Goal: Task Accomplishment & Management: Manage account settings

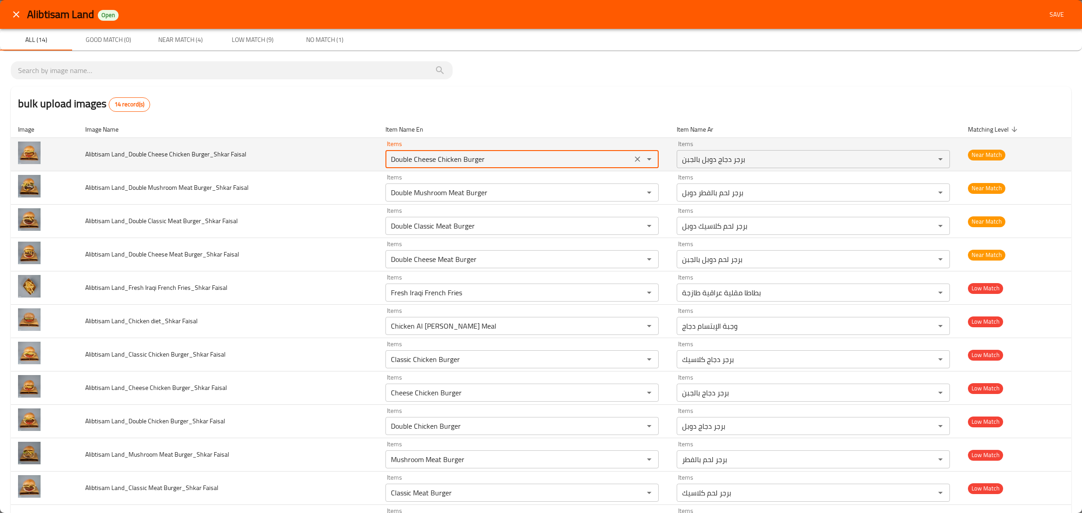
click at [536, 162] on Faisal "Double Cheese Chicken Burger" at bounding box center [508, 159] width 241 height 13
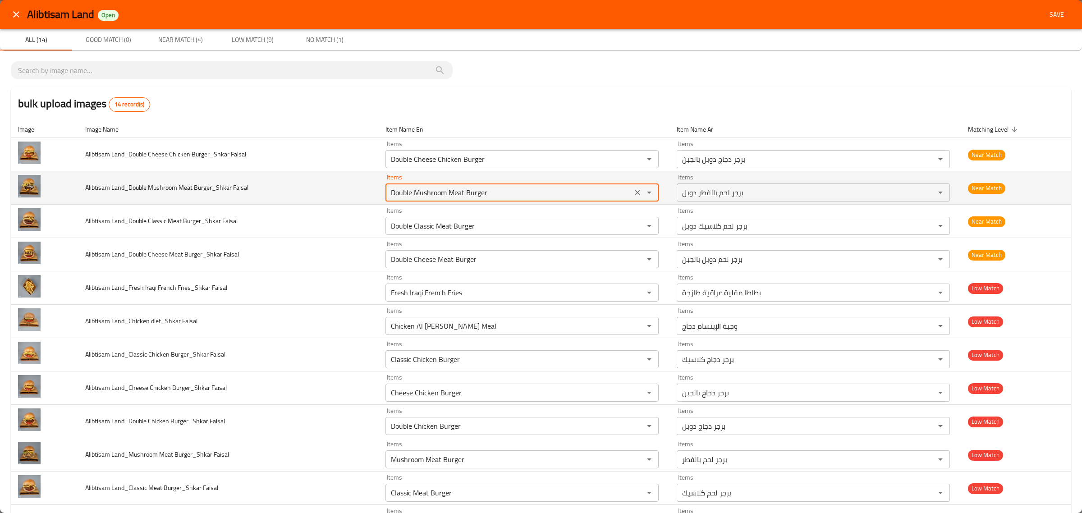
click at [545, 197] on Faisal "Double Mushroom Meat Burger" at bounding box center [508, 192] width 241 height 13
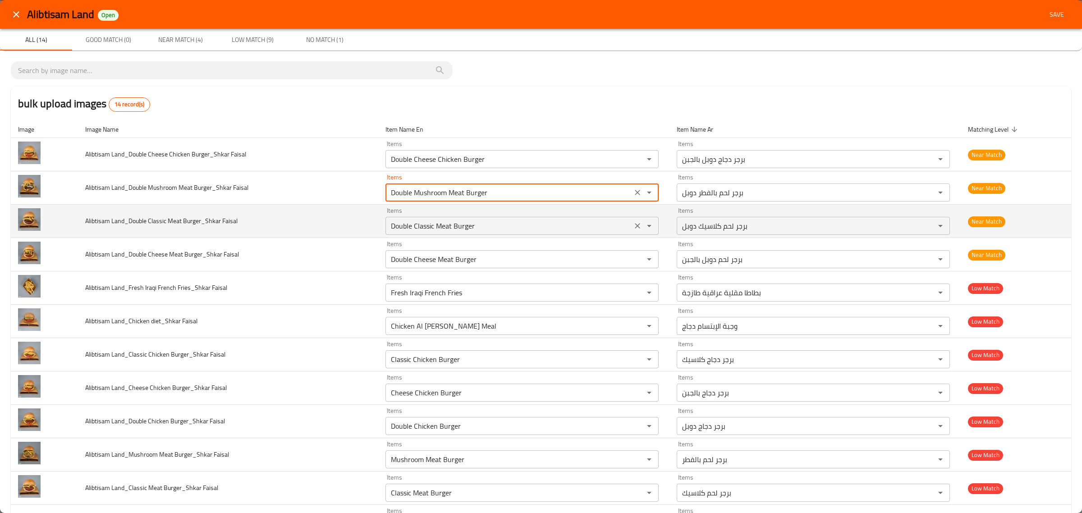
click at [551, 221] on Faisal "Double Classic Meat Burger" at bounding box center [508, 226] width 241 height 13
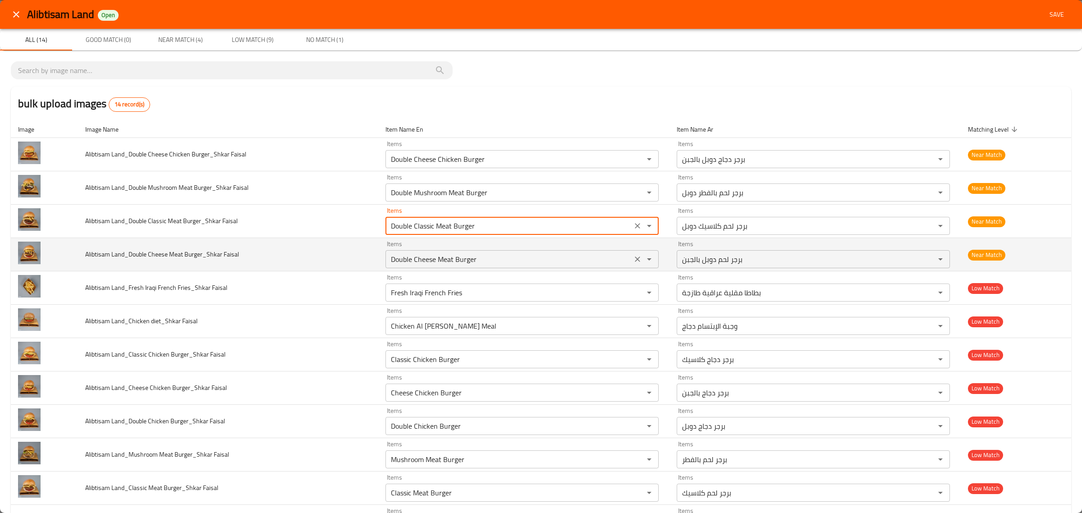
click at [550, 260] on Faisal "Double Cheese Meat Burger" at bounding box center [508, 259] width 241 height 13
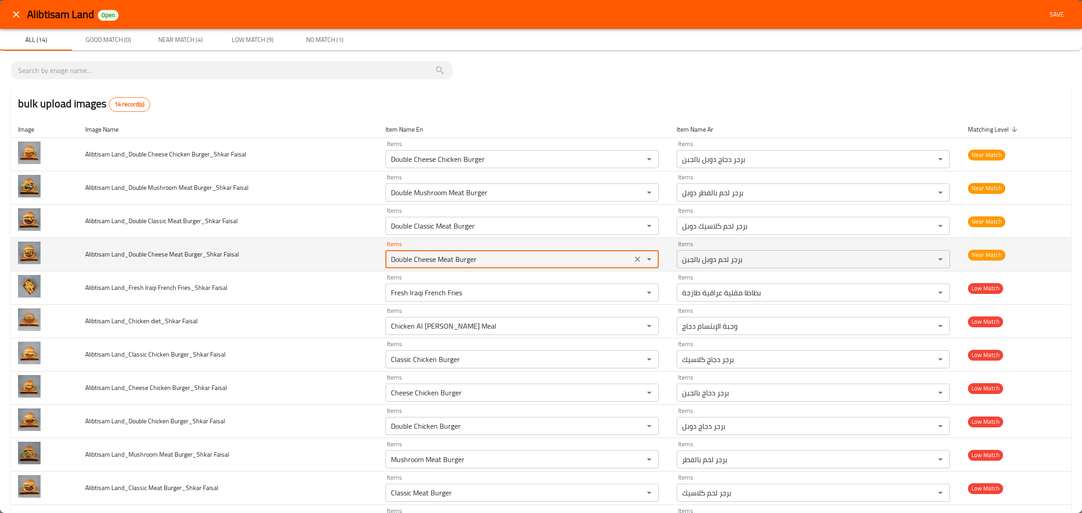
scroll to position [56, 0]
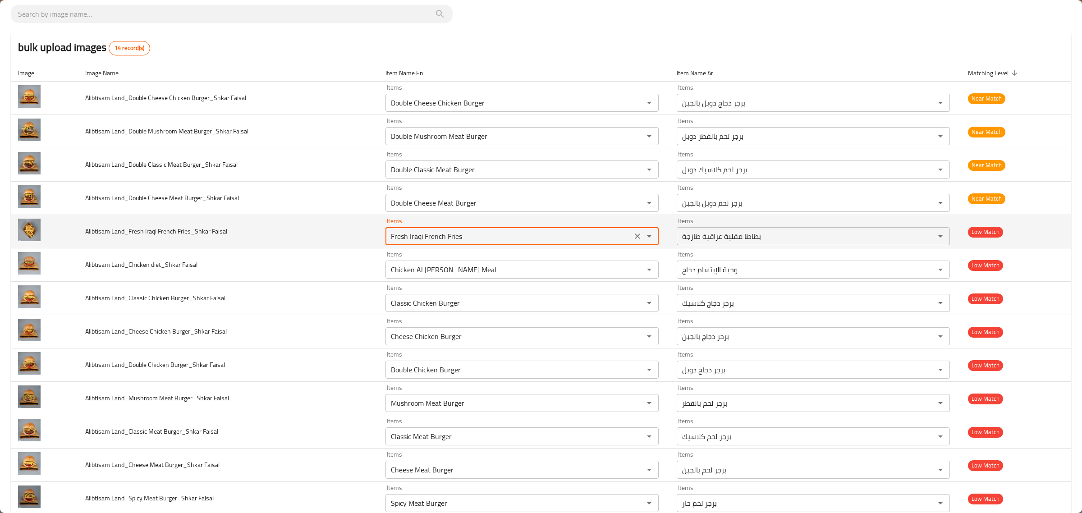
click at [548, 237] on Faisal "Fresh Iraqi French Fries" at bounding box center [508, 236] width 241 height 13
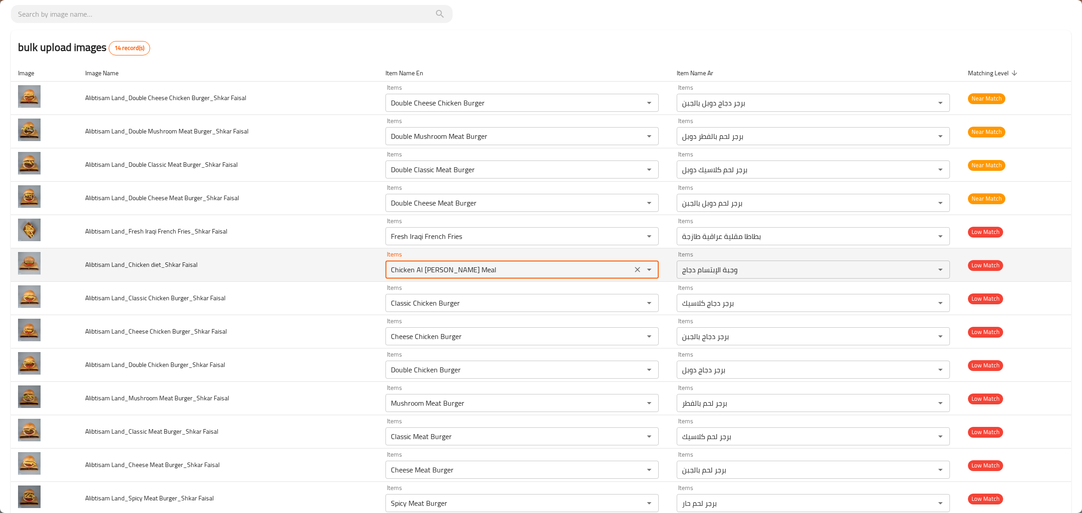
click at [536, 264] on Faisal "Chicken Al Ibtisam Meal" at bounding box center [508, 269] width 241 height 13
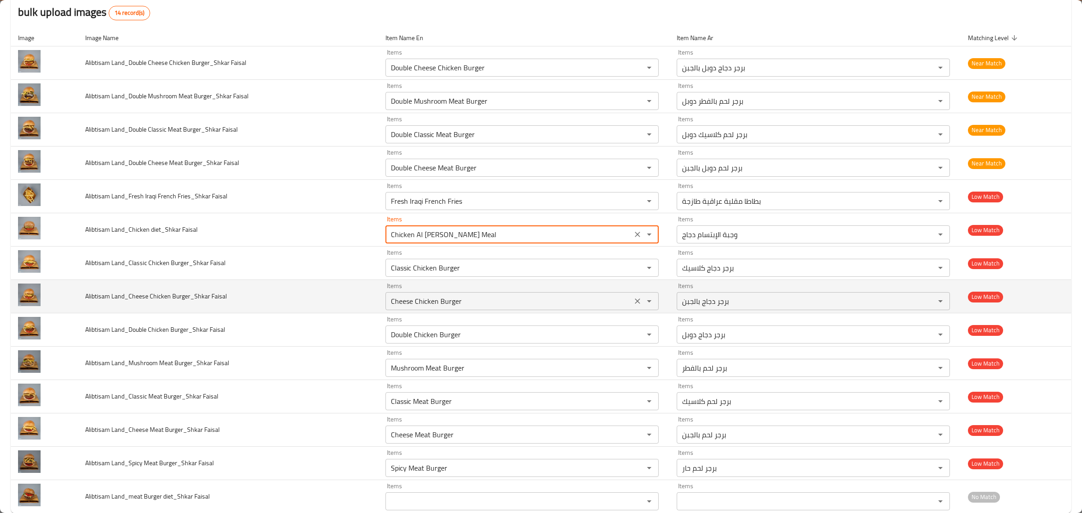
scroll to position [111, 0]
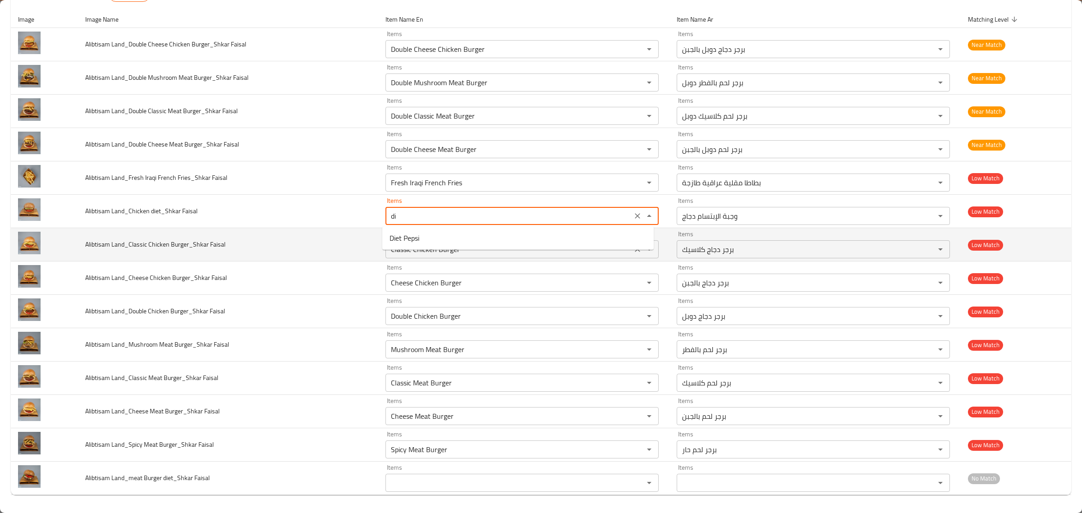
type Faisal "d"
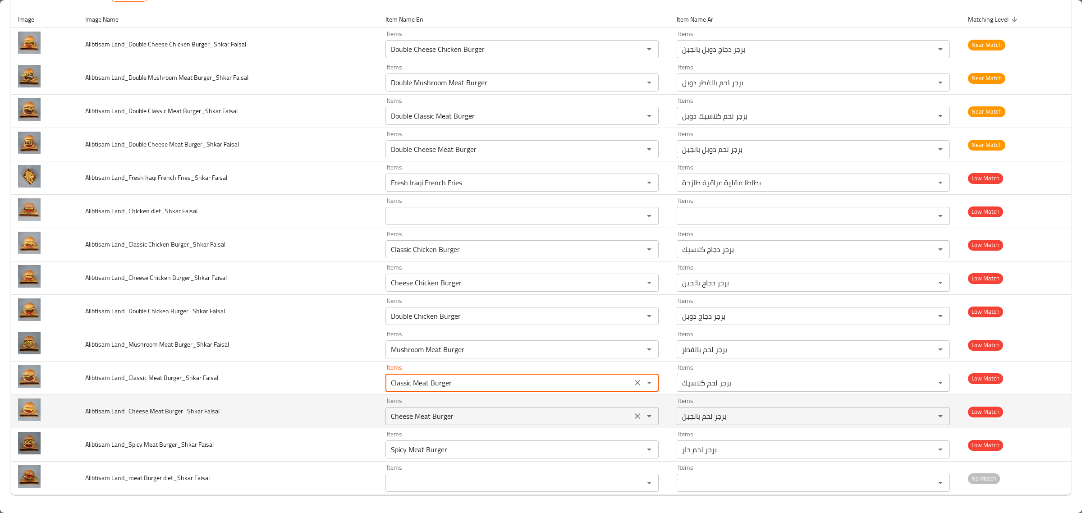
click at [460, 424] on div "Cheese Meat Burger Items" at bounding box center [521, 416] width 273 height 18
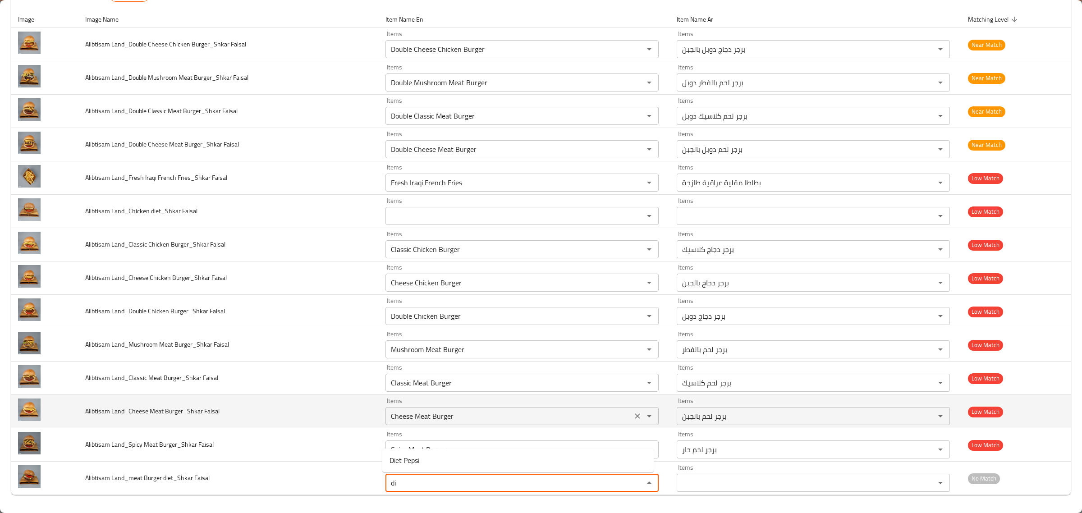
type Faisal "d"
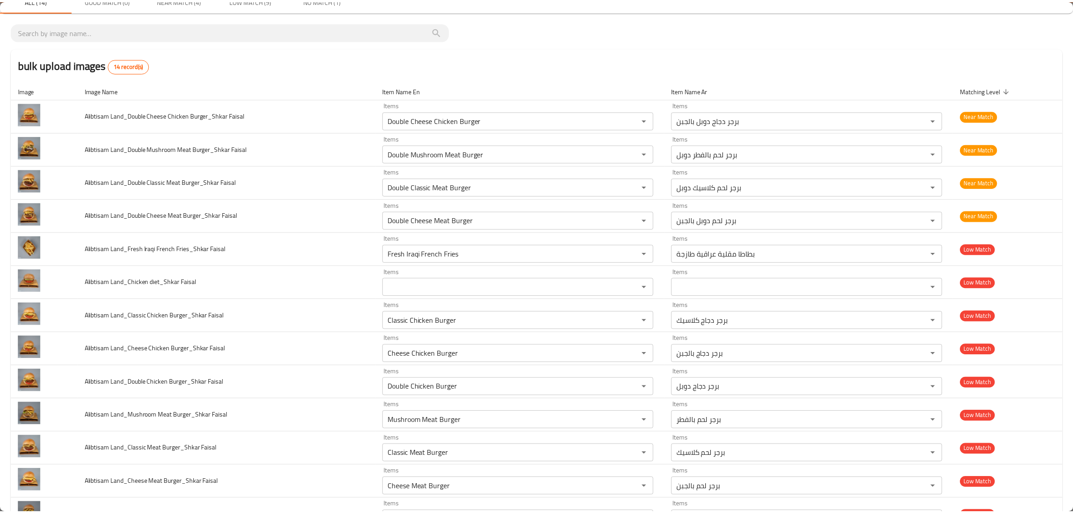
scroll to position [0, 0]
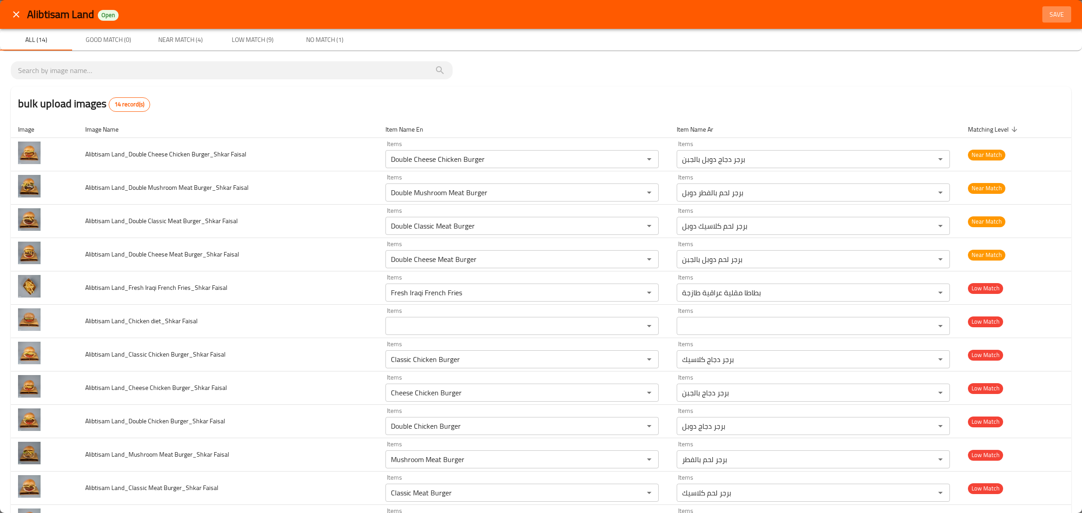
click at [1052, 13] on span "Save" at bounding box center [1057, 14] width 22 height 11
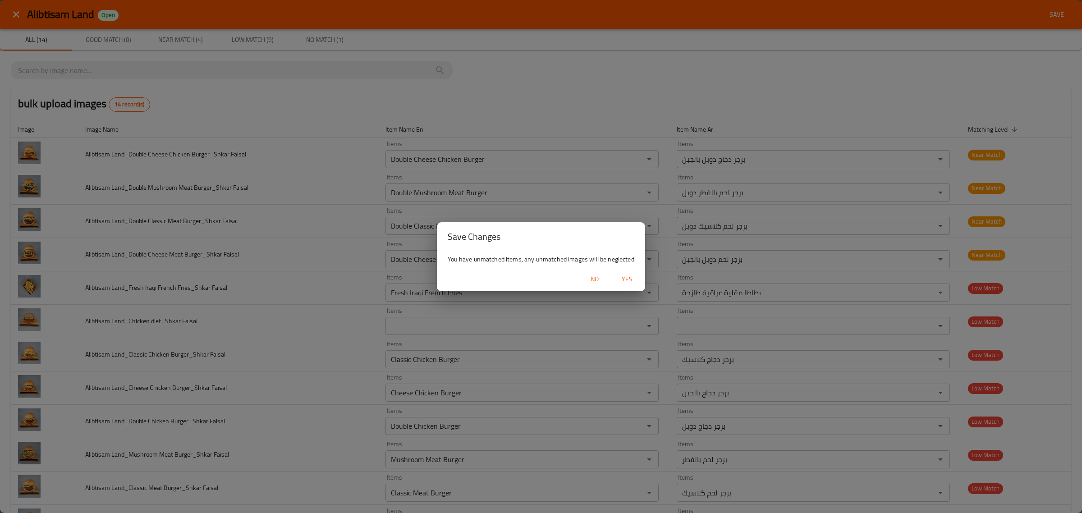
click at [628, 278] on span "Yes" at bounding box center [627, 279] width 22 height 11
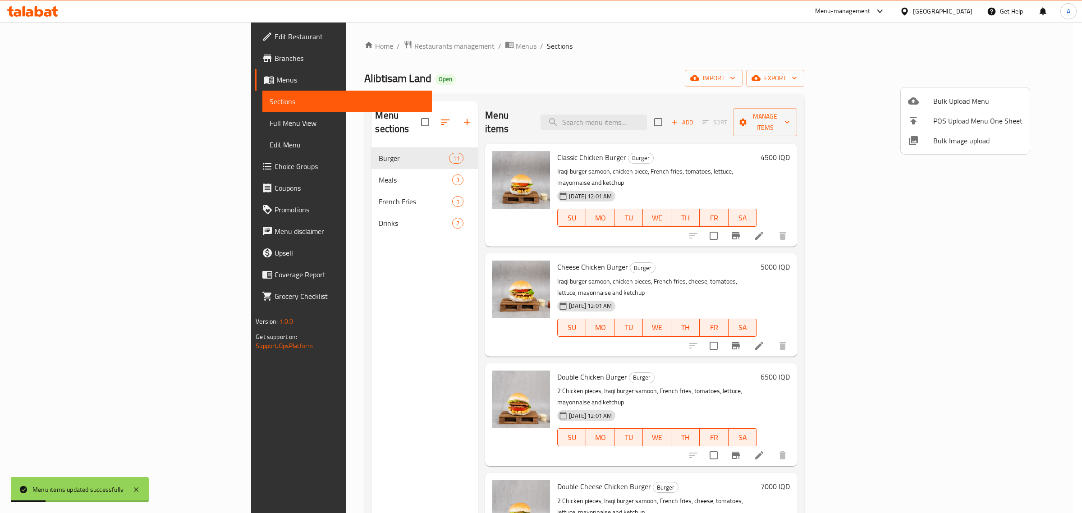
click at [290, 171] on div at bounding box center [541, 256] width 1082 height 513
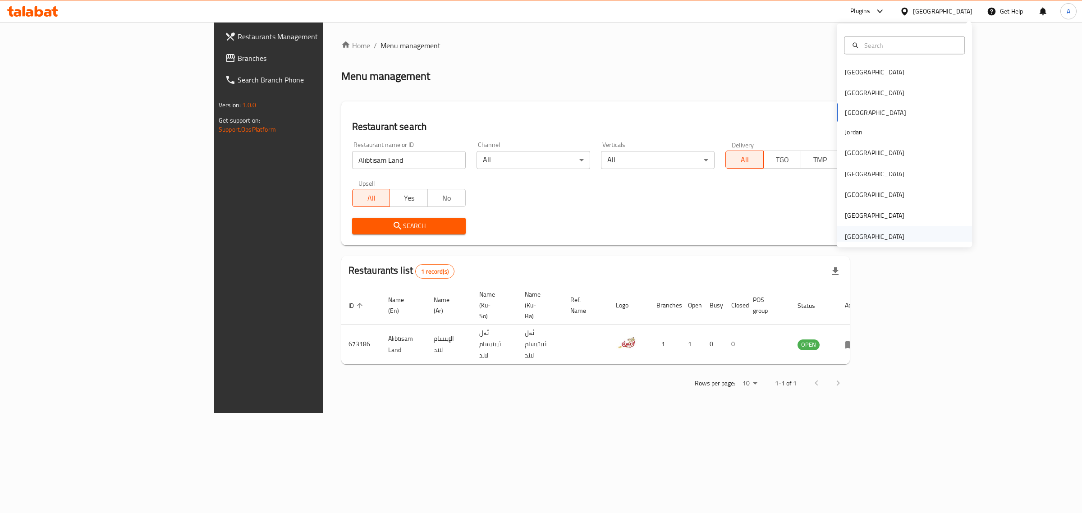
click at [865, 233] on div "United Arab Emirates" at bounding box center [874, 236] width 59 height 10
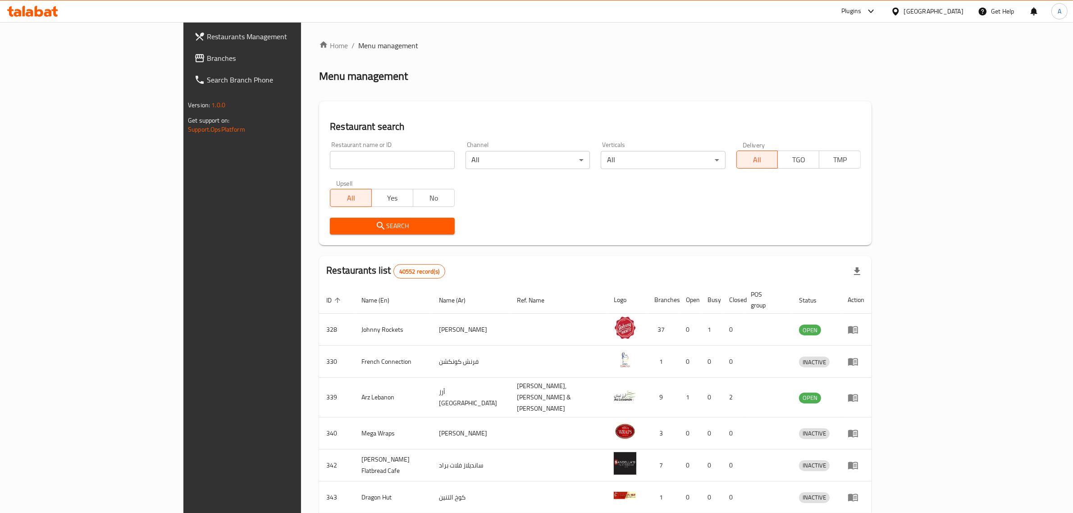
click at [330, 158] on input "search" at bounding box center [392, 160] width 124 height 18
paste input "695523"
type input "695523"
click button "Search" at bounding box center [392, 226] width 124 height 17
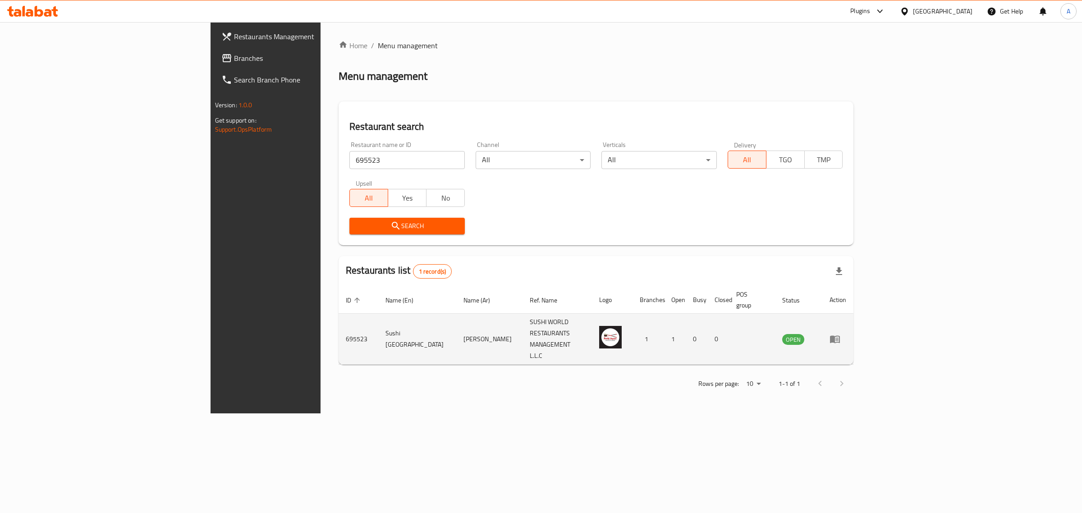
click at [378, 319] on td "Sushi Japan" at bounding box center [417, 339] width 78 height 51
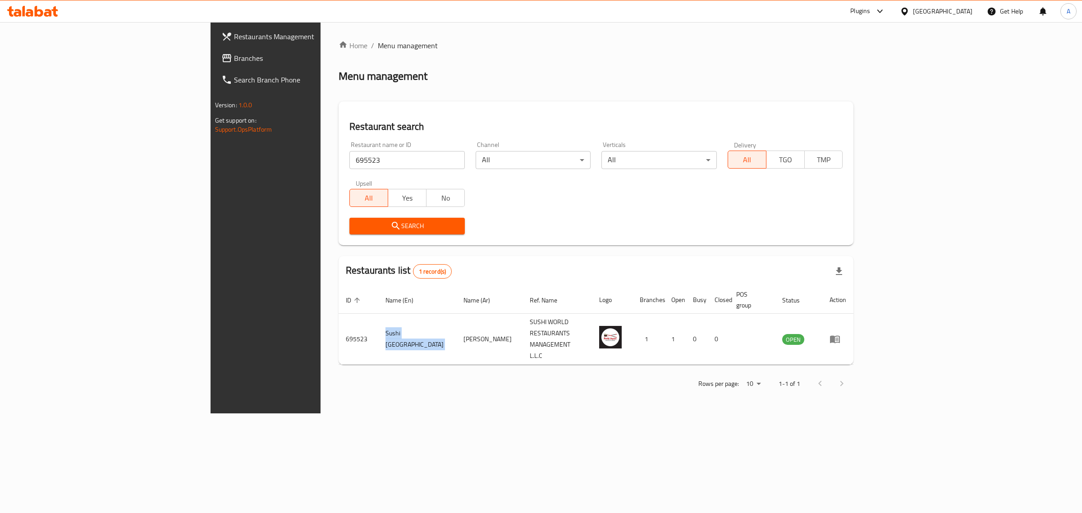
copy td "Sushi Japan"
click at [924, 14] on div "[GEOGRAPHIC_DATA]" at bounding box center [942, 11] width 59 height 10
click at [871, 118] on div "[GEOGRAPHIC_DATA]" at bounding box center [904, 113] width 135 height 21
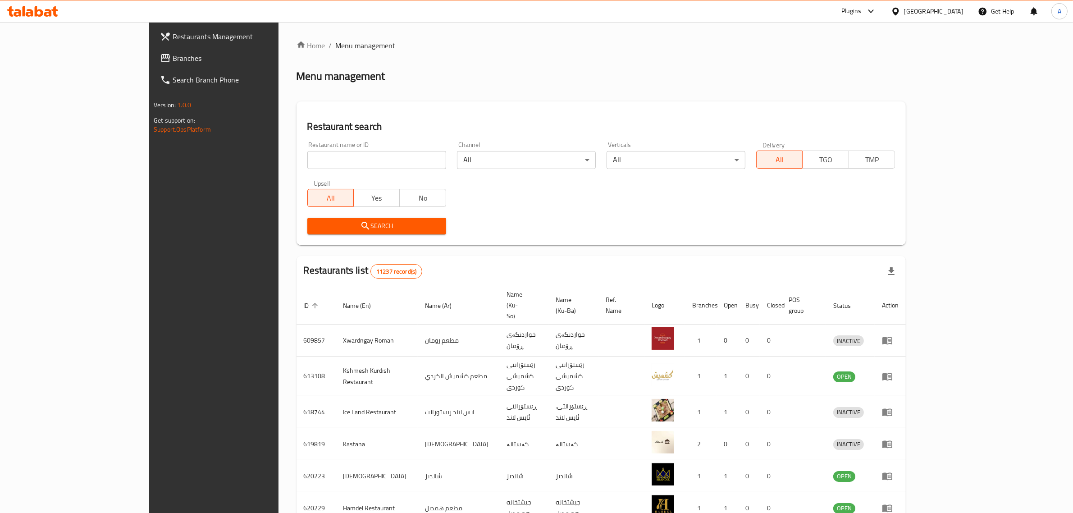
click at [307, 158] on input "search" at bounding box center [376, 160] width 139 height 18
click at [307, 157] on input "search" at bounding box center [376, 160] width 139 height 18
paste input "Sushi Box"
click button "Search" at bounding box center [376, 226] width 139 height 17
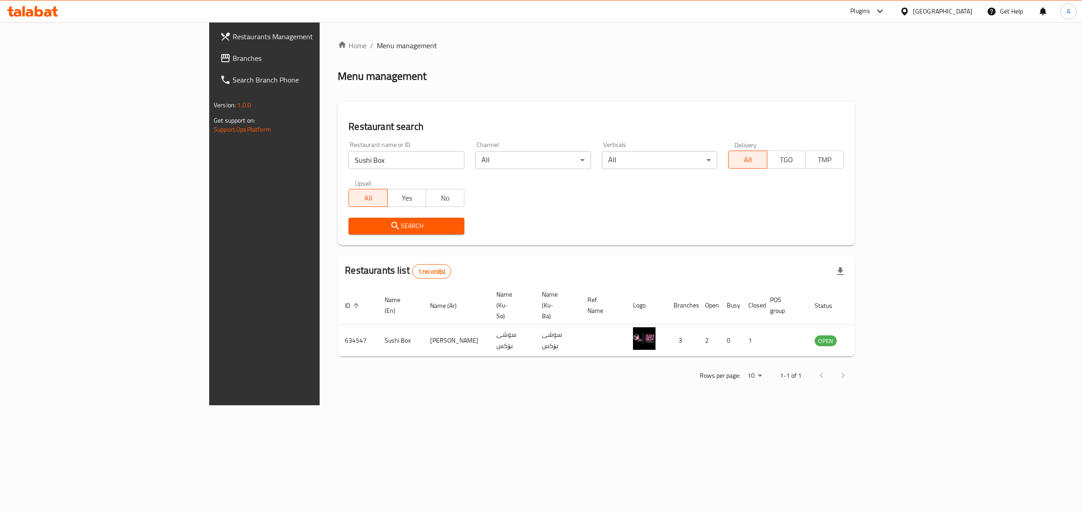
click at [962, 3] on div "[GEOGRAPHIC_DATA]" at bounding box center [935, 11] width 87 height 22
click at [348, 162] on input "Sushi Box" at bounding box center [406, 160] width 116 height 18
paste input "Mi9"
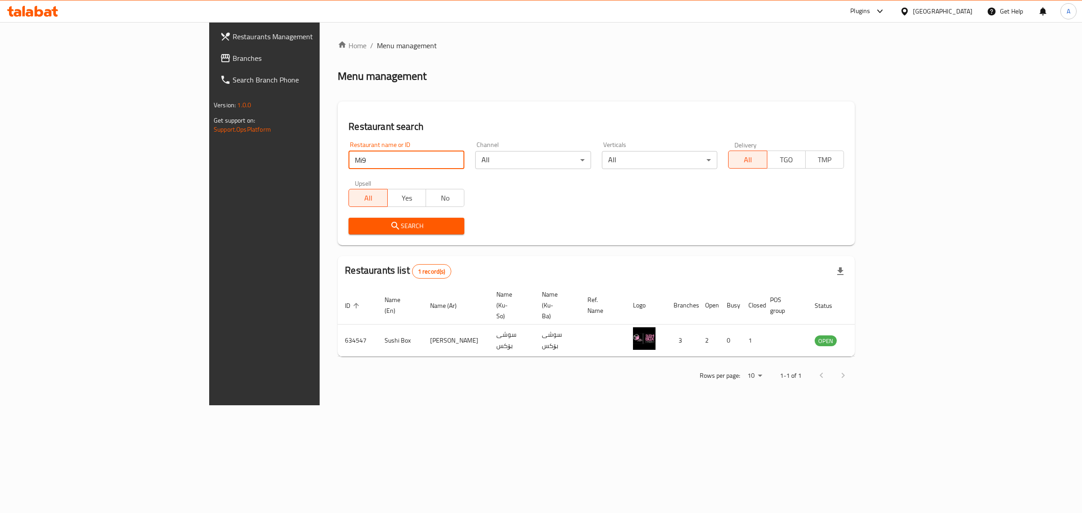
type input "Mi9"
click button "Search" at bounding box center [406, 226] width 116 height 17
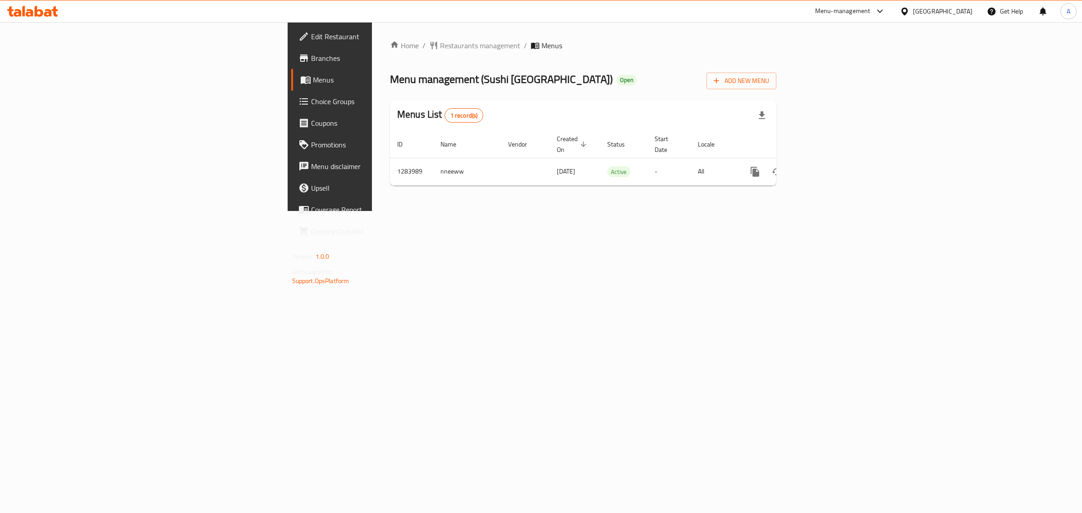
click at [311, 31] on span "Edit Restaurant" at bounding box center [386, 36] width 150 height 11
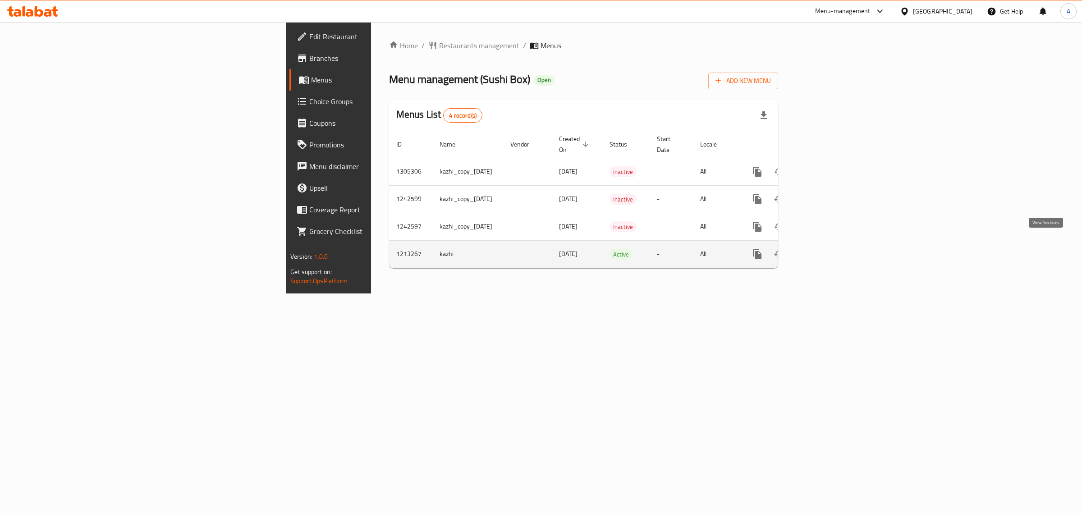
click at [828, 249] on icon "enhanced table" at bounding box center [822, 254] width 11 height 11
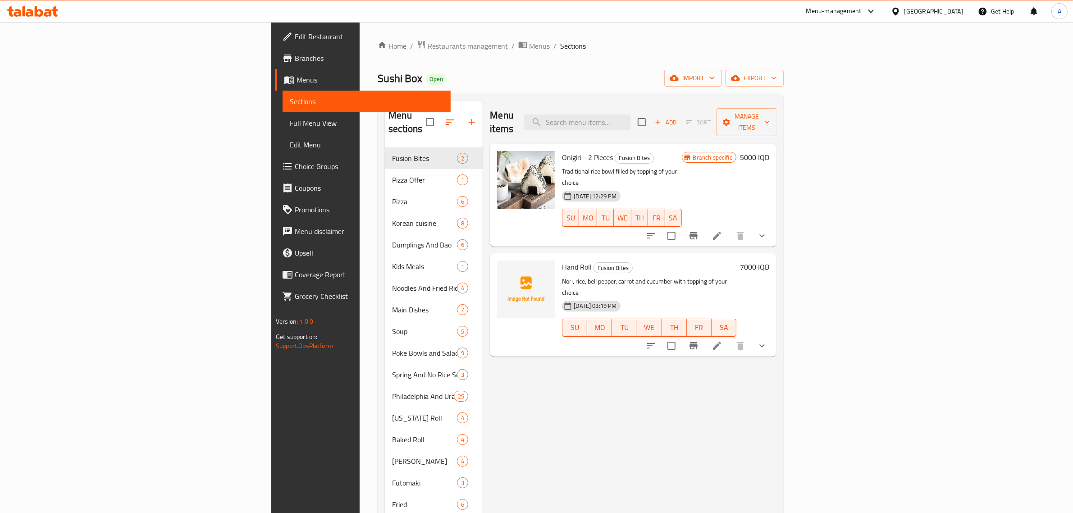
click at [628, 44] on ol "Home / Restaurants management / Menus / Sections" at bounding box center [581, 46] width 406 height 12
click at [722, 75] on button "import" at bounding box center [693, 78] width 58 height 17
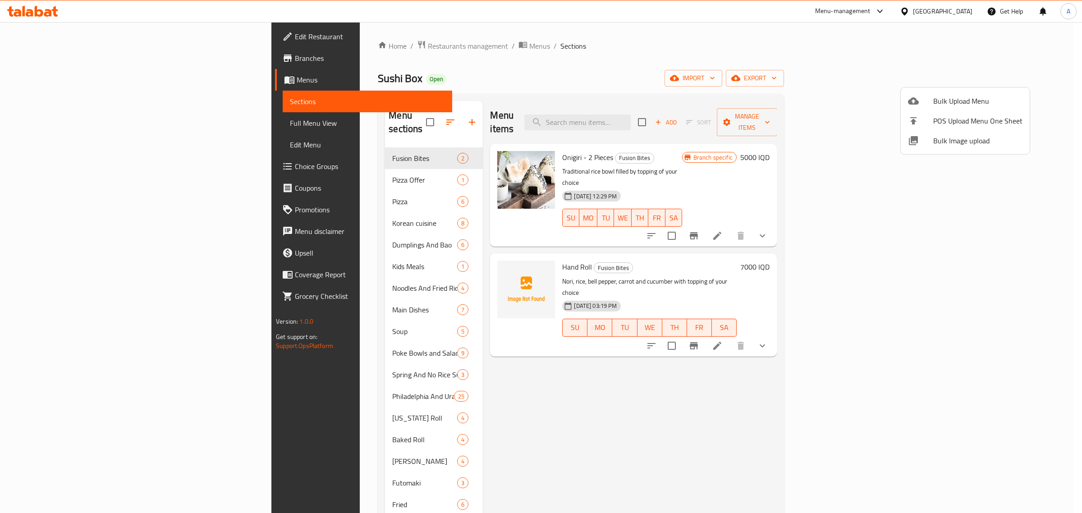
click at [929, 140] on div at bounding box center [920, 140] width 25 height 11
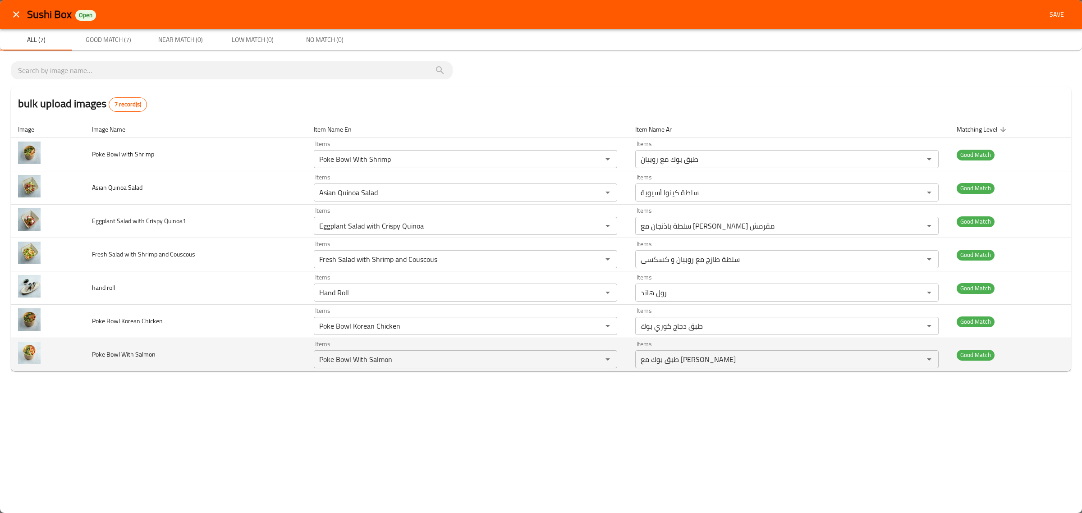
click at [125, 358] on span "Poke Bowl With Salmon" at bounding box center [124, 354] width 64 height 12
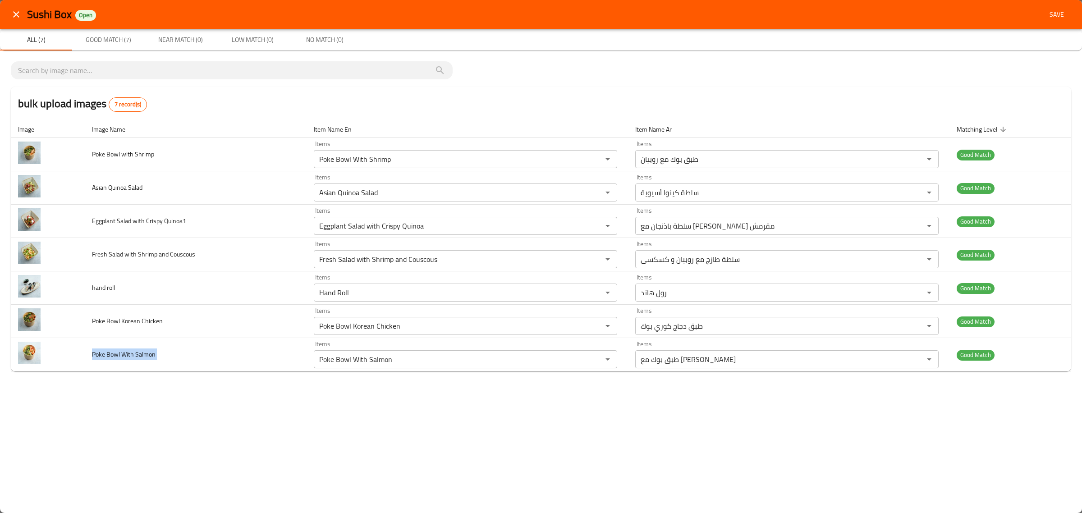
copy span "Poke Bowl With Salmon"
click at [1052, 18] on span "Save" at bounding box center [1057, 14] width 22 height 11
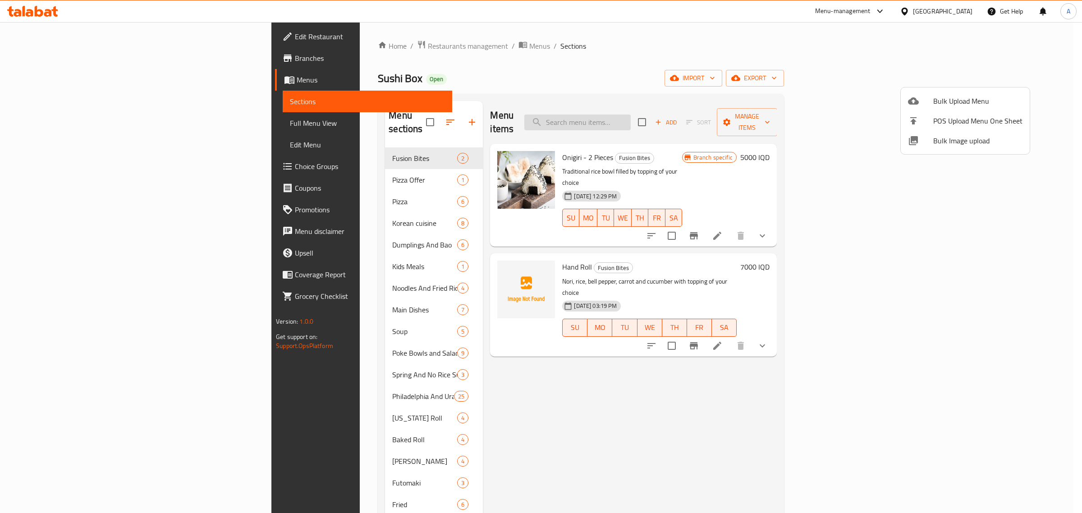
drag, startPoint x: 677, startPoint y: 132, endPoint x: 684, endPoint y: 115, distance: 17.4
click at [684, 115] on div at bounding box center [541, 256] width 1082 height 513
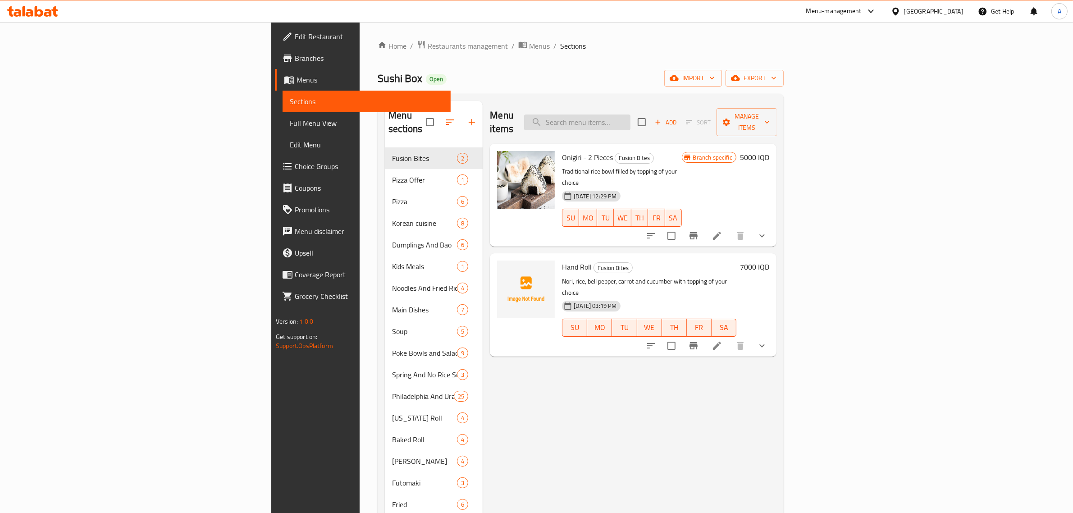
click at [631, 115] on input "search" at bounding box center [577, 122] width 106 height 16
paste input "Poke Bowl With Salmon"
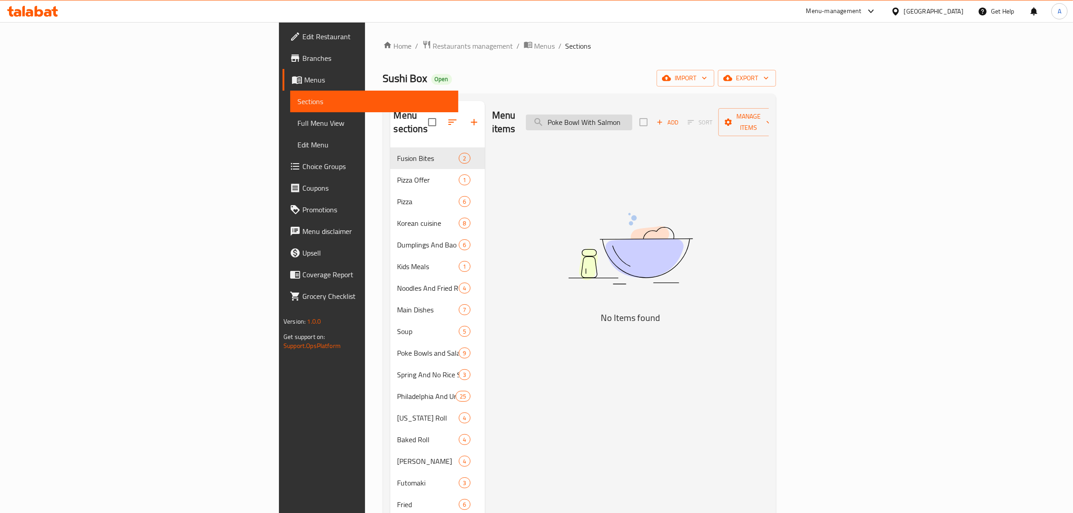
click at [632, 114] on input "Poke Bowl With Salmon" at bounding box center [579, 122] width 106 height 16
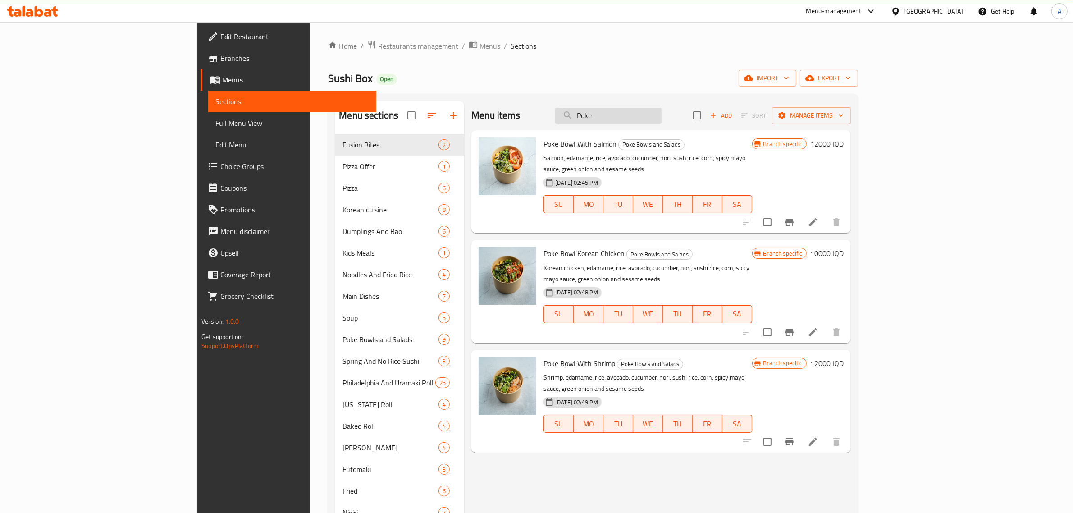
click at [662, 113] on input "Poke" at bounding box center [608, 116] width 106 height 16
click at [662, 114] on input "Poke" at bounding box center [608, 116] width 106 height 16
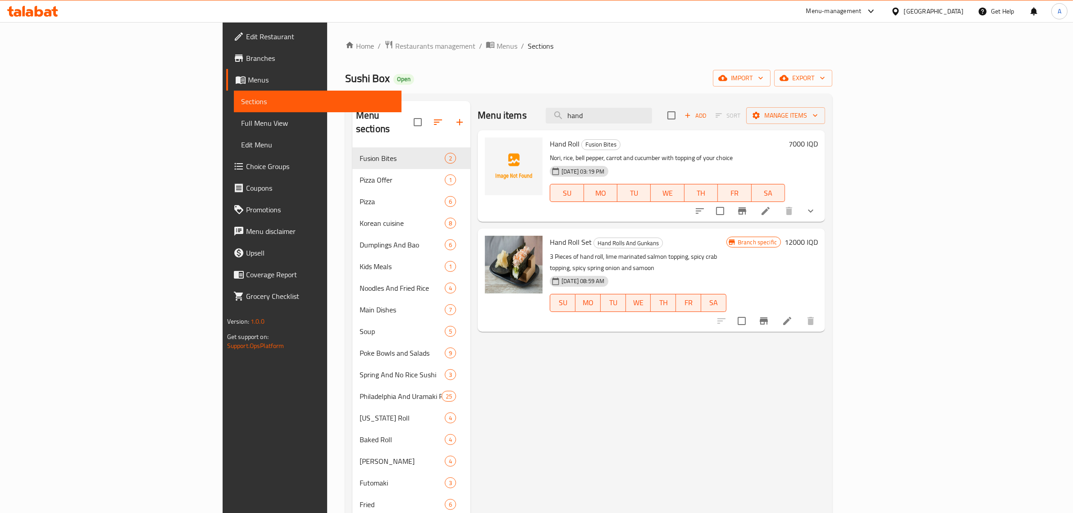
type input "hand"
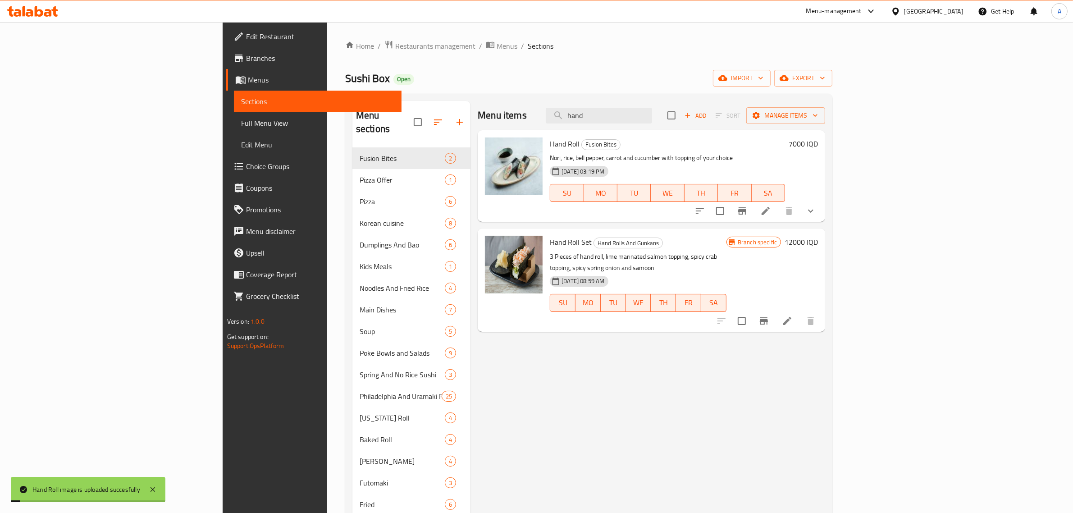
click at [531, 79] on div "Sushi Box Open import export" at bounding box center [588, 78] width 487 height 17
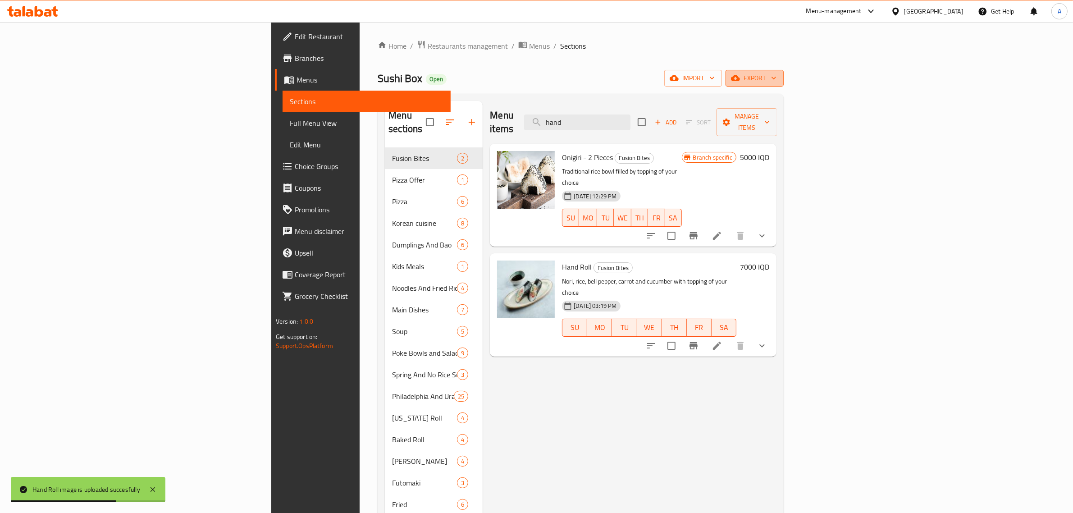
click at [784, 76] on button "export" at bounding box center [755, 78] width 58 height 17
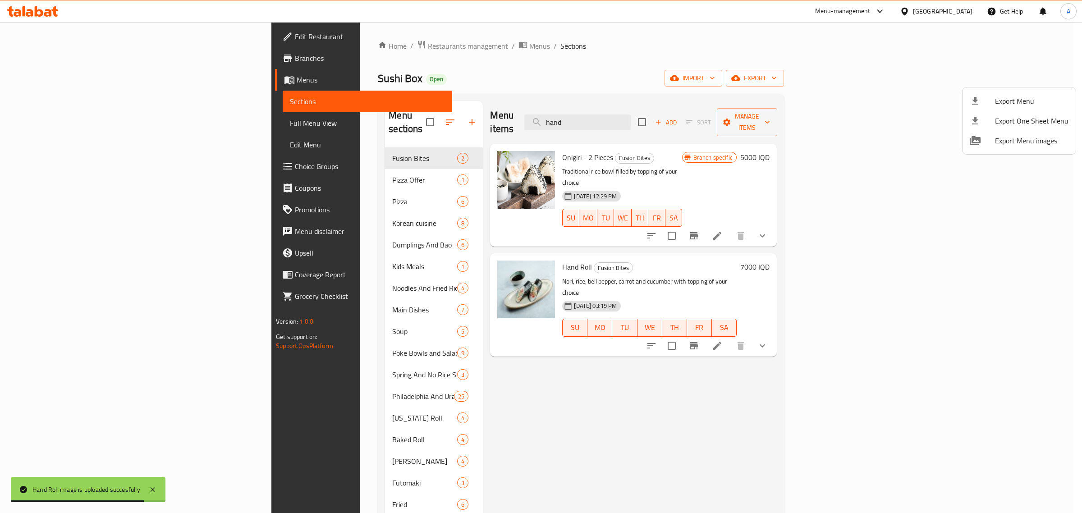
click at [690, 64] on div at bounding box center [541, 256] width 1082 height 513
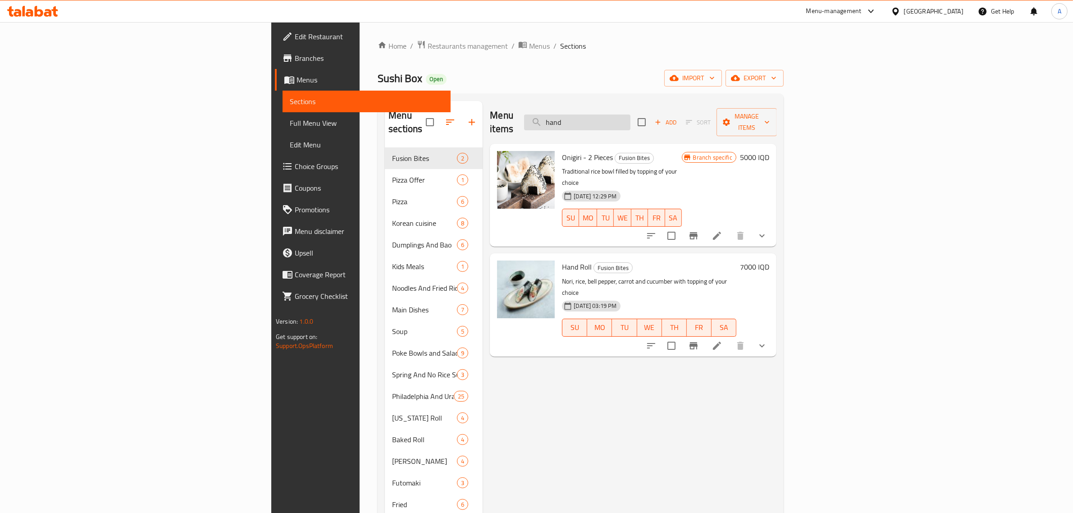
click at [631, 114] on input "hand" at bounding box center [577, 122] width 106 height 16
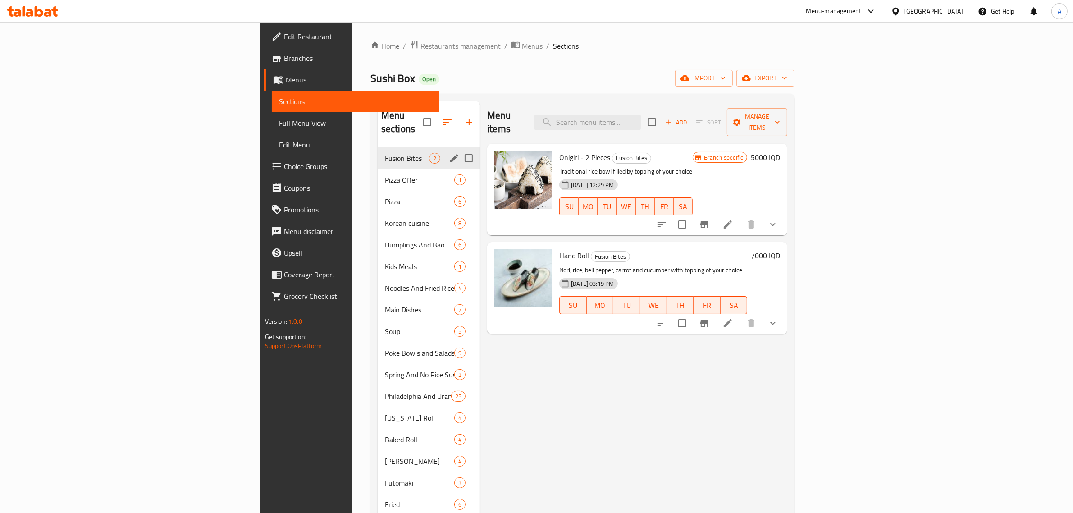
click at [385, 174] on span "Pizza Offer" at bounding box center [419, 179] width 69 height 11
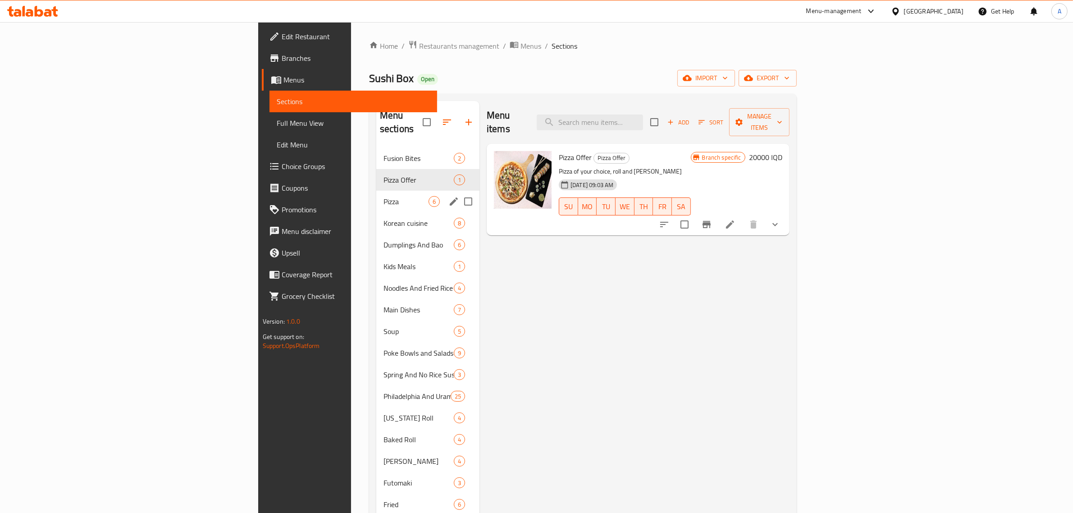
click at [376, 191] on div "Pizza 6" at bounding box center [427, 202] width 103 height 22
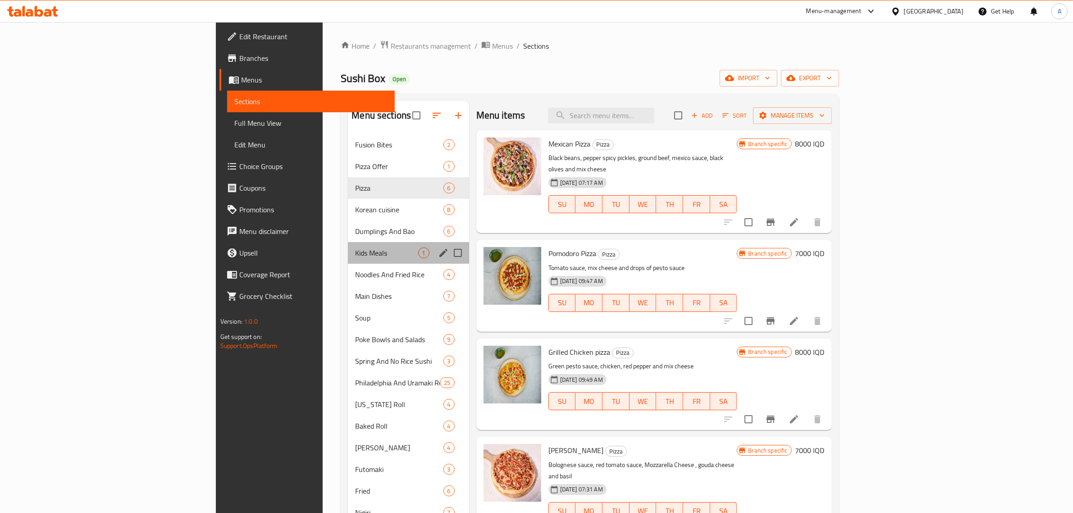
click at [348, 245] on div "Kids Meals 1" at bounding box center [408, 253] width 121 height 22
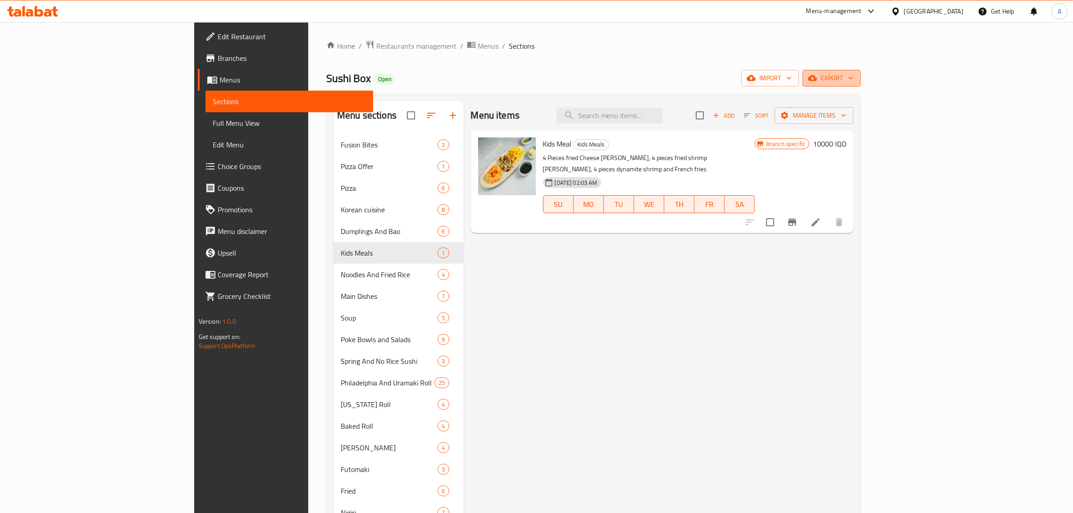
click at [854, 77] on span "export" at bounding box center [832, 78] width 44 height 11
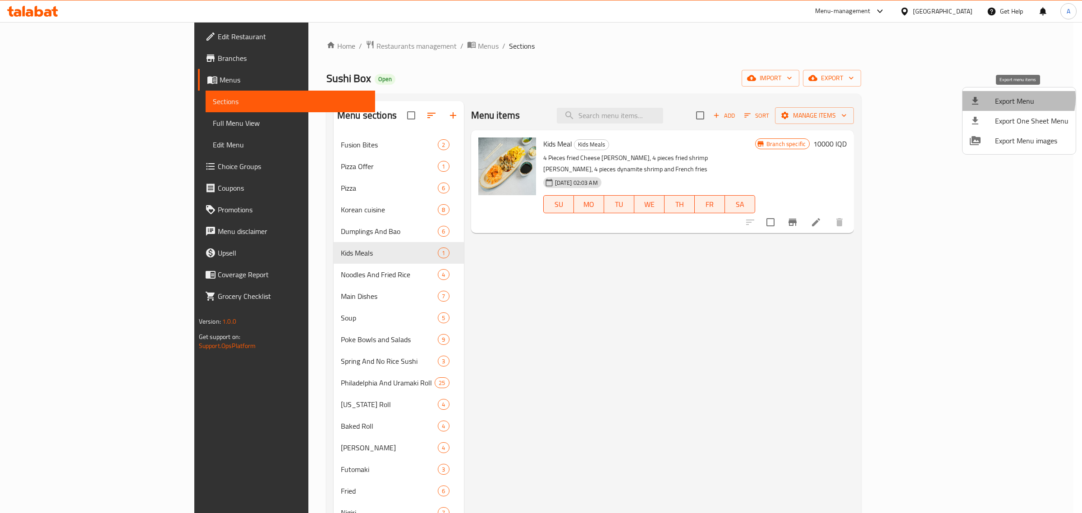
click at [1012, 98] on span "Export Menu" at bounding box center [1031, 101] width 73 height 11
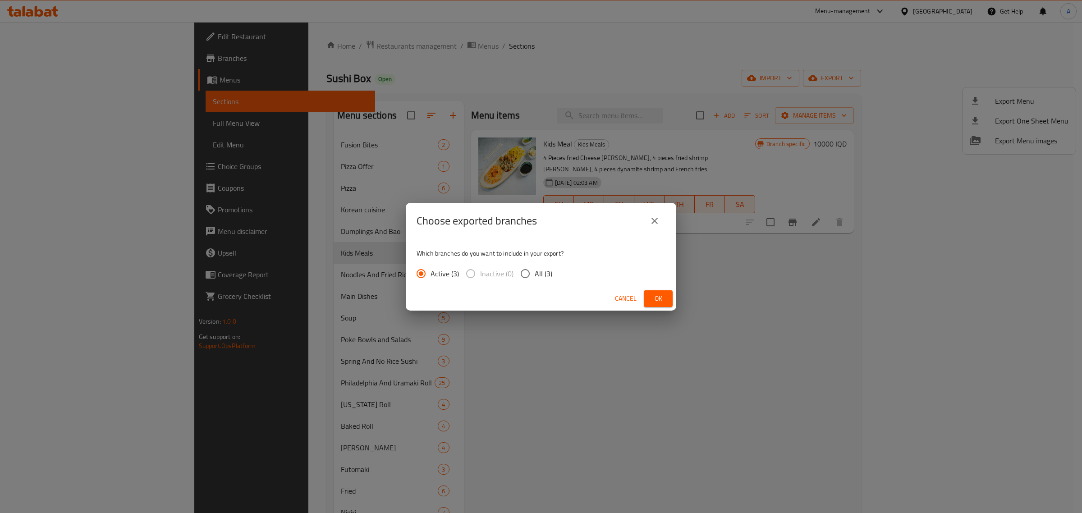
click at [659, 298] on span "Ok" at bounding box center [658, 298] width 14 height 11
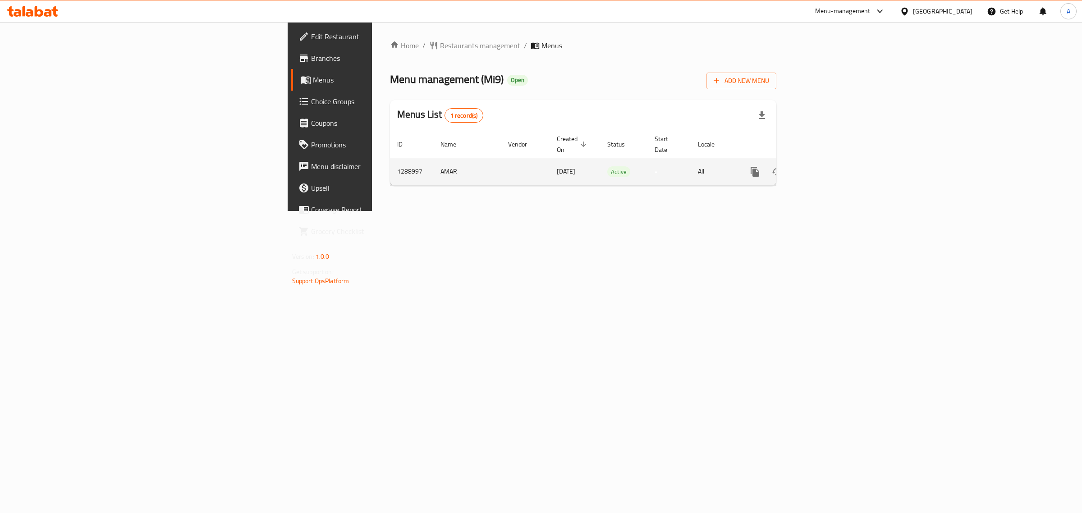
click at [831, 165] on link "enhanced table" at bounding box center [820, 172] width 22 height 22
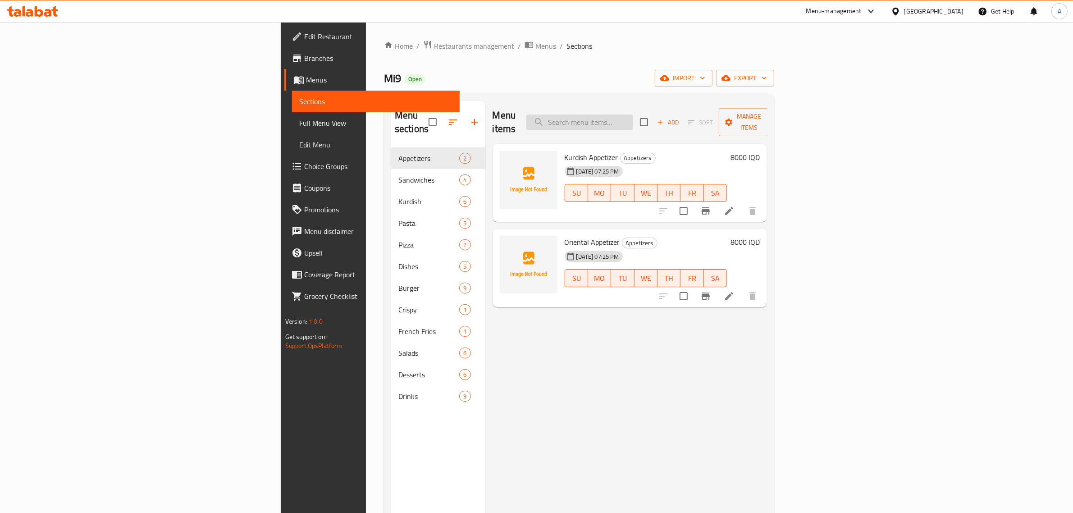
click at [633, 122] on input "search" at bounding box center [579, 122] width 106 height 16
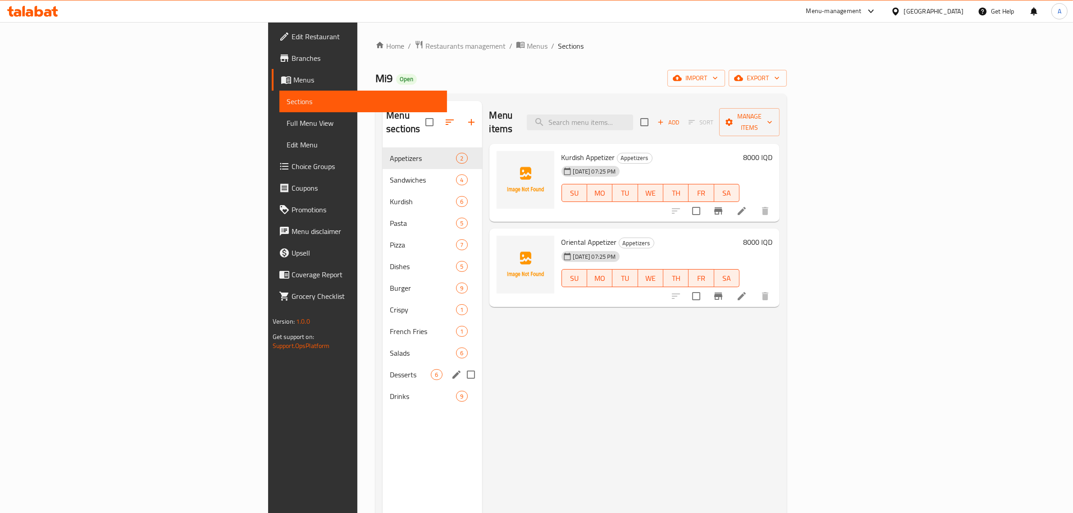
click at [383, 364] on div "Desserts 6" at bounding box center [432, 375] width 99 height 22
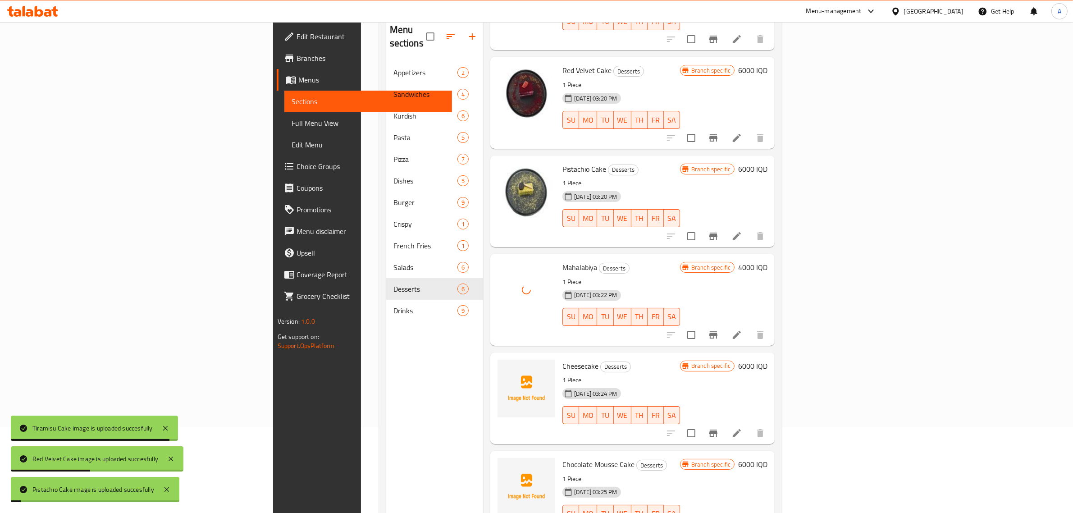
scroll to position [127, 0]
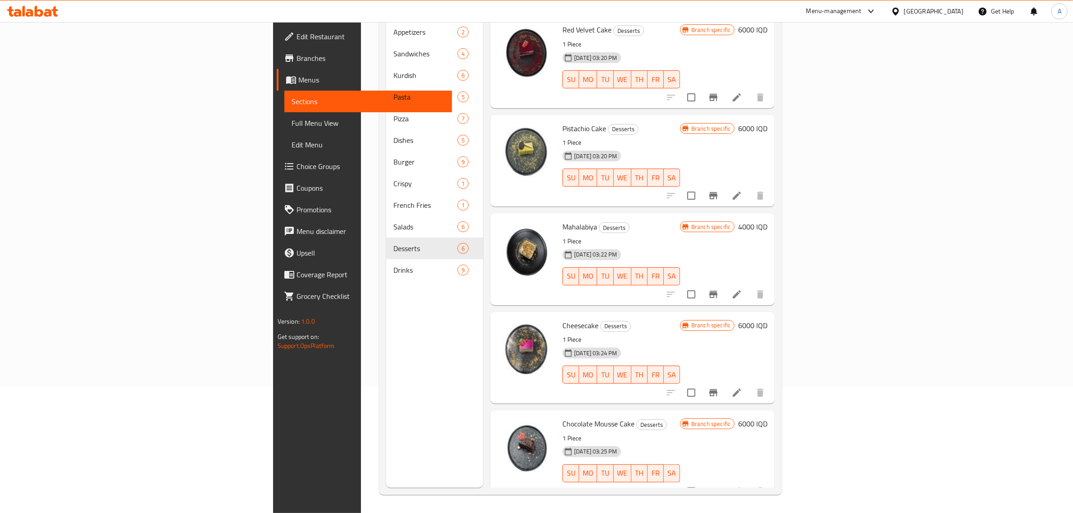
click at [292, 127] on span "Full Menu View" at bounding box center [369, 123] width 154 height 11
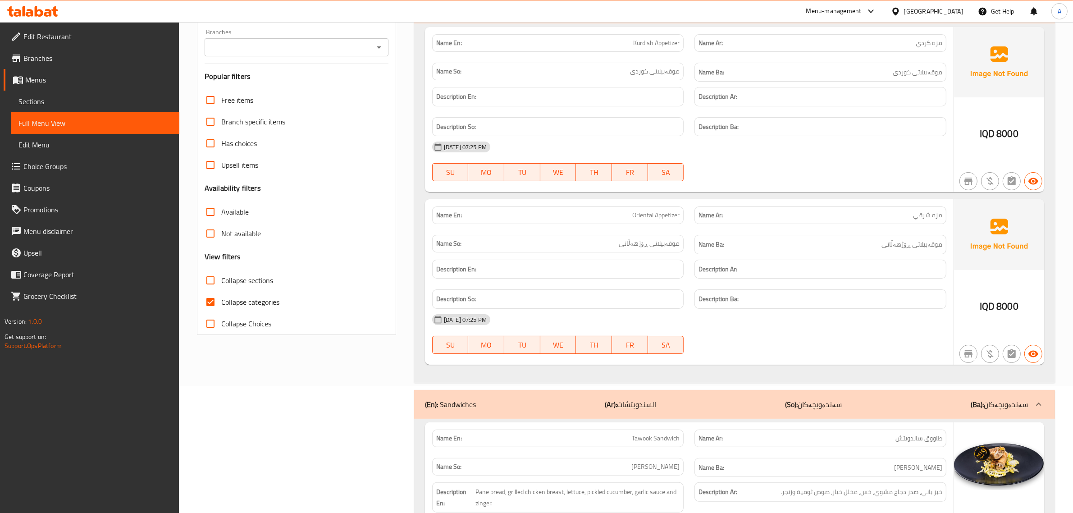
click at [212, 280] on input "Collapse sections" at bounding box center [211, 281] width 22 height 22
checkbox input "true"
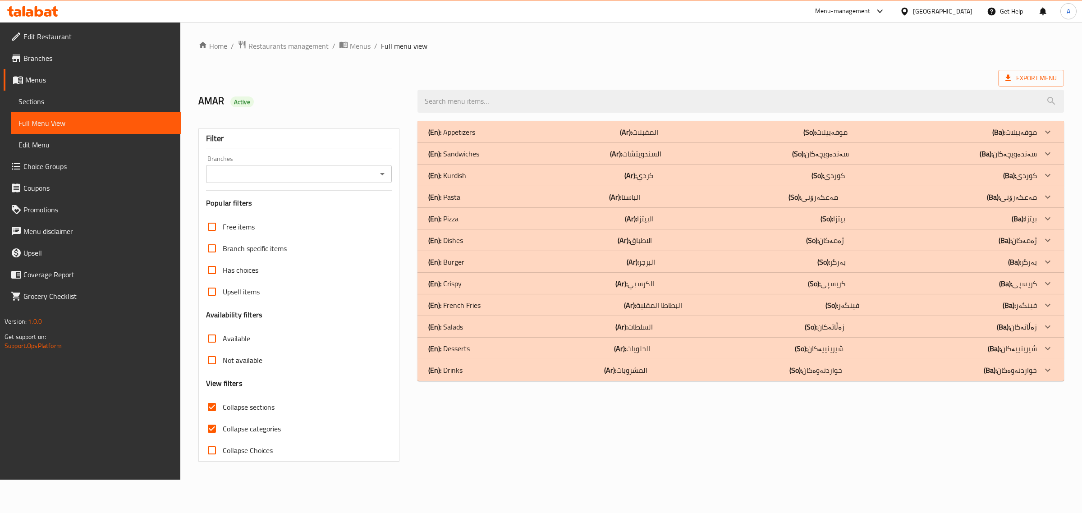
click at [1039, 143] on div at bounding box center [1048, 132] width 22 height 22
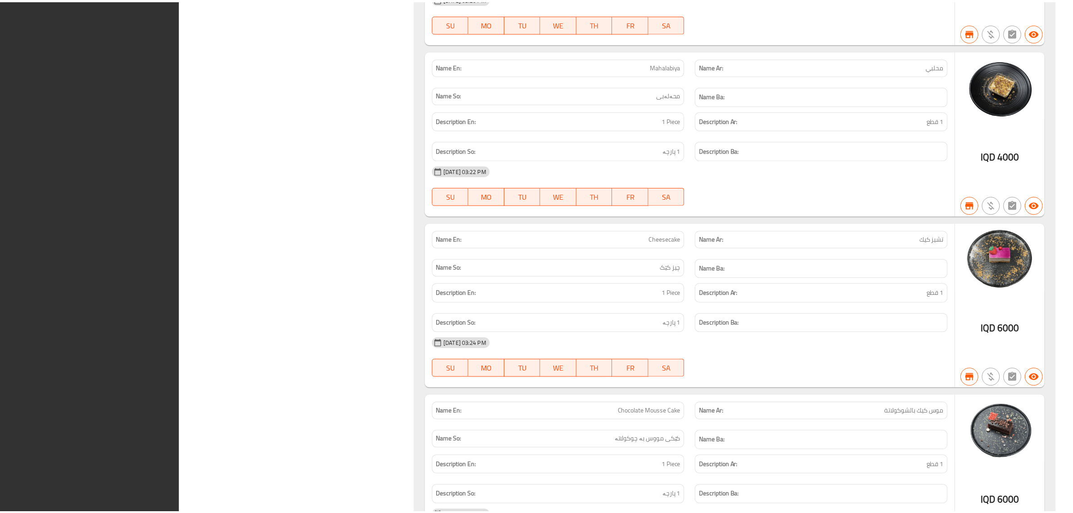
scroll to position [961, 0]
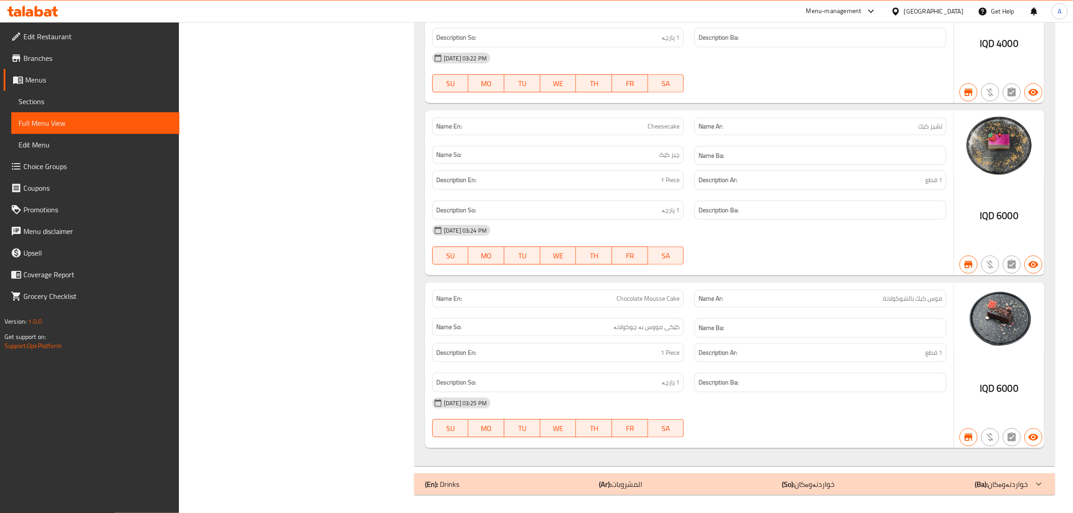
click at [955, 20] on div "[GEOGRAPHIC_DATA]" at bounding box center [927, 11] width 87 height 22
click at [952, 15] on div "[GEOGRAPHIC_DATA]" at bounding box center [927, 11] width 73 height 10
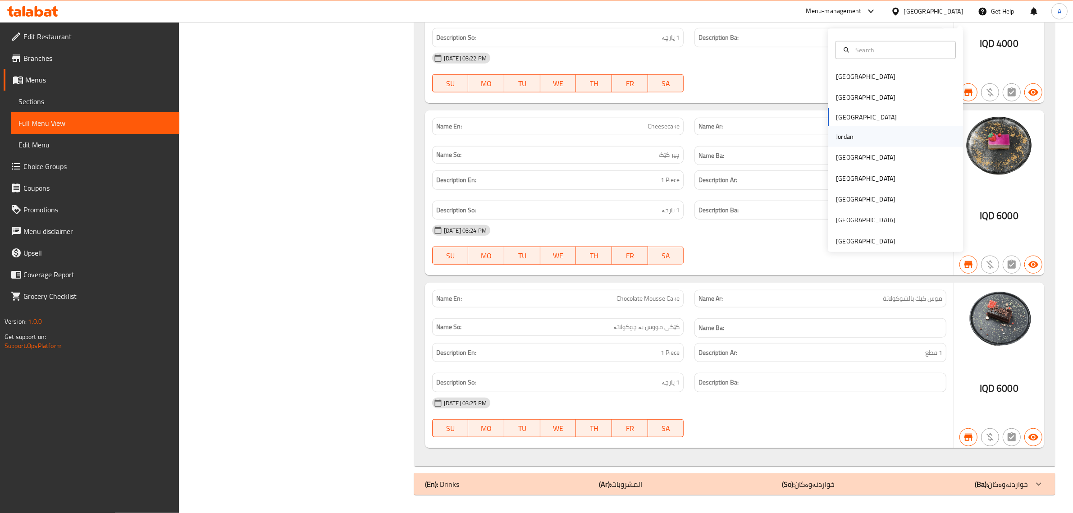
click at [846, 137] on div "Jordan" at bounding box center [845, 136] width 32 height 21
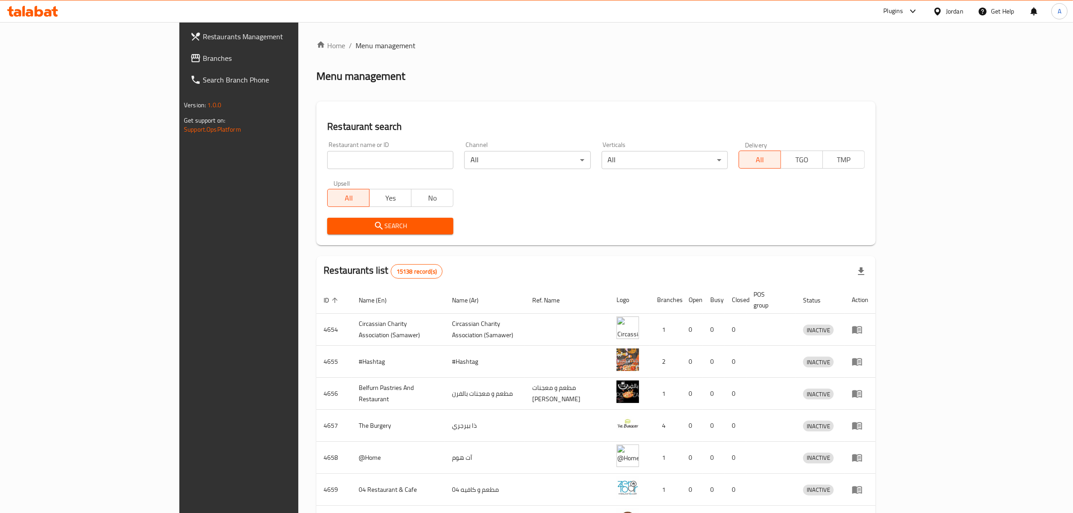
click at [203, 53] on span "Branches" at bounding box center [277, 58] width 149 height 11
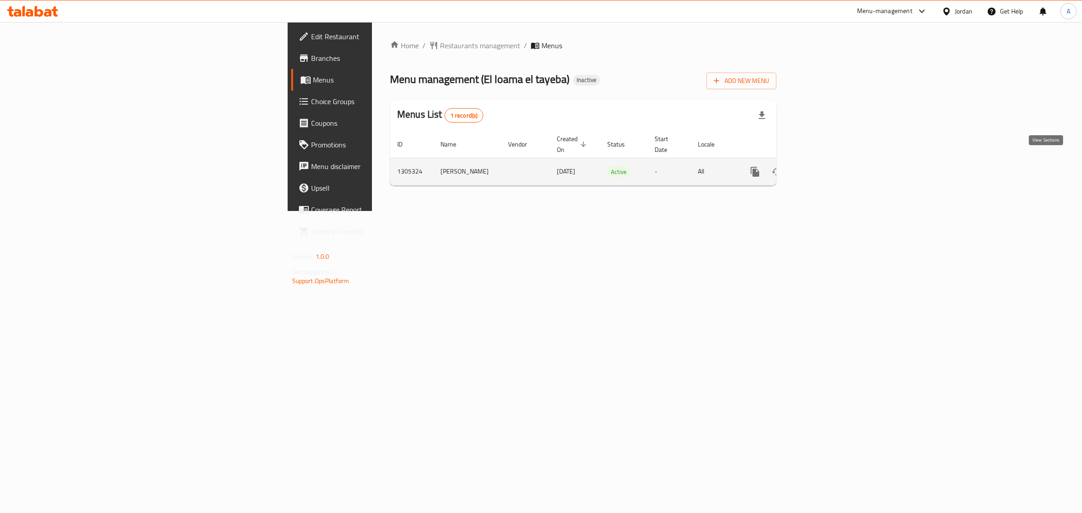
click at [825, 166] on icon "enhanced table" at bounding box center [819, 171] width 11 height 11
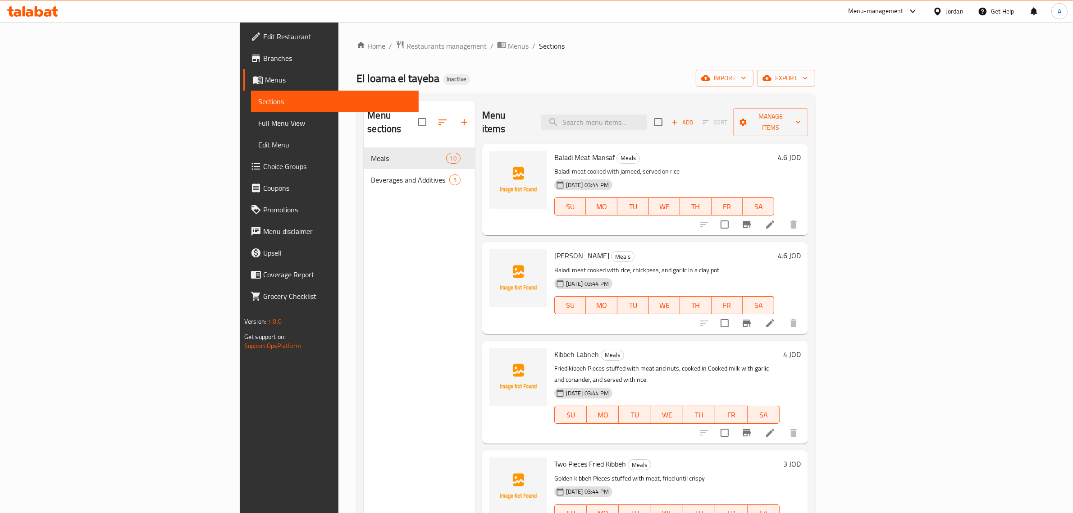
click at [475, 68] on div "Home / Restaurants management / Menus / Sections El loama el tayeba Inactive im…" at bounding box center [586, 330] width 459 height 581
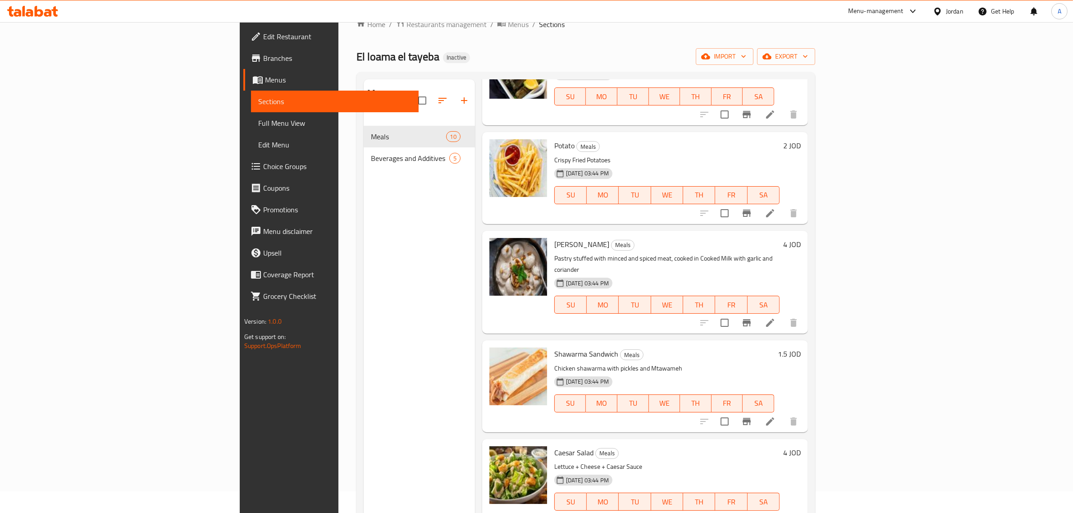
scroll to position [14, 0]
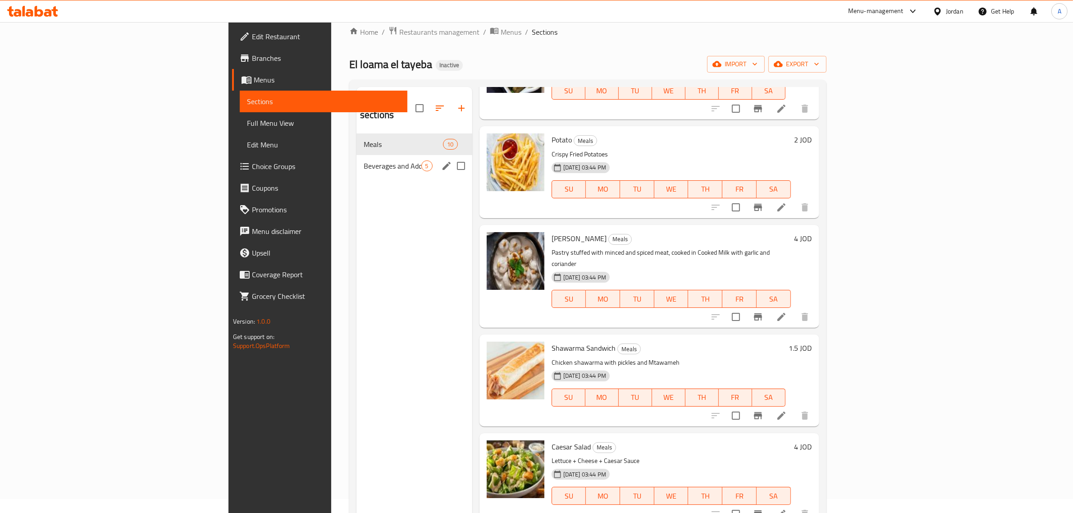
click at [357, 161] on div "Beverages and Additives 5" at bounding box center [415, 166] width 116 height 22
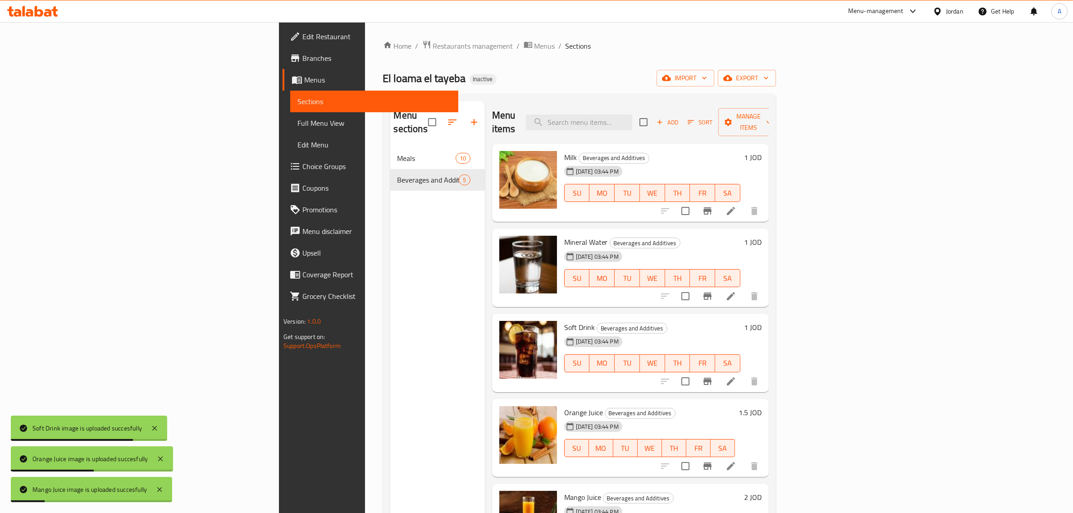
click at [541, 100] on div "Menu sections Meals 10 Beverages and Additives 5 Menu items Add Sort Manage ite…" at bounding box center [579, 357] width 393 height 527
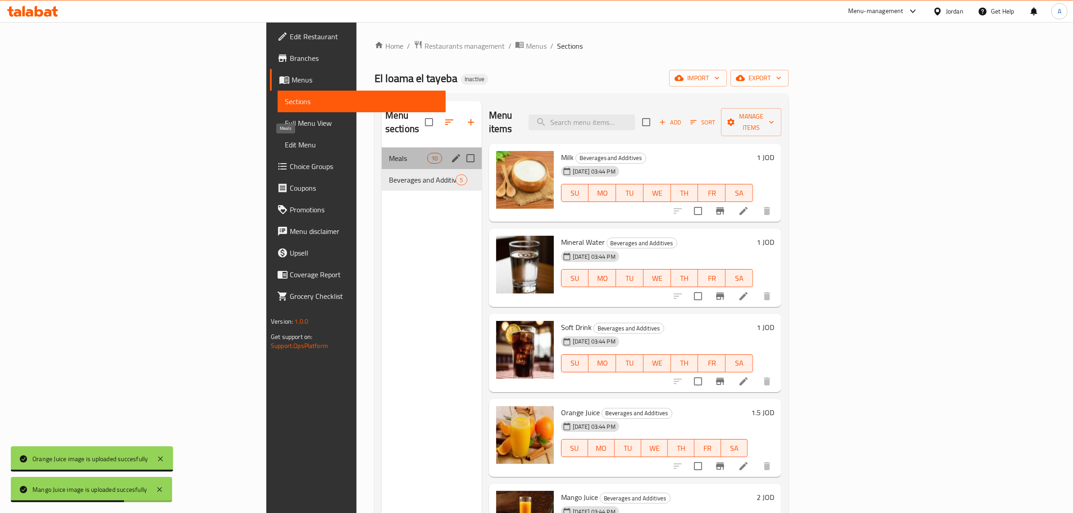
click at [389, 153] on span "Meals" at bounding box center [408, 158] width 38 height 11
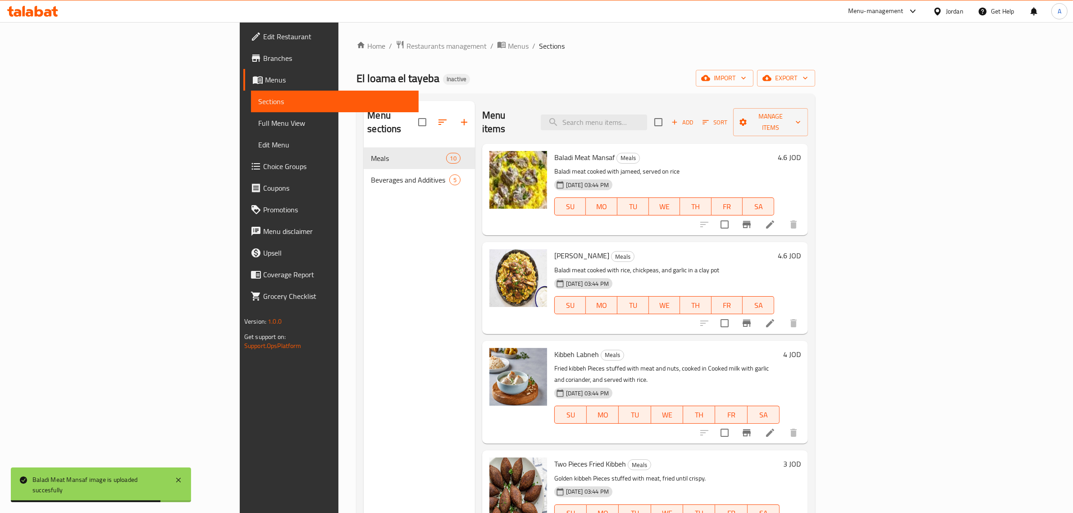
click at [258, 121] on span "Full Menu View" at bounding box center [335, 123] width 154 height 11
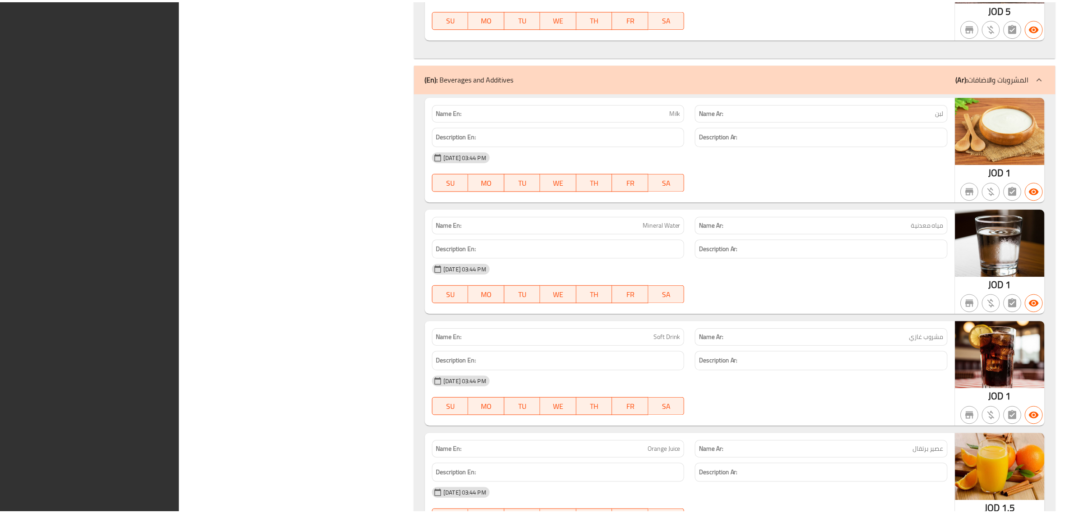
scroll to position [1446, 0]
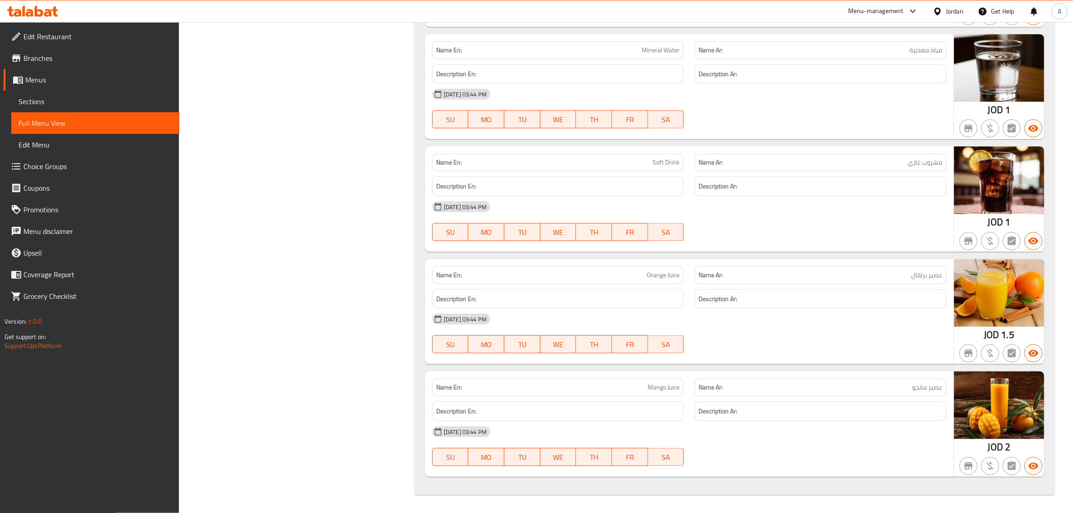
click at [952, 17] on div "Jordan" at bounding box center [948, 11] width 45 height 22
click at [953, 10] on div "Jordan" at bounding box center [955, 11] width 18 height 10
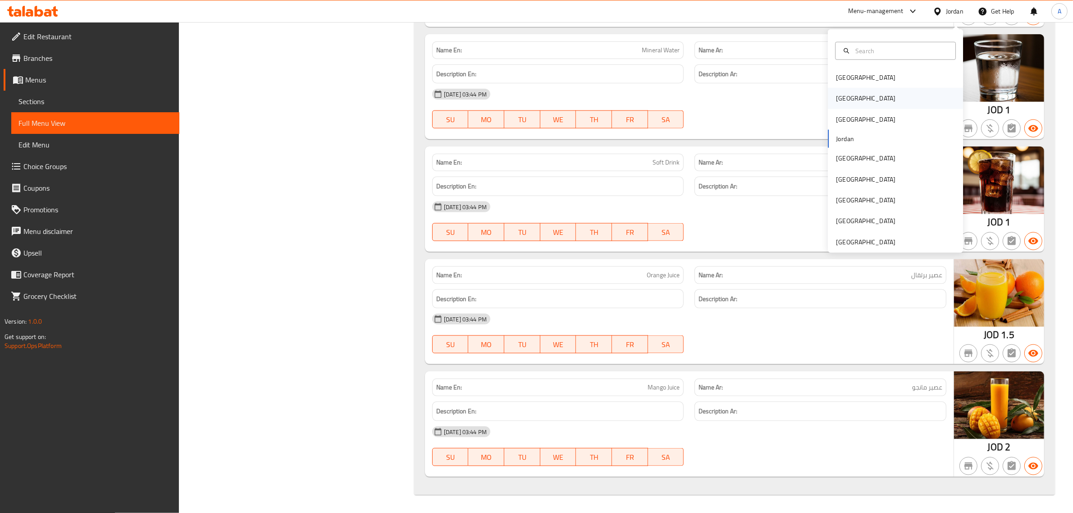
click at [846, 88] on div "[GEOGRAPHIC_DATA]" at bounding box center [866, 98] width 74 height 21
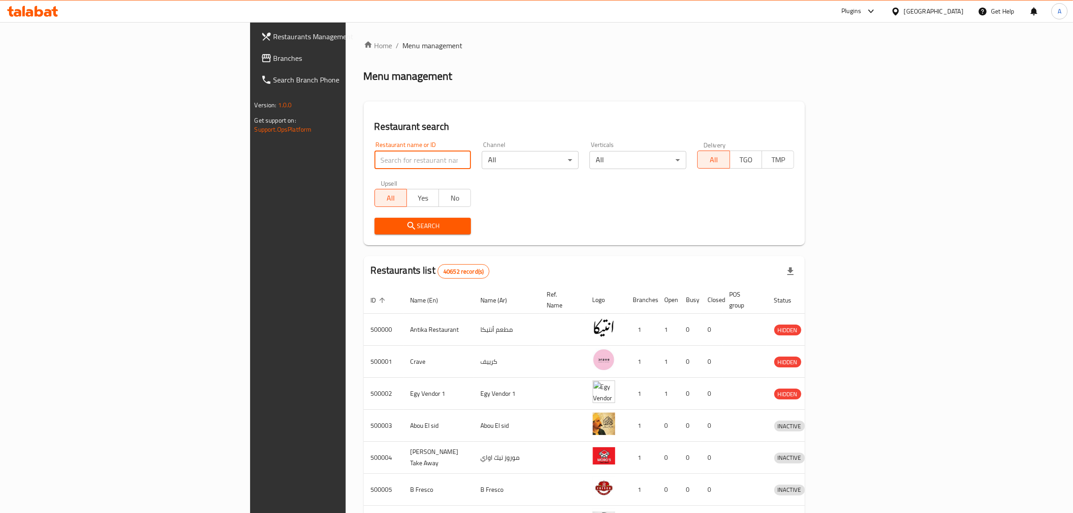
click at [375, 160] on input "search" at bounding box center [423, 160] width 97 height 18
paste input "606478"
type input "606478"
click button "Search" at bounding box center [423, 226] width 97 height 17
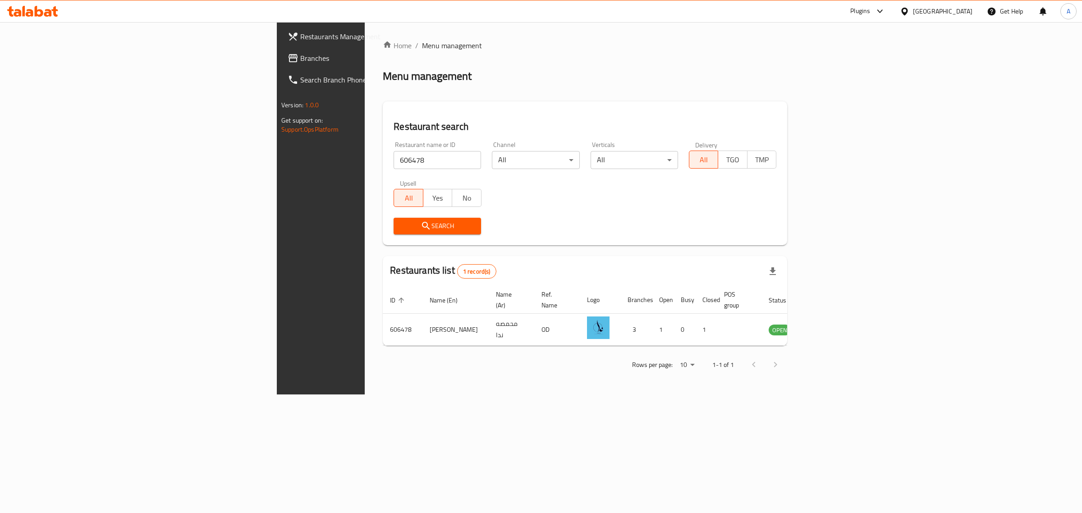
click at [969, 14] on div "[GEOGRAPHIC_DATA]" at bounding box center [942, 11] width 59 height 10
click at [857, 169] on div "[GEOGRAPHIC_DATA]" at bounding box center [874, 173] width 74 height 21
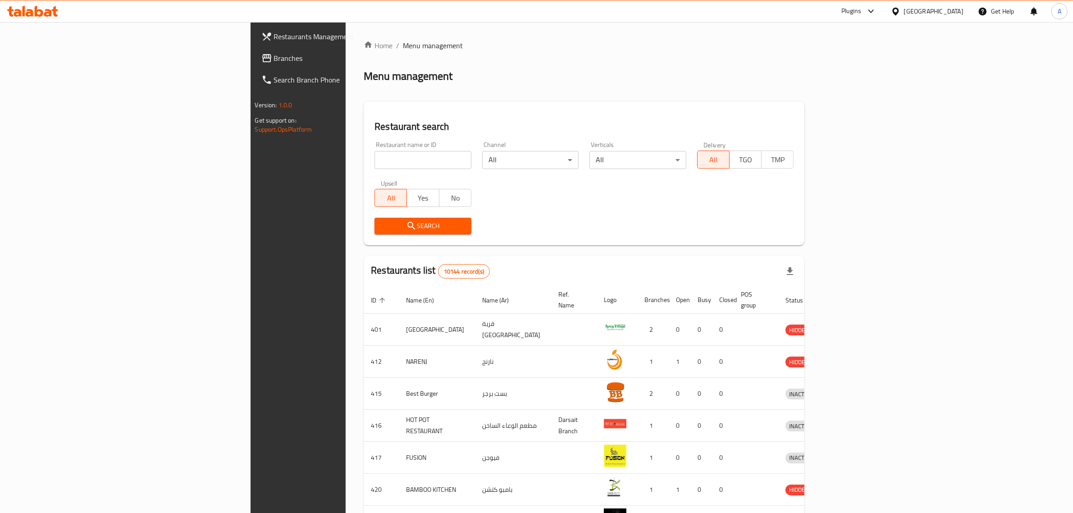
click at [274, 55] on span "Branches" at bounding box center [348, 58] width 149 height 11
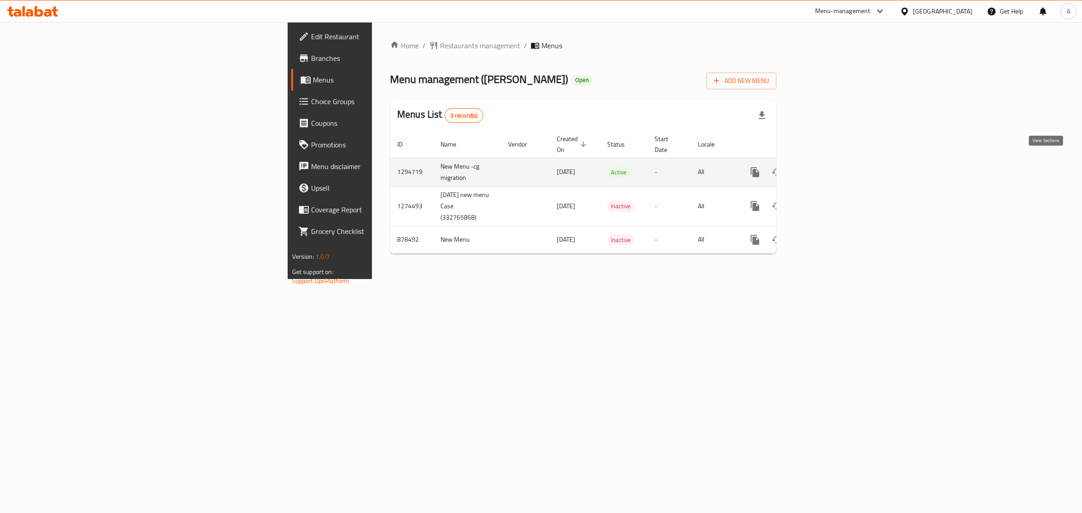
click at [825, 167] on icon "enhanced table" at bounding box center [819, 172] width 11 height 11
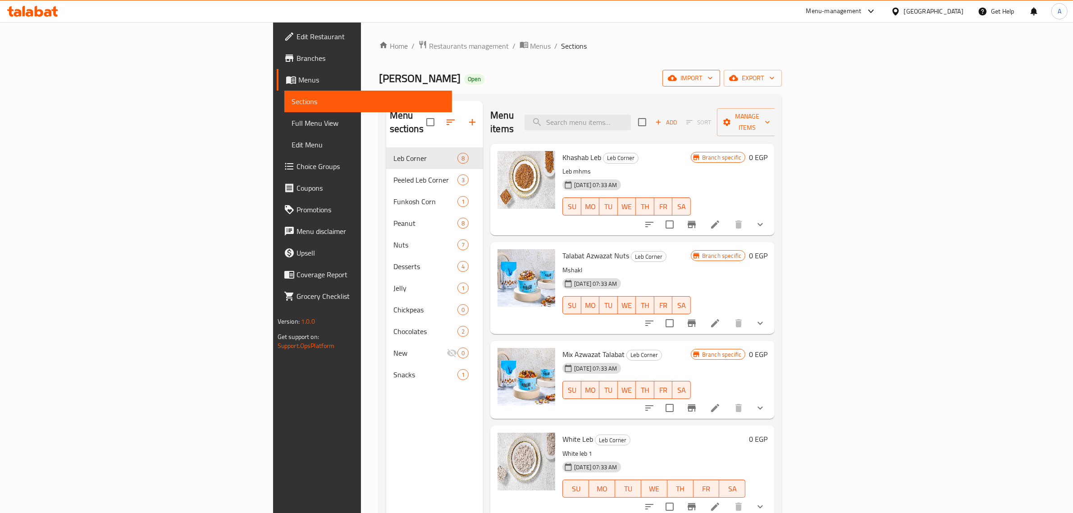
click at [713, 79] on span "import" at bounding box center [691, 78] width 43 height 11
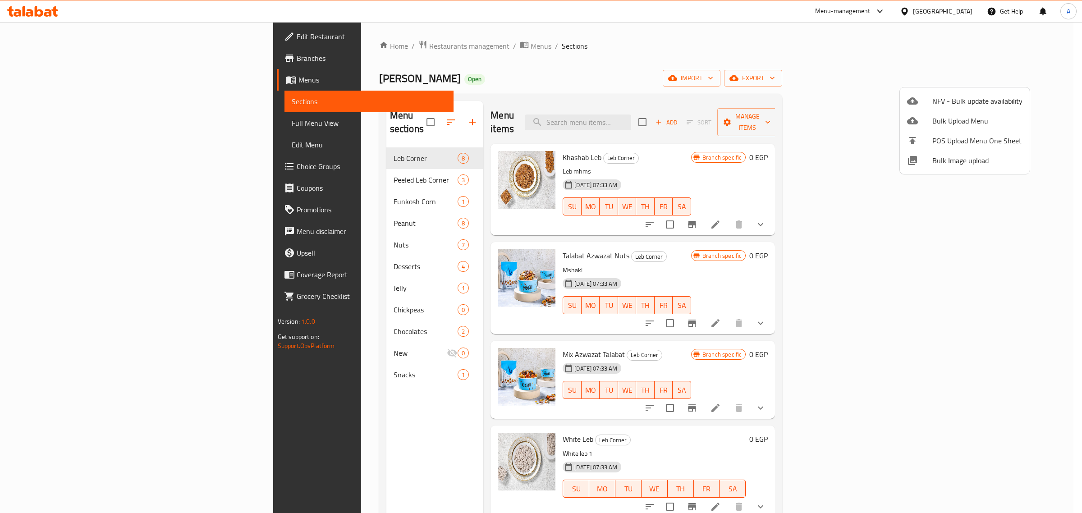
click at [958, 159] on span "Bulk Image upload" at bounding box center [977, 160] width 90 height 11
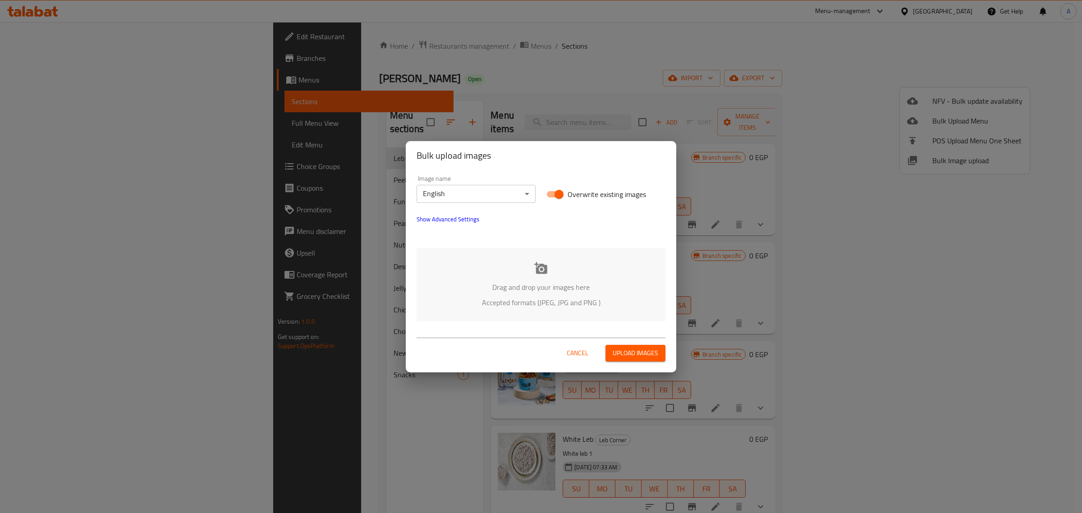
click at [505, 194] on body "​ Menu-management [GEOGRAPHIC_DATA] Get Help A Edit Restaurant Branches Menus S…" at bounding box center [541, 267] width 1082 height 491
click at [471, 205] on li "Arabic" at bounding box center [475, 209] width 119 height 16
click at [557, 287] on p "Drag and drop your images here" at bounding box center [541, 287] width 222 height 11
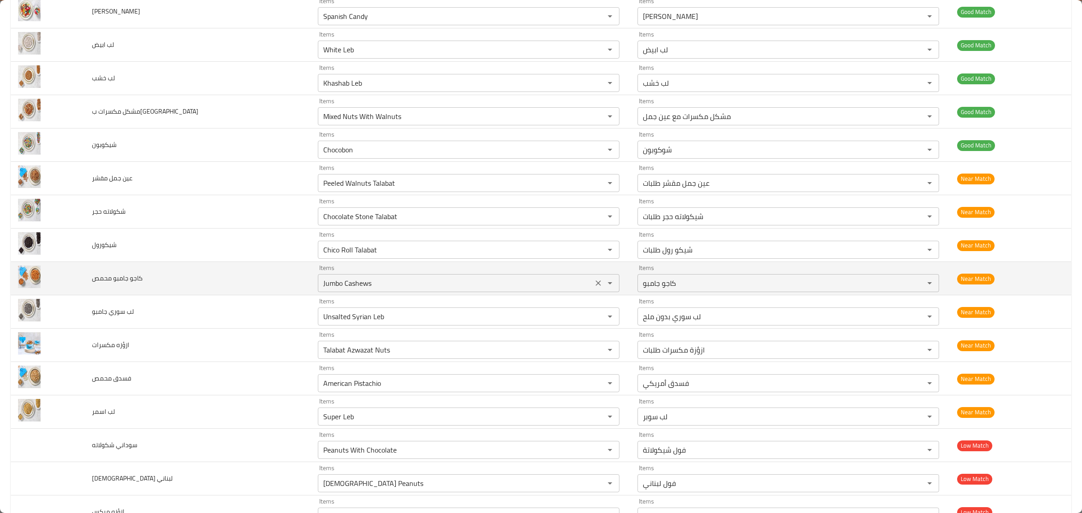
scroll to position [169, 0]
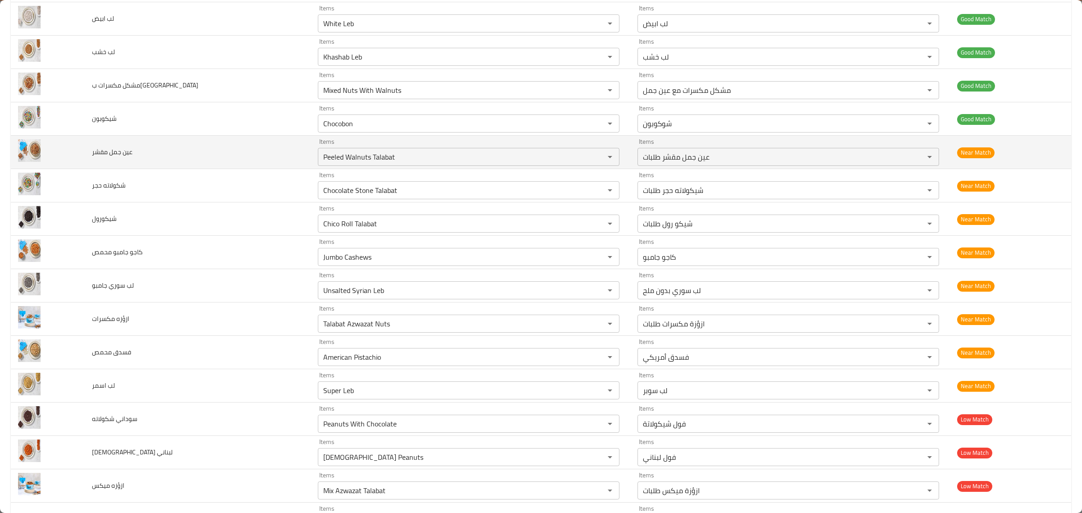
click at [453, 169] on td "Items Peeled Walnuts Talabat Items" at bounding box center [471, 152] width 320 height 33
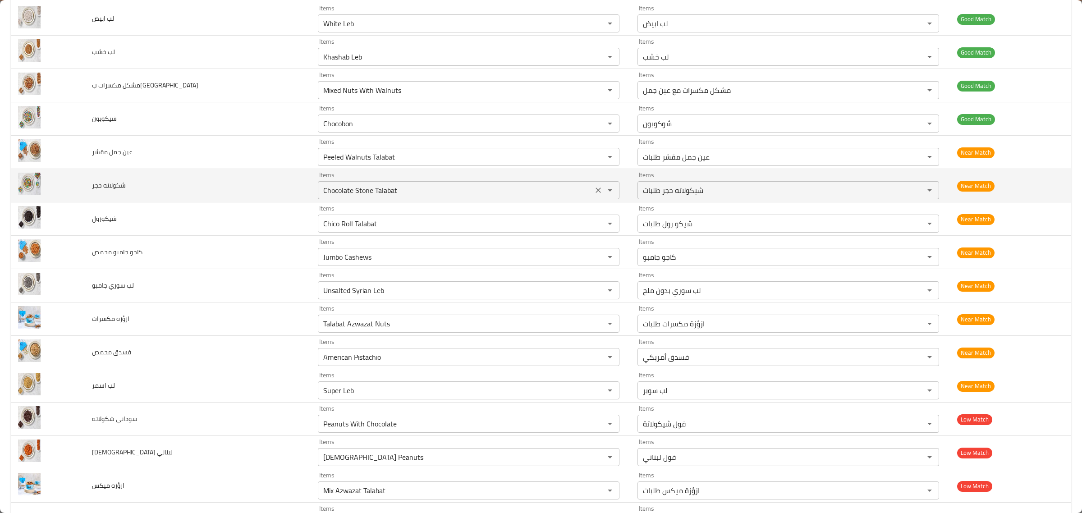
click at [446, 188] on حجر "Chocolate Stone Talabat" at bounding box center [455, 190] width 270 height 13
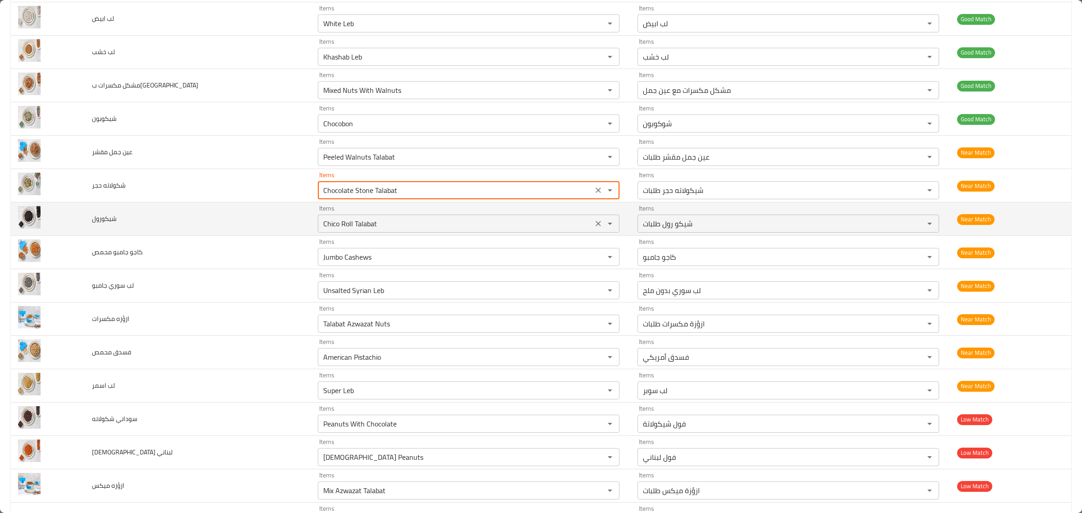
click at [446, 215] on div "Chico Roll Talabat Items" at bounding box center [469, 224] width 302 height 18
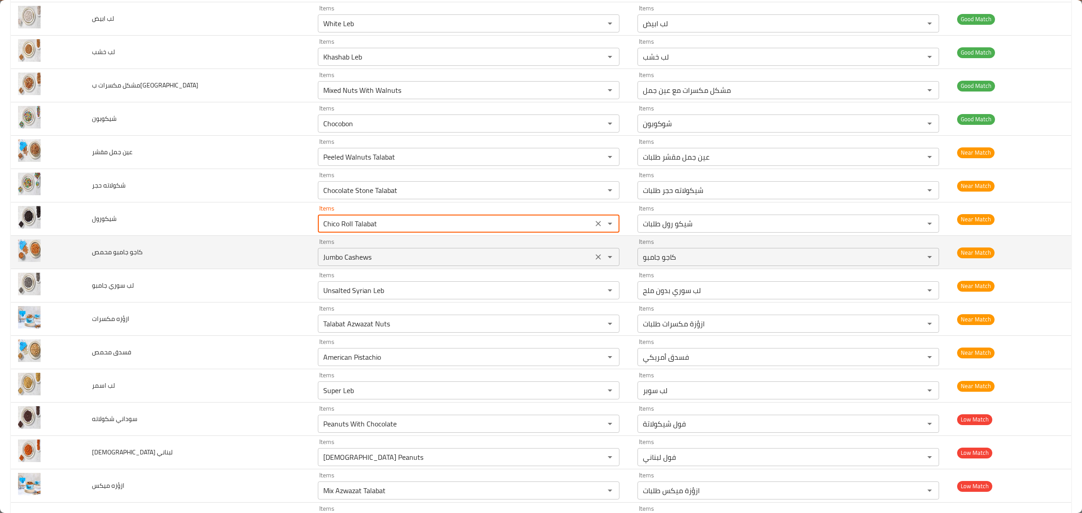
click at [443, 240] on div "Items Jumbo Cashews Items" at bounding box center [469, 251] width 302 height 27
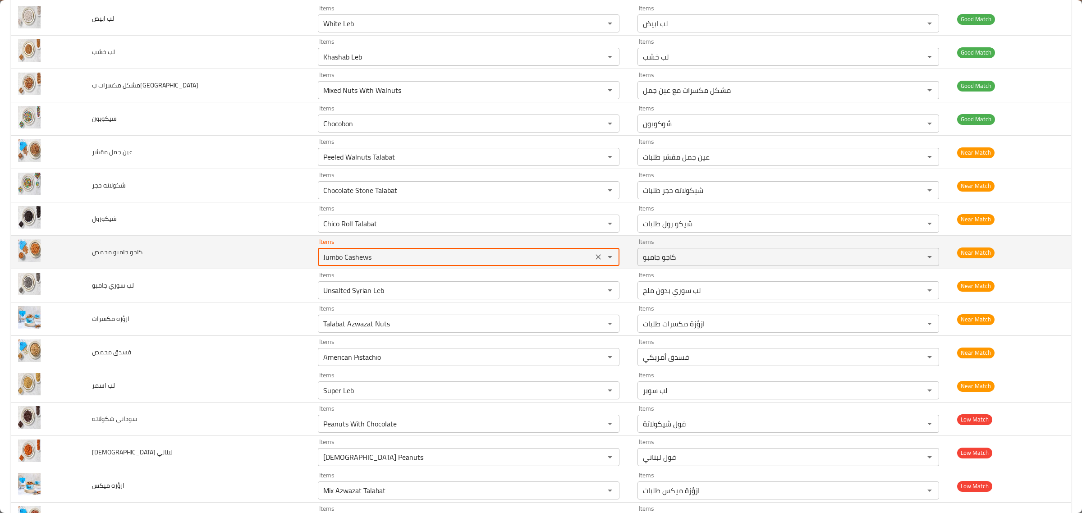
scroll to position [225, 0]
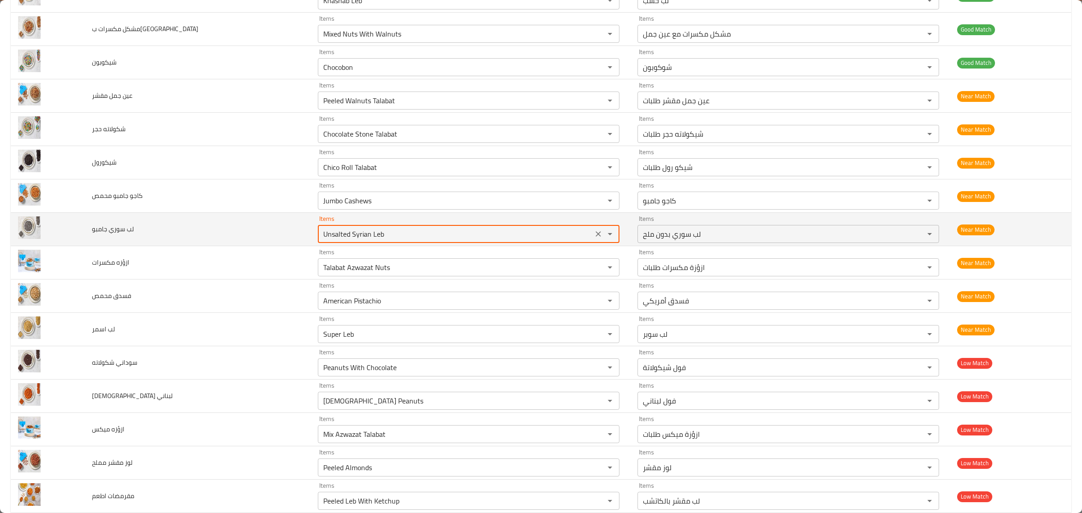
click at [442, 235] on جامبو "Unsalted Syrian Leb" at bounding box center [455, 234] width 270 height 13
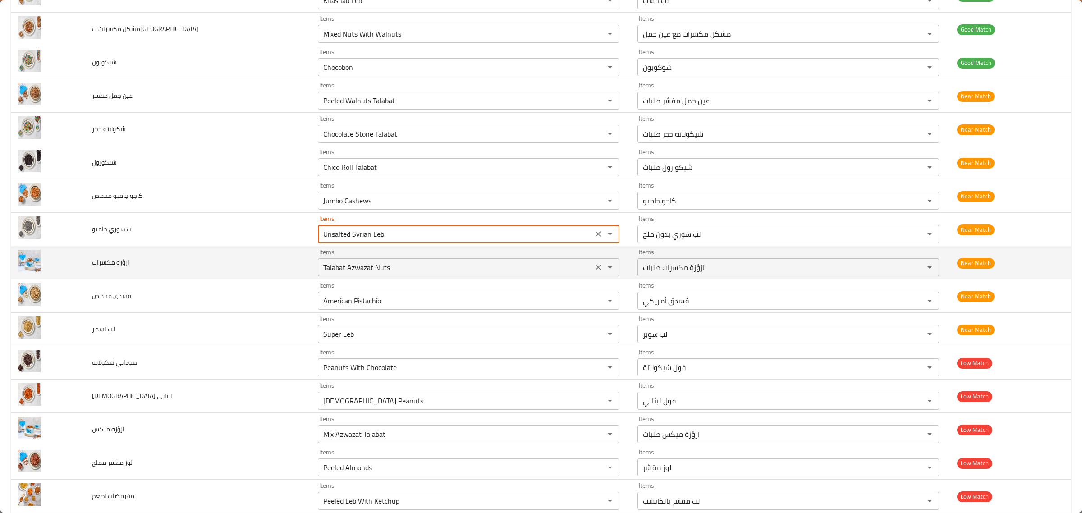
click at [435, 258] on div "Items Talabat Azwazat Nuts Items" at bounding box center [469, 262] width 302 height 27
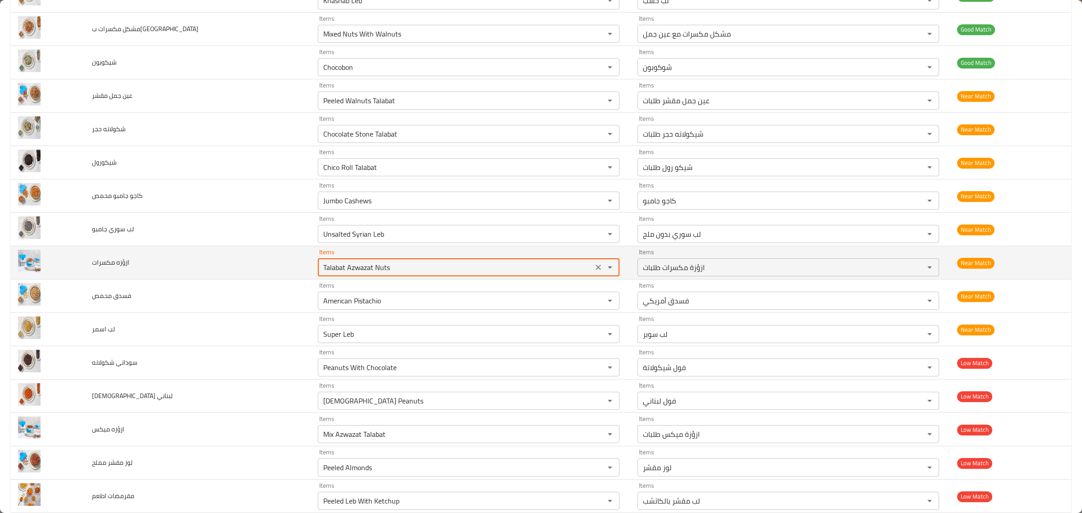
scroll to position [279, 0]
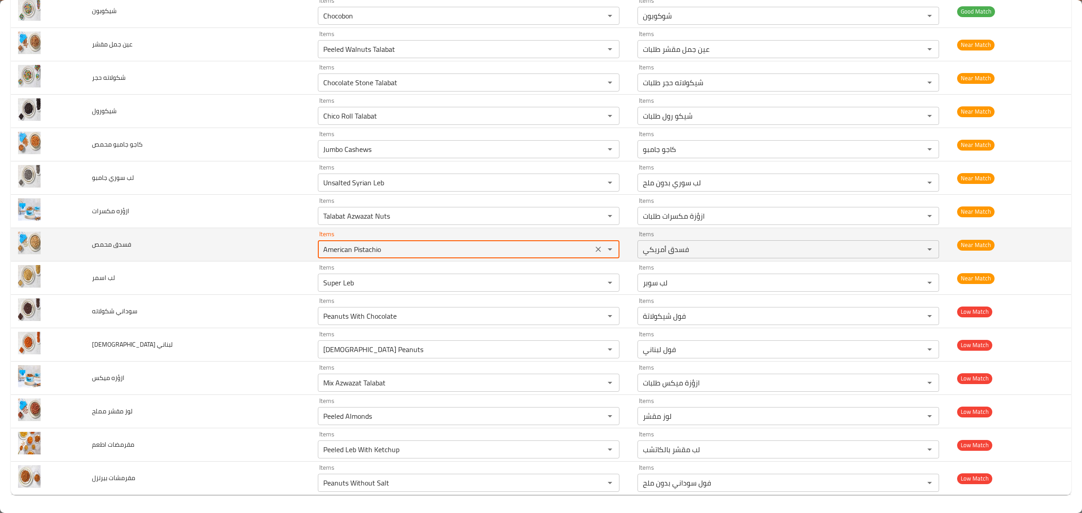
click at [435, 252] on محمص "American Pistachio" at bounding box center [455, 249] width 270 height 13
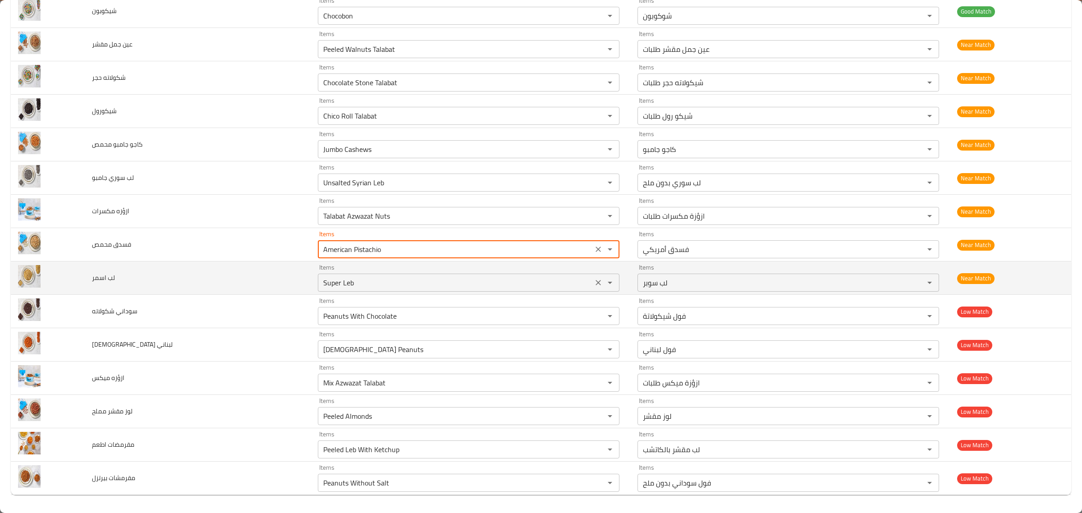
click at [436, 270] on div "Items Super Leb Items" at bounding box center [469, 277] width 302 height 27
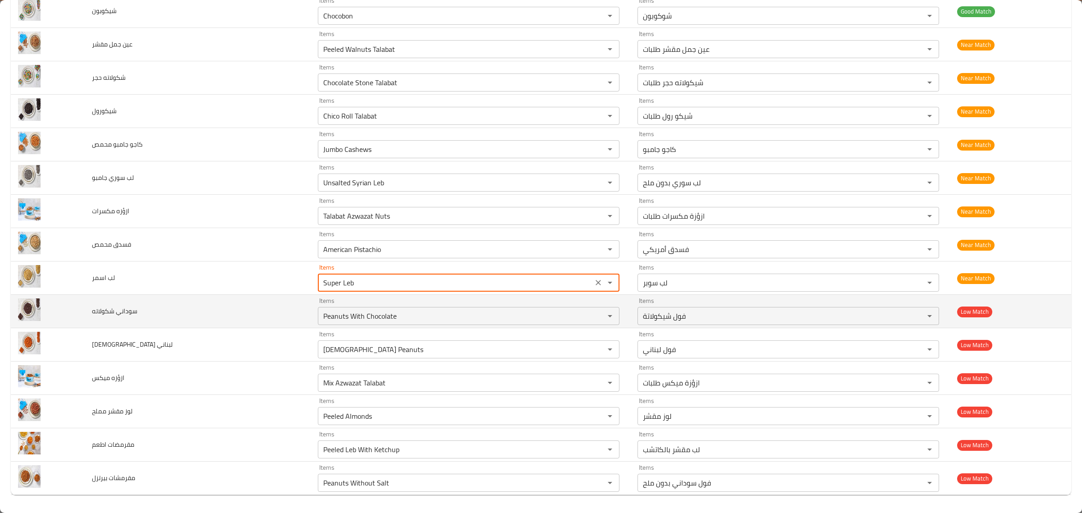
click at [451, 295] on td "Items Peanuts With Chocolate Items" at bounding box center [471, 311] width 320 height 33
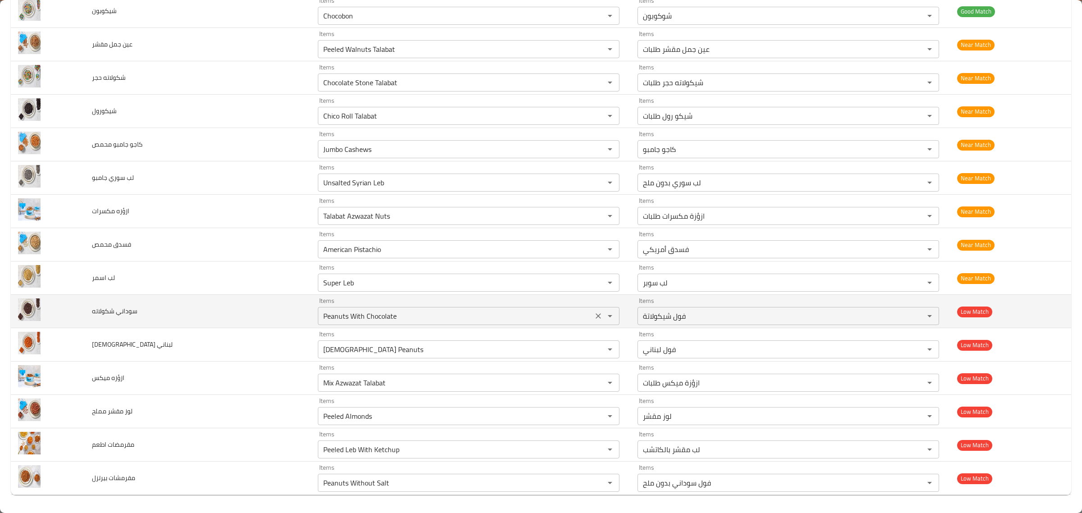
click at [451, 307] on div "Peanuts With Chocolate Items" at bounding box center [469, 316] width 302 height 18
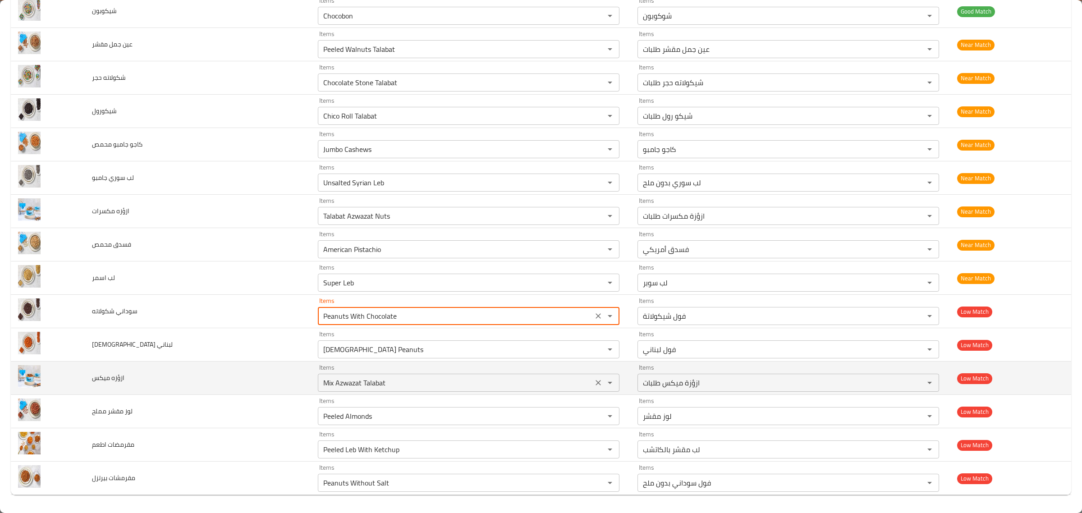
click at [435, 382] on ميكس "Mix Azwazat Talabat" at bounding box center [455, 382] width 270 height 13
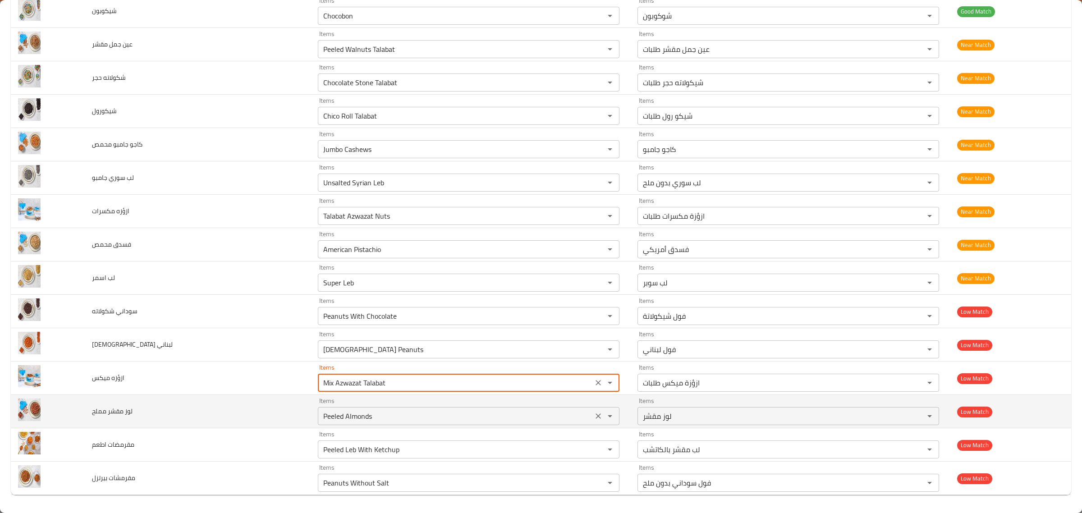
click at [409, 418] on مملح "Peeled Almonds" at bounding box center [455, 416] width 270 height 13
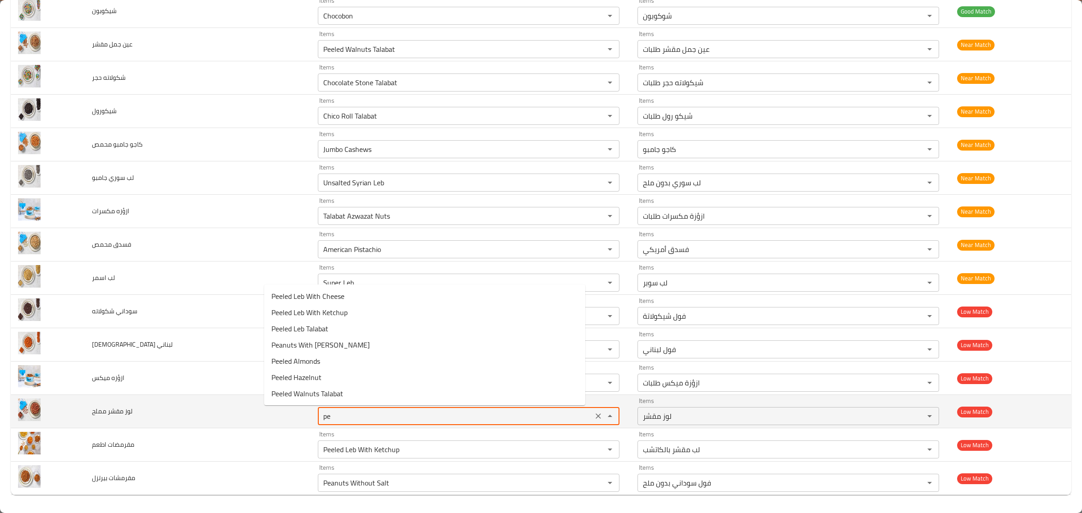
type مملح "p"
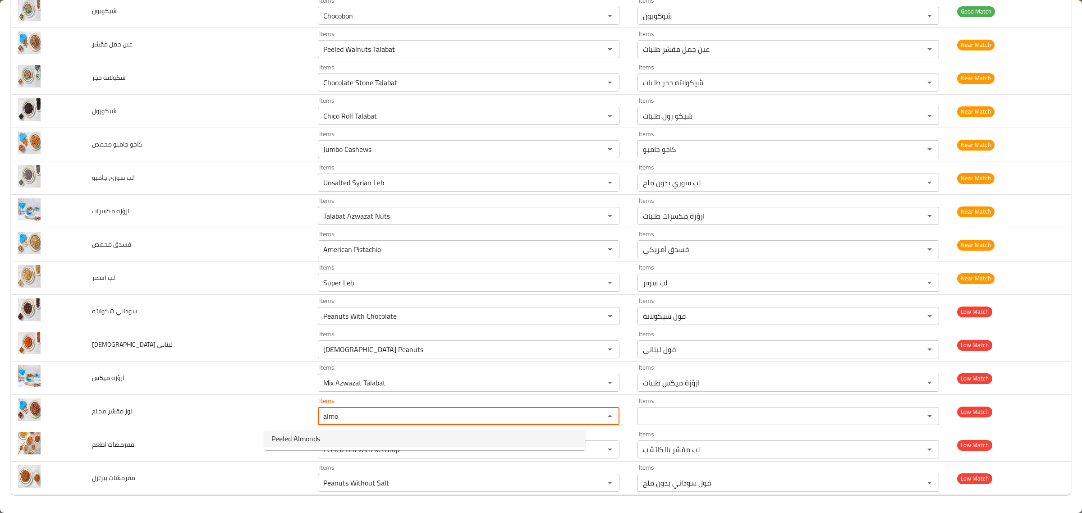
click at [402, 444] on مملح-option-0 "Peeled Almonds" at bounding box center [424, 438] width 321 height 16
type مملح "Peeled Almonds"
type مملح-ar "لوز مقشر"
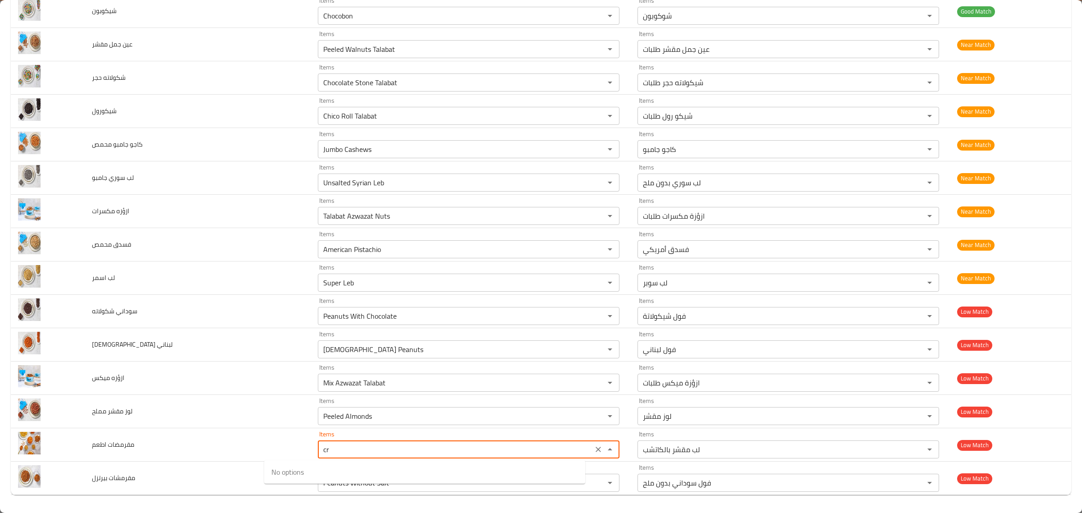
type اطعم "c"
type اطعم "m"
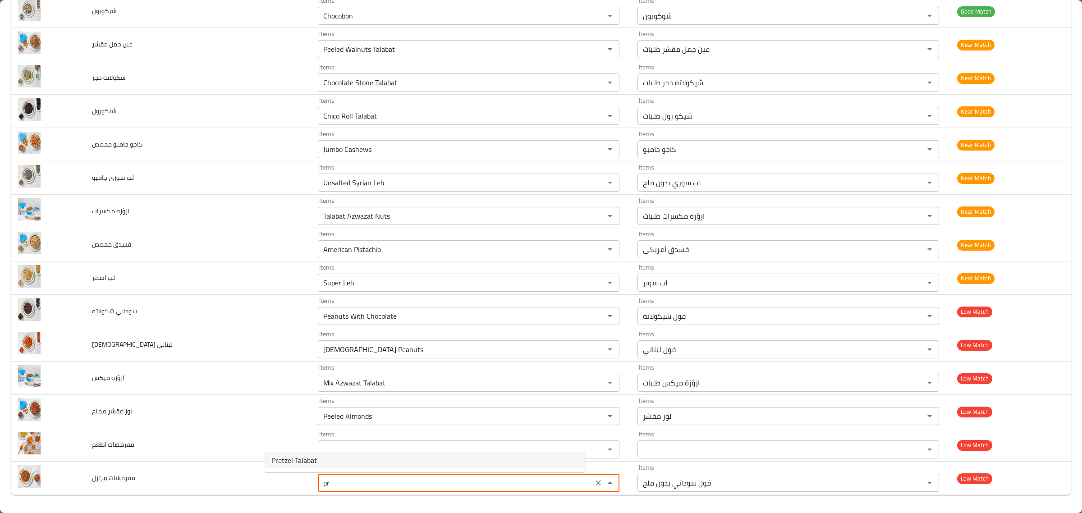
click at [402, 452] on بيرتزل-option-0 "Pretzel Talabat" at bounding box center [424, 460] width 321 height 16
type بيرتزل "Pretzel Talabat"
type بيرتزل-ar "بريتزل طلبات"
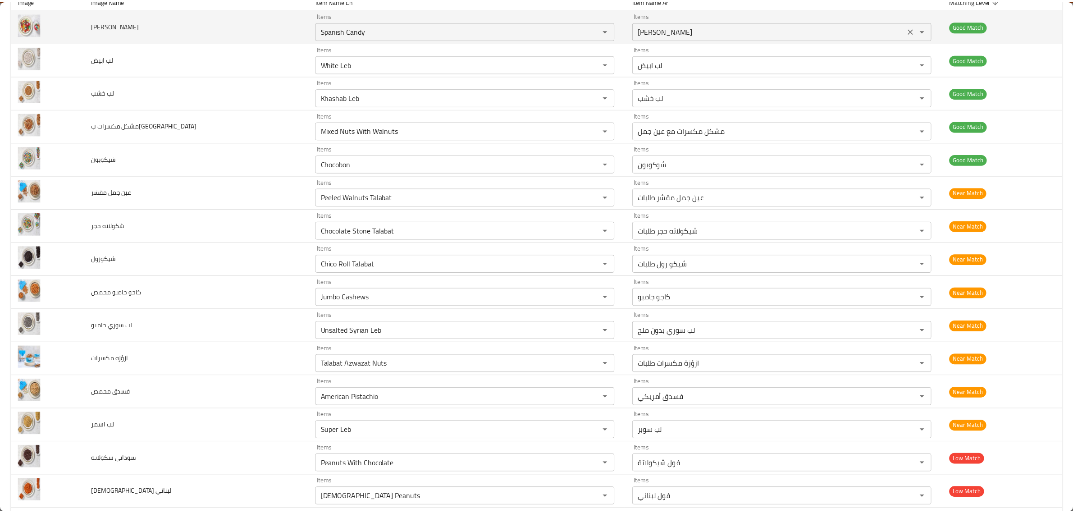
scroll to position [0, 0]
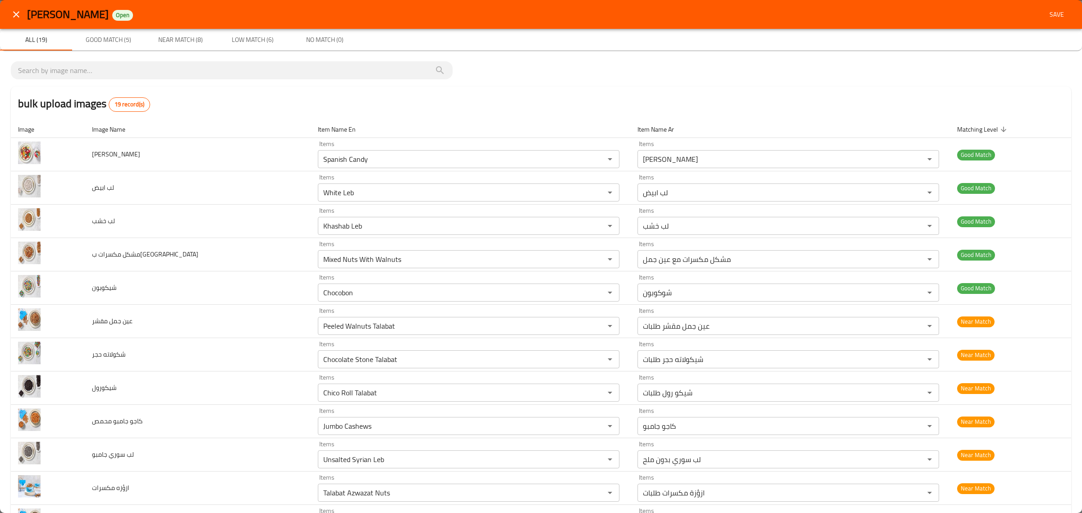
type بيرتزل "Pretzel Talabat"
click at [1051, 6] on button "Save" at bounding box center [1056, 14] width 29 height 17
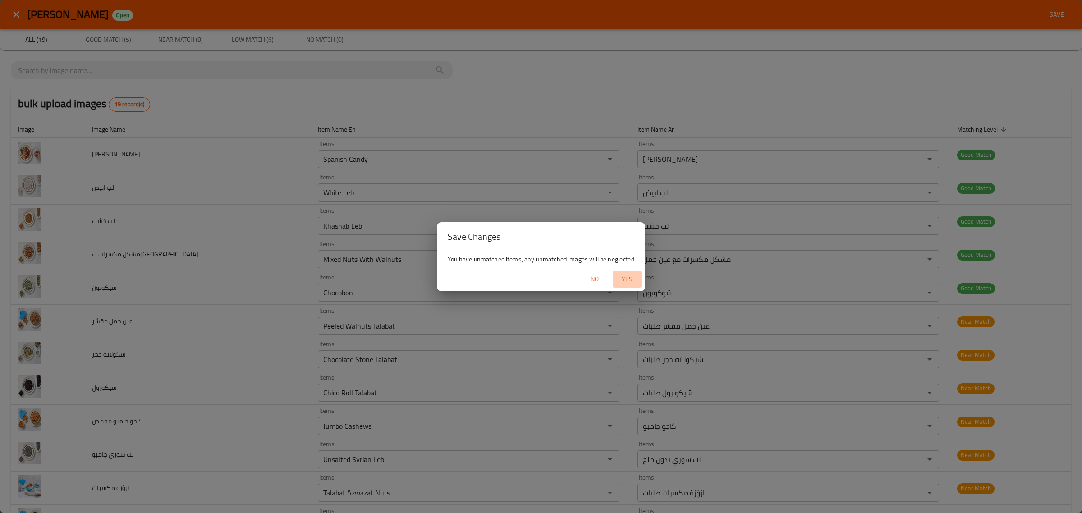
click at [636, 276] on span "Yes" at bounding box center [627, 279] width 22 height 11
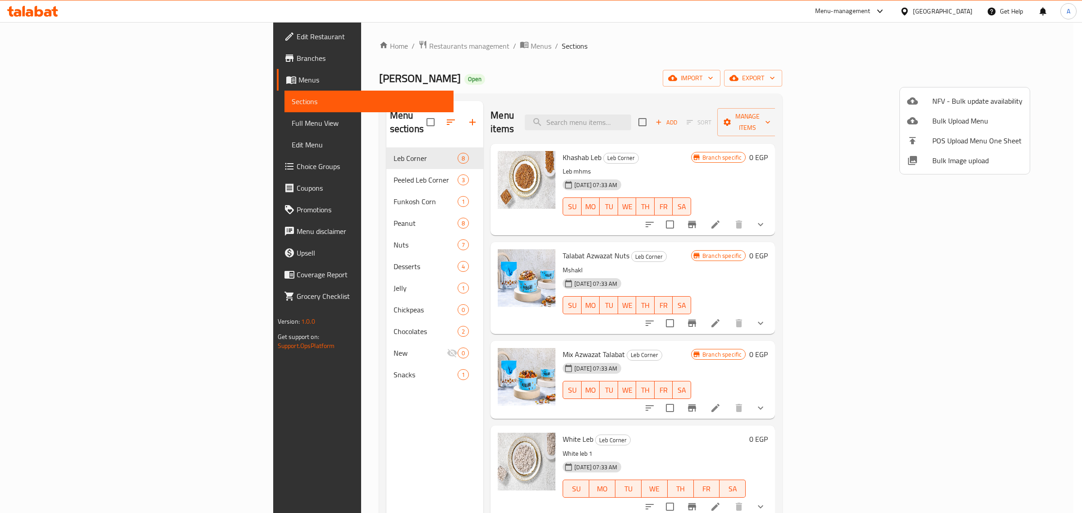
click at [595, 140] on div at bounding box center [541, 256] width 1082 height 513
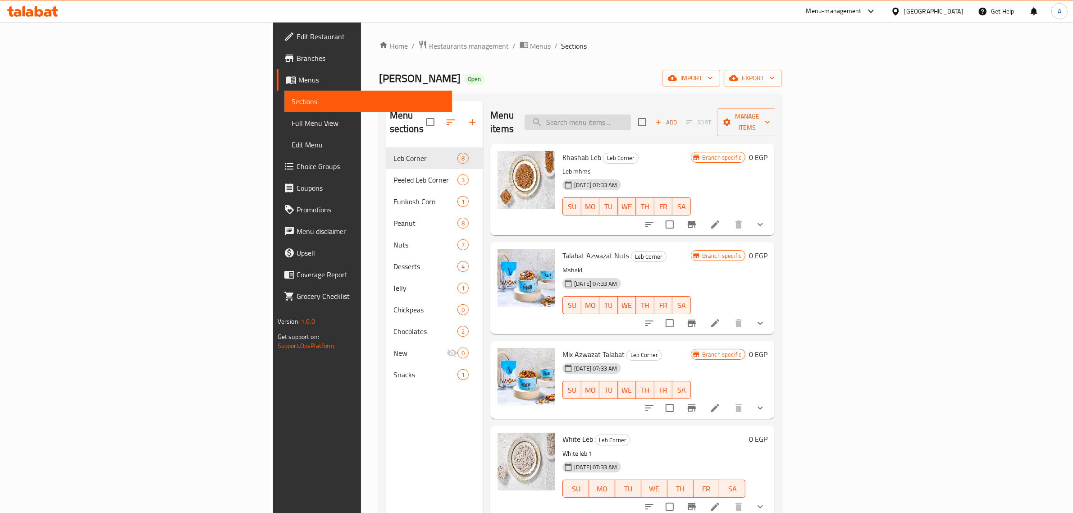
click at [631, 120] on input "search" at bounding box center [578, 122] width 106 height 16
paste input "مقرمضات"
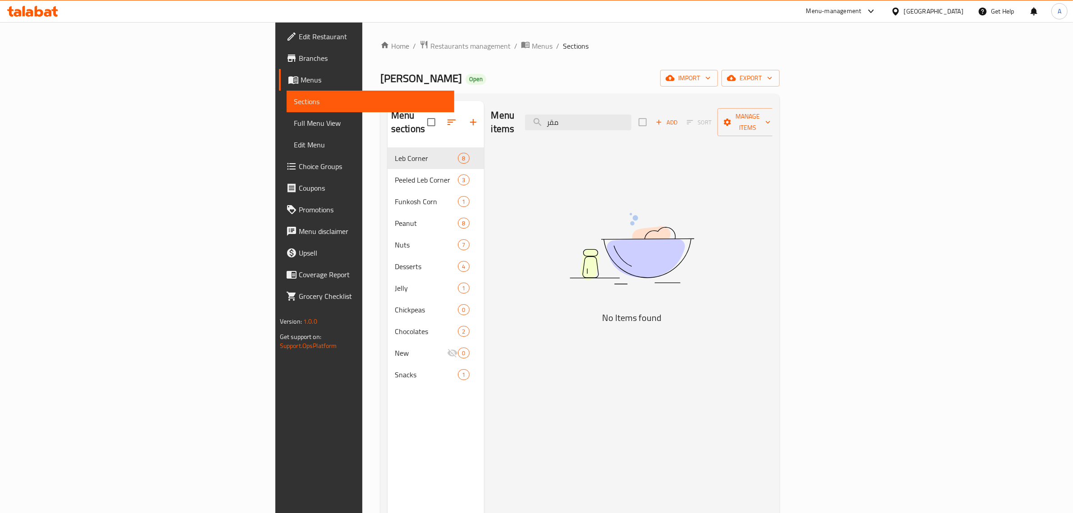
type input "مقر"
click at [294, 118] on span "Full Menu View" at bounding box center [371, 123] width 154 height 11
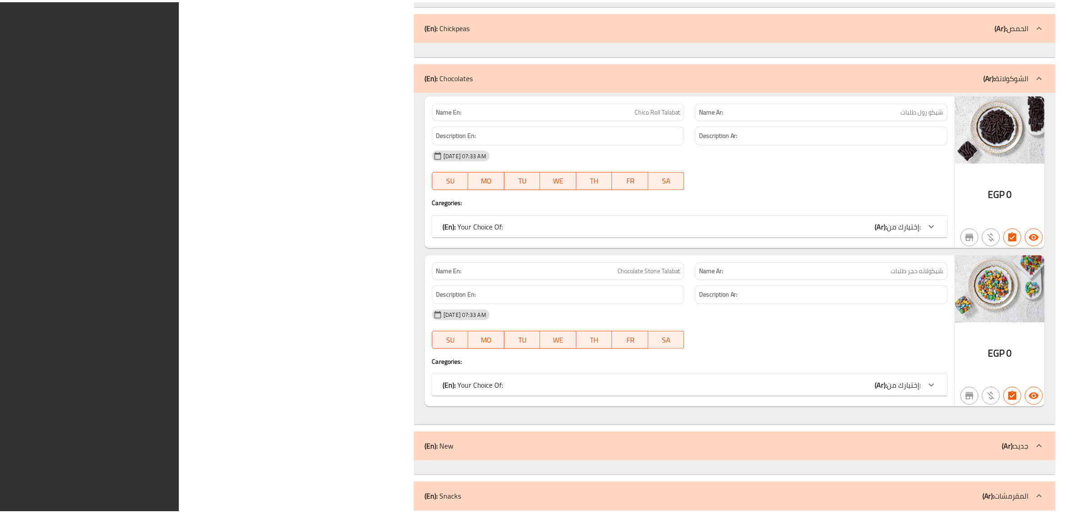
scroll to position [5642, 0]
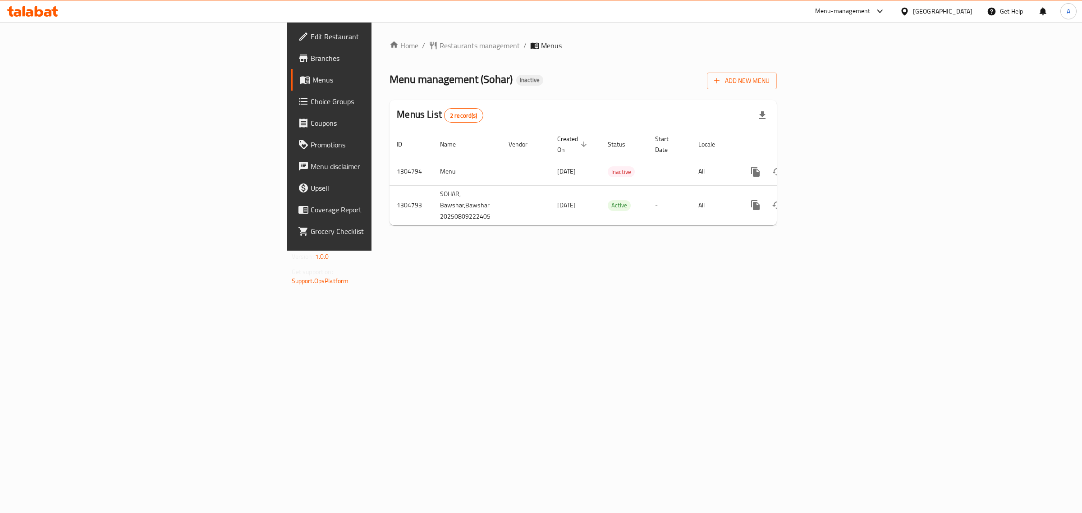
drag, startPoint x: 638, startPoint y: 348, endPoint x: 643, endPoint y: 348, distance: 5.4
click at [638, 251] on div "Home / Restaurants management / Menus Menu management ( Sohar ) Inactive Add Ne…" at bounding box center [582, 136] width 423 height 229
click at [826, 166] on icon "enhanced table" at bounding box center [820, 171] width 11 height 11
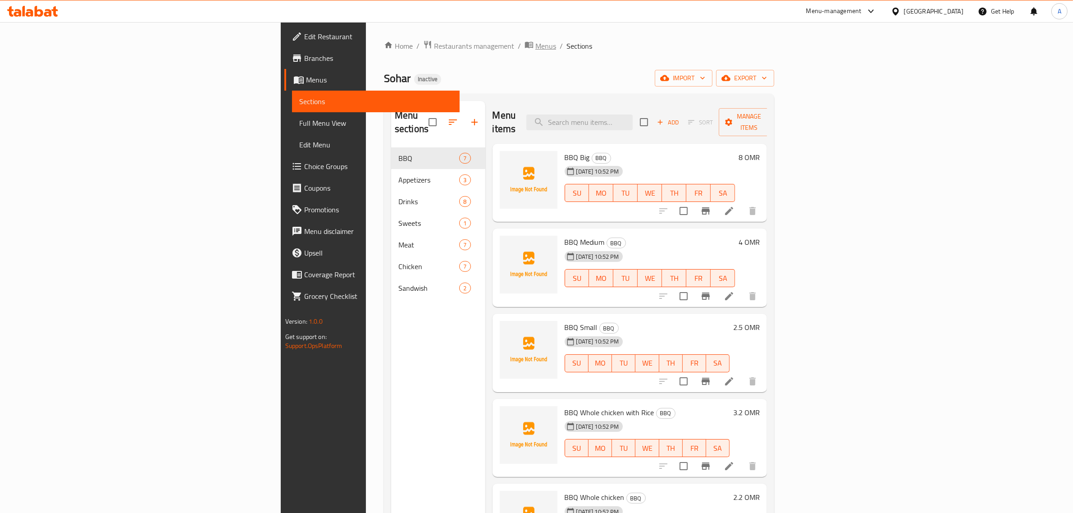
click at [535, 43] on span "Menus" at bounding box center [545, 46] width 21 height 11
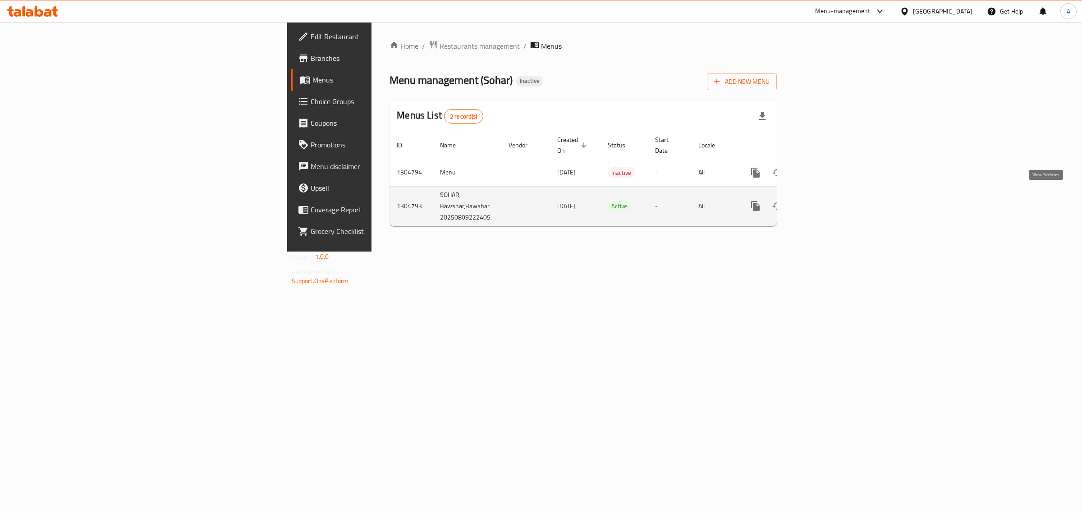
click at [826, 201] on icon "enhanced table" at bounding box center [820, 206] width 11 height 11
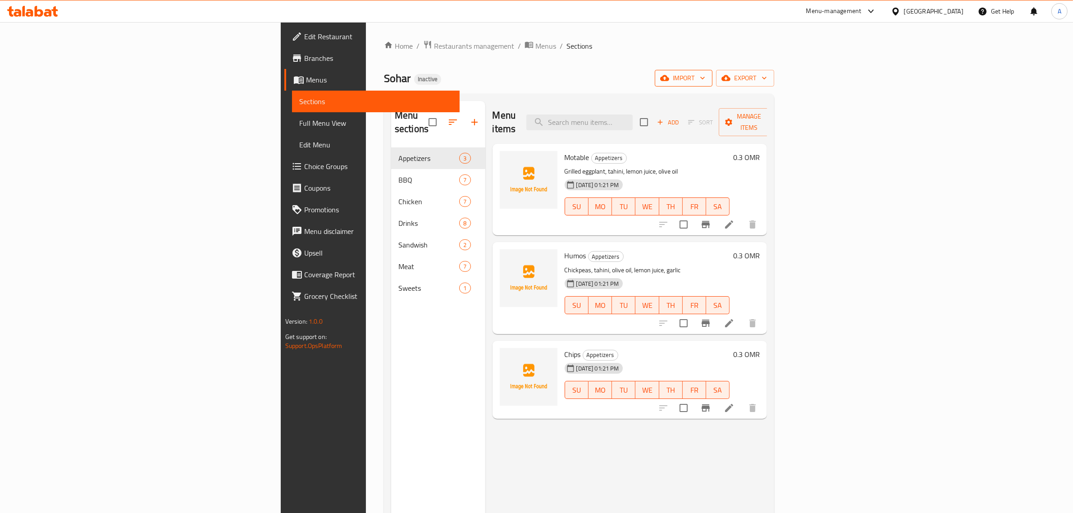
click at [669, 80] on icon "button" at bounding box center [664, 77] width 9 height 9
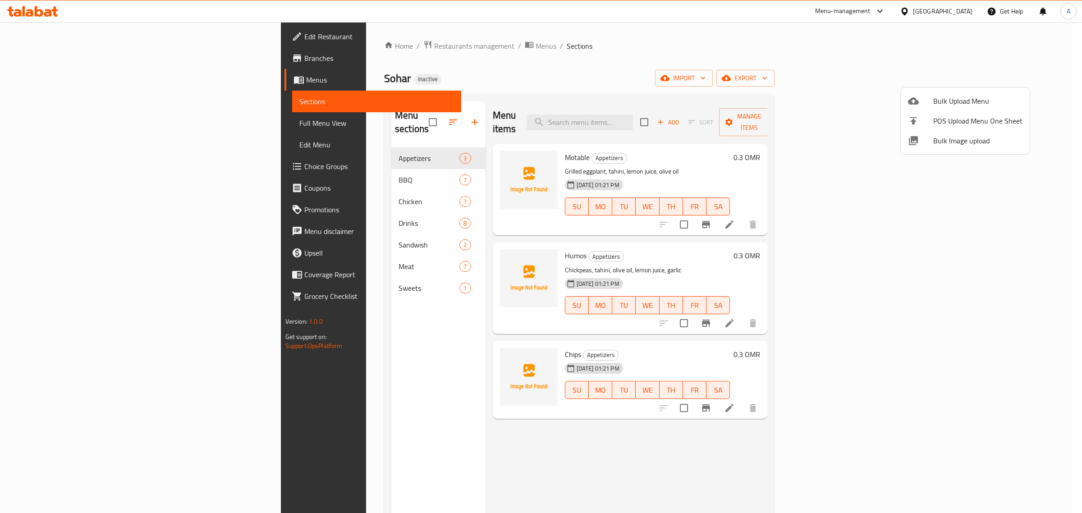
click at [957, 143] on span "Bulk Image upload" at bounding box center [977, 140] width 89 height 11
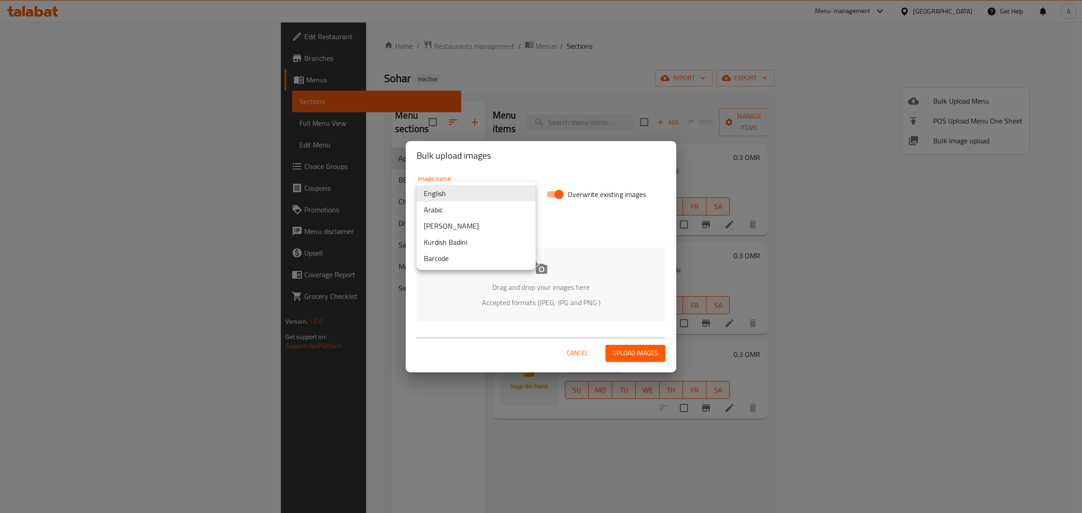
click at [476, 201] on body "​ Menu-management Oman Get Help A Edit Restaurant Branches Menus Sections Full …" at bounding box center [541, 267] width 1082 height 491
click at [476, 210] on li "Arabic" at bounding box center [475, 209] width 119 height 16
click at [537, 279] on div "Drag and drop your images here Accepted formats (JPEG, JPG and PNG )" at bounding box center [540, 284] width 249 height 73
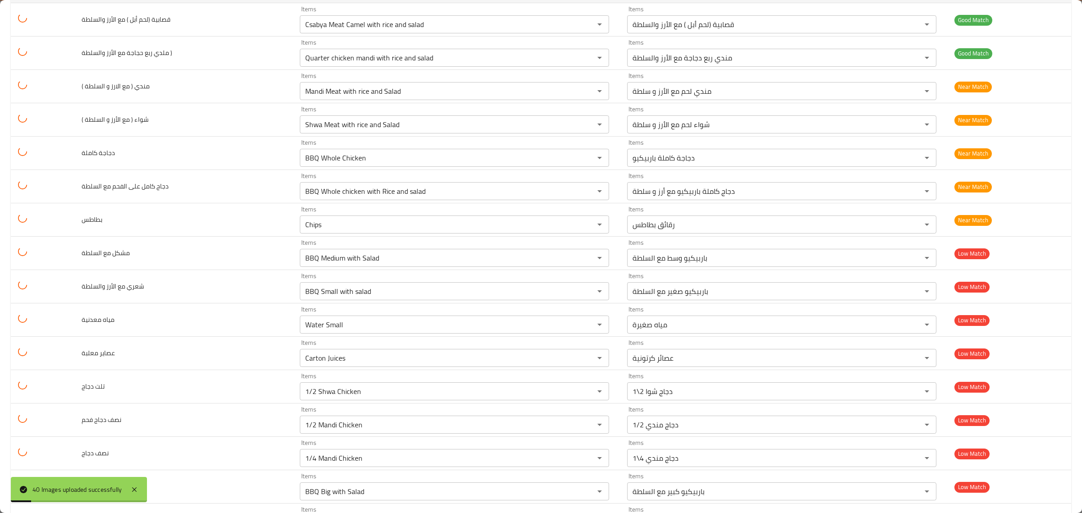
scroll to position [451, 0]
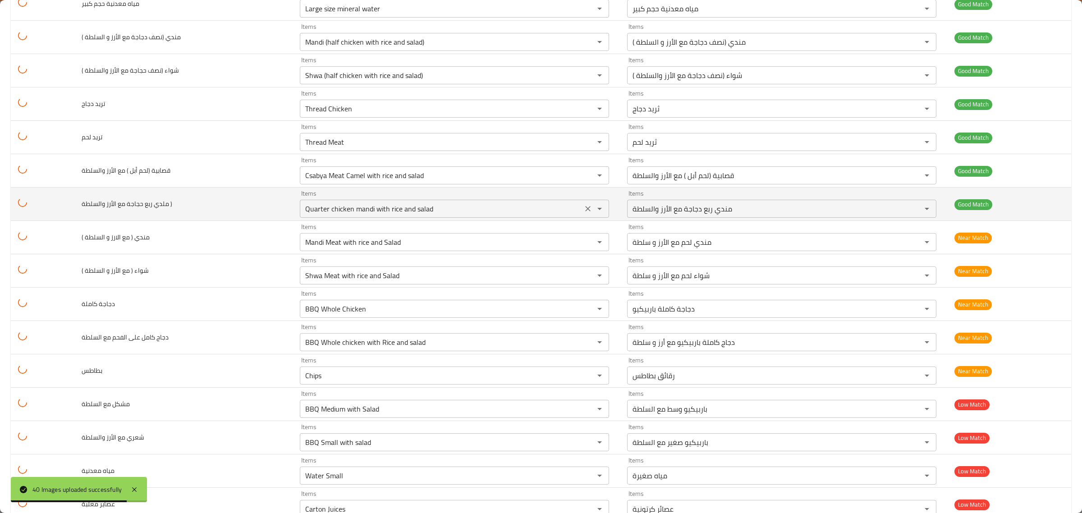
click at [472, 215] on \) "Quarter chicken mandi with rice and salad" at bounding box center [440, 208] width 277 height 13
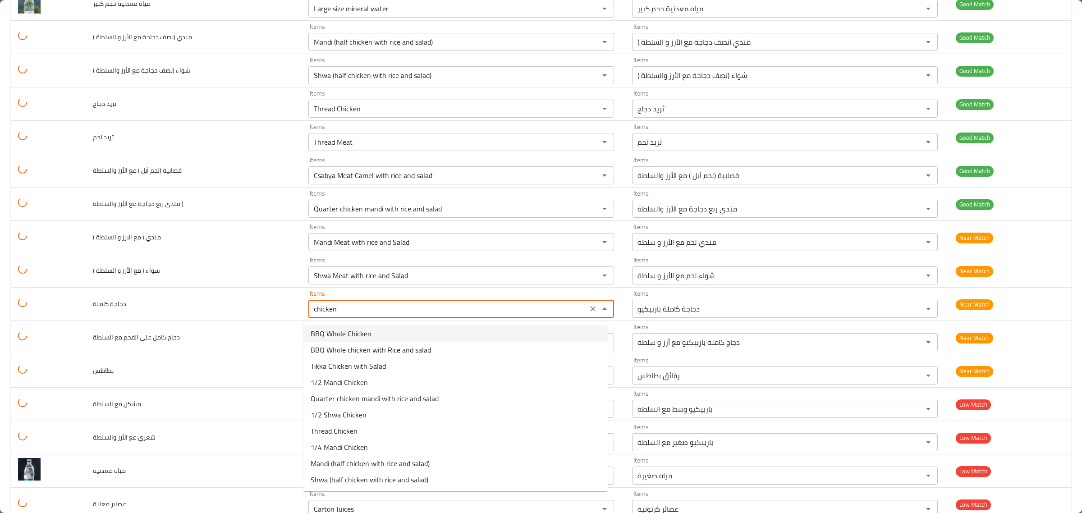
click at [430, 336] on كاملة-option-0 "BBQ Whole Chicken" at bounding box center [455, 333] width 304 height 16
type كاملة "BBQ Whole Chicken"
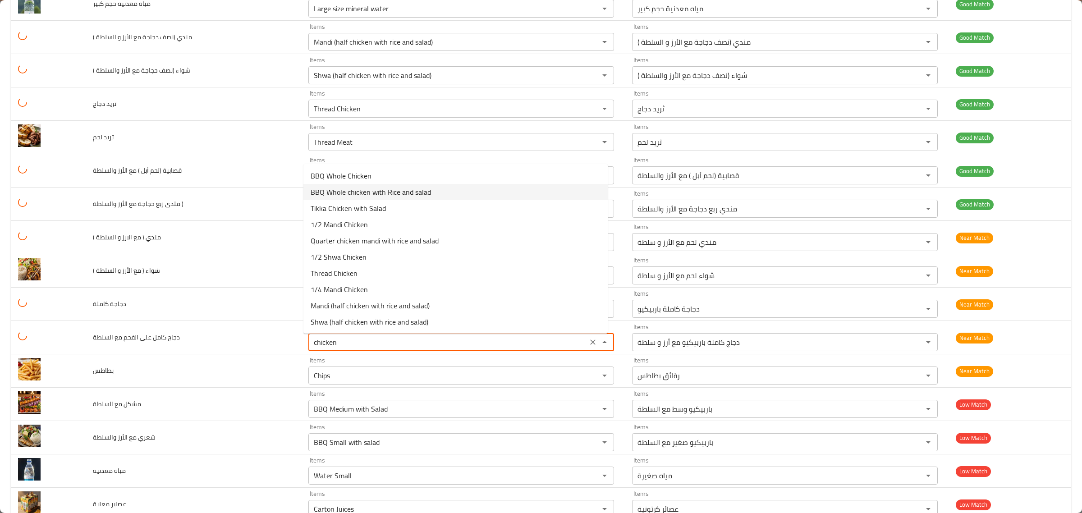
click at [452, 194] on السلطة-option-1 "BBQ Whole chicken with Rice and salad" at bounding box center [455, 192] width 304 height 16
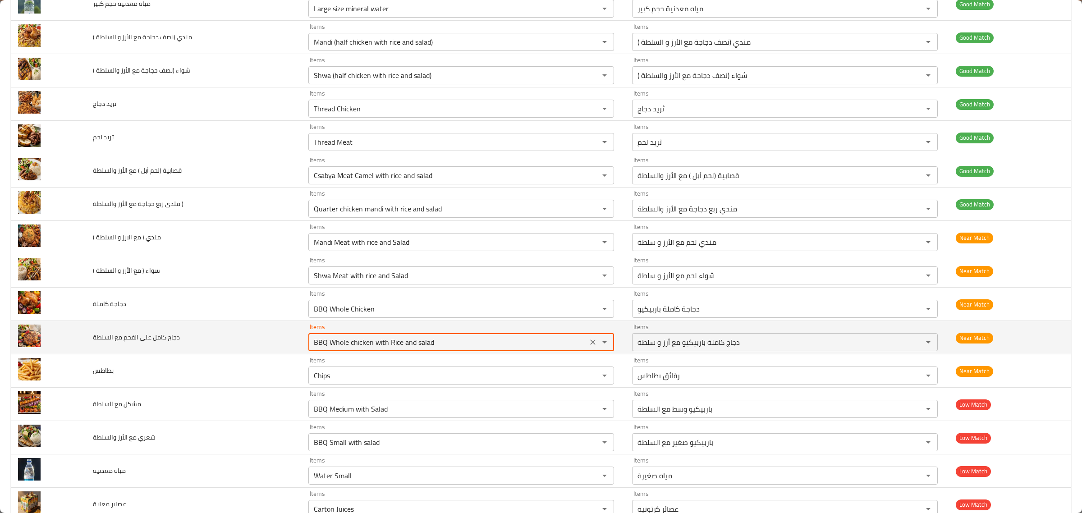
click at [413, 333] on div "Items BBQ Whole chicken with Rice and salad Items" at bounding box center [461, 337] width 306 height 27
click at [412, 341] on السلطة "BBQ Whole chicken with Rice and salad" at bounding box center [448, 342] width 274 height 13
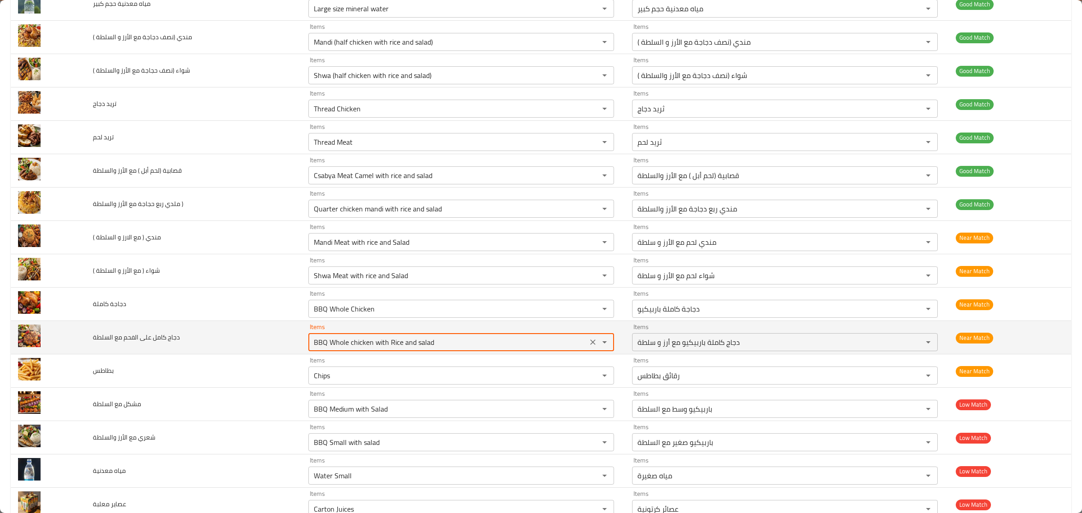
click at [412, 341] on السلطة "BBQ Whole chicken with Rice and salad" at bounding box center [448, 342] width 274 height 13
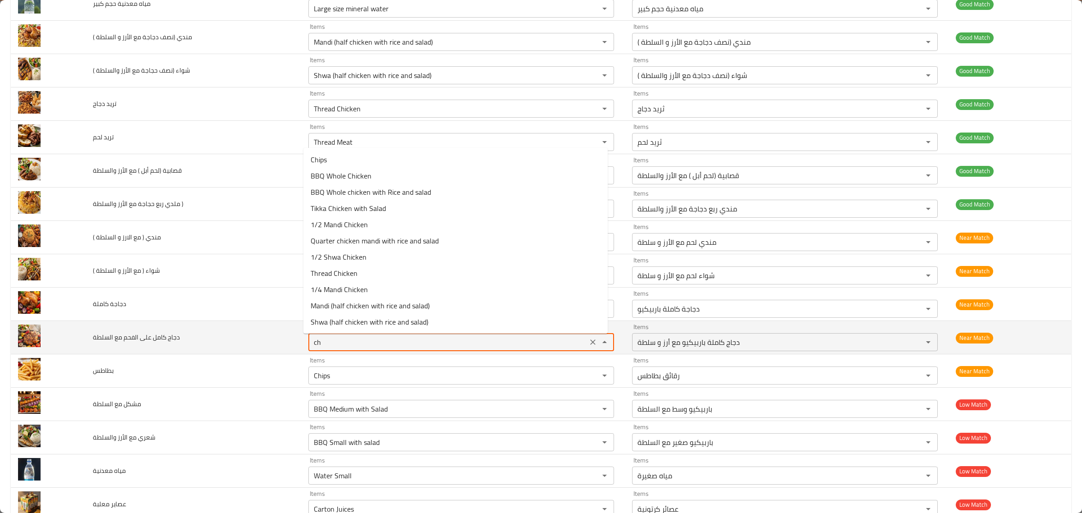
type السلطة "c"
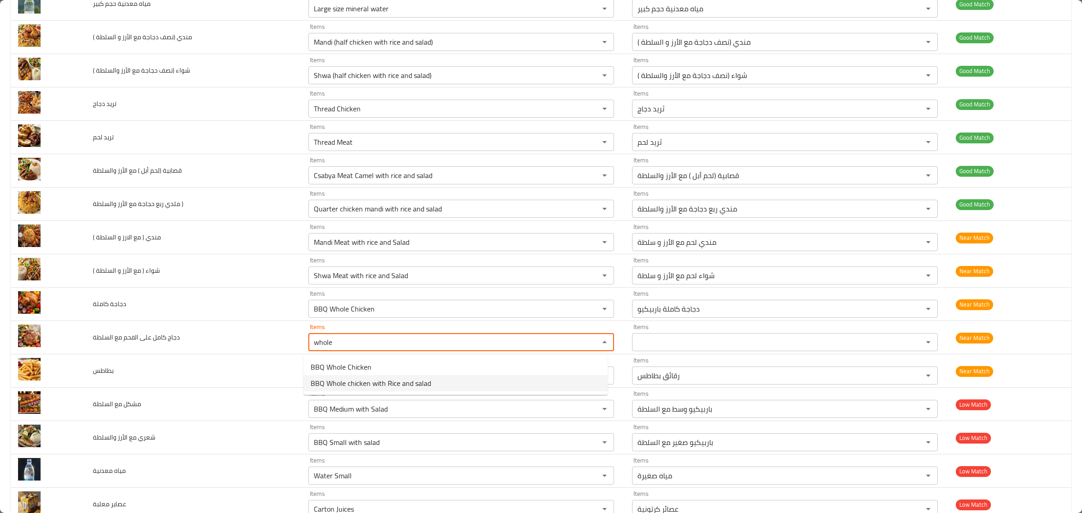
click at [409, 375] on السلطة-option-1 "BBQ Whole chicken with Rice and salad" at bounding box center [455, 383] width 304 height 16
type السلطة "BBQ Whole chicken with Rice and salad"
type السلطة-ar "دجاج كاملة باربيكيو مع أرز و سلطة"
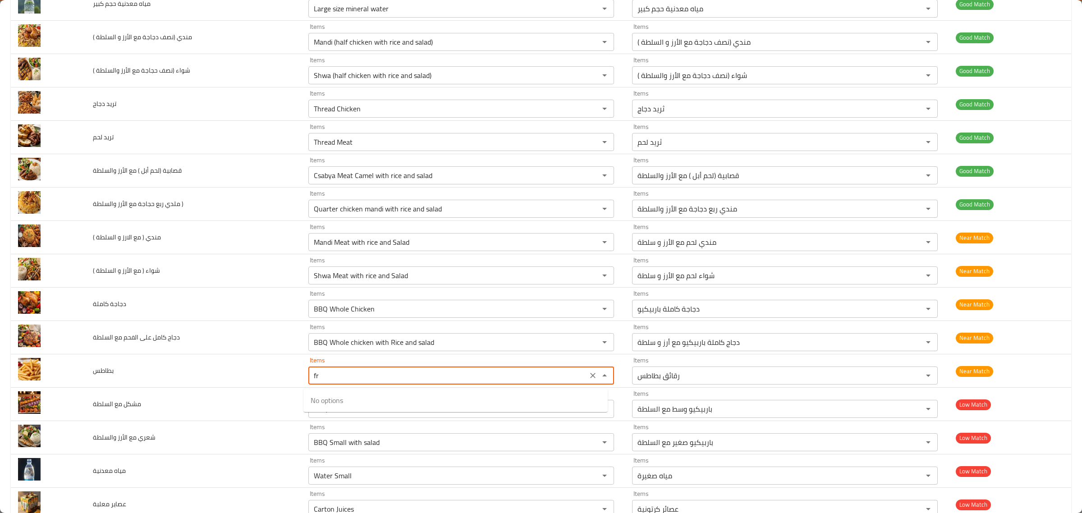
type input "f"
type input "c"
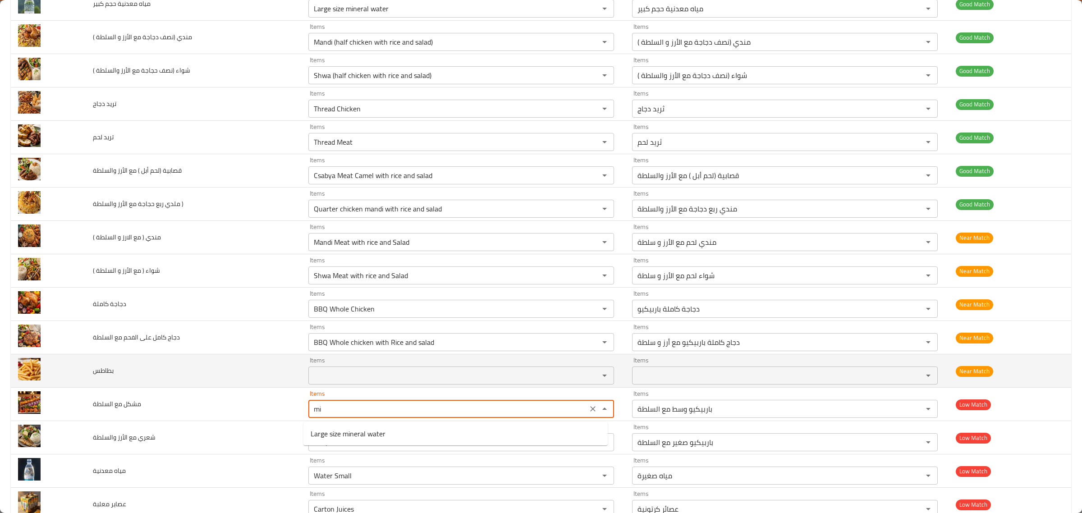
type السلطة "m"
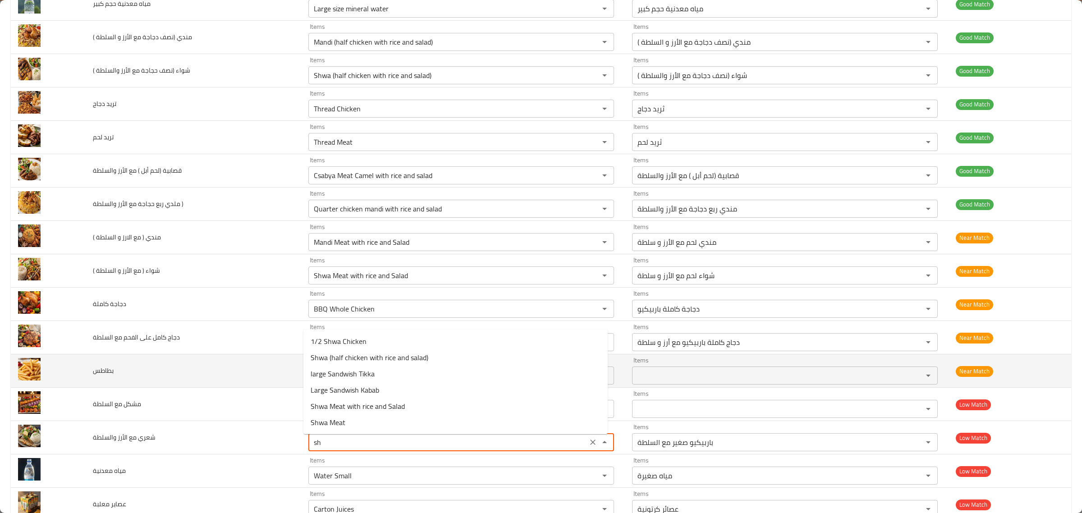
type والسلطة "s"
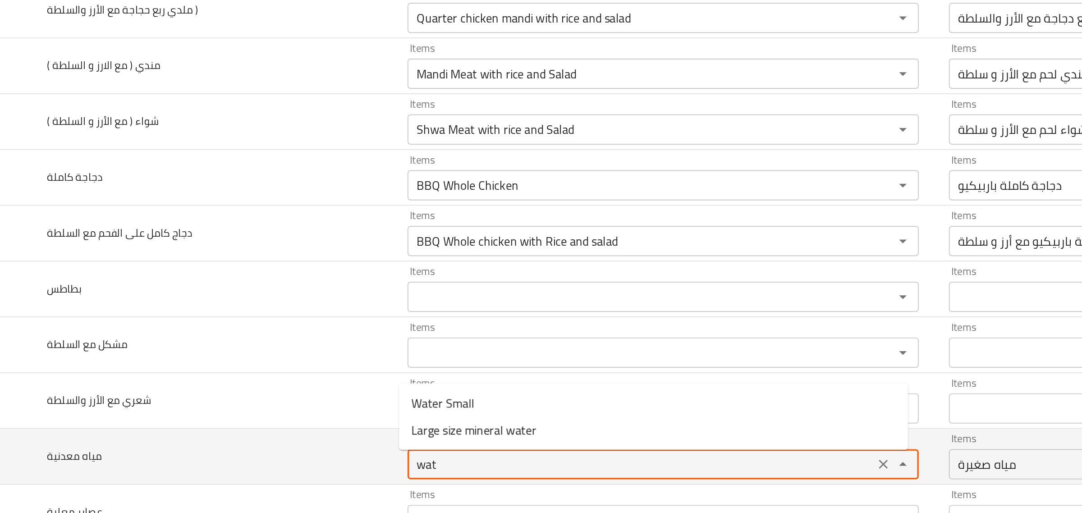
scroll to position [0, 0]
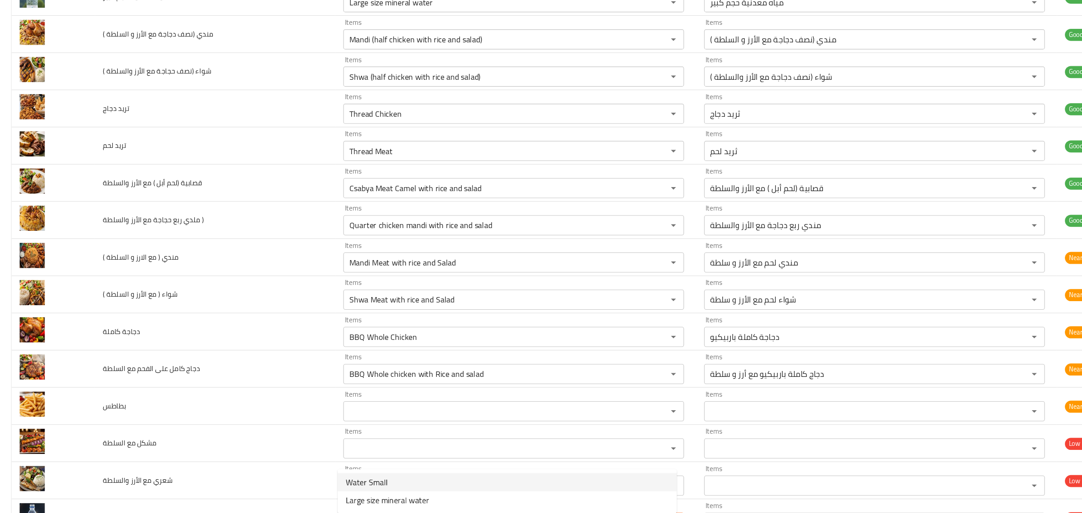
click at [341, 442] on span "Water Small" at bounding box center [330, 447] width 38 height 11
type معدنية "Water Small"
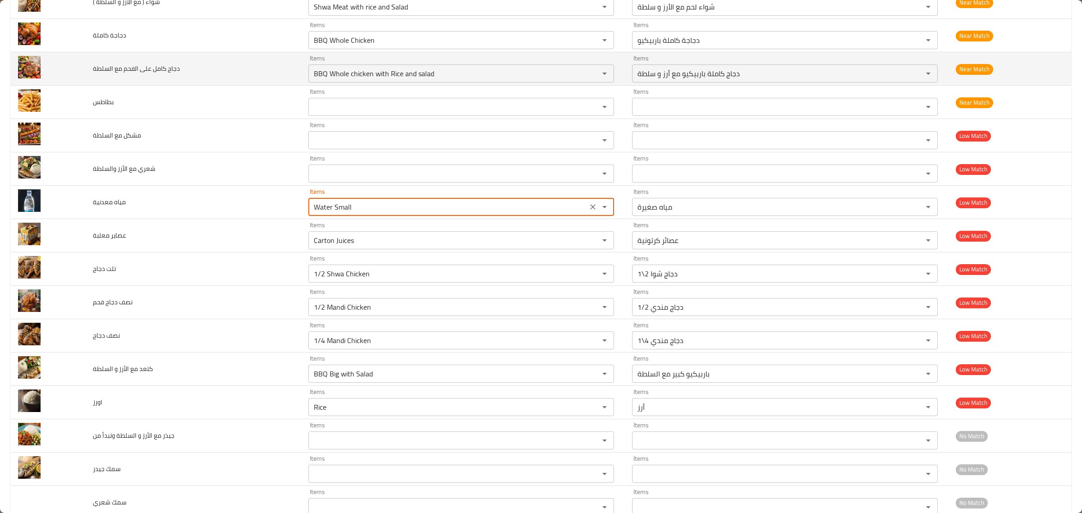
scroll to position [720, 0]
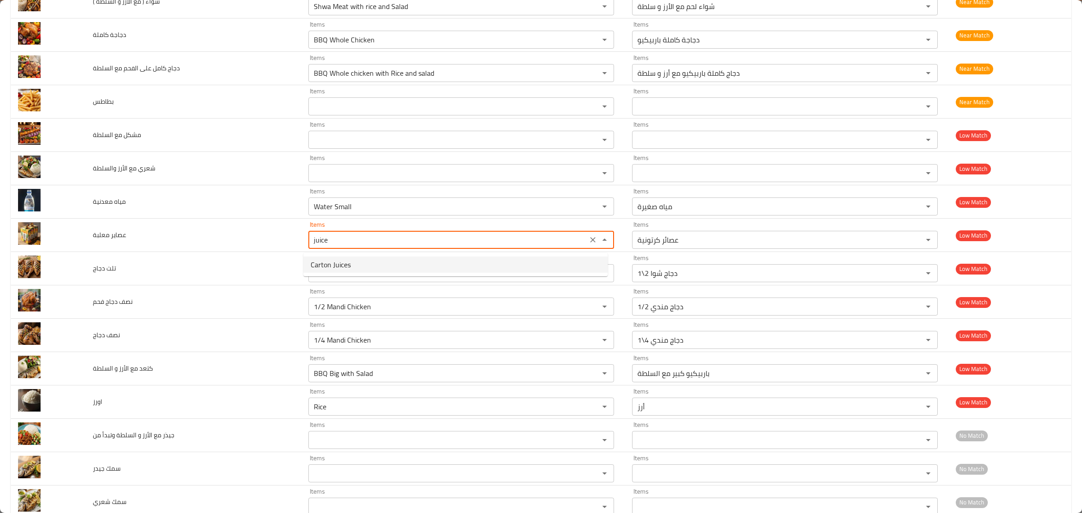
click at [368, 262] on معلبة-option-0 "Carton Juices" at bounding box center [455, 264] width 304 height 16
type معلبة "Carton Juices"
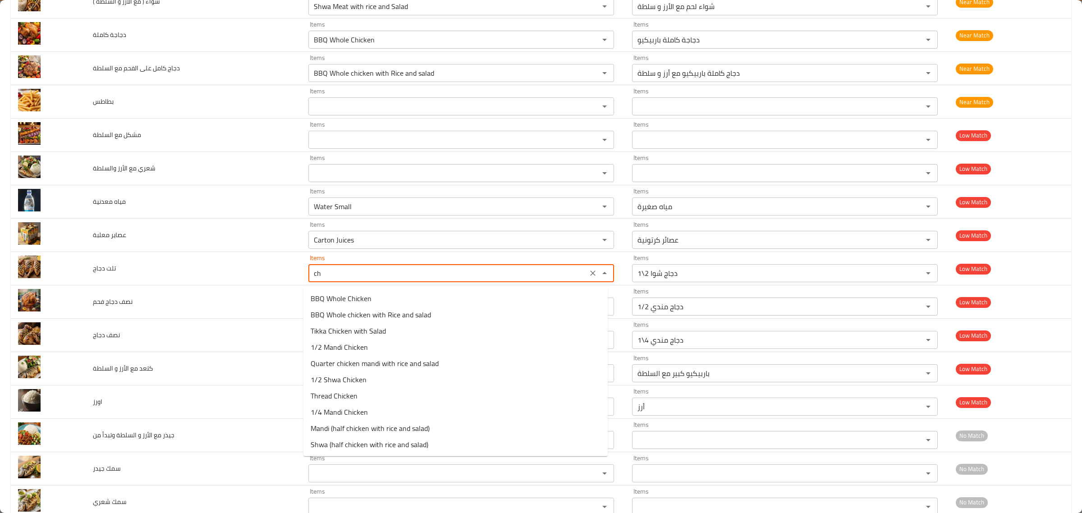
type دجاج "c"
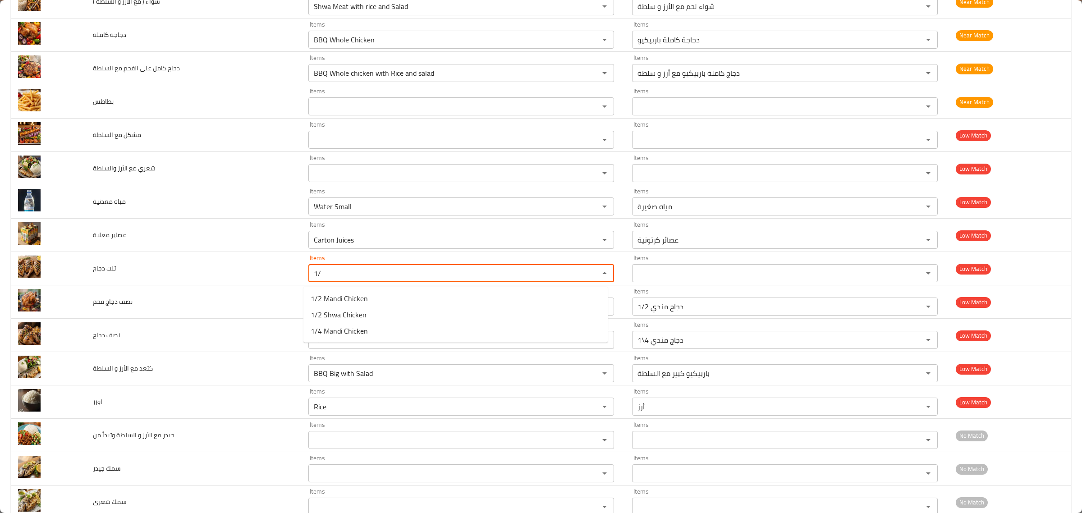
type دجاج "1"
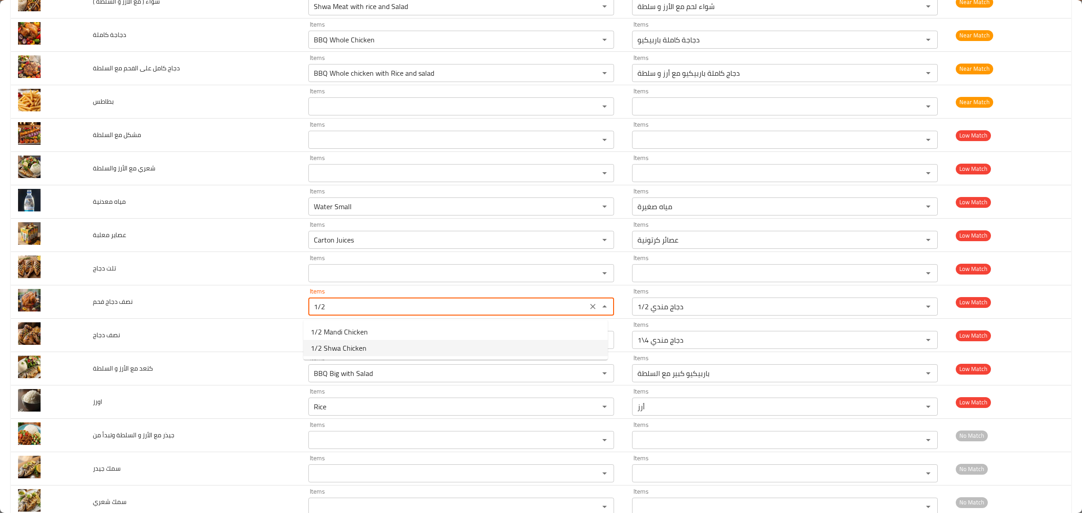
click at [417, 348] on فحم-option-1 "1/2 Shwa Chicken" at bounding box center [455, 348] width 304 height 16
type فحم "1/2 Shwa Chicken"
type فحم-ar "1\2 دجاج شوا"
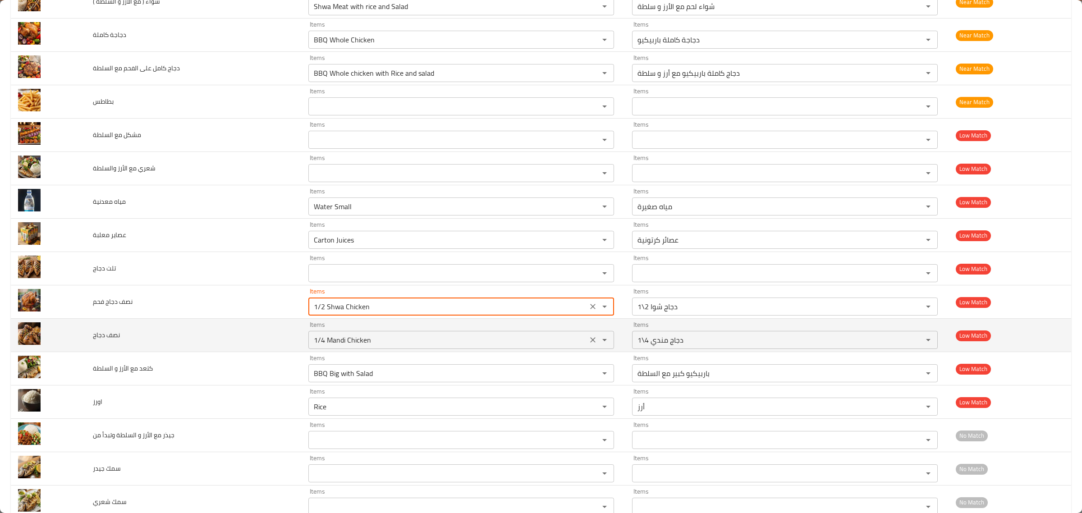
type فحم "1/2 Shwa Chicken"
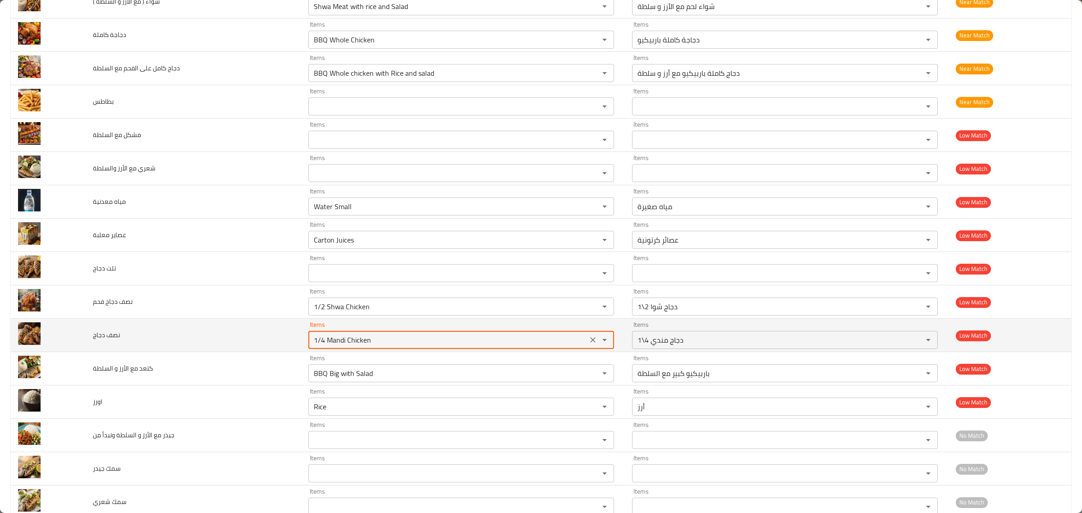
click at [366, 344] on دجاج "1/4 Mandi Chicken" at bounding box center [448, 340] width 274 height 13
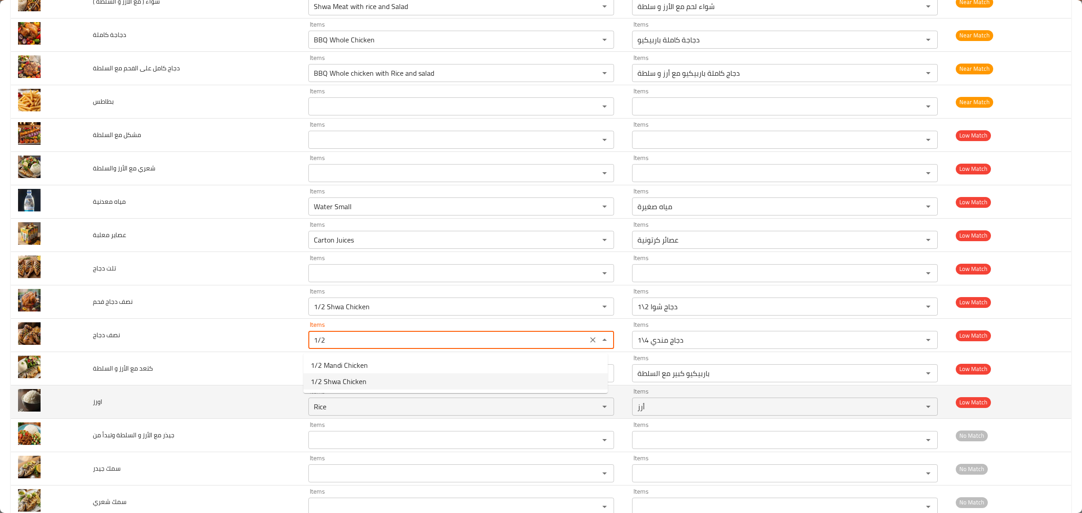
type دجاج "1/4 Mandi Chicken"
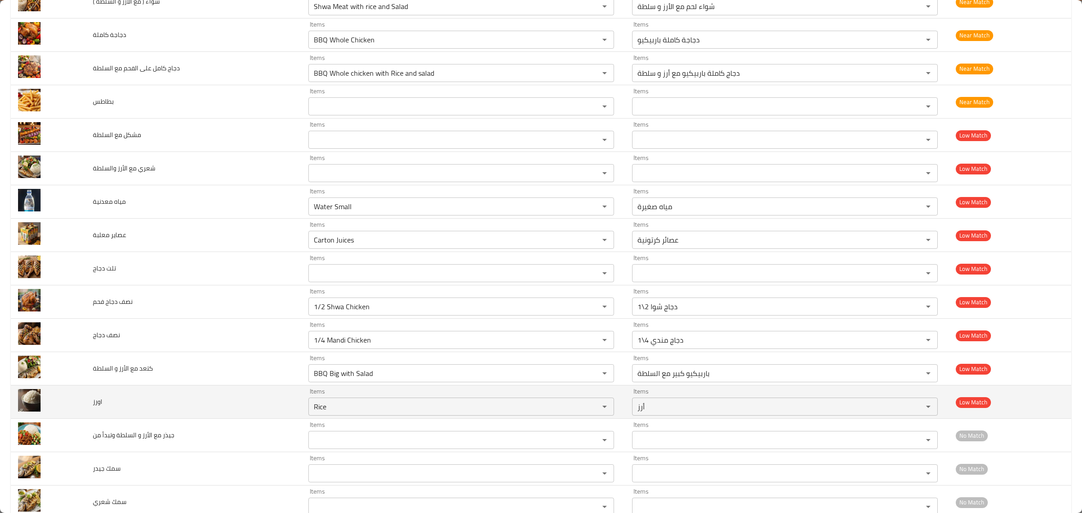
click at [224, 393] on td "اورز" at bounding box center [193, 401] width 215 height 33
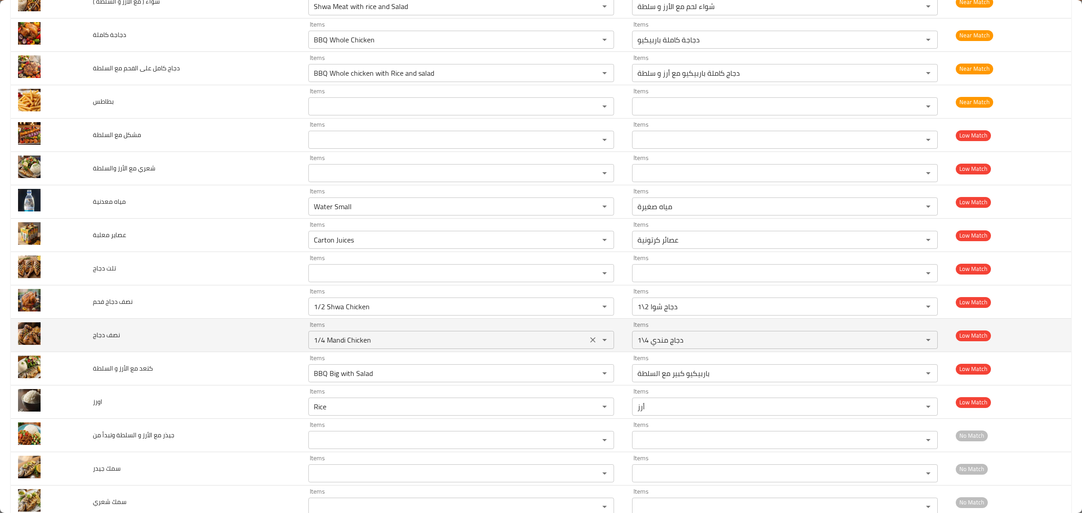
click at [588, 343] on icon "Clear" at bounding box center [592, 339] width 9 height 9
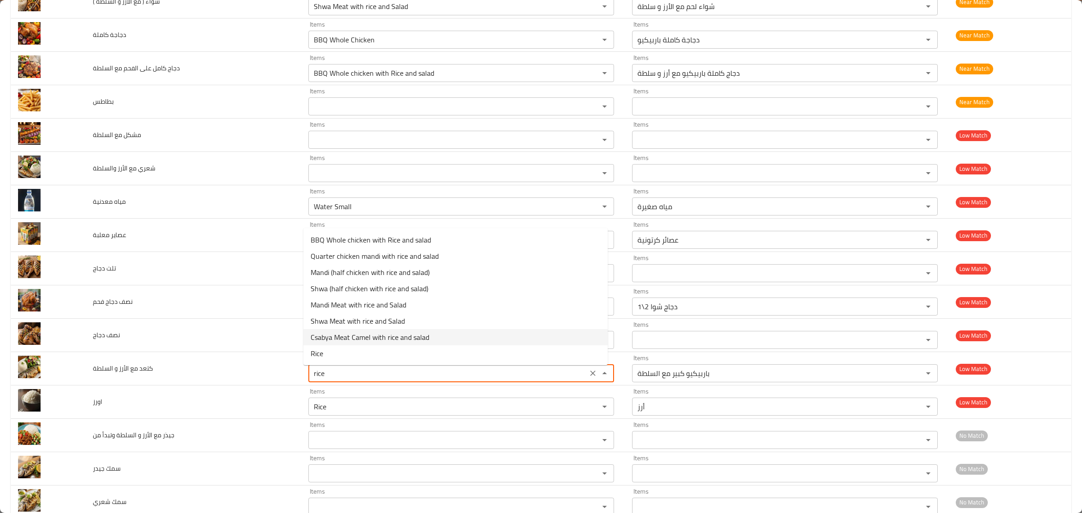
click at [512, 334] on السلطة-option-6 "Csabya Meat Camel with rice and salad" at bounding box center [455, 337] width 304 height 16
type السلطة "Csabya Meat Camel with rice and salad"
type السلطة-ar "قصابية (لحم أبل ) مع الأرز والسلطة"
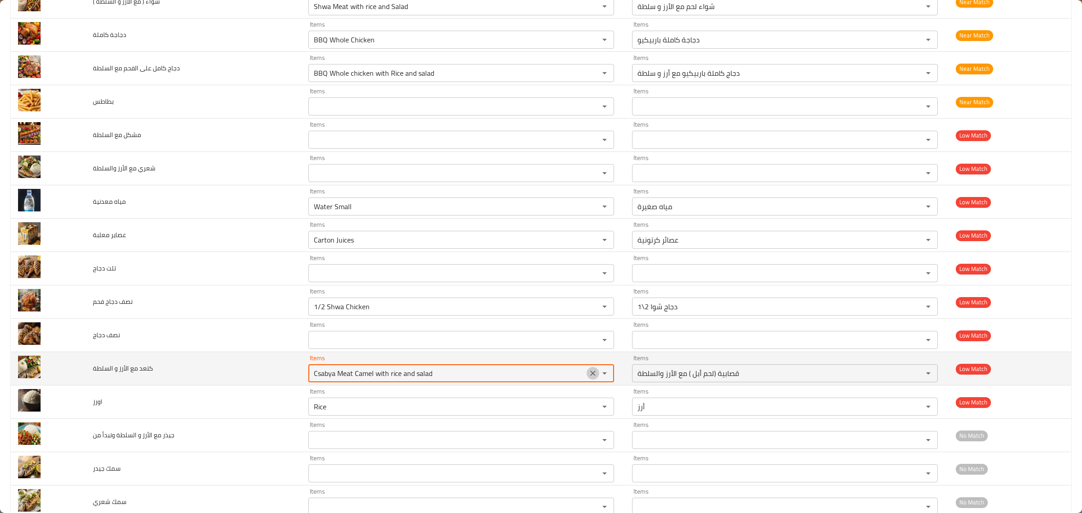
click at [589, 378] on icon "Clear" at bounding box center [592, 373] width 9 height 9
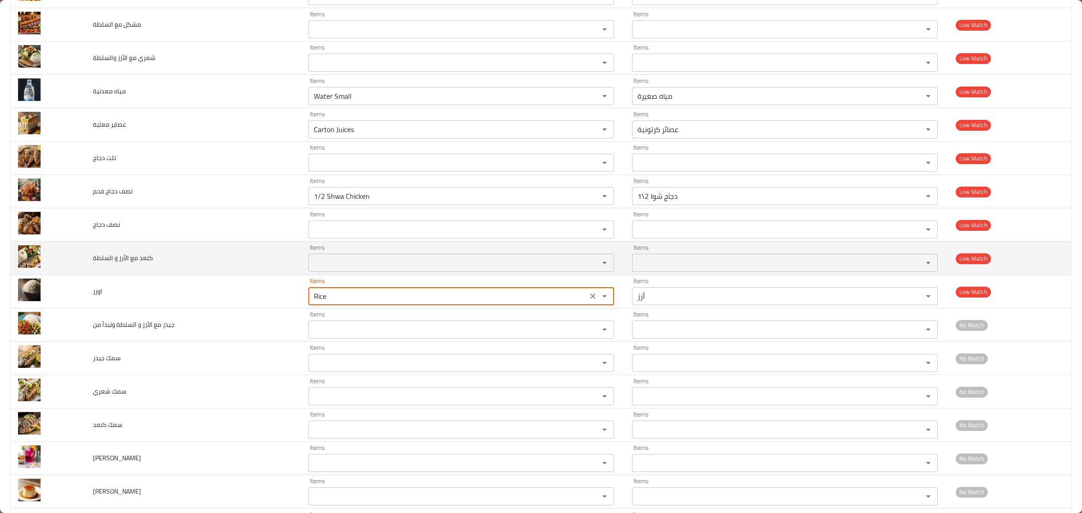
scroll to position [830, 0]
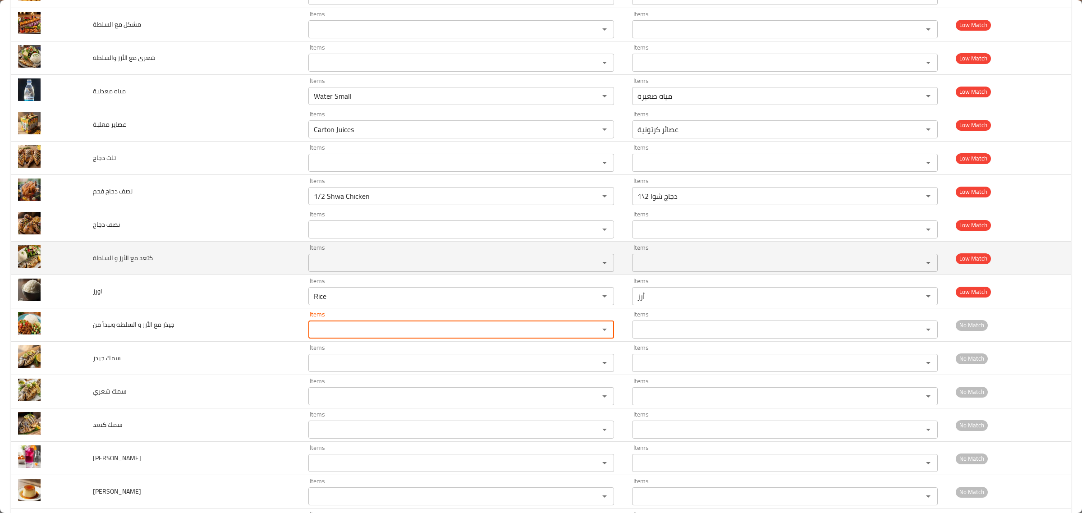
type من "g"
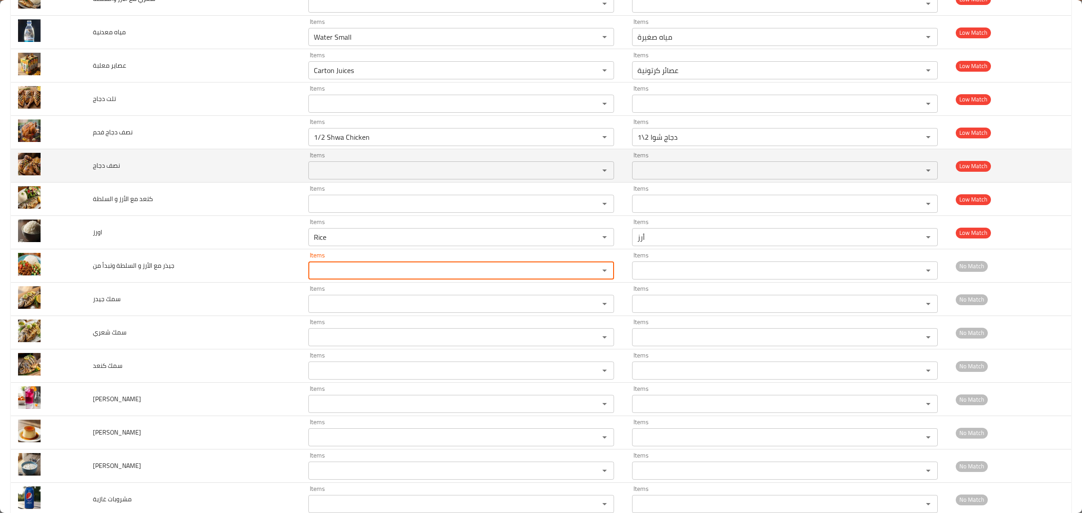
scroll to position [943, 0]
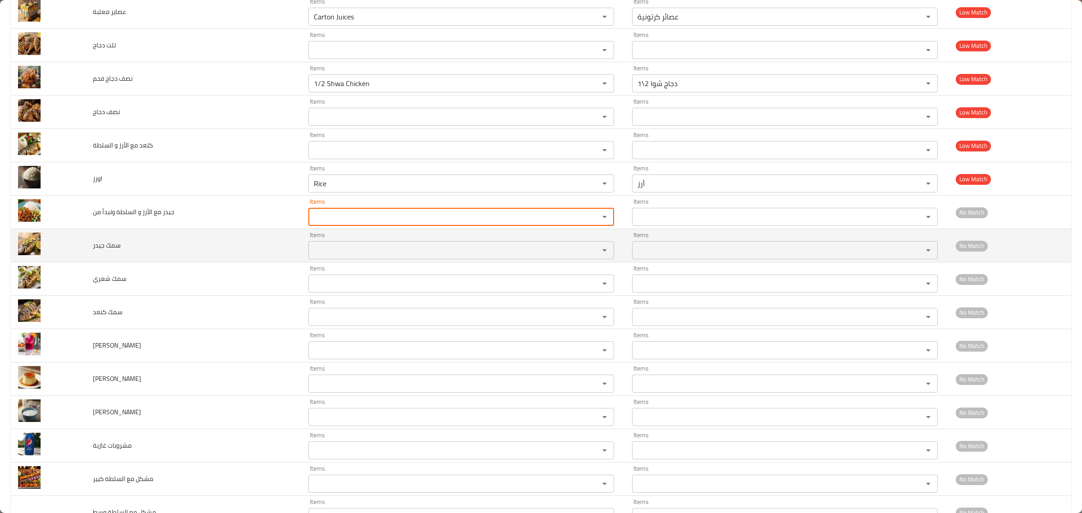
click at [479, 243] on div "Items Items" at bounding box center [461, 245] width 306 height 27
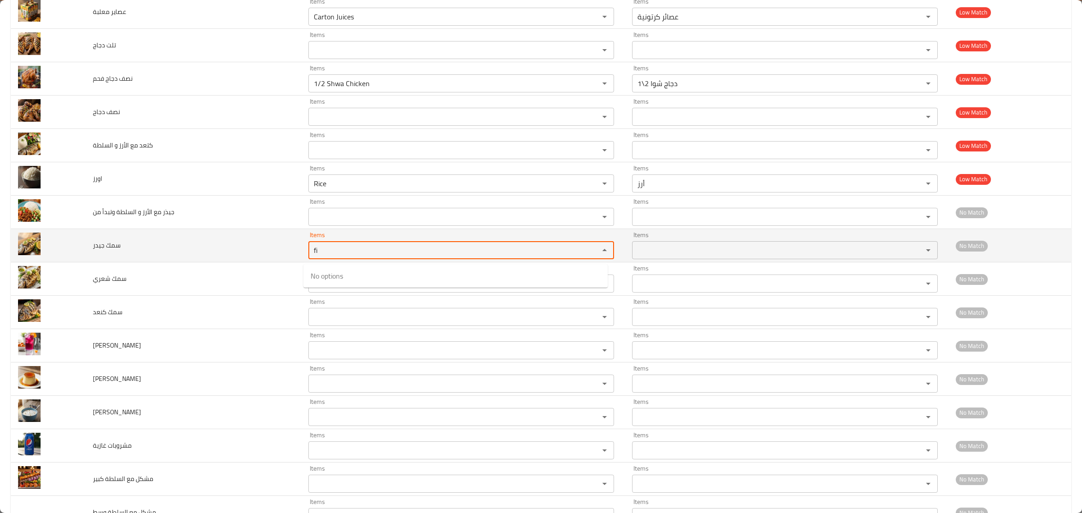
type جيدر "f"
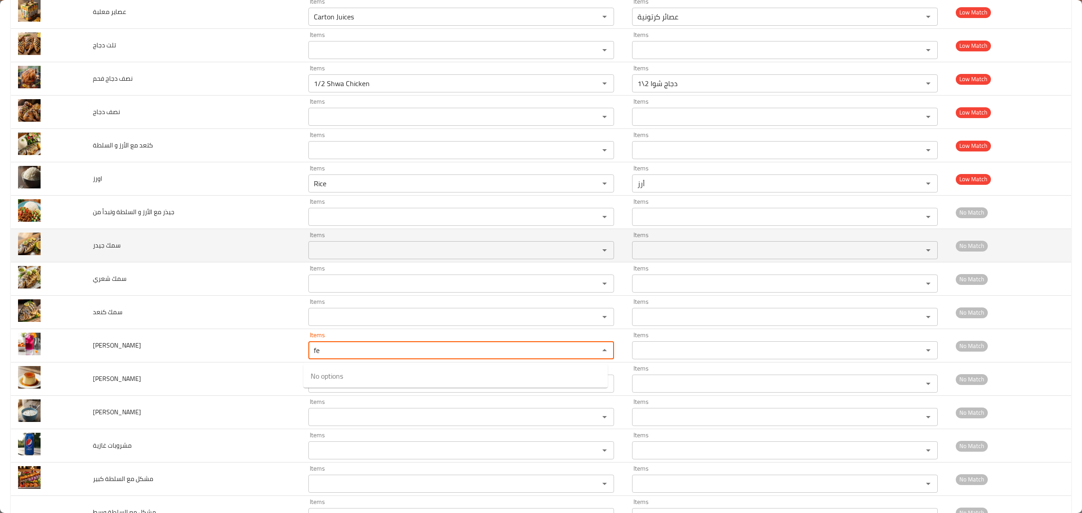
type تانجر "f"
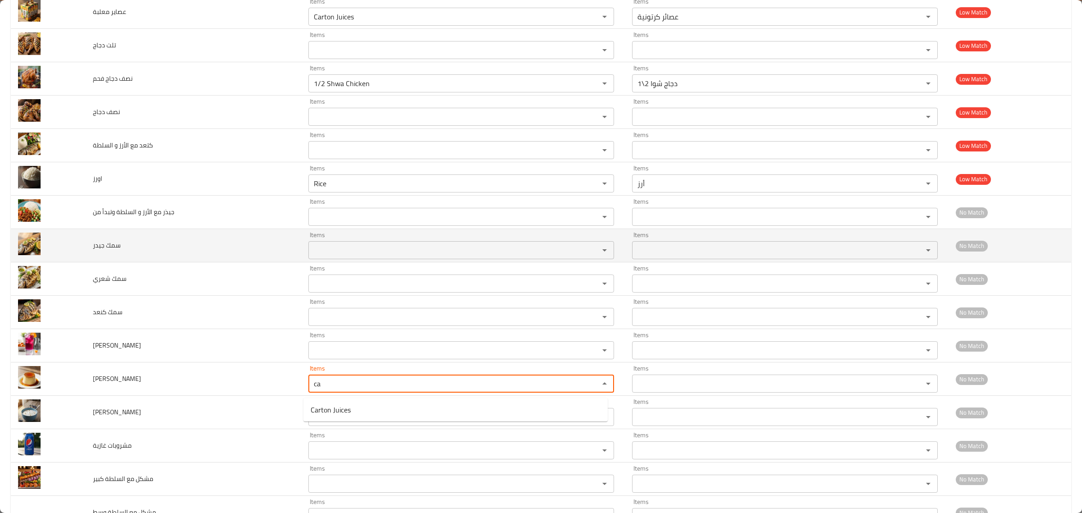
type كراميل "c"
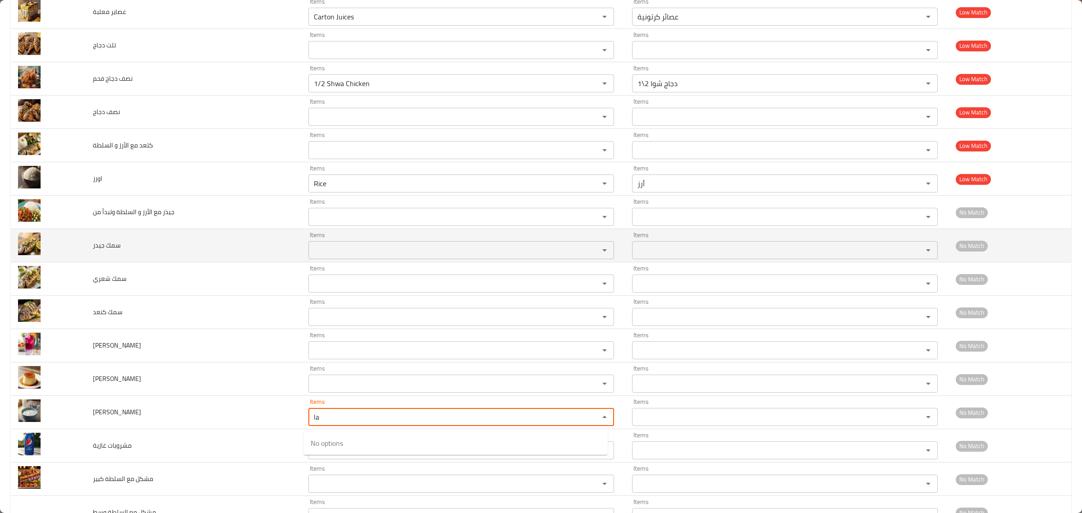
type روب "l"
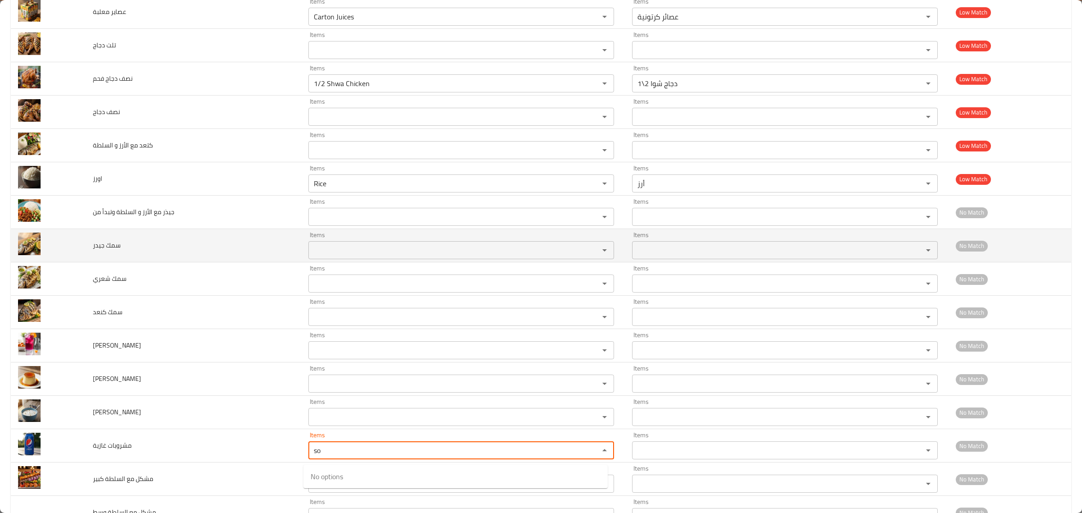
type غازية "s"
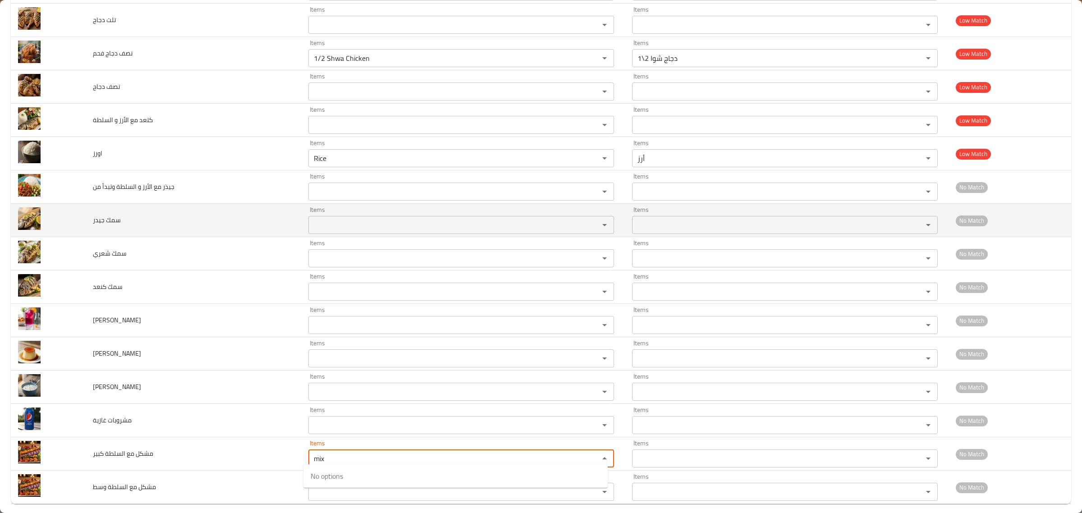
scroll to position [981, 0]
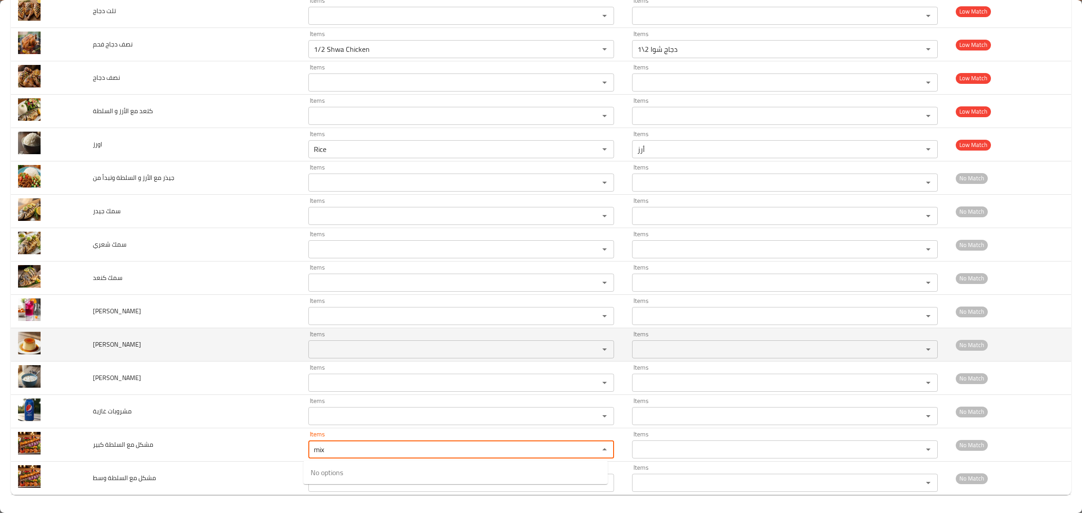
type كبير "mix"
click at [210, 348] on td "كريم كراميل" at bounding box center [193, 344] width 215 height 33
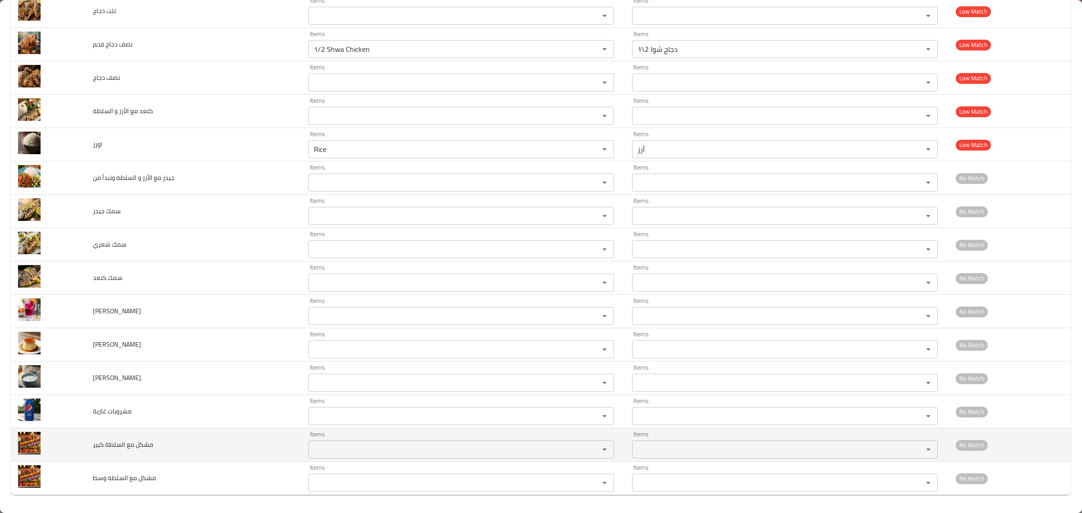
click at [397, 460] on td "Items Items" at bounding box center [463, 444] width 324 height 33
drag, startPoint x: 398, startPoint y: 458, endPoint x: 403, endPoint y: 457, distance: 6.0
click at [399, 458] on div "Items" at bounding box center [461, 449] width 306 height 18
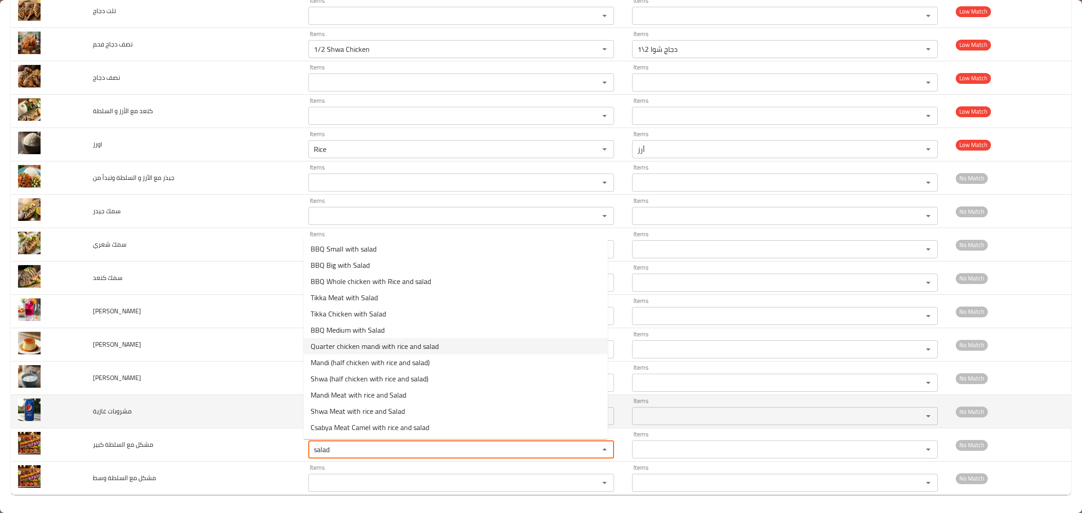
type كبير "salad"
click at [136, 420] on td "مشروبات غازية" at bounding box center [193, 411] width 215 height 33
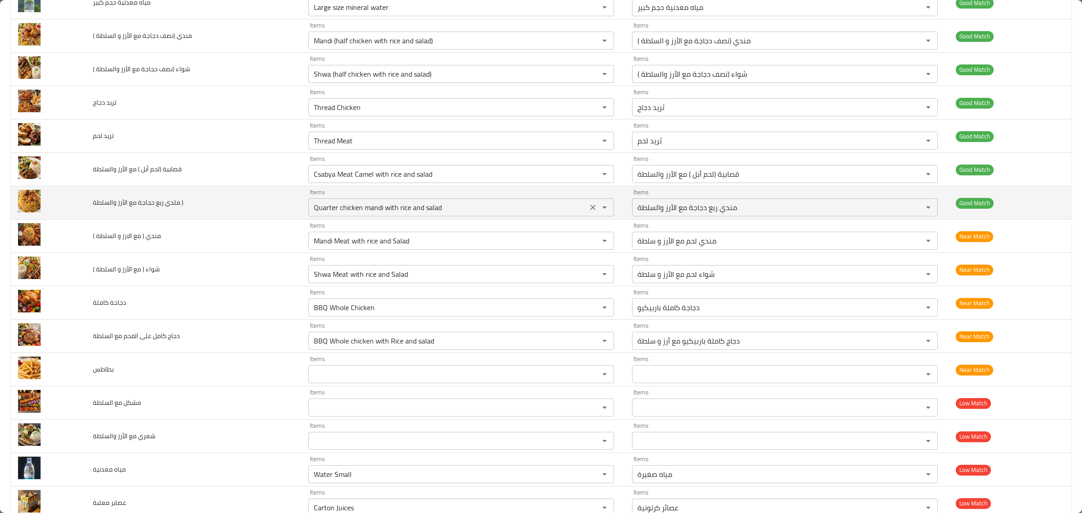
scroll to position [394, 0]
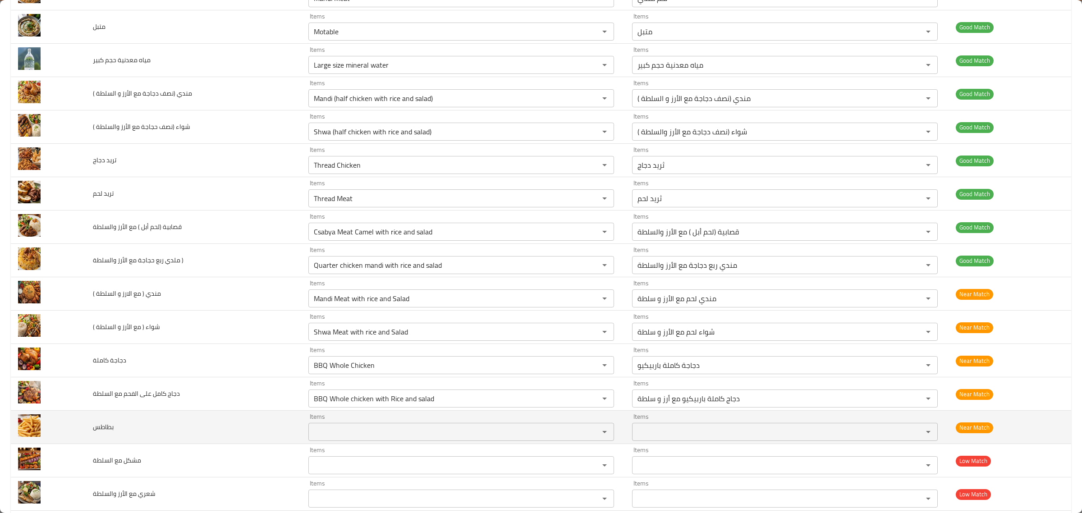
click at [113, 427] on td "بطاطس" at bounding box center [193, 427] width 215 height 33
click at [113, 427] on span "بطاطس" at bounding box center [103, 427] width 21 height 12
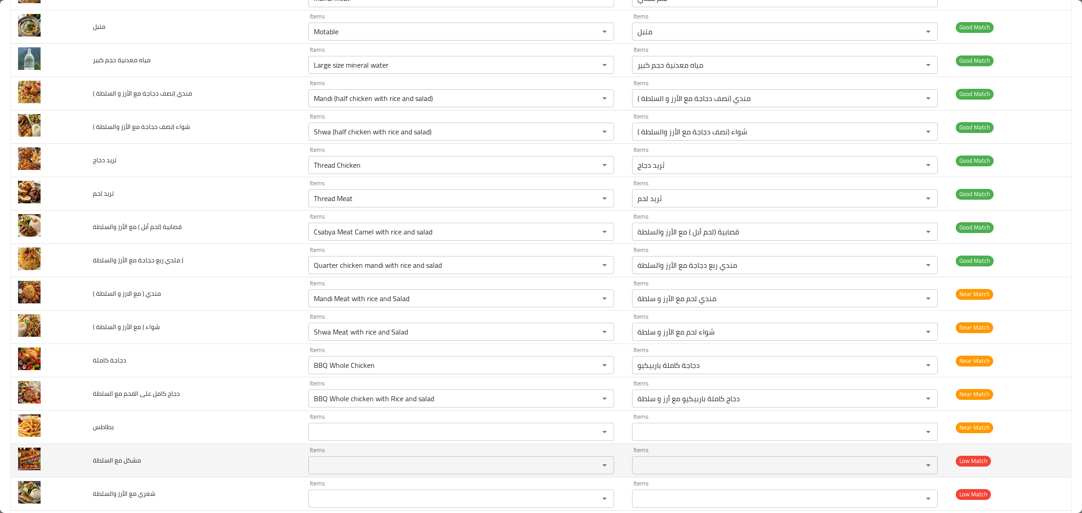
click at [107, 458] on span "مشكل مع السلطة" at bounding box center [117, 460] width 48 height 12
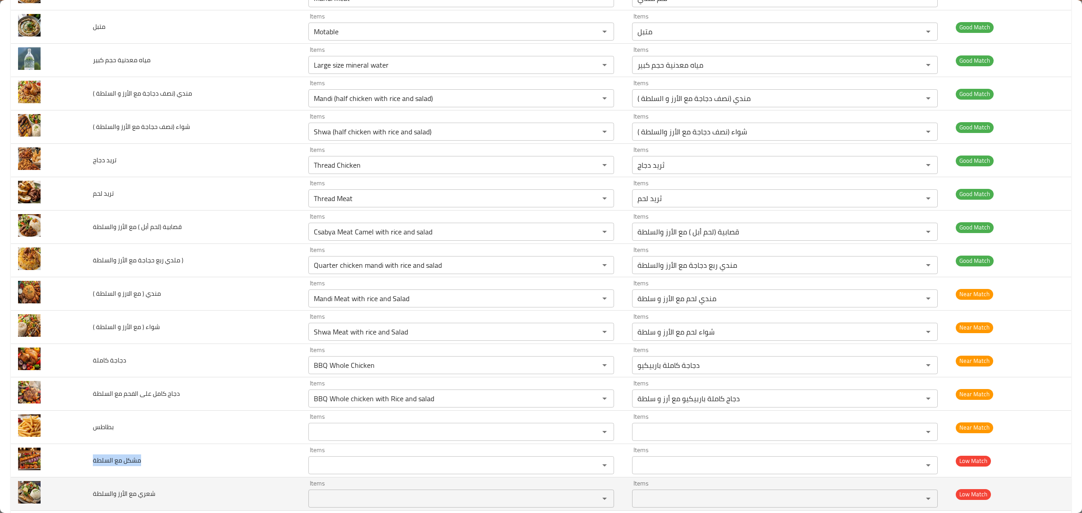
copy span "مشكل مع السلطة"
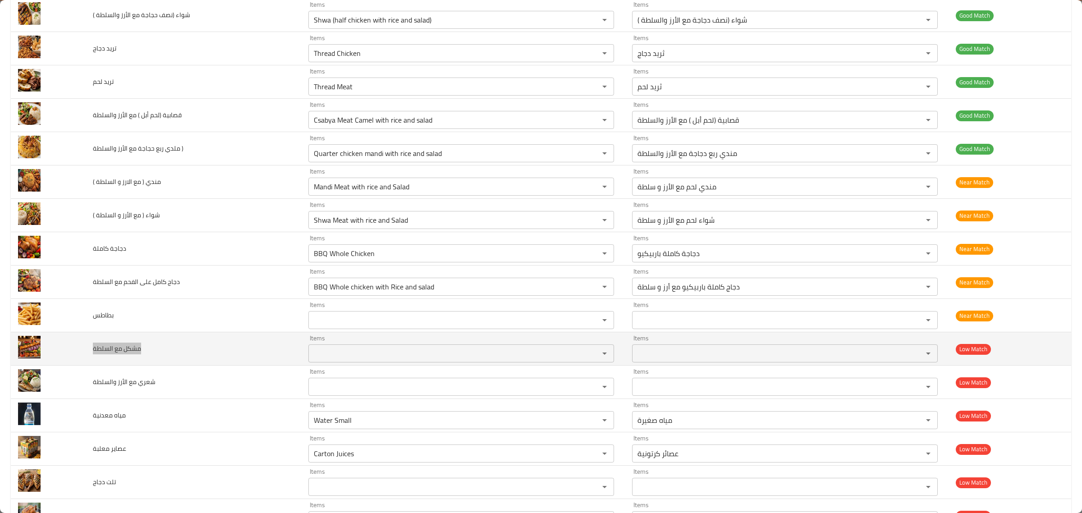
scroll to position [507, 0]
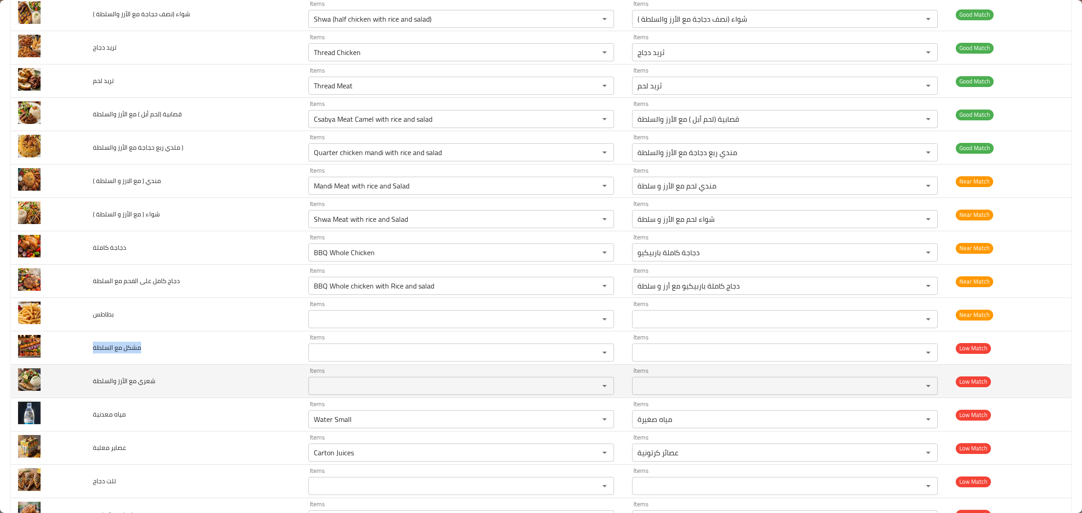
click at [113, 390] on td "شعري مع الأرز والسلطة" at bounding box center [193, 381] width 215 height 33
copy span "شعري مع الأرز والسلطة"
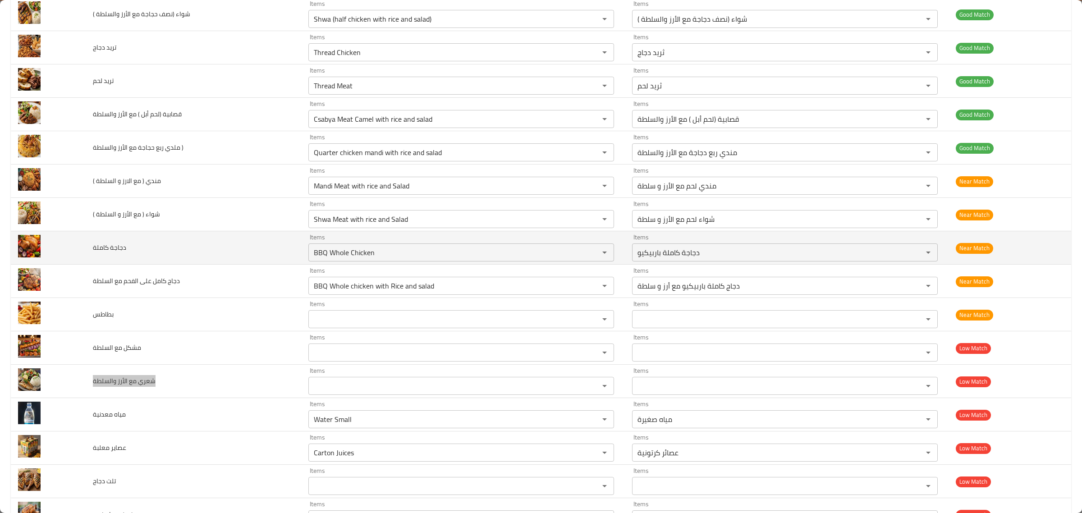
scroll to position [563, 0]
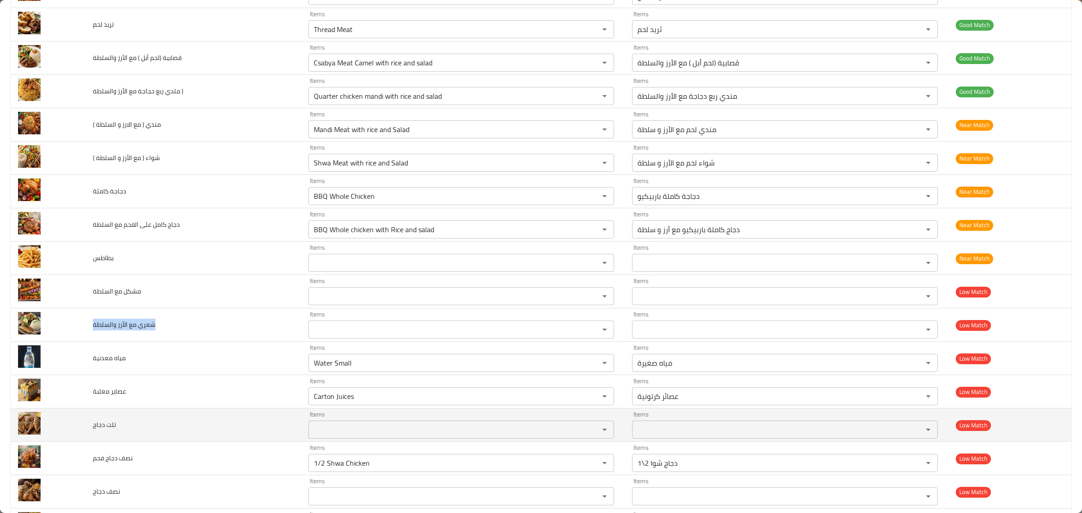
click at [107, 430] on span "تلت دجاج" at bounding box center [104, 425] width 23 height 12
click at [106, 430] on span "تلت دجاج" at bounding box center [104, 425] width 23 height 12
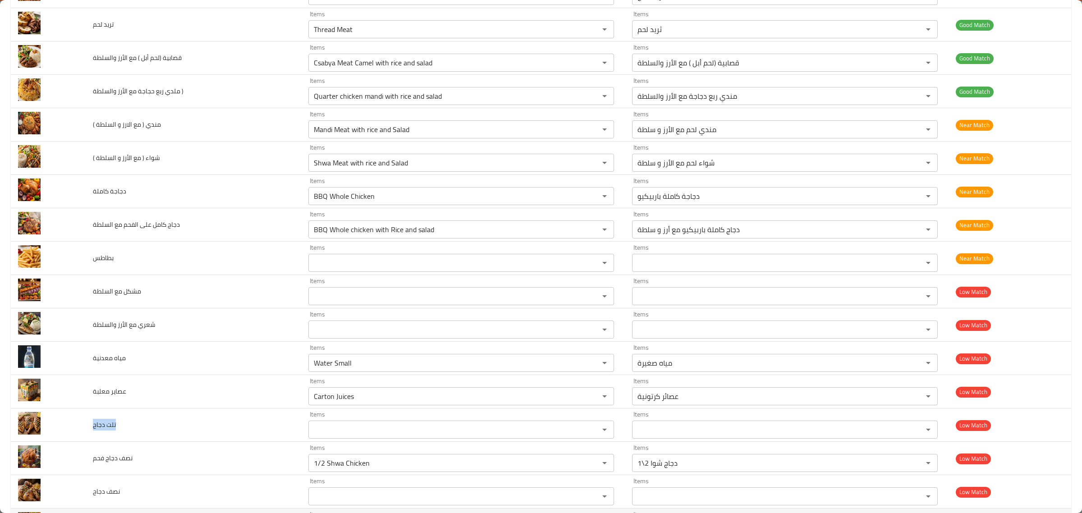
copy span "تلت دجاج"
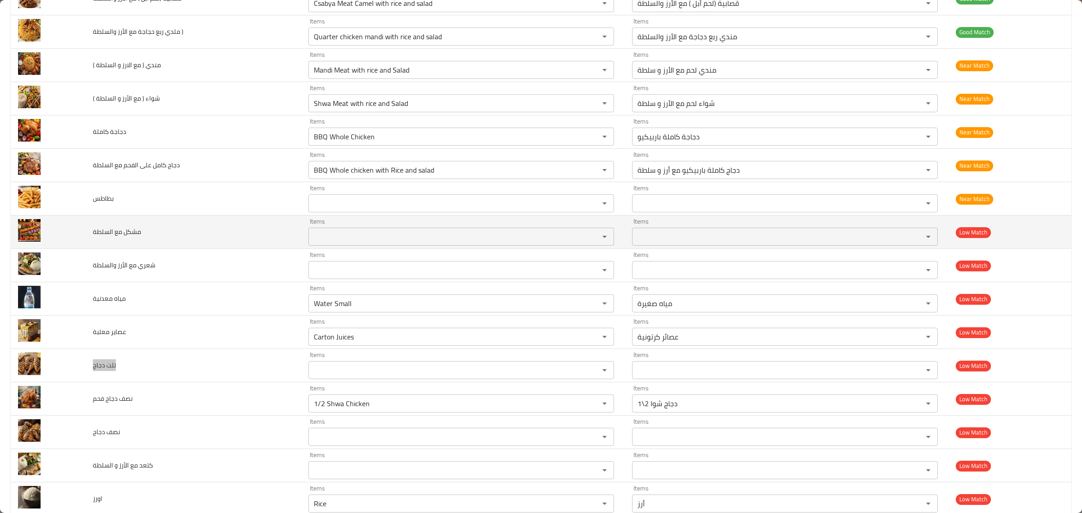
scroll to position [732, 0]
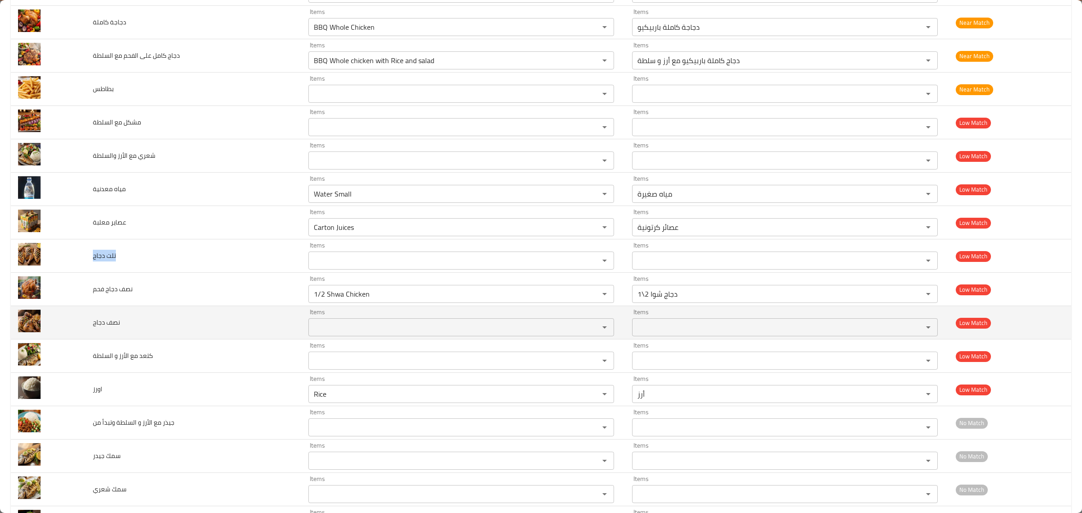
click at [98, 325] on span "نصف دجاج" at bounding box center [106, 322] width 27 height 12
copy span "نصف دجاج"
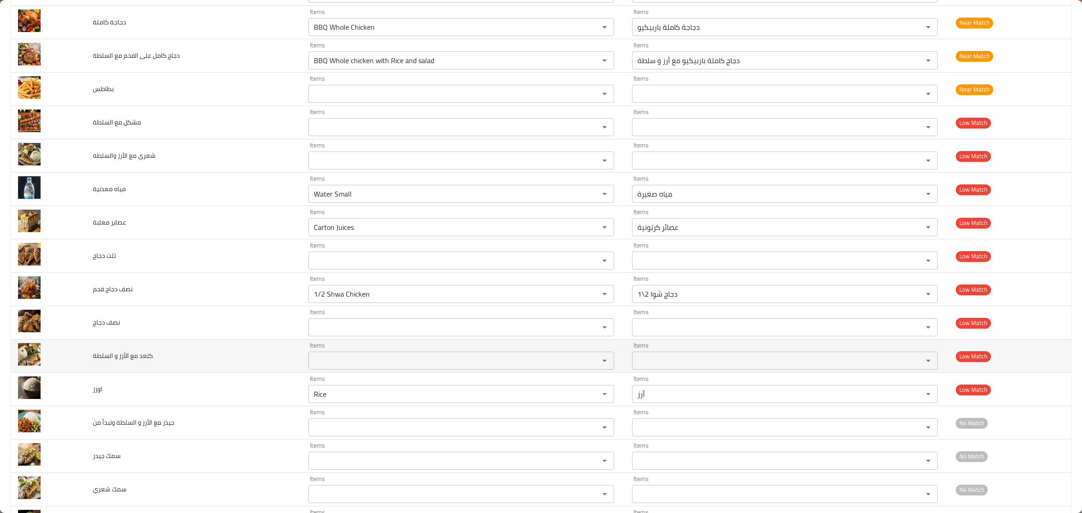
click at [93, 360] on span "كتعد مع الأرز و السلطة" at bounding box center [123, 356] width 60 height 12
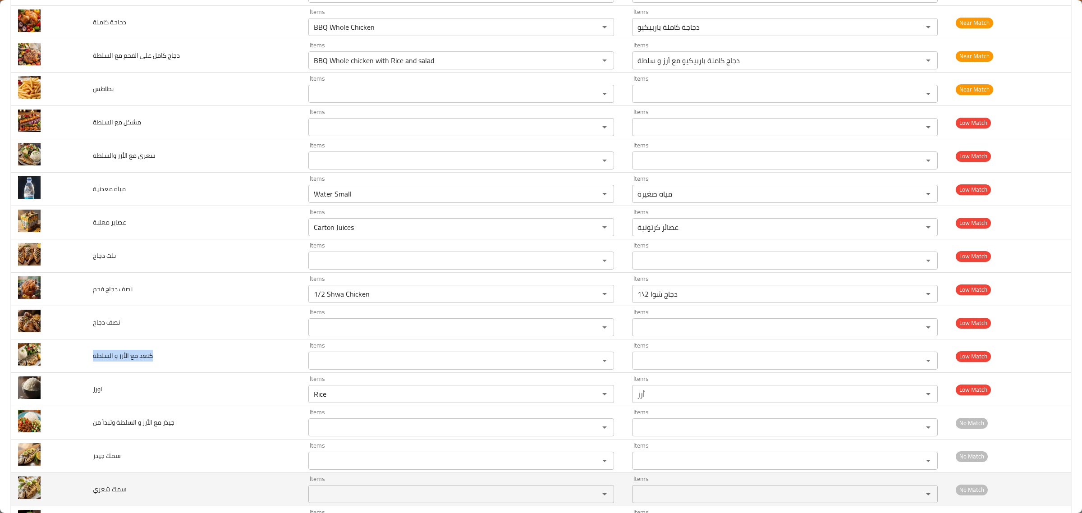
copy span "كتعد مع الأرز و السلطة"
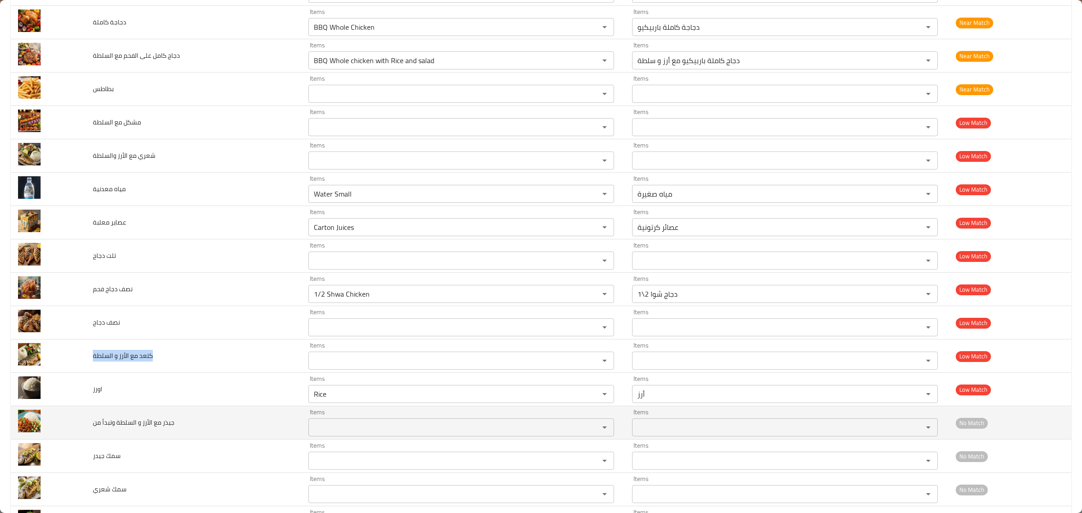
click at [141, 428] on span "جيذر مع الأرز و السلطة وتبدأ من" at bounding box center [134, 422] width 82 height 12
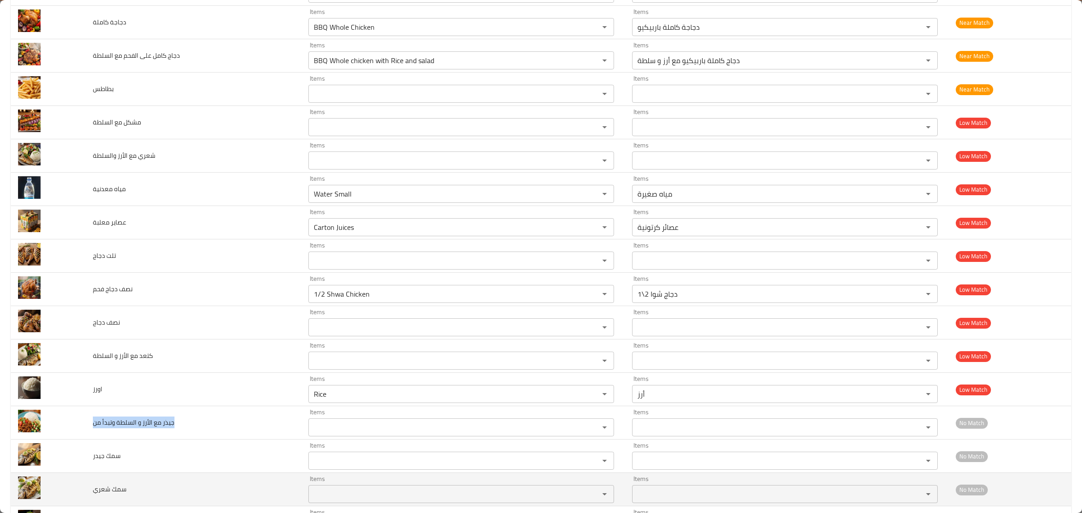
copy span "جيذر مع الأرز و السلطة وتبدأ من"
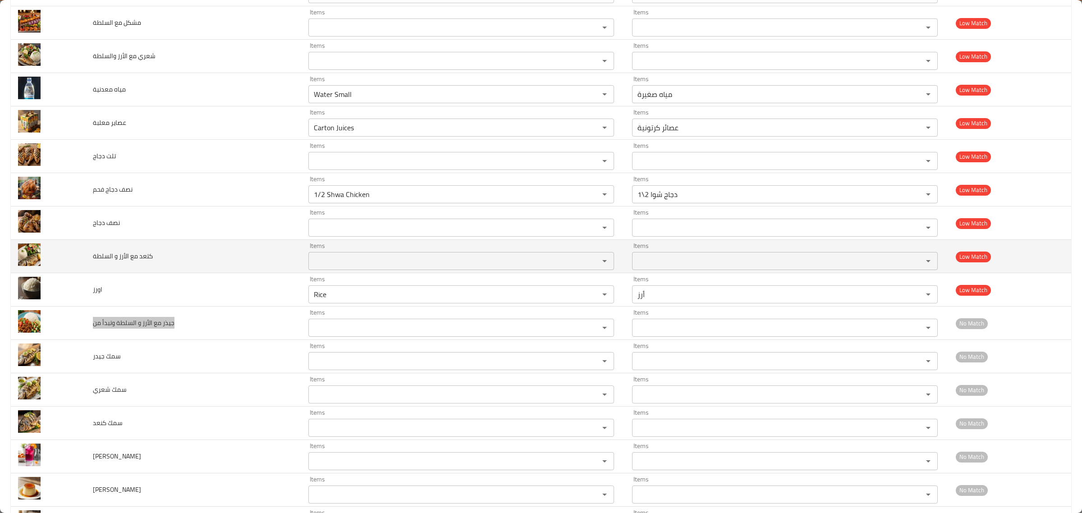
scroll to position [958, 0]
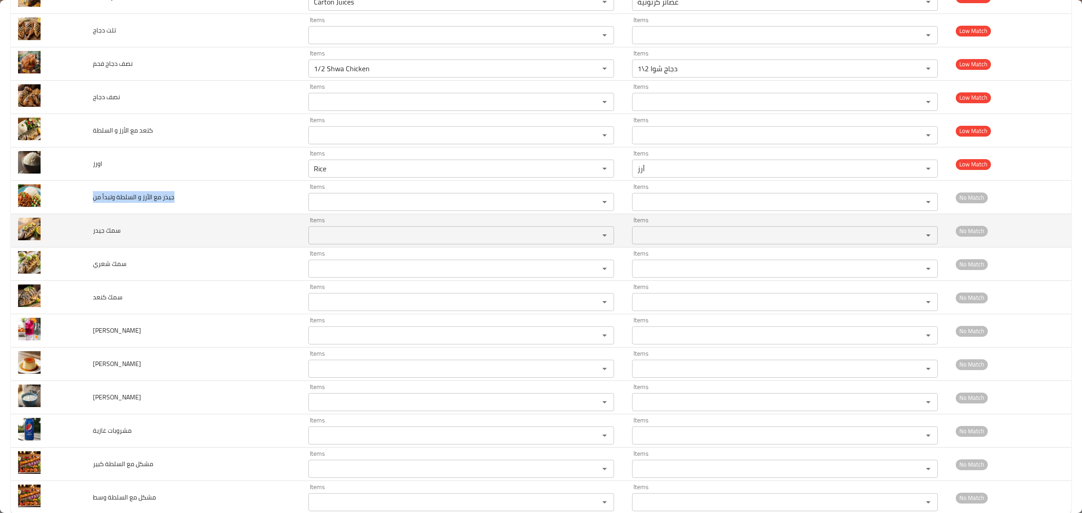
click at [102, 231] on span "سمك جيدر" at bounding box center [107, 230] width 28 height 12
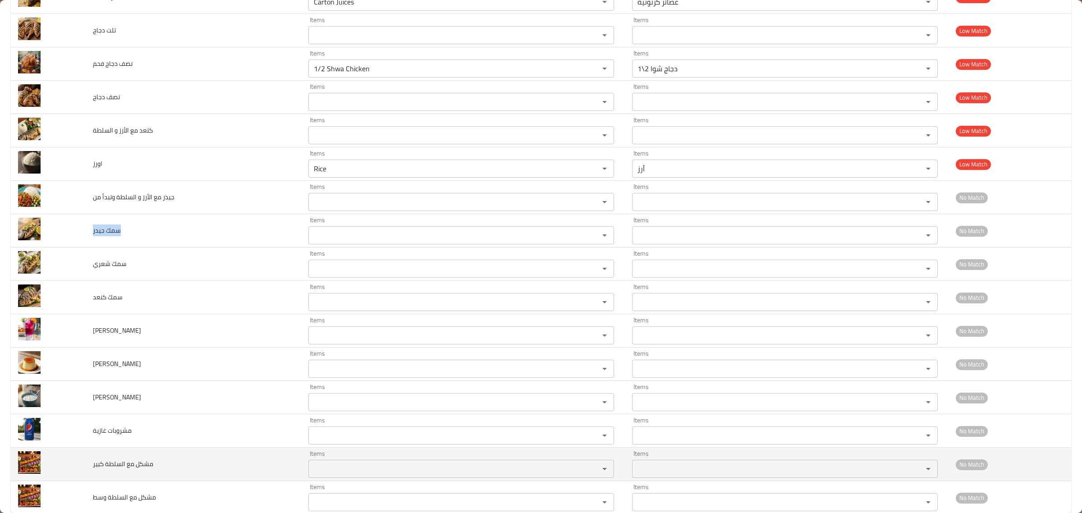
copy span "سمك جيدر"
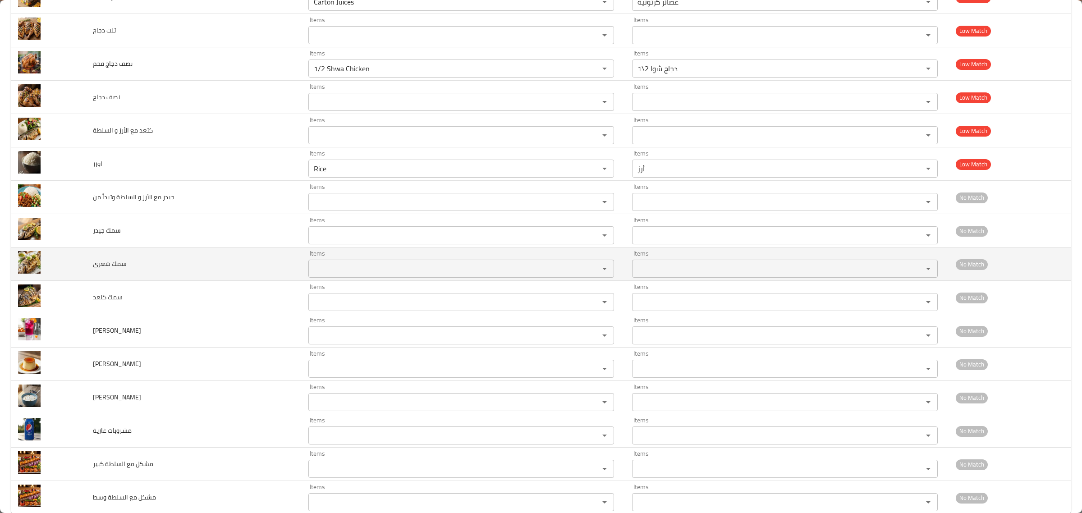
click at [107, 262] on span "سمك شعري" at bounding box center [110, 264] width 34 height 12
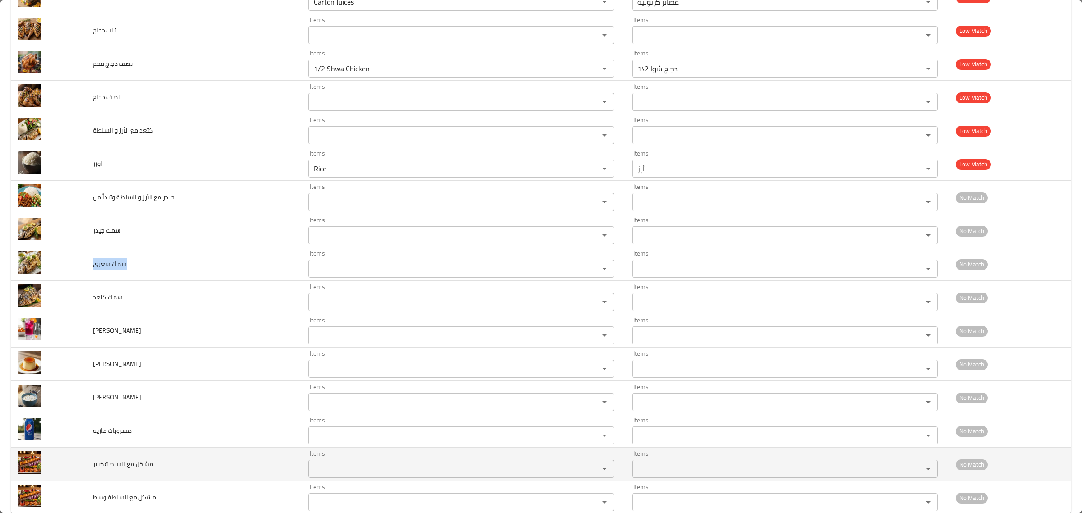
copy span "سمك شعري"
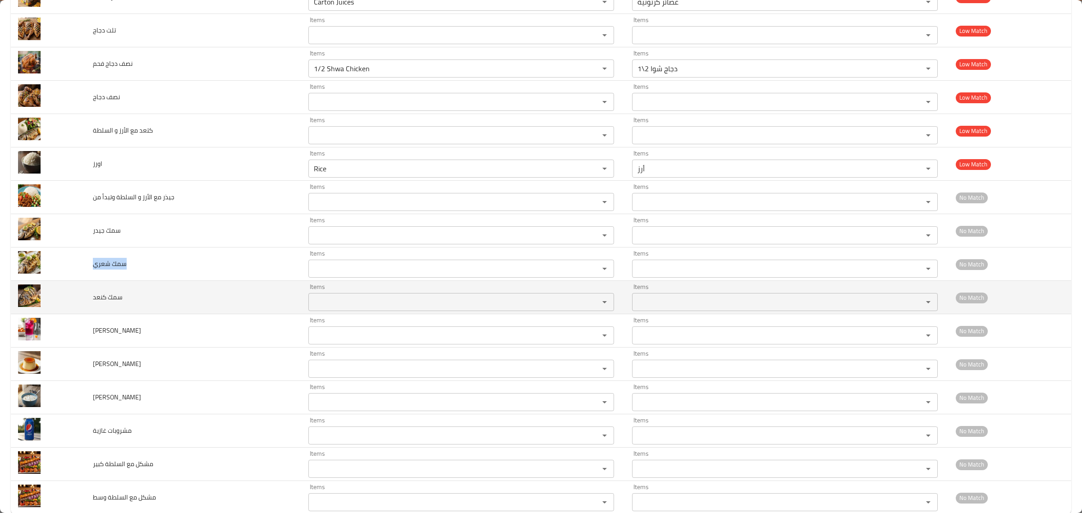
click at [108, 303] on span "سمك كنعد" at bounding box center [108, 297] width 30 height 12
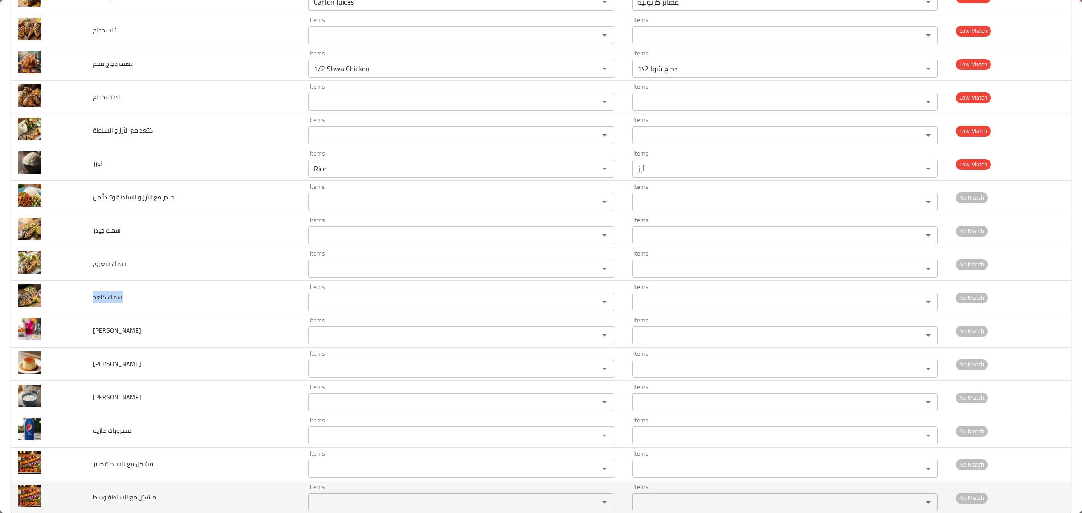
copy span "سمك كنعد"
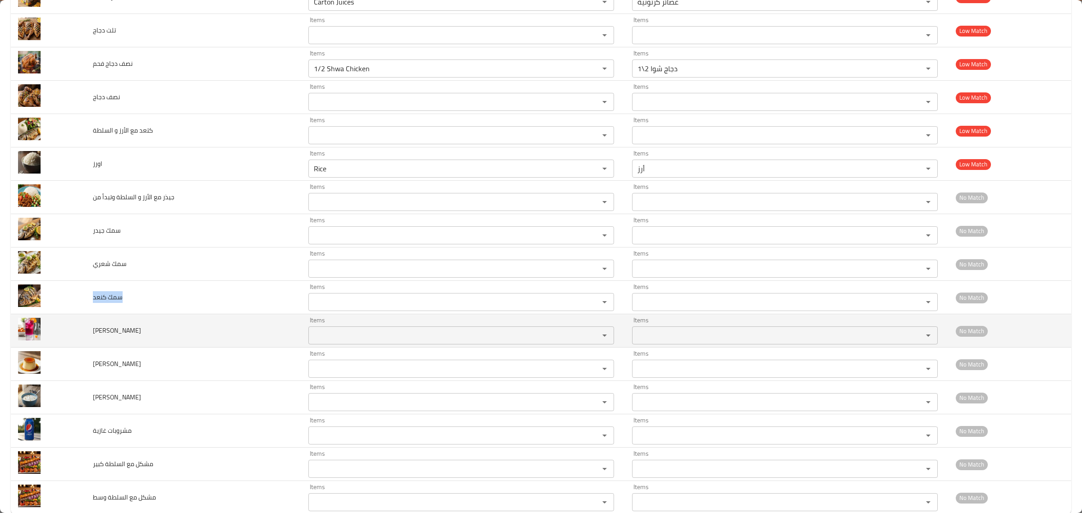
click at [107, 336] on span "فيمتو تانجر" at bounding box center [117, 331] width 48 height 12
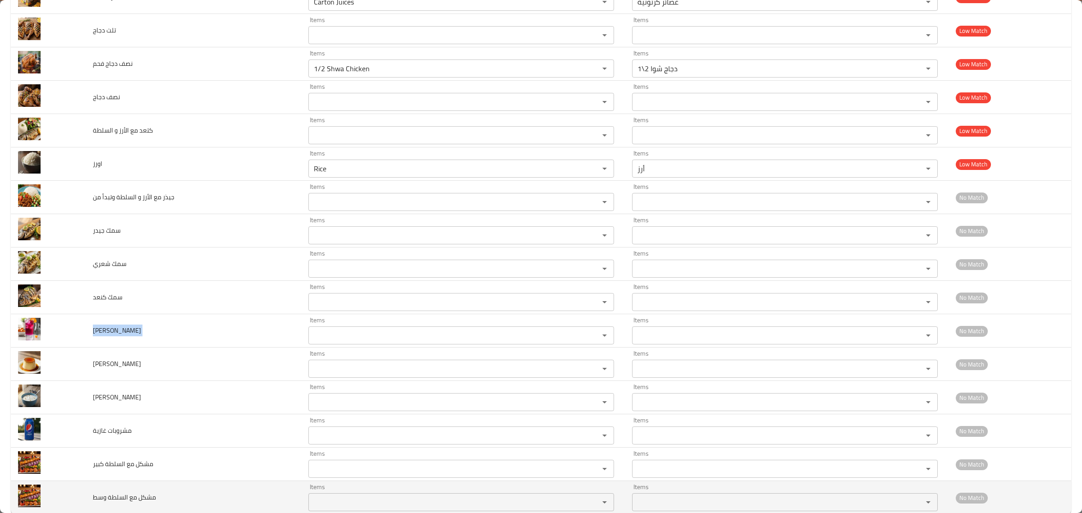
copy span "فيمتو تانجر"
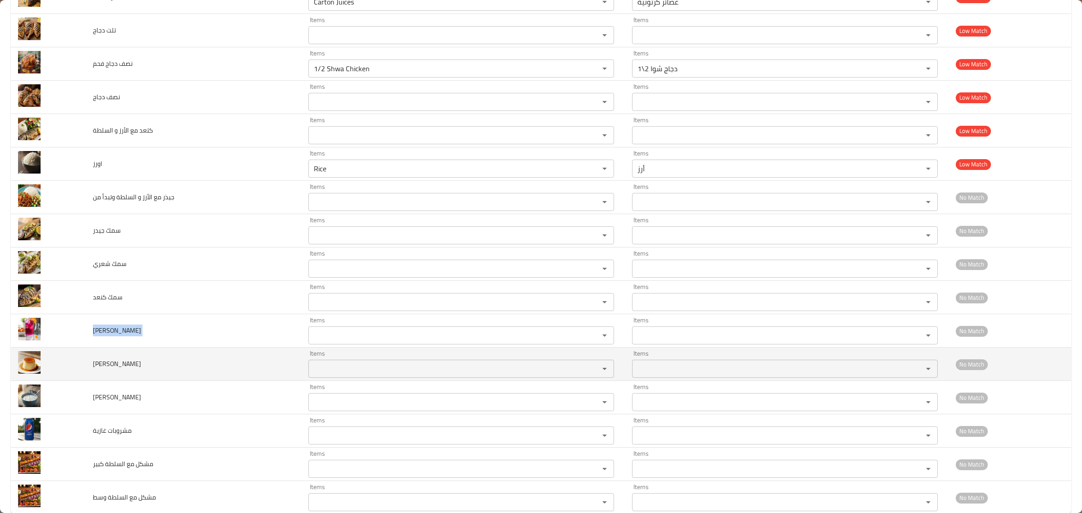
click at [96, 370] on span "كريم كراميل" at bounding box center [117, 364] width 48 height 12
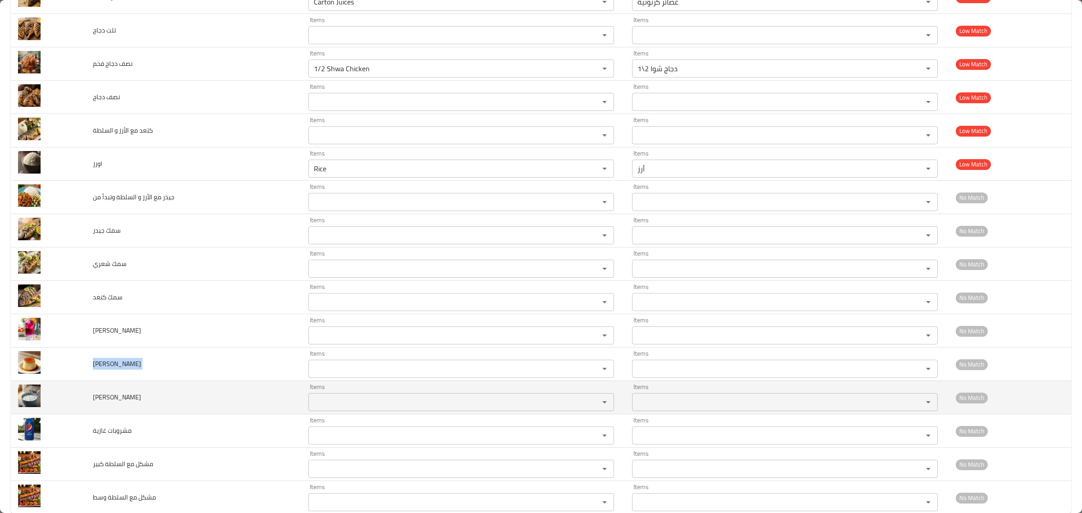
click at [86, 398] on td "لبن أو روب" at bounding box center [193, 397] width 215 height 33
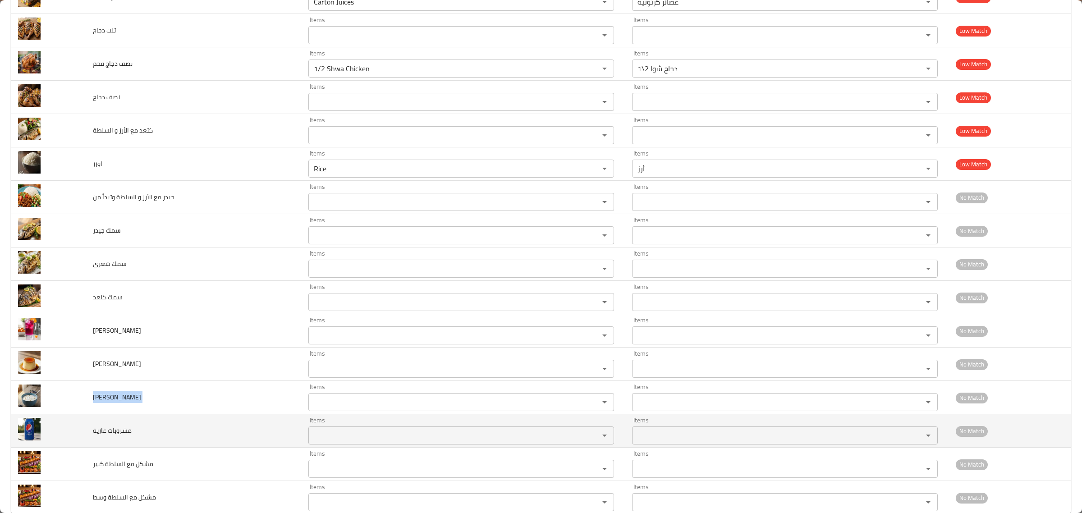
click at [122, 435] on span "مشروبات غازية" at bounding box center [112, 431] width 39 height 12
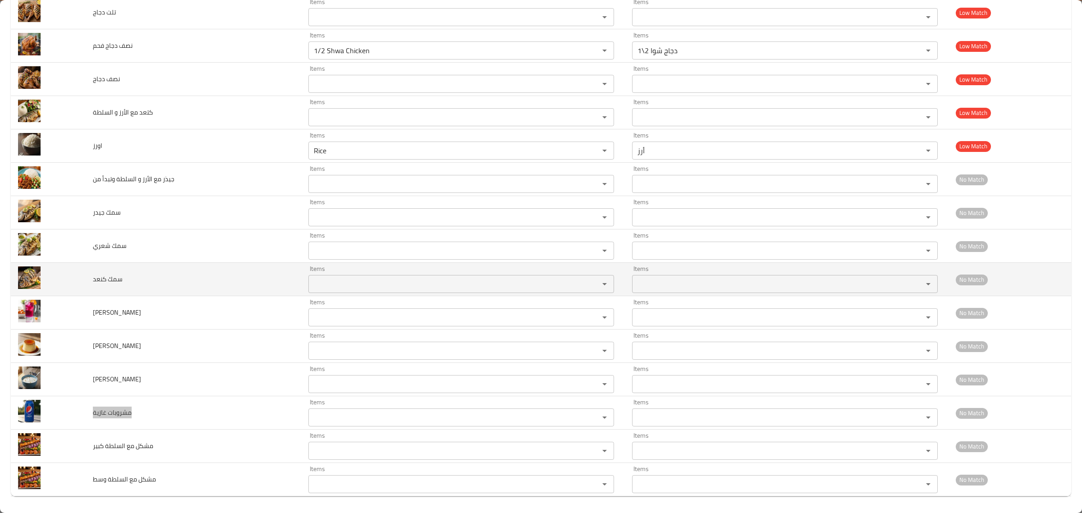
scroll to position [981, 0]
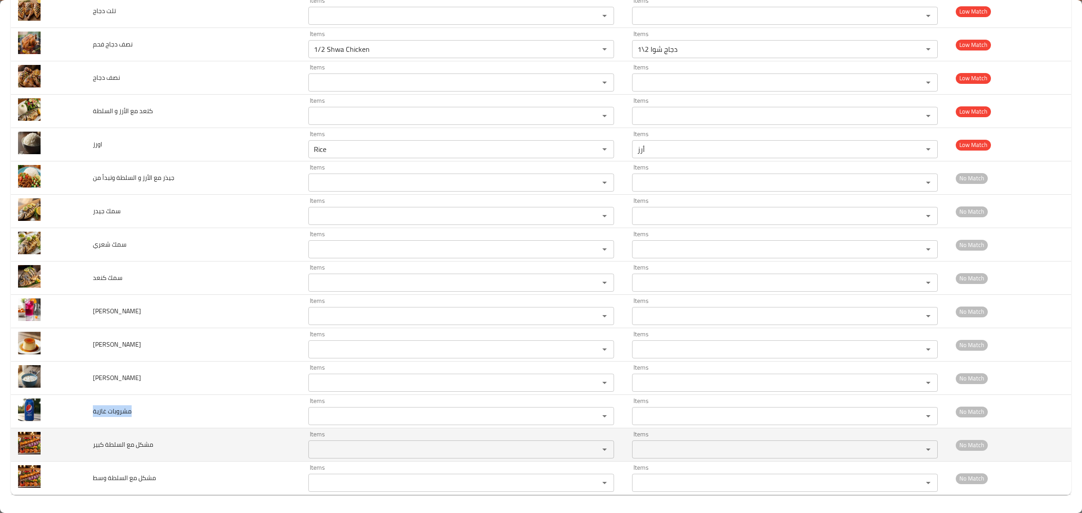
click at [108, 439] on span "مشكل مع السلطة كبير" at bounding box center [123, 445] width 60 height 12
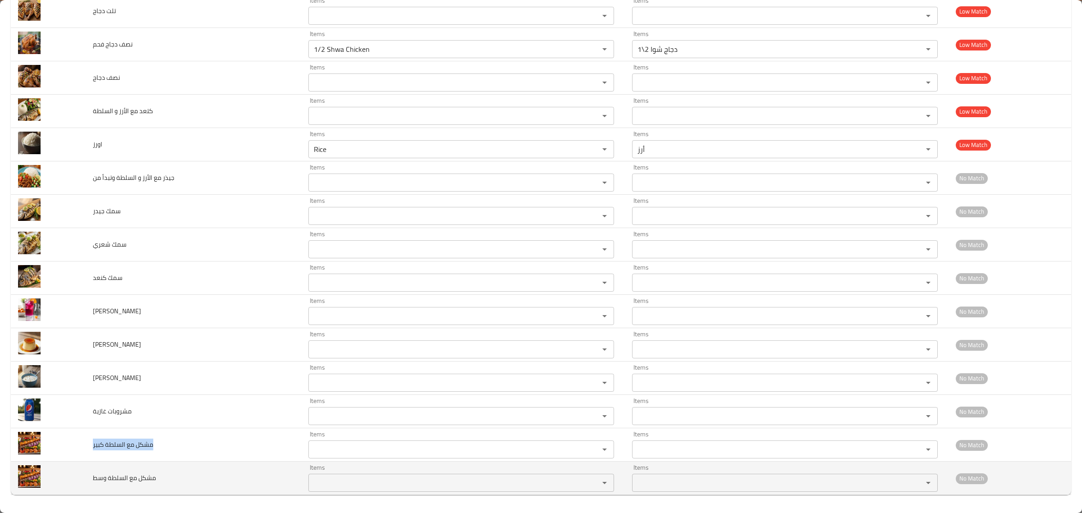
click at [140, 474] on span "مشكل مع السلطة وسط" at bounding box center [124, 478] width 63 height 12
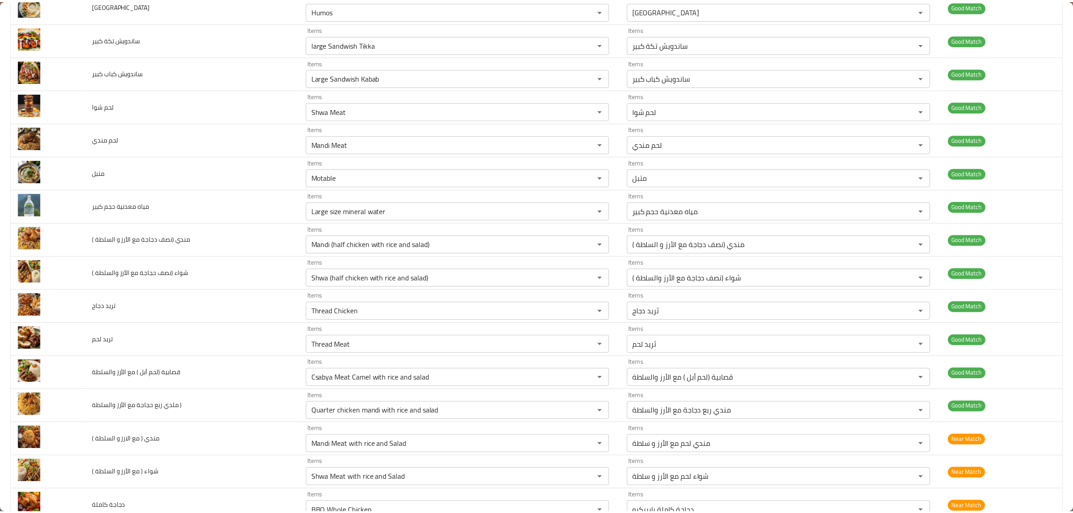
scroll to position [0, 0]
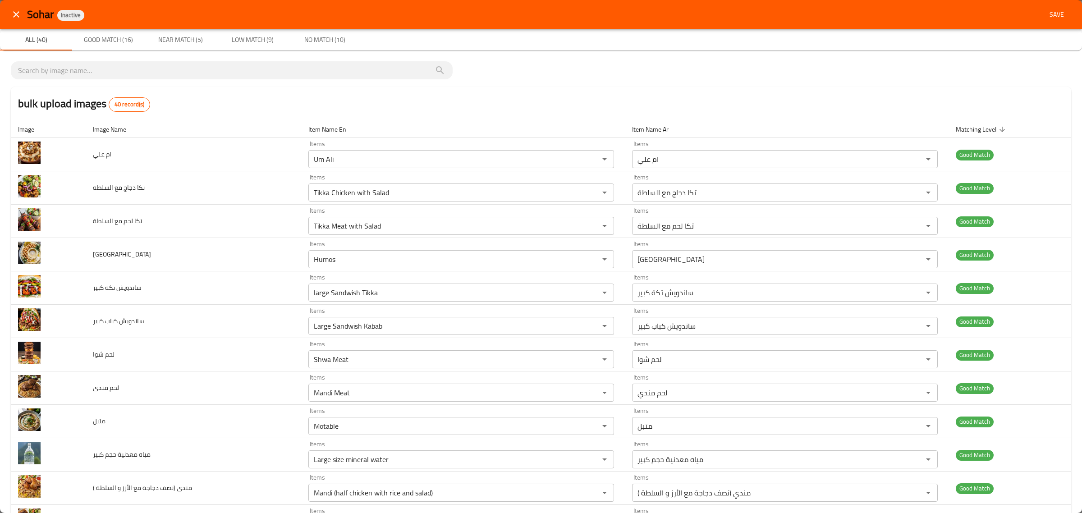
click at [1053, 9] on span "Save" at bounding box center [1057, 14] width 22 height 11
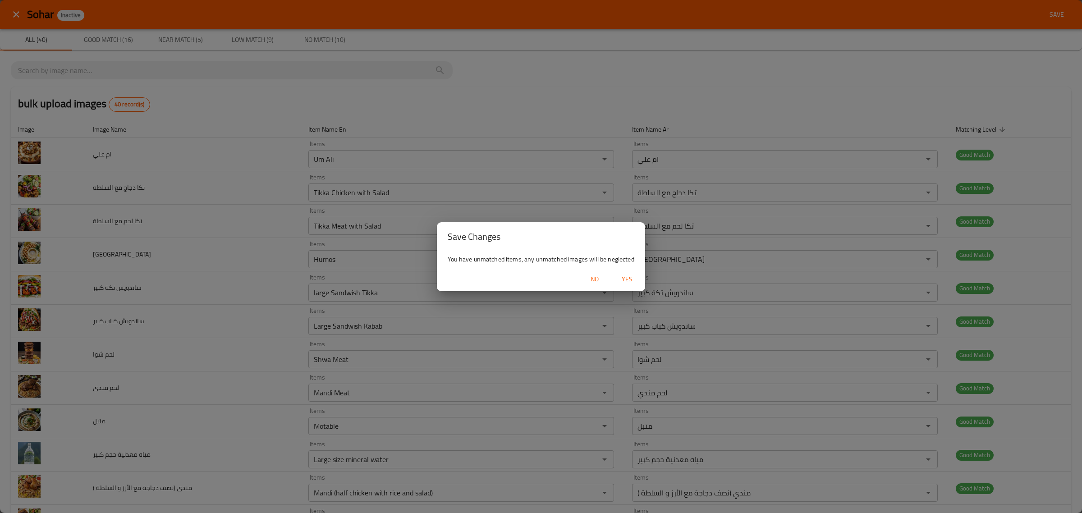
click at [627, 282] on span "Yes" at bounding box center [627, 279] width 22 height 11
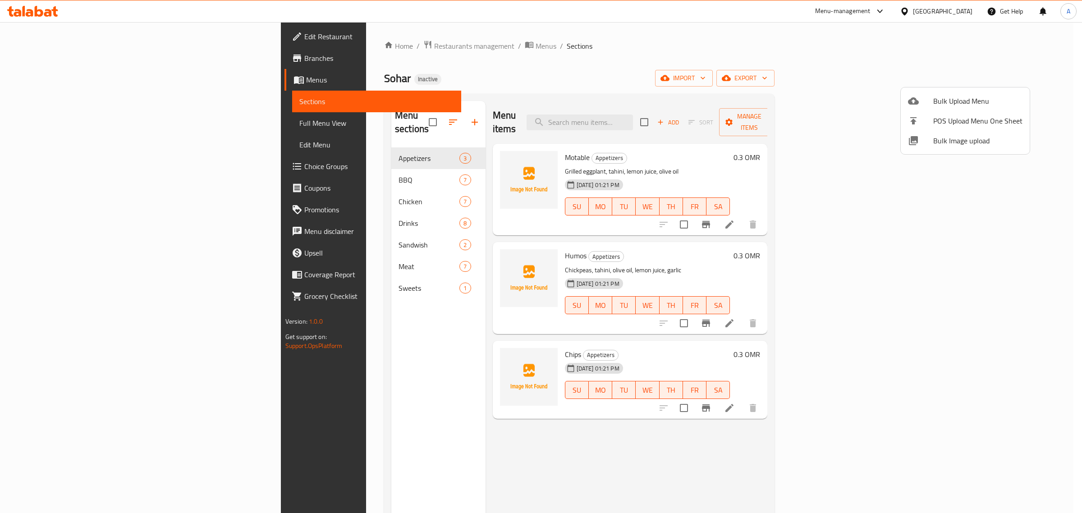
click at [289, 173] on div at bounding box center [541, 256] width 1082 height 513
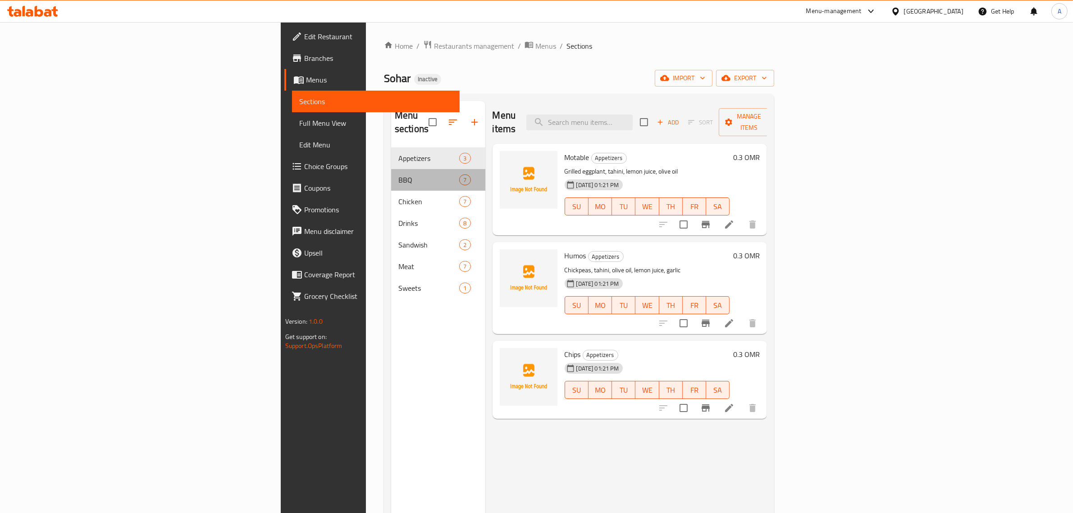
click at [391, 173] on div "BBQ 7" at bounding box center [438, 180] width 94 height 22
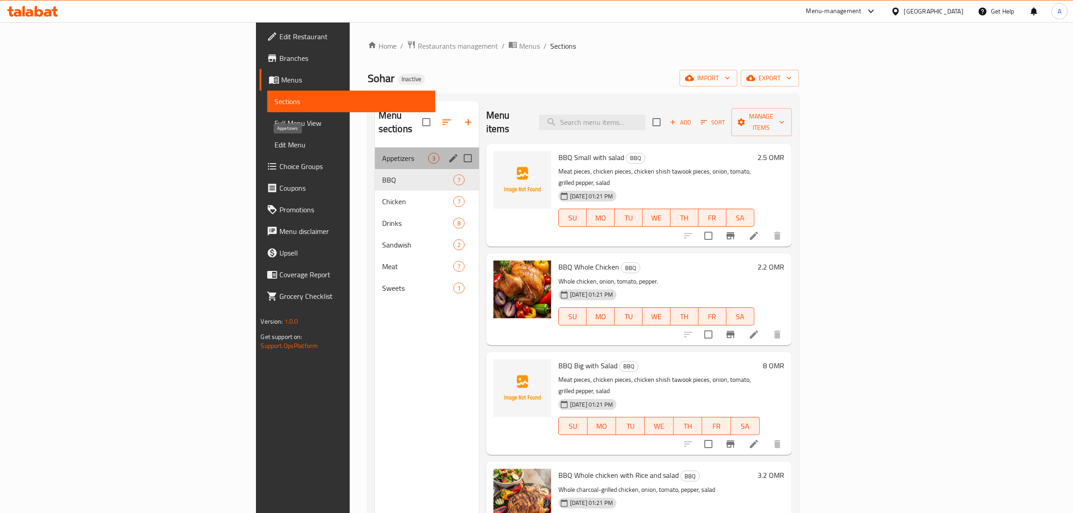
click at [382, 153] on span "Appetizers" at bounding box center [405, 158] width 46 height 11
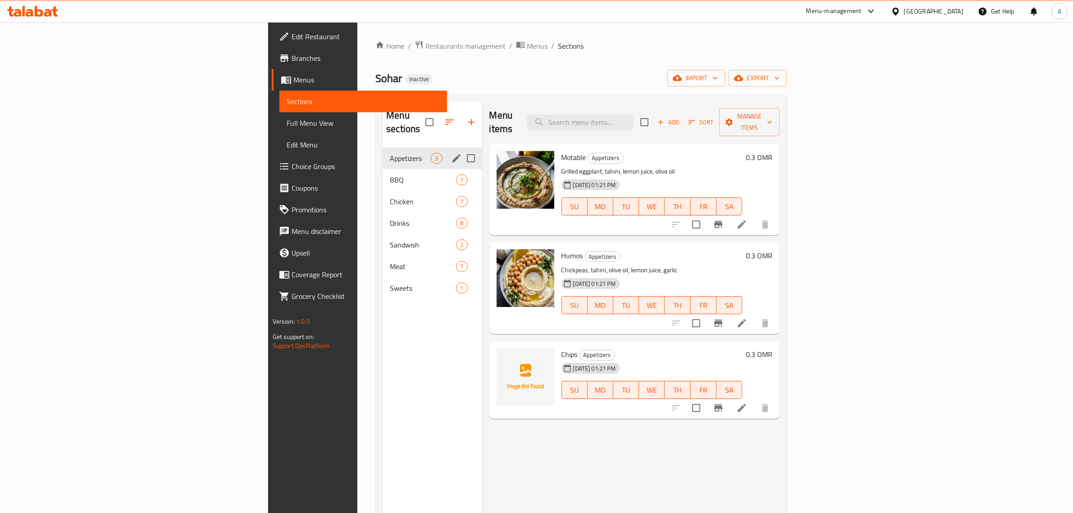
click at [383, 154] on div "Appetizers 3" at bounding box center [432, 158] width 99 height 22
click at [390, 174] on span "BBQ" at bounding box center [423, 179] width 66 height 11
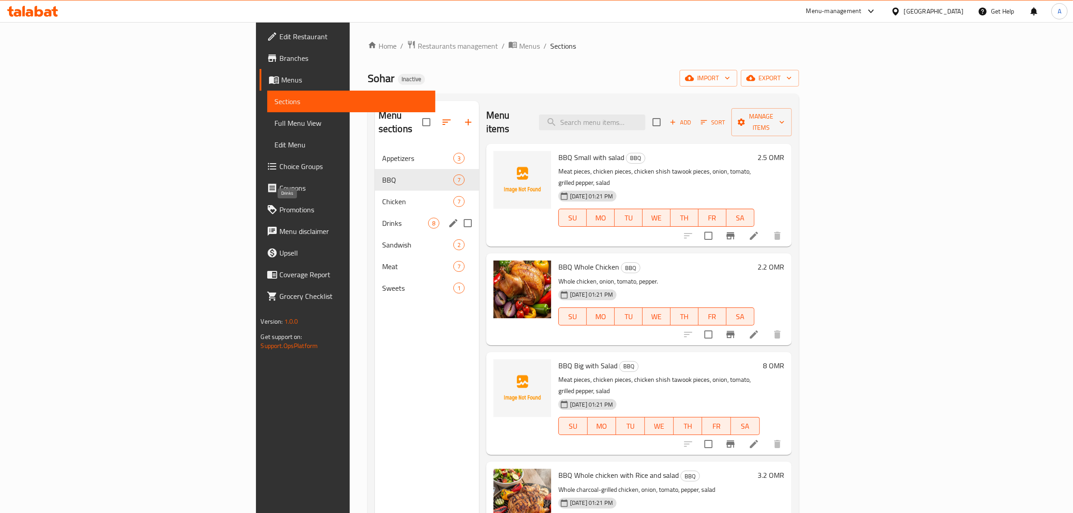
click at [382, 218] on span "Drinks" at bounding box center [405, 223] width 46 height 11
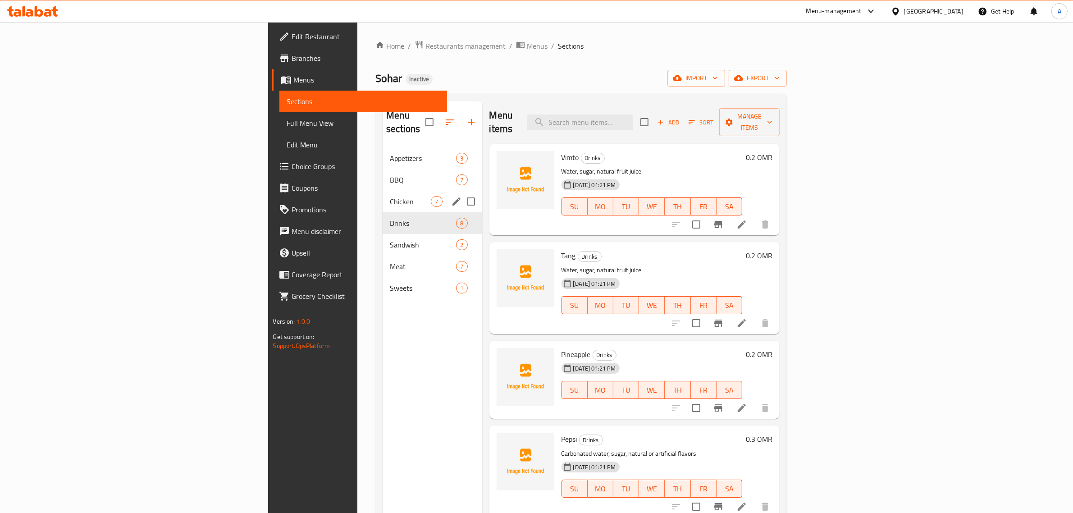
click at [390, 196] on span "Chicken" at bounding box center [410, 201] width 41 height 11
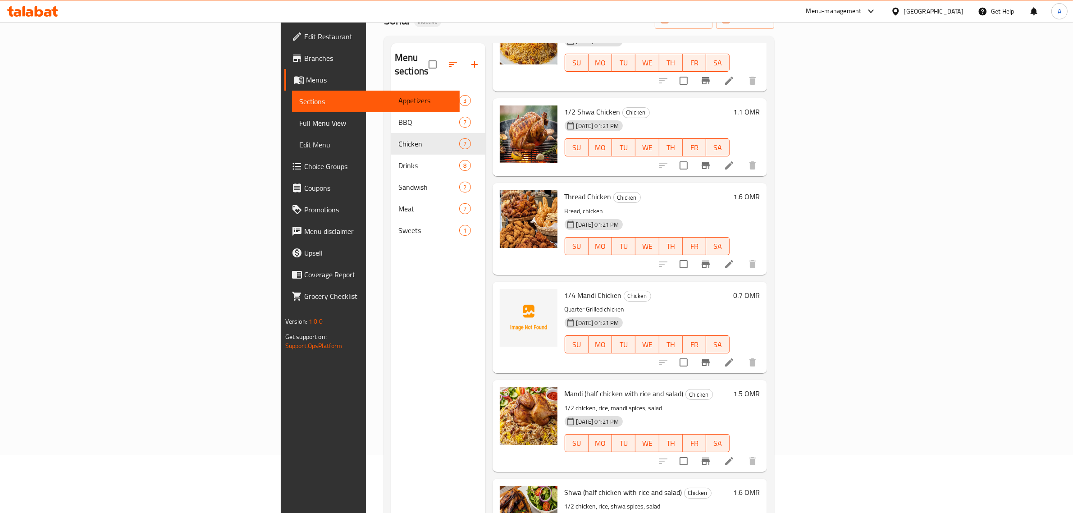
scroll to position [14, 0]
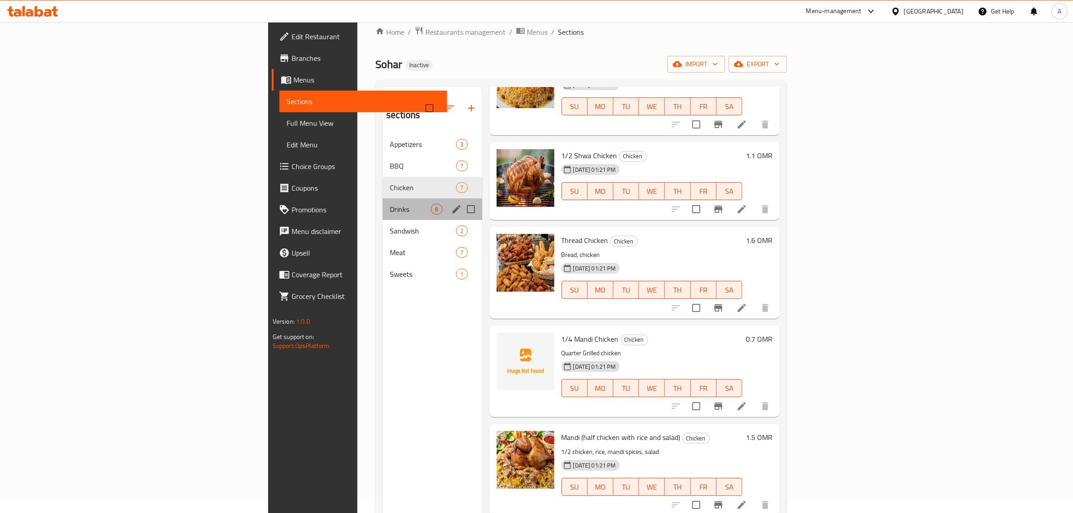
click at [390, 204] on span "Drinks" at bounding box center [410, 209] width 41 height 11
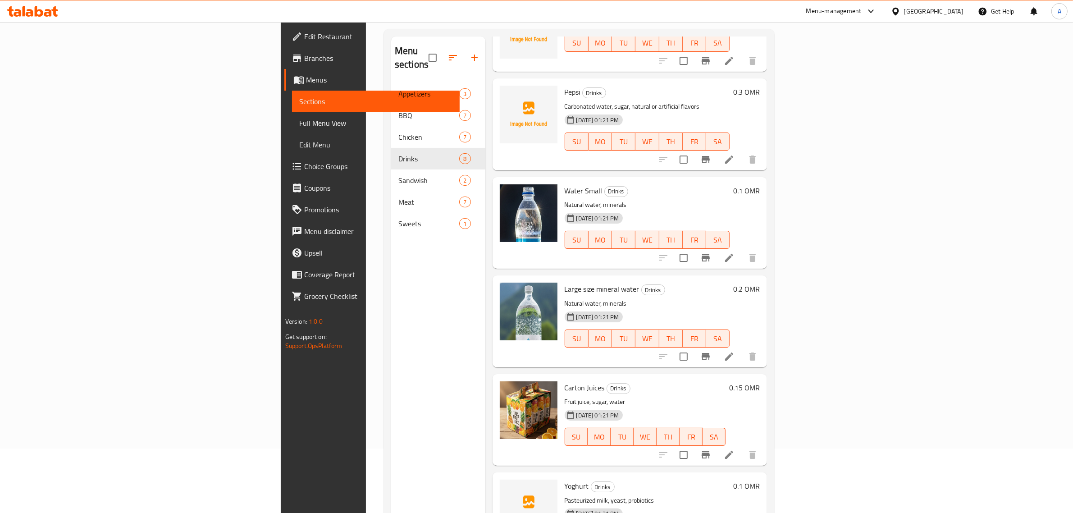
scroll to position [127, 0]
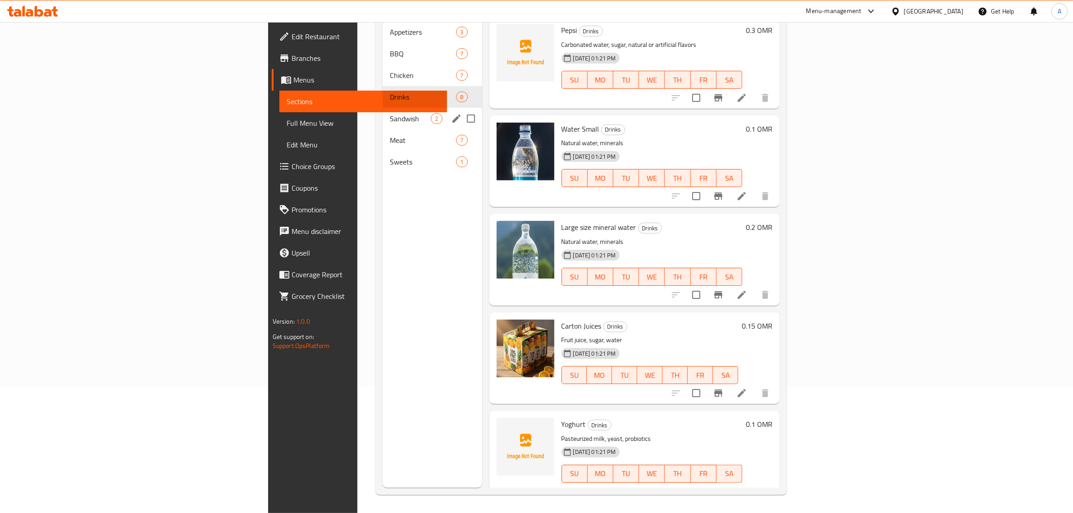
click at [390, 113] on span "Sandwish" at bounding box center [410, 118] width 41 height 11
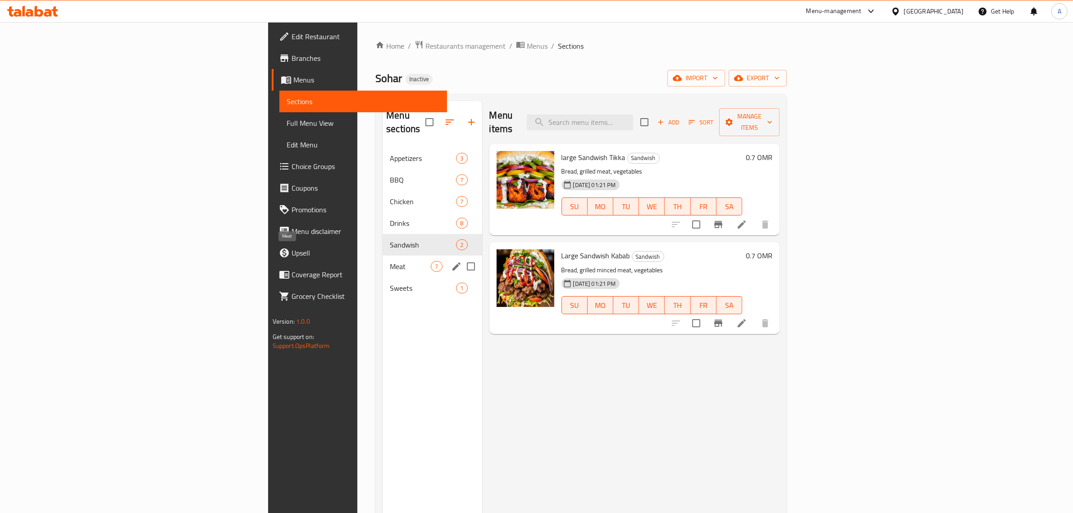
click at [390, 261] on span "Meat" at bounding box center [410, 266] width 41 height 11
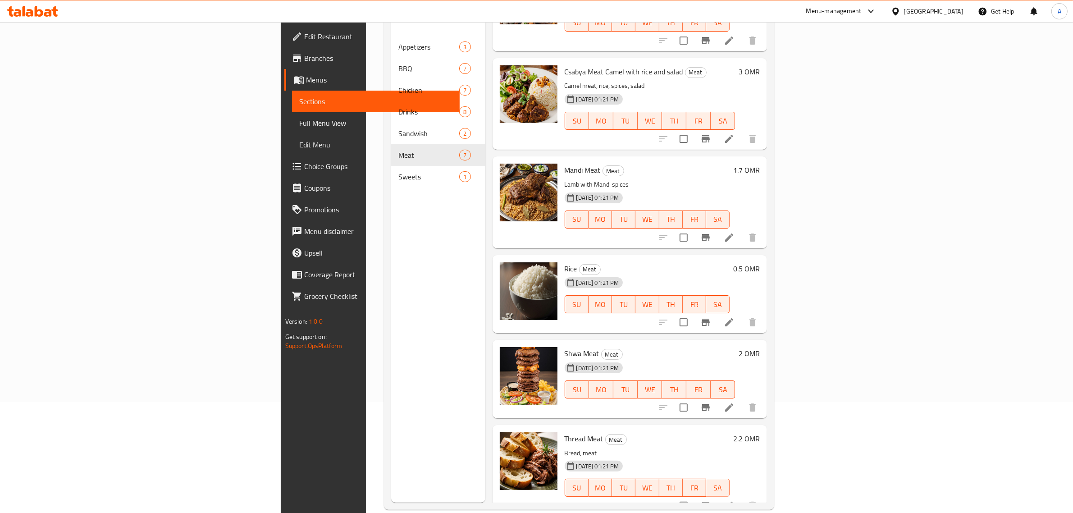
scroll to position [127, 0]
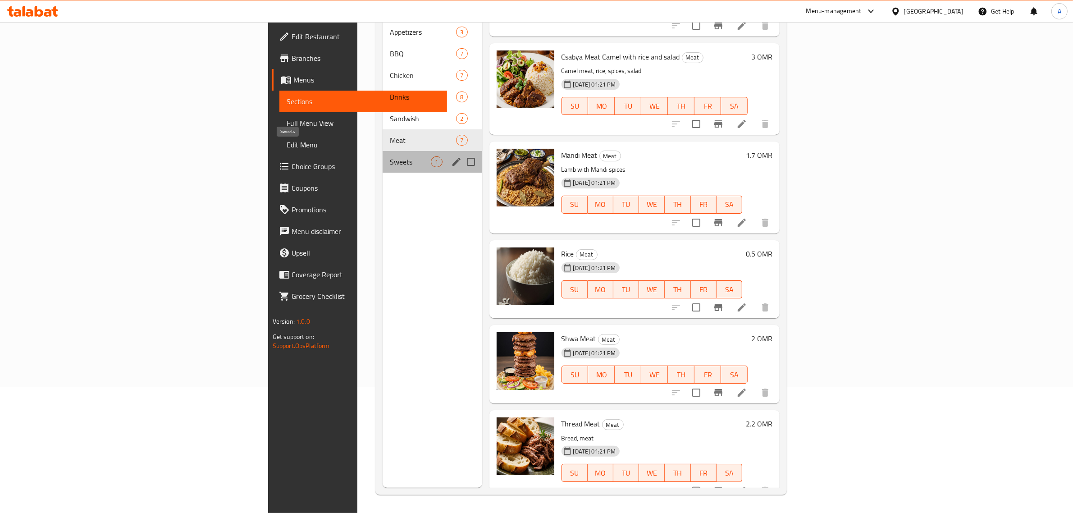
click at [390, 156] on span "Sweets" at bounding box center [410, 161] width 41 height 11
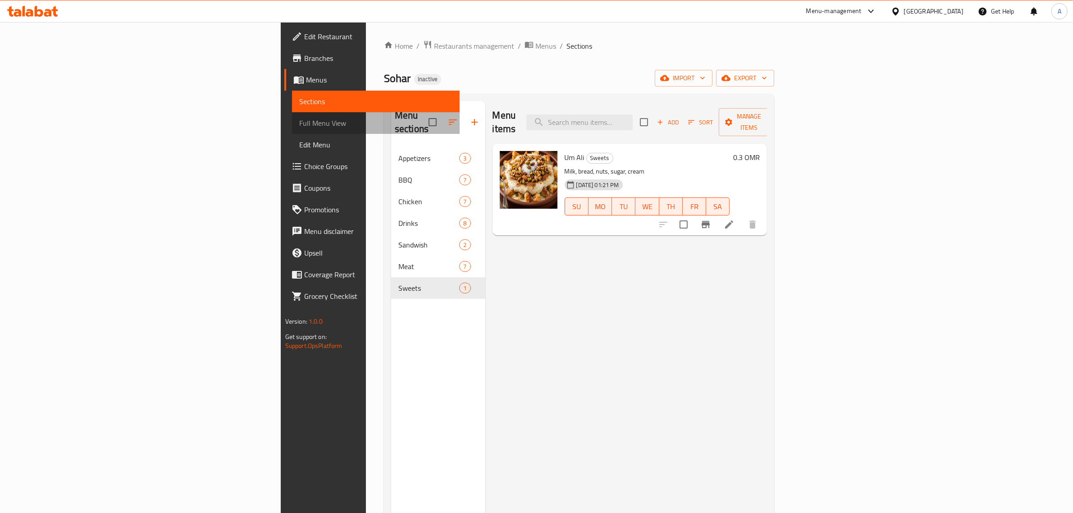
click at [299, 122] on span "Full Menu View" at bounding box center [376, 123] width 154 height 11
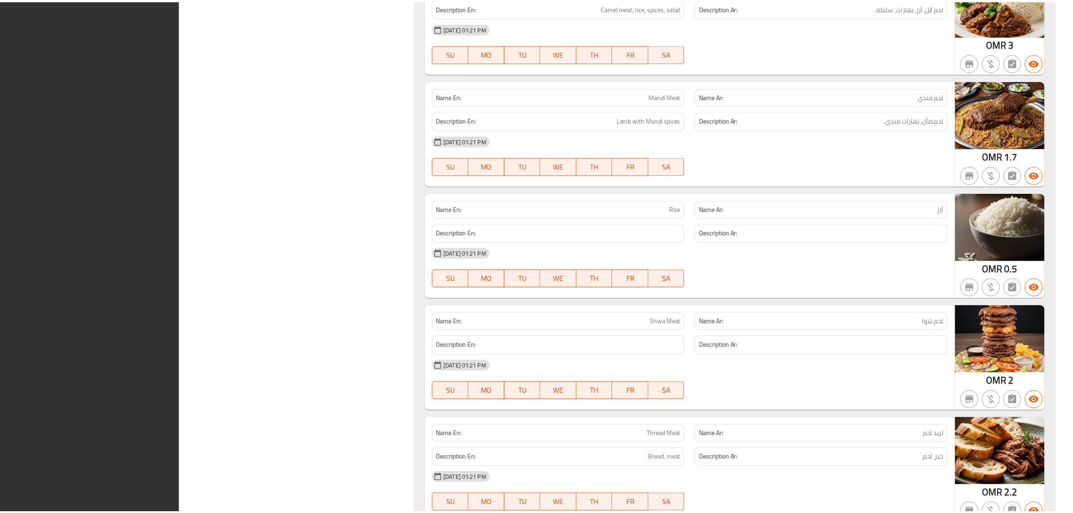
scroll to position [4016, 0]
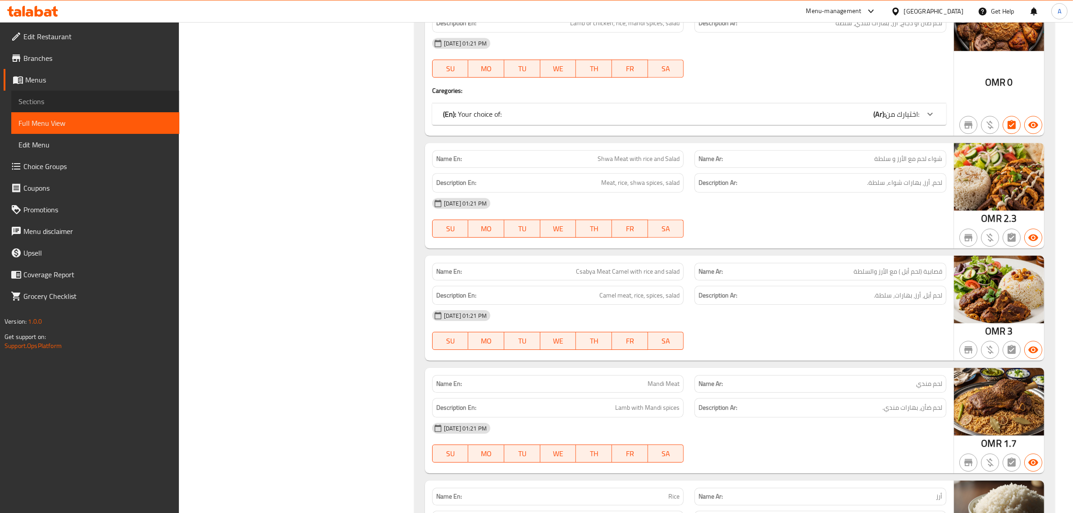
drag, startPoint x: 82, startPoint y: 98, endPoint x: 171, endPoint y: 2, distance: 130.8
click at [82, 98] on span "Sections" at bounding box center [95, 101] width 154 height 11
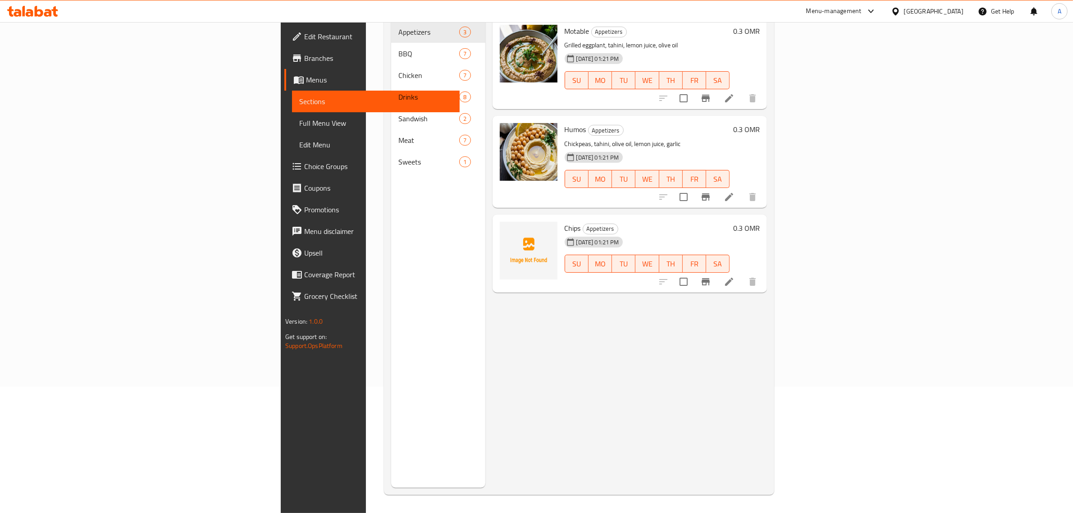
scroll to position [127, 0]
click at [292, 134] on link "Edit Menu" at bounding box center [376, 145] width 168 height 22
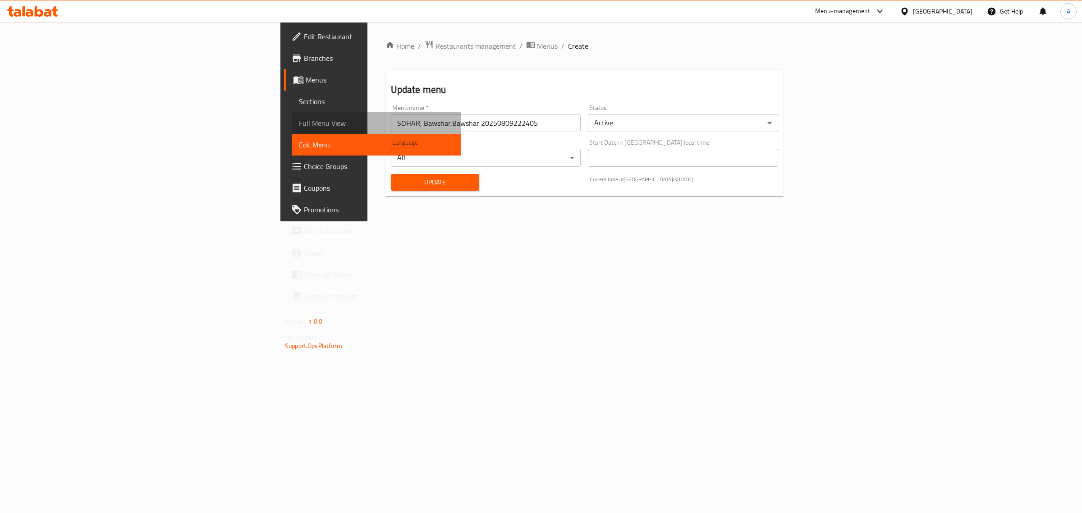
click at [299, 123] on span "Full Menu View" at bounding box center [376, 123] width 155 height 11
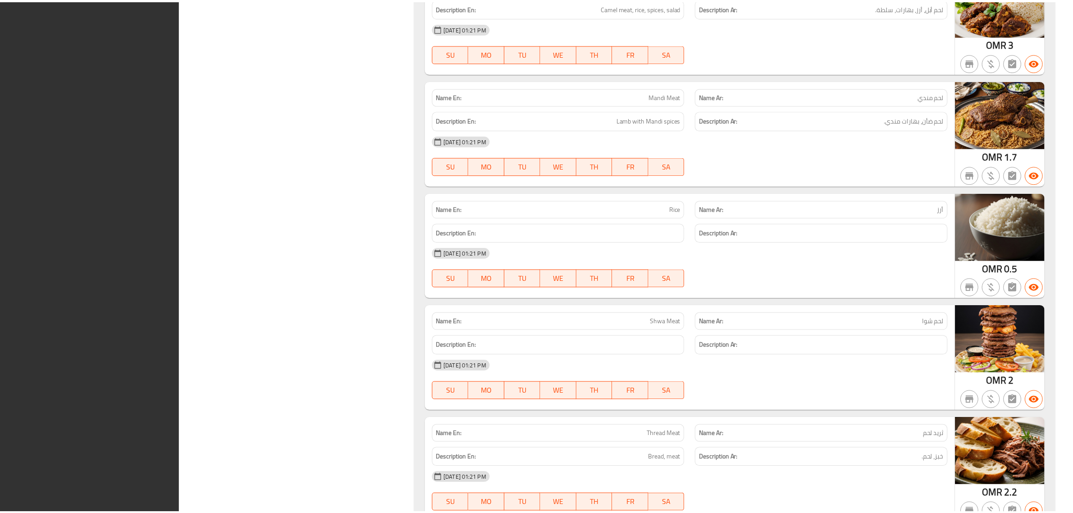
scroll to position [4016, 0]
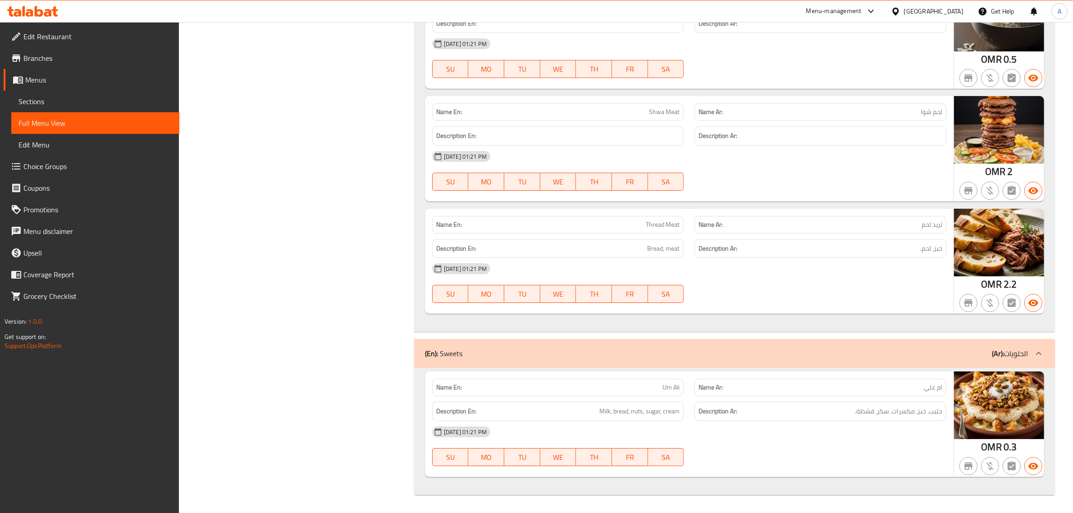
click at [958, 10] on div "Oman" at bounding box center [933, 11] width 59 height 10
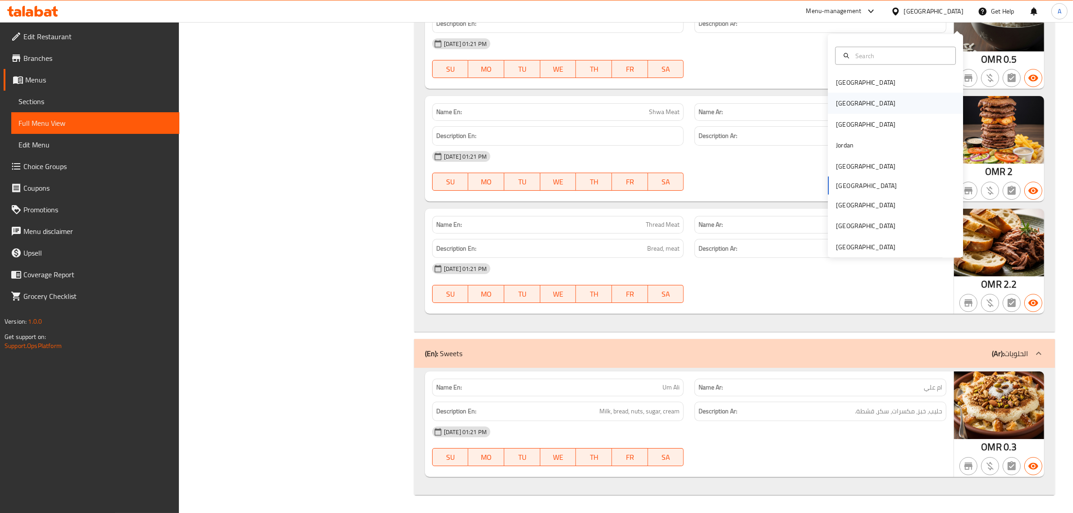
click at [857, 95] on div "[GEOGRAPHIC_DATA]" at bounding box center [895, 103] width 135 height 21
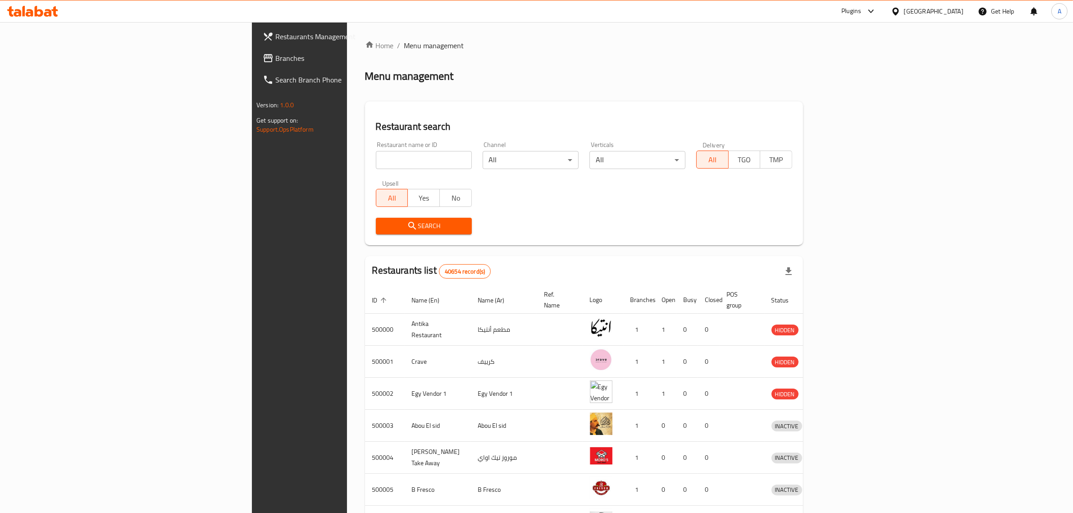
click at [409, 82] on div "Menu management" at bounding box center [584, 76] width 438 height 14
click at [275, 59] on span "Branches" at bounding box center [349, 58] width 149 height 11
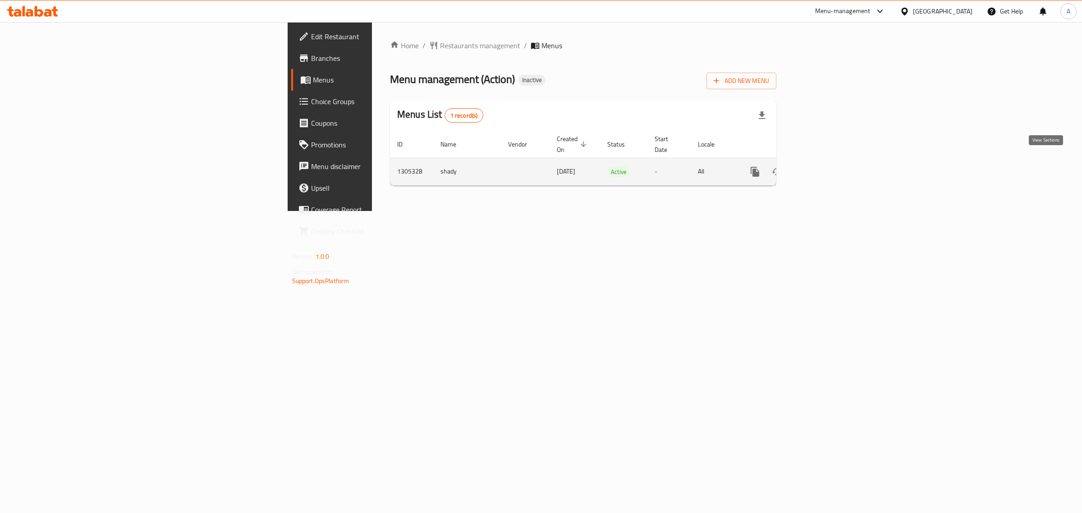
click at [825, 167] on icon "enhanced table" at bounding box center [819, 171] width 11 height 11
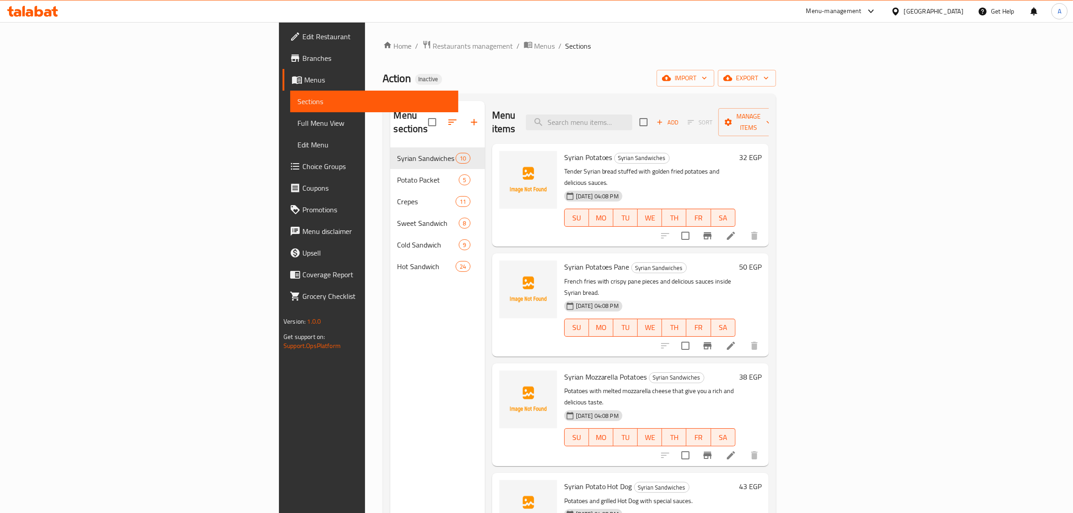
drag, startPoint x: 499, startPoint y: 73, endPoint x: 443, endPoint y: 14, distance: 80.3
click at [499, 73] on div "Action Inactive import export" at bounding box center [579, 78] width 393 height 17
click at [302, 37] on span "Edit Restaurant" at bounding box center [376, 36] width 149 height 11
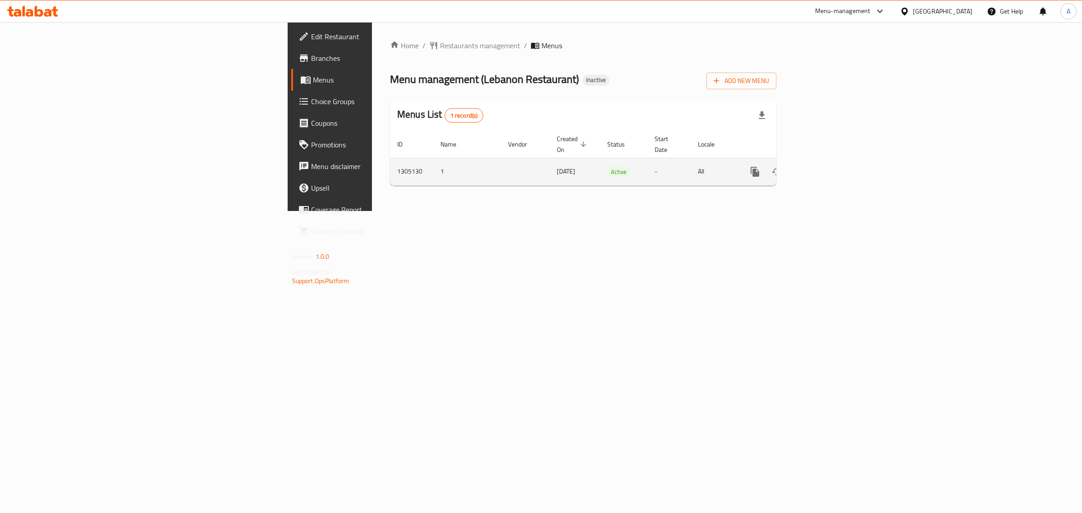
click at [831, 161] on div "enhanced table" at bounding box center [787, 172] width 87 height 22
click at [831, 161] on link "enhanced table" at bounding box center [820, 172] width 22 height 22
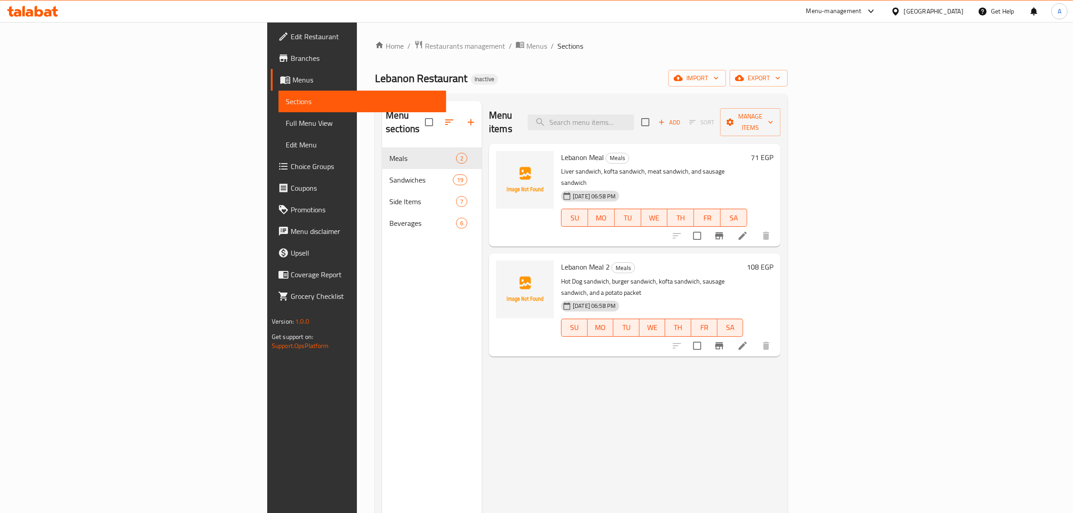
drag, startPoint x: 485, startPoint y: 64, endPoint x: 370, endPoint y: 12, distance: 127.1
click at [478, 59] on div "Home / Restaurants management / Menus / Sections Lebanon Restaurant Inactive im…" at bounding box center [581, 330] width 413 height 581
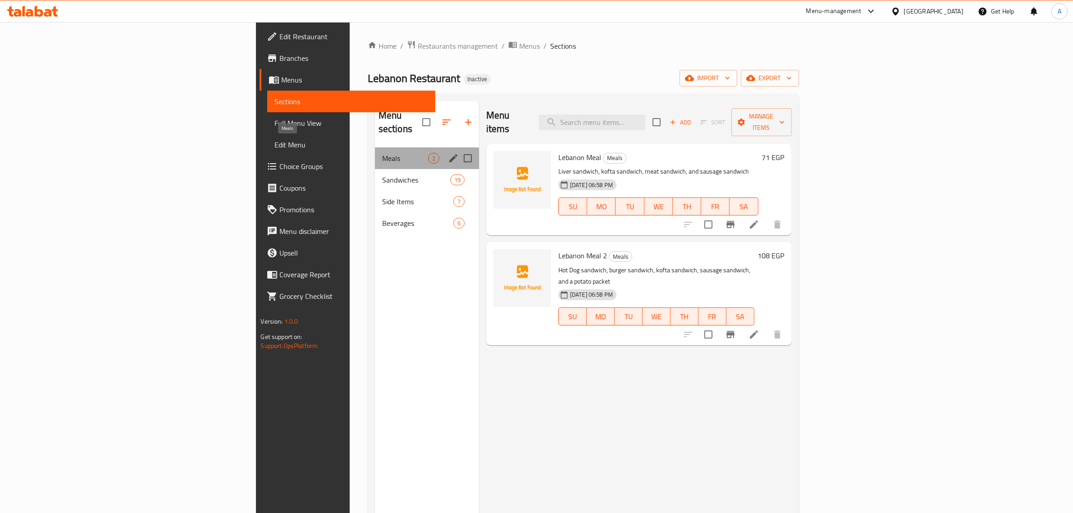
click at [382, 153] on span "Meals" at bounding box center [405, 158] width 46 height 11
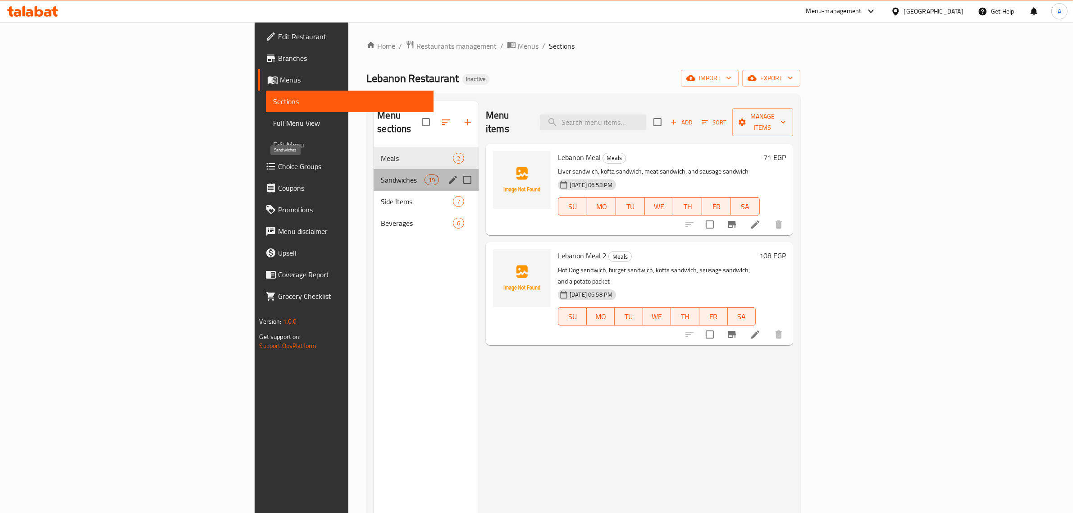
click at [381, 174] on span "Sandwiches" at bounding box center [402, 179] width 43 height 11
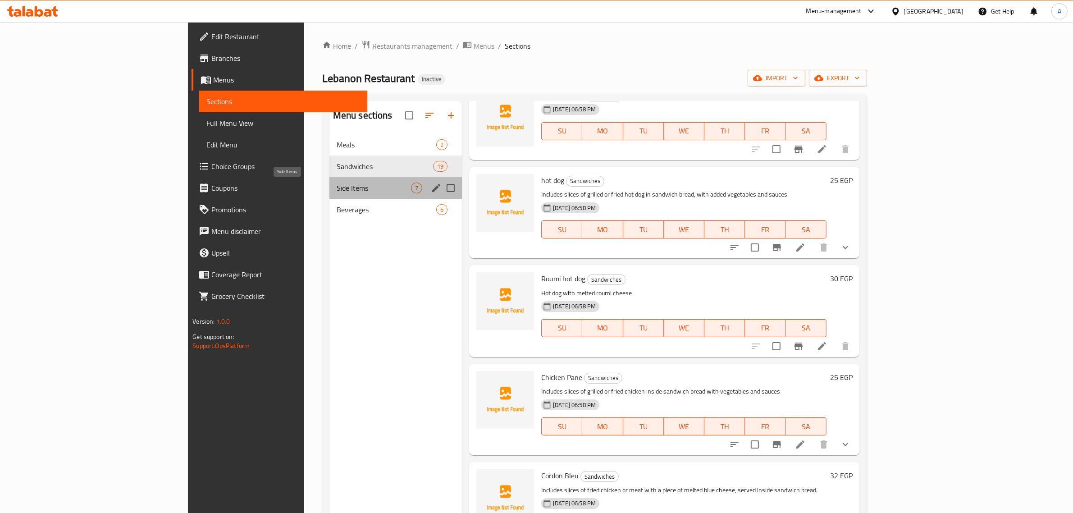
click at [337, 188] on span "Side Items" at bounding box center [374, 188] width 74 height 11
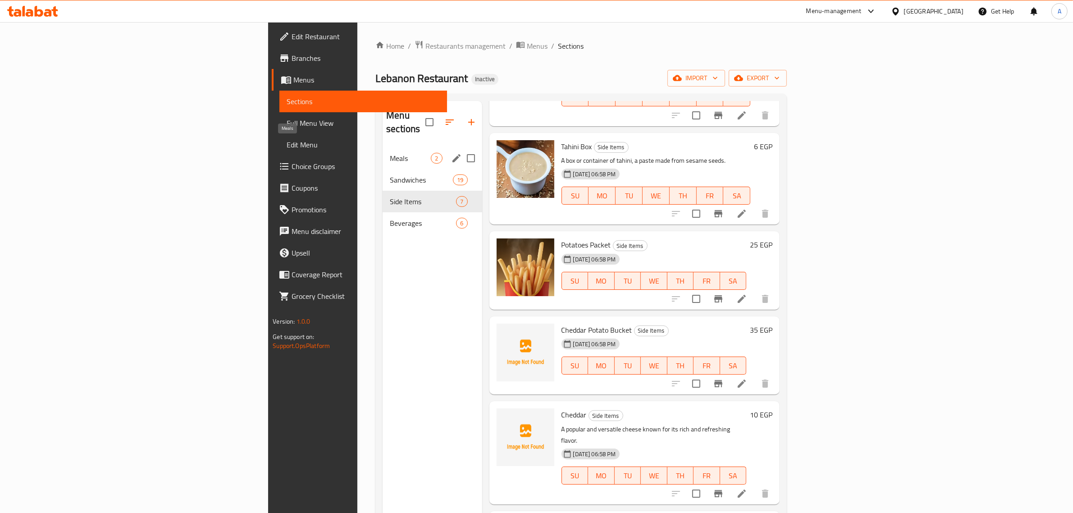
scroll to position [171, 0]
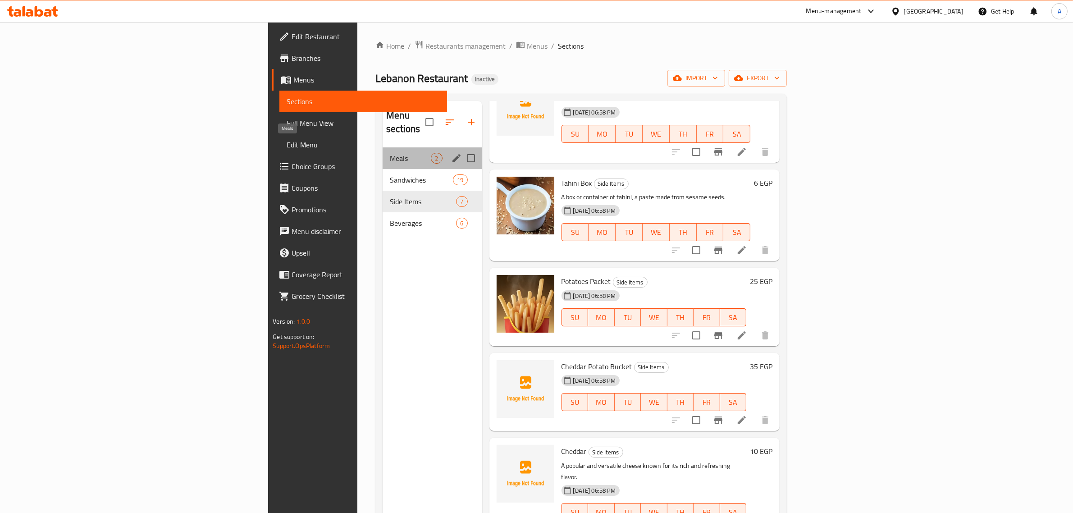
click at [390, 153] on span "Meals" at bounding box center [410, 158] width 41 height 11
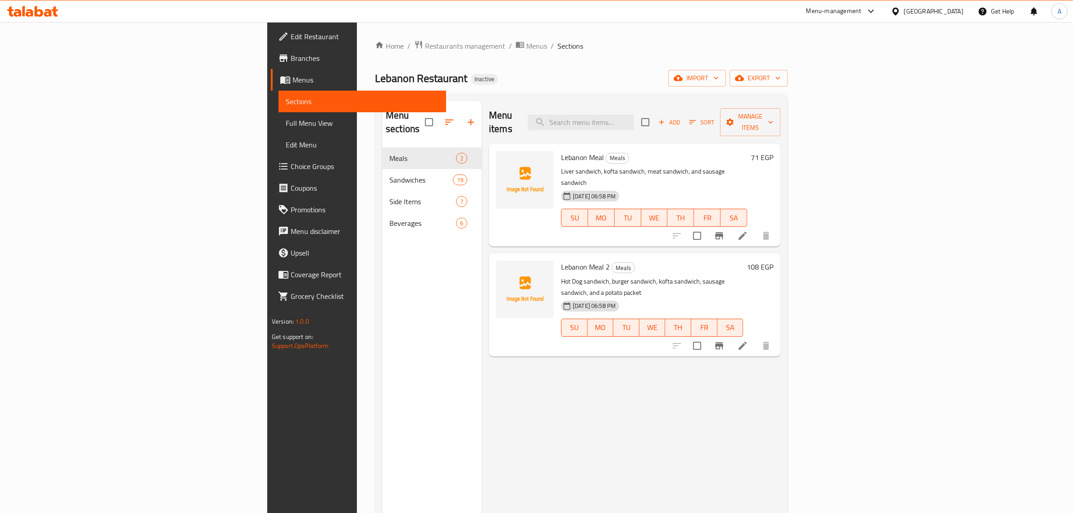
drag, startPoint x: 429, startPoint y: 30, endPoint x: 402, endPoint y: 6, distance: 36.4
click at [429, 29] on div "Home / Restaurants management / Menus / Sections Lebanon Restaurant Inactive im…" at bounding box center [581, 330] width 449 height 617
click at [719, 75] on span "import" at bounding box center [697, 78] width 43 height 11
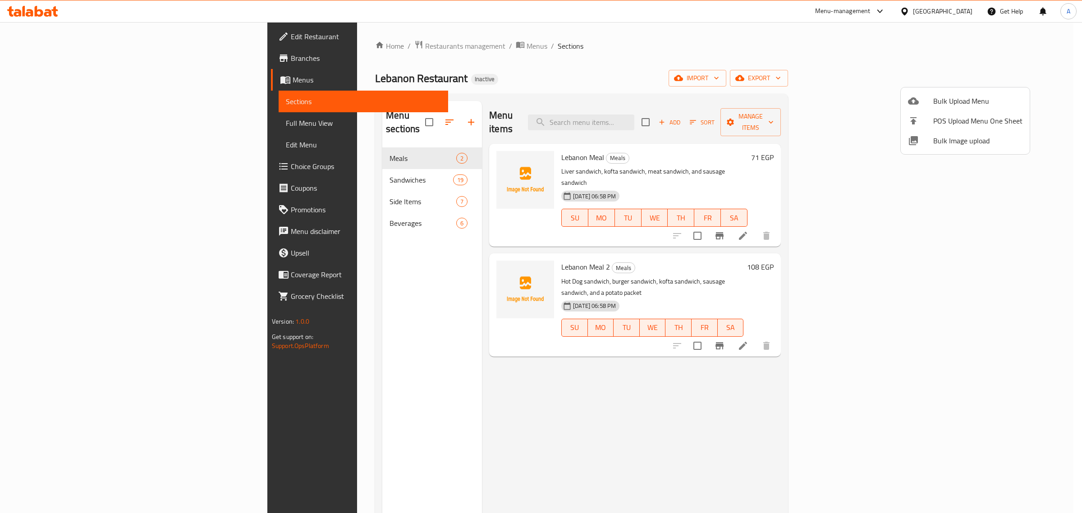
click at [947, 139] on span "Bulk Image upload" at bounding box center [977, 140] width 89 height 11
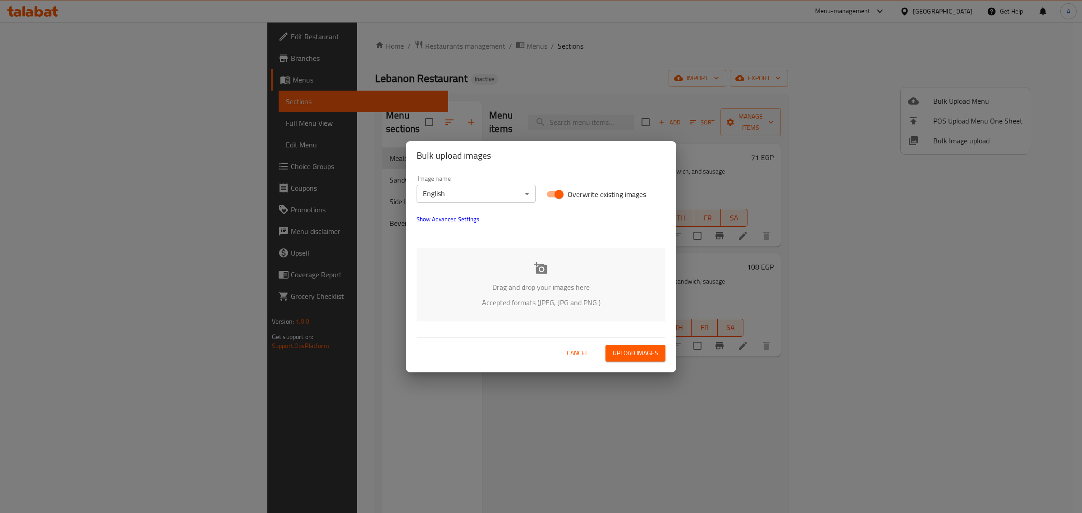
click at [476, 190] on body "​ Menu-management Egypt Get Help A Edit Restaurant Branches Menus Sections Full…" at bounding box center [541, 267] width 1082 height 491
click at [473, 206] on li "Arabic" at bounding box center [475, 209] width 119 height 16
click at [517, 267] on div "Drag and drop your images here Accepted formats (JPEG, JPG and PNG )" at bounding box center [540, 284] width 249 height 73
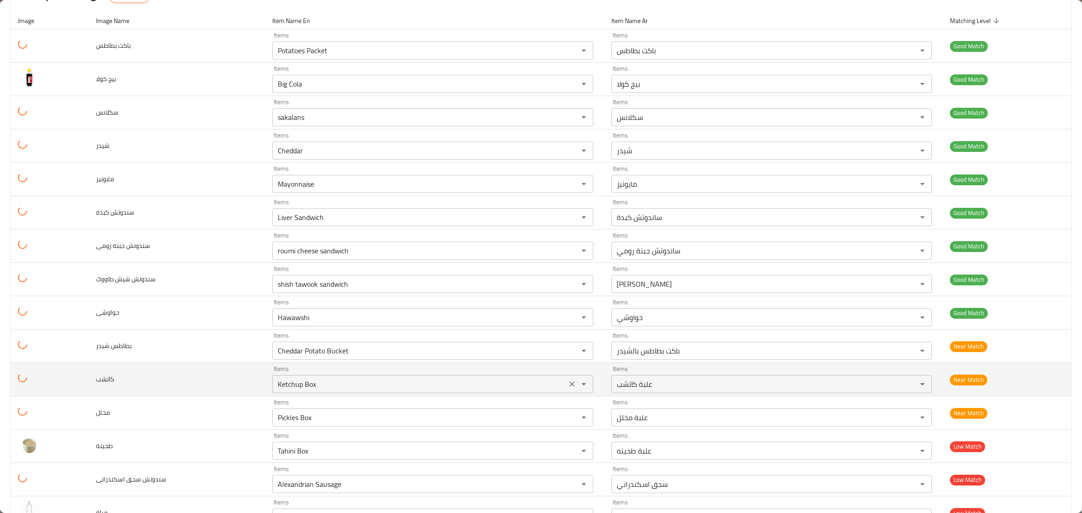
scroll to position [113, 0]
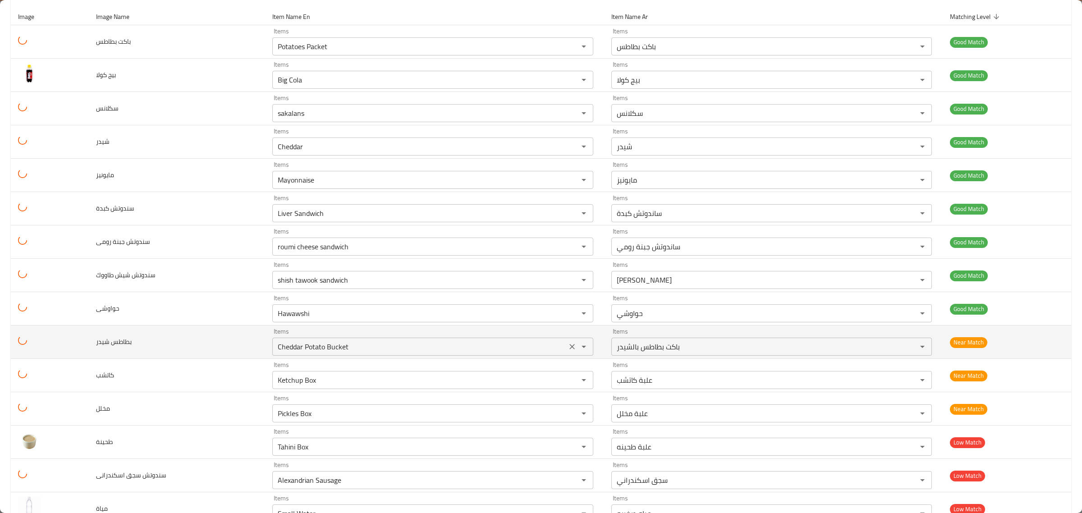
click at [366, 350] on شيدر "Cheddar Potato Bucket" at bounding box center [419, 346] width 288 height 13
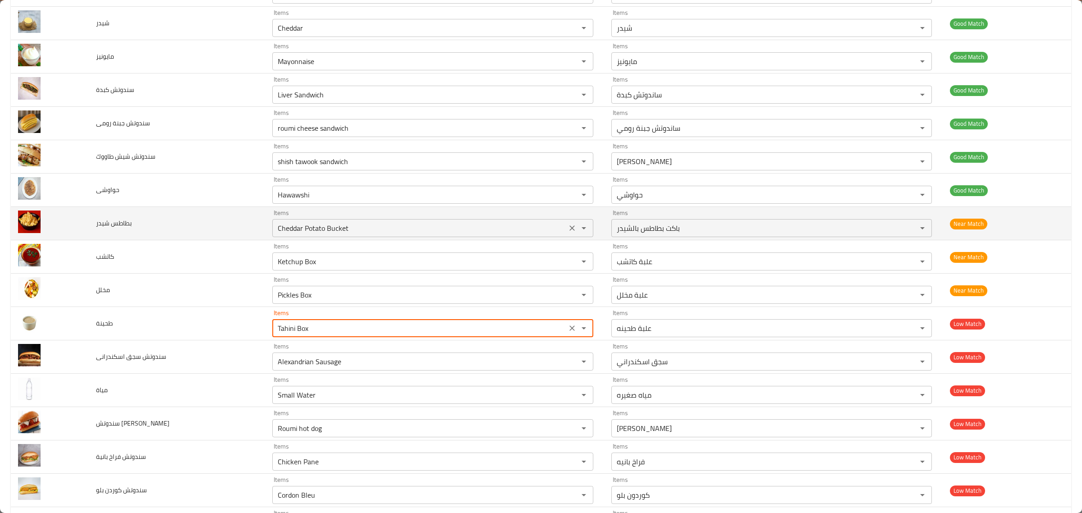
scroll to position [232, 0]
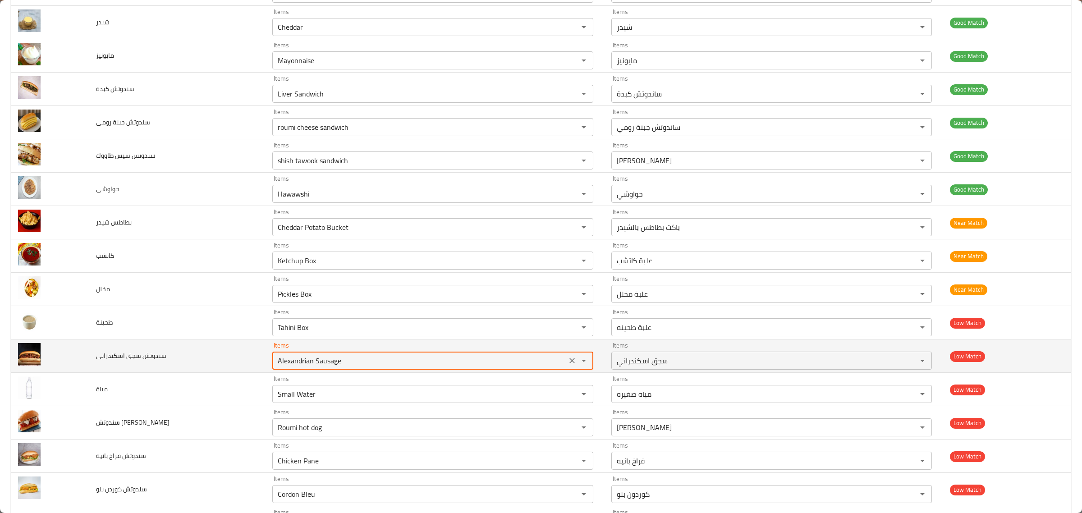
click at [389, 365] on اسكندرانى "Alexandrian Sausage" at bounding box center [419, 360] width 288 height 13
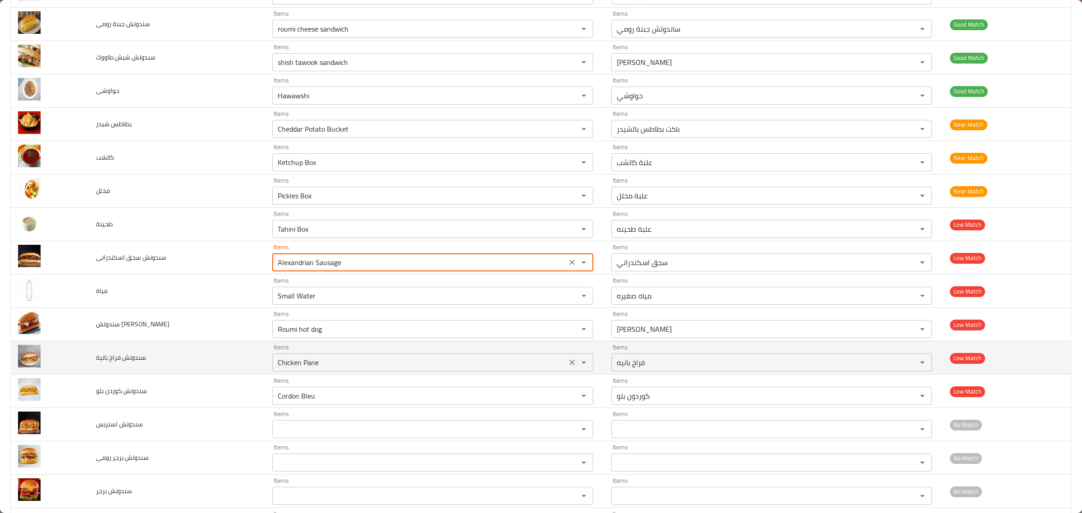
scroll to position [345, 0]
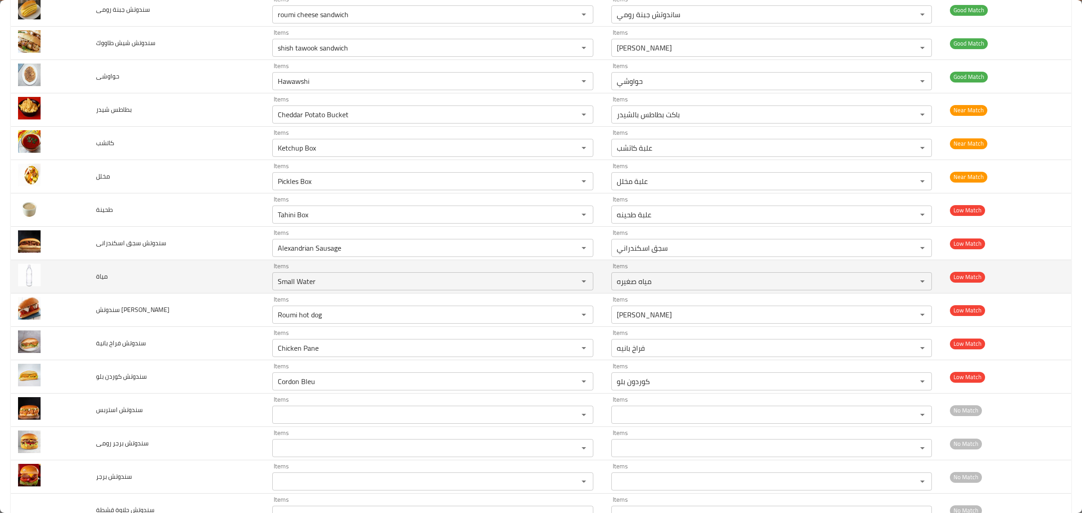
click at [400, 292] on td "Items Small Water Items" at bounding box center [434, 276] width 339 height 33
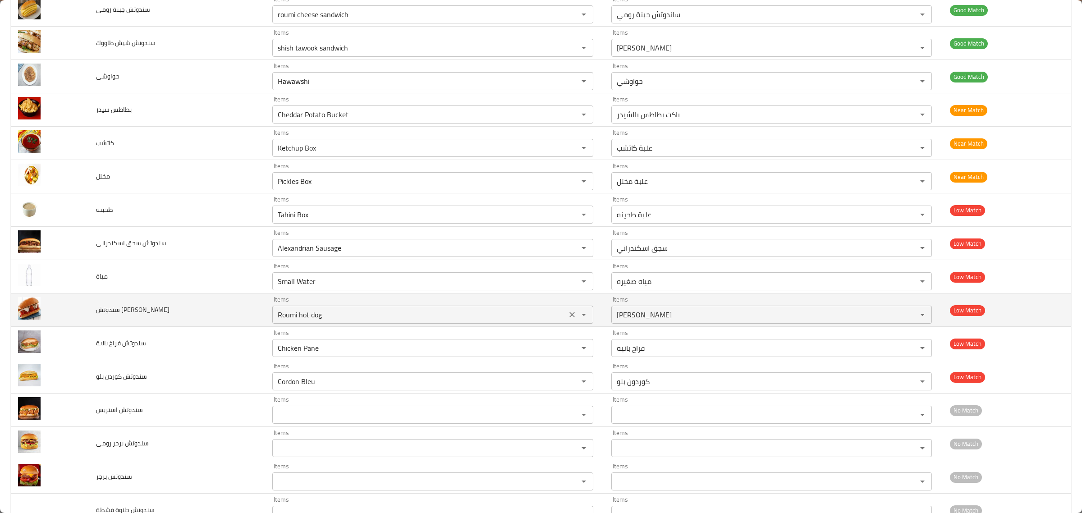
click at [399, 309] on div "Roumi hot dog Items" at bounding box center [432, 315] width 320 height 18
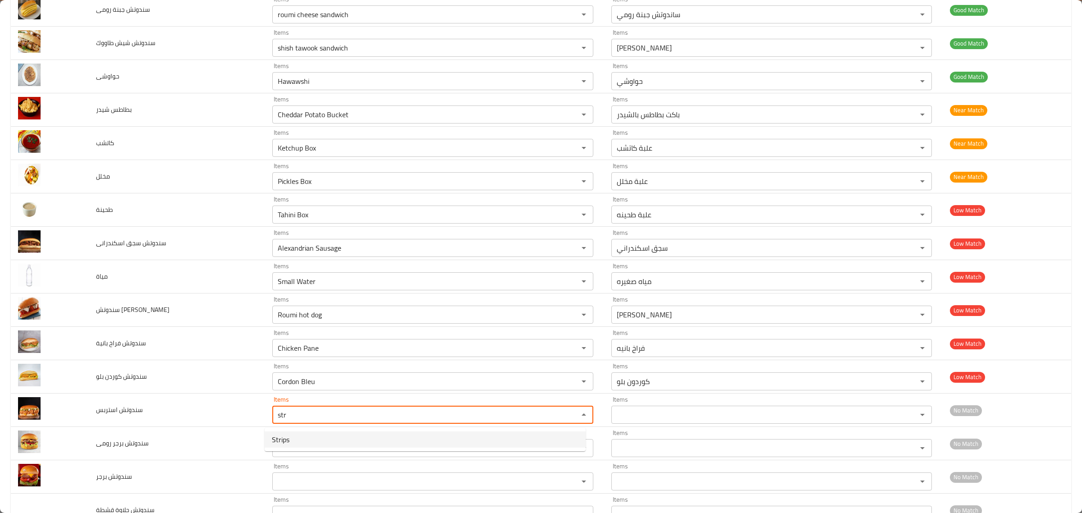
click at [363, 443] on استربس-option-0 "Strips" at bounding box center [425, 439] width 321 height 16
type استربس "Strips"
type استربس-ar "استریس"
type استربس "Strips"
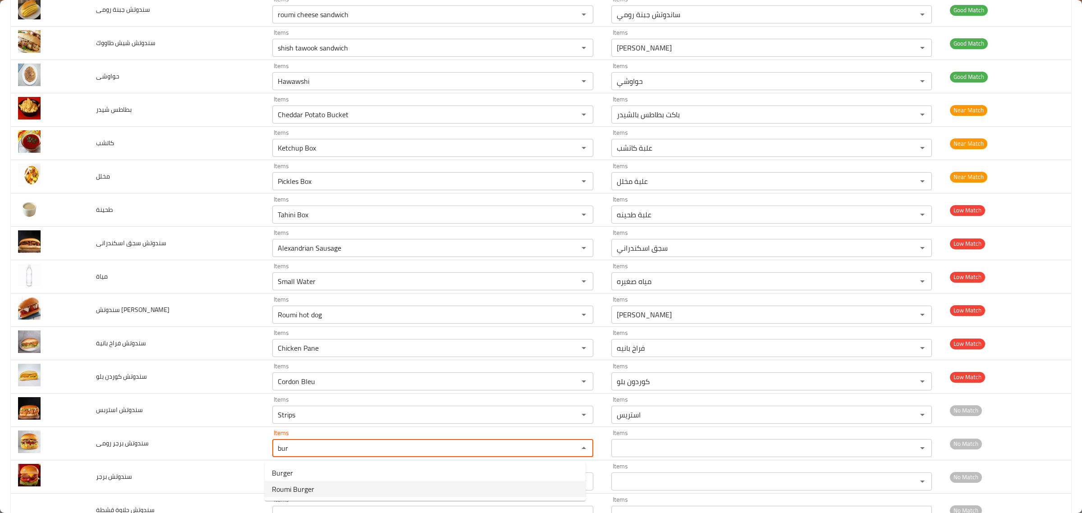
click at [337, 483] on رومى-option-1 "Roumi Burger" at bounding box center [425, 489] width 321 height 16
type رومى "Roumi Burger"
type رومى-ar "برجر رومي"
type رومى "Roumi Burger"
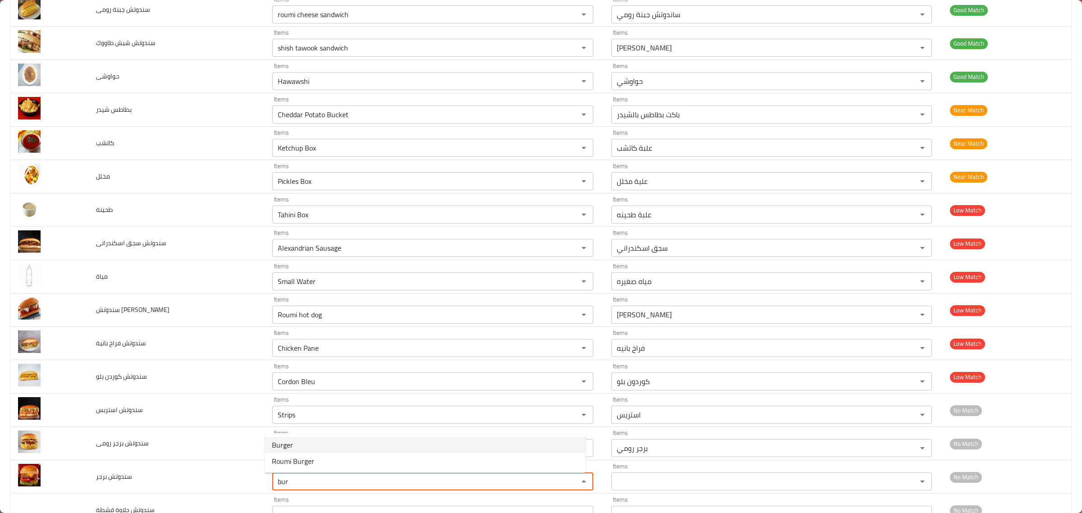
click at [352, 442] on برجر-option-0 "Burger" at bounding box center [425, 445] width 321 height 16
type برجر "Burger"
type برجر-ar "برجر"
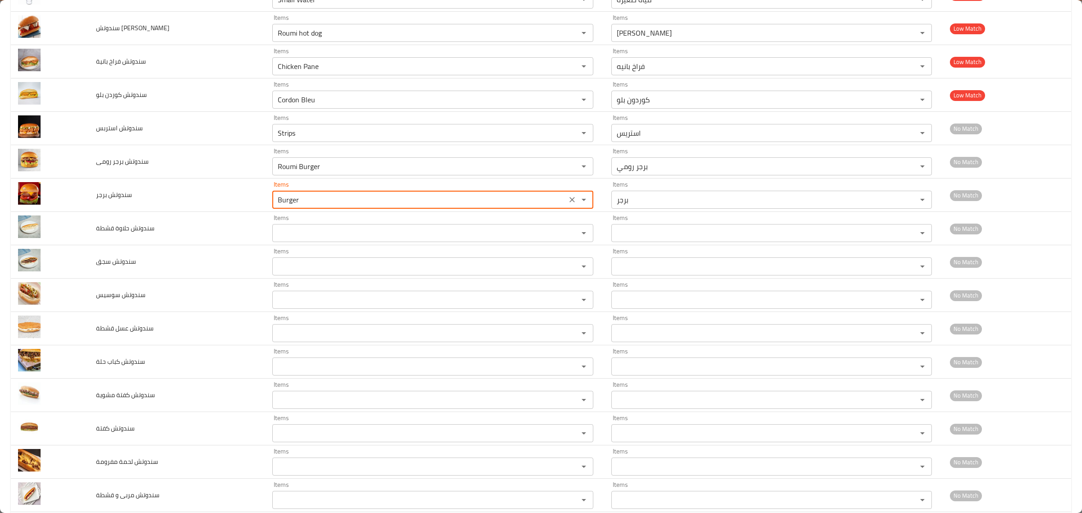
scroll to position [628, 0]
type برجر "Burger"
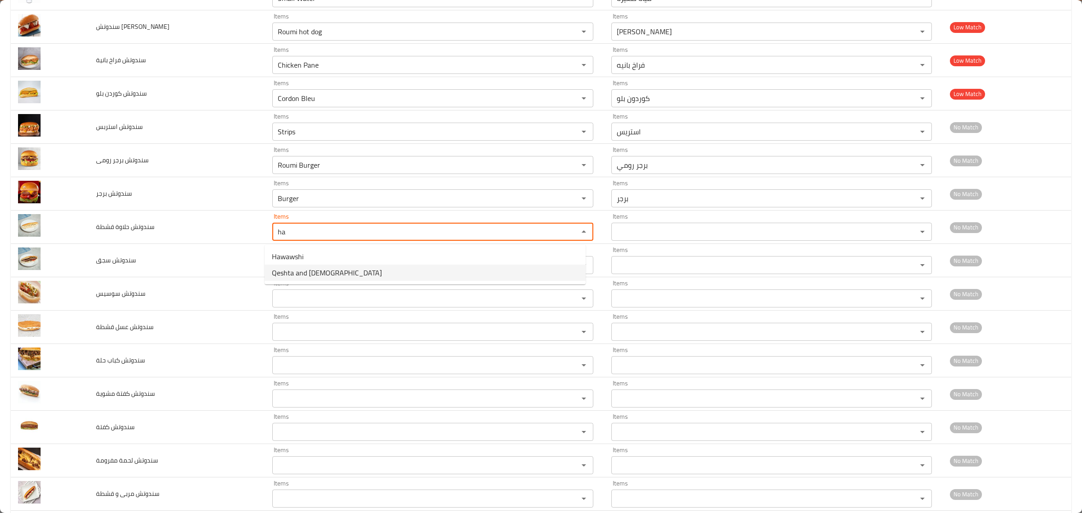
click at [380, 268] on قشطة-option-1 "Qeshta and Halawa" at bounding box center [425, 273] width 321 height 16
type قشطة "Qeshta and Halawa"
type قشطة-ar "قشطة وحلاوة"
type قشطة "Qeshta and Halawa"
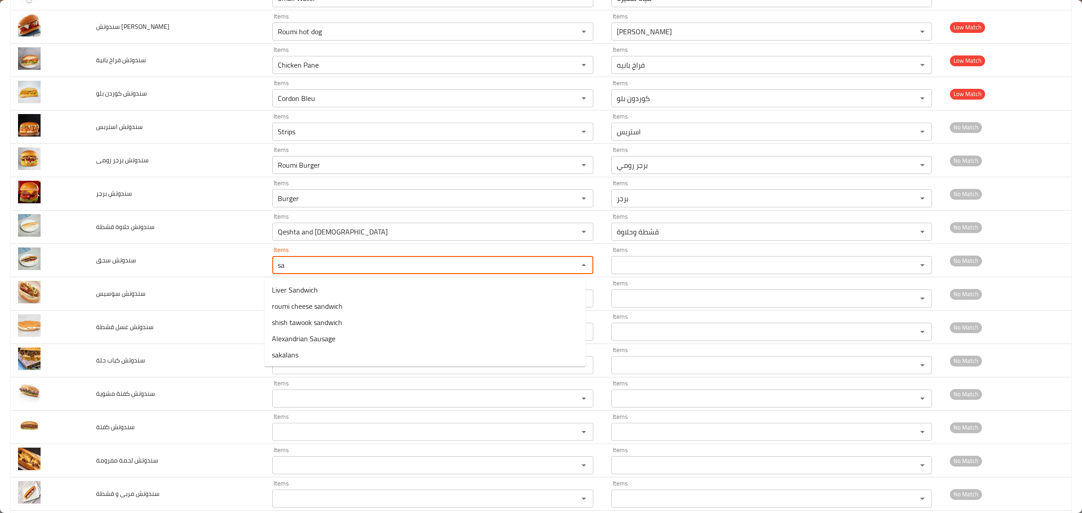
type سجق "s"
click at [375, 287] on سجق-option-0 "hot dog" at bounding box center [425, 290] width 321 height 16
type سجق "hot dog"
type سجق-ar "سوسيس"
type سجق "hot dog"
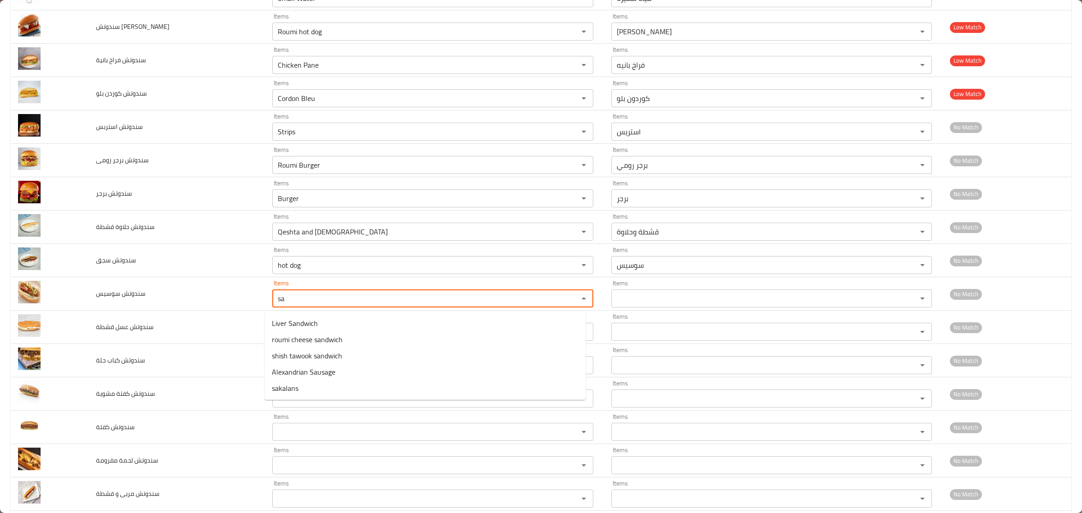
type سوسيس "s"
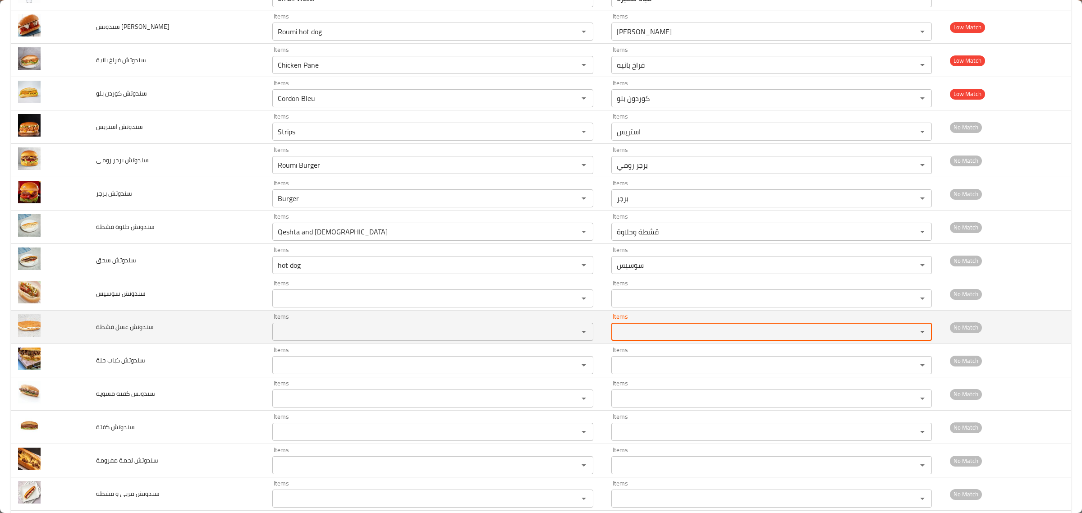
click at [375, 329] on قشطة "Items" at bounding box center [419, 331] width 288 height 13
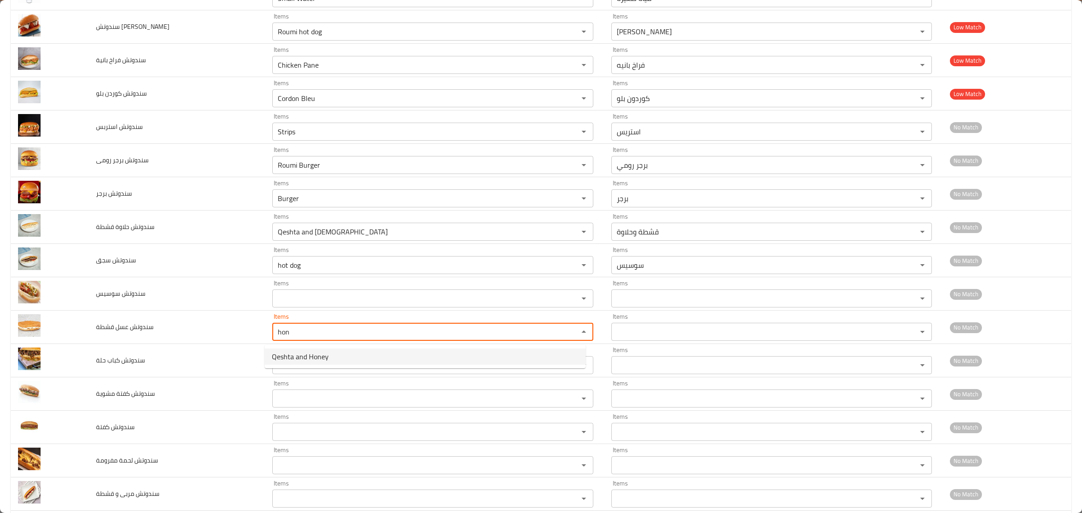
click at [366, 357] on قشطة-option-0 "Qeshta and Honey" at bounding box center [425, 356] width 321 height 16
type قشطة "Qeshta and Honey"
type قشطة-ar "قشطة وعسل"
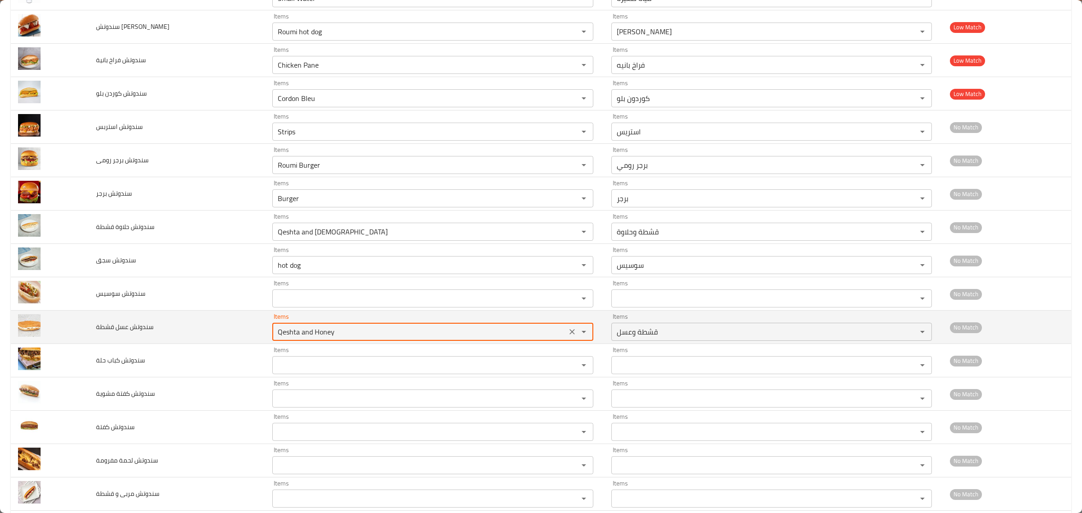
type قشطة "Qeshta and Honey"
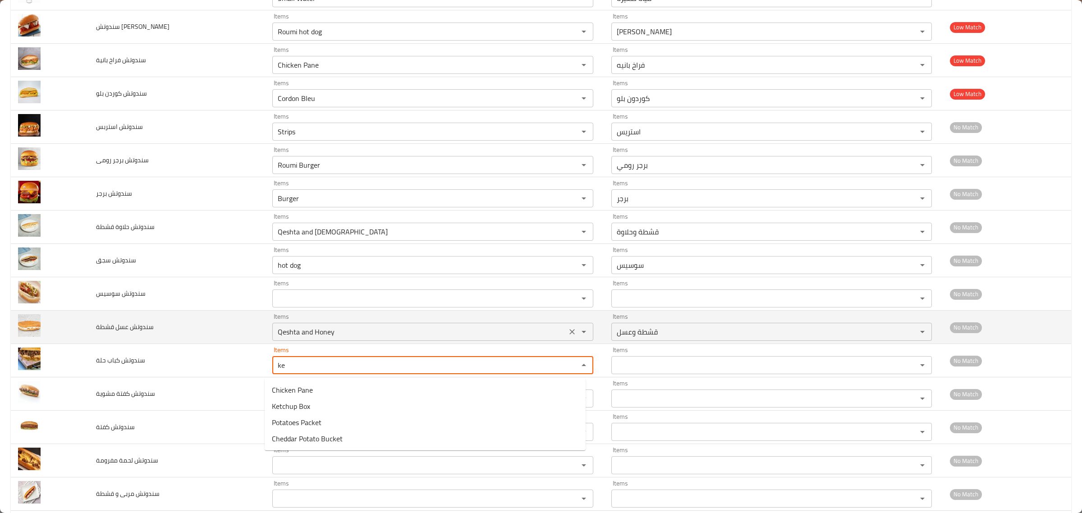
type حلة "k"
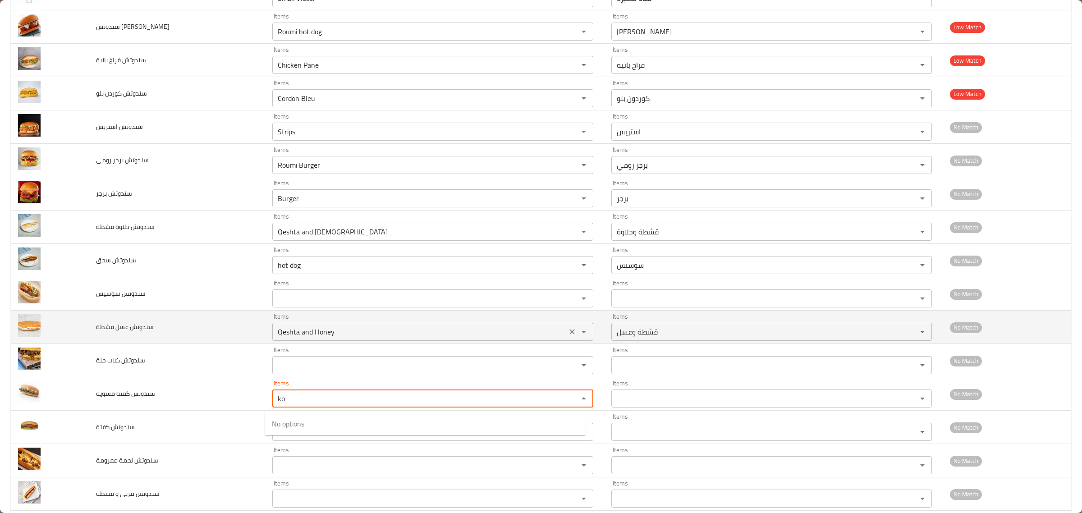
type مشوية "k"
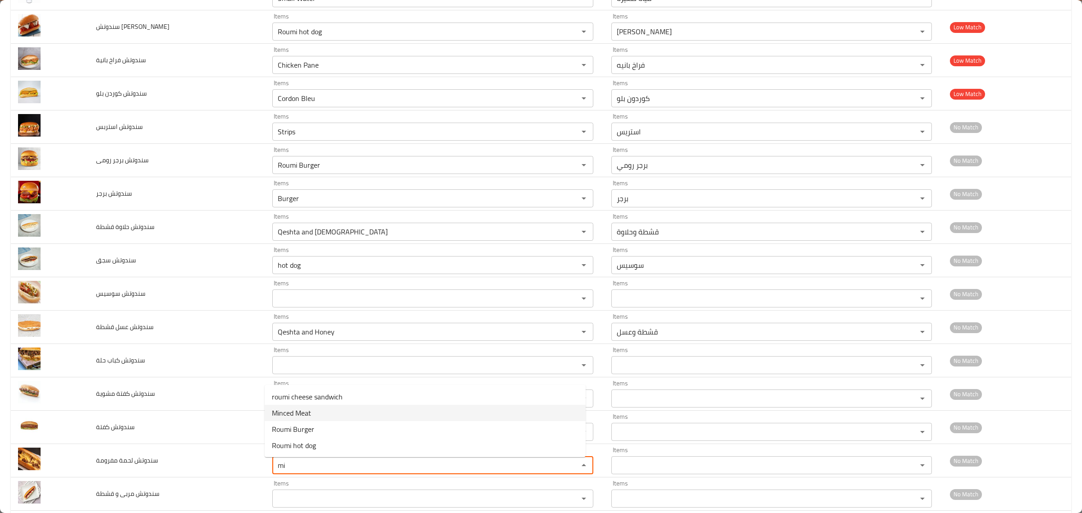
click at [351, 412] on مفرومة-option-1 "Minced Meat" at bounding box center [425, 413] width 321 height 16
type مفرومة "Minced Meat"
type مفرومة-ar "لحم مفروم"
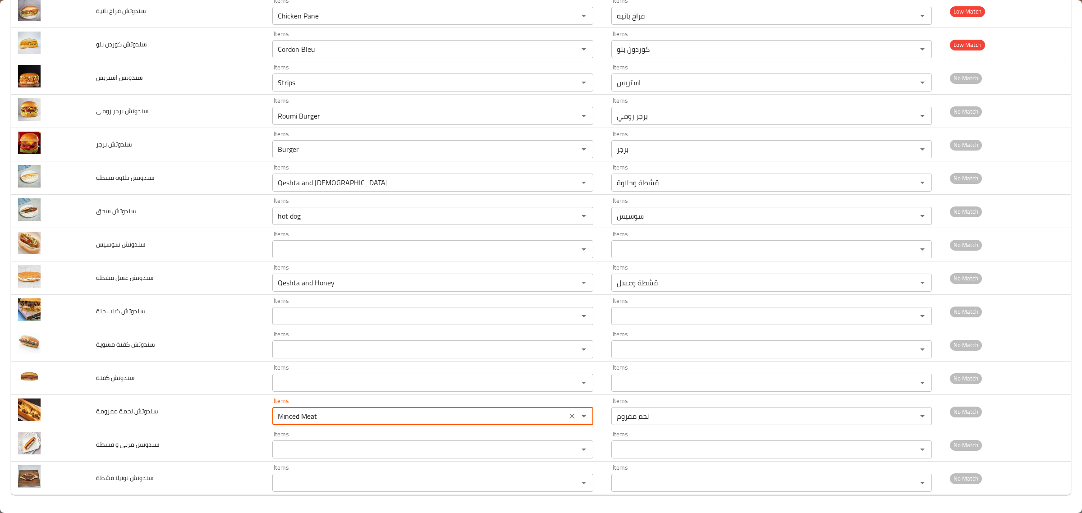
type مفرومة "Minced Meat"
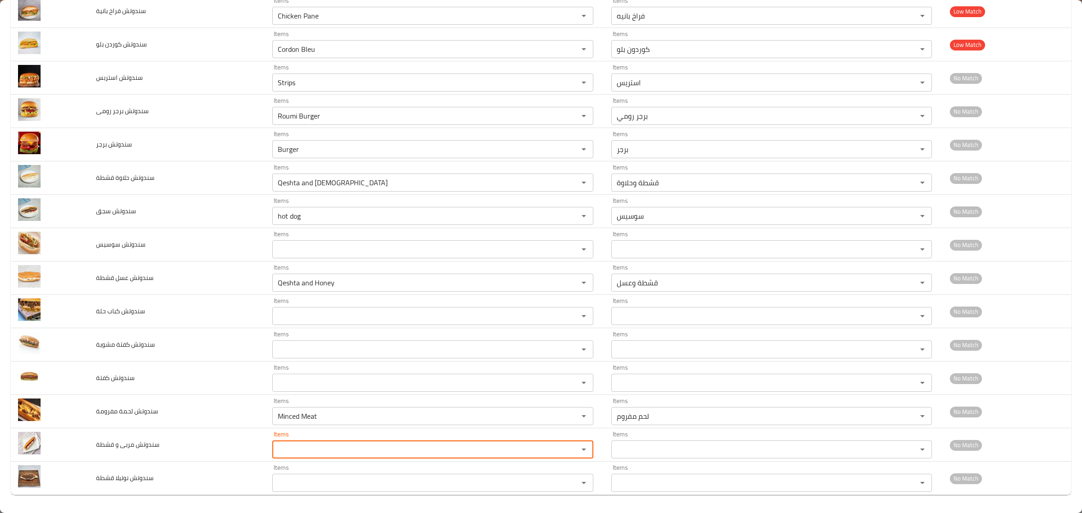
type قشطة "k"
click at [341, 476] on قشطة-option-0 "Qeshta and Jam" at bounding box center [425, 472] width 321 height 16
type قشطة "Qeshta and Jam"
type قشطة-ar "قشطة ومربى"
type قشطة "Qeshta and Jam"
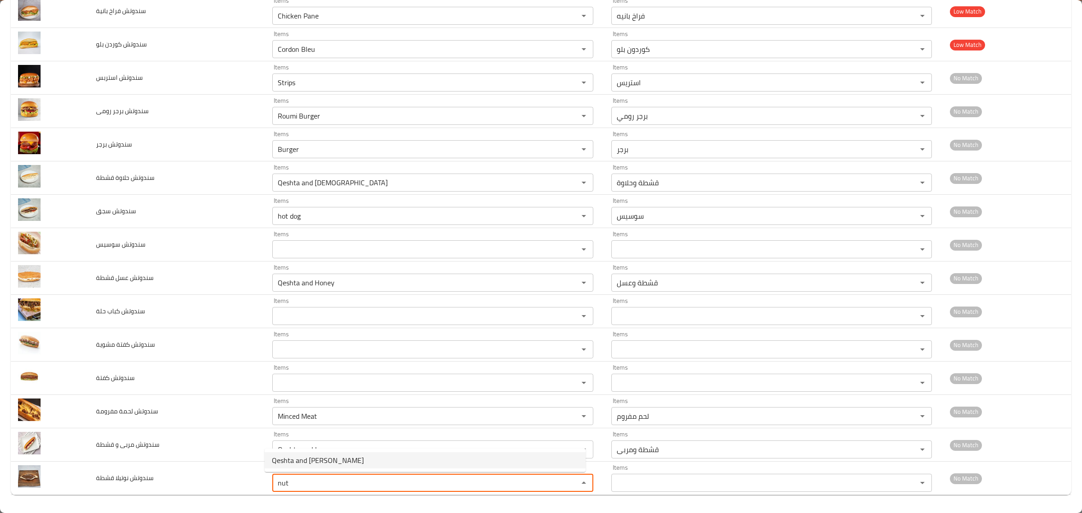
click at [348, 463] on قشطة-option-0 "Qeshta and Nutella" at bounding box center [425, 460] width 321 height 16
type قشطة "Qeshta and Nutella"
type قشطة-ar "قشطة ونوتيلا"
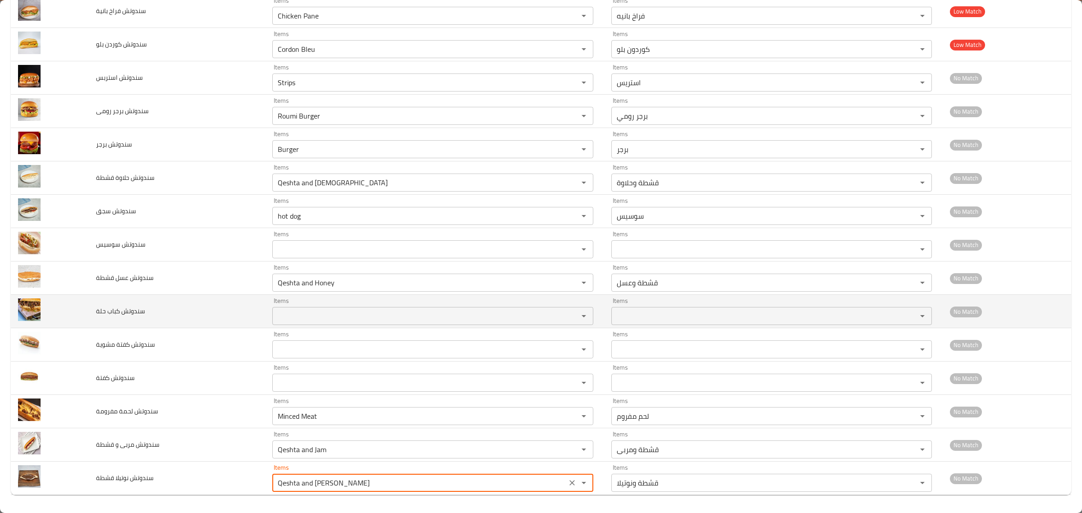
type قشطة "Qeshta and Nutella"
click at [110, 321] on td "سندوتش كباب حلة" at bounding box center [177, 311] width 176 height 33
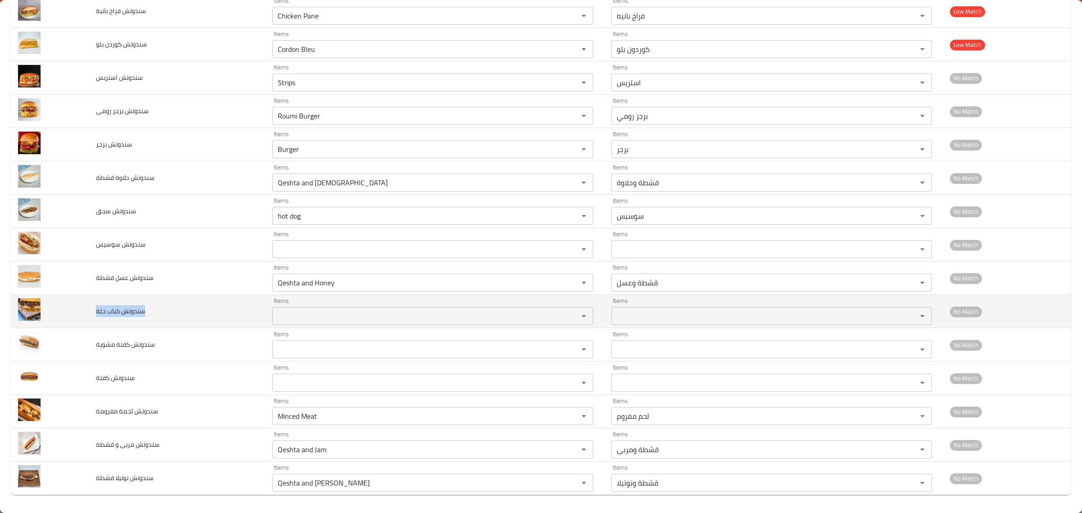
click at [110, 320] on td "سندوتش كباب حلة" at bounding box center [177, 311] width 176 height 33
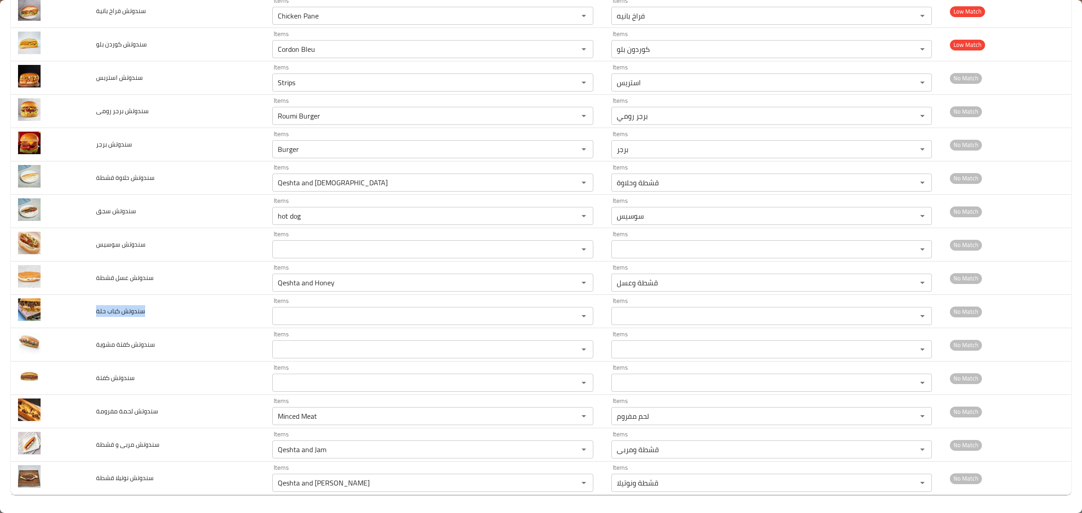
copy span "سندوتش كباب حلة"
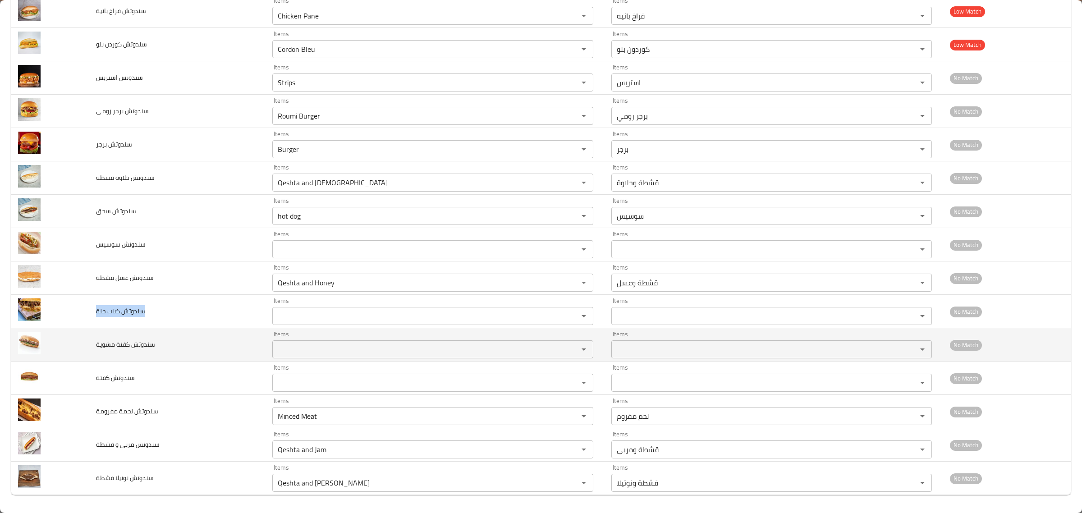
click at [106, 340] on span "سندوتش كفتة مشوية" at bounding box center [125, 345] width 59 height 12
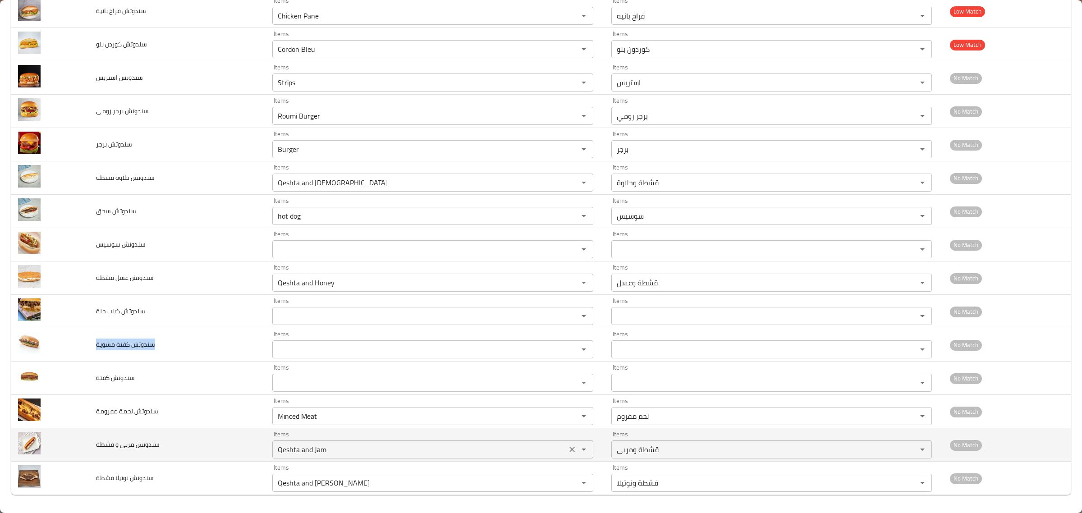
copy span "سندوتش كفتة مشوية"
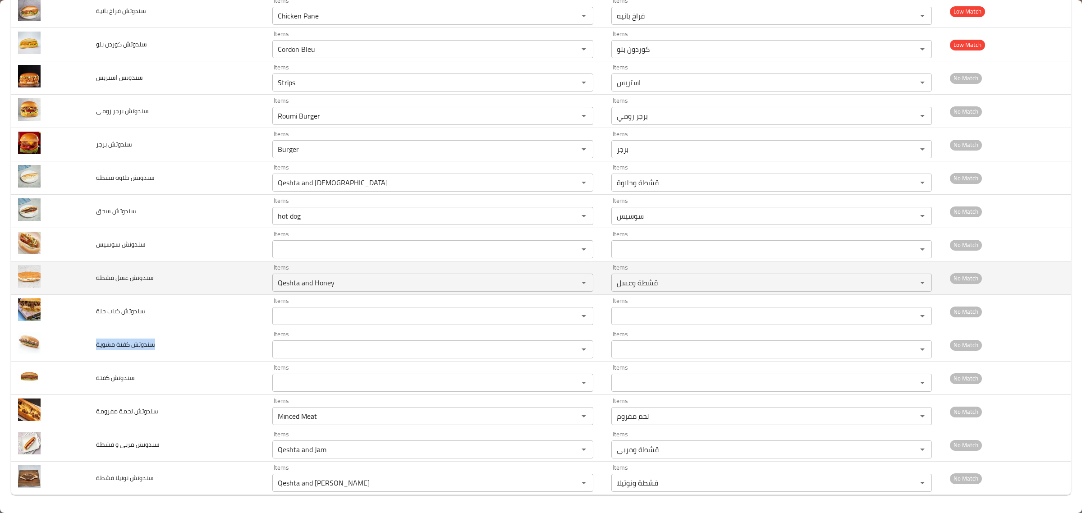
click at [221, 293] on td "سندوتش عسل قشطة" at bounding box center [177, 277] width 176 height 33
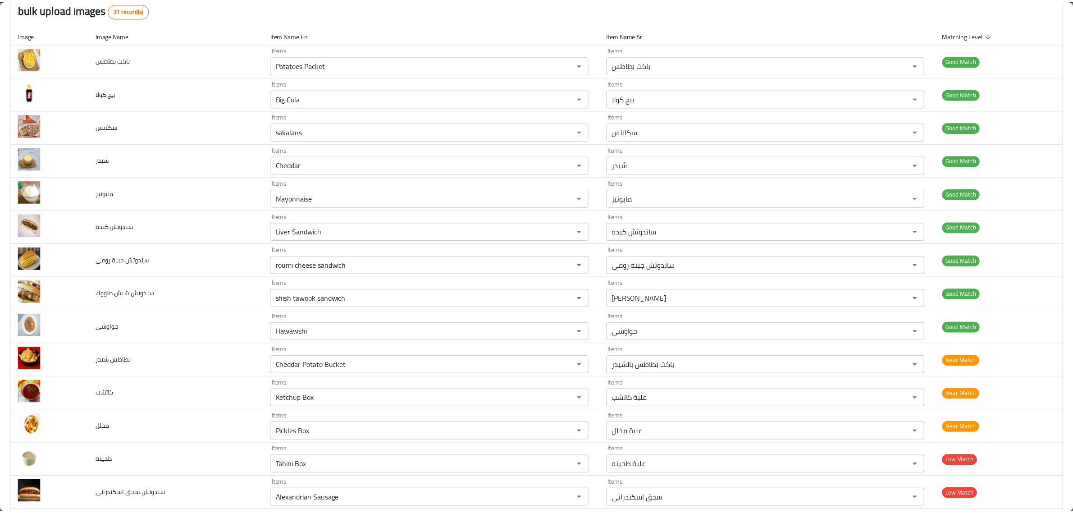
scroll to position [0, 0]
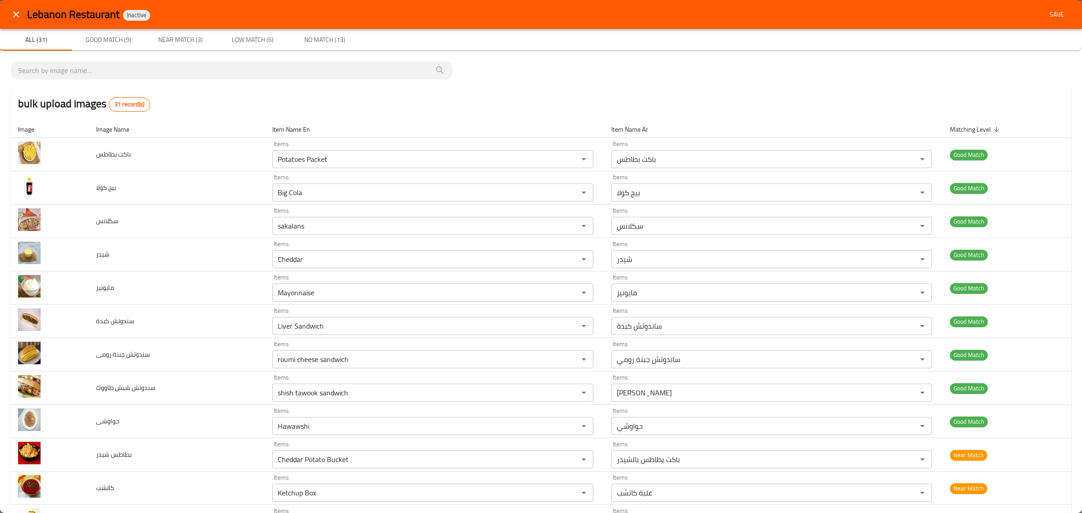
click at [1067, 6] on div "Lebanon Restaurant Inactive Save" at bounding box center [541, 14] width 1082 height 29
click at [1050, 14] on span "Save" at bounding box center [1057, 14] width 22 height 11
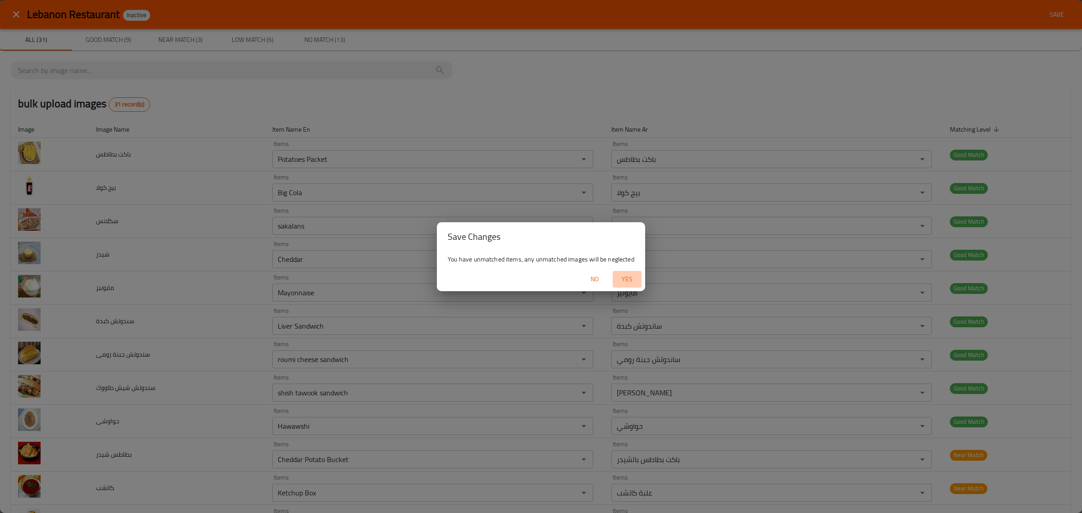
click at [622, 283] on button "Yes" at bounding box center [627, 279] width 29 height 17
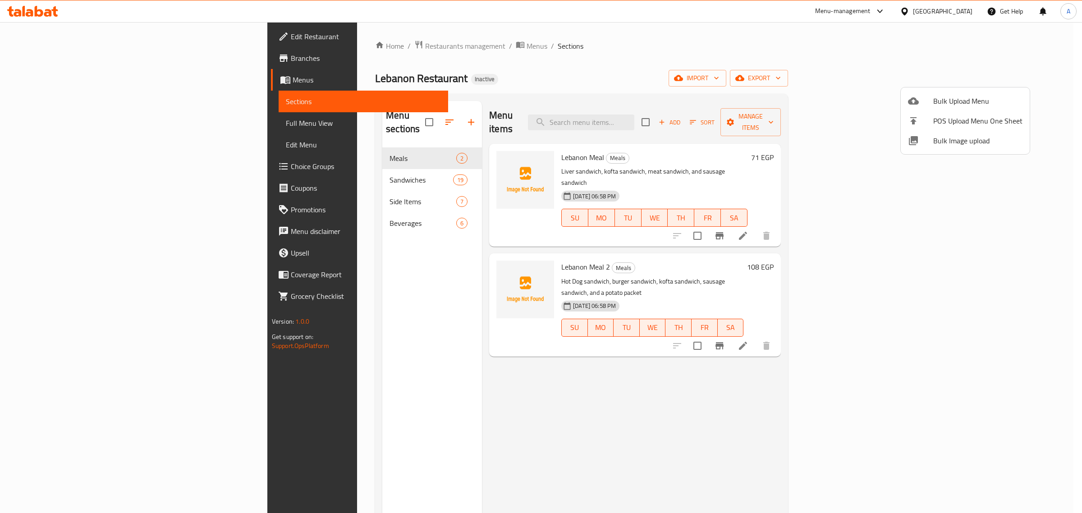
click at [287, 169] on div at bounding box center [541, 256] width 1082 height 513
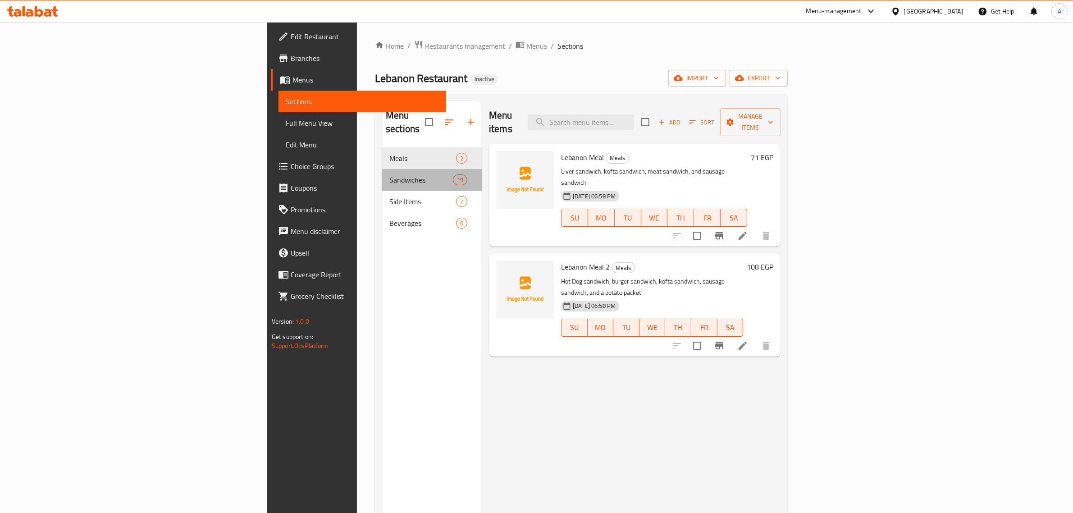
click at [389, 174] on span "Sandwiches" at bounding box center [421, 179] width 64 height 11
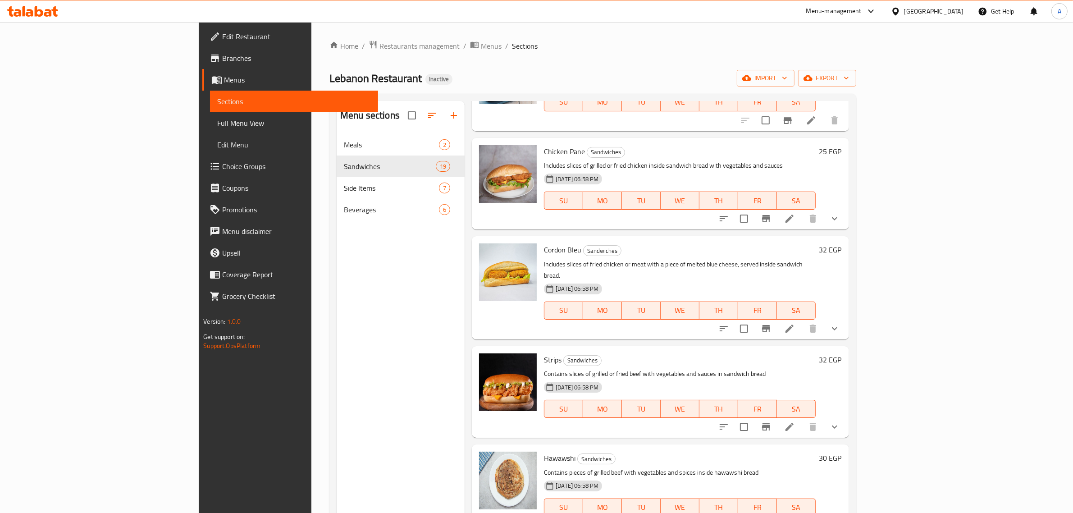
scroll to position [732, 0]
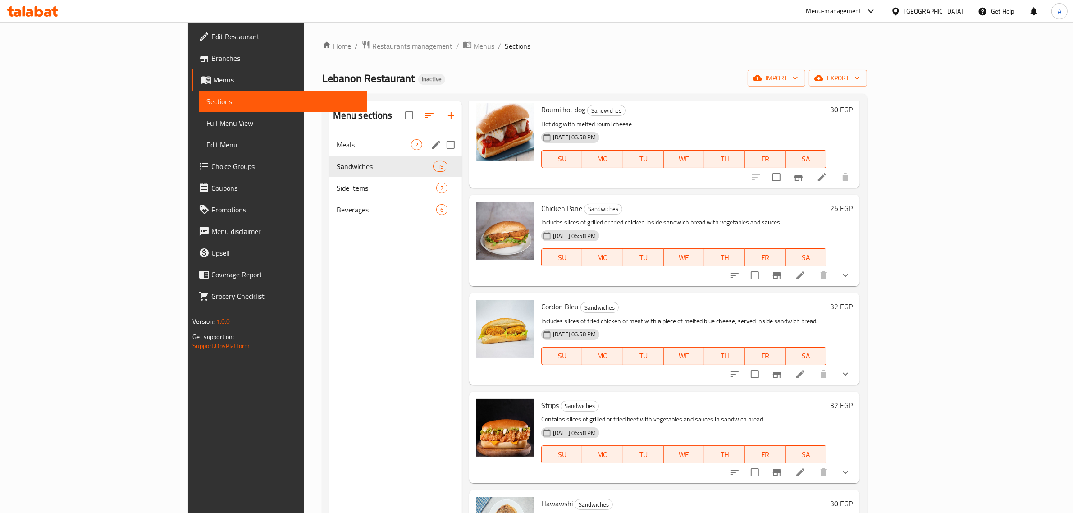
click at [329, 137] on div "Meals 2" at bounding box center [395, 145] width 133 height 22
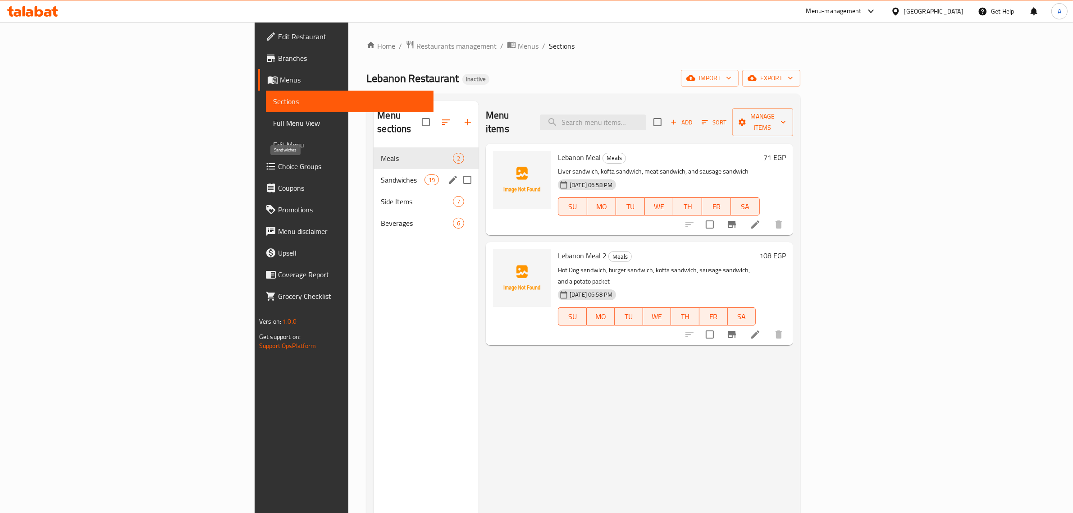
click at [381, 174] on span "Sandwiches" at bounding box center [402, 179] width 43 height 11
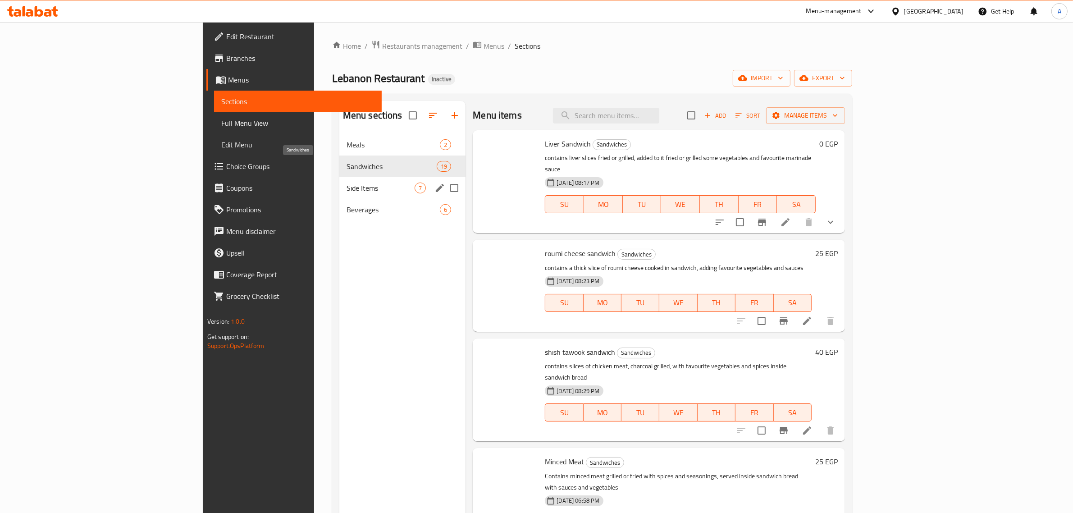
click at [347, 191] on span "Side Items" at bounding box center [381, 188] width 68 height 11
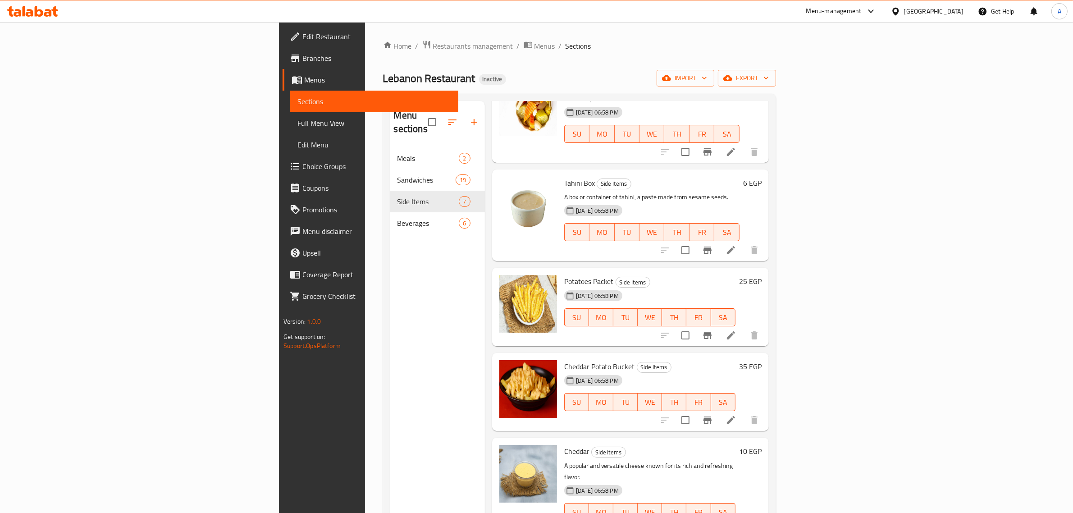
scroll to position [127, 0]
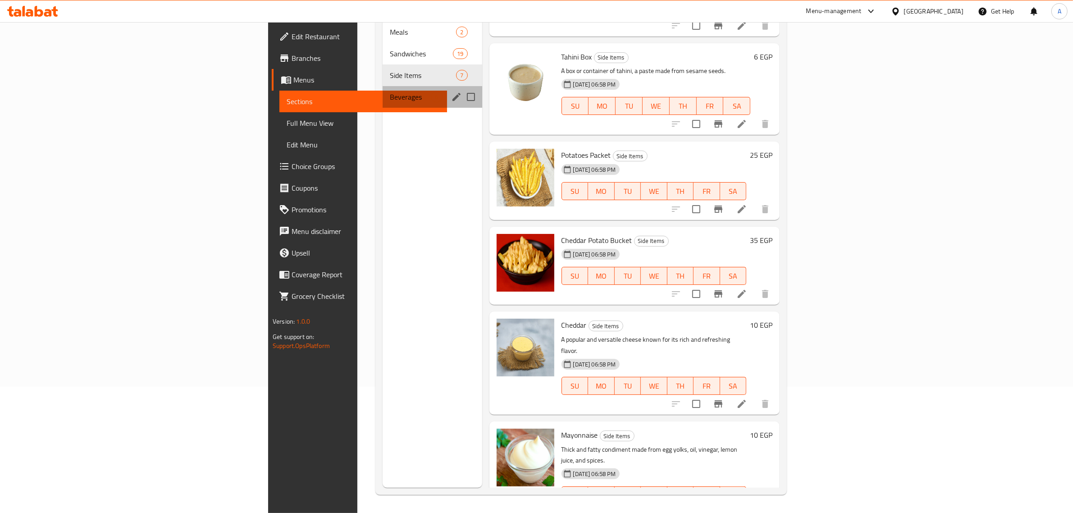
click at [383, 91] on div "Beverages 6" at bounding box center [432, 97] width 99 height 22
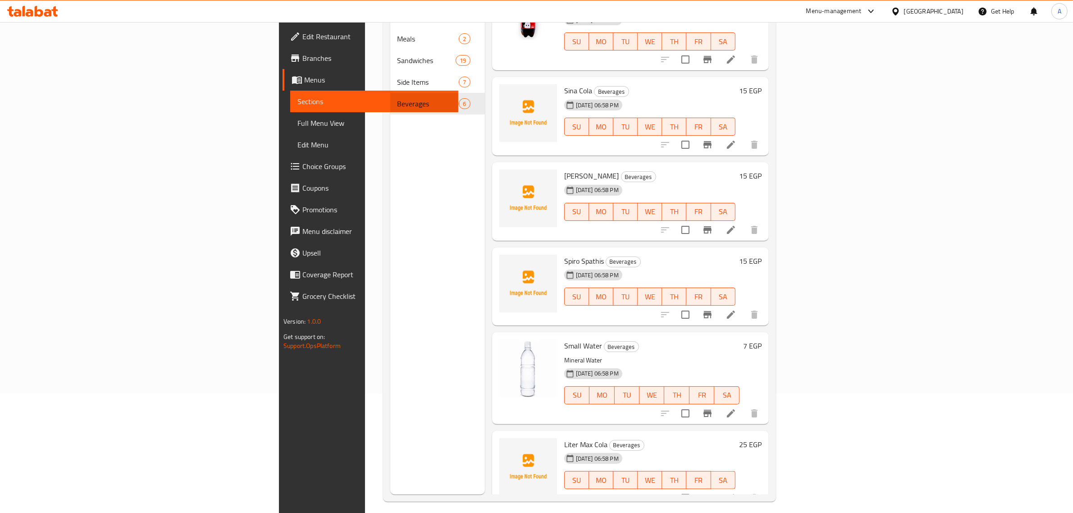
scroll to position [127, 0]
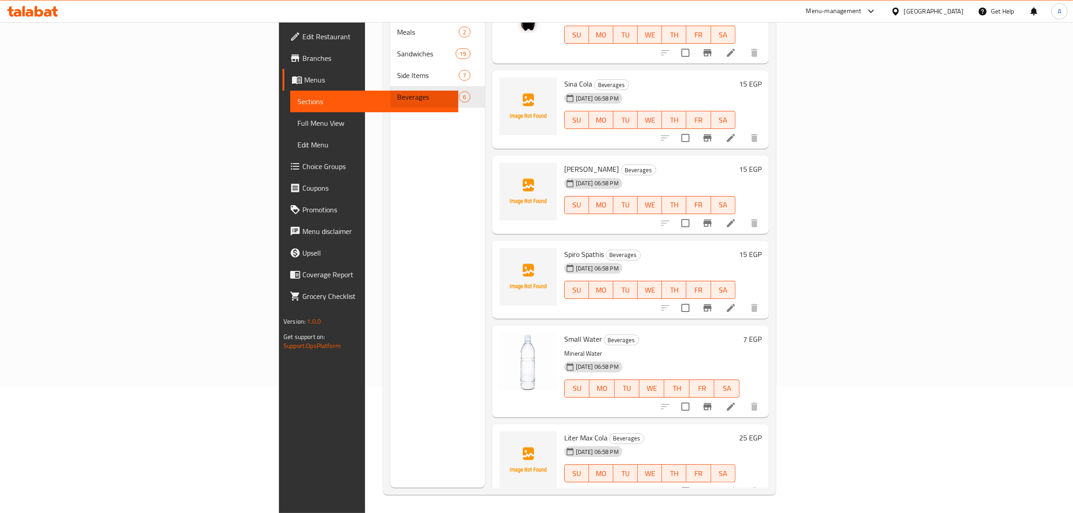
drag, startPoint x: 717, startPoint y: 144, endPoint x: 637, endPoint y: 160, distance: 81.8
click at [718, 156] on div "Schneider Beverages 11-08-2025 06:58 PM SU MO TU WE TH FR SA 15 EGP" at bounding box center [630, 195] width 277 height 78
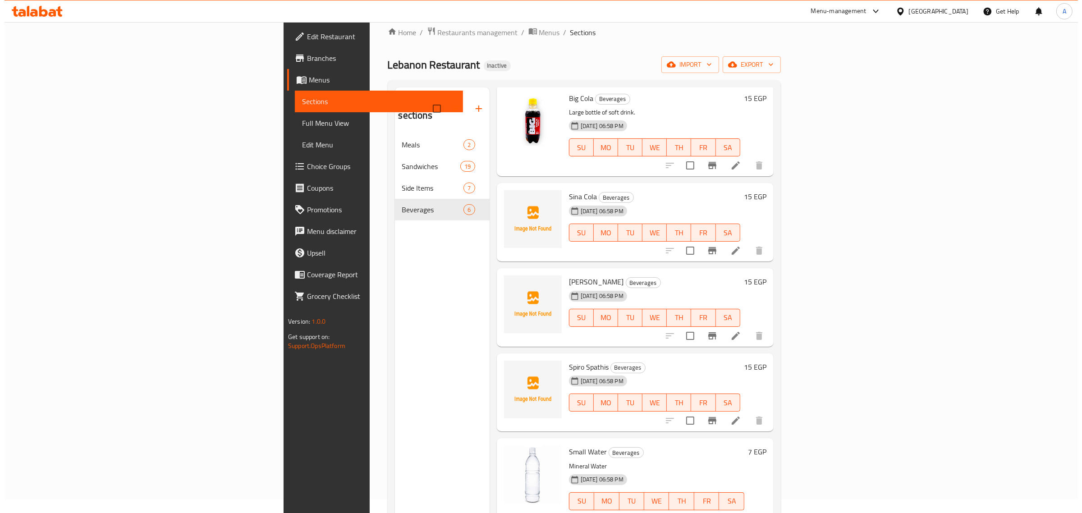
scroll to position [0, 0]
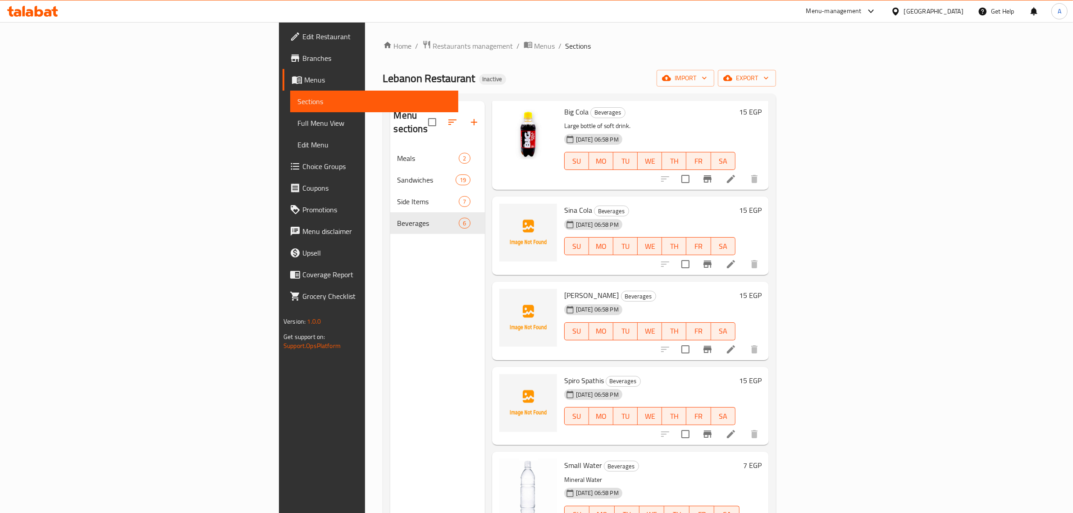
click at [297, 121] on span "Full Menu View" at bounding box center [374, 123] width 154 height 11
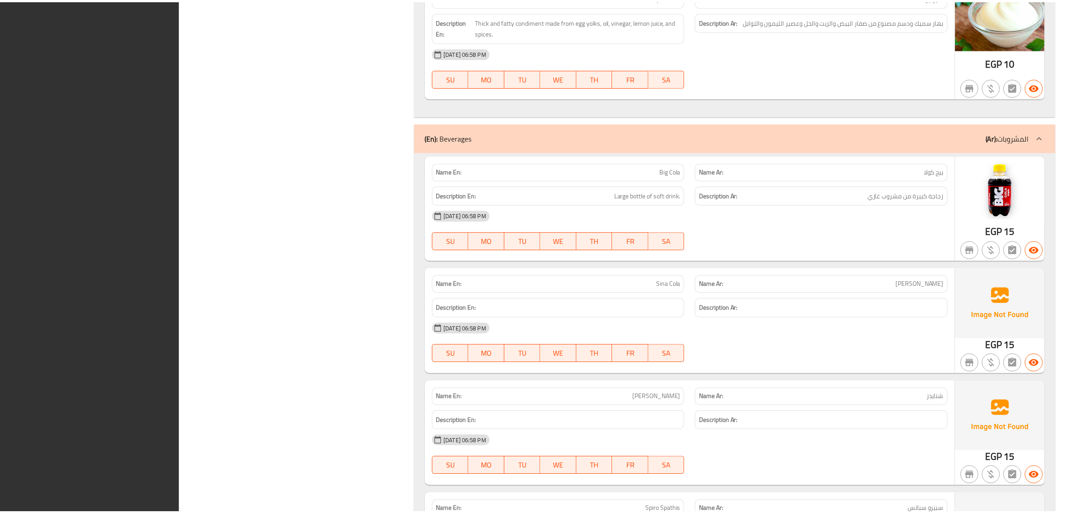
scroll to position [4156, 0]
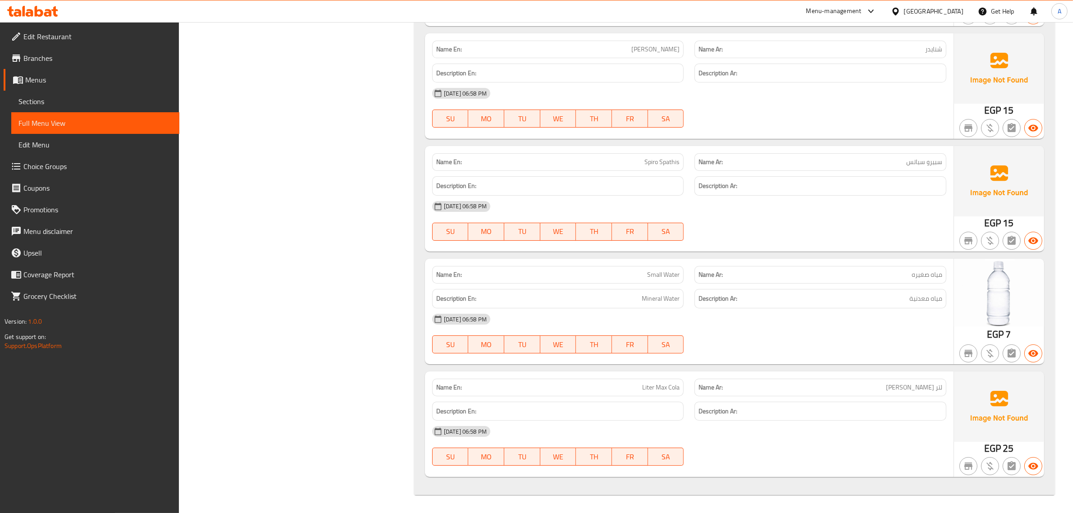
click at [954, 16] on div "[GEOGRAPHIC_DATA]" at bounding box center [933, 11] width 59 height 10
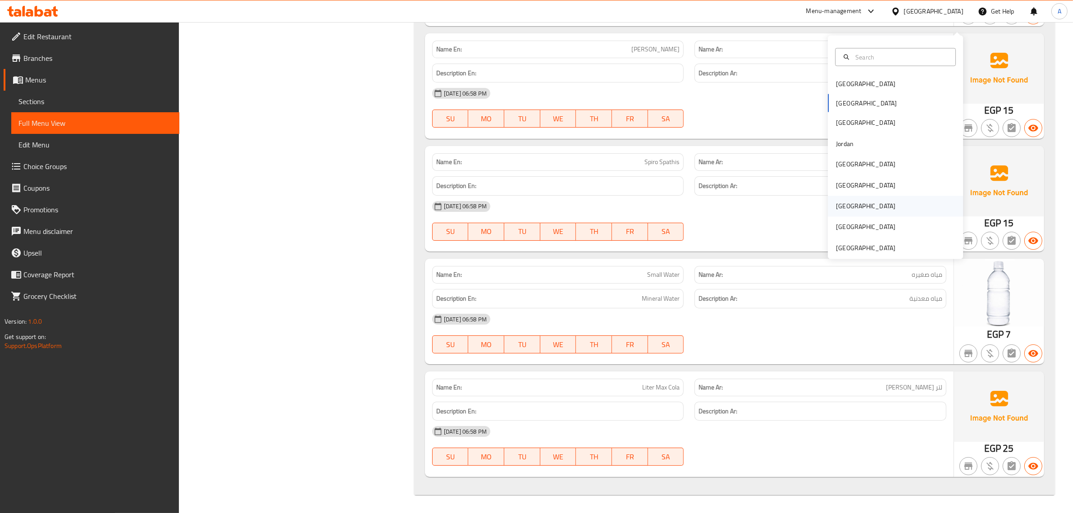
click at [854, 196] on div "[GEOGRAPHIC_DATA]" at bounding box center [895, 206] width 135 height 21
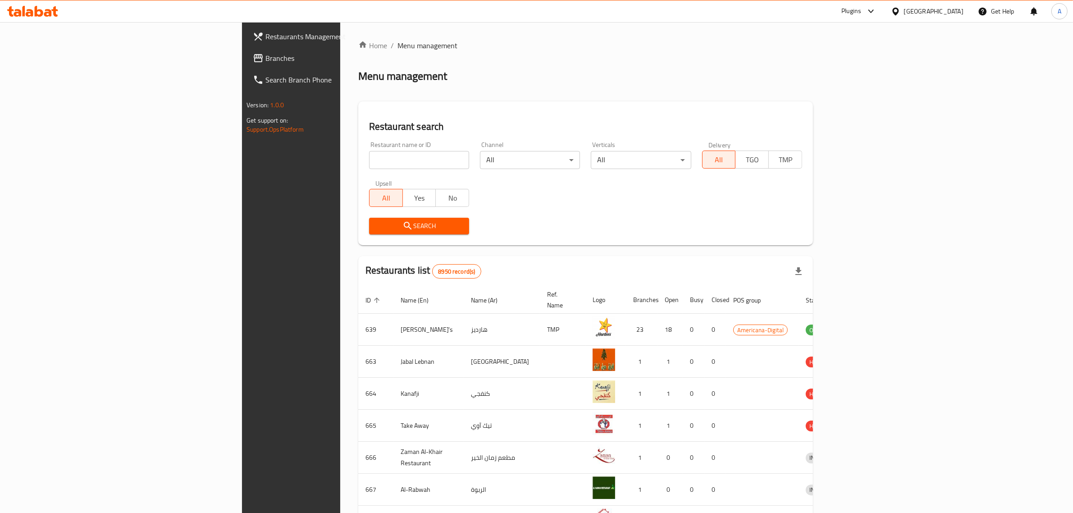
click at [364, 174] on div "Upsell All Yes No" at bounding box center [419, 193] width 111 height 38
click at [369, 162] on input "search" at bounding box center [419, 160] width 100 height 18
paste input "Baskin Robbins"
type input "Baskin Robbins"
click button "Search" at bounding box center [419, 226] width 100 height 17
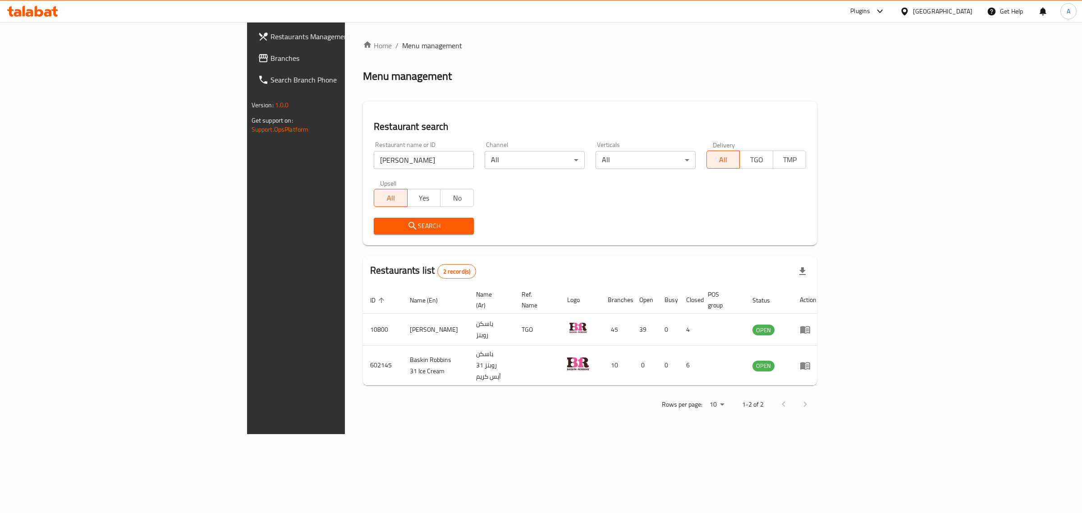
click at [907, 10] on icon at bounding box center [904, 11] width 6 height 8
click at [889, 87] on div "[GEOGRAPHIC_DATA]" at bounding box center [904, 92] width 135 height 21
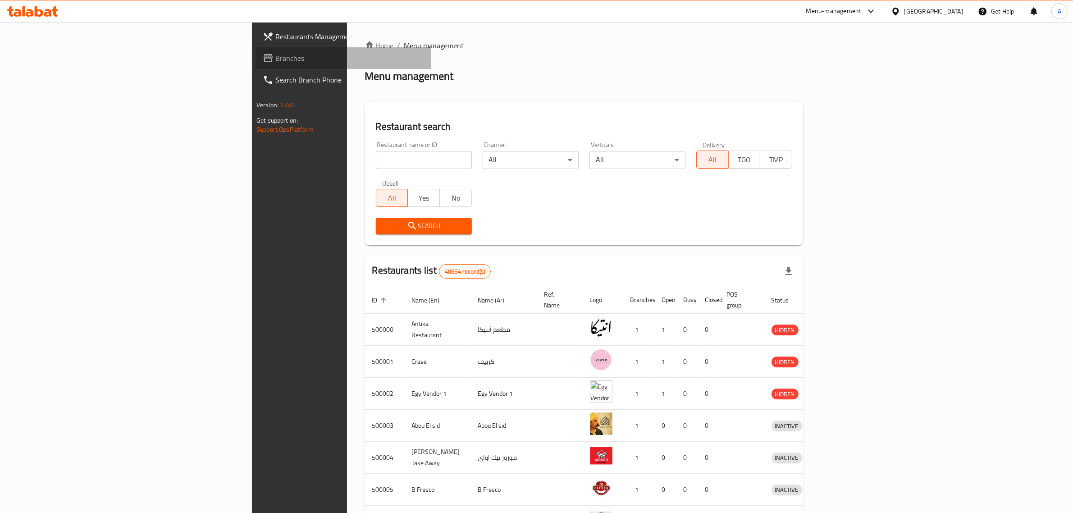
click at [275, 59] on span "Branches" at bounding box center [349, 58] width 149 height 11
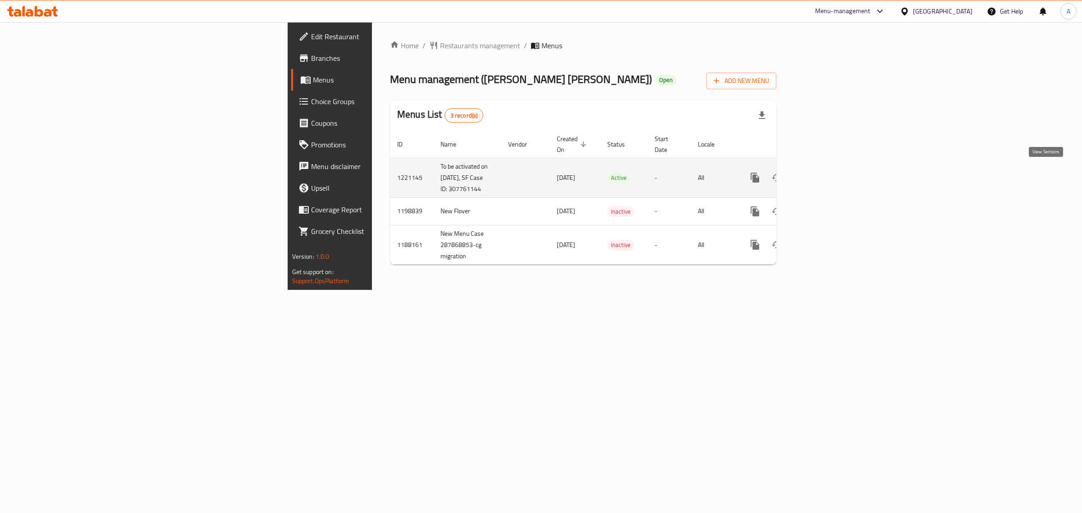
click at [825, 178] on icon "enhanced table" at bounding box center [819, 177] width 11 height 11
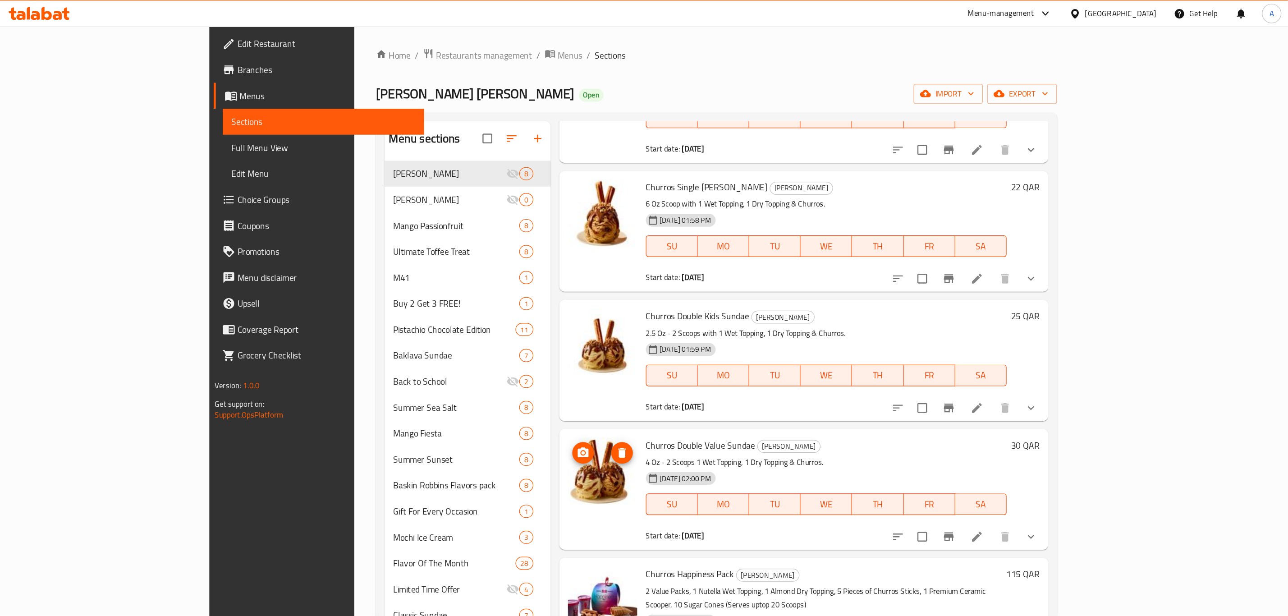
scroll to position [219, 0]
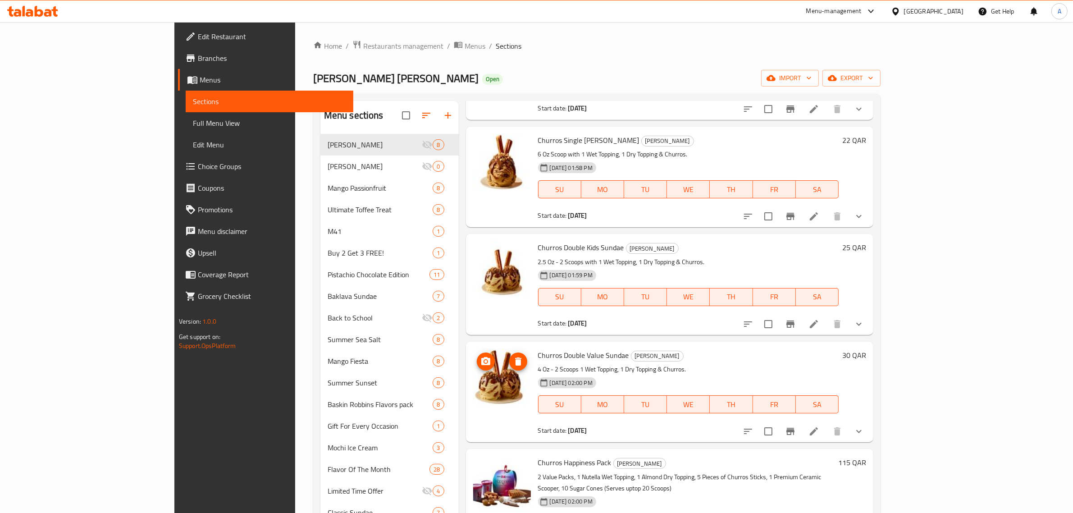
click at [782, 228] on div "Menu items Add Sort Manage items Churros Single Kids Sundae Churros Sundae 2.5 …" at bounding box center [666, 433] width 415 height 664
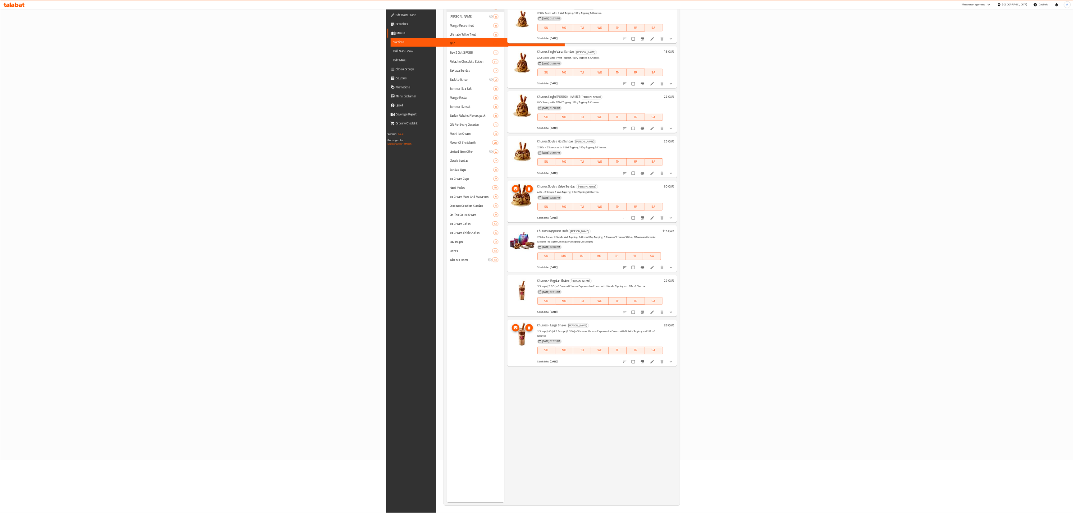
scroll to position [0, 0]
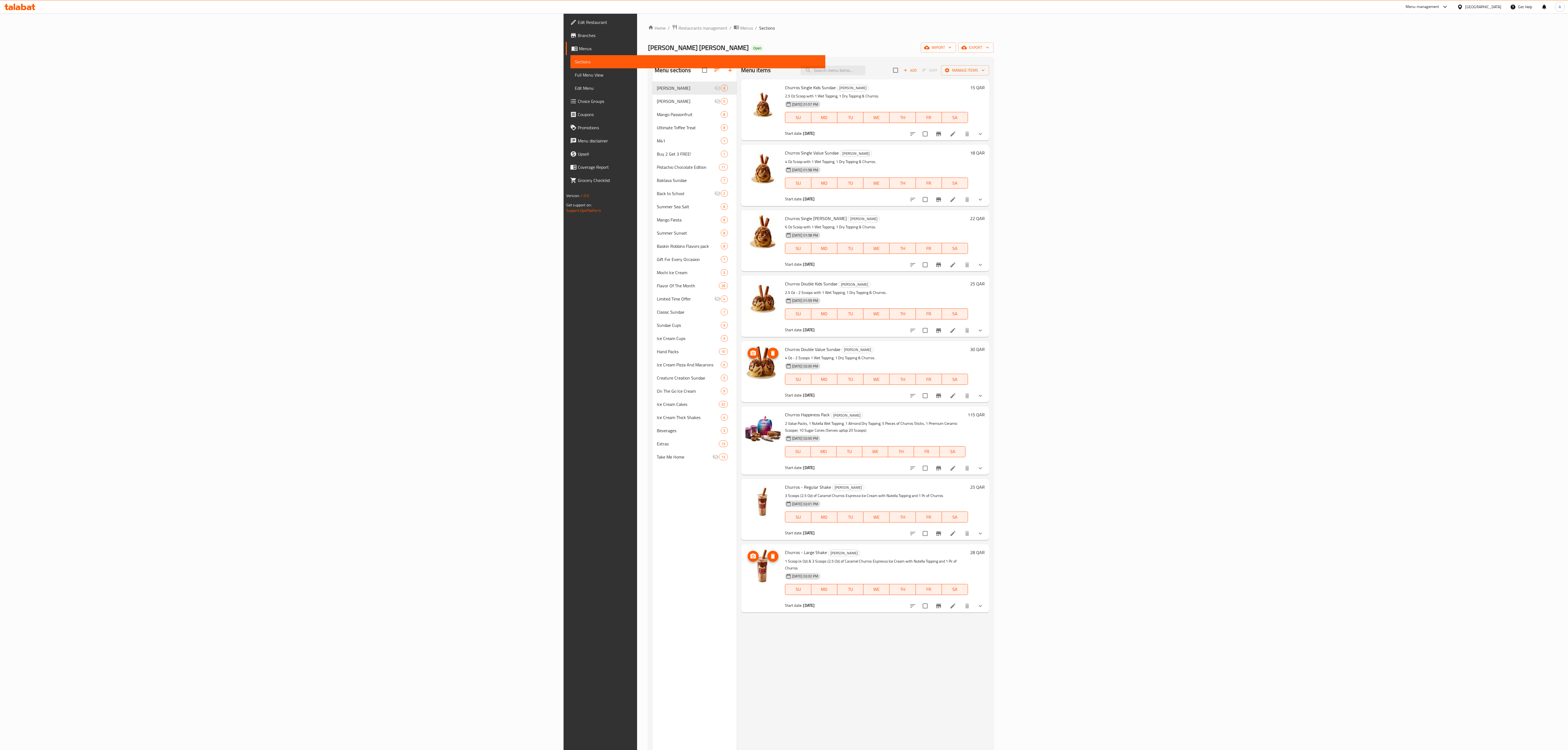
click at [658, 80] on div "Churros Single Kids Sundae Churros Sundae 2.5 Oz Scoop with 1 Wet Topping, 1 Dr…" at bounding box center [865, 110] width 248 height 61
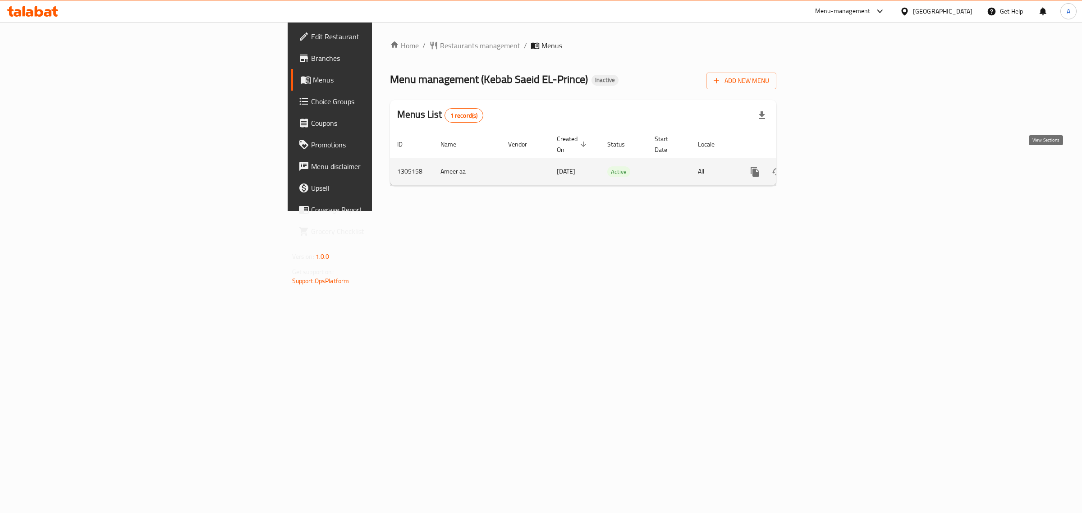
click at [825, 166] on icon "enhanced table" at bounding box center [819, 171] width 11 height 11
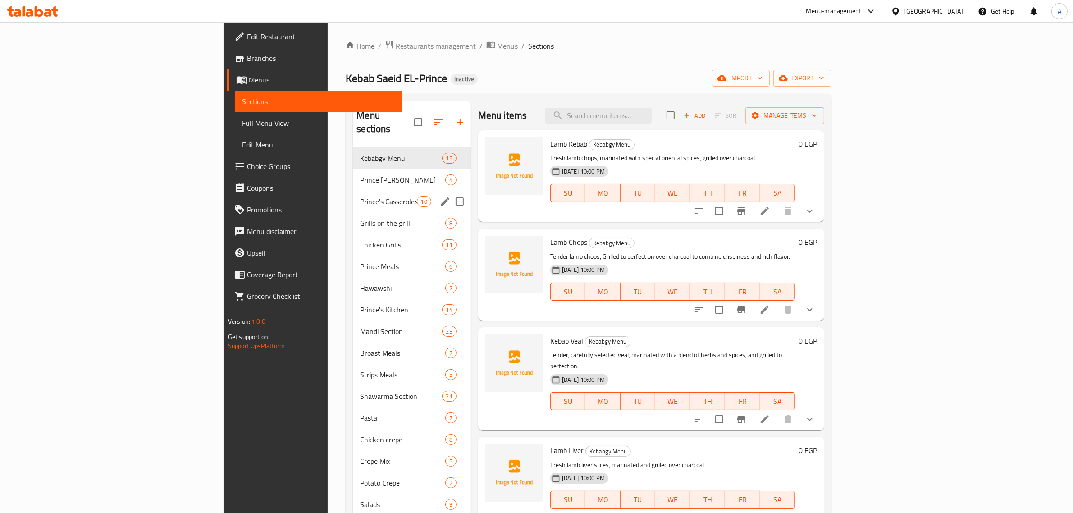
click at [353, 191] on div "Prince's Casseroles 10" at bounding box center [412, 202] width 118 height 22
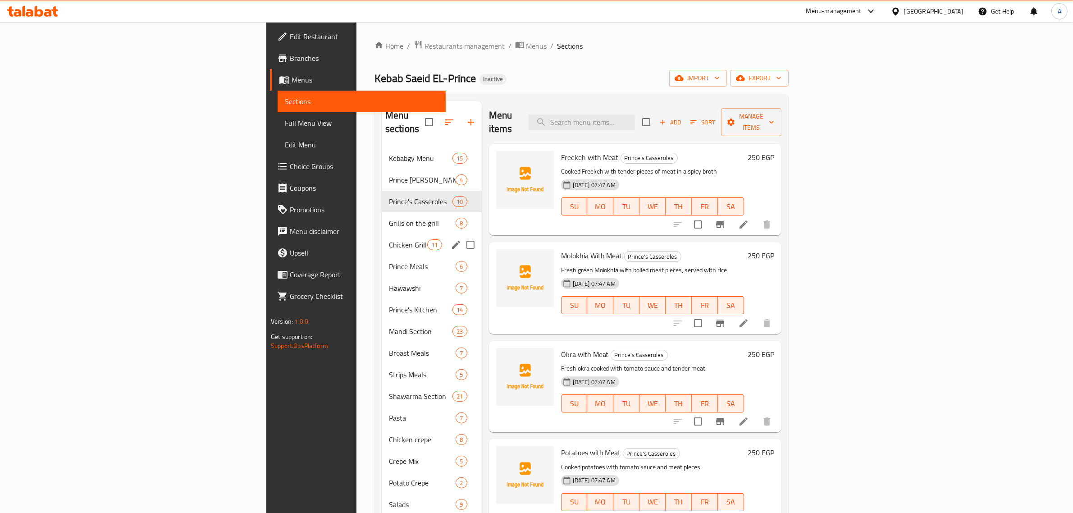
click at [382, 234] on div "Chicken Grills 11" at bounding box center [432, 245] width 100 height 22
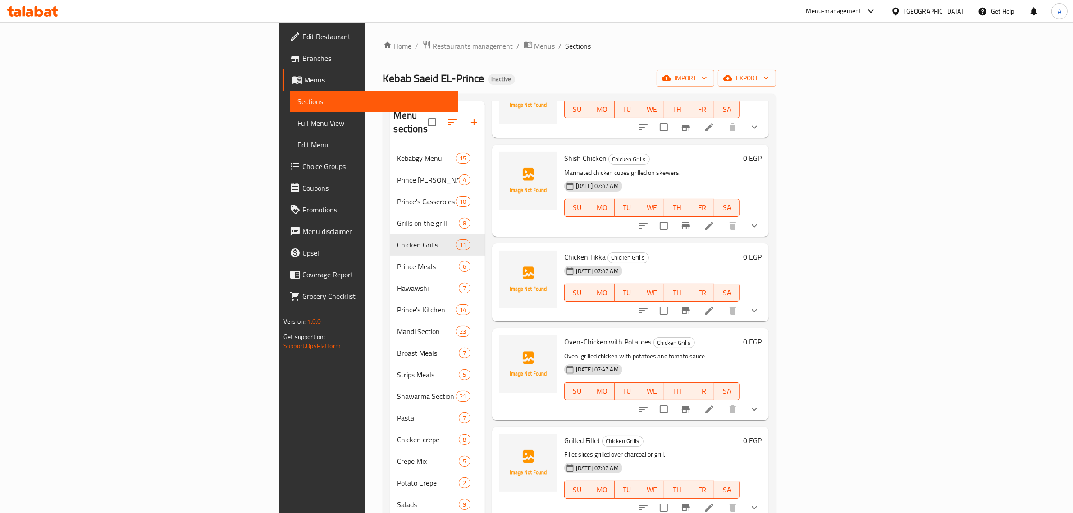
drag, startPoint x: 665, startPoint y: 243, endPoint x: 526, endPoint y: 243, distance: 138.8
click at [665, 251] on h6 "Chicken Tikka Chicken Grills" at bounding box center [651, 257] width 175 height 13
drag, startPoint x: 654, startPoint y: 149, endPoint x: 767, endPoint y: 138, distance: 112.8
click at [654, 152] on h6 "Shish Chicken Chicken Grills" at bounding box center [651, 158] width 175 height 13
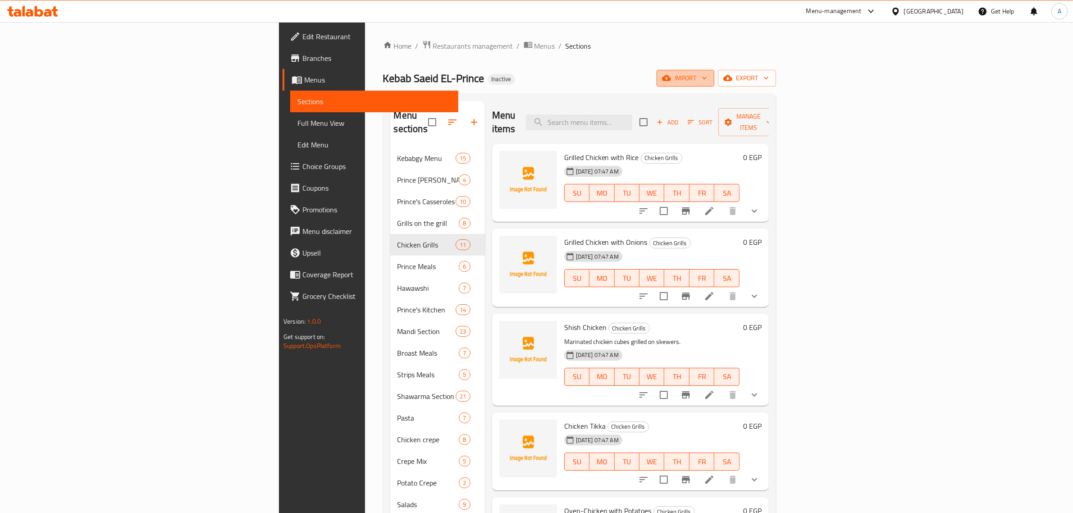
click at [707, 79] on span "import" at bounding box center [685, 78] width 43 height 11
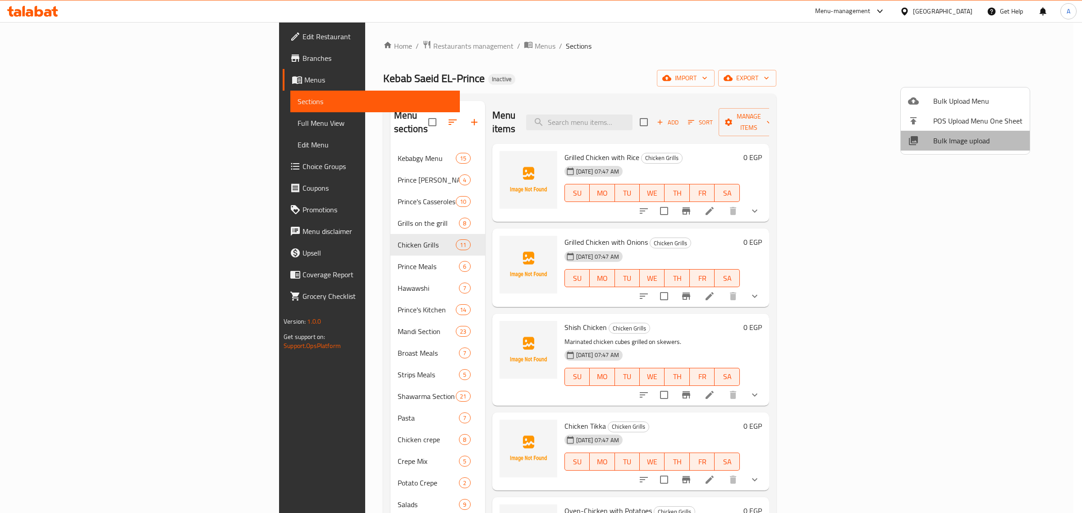
click at [965, 143] on span "Bulk Image upload" at bounding box center [977, 140] width 89 height 11
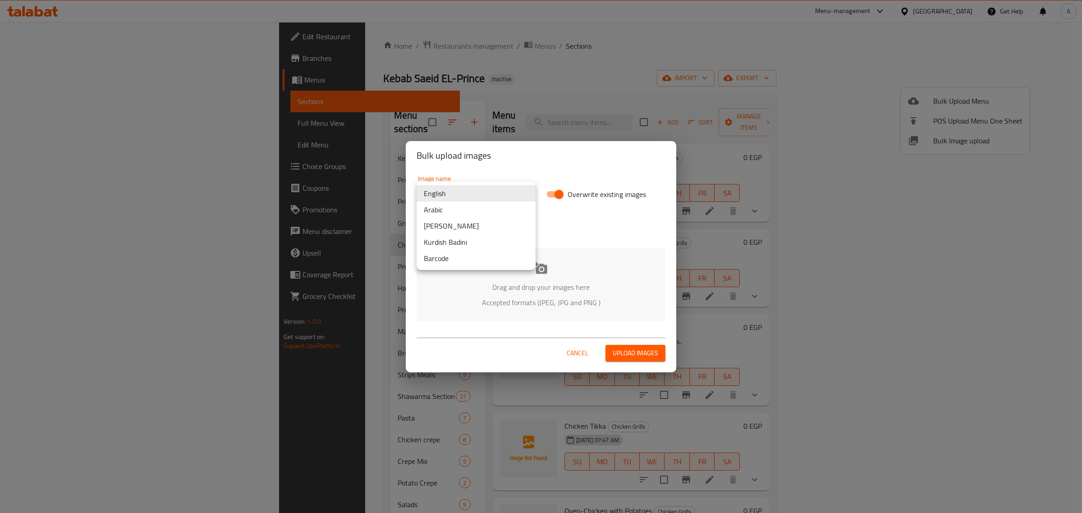
click at [426, 190] on body "​ Menu-management [GEOGRAPHIC_DATA] Get Help A Edit Restaurant Branches Menus S…" at bounding box center [541, 267] width 1082 height 491
click at [455, 209] on li "Arabic" at bounding box center [475, 209] width 119 height 16
click at [533, 282] on p "Drag and drop your images here" at bounding box center [541, 287] width 222 height 11
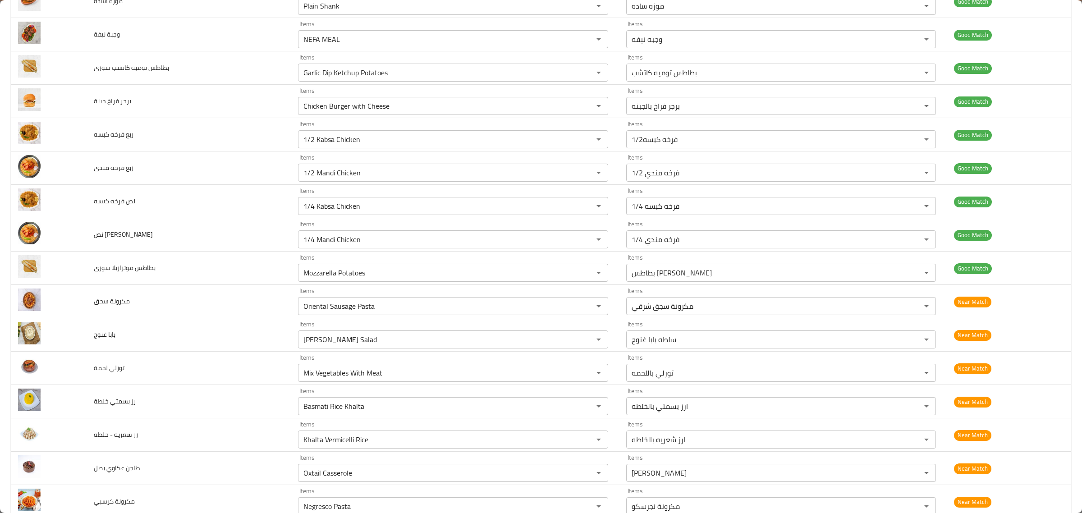
scroll to position [2254, 0]
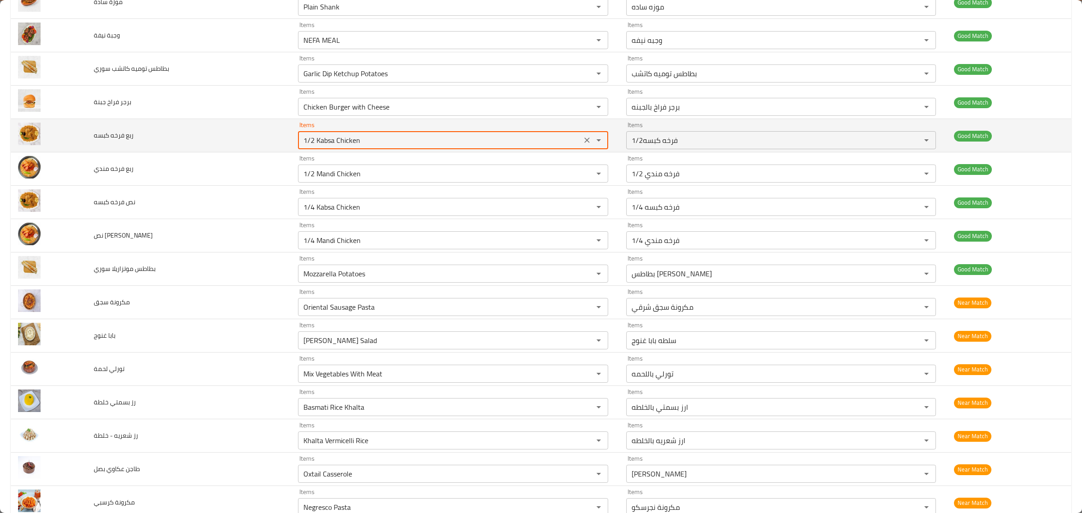
click at [413, 142] on كبسه "1/2 Kabsa Chicken" at bounding box center [440, 140] width 278 height 13
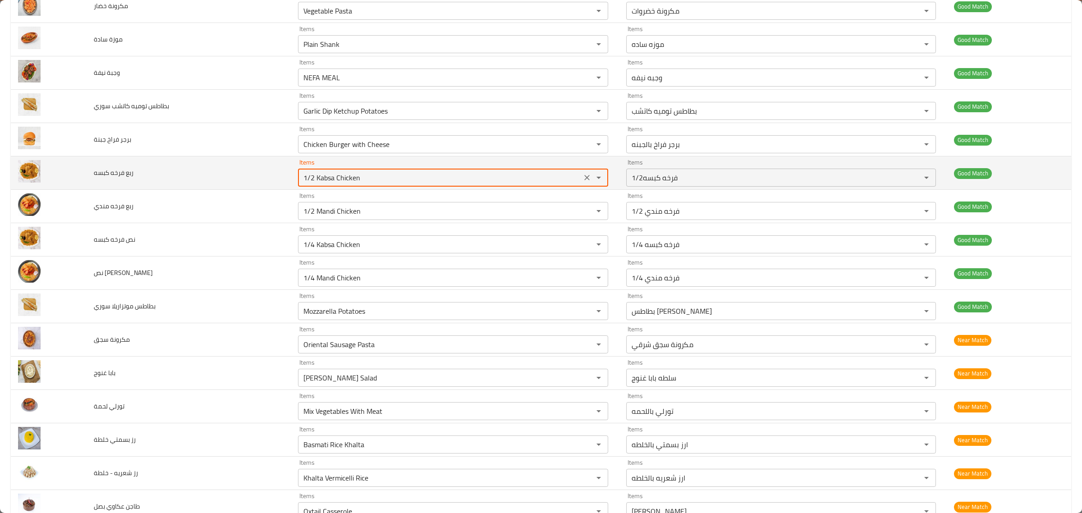
scroll to position [2197, 0]
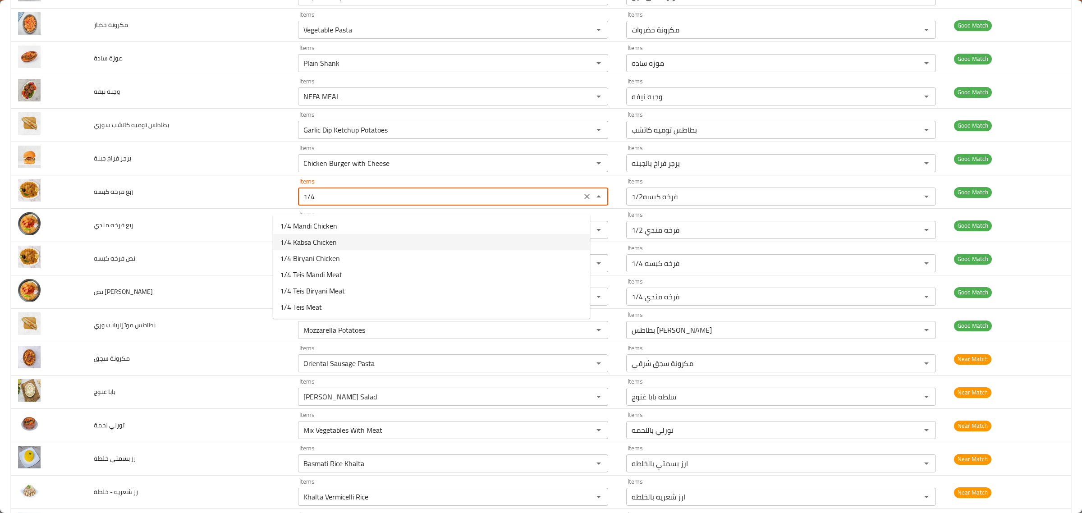
click at [355, 244] on كبسه-option-1 "1/4 Kabsa Chicken" at bounding box center [431, 242] width 317 height 16
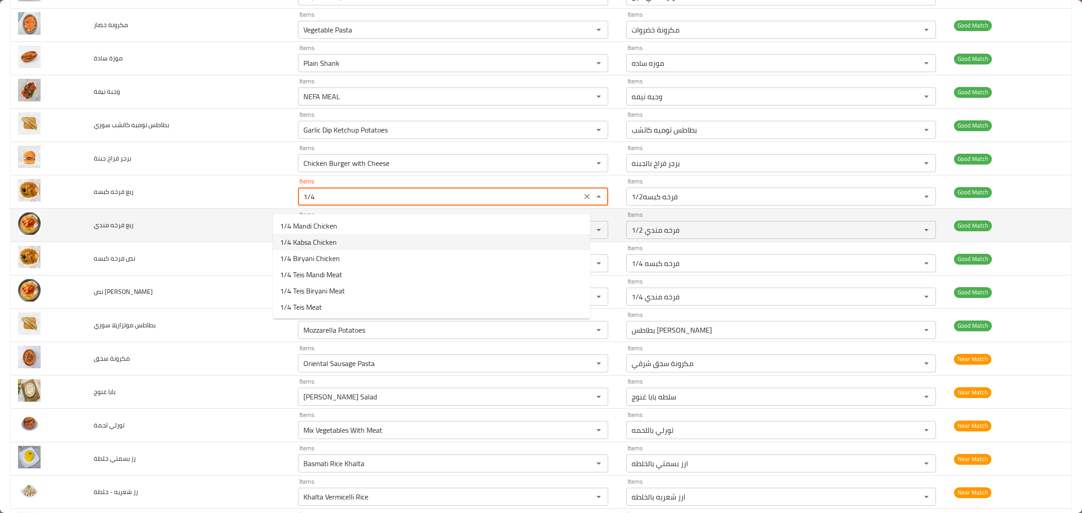
type كبسه "1/4 Kabsa Chicken"
type كبسه-ar "1/4 فرخه كبسه"
type كبسه "1/4 Kabsa Chicken"
click at [375, 236] on مندي "1/2 Mandi Chicken" at bounding box center [440, 230] width 278 height 13
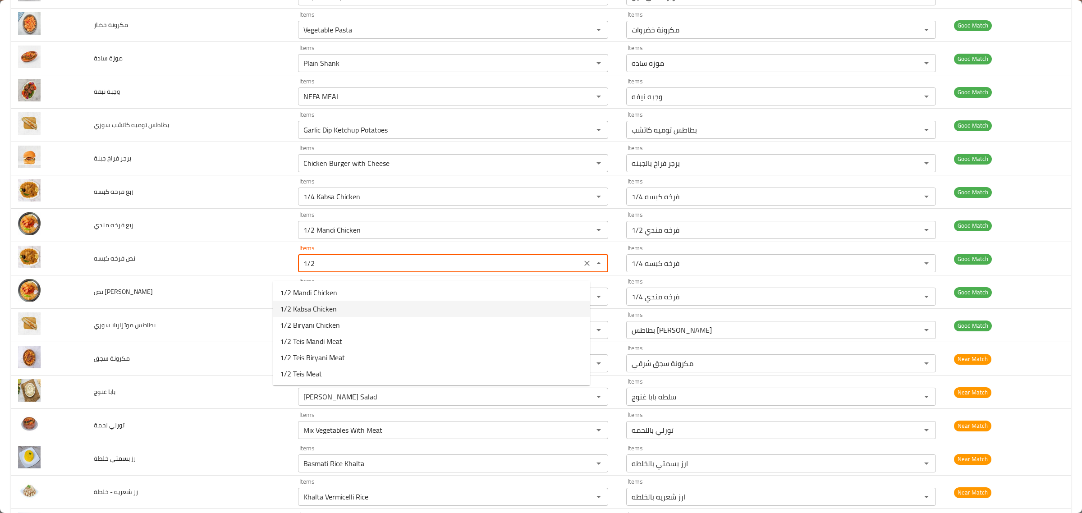
click at [312, 309] on span "1/2 Kabsa Chicken" at bounding box center [308, 308] width 57 height 11
type كبسه "1/2 Kabsa Chicken"
type كبسه-ar "1/2فرخه كبسه"
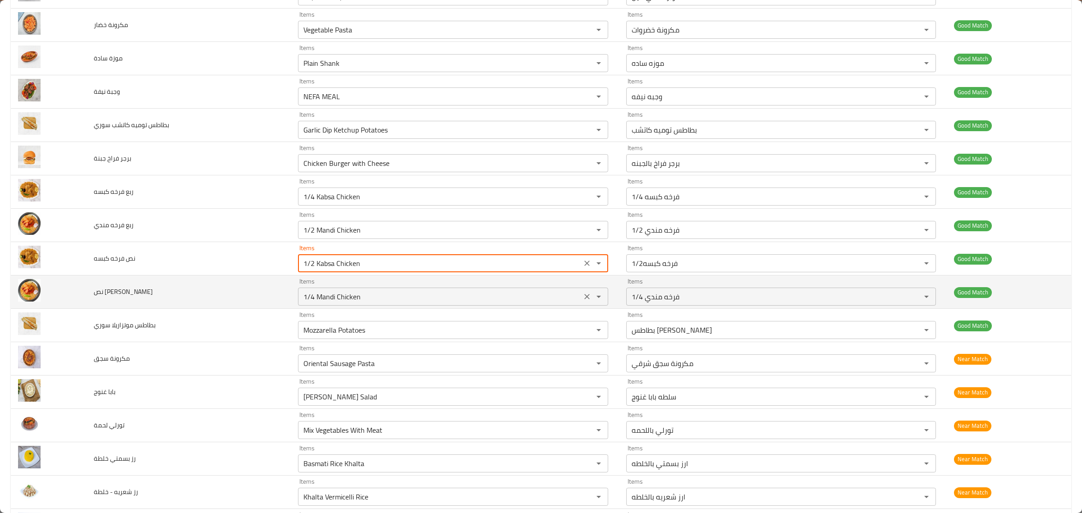
type كبسه "1/2 Kabsa Chicken"
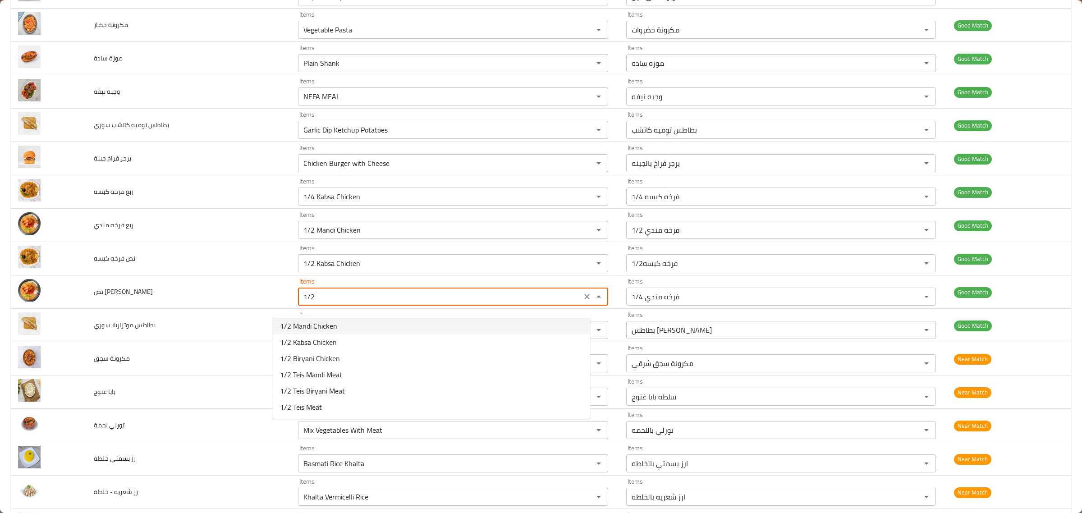
click at [316, 320] on span "1/2 Mandi Chicken" at bounding box center [308, 325] width 57 height 11
type مندي "1/2 Mandi Chicken"
type مندي-ar "1/2 فرخه مندي"
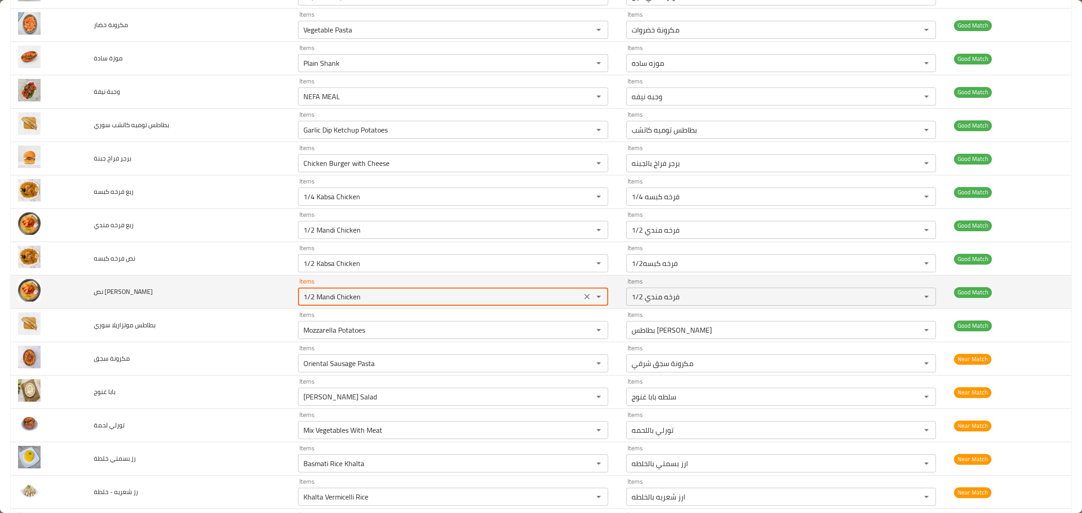
type مندي "1/2 Mandi Chicken"
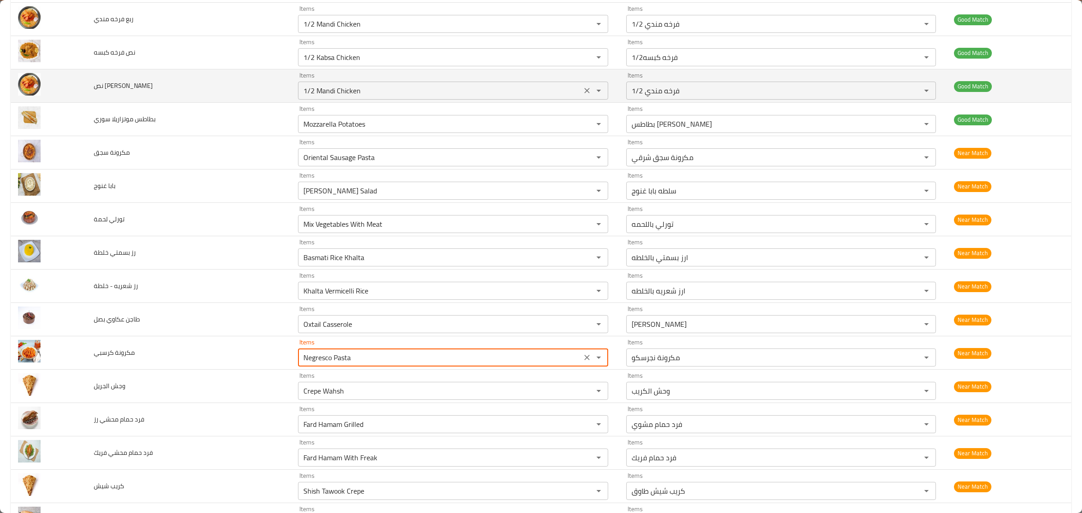
scroll to position [2423, 0]
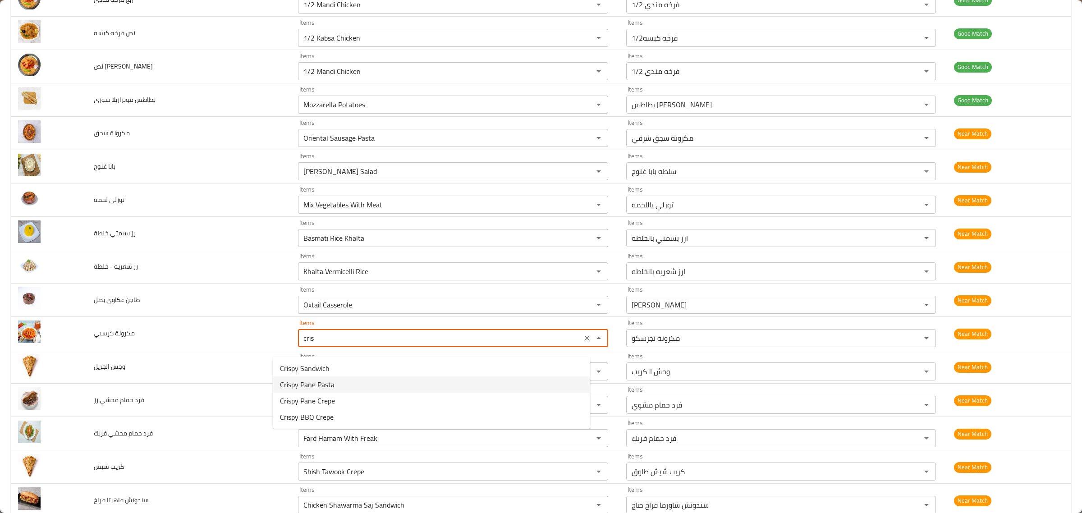
click at [352, 386] on كرسبي-option-1 "Crispy Pane Pasta" at bounding box center [431, 384] width 317 height 16
type كرسبي "Crispy Pane Pasta"
type كرسبي-ar "مكرونة بانيه كرسبي"
type كرسبي "Crispy Pane Pasta"
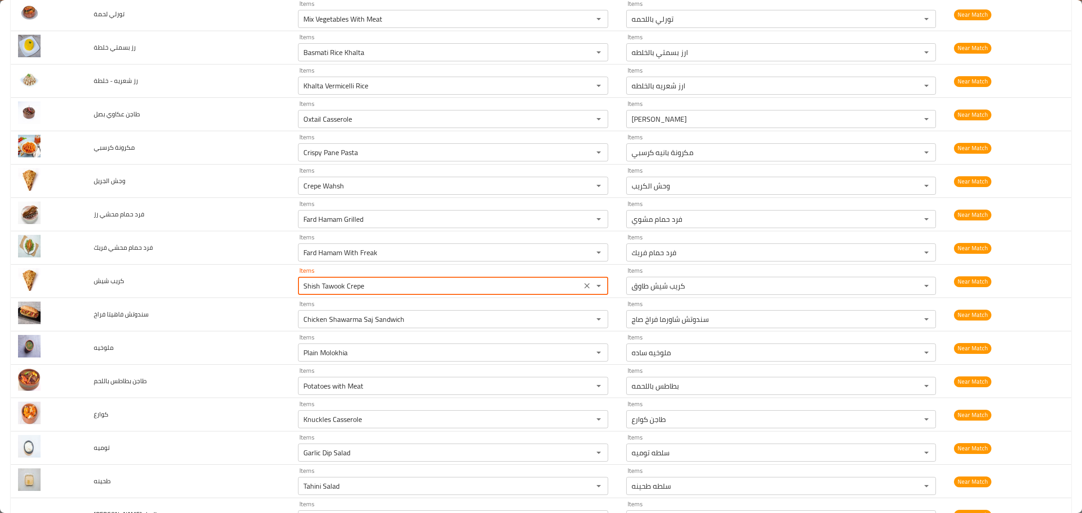
scroll to position [2609, 0]
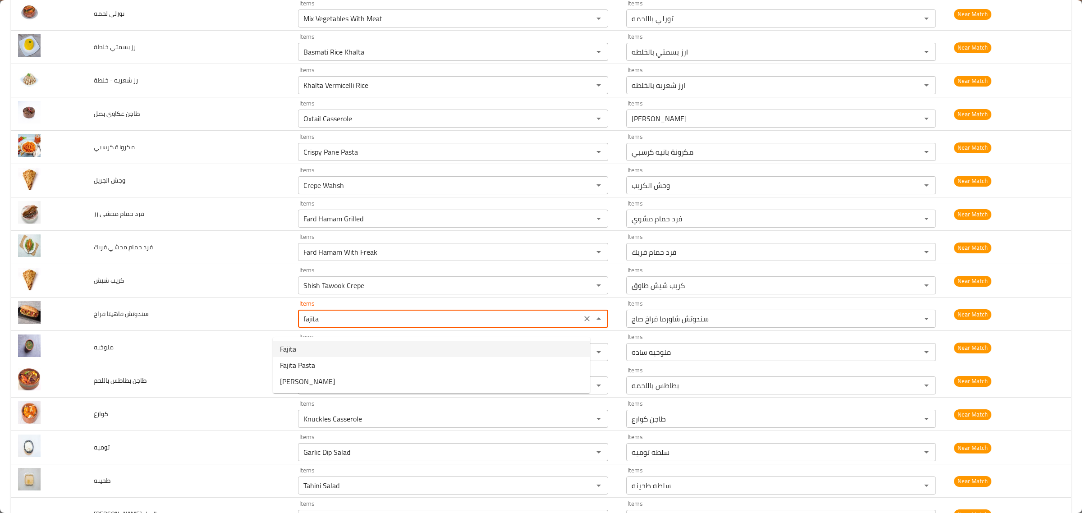
click at [327, 341] on فراخ-option-0 "Fajita" at bounding box center [431, 349] width 317 height 16
type فراخ "Fajita"
type فراخ-ar "فاهيتا"
type فراخ "Fajita"
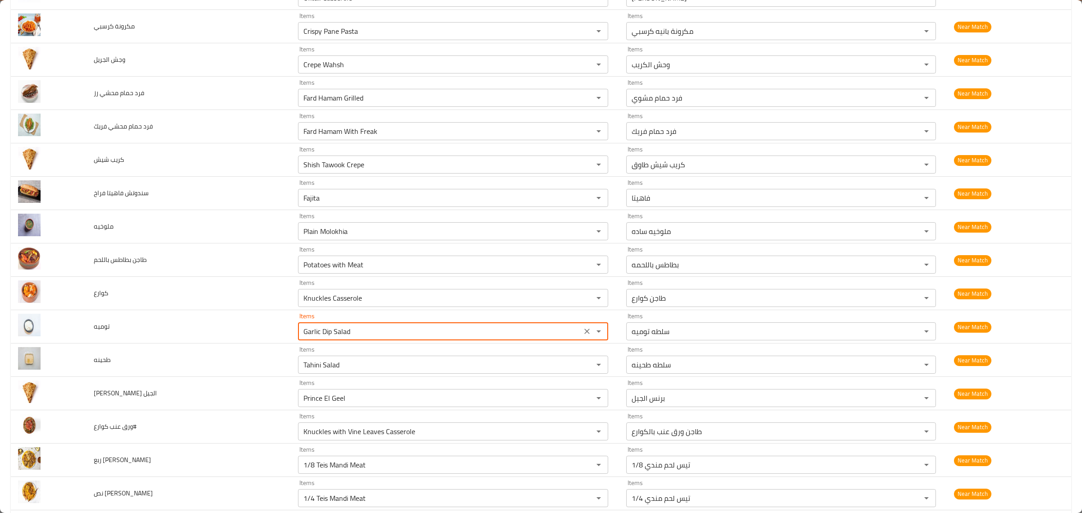
scroll to position [2784, 0]
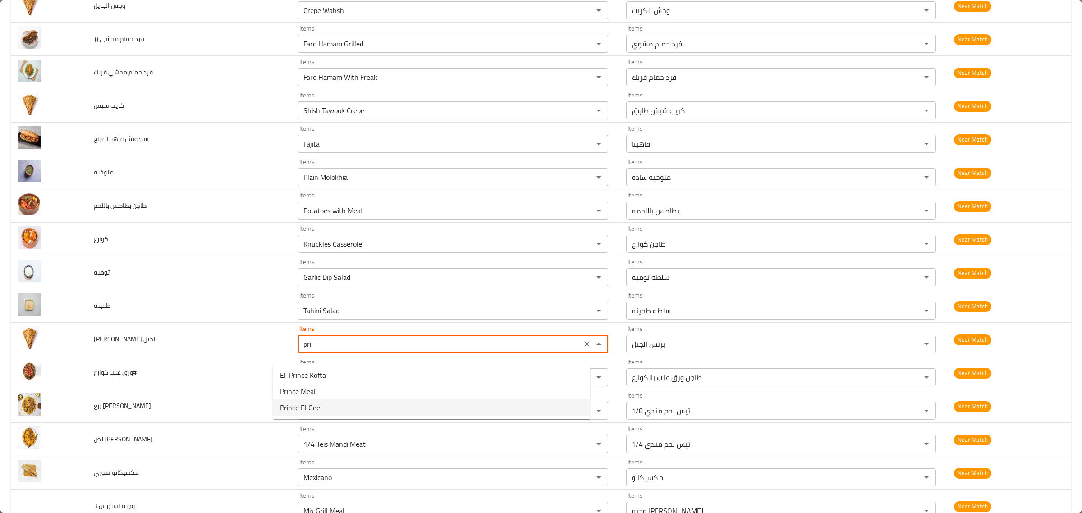
click at [419, 407] on الجيل-option-2 "Prince El Geel" at bounding box center [431, 407] width 317 height 16
type الجيل "Prince El Geel"
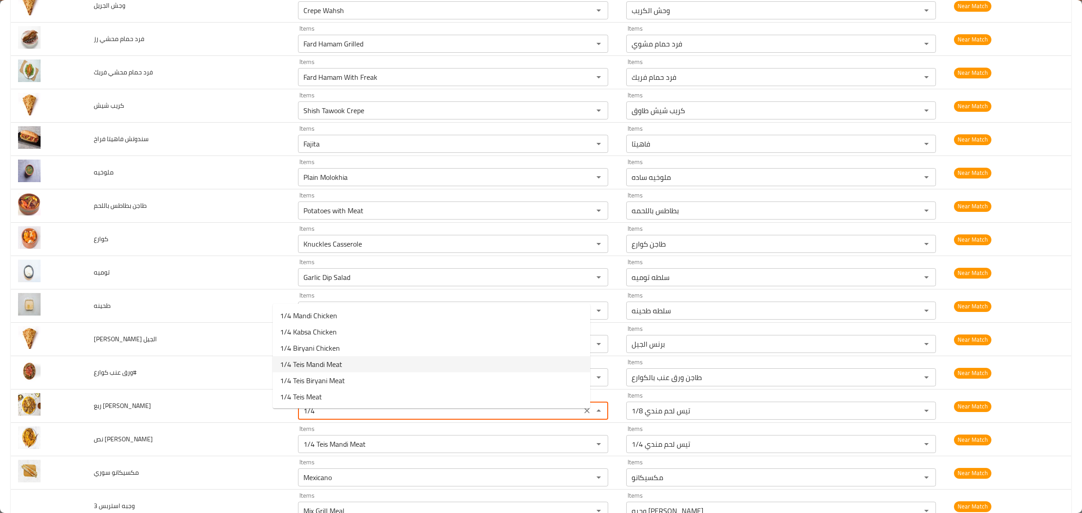
click at [361, 363] on مندي-option-3 "1/4 Teis Mandi Meat" at bounding box center [431, 364] width 317 height 16
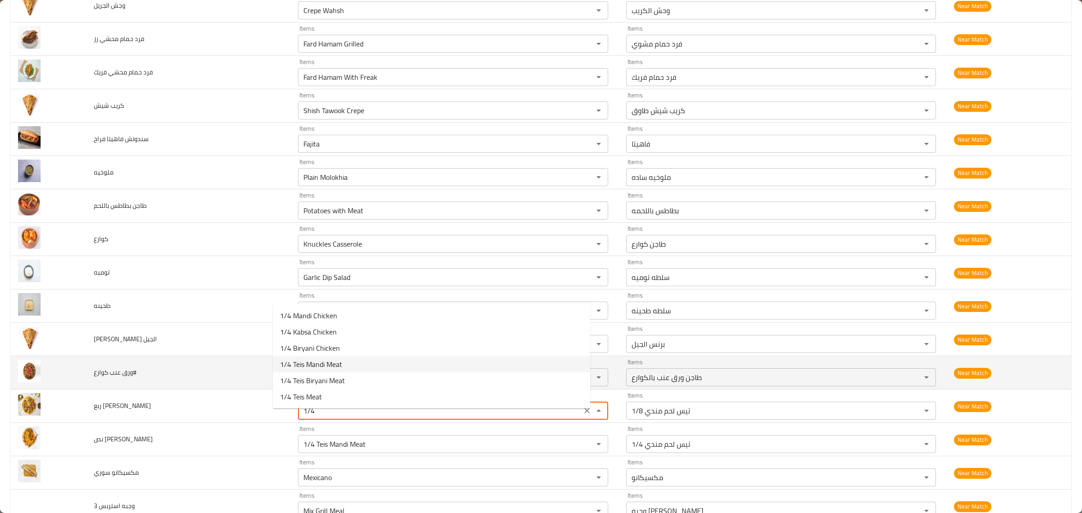
type مندي "1/4 Teis Mandi Meat"
type مندي-ar "1/4 تيس لحم مندي"
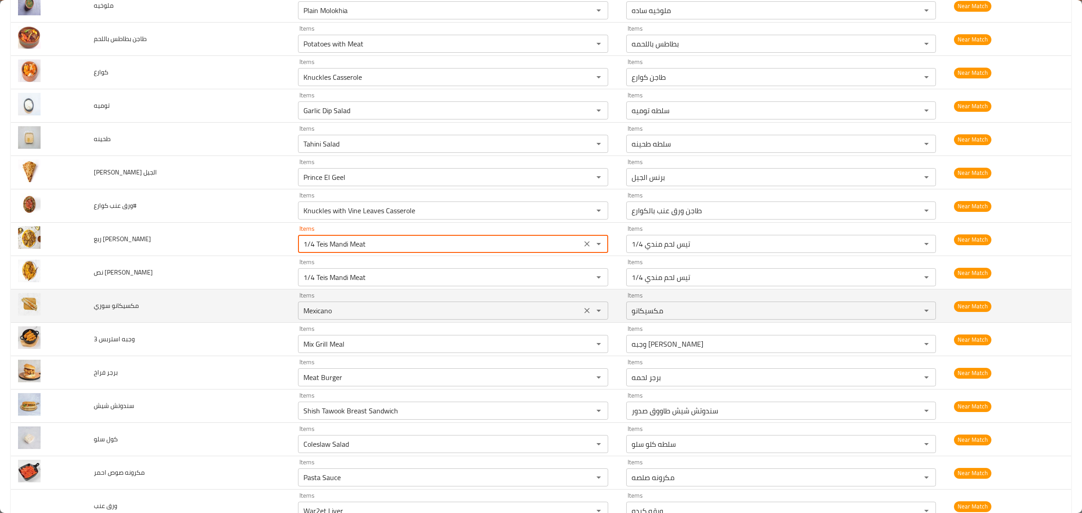
scroll to position [2953, 0]
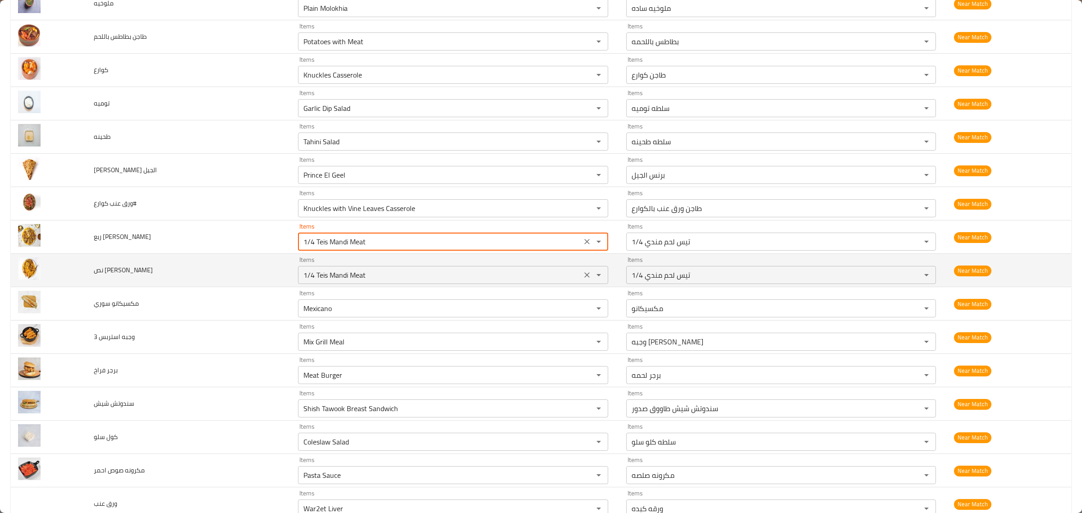
type مندي "1/4 Teis Mandi Meat"
click at [398, 281] on مندي "1/4 Teis Mandi Meat" at bounding box center [440, 275] width 278 height 13
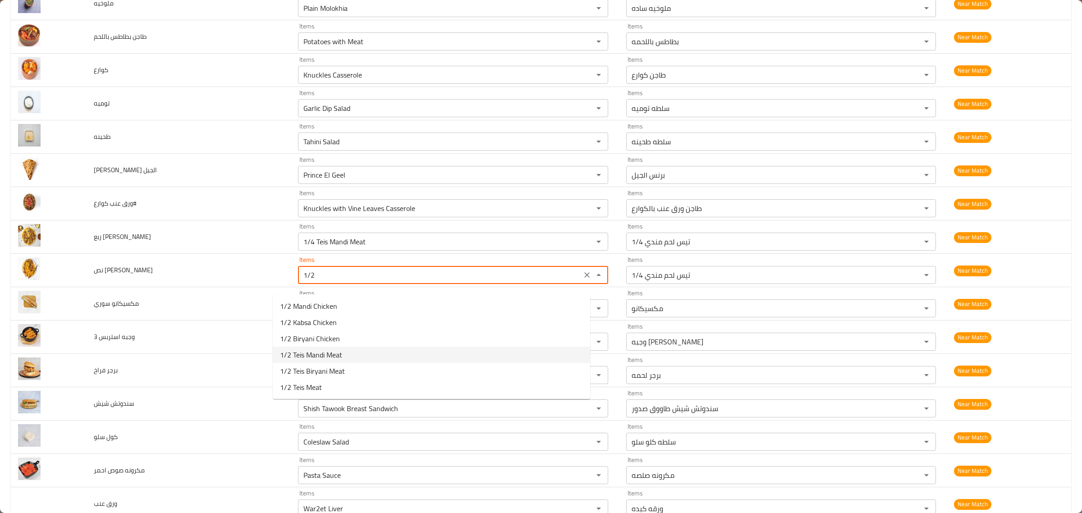
click at [339, 356] on span "1/2 Teis Mandi Meat" at bounding box center [311, 354] width 62 height 11
type مندي "1/2 Teis Mandi Meat"
type مندي-ar "1/2 تيس لحم مندي"
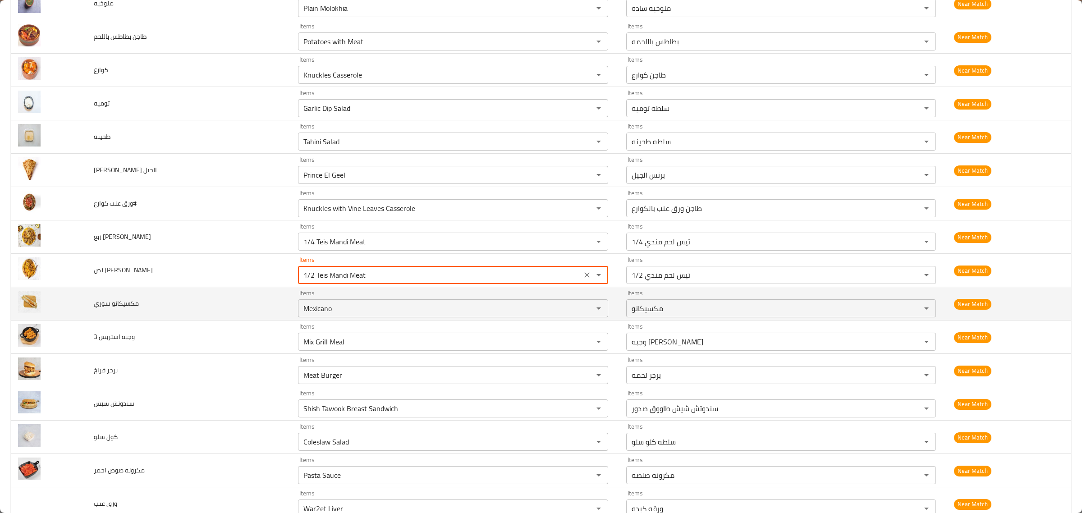
type مندي "1/2 Teis Mandi Meat"
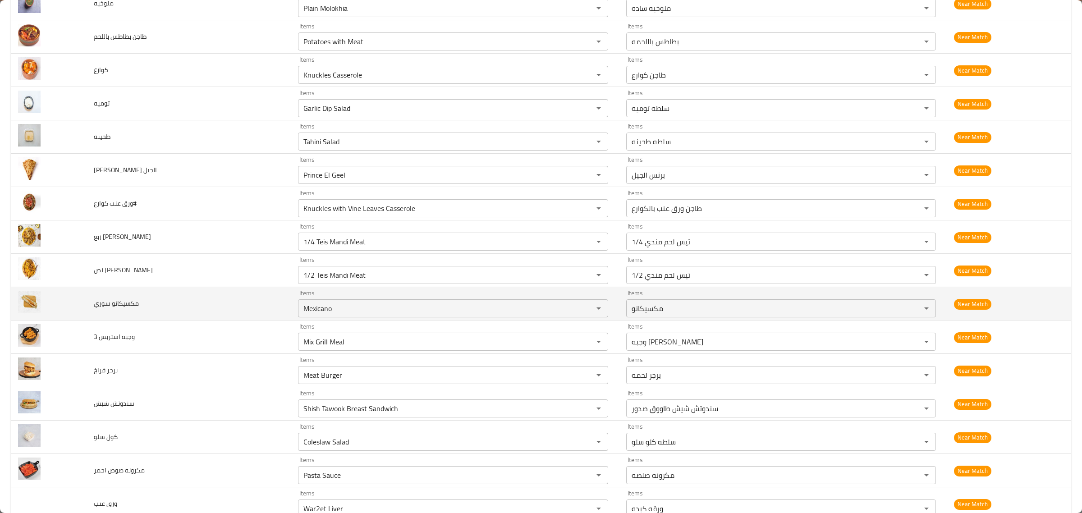
click at [343, 320] on td "Items Mexicano Items" at bounding box center [455, 303] width 328 height 33
click at [345, 315] on سوري "Mexicano" at bounding box center [440, 308] width 278 height 13
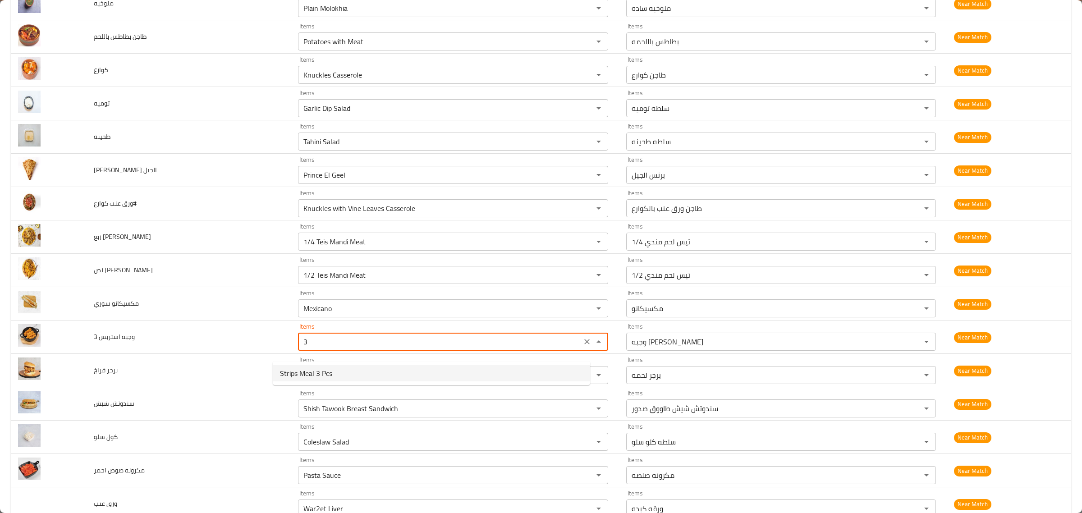
click at [336, 371] on 3-option-0 "Strips Meal 3 Pcs" at bounding box center [431, 373] width 317 height 16
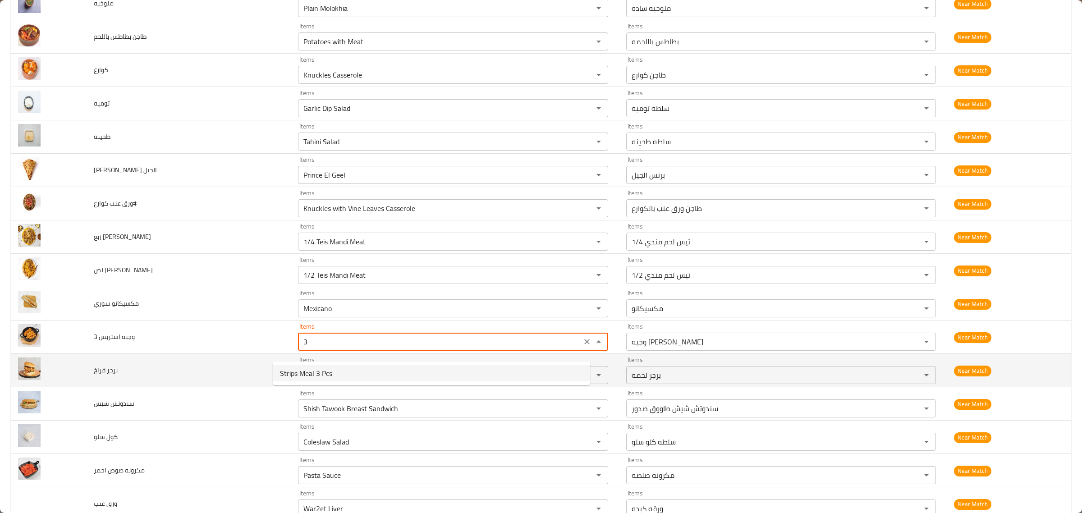
type 3 "Strips Meal 3 Pcs"
type 3-ar "استربس ميل 3 قطع"
type 3 "Strips Meal 3 Pcs"
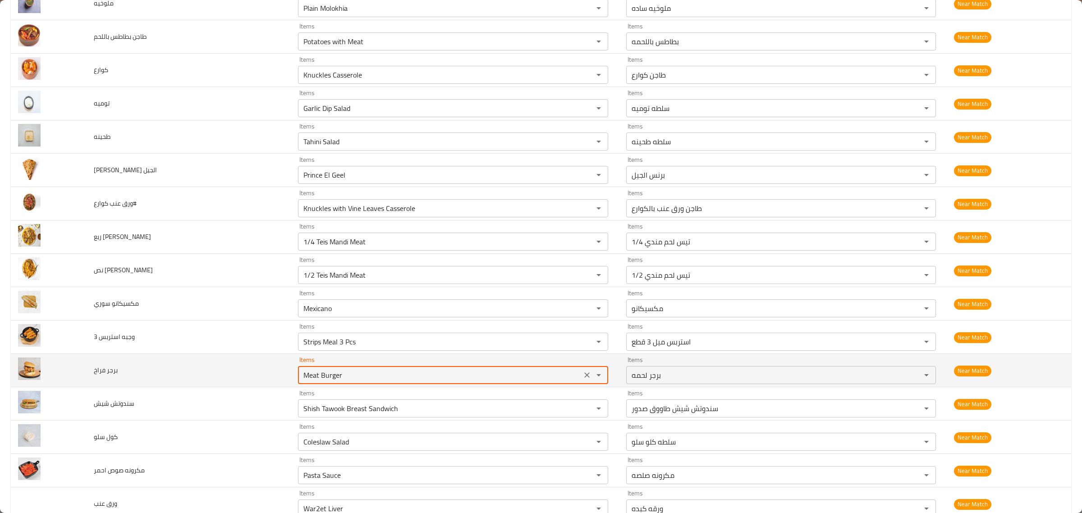
click at [368, 379] on فراخ "Meat Burger" at bounding box center [440, 375] width 278 height 13
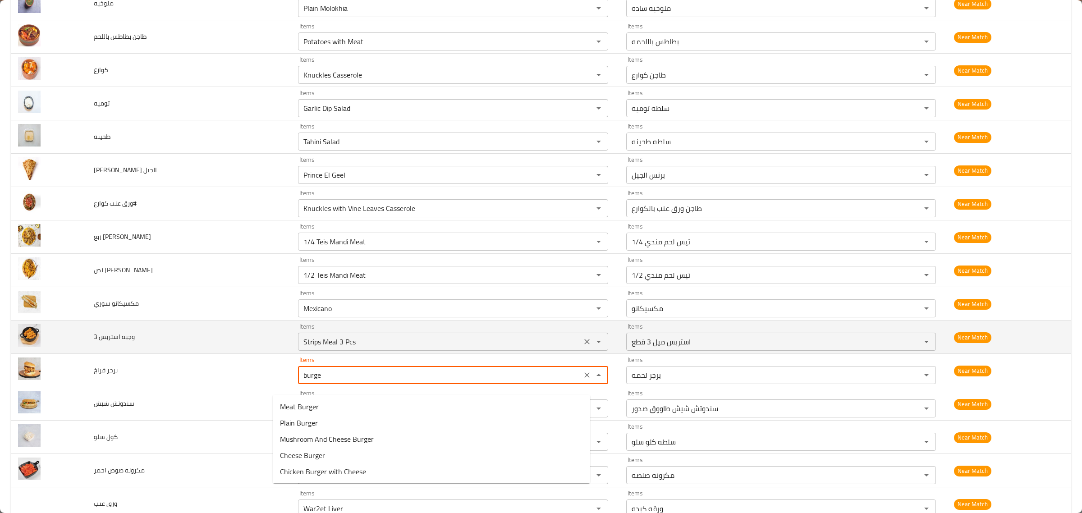
type فراخ "burger"
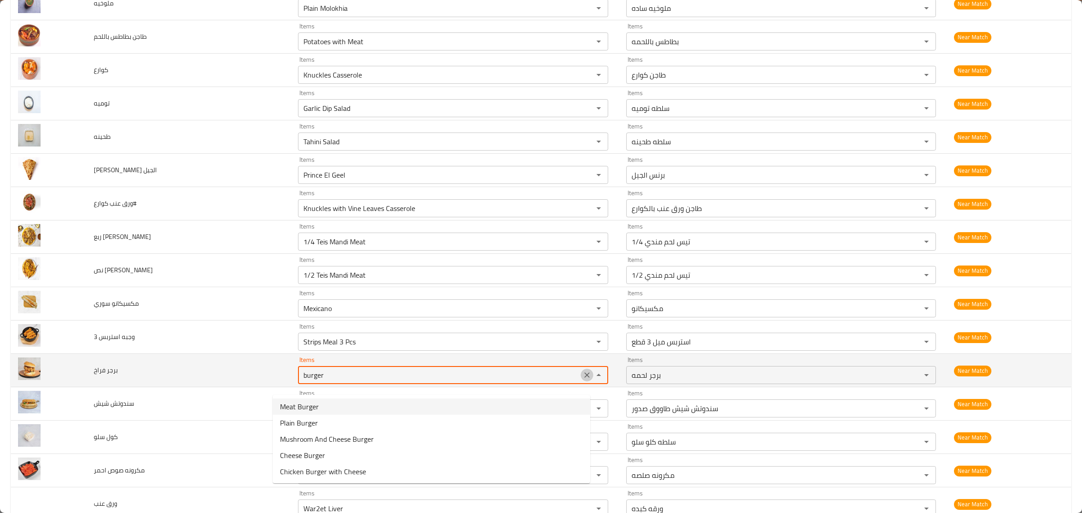
click at [584, 378] on icon "Clear" at bounding box center [586, 374] width 5 height 5
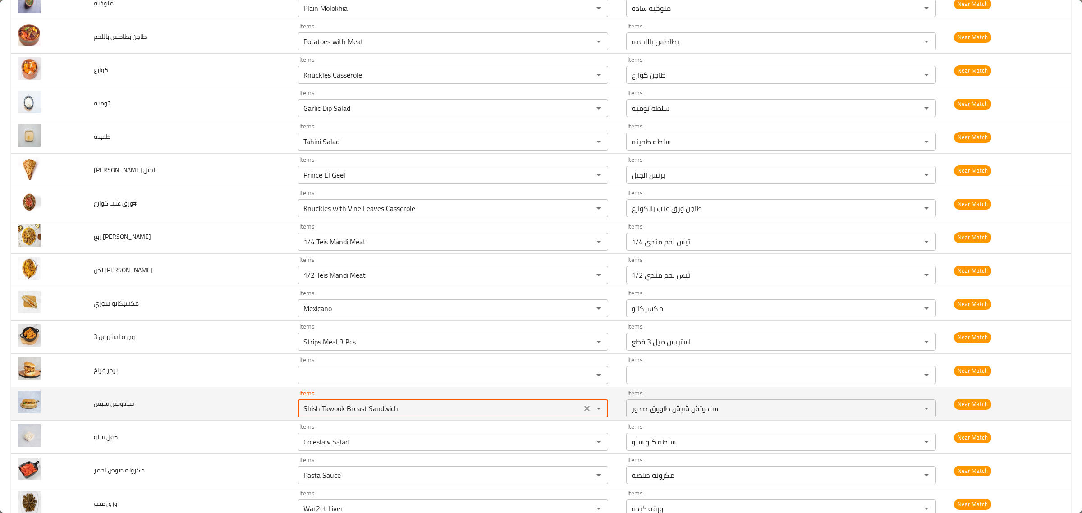
scroll to position [3066, 0]
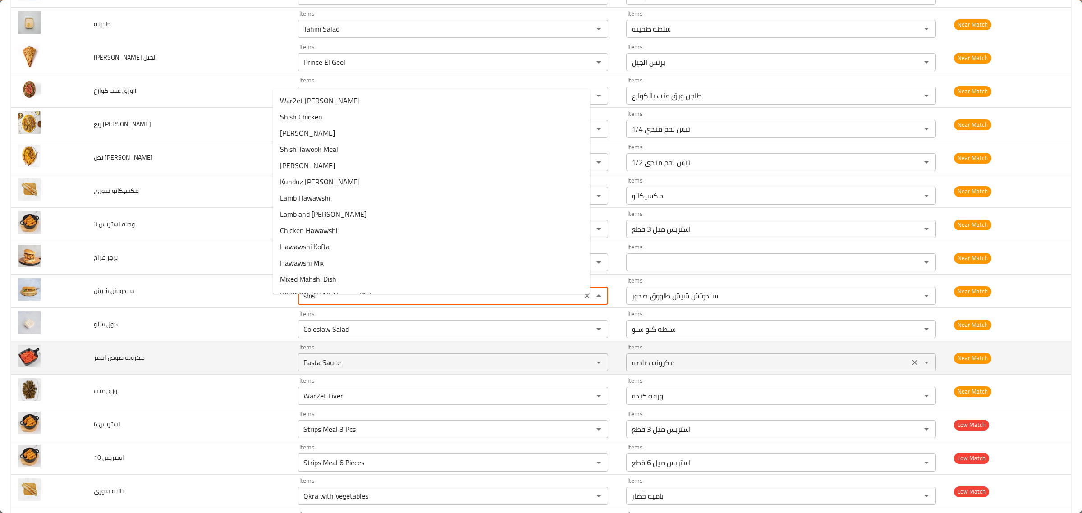
type شيش "shish"
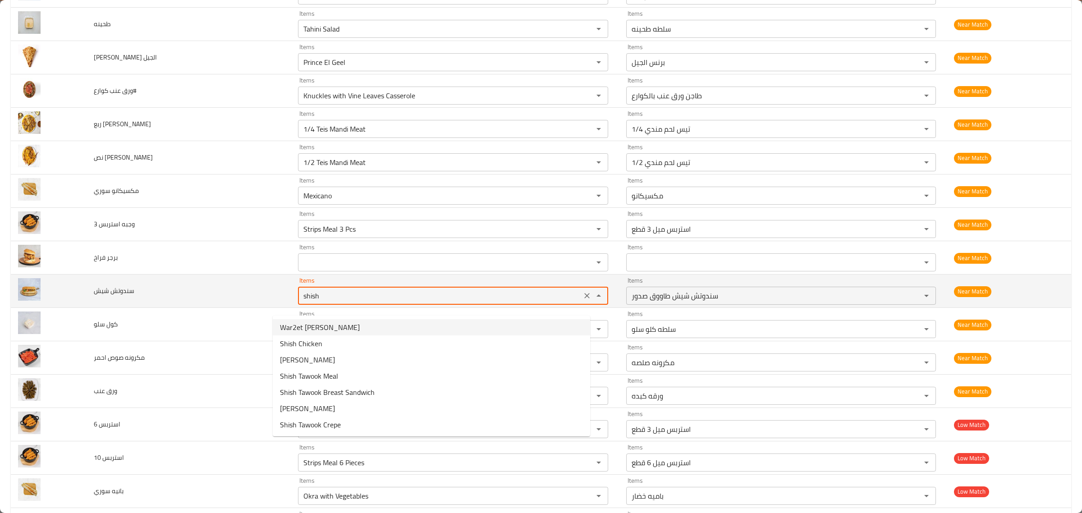
click at [584, 298] on icon "Clear" at bounding box center [586, 295] width 5 height 5
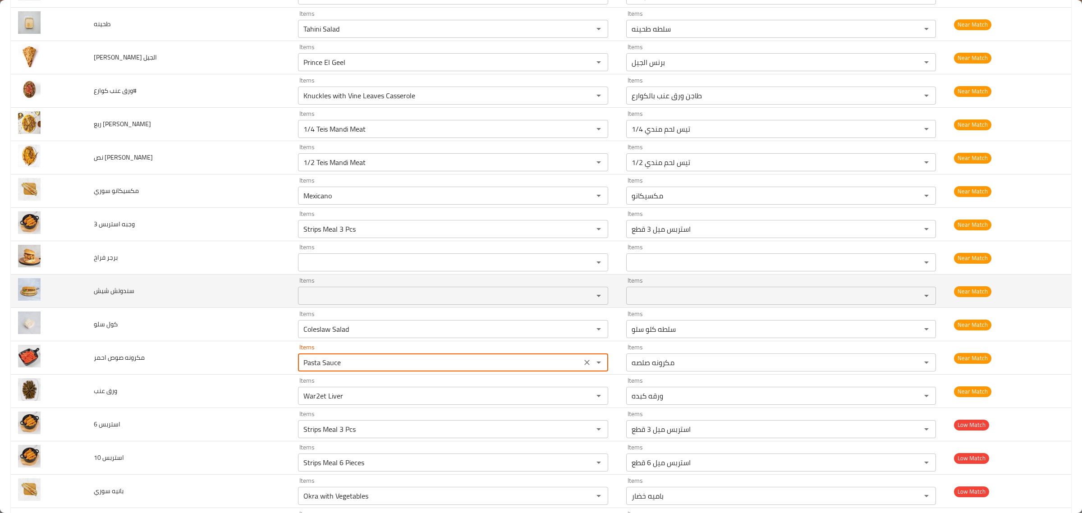
scroll to position [3122, 0]
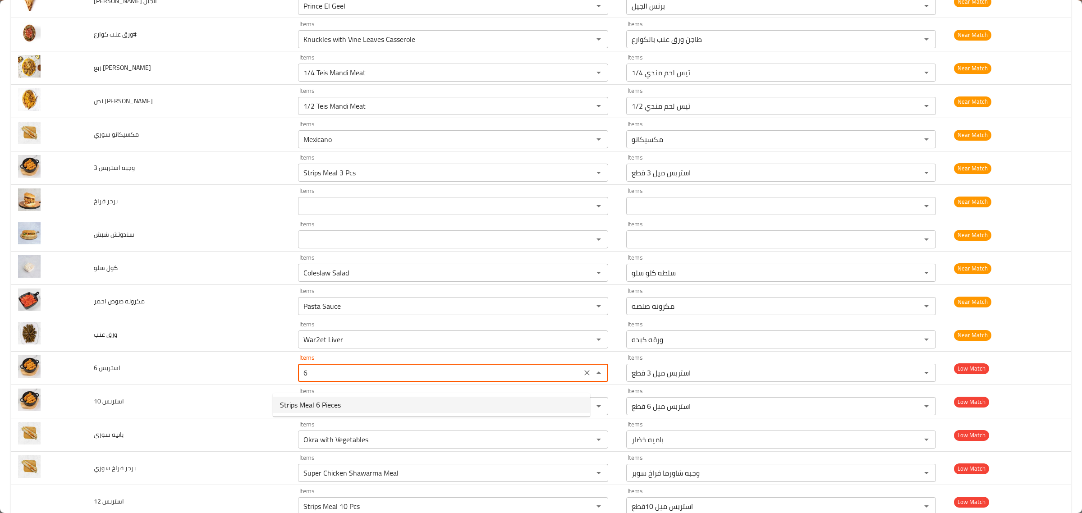
click at [528, 408] on 6-option-0 "Strips Meal 6 Pieces" at bounding box center [431, 405] width 317 height 16
type 6 "Strips Meal 6 Pieces"
type 6-ar "استربس ميل 6 قطع"
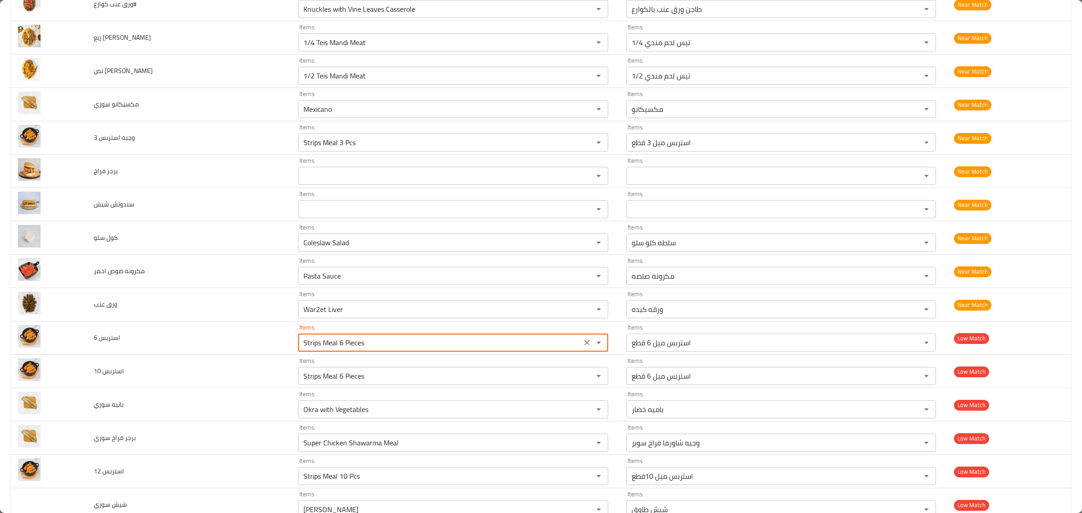
type 6 "Strips Meal 6 Pieces"
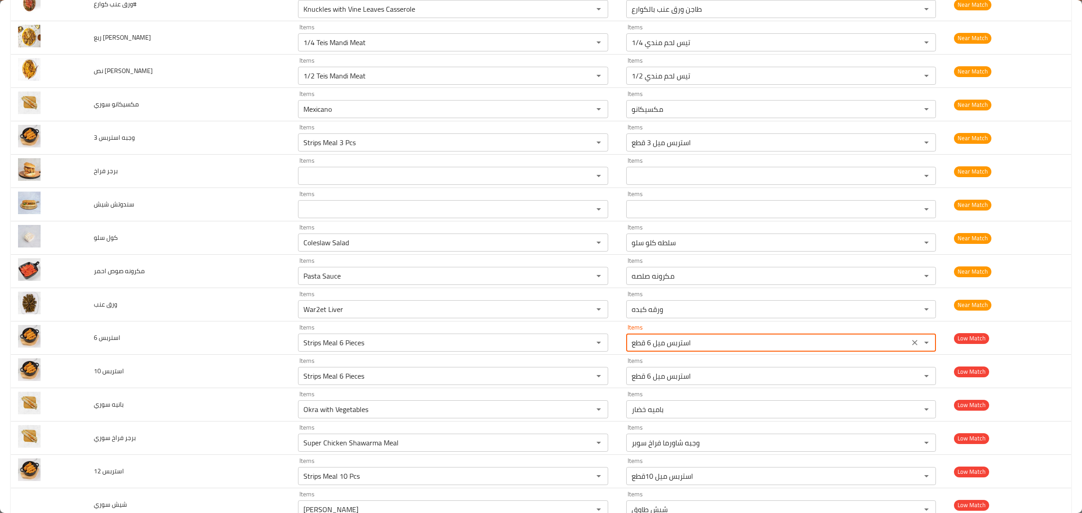
scroll to position [3153, 0]
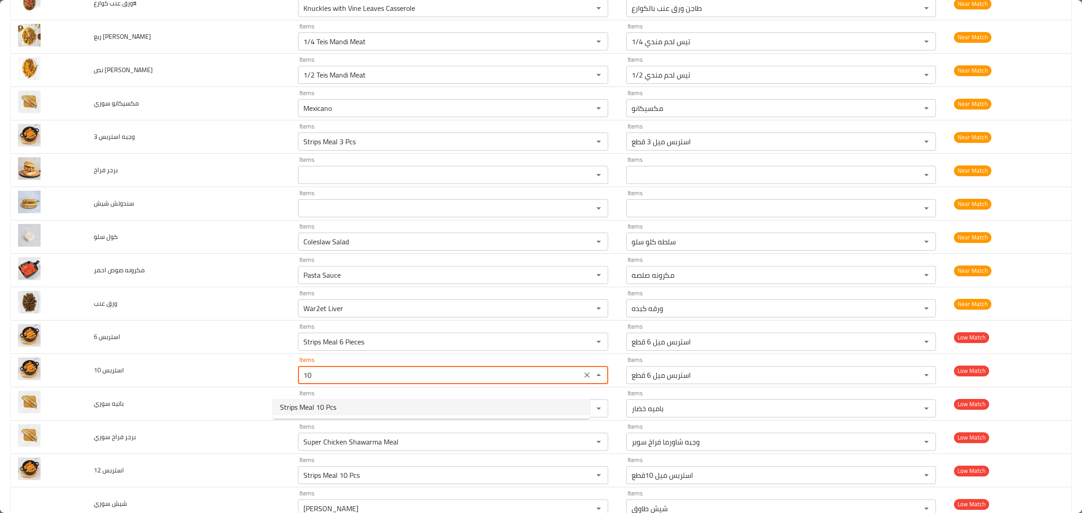
click at [528, 407] on 10-option-0 "Strips Meal 10 Pcs" at bounding box center [431, 407] width 317 height 16
type 10 "Strips Meal 10 Pcs"
type 10-ar "استربس ميل 10قطع"
type 10 "Strips Meal 10 Pcs"
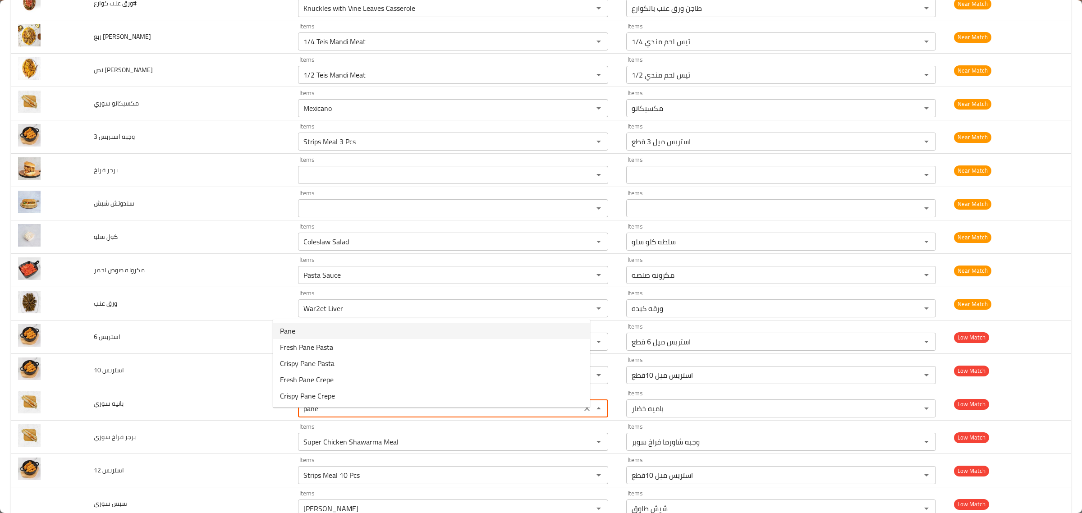
click at [391, 329] on سوري-option-0 "Pane" at bounding box center [431, 331] width 317 height 16
type سوري "Pane"
type سوري-ar "بانيه"
type سوري "Pane"
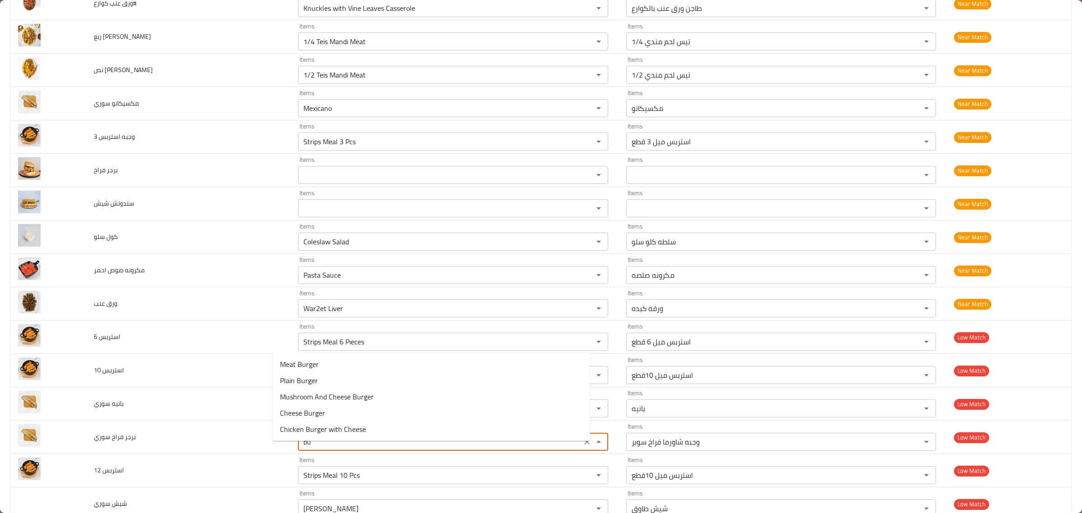
type سوري "b"
type سوري "s"
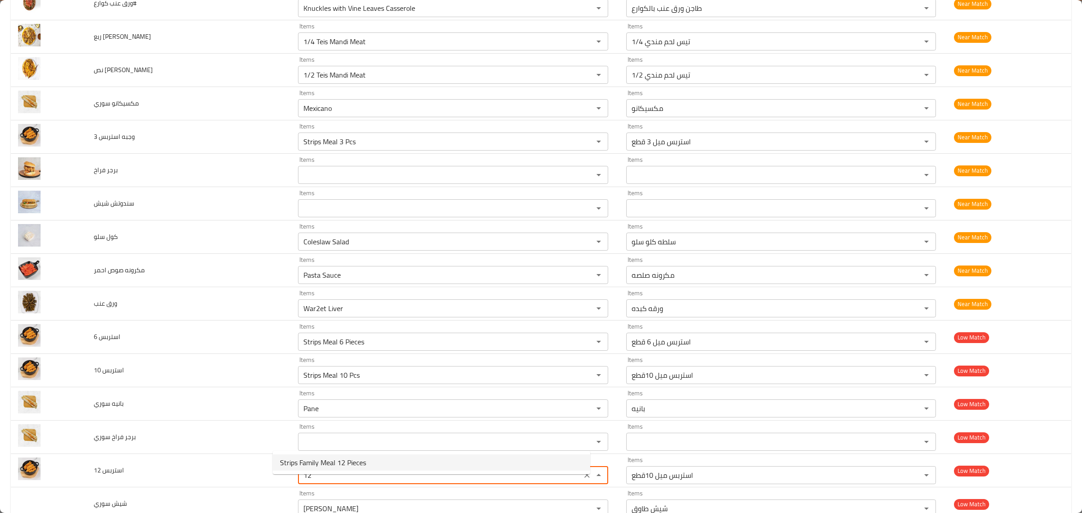
click at [369, 457] on 12-option-0 "Strips Family Meal 12 Pieces" at bounding box center [431, 462] width 317 height 16
type 12 "Strips Family Meal 12 Pieces"
type 12-ar "استربس فاملي ميل 12 قطعه"
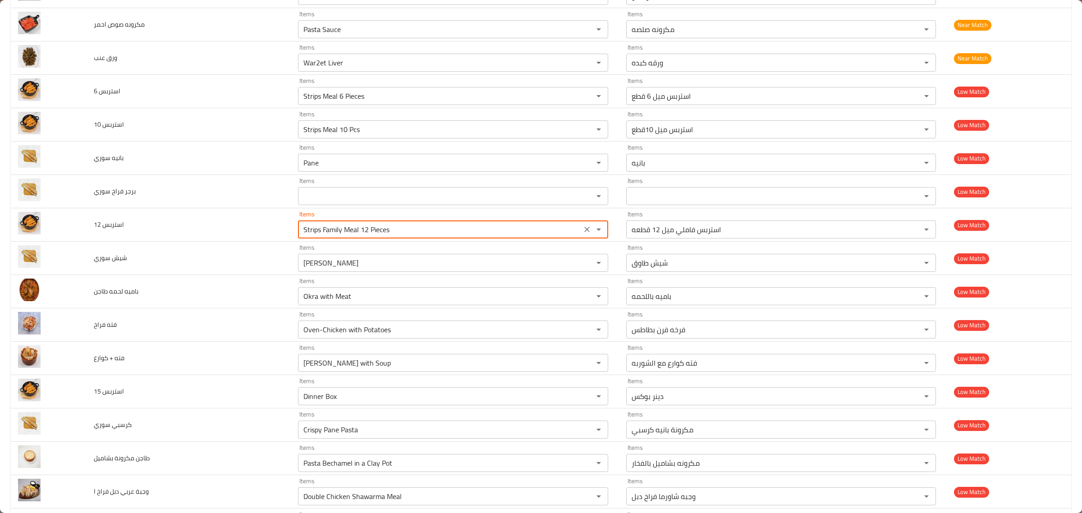
type 12 "Strips Family Meal 12 Pieces"
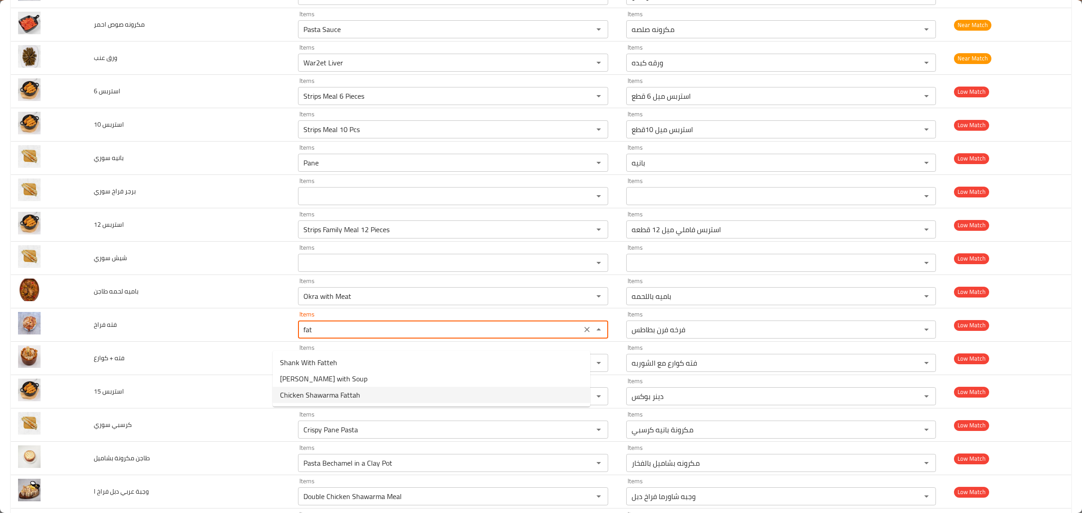
click at [402, 397] on فراخ-option-2 "Chicken Shawarma Fattah" at bounding box center [431, 395] width 317 height 16
type فراخ "Chicken Shawarma Fattah"
type فراخ-ar "فته شاورما فراخ"
type فراخ "Chicken Shawarma Fattah"
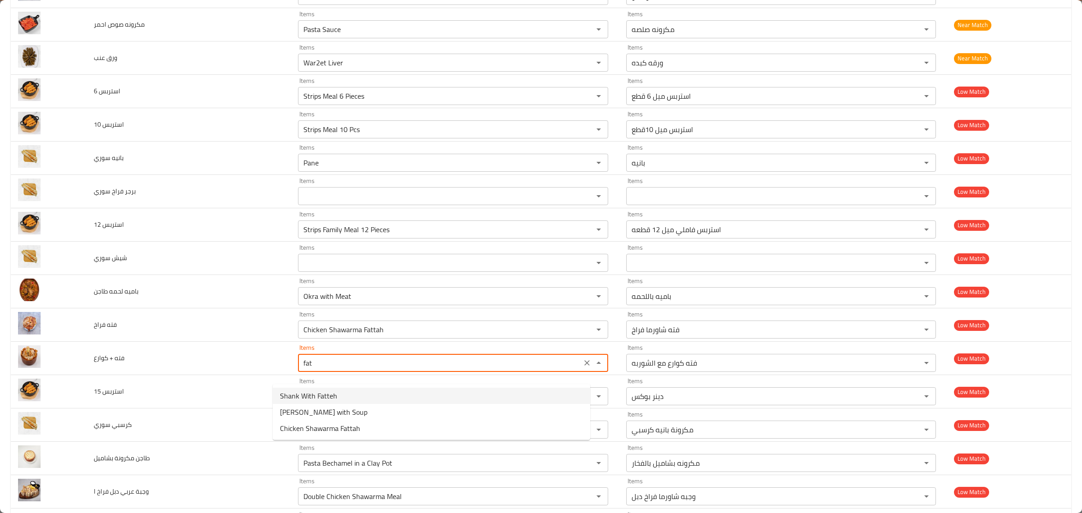
click at [402, 397] on كوارع-option-0 "Shank With Fatteh" at bounding box center [431, 396] width 317 height 16
type كوارع "Shank With Fatteh"
type كوارع-ar "موزه بالفته"
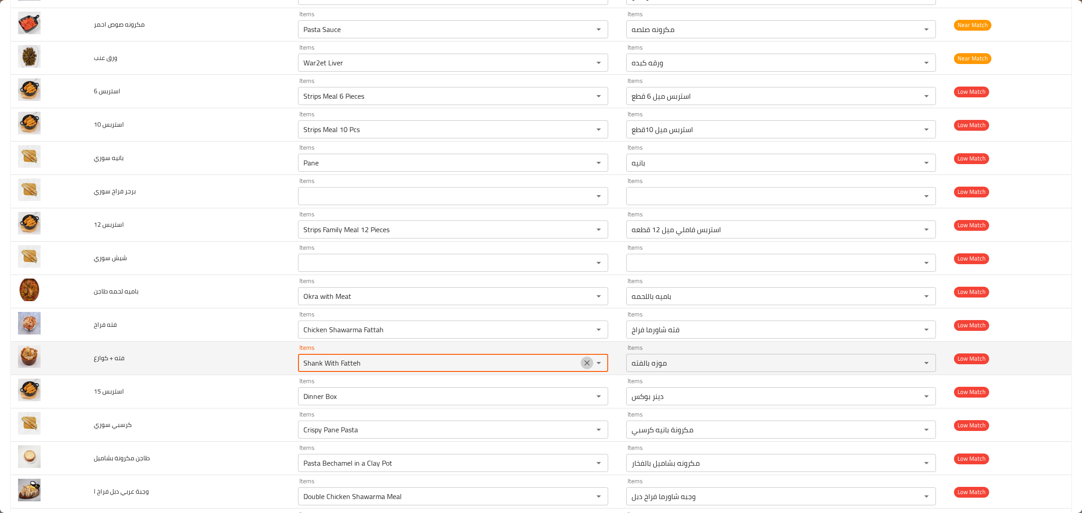
click at [582, 367] on icon "Clear" at bounding box center [586, 362] width 9 height 9
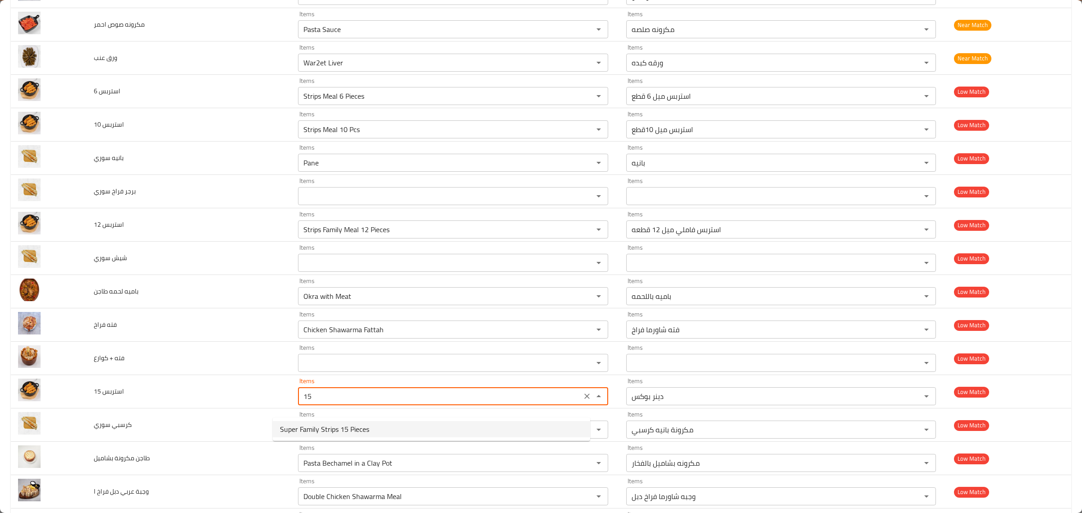
click at [527, 426] on 15-option-0 "Super Family Strips 15 Pieces" at bounding box center [431, 429] width 317 height 16
type 15 "Super Family Strips 15 Pieces"
type 15-ar "استربس سوبر فاملي 15 قطعه"
type 15 "Super Family Strips 15 Pieces"
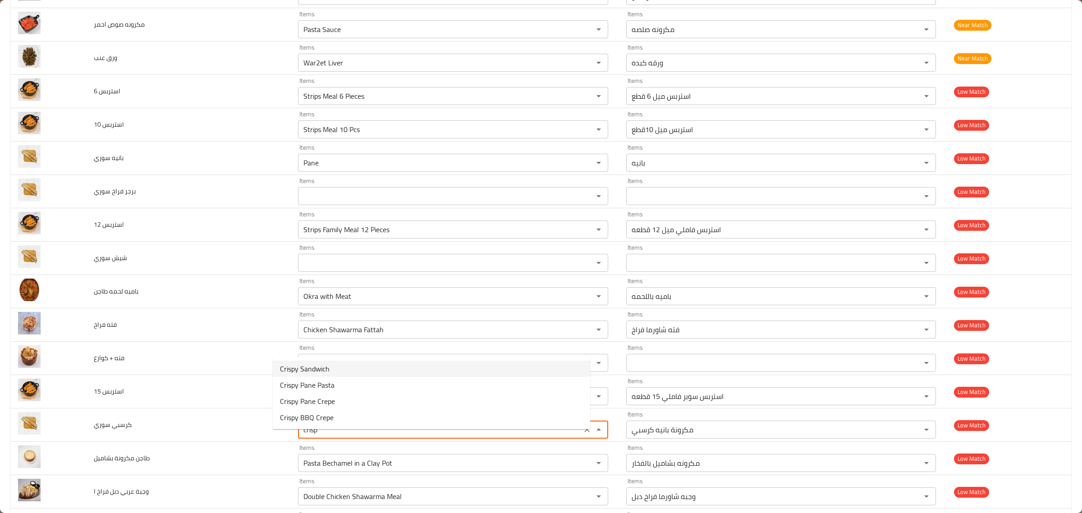
click at [372, 368] on سوري-option-0 "Crispy Sandwich" at bounding box center [431, 369] width 317 height 16
type سوري "Crispy Sandwich"
type سوري-ar "سندوتش كرسبي"
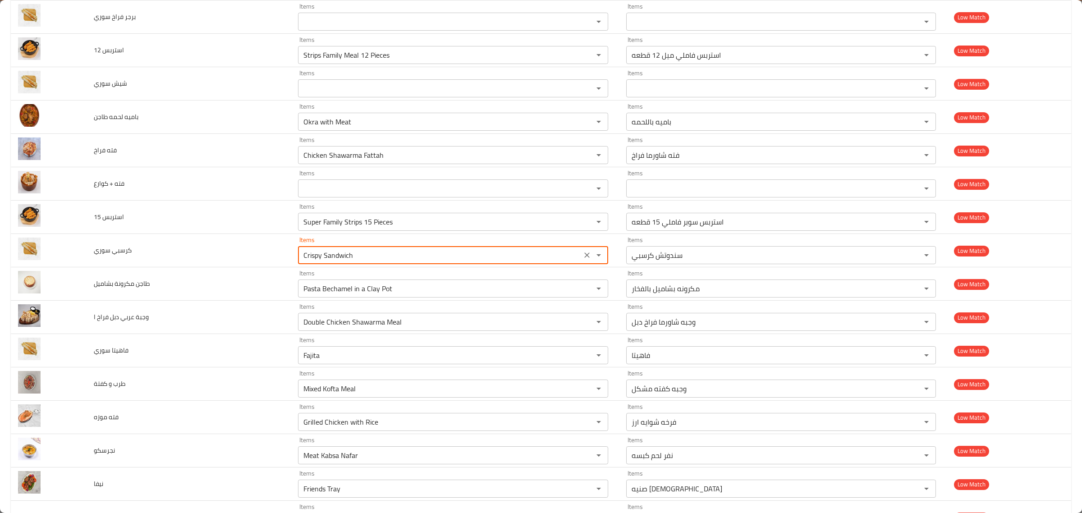
scroll to position [3575, 0]
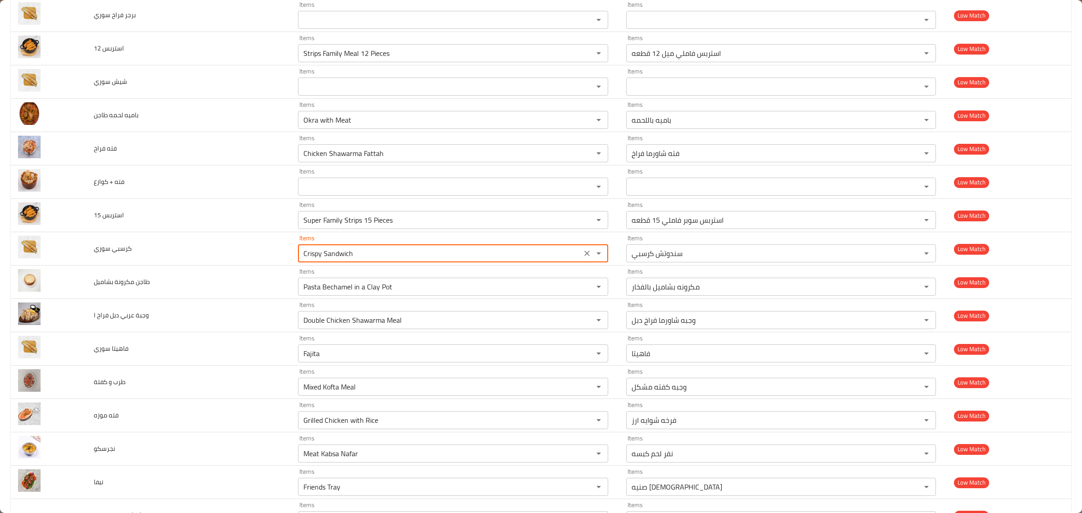
type سوري "Crispy Sandwich"
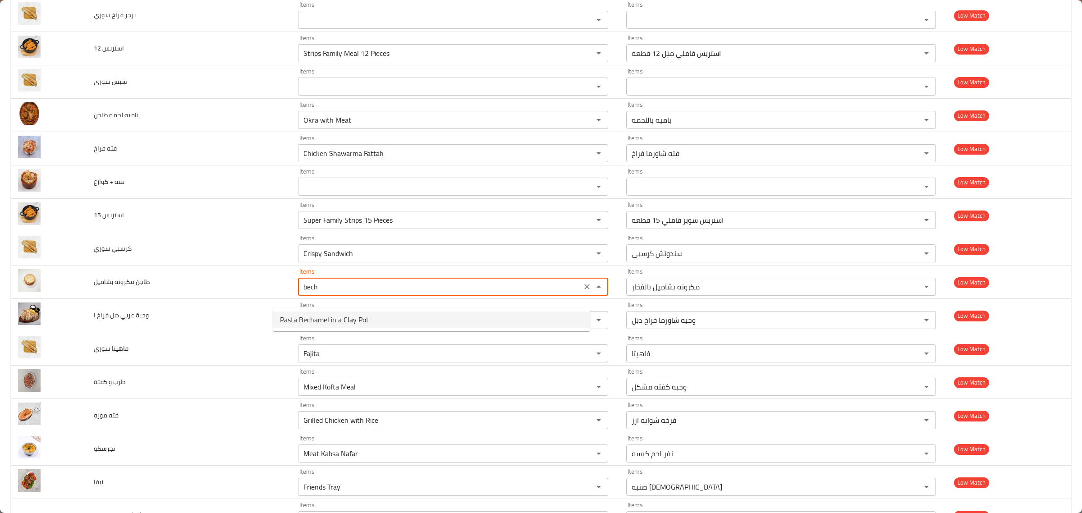
click at [371, 316] on بشاميل-option-0 "Pasta Bechamel in a Clay Pot" at bounding box center [431, 319] width 317 height 16
type بشاميل "Pasta Bechamel in a Clay Pot"
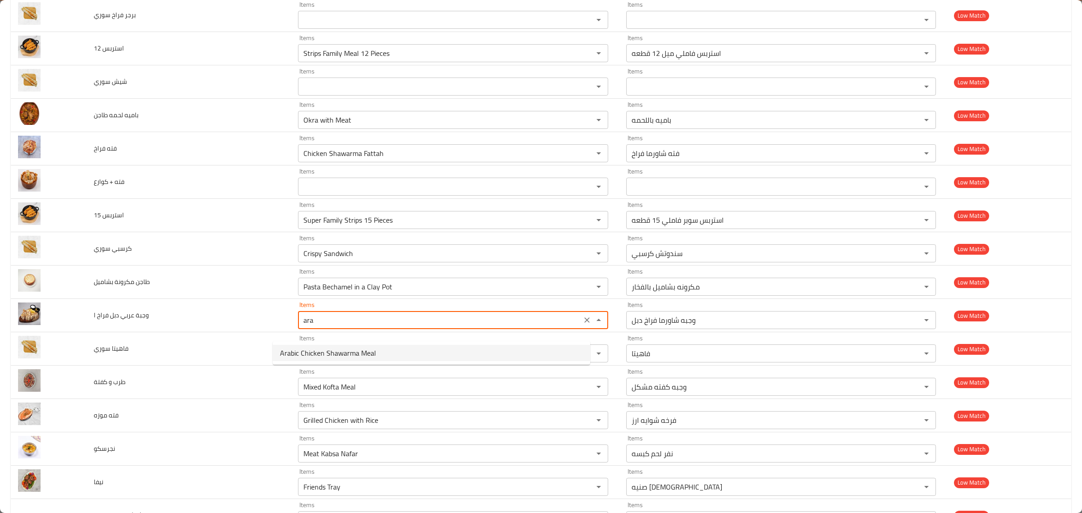
click at [370, 354] on span "Arabic Chicken Shawarma Meal" at bounding box center [328, 353] width 96 height 11
type ا "Arabic Chicken Shawarma Meal"
type ا-ar "وجبه شاورما فراخ عربي"
type ا "Arabic Chicken Shawarma Meal"
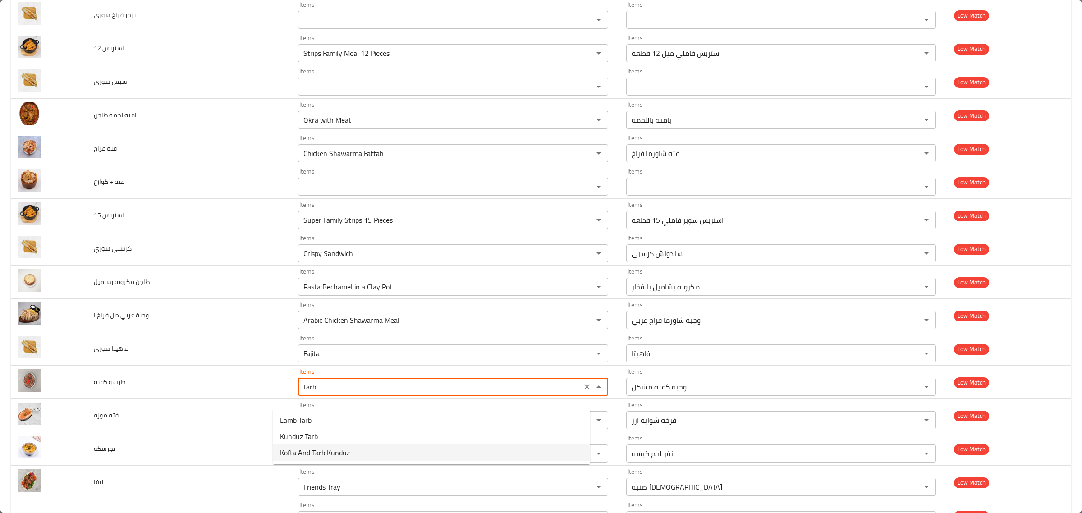
click at [384, 453] on كفتة-option-2 "Kofta And Tarb Kunduz" at bounding box center [431, 452] width 317 height 16
type كفتة "Kofta And Tarb Kunduz"
type كفتة-ar "كفته وطرب كندوز"
type كفتة "Kofta And Tarb Kunduz"
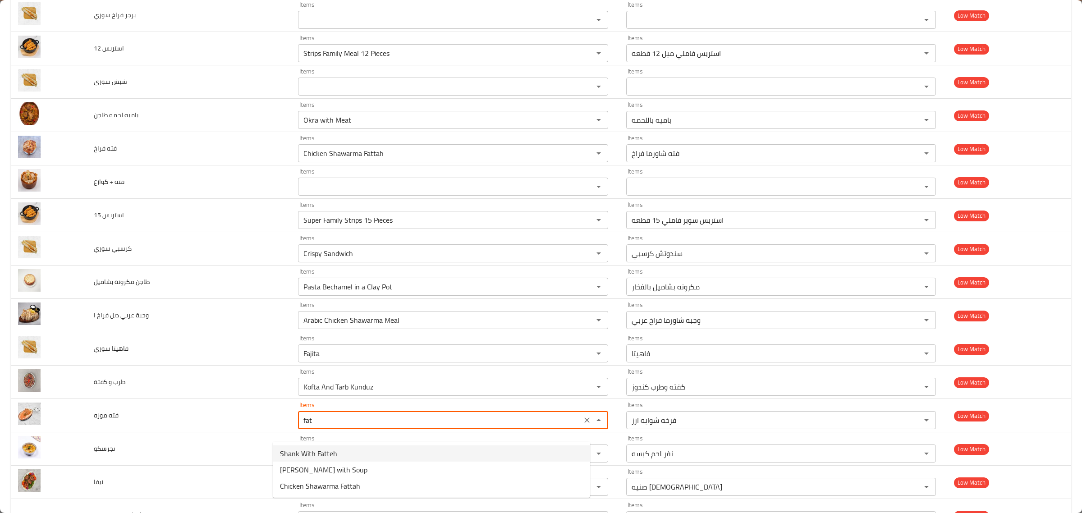
click at [375, 449] on موزه-option-0 "Shank With Fatteh" at bounding box center [431, 453] width 317 height 16
type موزه "Shank With Fatteh"
type موزه-ar "موزه بالفته"
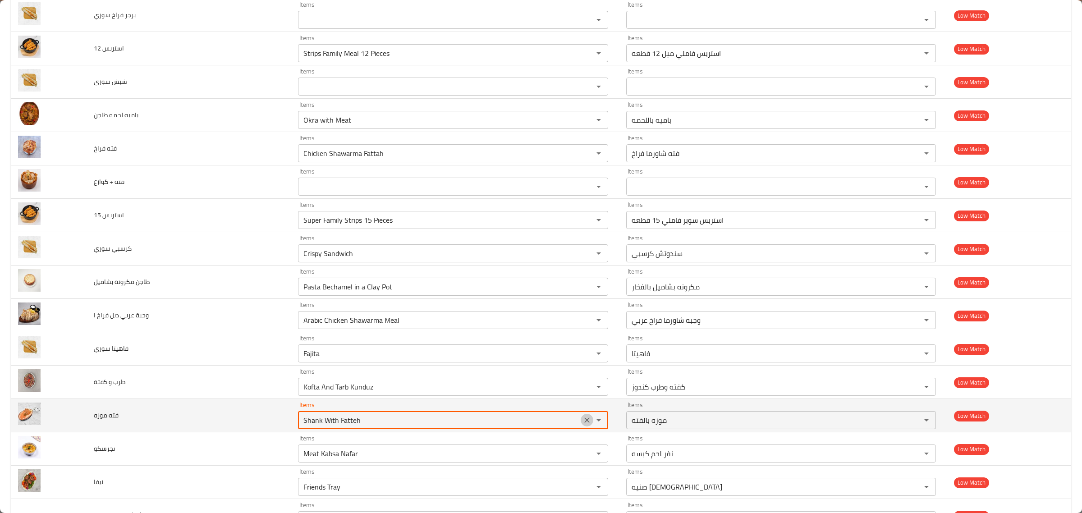
click at [582, 425] on icon "Clear" at bounding box center [586, 420] width 9 height 9
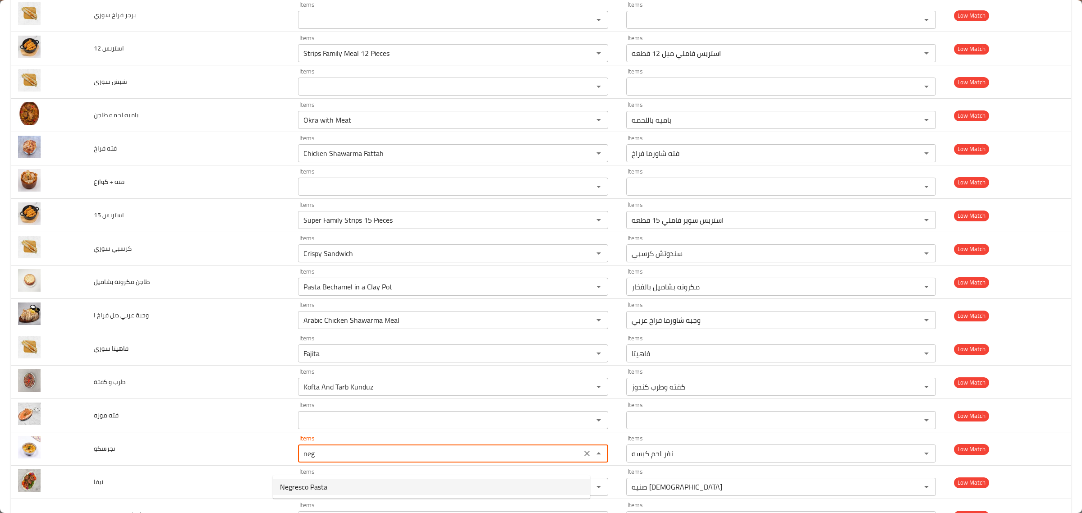
click at [508, 484] on li "Negresco Pasta" at bounding box center [431, 487] width 317 height 16
type input "Negresco Pasta"
type input "مكرونة نجرسكو"
type input "Negresco Pasta"
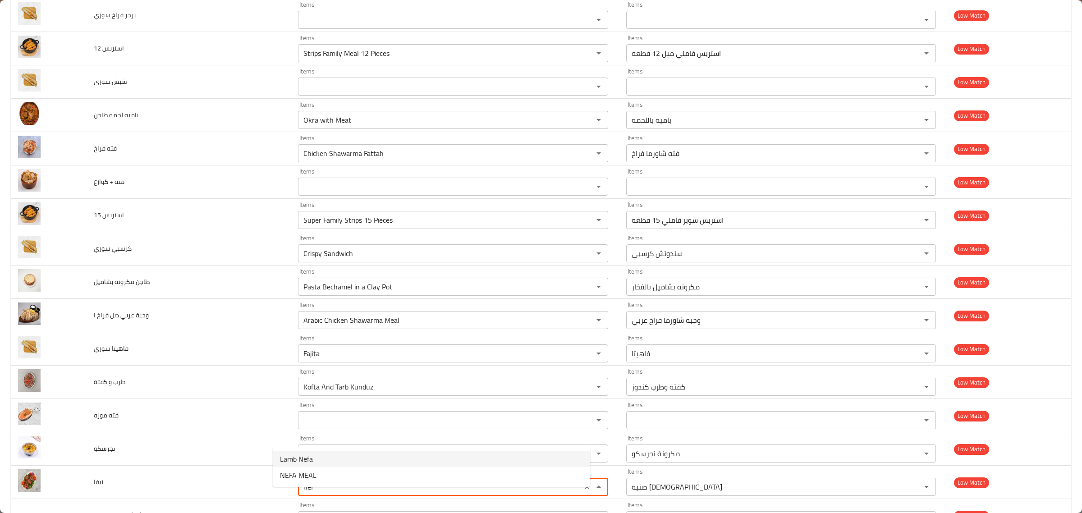
click at [303, 458] on span "Lamb Nefa" at bounding box center [296, 458] width 33 height 11
type input "Lamb Nefa"
type input "نيفه ضاني"
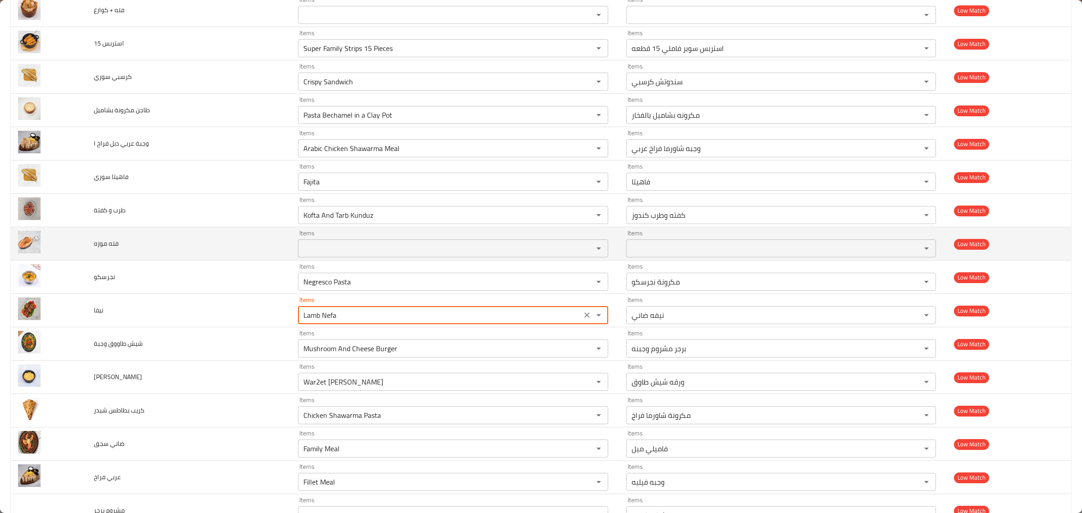
scroll to position [3747, 0]
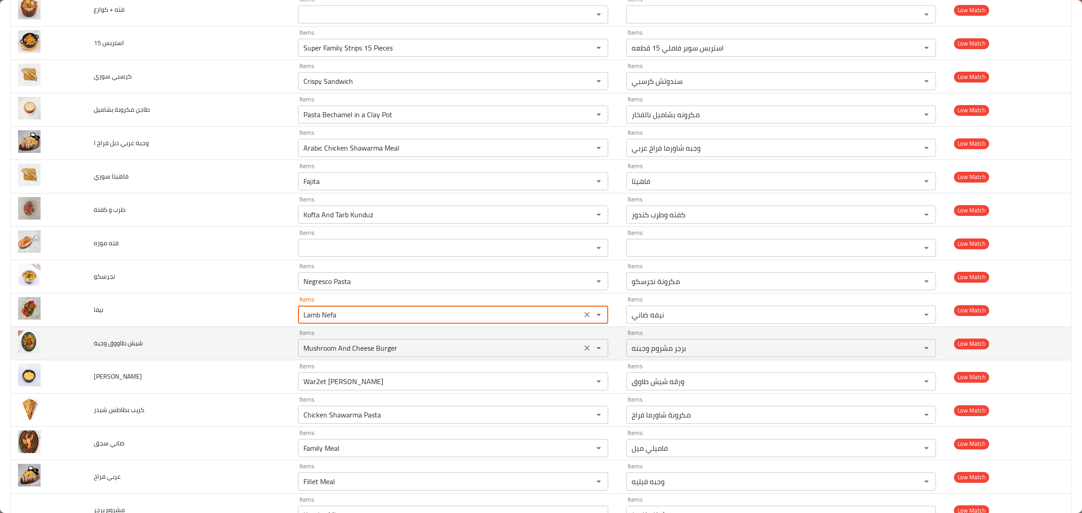
type input "Lamb Nefa"
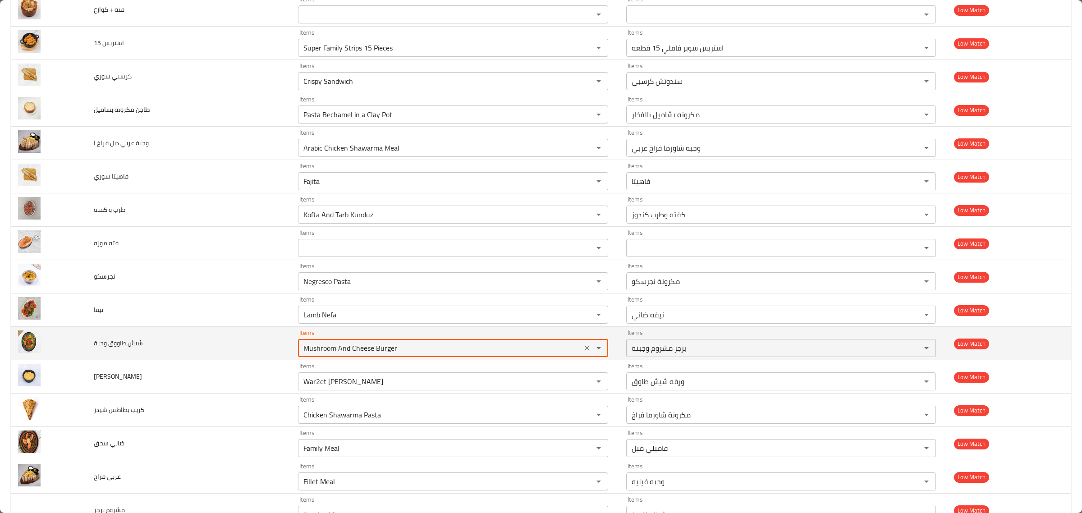
click at [417, 354] on وجبة "Mushroom And Cheese Burger" at bounding box center [440, 348] width 278 height 13
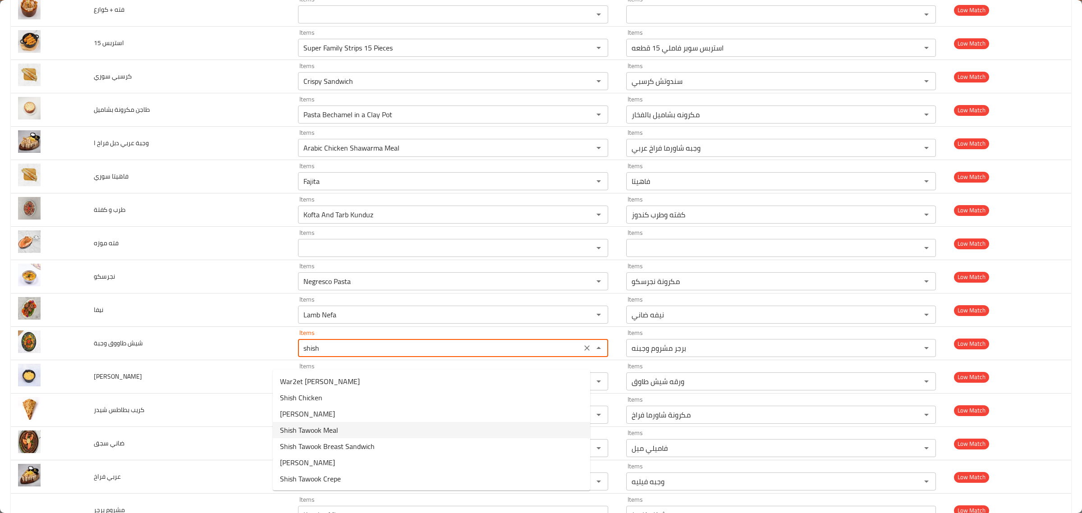
click at [357, 426] on وجبة-option-3 "Shish Tawook Meal" at bounding box center [431, 430] width 317 height 16
type وجبة "Shish Tawook Meal"
type وجبة-ar "وجبه شيش طاوق"
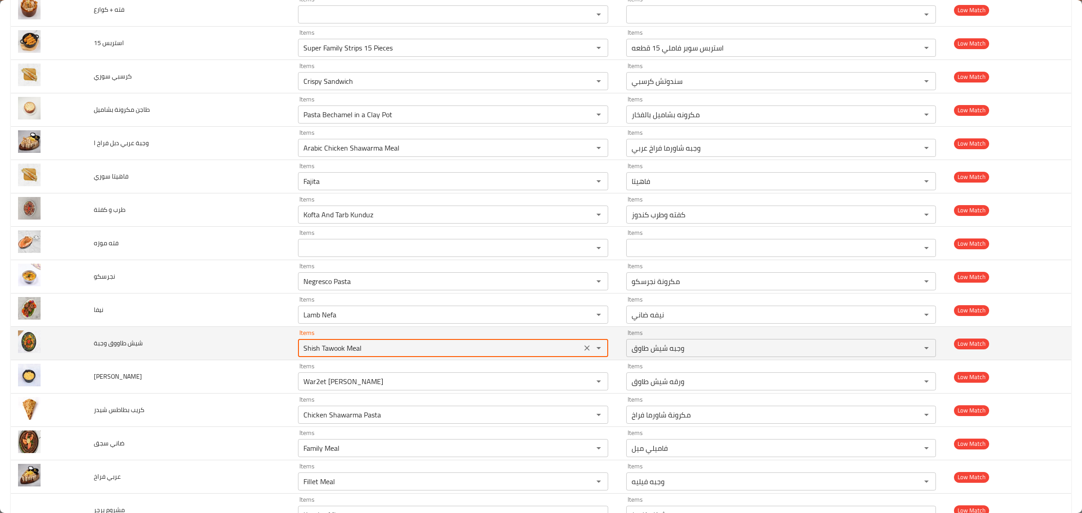
type وجبة "Shish Tawook Meal"
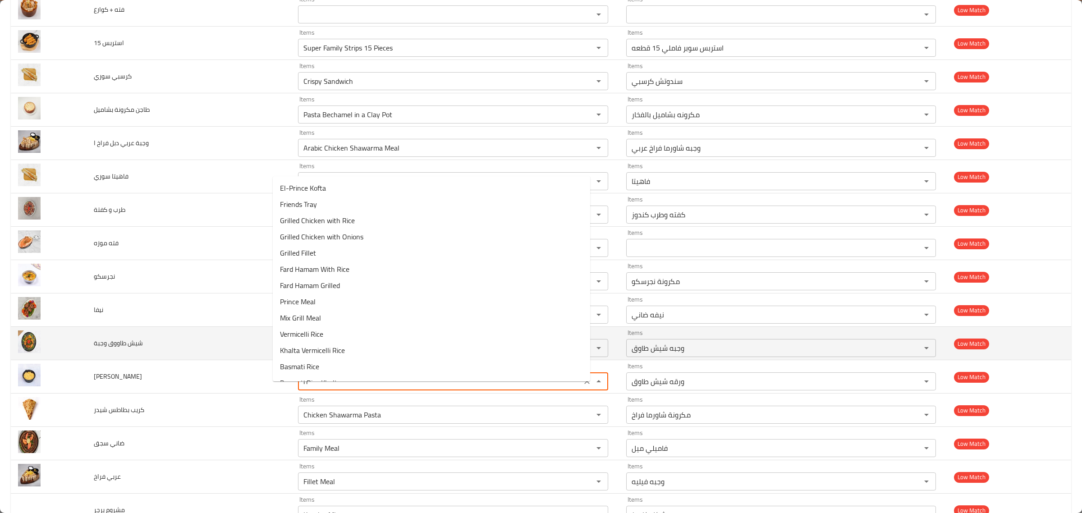
type ريزو "r"
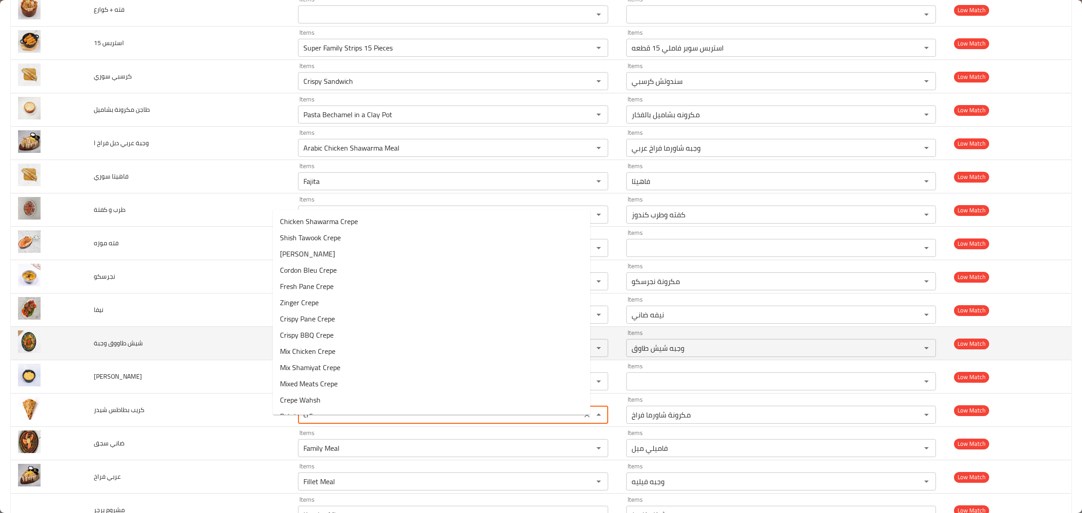
type شيدر "c"
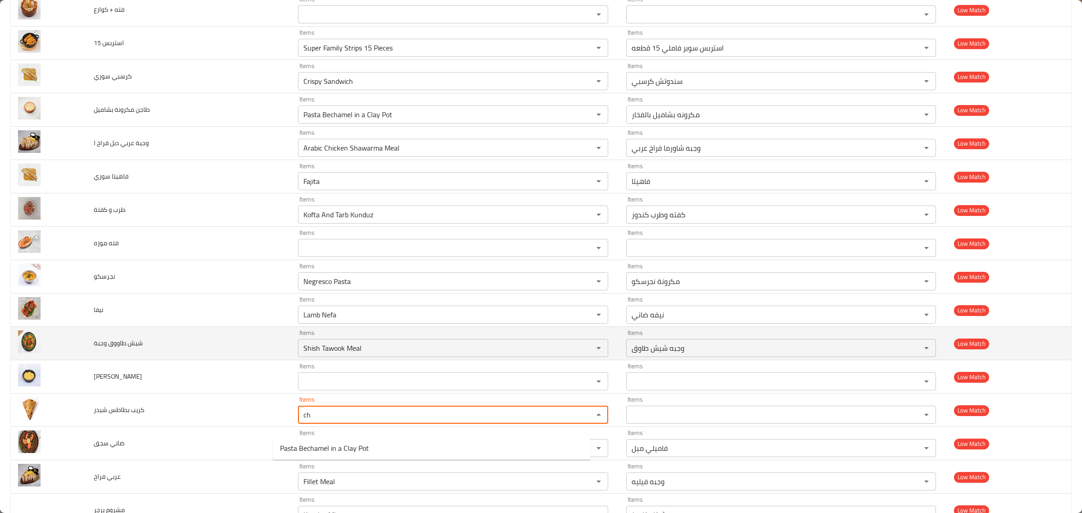
type شيدر "c"
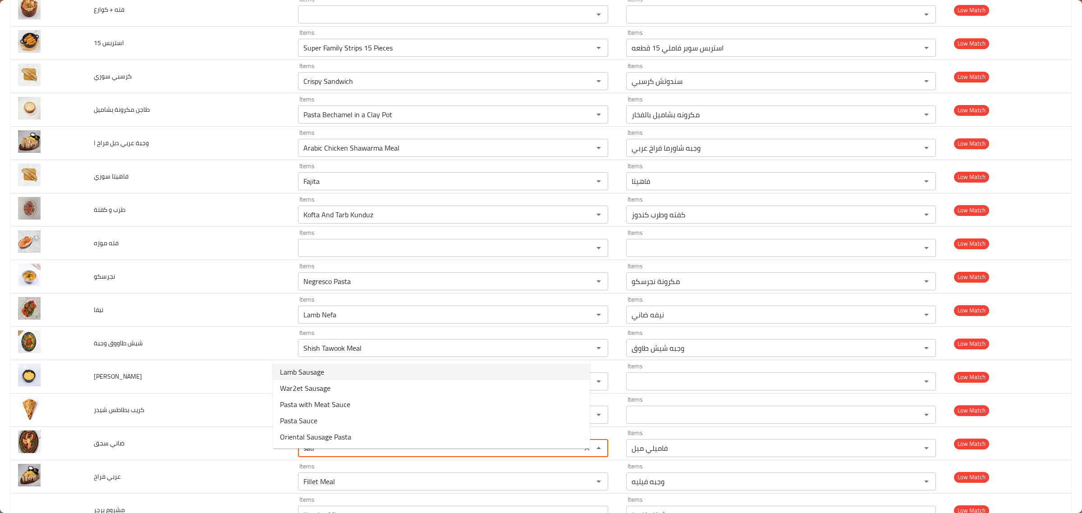
click at [318, 366] on span "Lamb Sausage" at bounding box center [302, 371] width 44 height 11
type سجق "Lamb Sausage"
type سجق-ar "سجق ضاني"
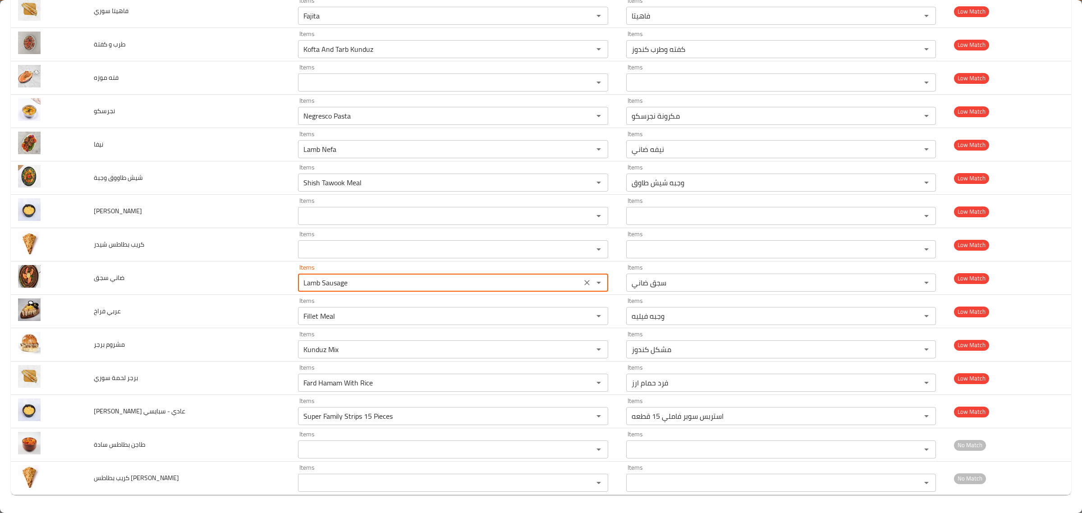
type سجق "Lamb Sausage"
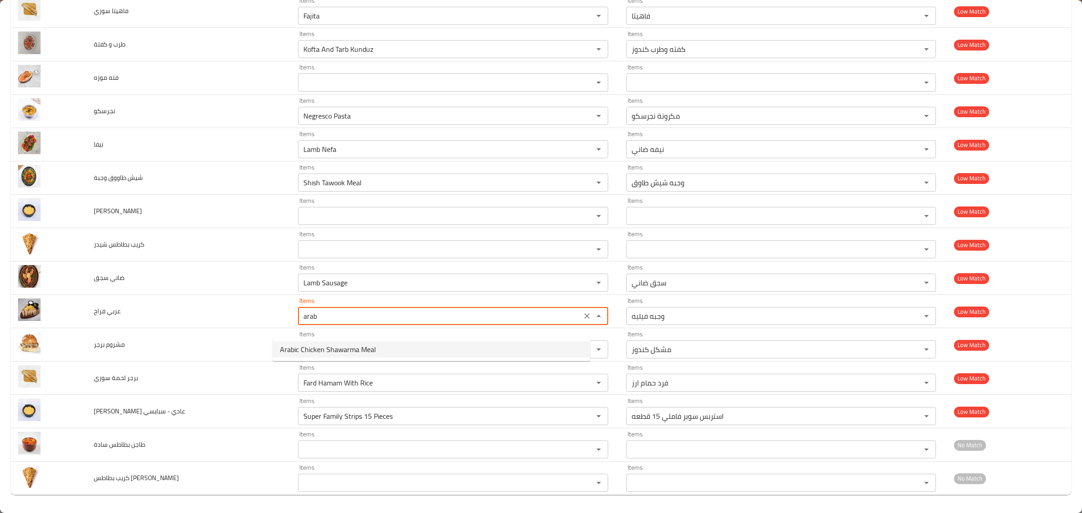
click at [350, 348] on span "Arabic Chicken Shawarma Meal" at bounding box center [328, 349] width 96 height 11
type فراخ "Arabic Chicken Shawarma Meal"
type فراخ-ar "وجبه شاورما فراخ عربي"
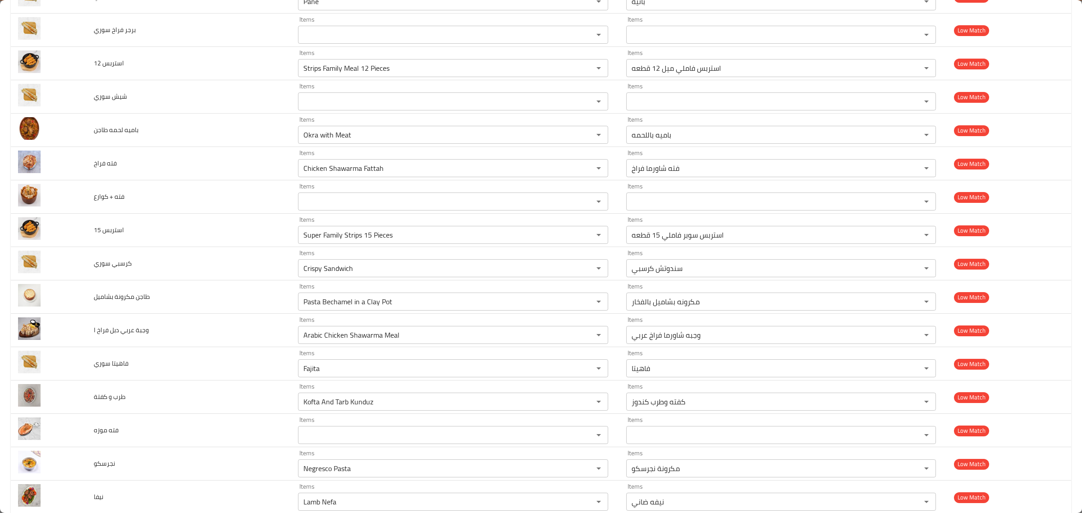
scroll to position [3558, 0]
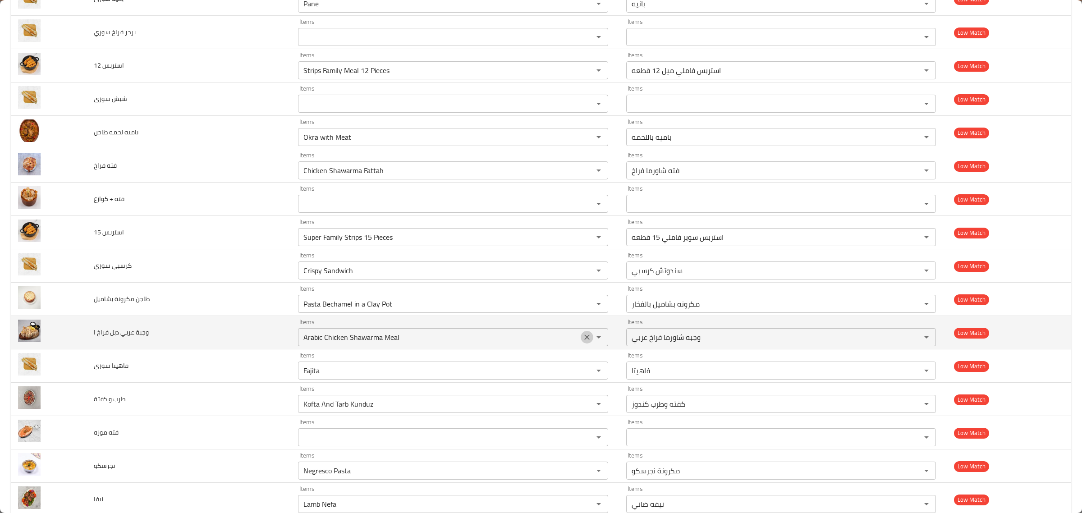
click at [582, 342] on icon "Clear" at bounding box center [586, 337] width 9 height 9
type فراخ "Arabic Chicken Shawarma Meal"
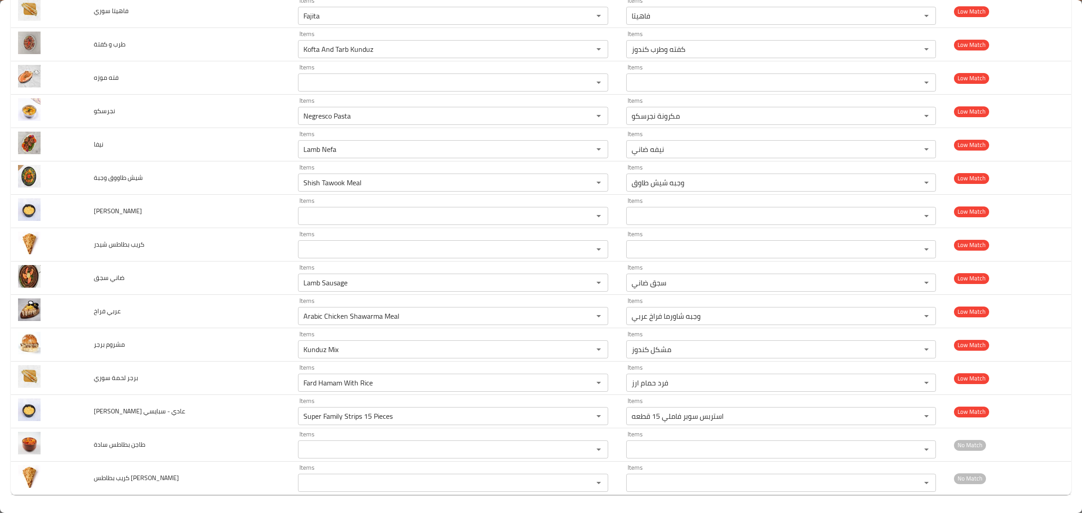
scroll to position [3924, 0]
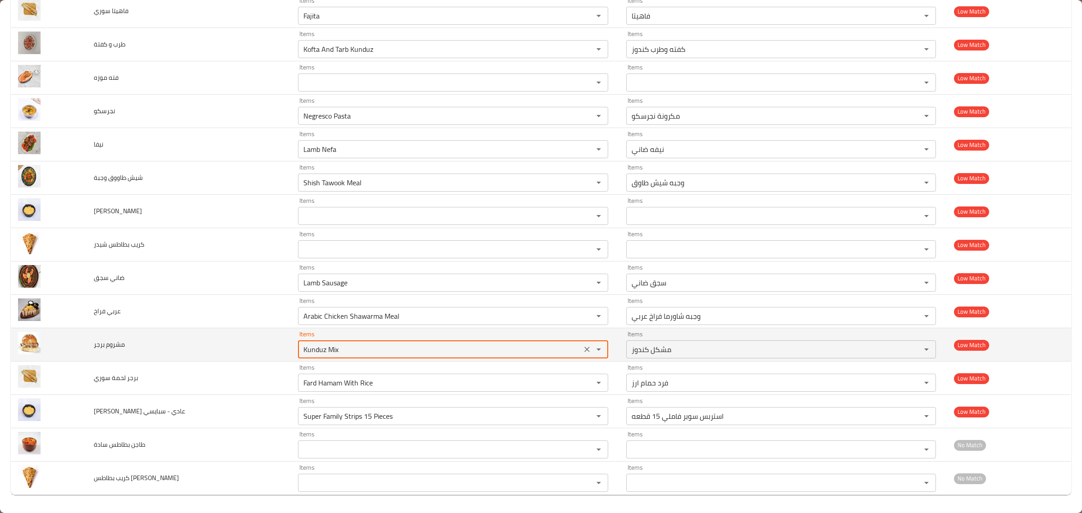
click at [461, 352] on برجر "Kunduz Mix" at bounding box center [440, 349] width 278 height 13
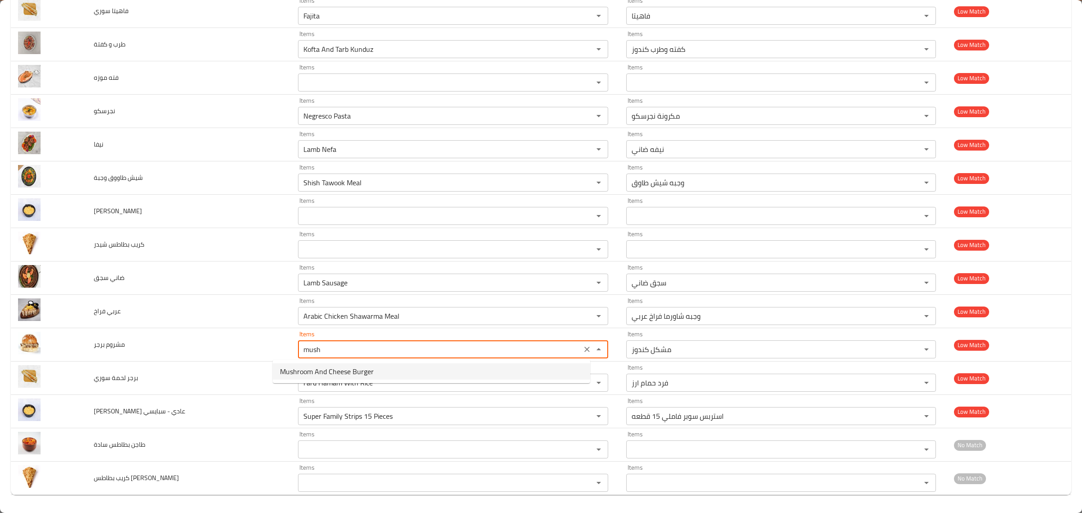
click at [458, 364] on برجر-option-0 "Mushroom And Cheese Burger" at bounding box center [431, 371] width 317 height 16
type برجر "Mushroom And Cheese Burger"
type برجر-ar "برجر مشروم وجبنه"
type برجر "Mushroom And Cheese Burger"
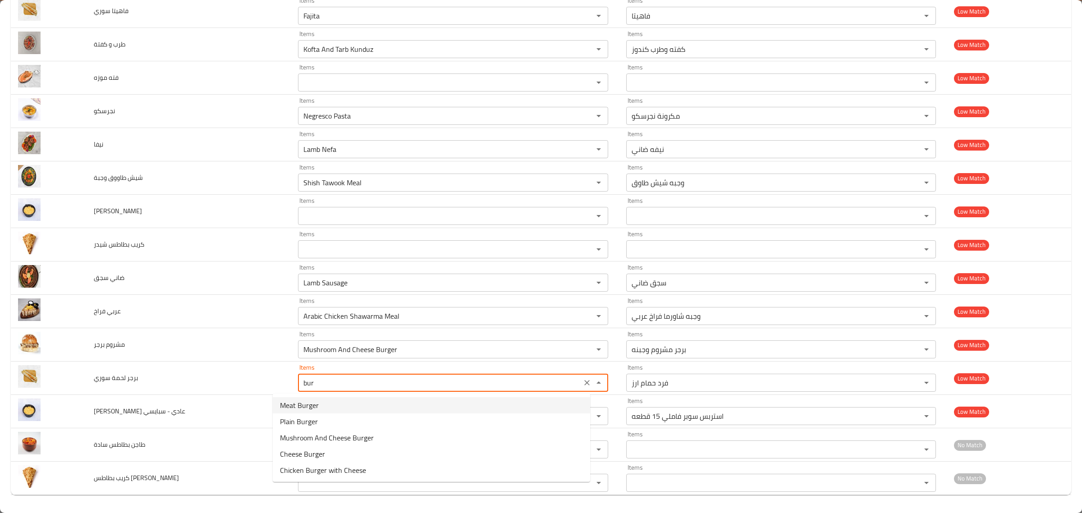
click at [384, 411] on سوري-option-0 "Meat Burger" at bounding box center [431, 405] width 317 height 16
type سوري "Meat Burger"
type سوري-ar "برجر لحمه"
type سوري "Meat Burger"
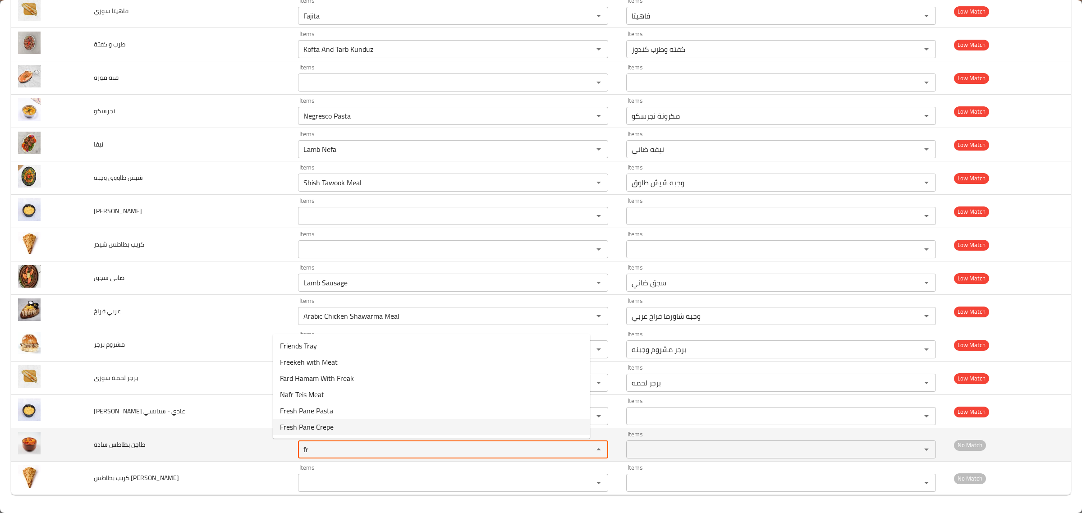
type سادة "f"
click at [414, 450] on سادة "pota" at bounding box center [440, 449] width 278 height 13
type سادة "c"
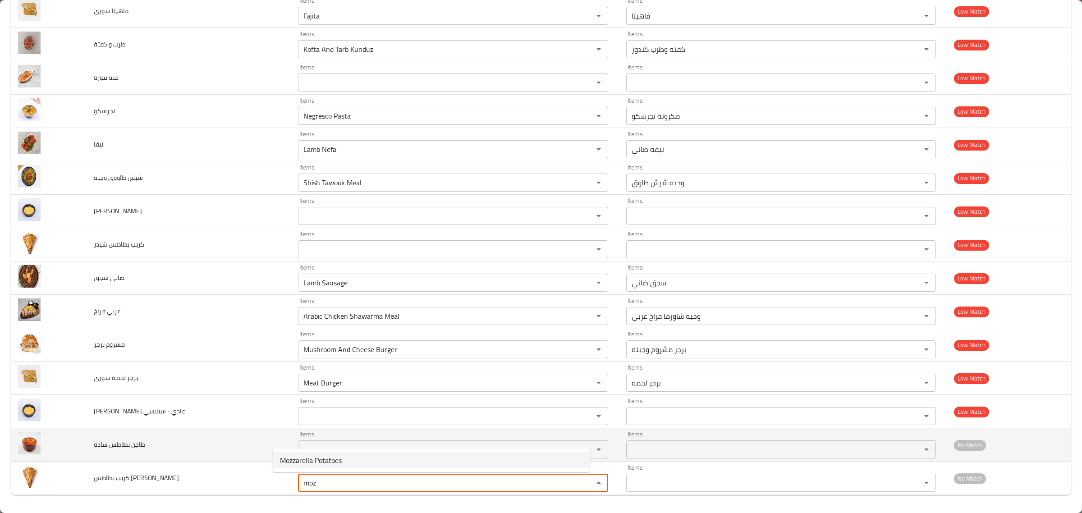
type موتزاريلا "moz"
click at [192, 441] on td "طاجن بطاطس سادة" at bounding box center [189, 444] width 204 height 33
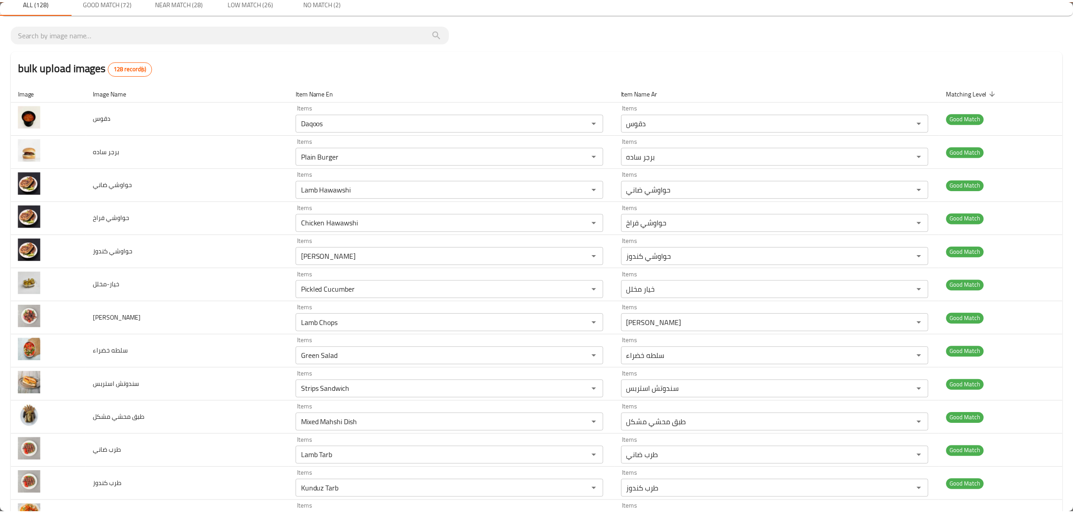
scroll to position [0, 0]
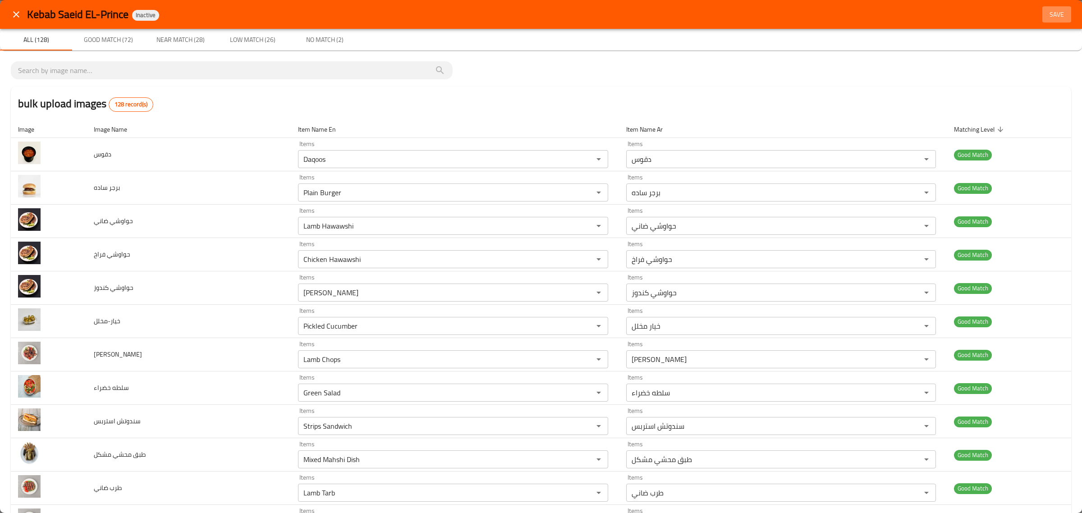
click at [1057, 8] on button "Save" at bounding box center [1056, 14] width 29 height 17
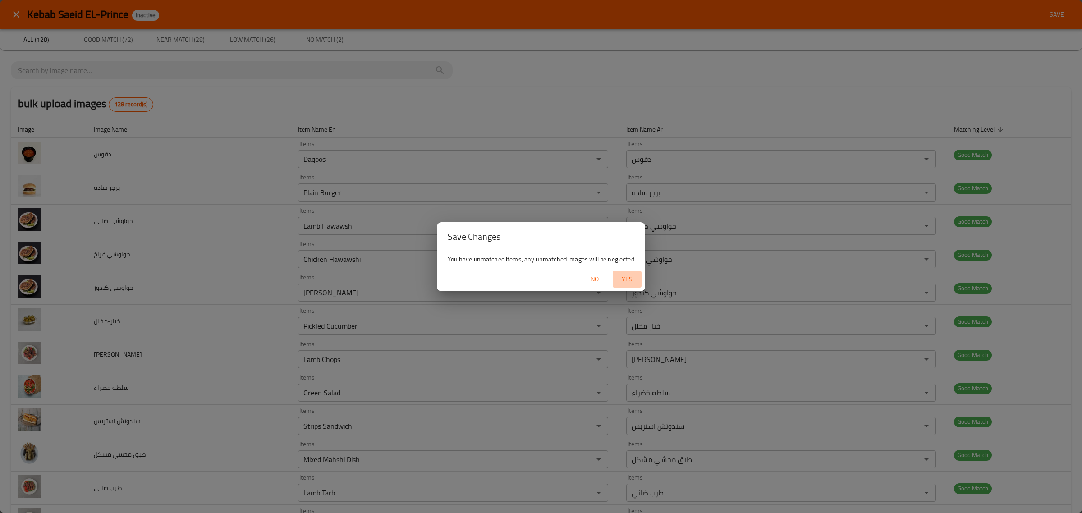
click at [625, 276] on span "Yes" at bounding box center [627, 279] width 22 height 11
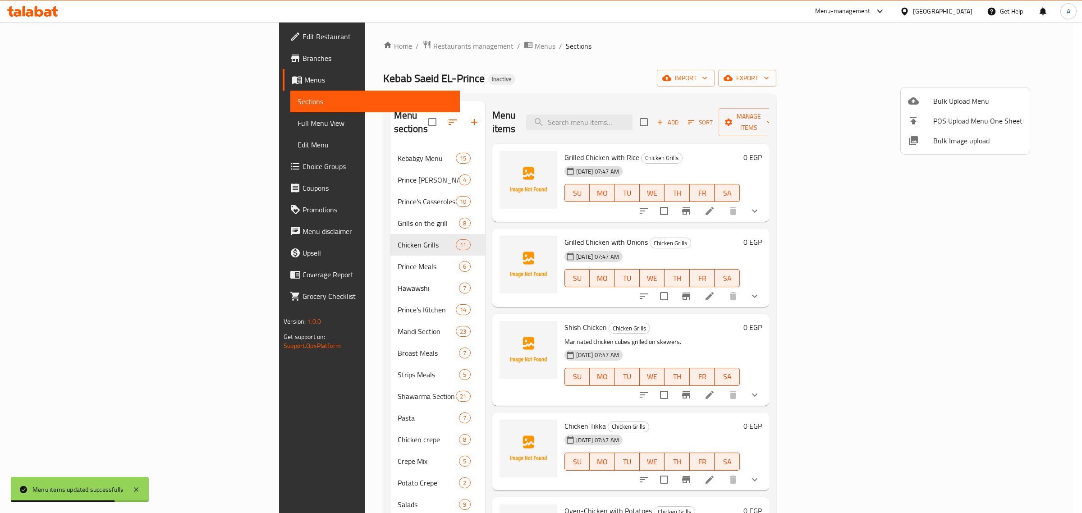
click at [255, 149] on div at bounding box center [541, 256] width 1082 height 513
click at [398, 153] on span "Kebabgy Menu" at bounding box center [427, 158] width 59 height 11
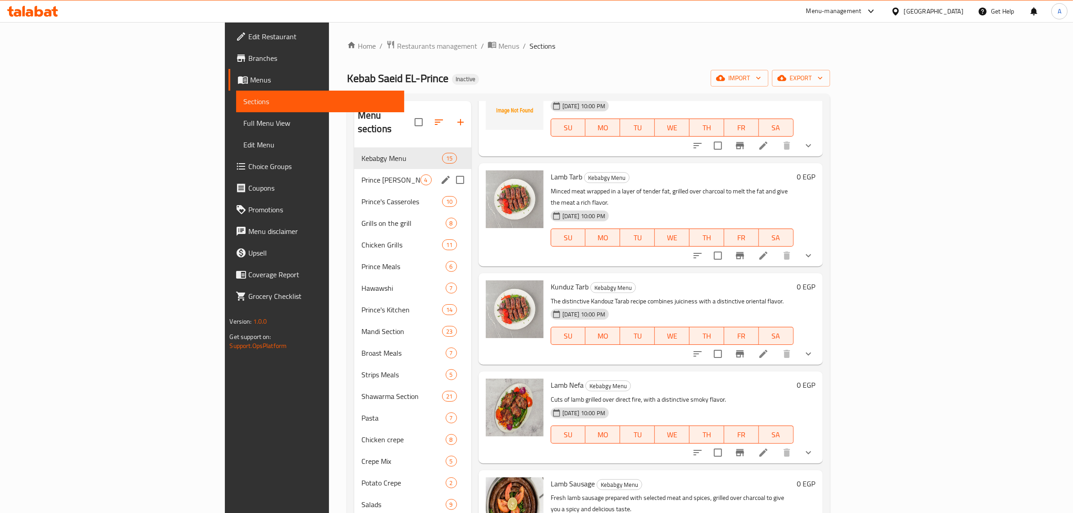
click at [354, 169] on div "Prince Trays 4" at bounding box center [412, 180] width 117 height 22
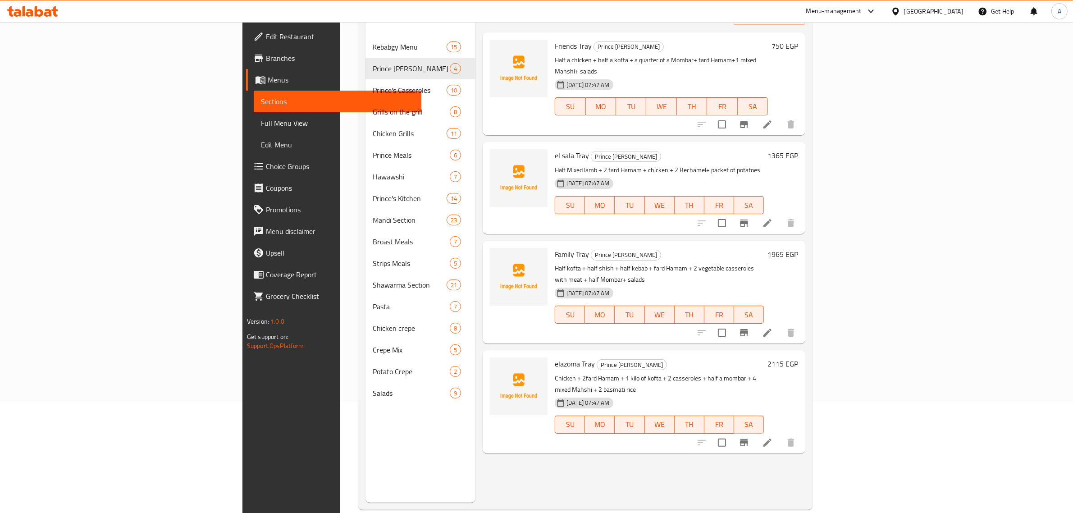
scroll to position [127, 0]
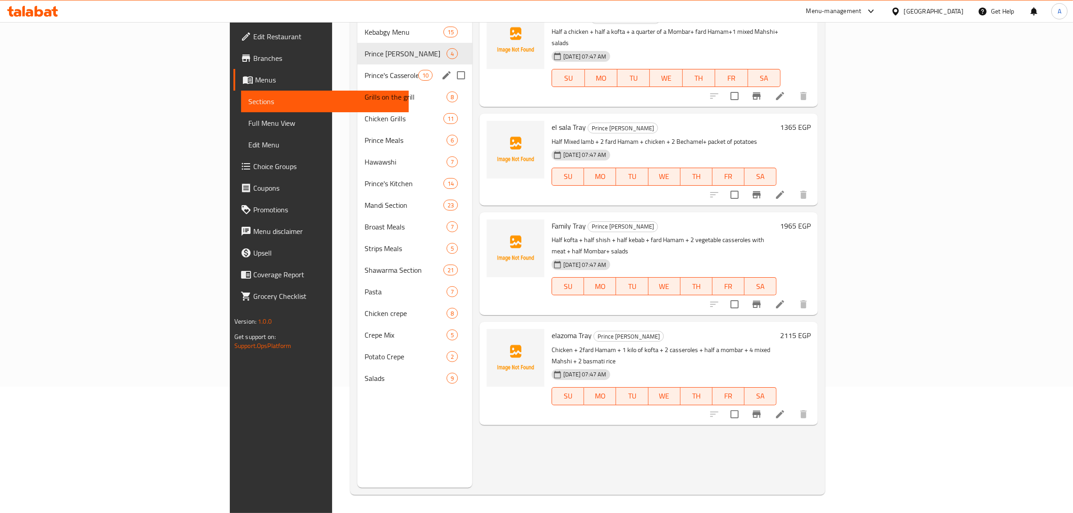
click at [365, 70] on span "Prince's Casseroles" at bounding box center [392, 75] width 54 height 11
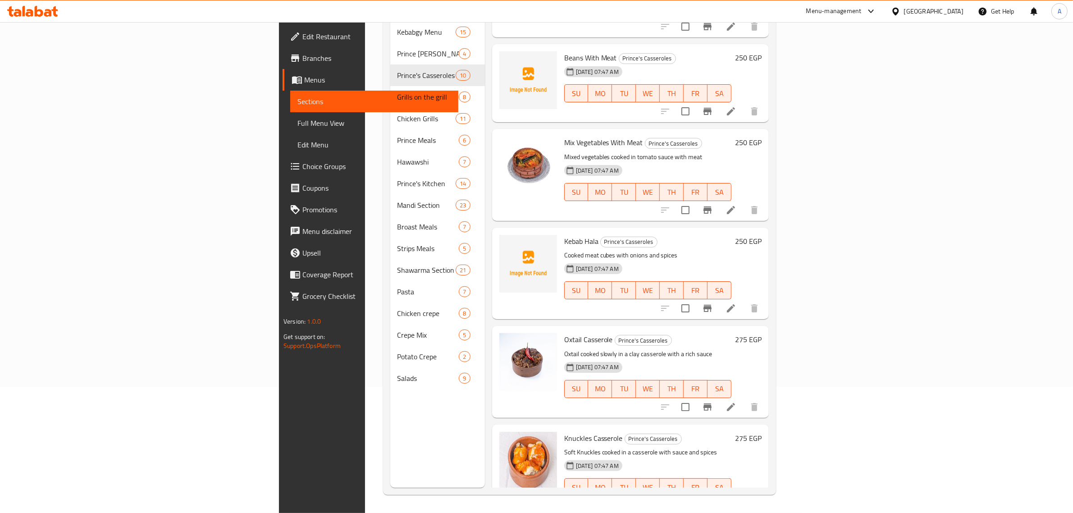
scroll to position [480, 0]
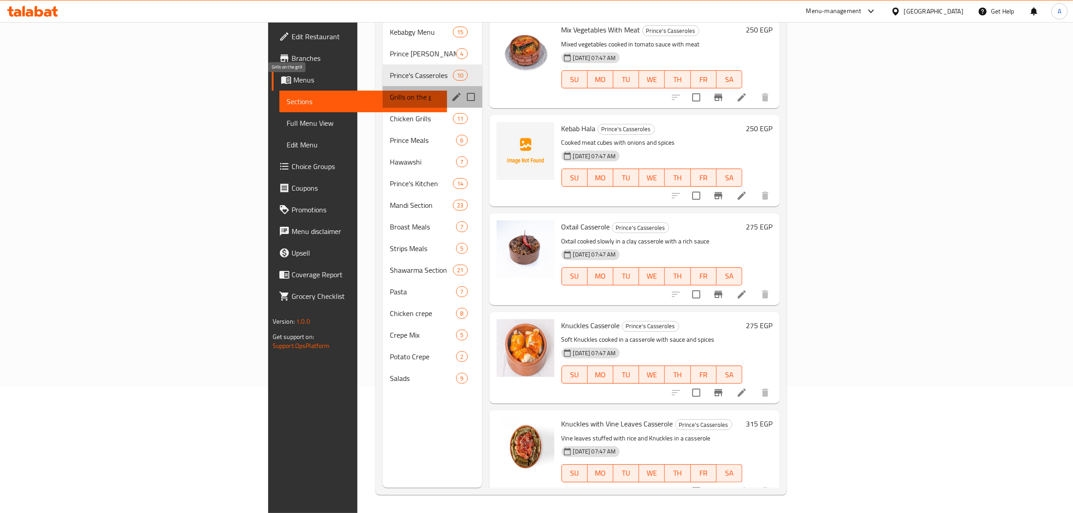
click at [390, 92] on span "Grills on the grill" at bounding box center [410, 97] width 41 height 11
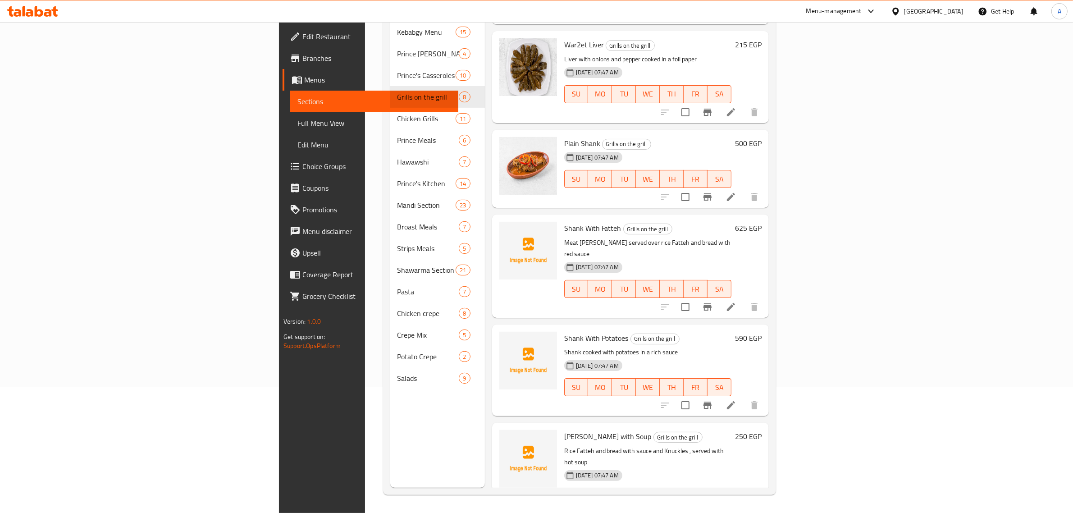
scroll to position [283, 0]
click at [675, 331] on h6 "Shank With Potatoes Grills on the grill" at bounding box center [647, 337] width 167 height 13
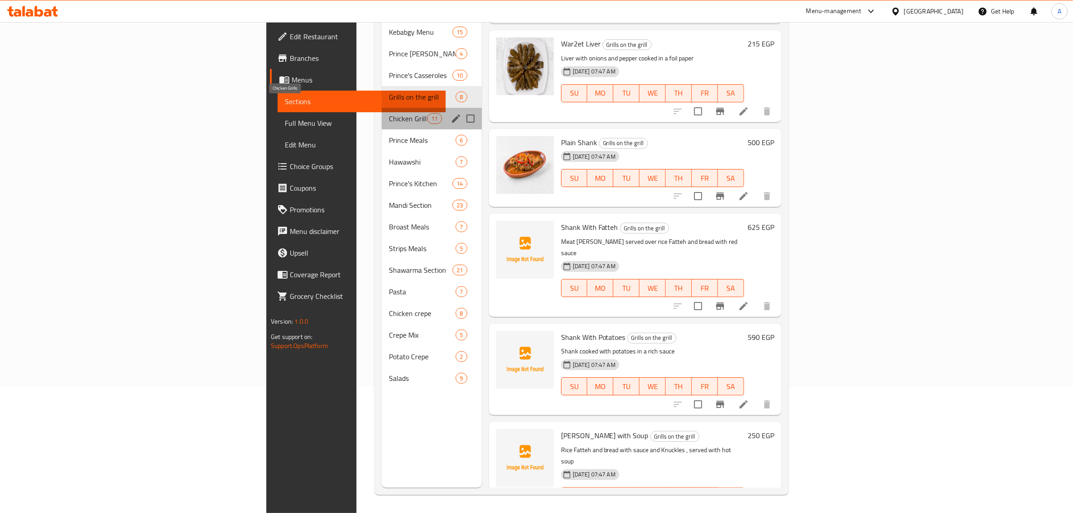
click at [389, 113] on span "Chicken Grills" at bounding box center [408, 118] width 38 height 11
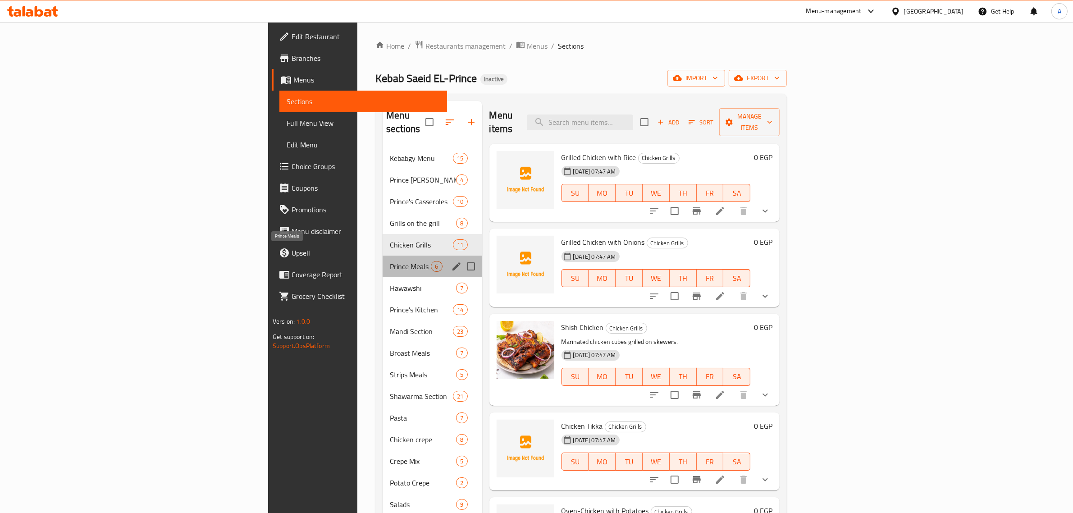
click at [390, 261] on span "Prince Meals" at bounding box center [410, 266] width 41 height 11
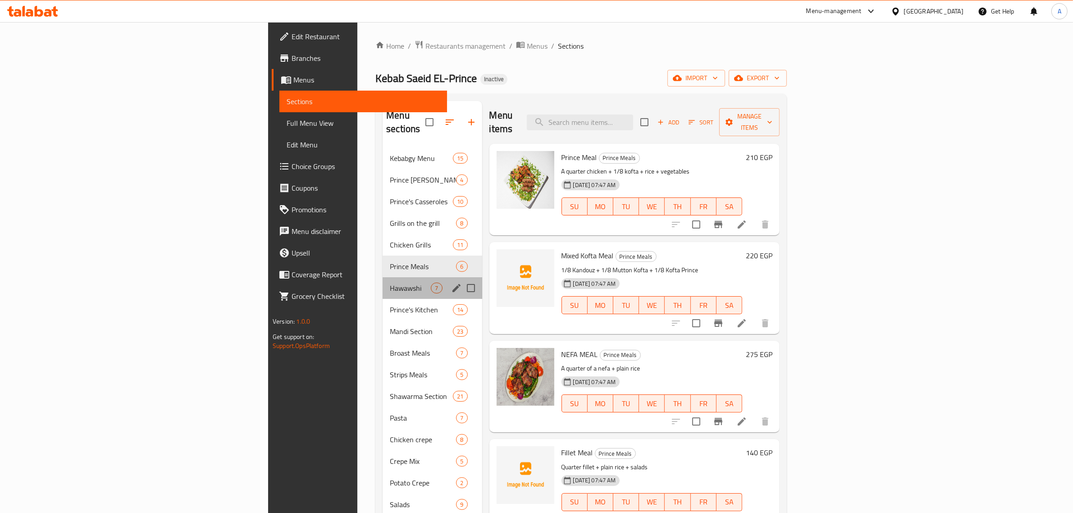
click at [383, 282] on div "Hawawshi 7" at bounding box center [432, 288] width 99 height 22
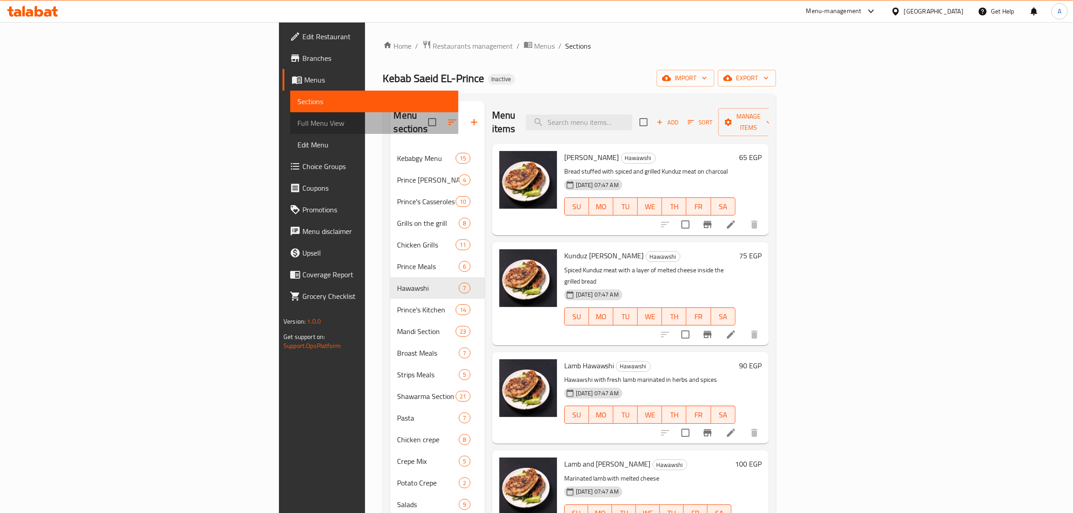
drag, startPoint x: 43, startPoint y: 119, endPoint x: 78, endPoint y: 93, distance: 43.5
click at [297, 119] on span "Full Menu View" at bounding box center [374, 123] width 154 height 11
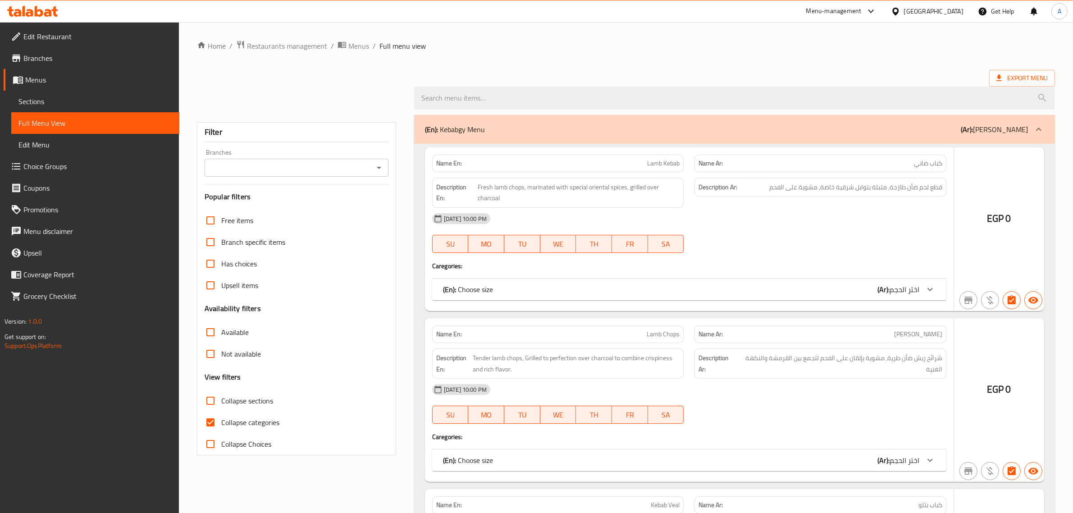
click at [78, 95] on link "Sections" at bounding box center [95, 102] width 168 height 22
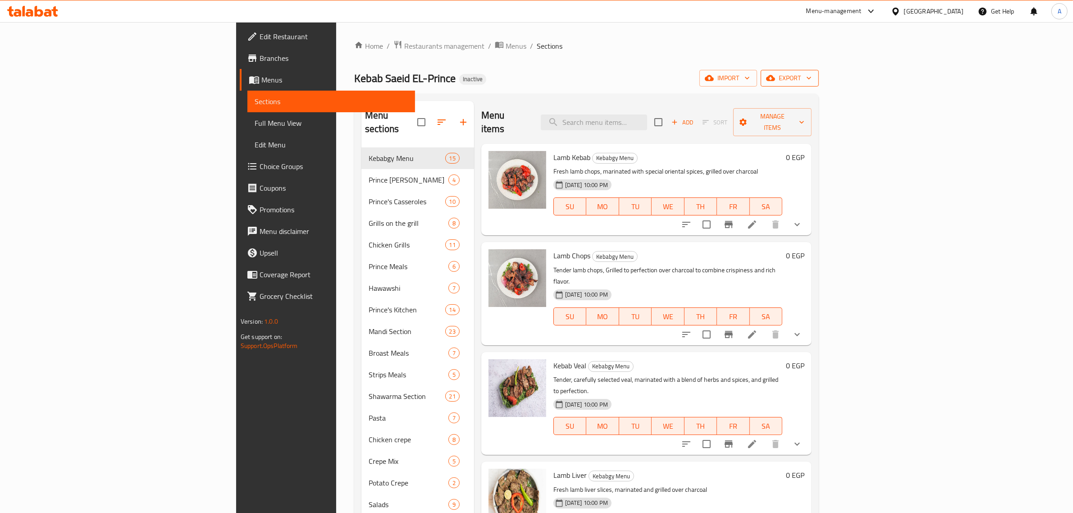
click at [812, 77] on span "export" at bounding box center [790, 78] width 44 height 11
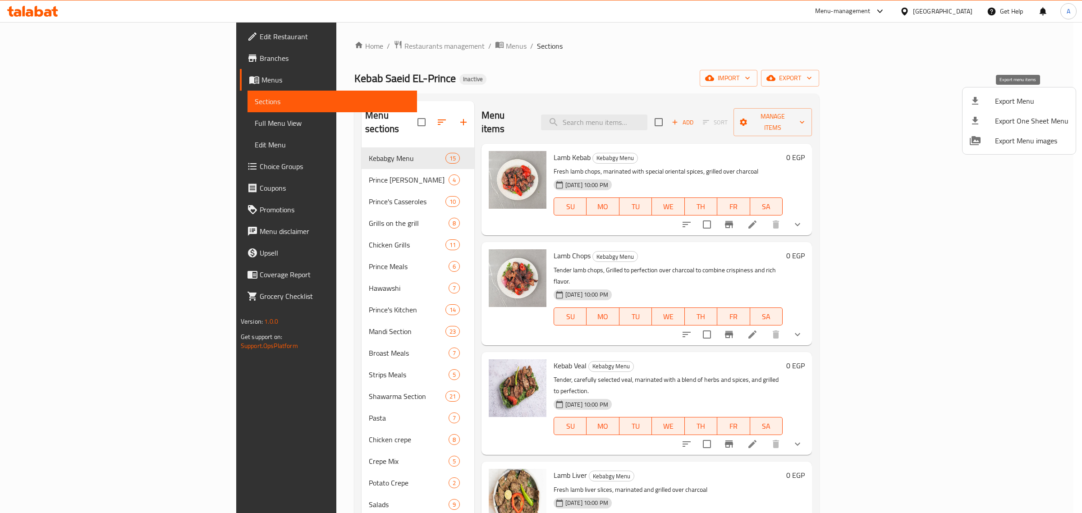
click at [982, 100] on div at bounding box center [982, 101] width 25 height 11
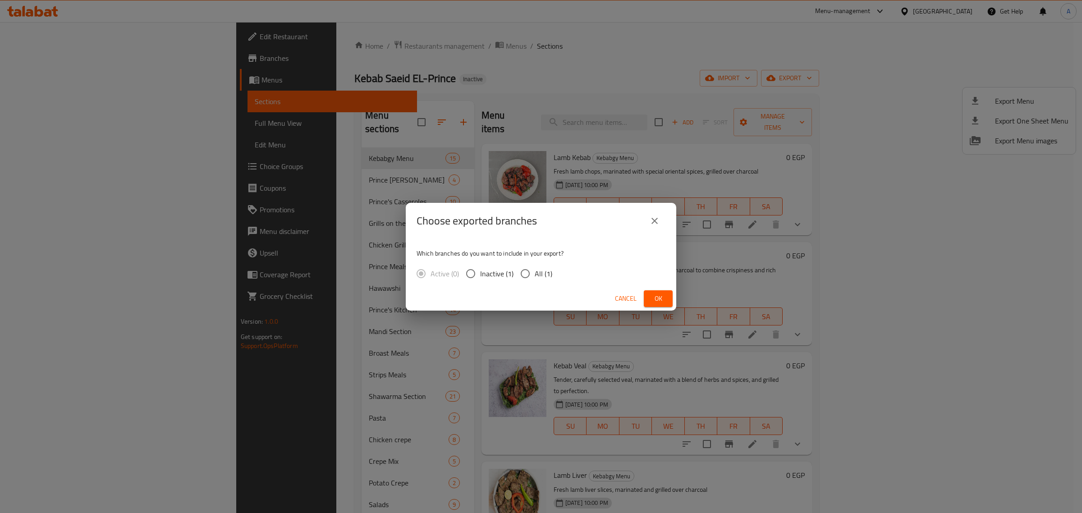
click at [539, 280] on label "All (1)" at bounding box center [534, 273] width 37 height 19
click at [535, 280] on input "All (1)" at bounding box center [525, 273] width 19 height 19
radio input "true"
click at [653, 301] on span "Ok" at bounding box center [658, 298] width 14 height 11
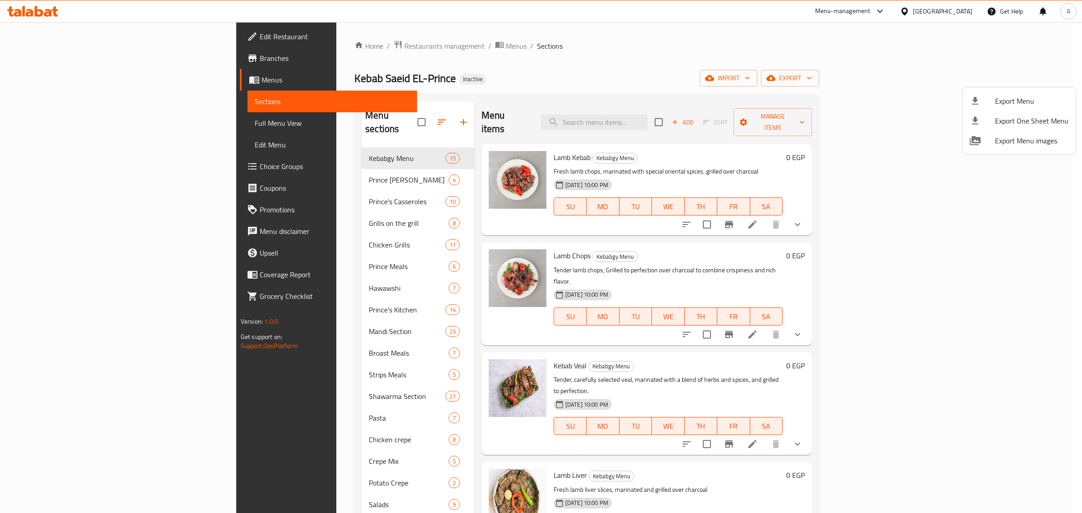
click at [311, 45] on div at bounding box center [541, 256] width 1082 height 513
click at [404, 45] on span "Restaurants management" at bounding box center [444, 46] width 80 height 11
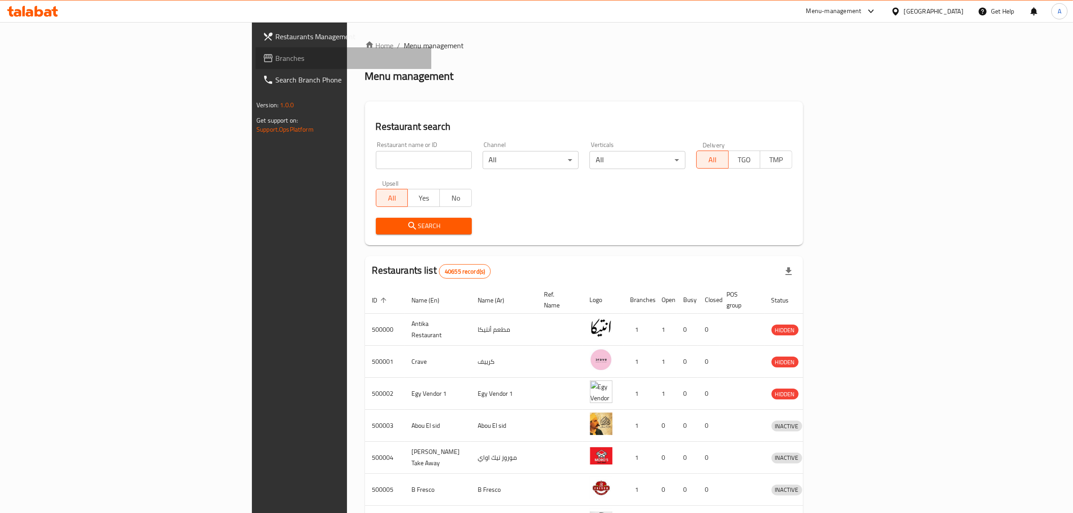
click at [275, 55] on span "Branches" at bounding box center [349, 58] width 149 height 11
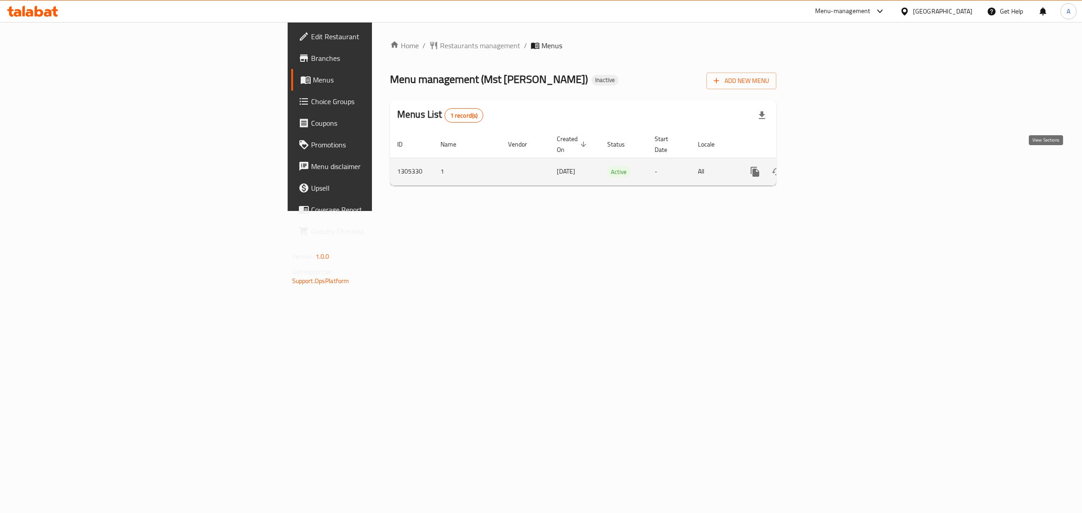
click at [825, 166] on icon "enhanced table" at bounding box center [819, 171] width 11 height 11
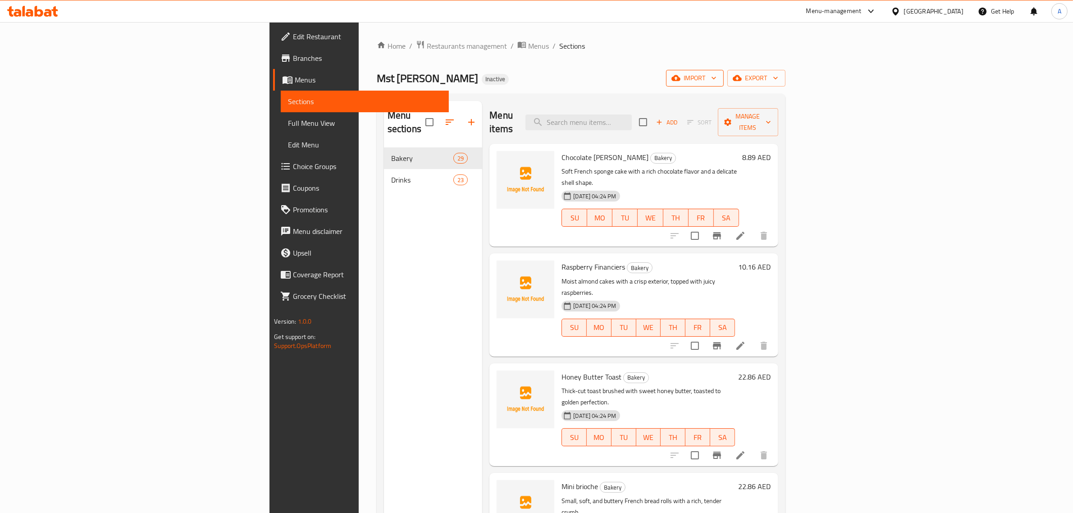
click at [717, 73] on span "import" at bounding box center [694, 78] width 43 height 11
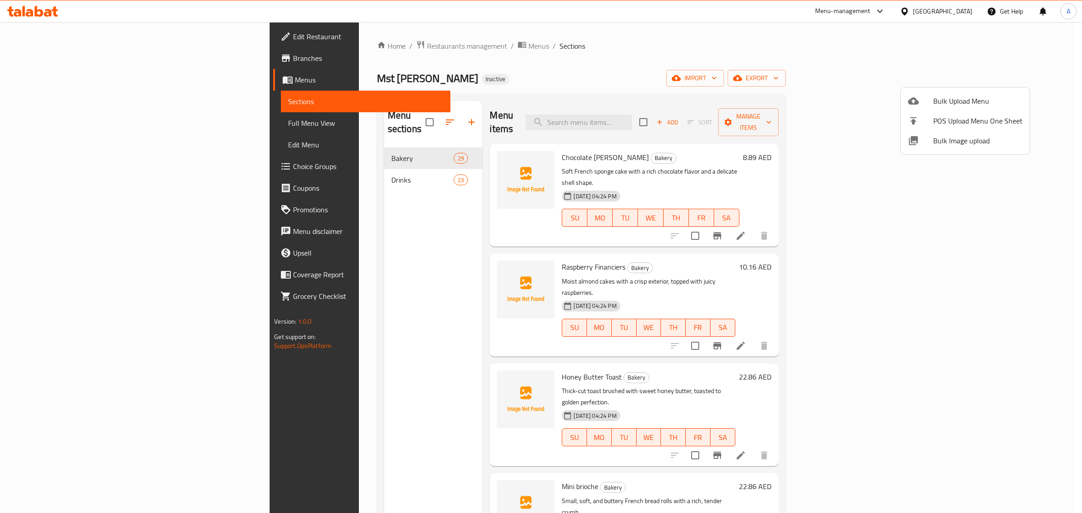
click at [949, 141] on span "Bulk Image upload" at bounding box center [977, 140] width 89 height 11
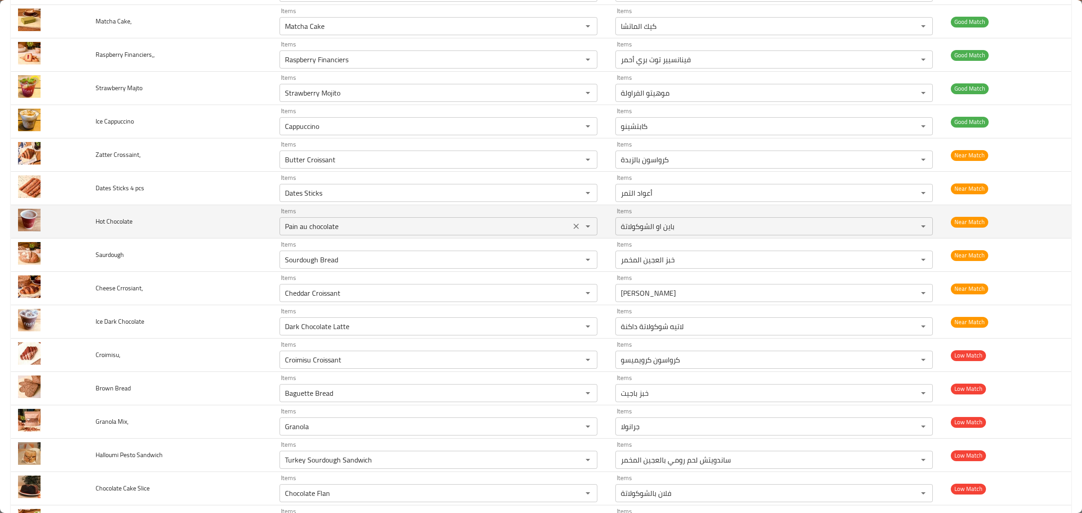
scroll to position [574, 0]
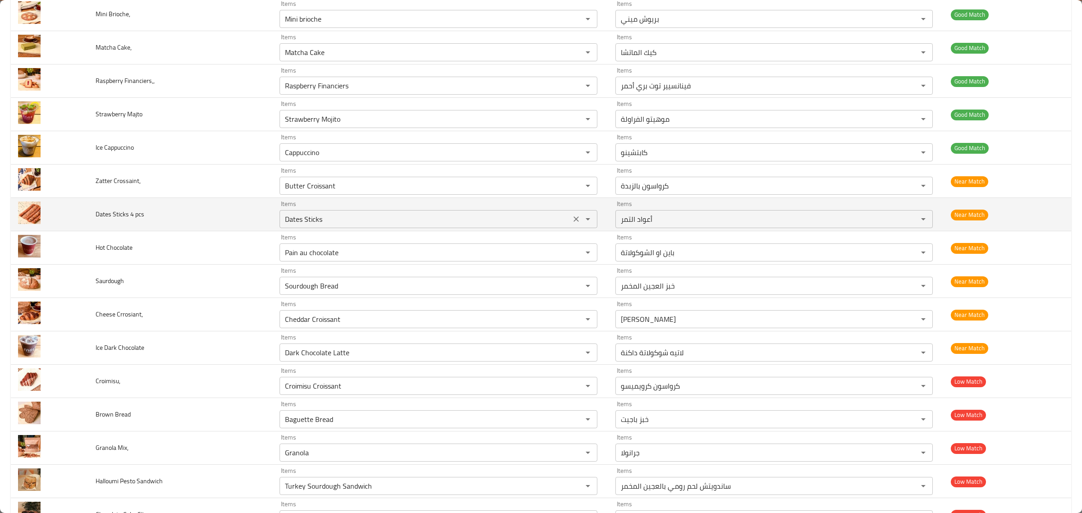
click at [417, 223] on pcs "Dates Sticks" at bounding box center [425, 219] width 286 height 13
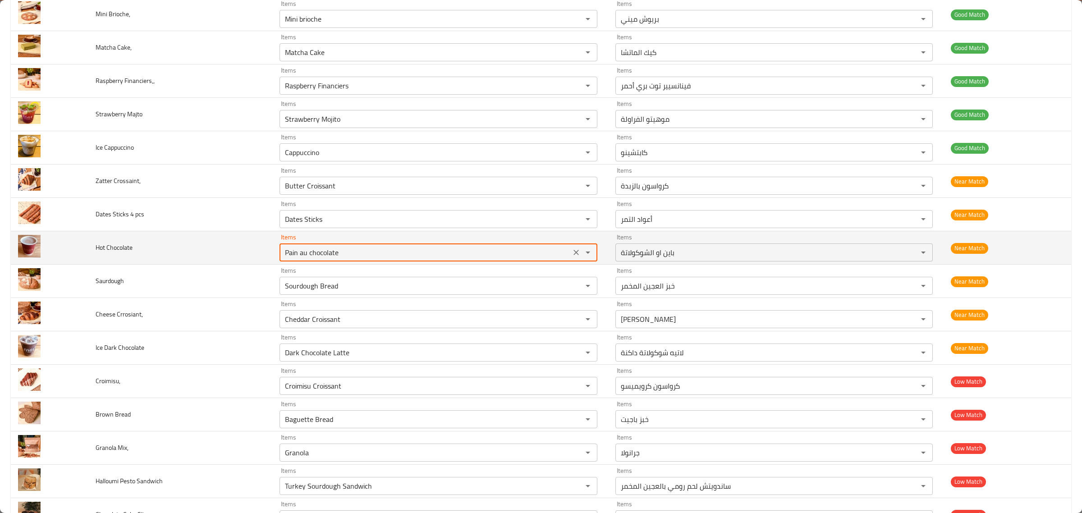
click at [408, 258] on Chocolate "Pain au chocolate" at bounding box center [425, 252] width 286 height 13
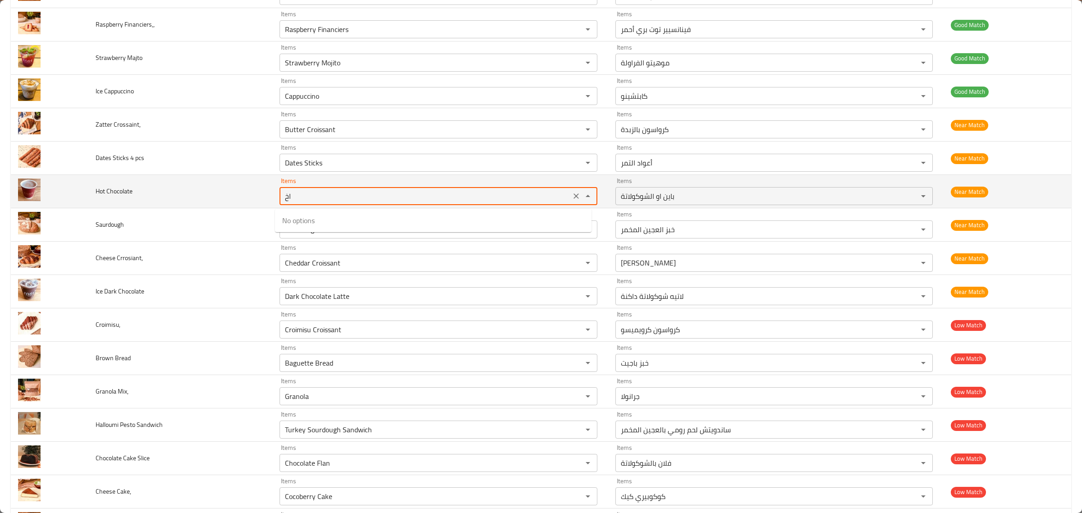
type Chocolate "اخف"
click at [572, 198] on icon "Clear" at bounding box center [576, 196] width 9 height 9
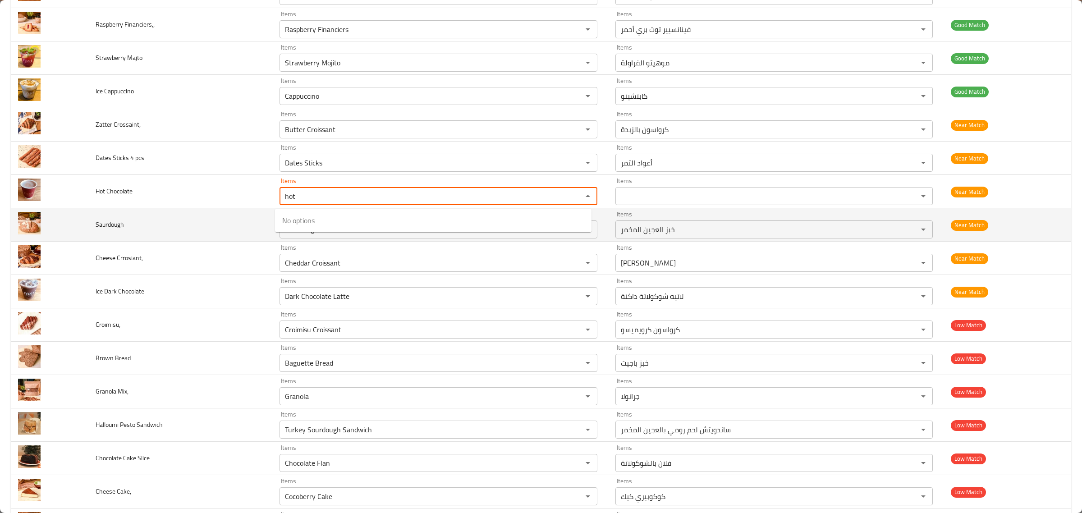
type Chocolate "hot"
click at [230, 219] on td "Saurdough" at bounding box center [180, 224] width 184 height 33
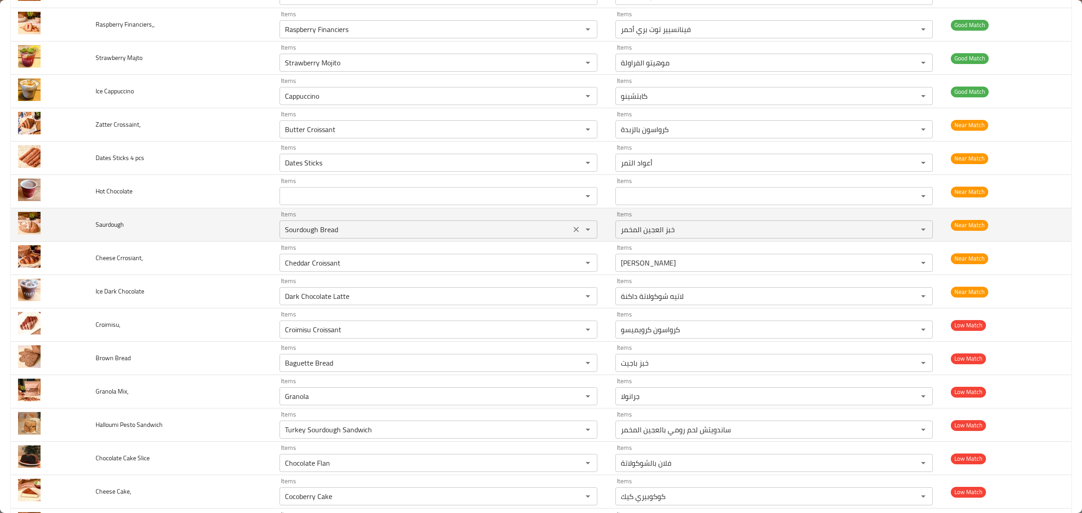
click at [334, 220] on div "Items Sourdough Bread Items" at bounding box center [438, 224] width 318 height 27
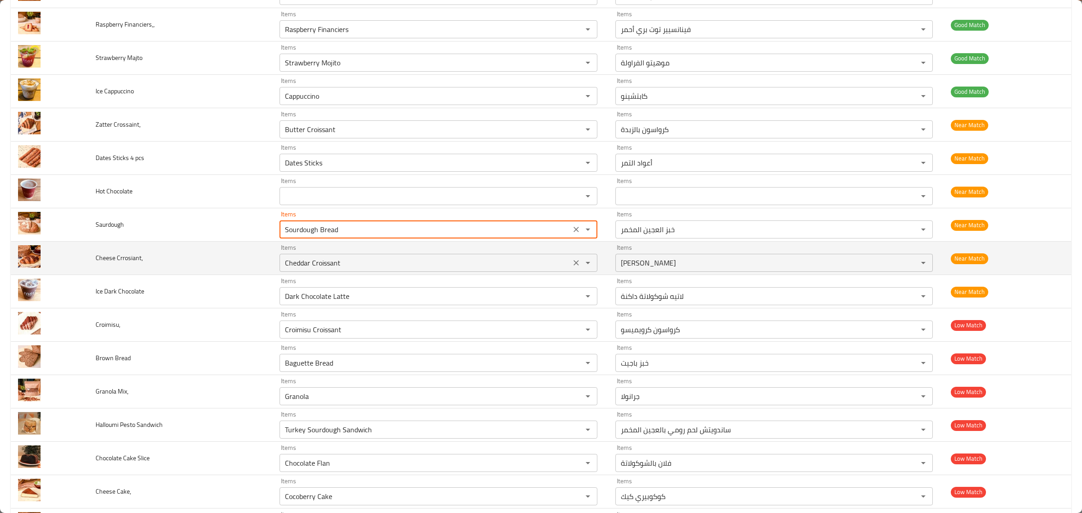
click at [362, 264] on Crrosiant\, "Cheddar Croissant" at bounding box center [425, 262] width 286 height 13
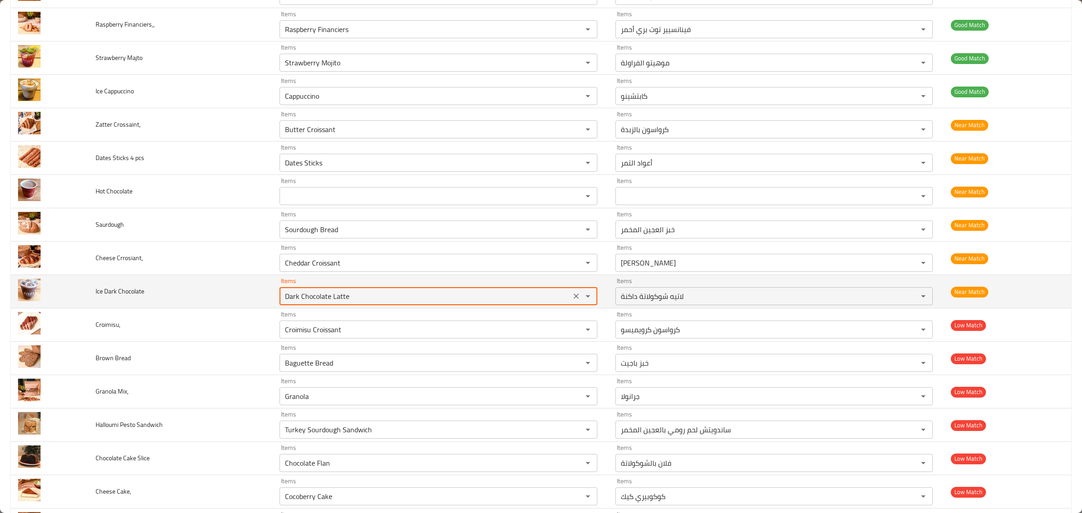
click at [371, 294] on Chocolate "Dark Chocolate Latte" at bounding box center [425, 296] width 286 height 13
type Chocolate "dar"
drag, startPoint x: 569, startPoint y: 301, endPoint x: 328, endPoint y: 289, distance: 241.4
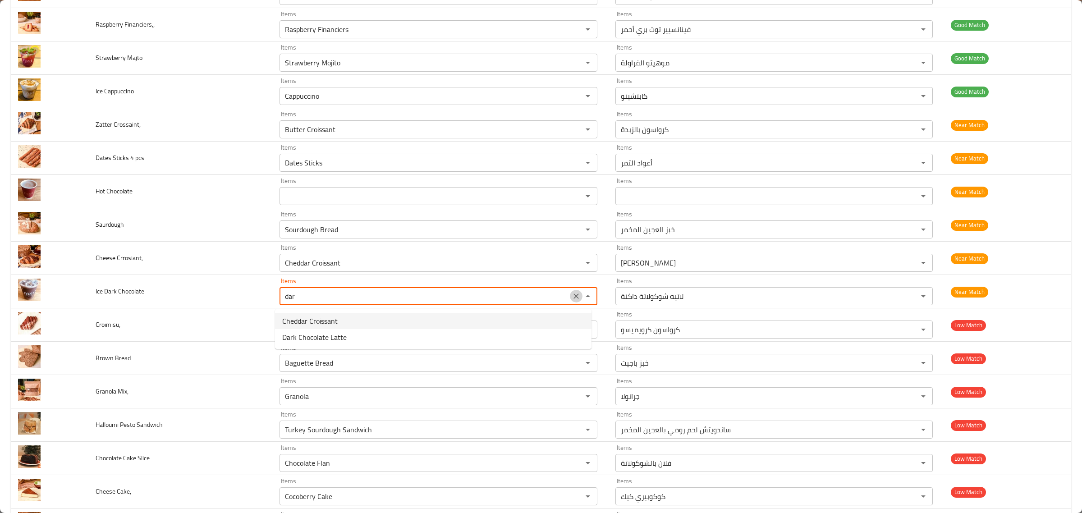
click at [572, 300] on icon "Clear" at bounding box center [576, 296] width 9 height 9
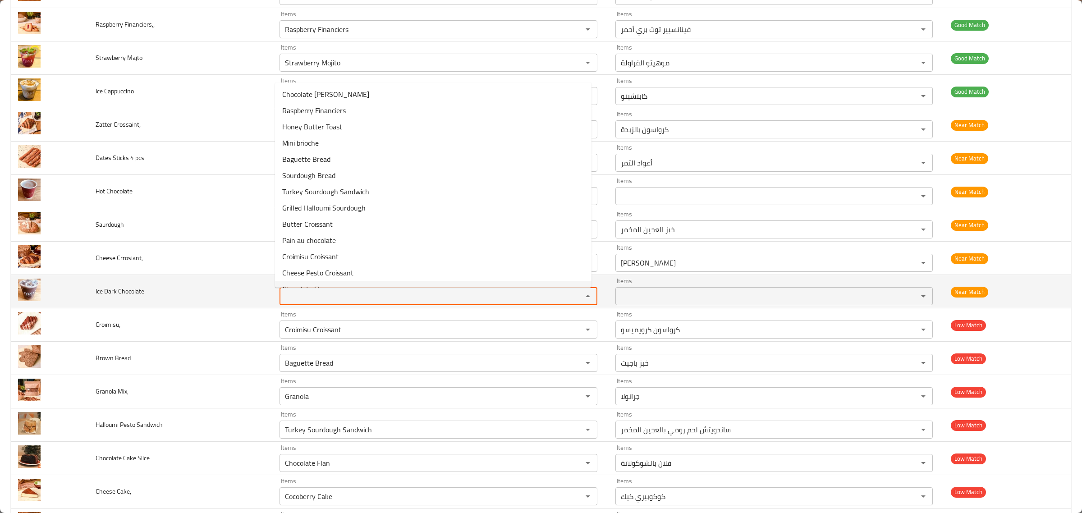
click at [211, 279] on td "Ice Dark Chocolate" at bounding box center [180, 291] width 184 height 33
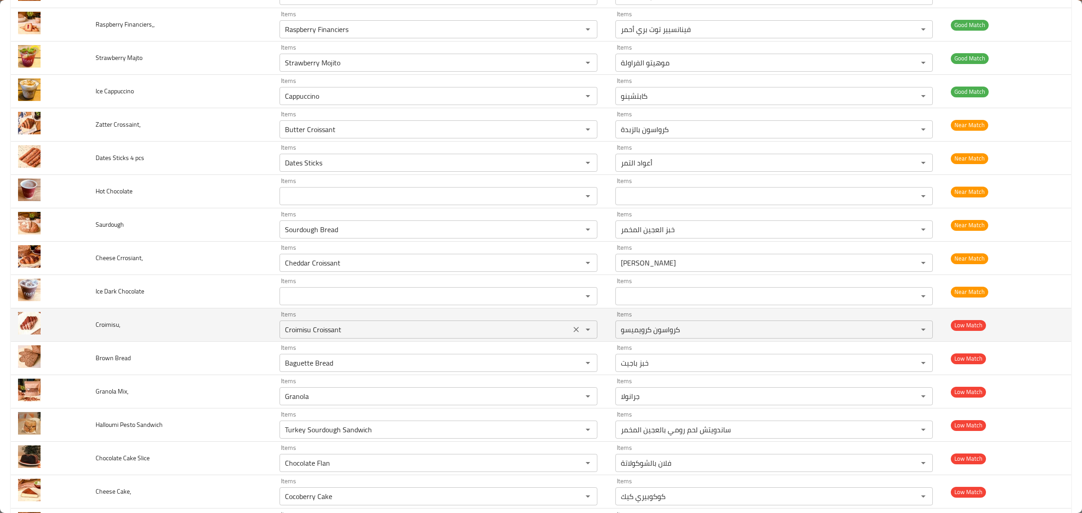
click at [336, 328] on input "Croimisu Croissant" at bounding box center [425, 329] width 286 height 13
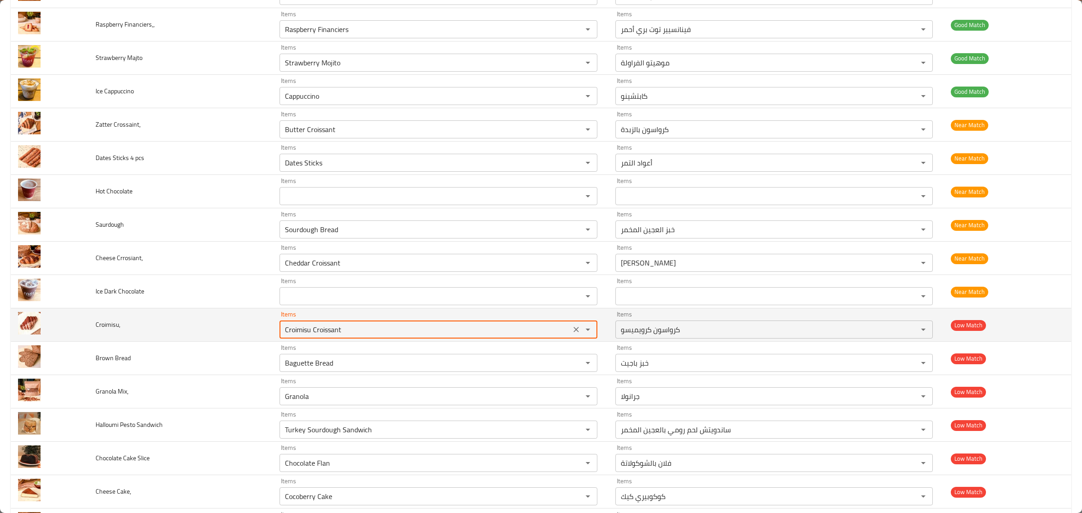
scroll to position [686, 0]
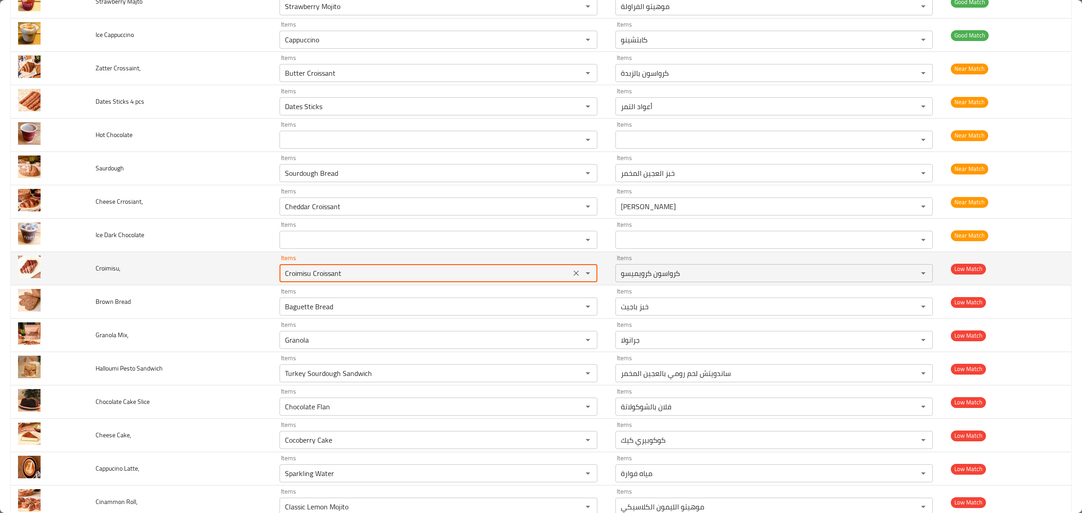
click at [336, 328] on div "Items Granola Items" at bounding box center [438, 334] width 318 height 27
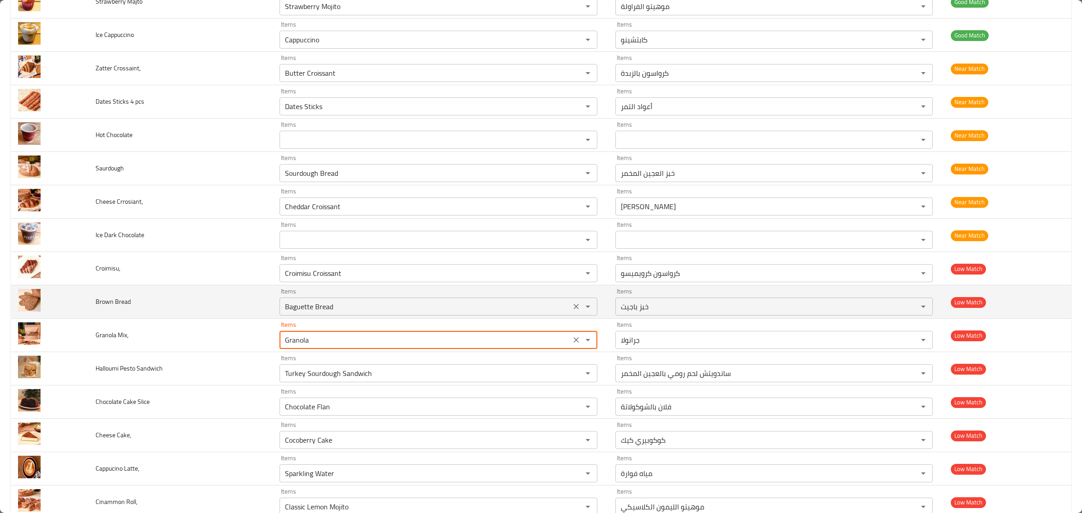
click at [342, 316] on div "Baguette Bread Items" at bounding box center [438, 306] width 318 height 18
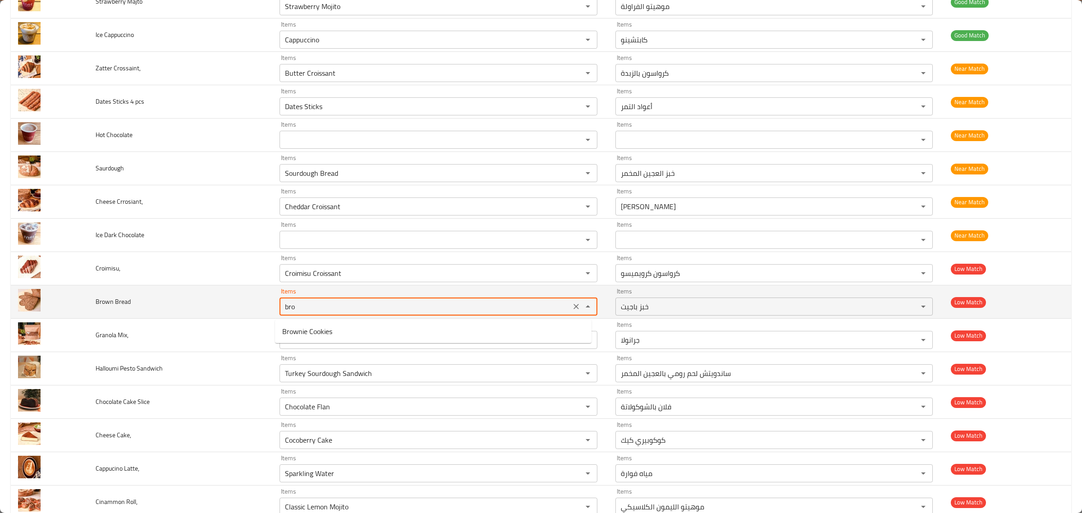
type Bread "Baguette Bread"
click at [231, 316] on td "Brown Bread" at bounding box center [180, 301] width 184 height 33
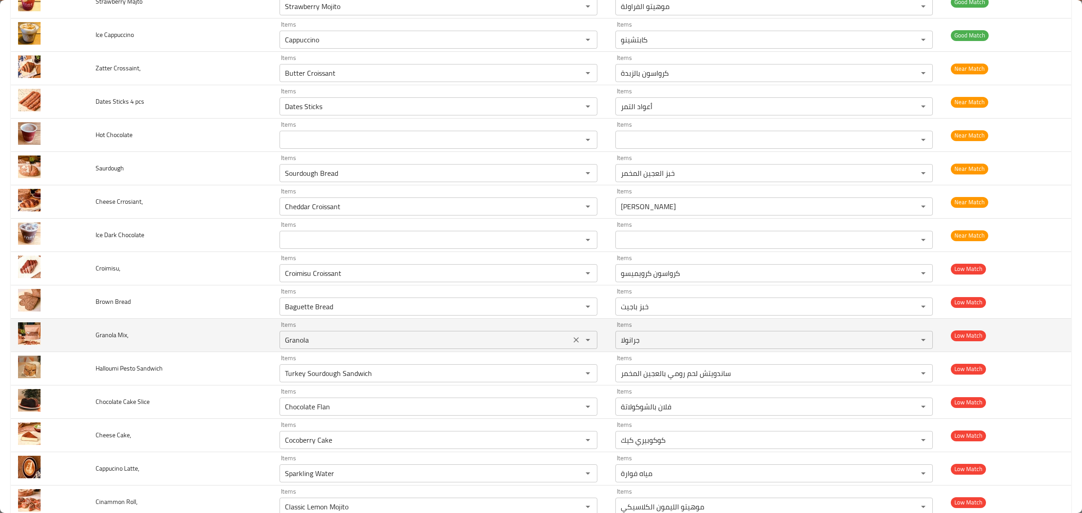
click at [365, 330] on div "Items Granola Items" at bounding box center [438, 334] width 318 height 27
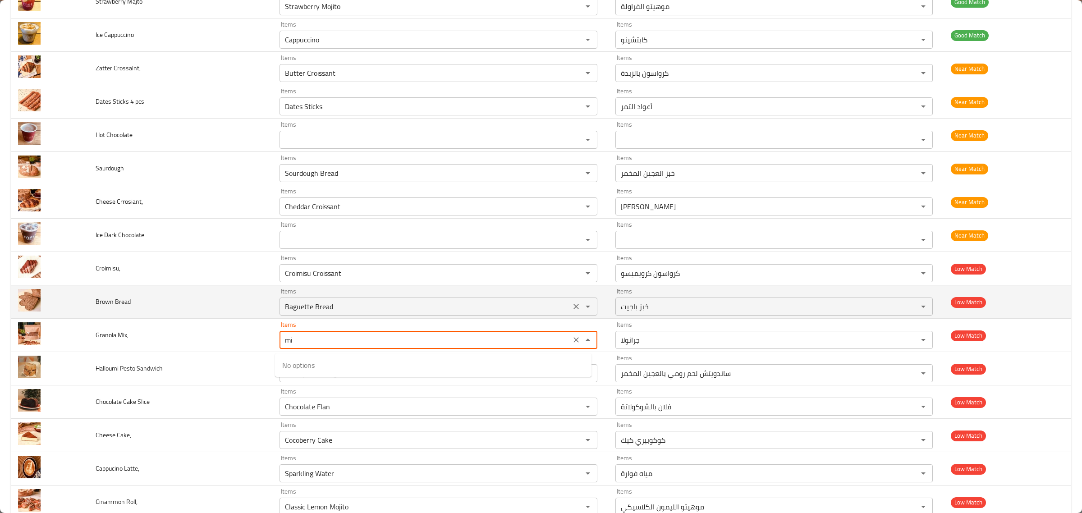
type Mix\, "mix"
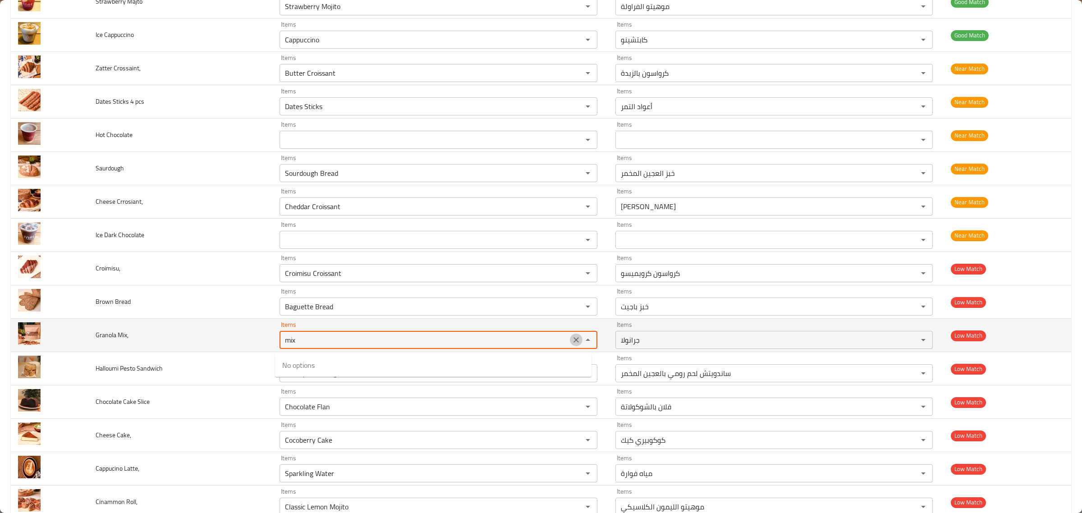
click at [572, 341] on icon "Clear" at bounding box center [576, 339] width 9 height 9
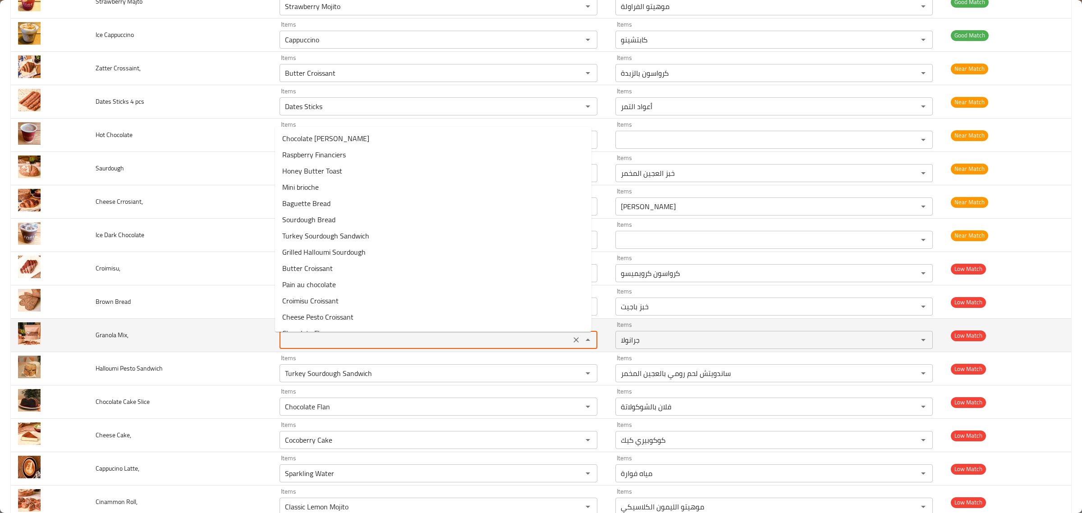
type Mix\, "Granola"
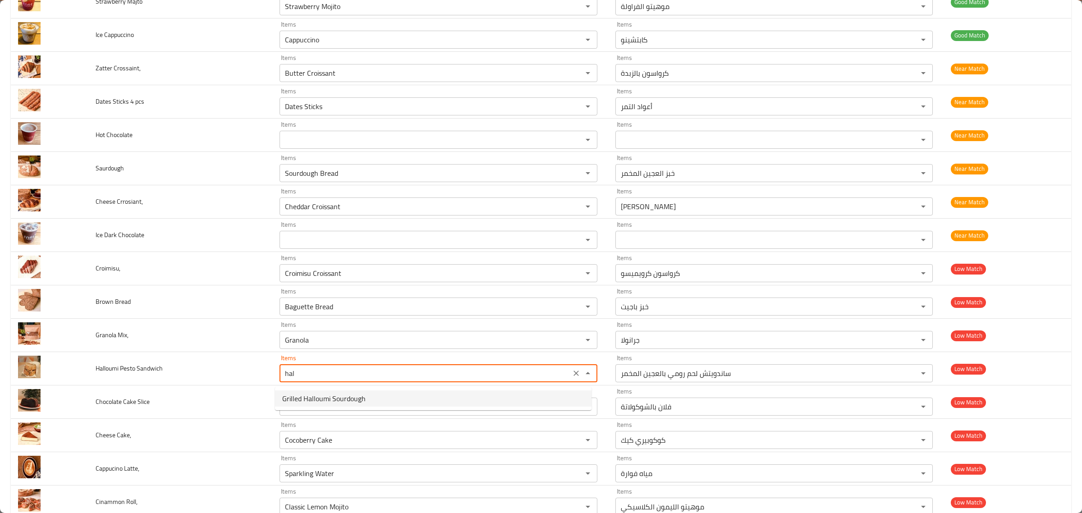
click at [402, 399] on Sandwich-option-0 "Grilled Halloumi Sourdough" at bounding box center [433, 398] width 316 height 16
type Sandwich "Grilled Halloumi Sourdough"
type Sandwich-ar "العجين المخمر بحلوم مشوي"
type Sandwich "Grilled Halloumi Sourdough"
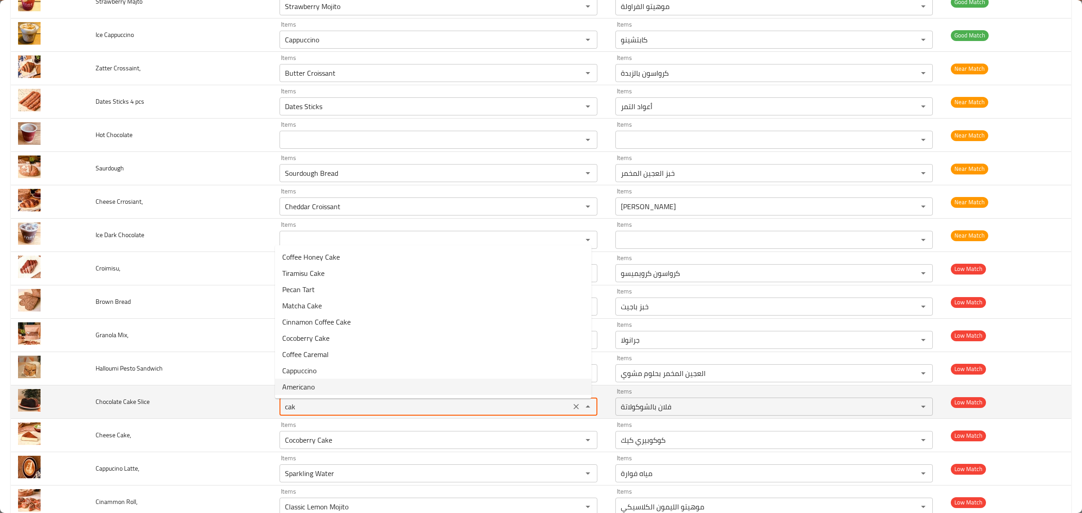
type Slice "cake"
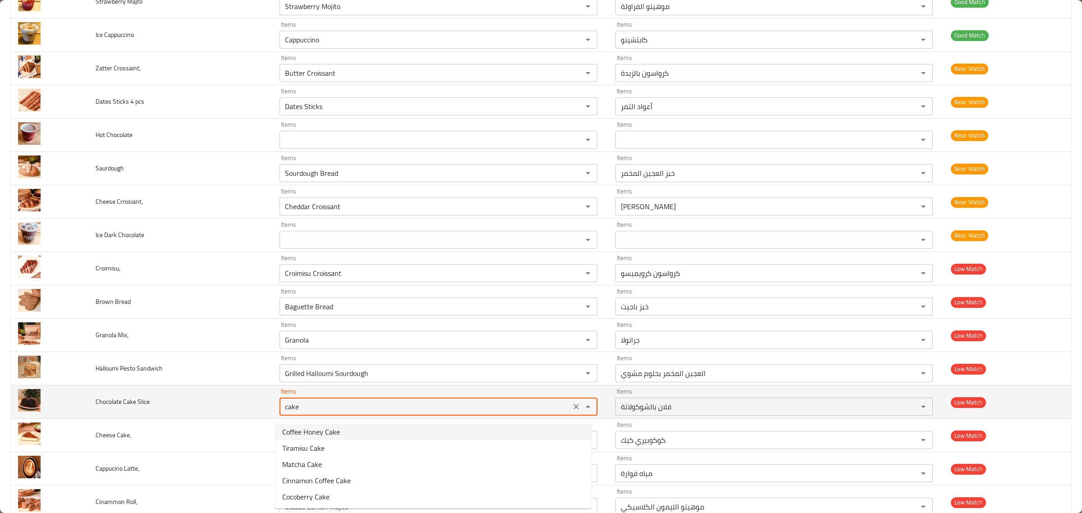
click at [570, 409] on button "Clear" at bounding box center [576, 406] width 13 height 13
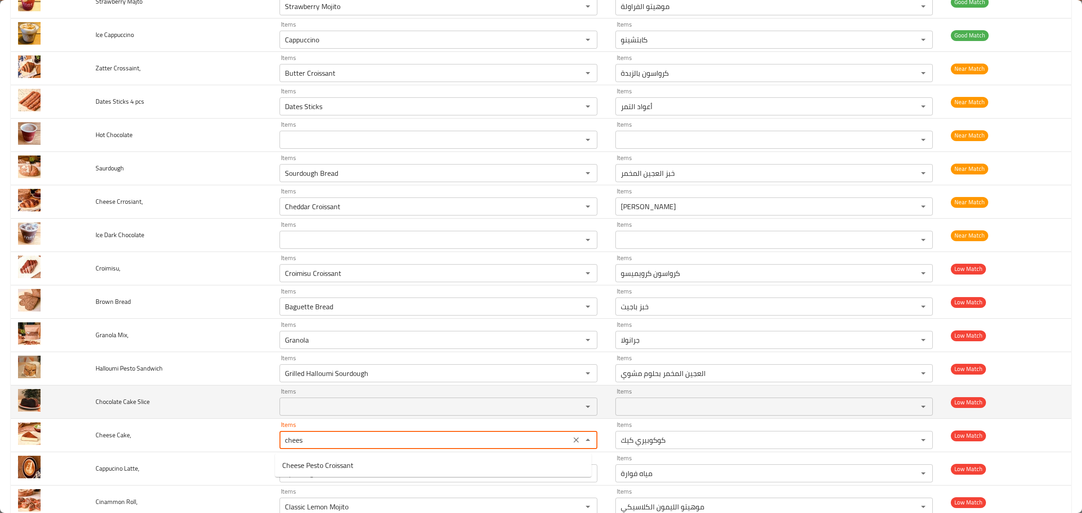
type Cake\, "cheese"
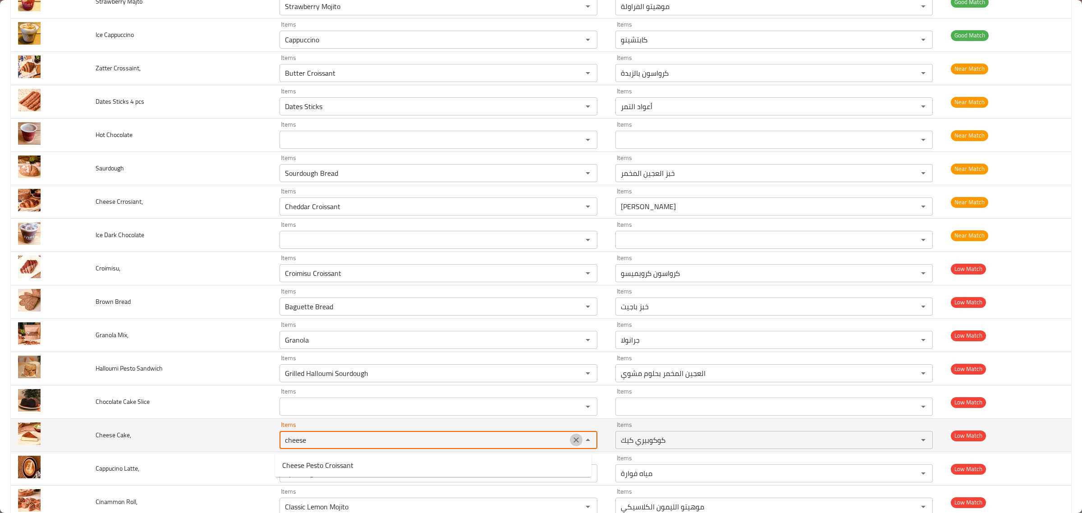
click at [573, 443] on icon "Clear" at bounding box center [575, 439] width 5 height 5
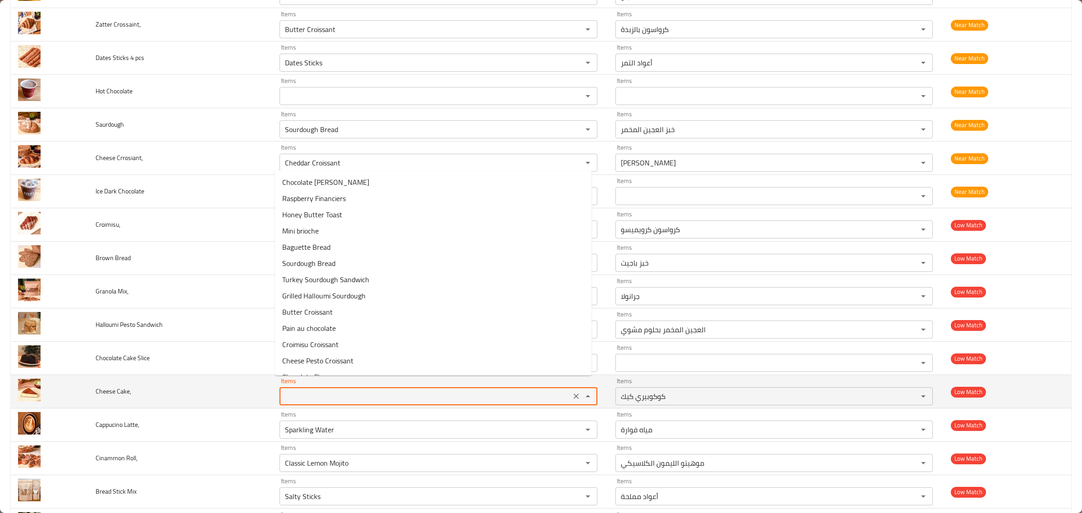
scroll to position [743, 0]
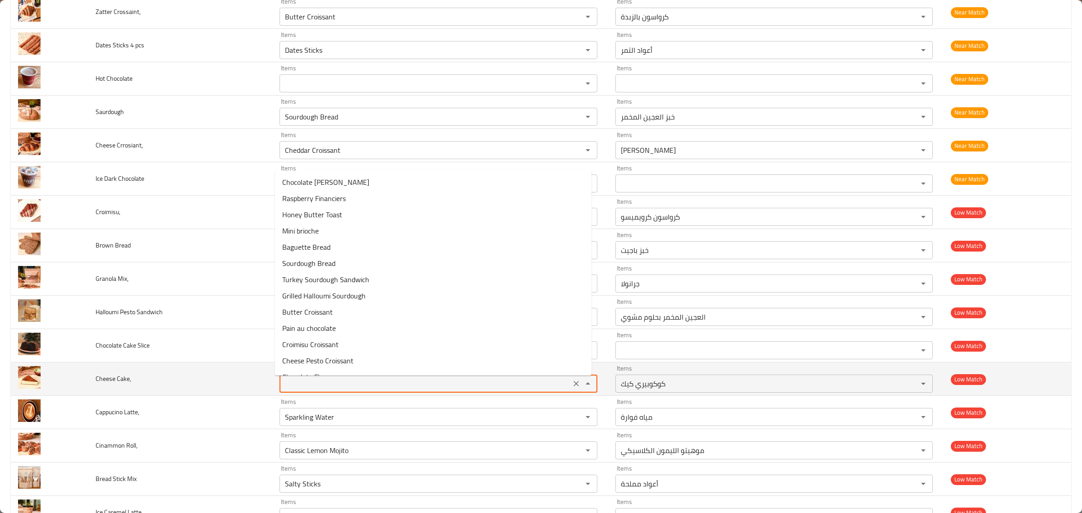
type Cake\, "Cocoberry Cake"
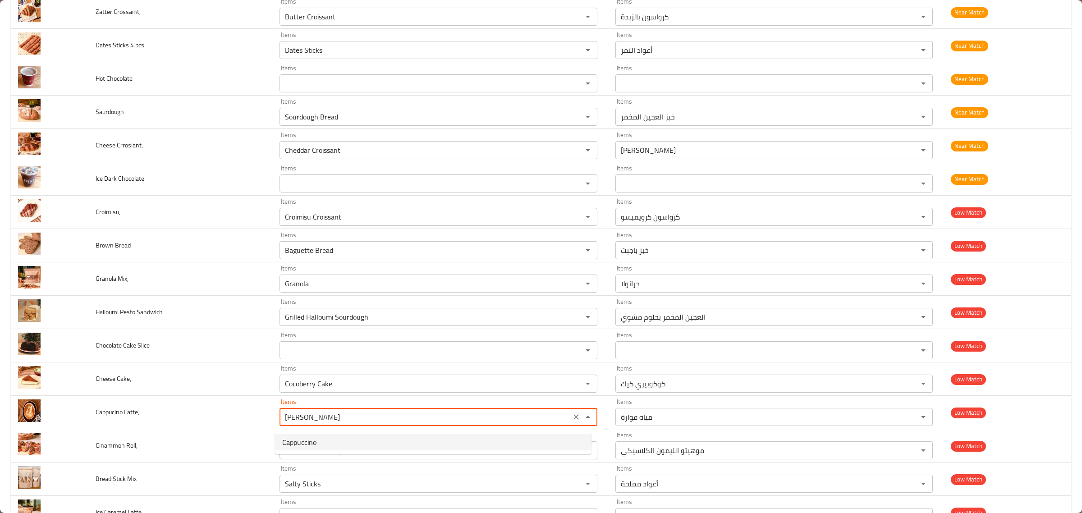
click at [564, 443] on Latte\,-option-0 "Cappuccino" at bounding box center [433, 442] width 316 height 16
type Latte\, "Sparkling Water"
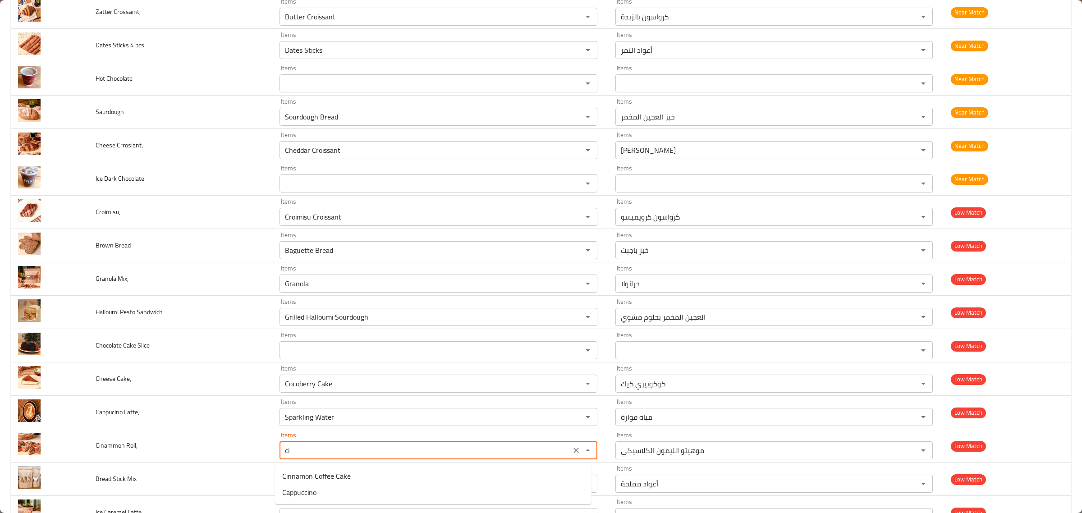
type Roll\, "cin"
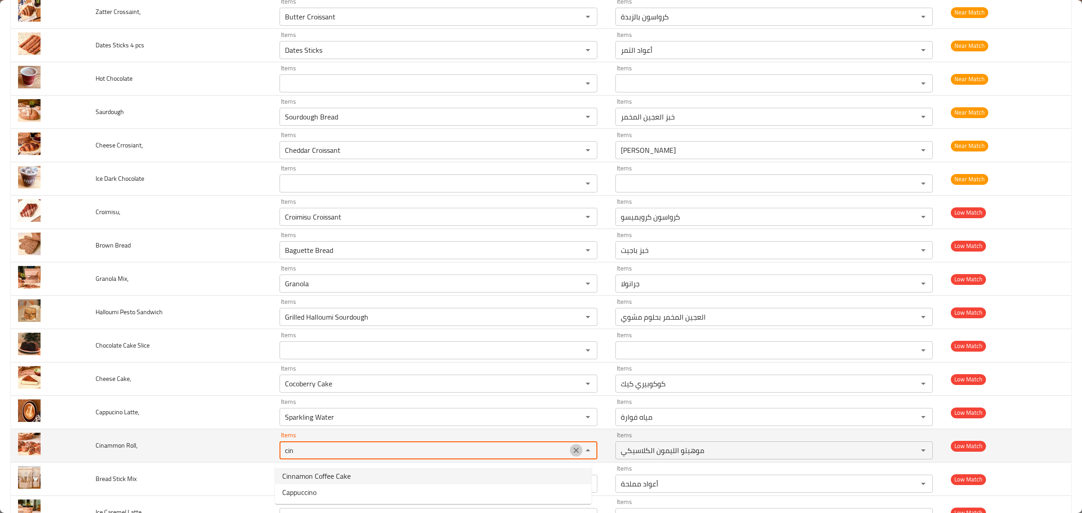
click at [573, 453] on icon "Clear" at bounding box center [575, 450] width 5 height 5
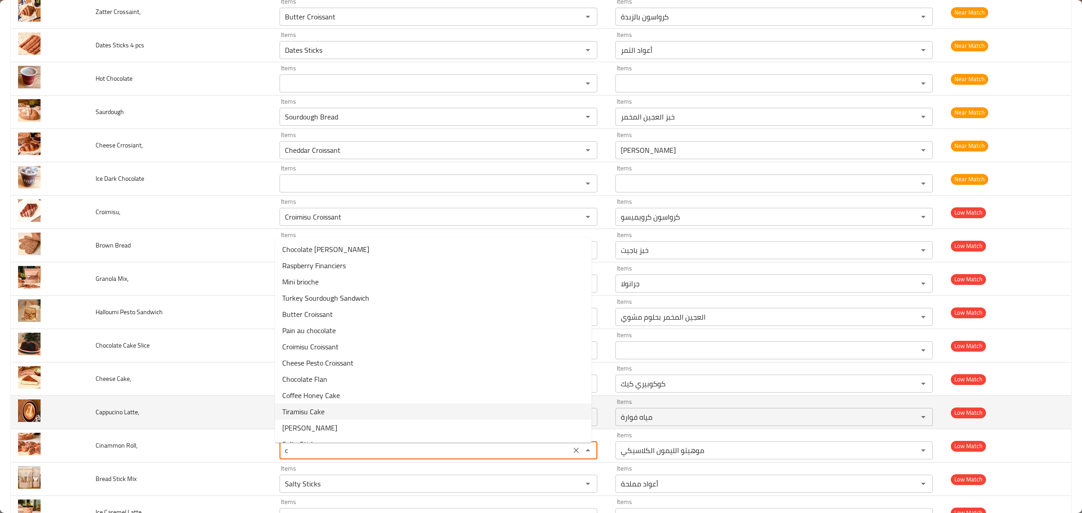
drag, startPoint x: 111, startPoint y: 423, endPoint x: 118, endPoint y: 417, distance: 9.0
click at [111, 423] on td "Cappucino Latte," at bounding box center [180, 412] width 184 height 33
type Roll\, "Classic Lemon Mojito"
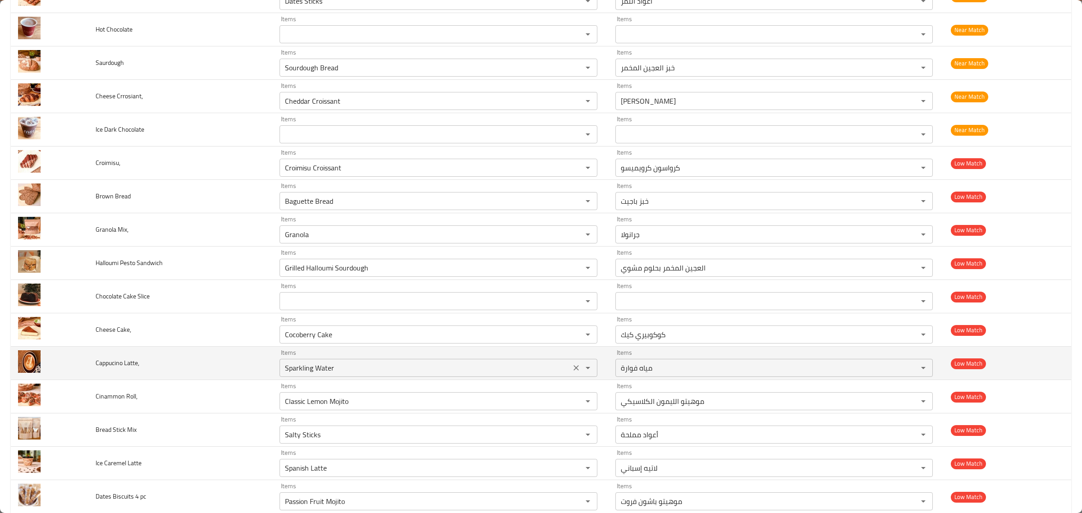
scroll to position [856, 0]
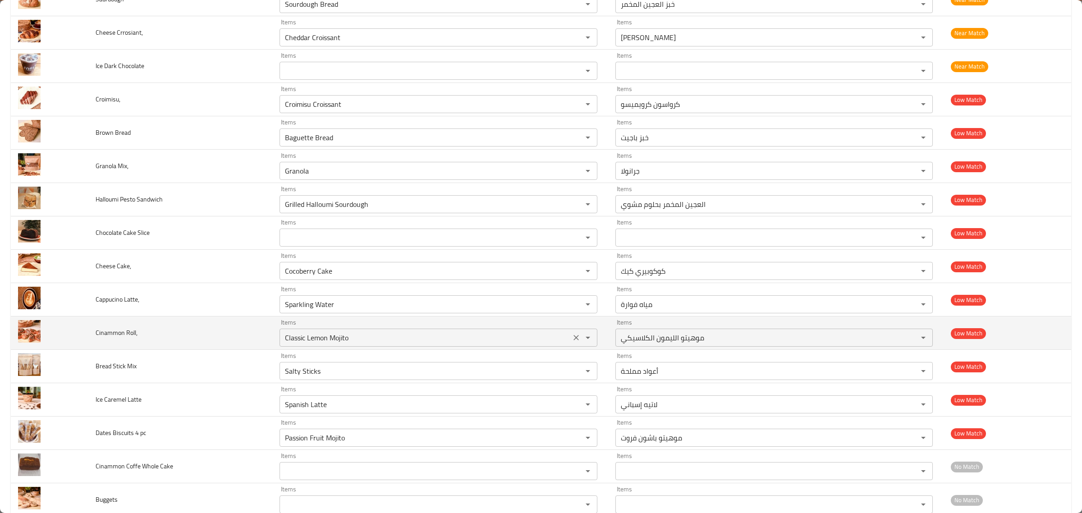
click at [572, 342] on icon "Clear" at bounding box center [576, 337] width 9 height 9
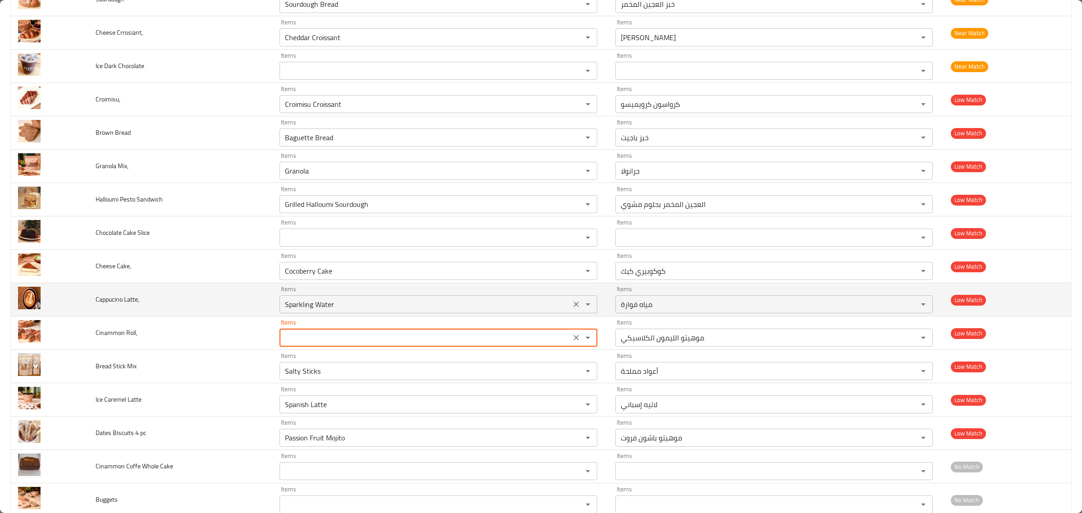
click at [572, 307] on icon "Clear" at bounding box center [576, 304] width 9 height 9
type Roll\, "Classic Lemon Mojito"
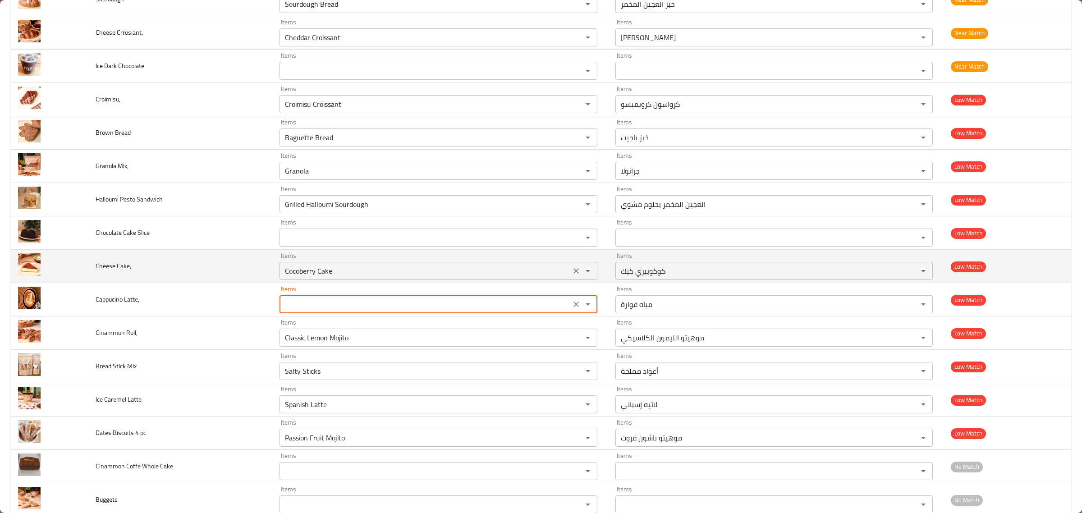
click at [582, 269] on icon "Open" at bounding box center [587, 270] width 11 height 11
type Latte\, "Sparkling Water"
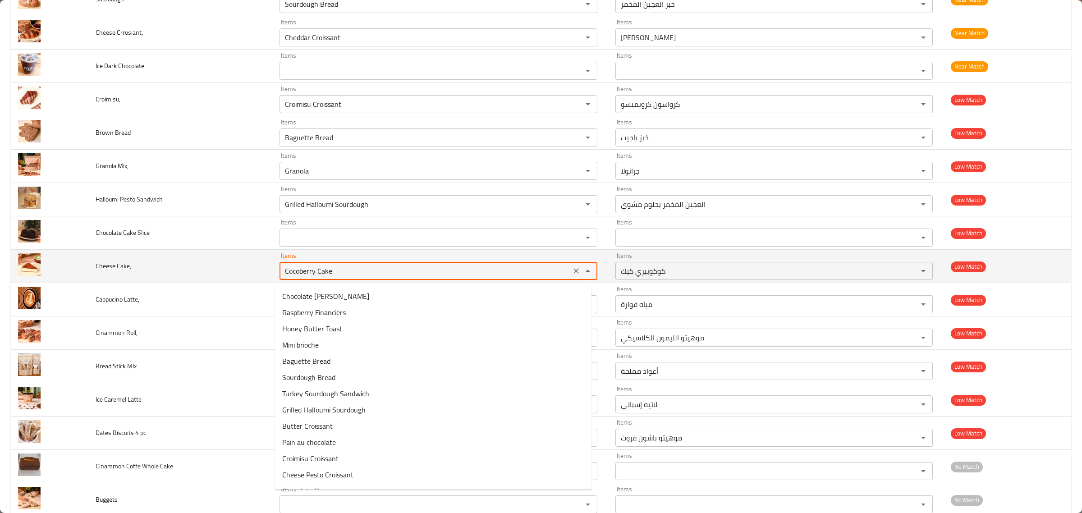
click at [575, 272] on icon "Clear" at bounding box center [576, 270] width 9 height 9
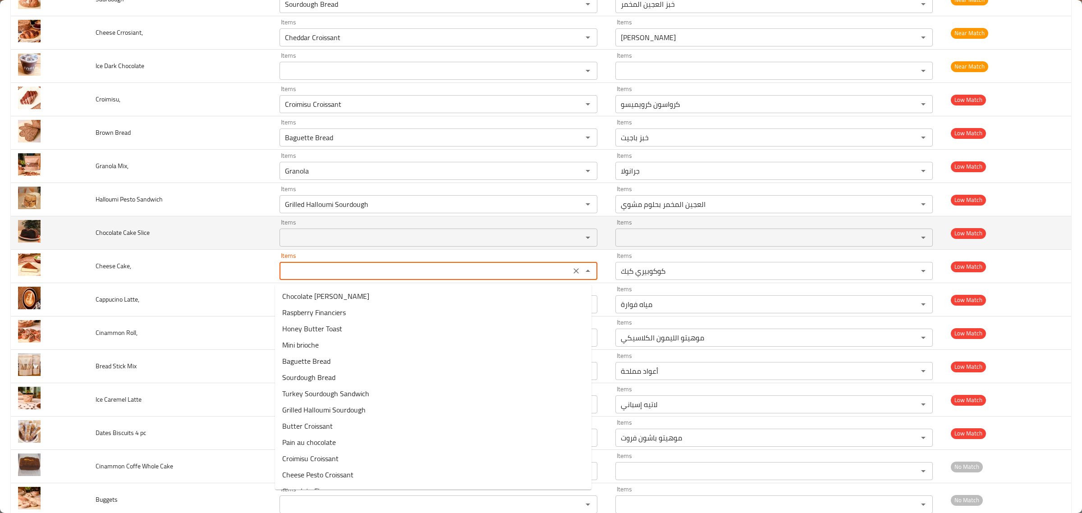
type Cake\, "Cocoberry Cake"
click at [494, 244] on Slice "Items" at bounding box center [425, 237] width 286 height 13
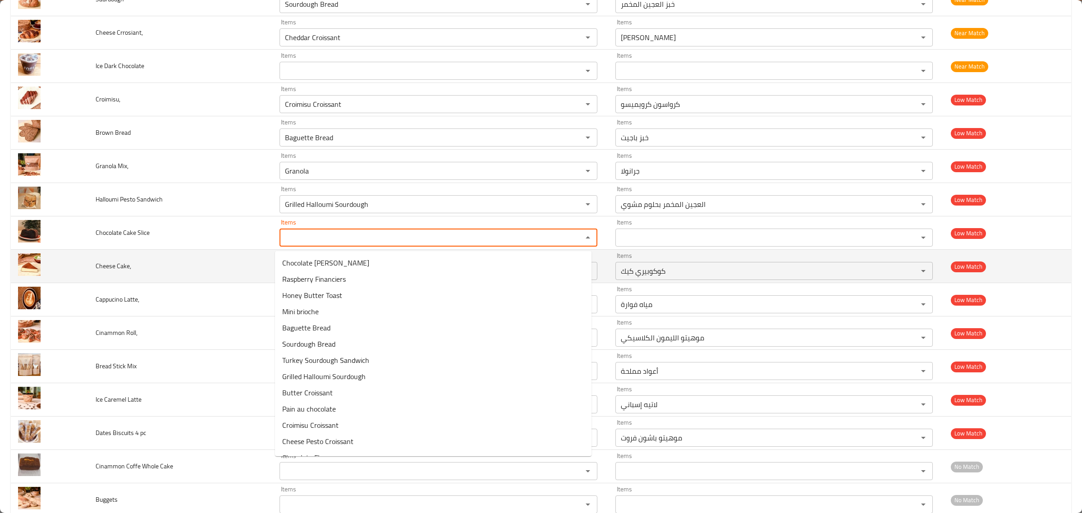
click at [195, 264] on td "Cheese Cake," at bounding box center [180, 266] width 184 height 33
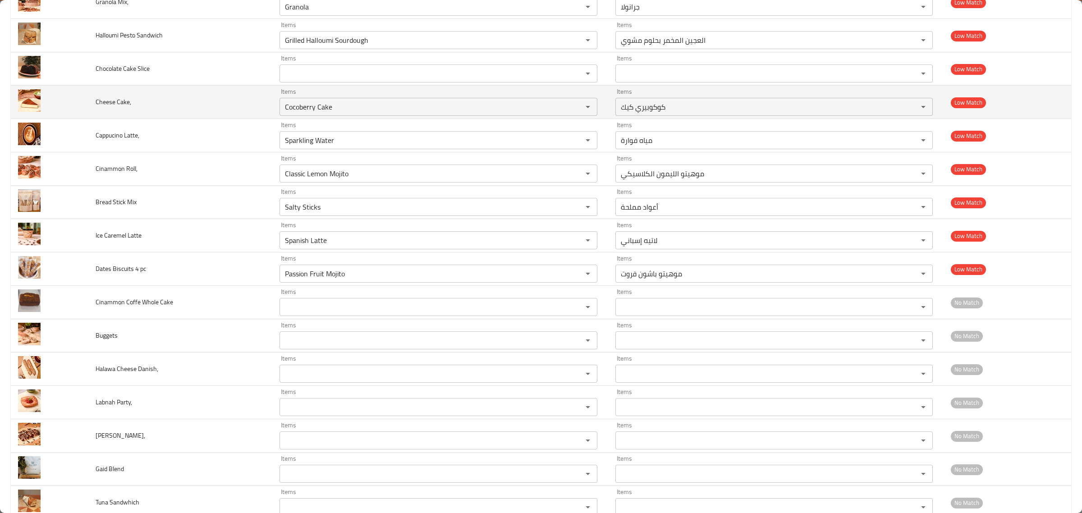
scroll to position [1081, 0]
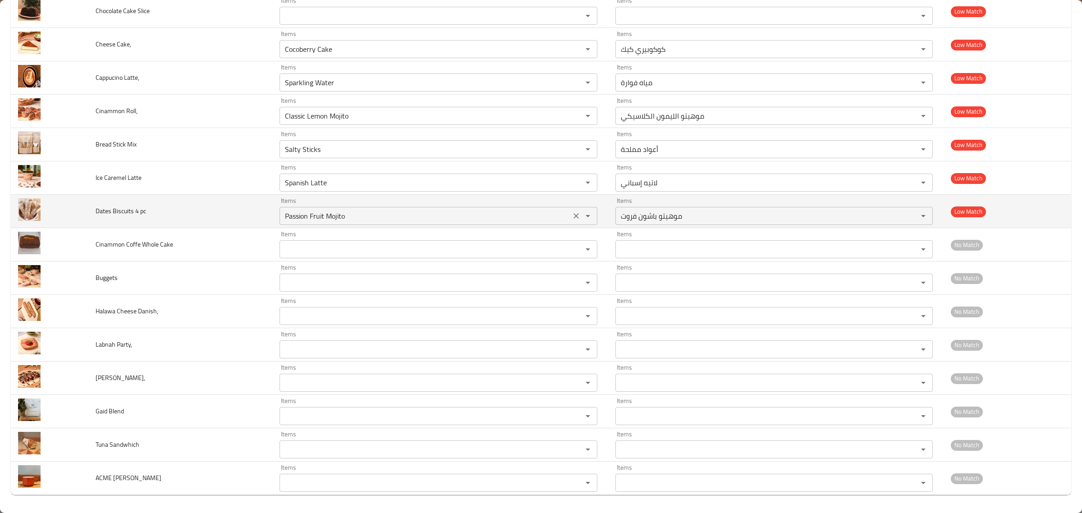
click at [570, 214] on button "Clear" at bounding box center [576, 216] width 13 height 13
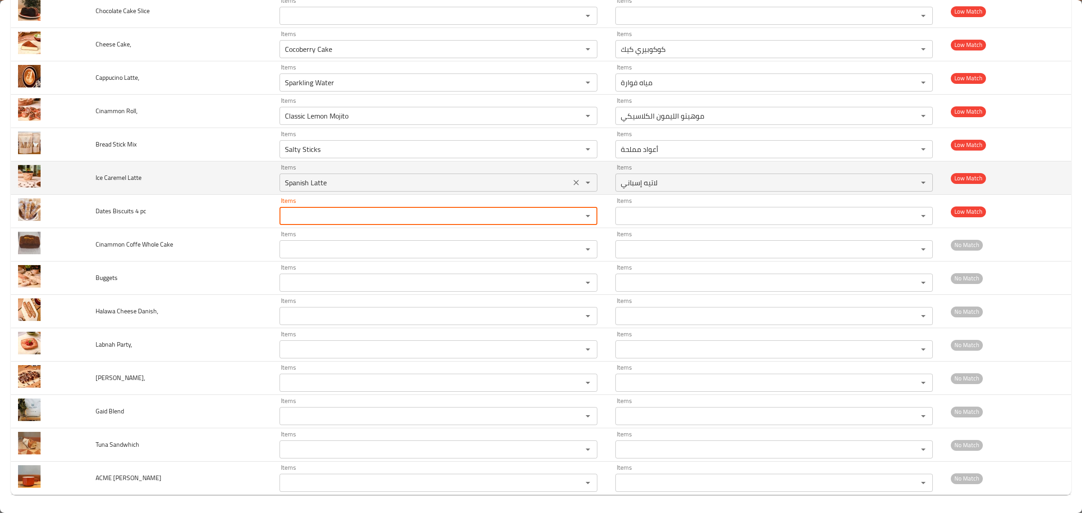
click at [573, 180] on icon "Clear" at bounding box center [576, 182] width 9 height 9
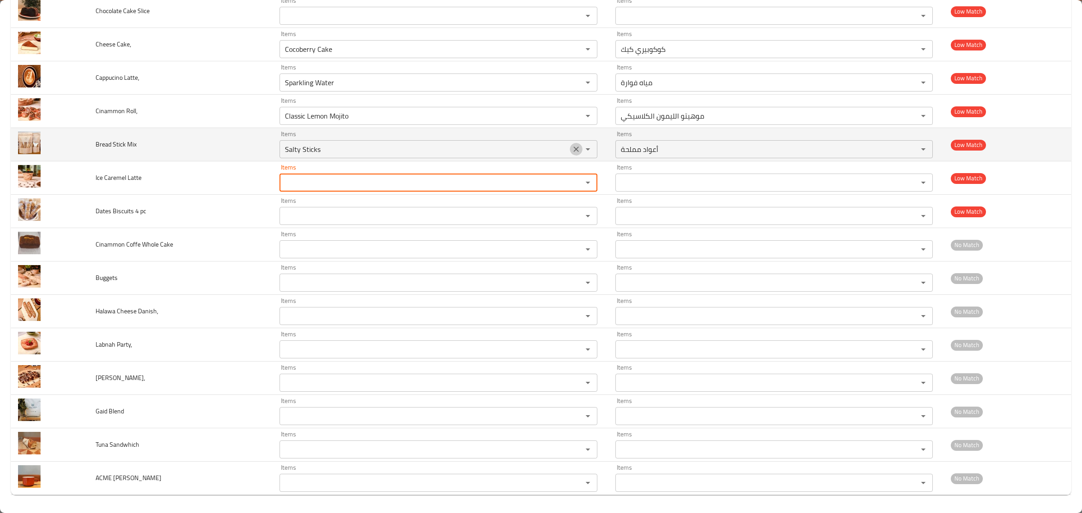
click at [573, 145] on icon "Clear" at bounding box center [576, 149] width 9 height 9
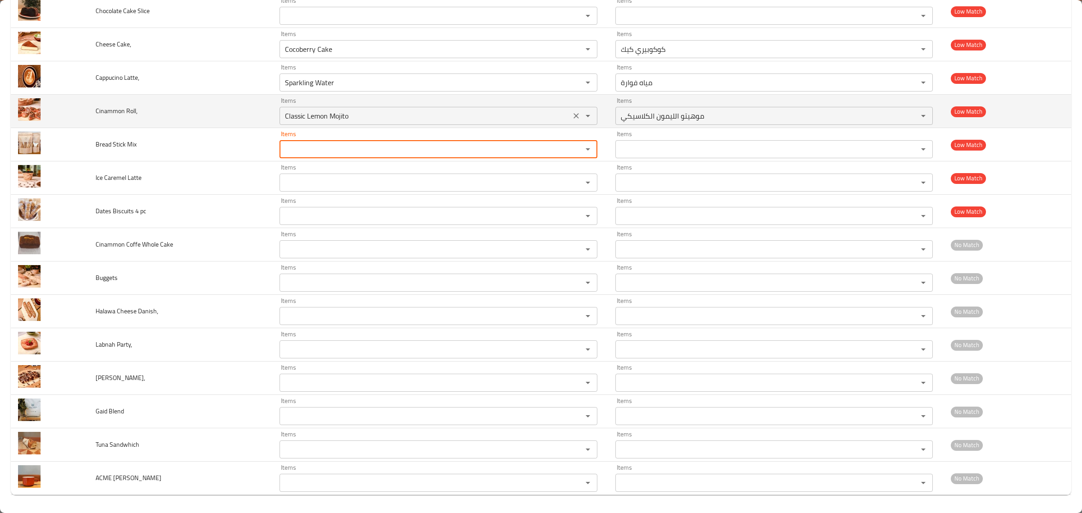
click at [572, 119] on icon "Clear" at bounding box center [576, 115] width 9 height 9
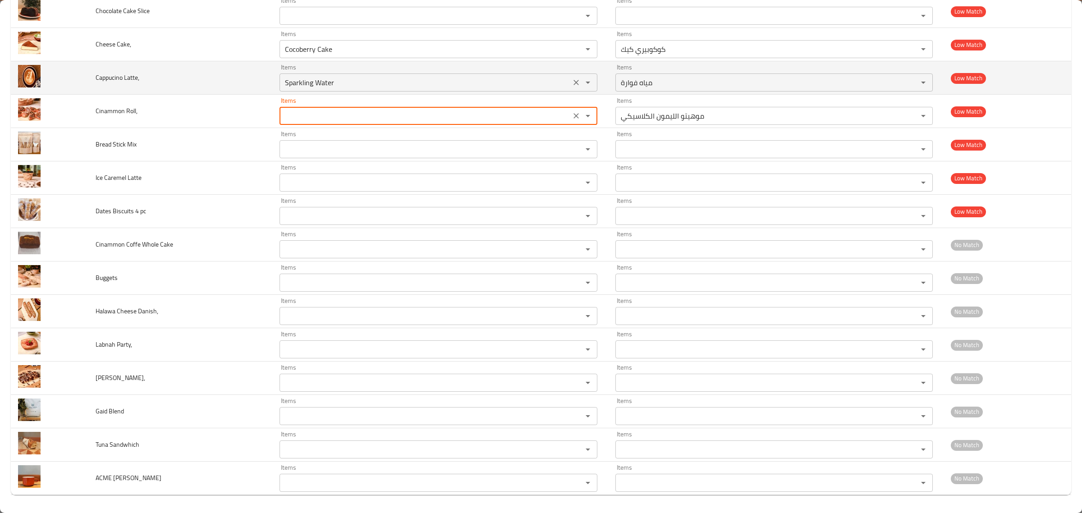
click at [573, 86] on icon "Clear" at bounding box center [576, 82] width 9 height 9
type Roll\, "Classic Lemon Mojito"
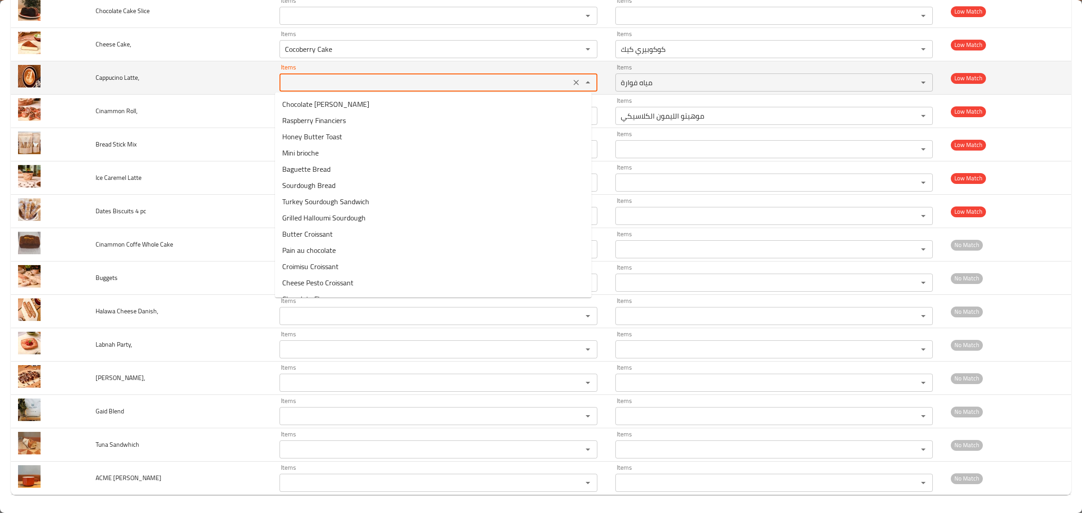
click at [443, 86] on Latte\, "Items" at bounding box center [425, 82] width 286 height 13
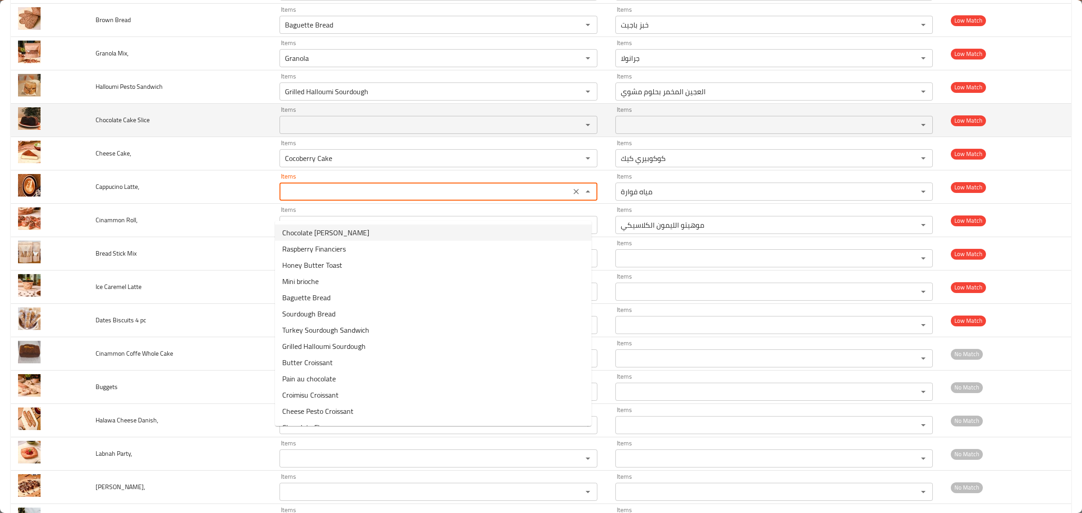
scroll to position [799, 0]
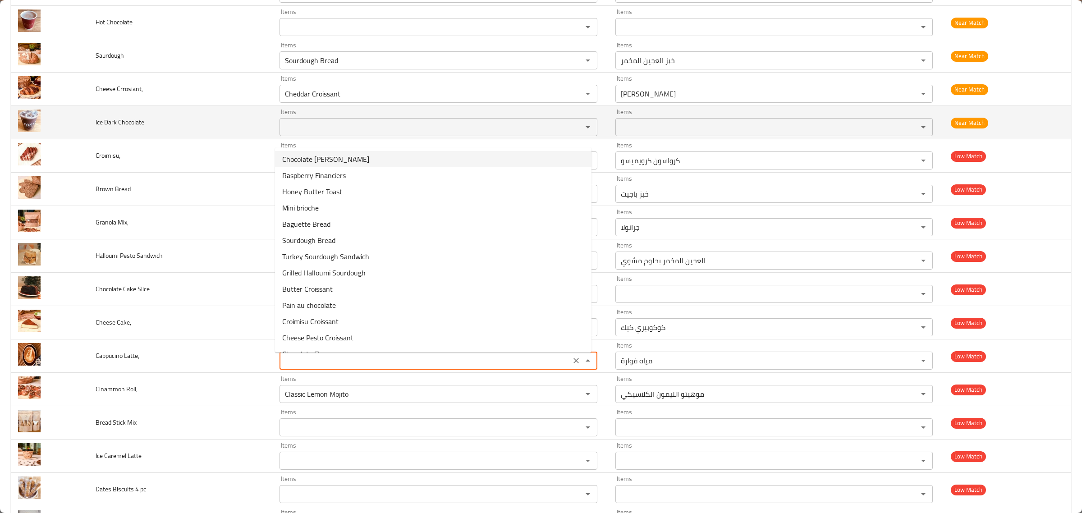
type Latte\, "Sparkling Water"
click at [130, 128] on span "Ice Dark Chocolate" at bounding box center [120, 122] width 49 height 12
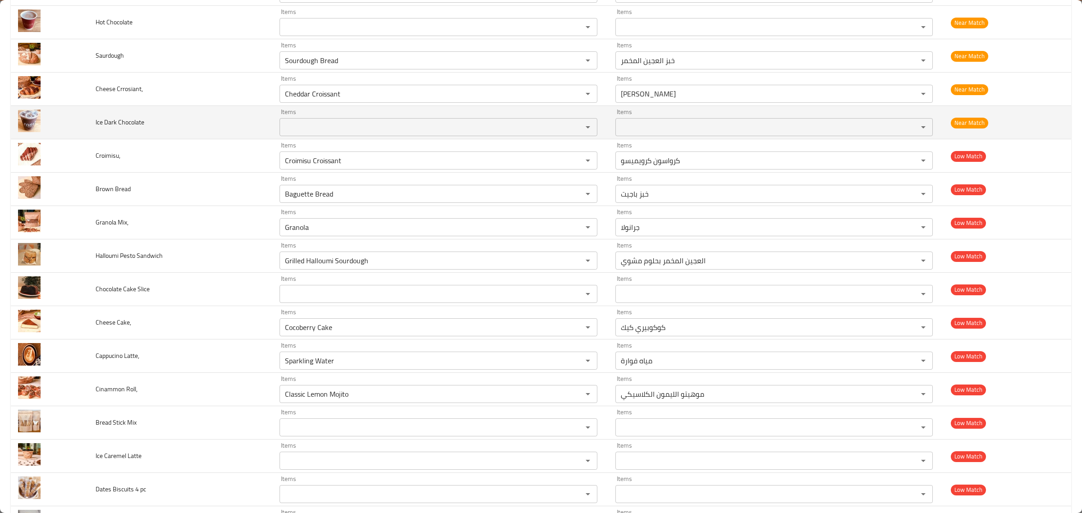
scroll to position [686, 0]
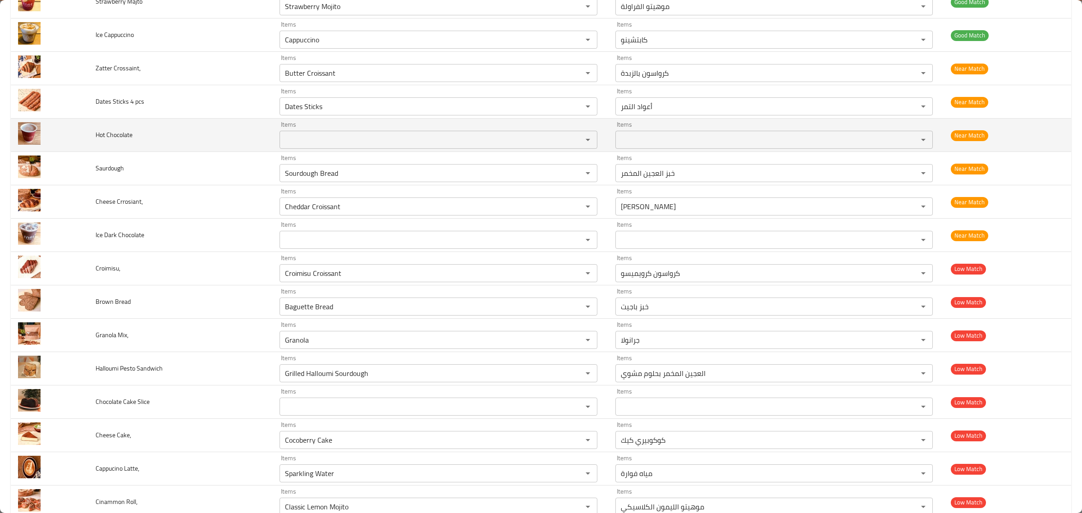
click at [123, 137] on span "Hot Chocolate" at bounding box center [114, 135] width 37 height 12
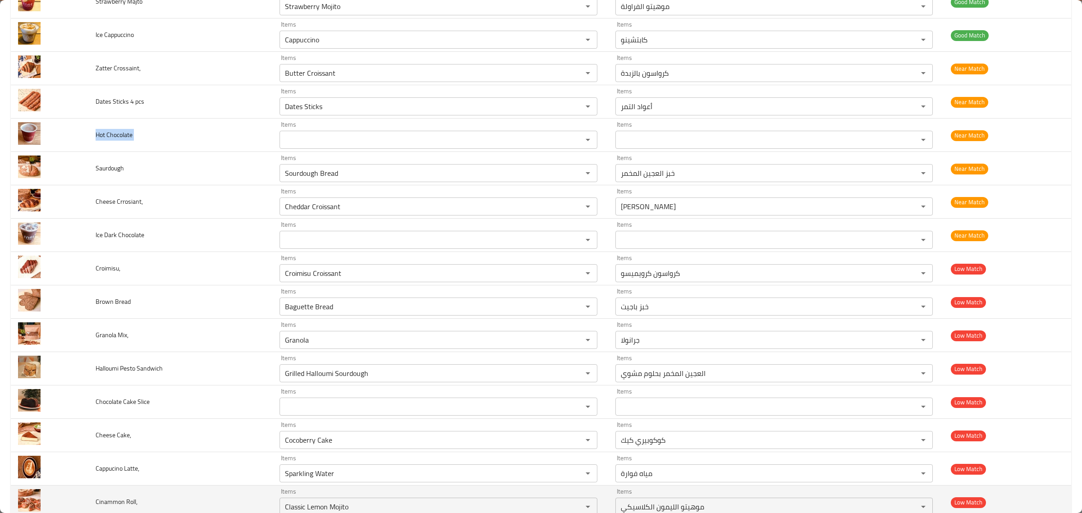
copy span "Hot Chocolate"
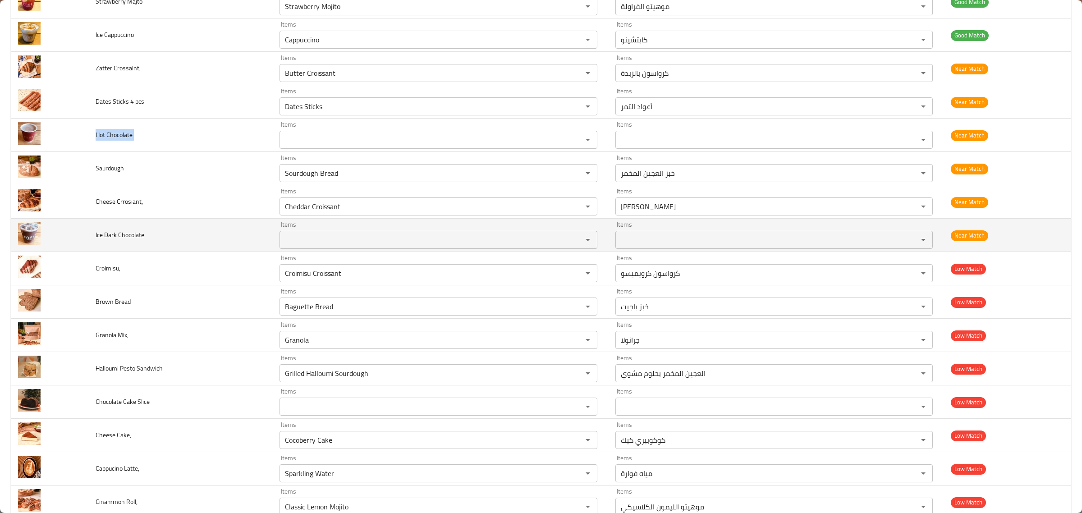
click at [122, 234] on span "Ice Dark Chocolate" at bounding box center [120, 235] width 49 height 12
copy span "Ice Dark Chocolate"
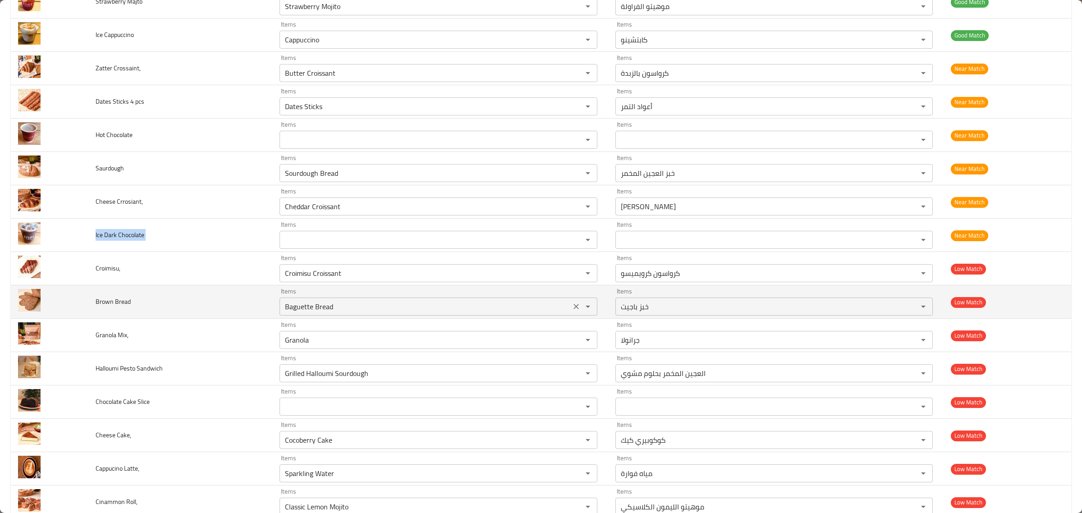
click at [576, 313] on div "enhanced table" at bounding box center [581, 306] width 23 height 13
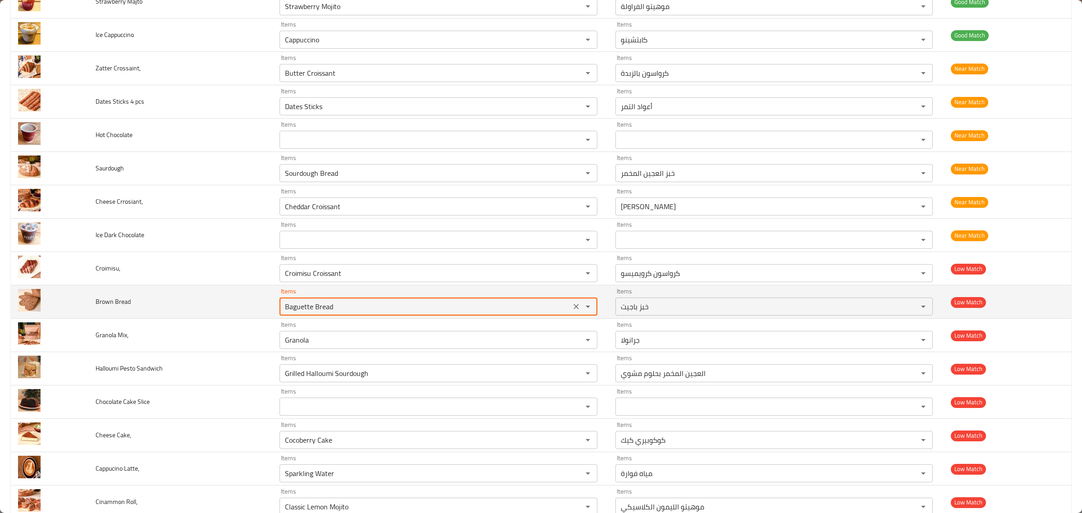
click at [573, 309] on icon "Clear" at bounding box center [576, 306] width 9 height 9
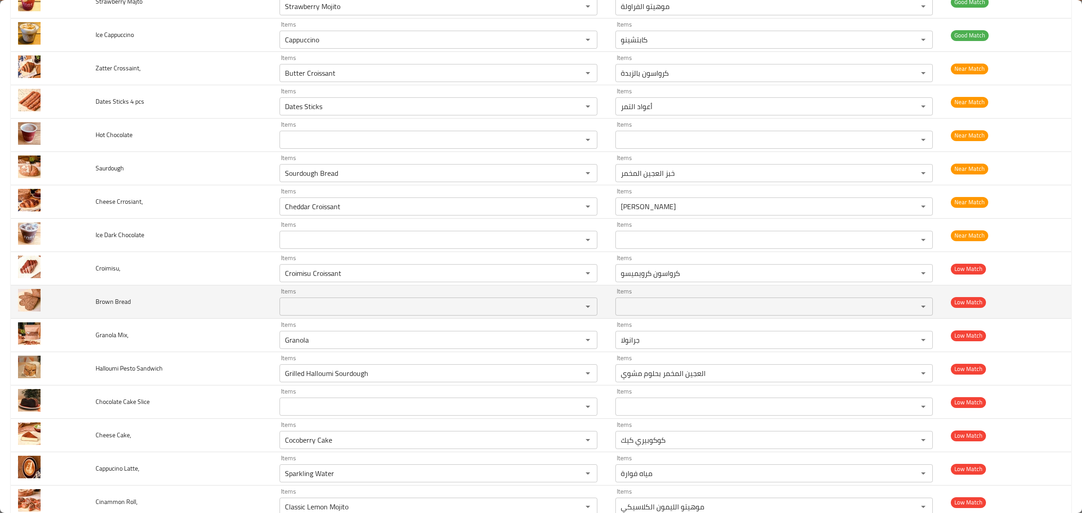
click at [217, 310] on td "Brown Bread" at bounding box center [180, 301] width 184 height 33
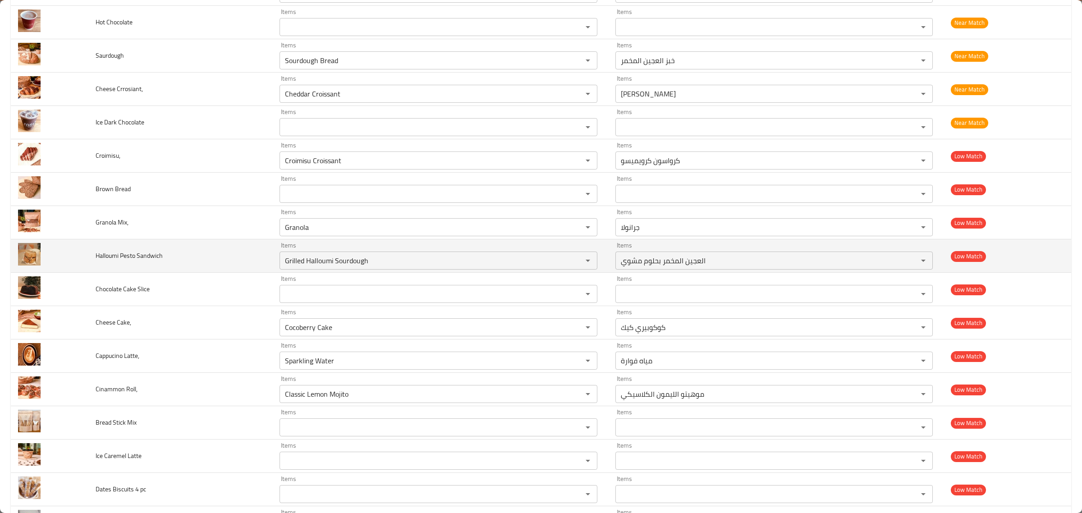
click at [119, 259] on span "Halloumi Pesto Sandwich" at bounding box center [129, 256] width 67 height 12
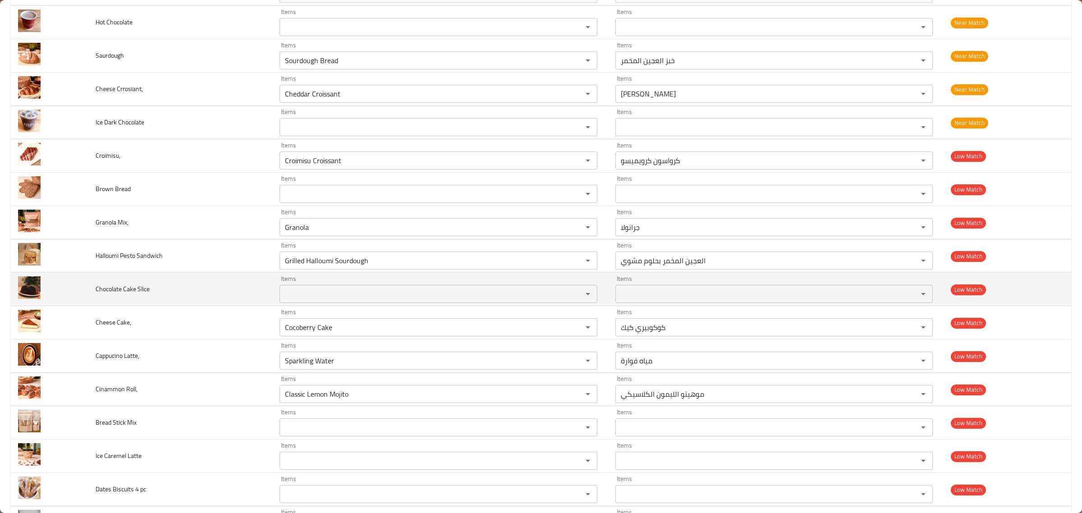
click at [115, 284] on td "Chocolate Cake Slice" at bounding box center [180, 289] width 184 height 33
click at [344, 300] on Slice "Items" at bounding box center [425, 294] width 286 height 13
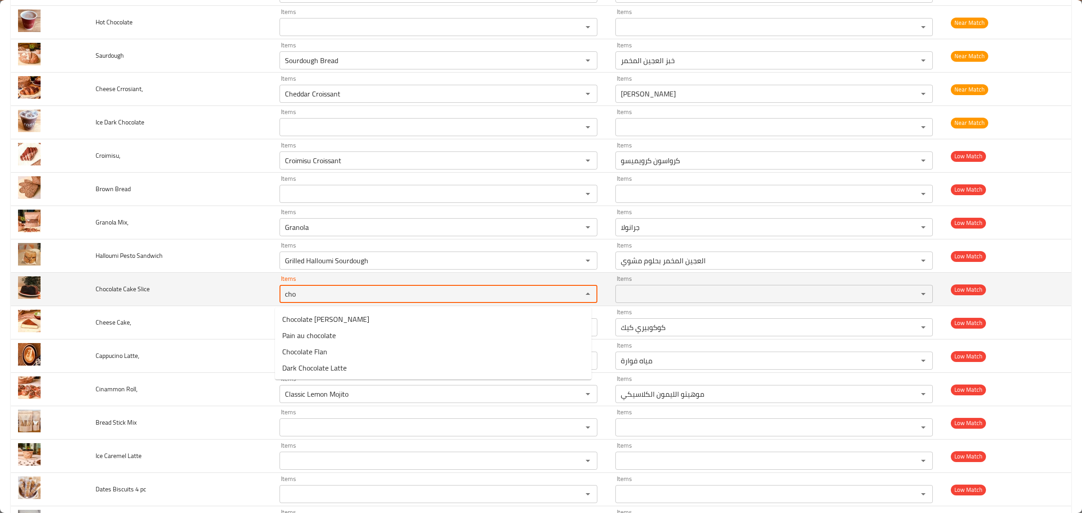
type Slice "cho"
click at [199, 294] on td "Chocolate Cake Slice" at bounding box center [180, 289] width 184 height 33
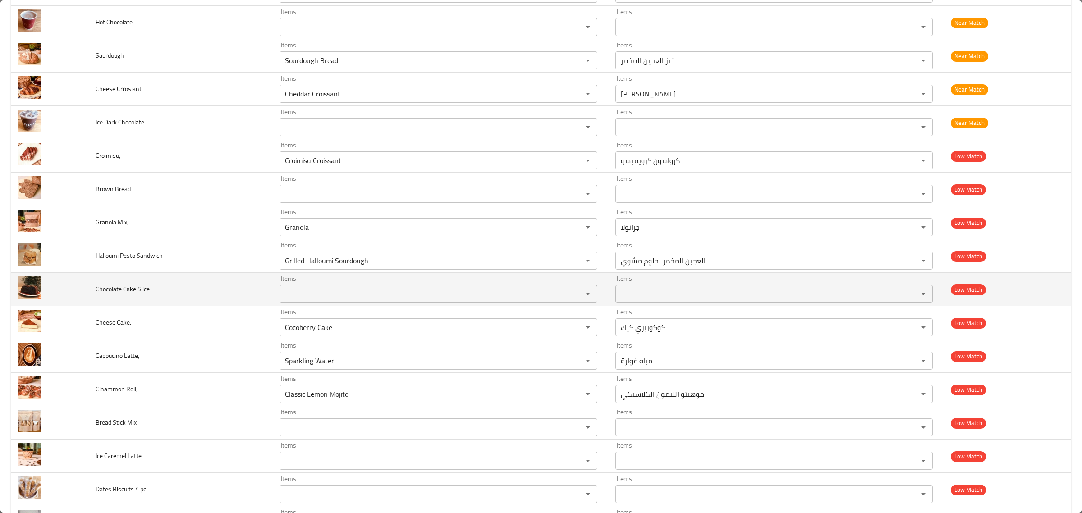
click at [125, 282] on td "Chocolate Cake Slice" at bounding box center [180, 289] width 184 height 33
copy span "Chocolate Cake Slice"
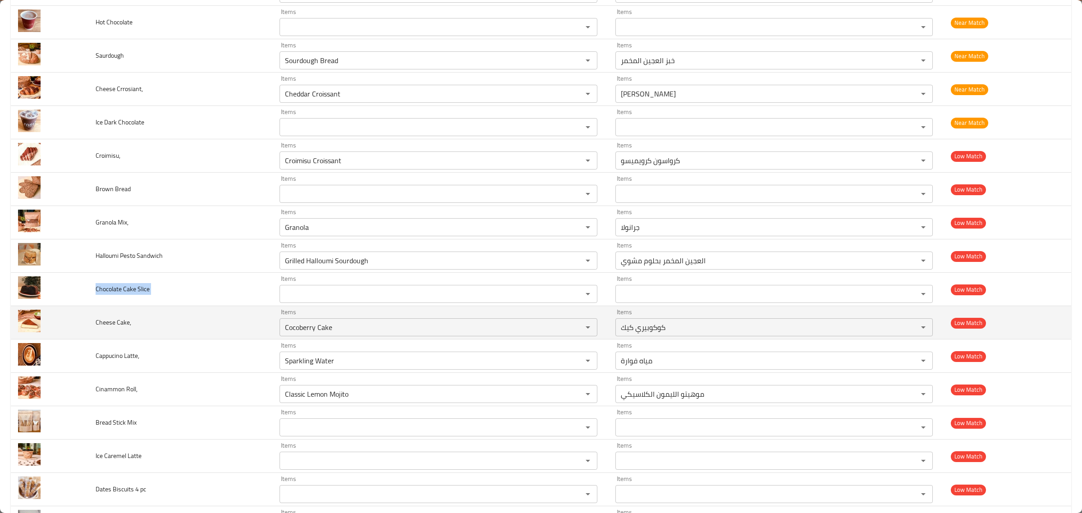
click at [334, 339] on td "Items Cocoberry Cake Items" at bounding box center [440, 322] width 336 height 33
click at [570, 330] on button "Clear" at bounding box center [576, 327] width 13 height 13
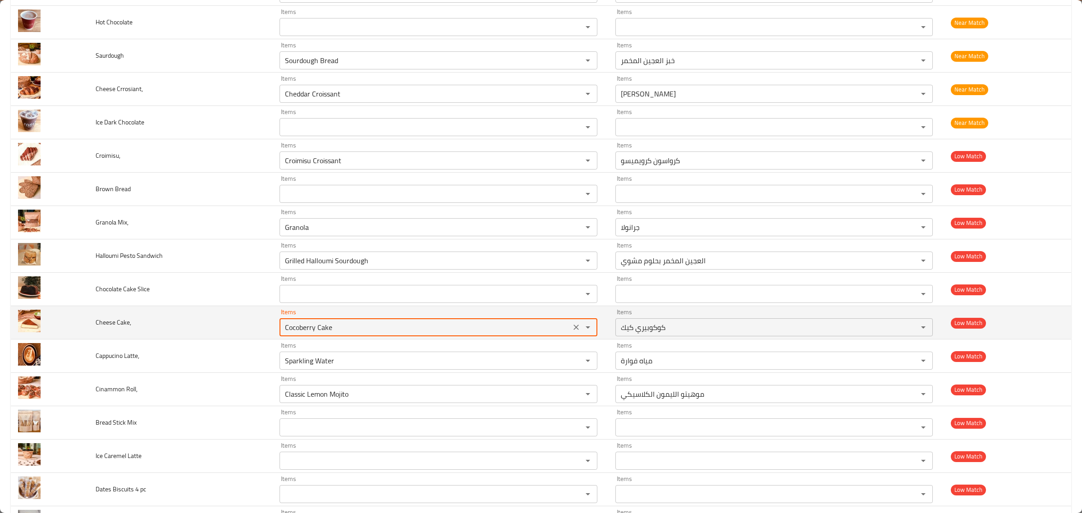
click at [110, 328] on span "Cheese Cake," at bounding box center [114, 322] width 36 height 12
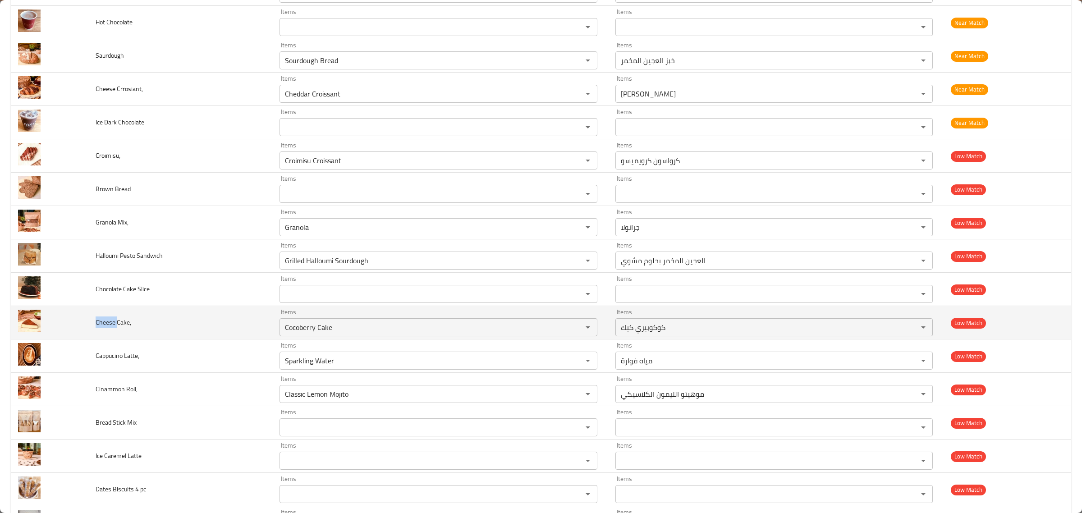
click at [110, 328] on span "Cheese Cake," at bounding box center [114, 322] width 36 height 12
click at [105, 326] on span "Cheese Cake," at bounding box center [114, 322] width 36 height 12
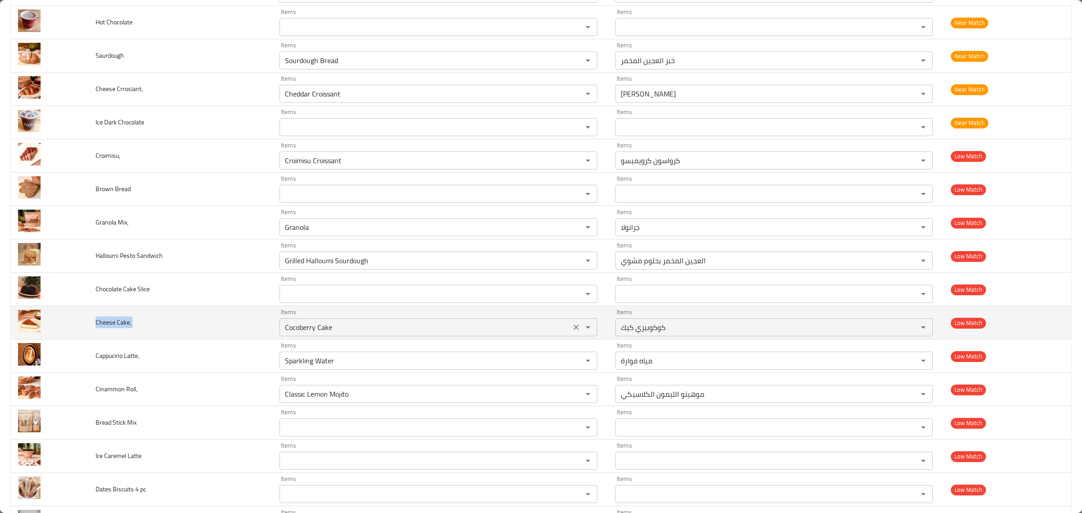
click at [316, 325] on Cake\, "Cocoberry Cake" at bounding box center [425, 327] width 286 height 13
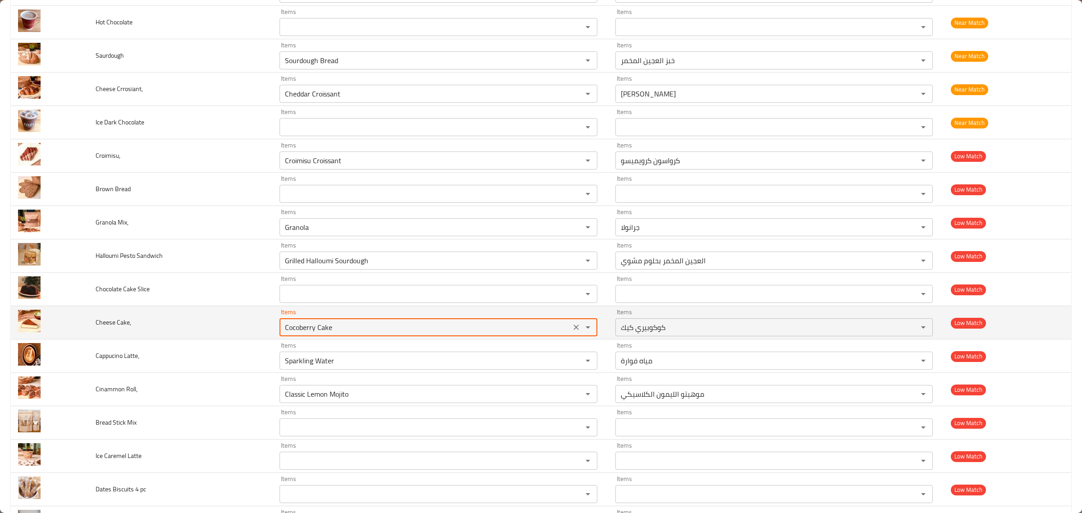
click at [317, 325] on Cake\, "Cocoberry Cake" at bounding box center [425, 327] width 286 height 13
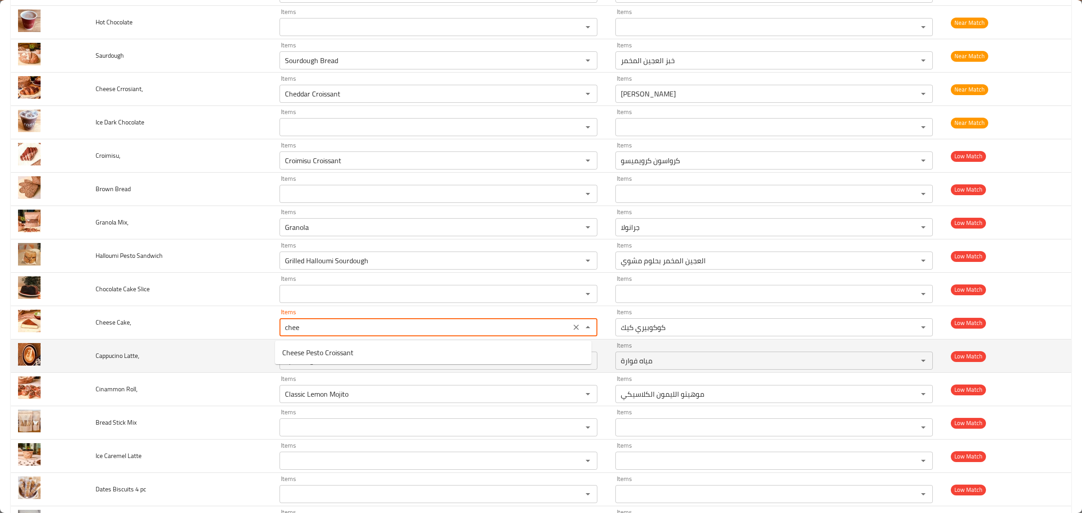
type Cake\, "Cocoberry Cake"
click at [197, 352] on td "Cappucino Latte," at bounding box center [180, 355] width 184 height 33
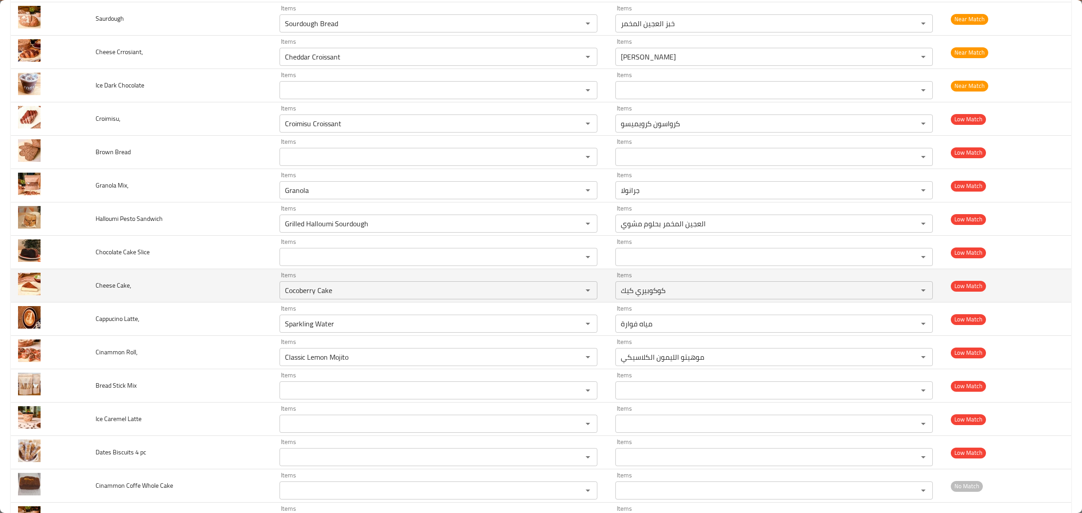
scroll to position [856, 0]
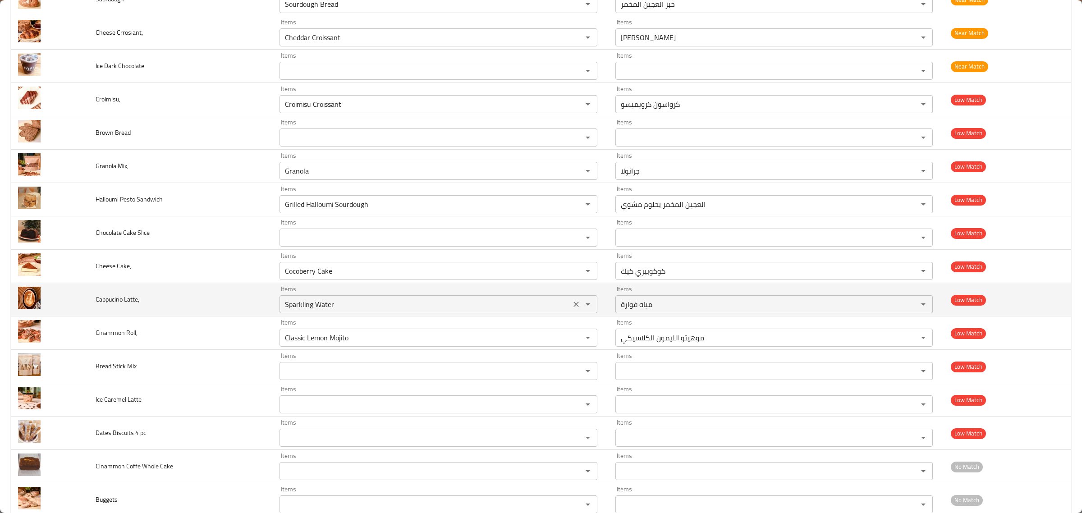
click at [425, 294] on div "Items Sparkling Water Items" at bounding box center [438, 299] width 318 height 27
click at [102, 298] on span "Cappucino Latte," at bounding box center [118, 299] width 44 height 12
copy span "Cappucino"
click at [327, 305] on Latte\, "Sparkling Water" at bounding box center [425, 304] width 286 height 13
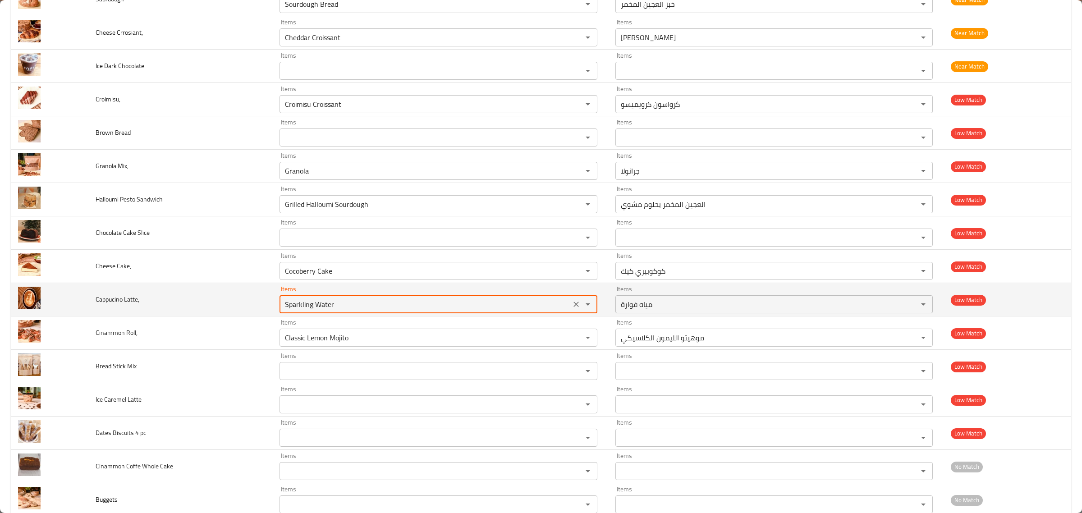
click at [327, 305] on Latte\, "Sparkling Water" at bounding box center [425, 304] width 286 height 13
paste Latte\, "Cappucino"
type Latte\, "Cappuci"
drag, startPoint x: 573, startPoint y: 303, endPoint x: 560, endPoint y: 306, distance: 13.3
click at [572, 306] on icon "Clear" at bounding box center [576, 304] width 9 height 9
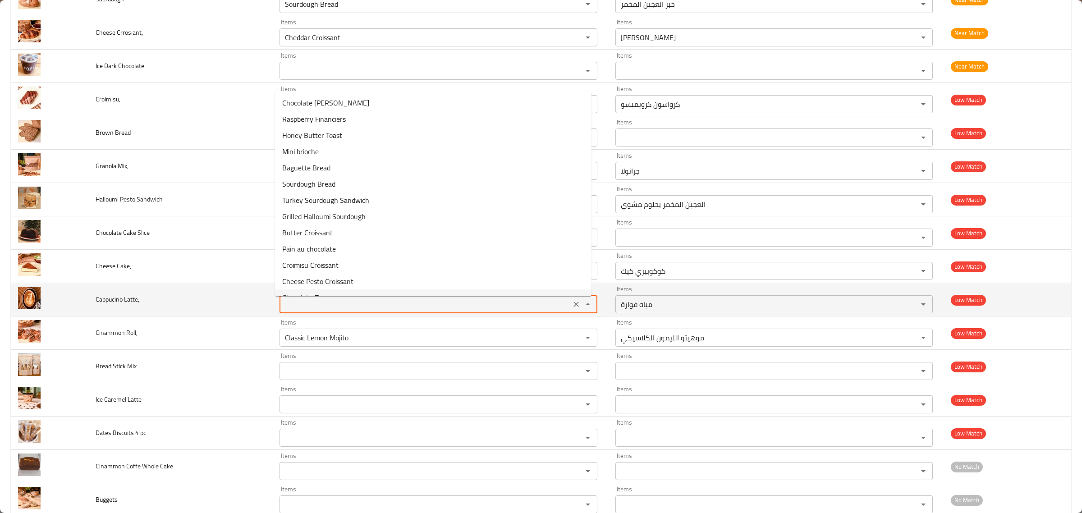
click at [176, 296] on td "Cappucino Latte," at bounding box center [180, 299] width 184 height 33
type Latte\, "Sparkling Water"
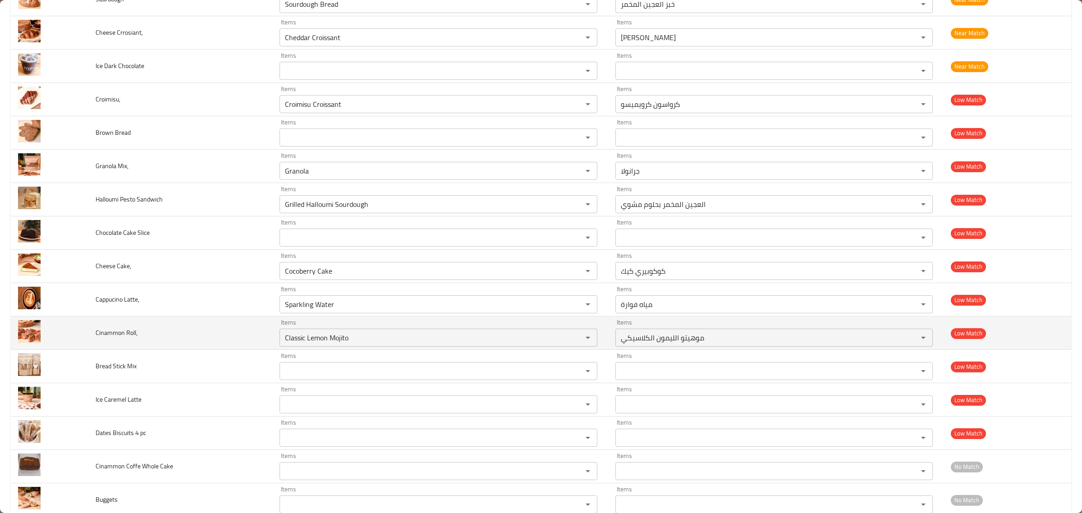
click at [116, 331] on span "Cinammon Roll," at bounding box center [117, 333] width 42 height 12
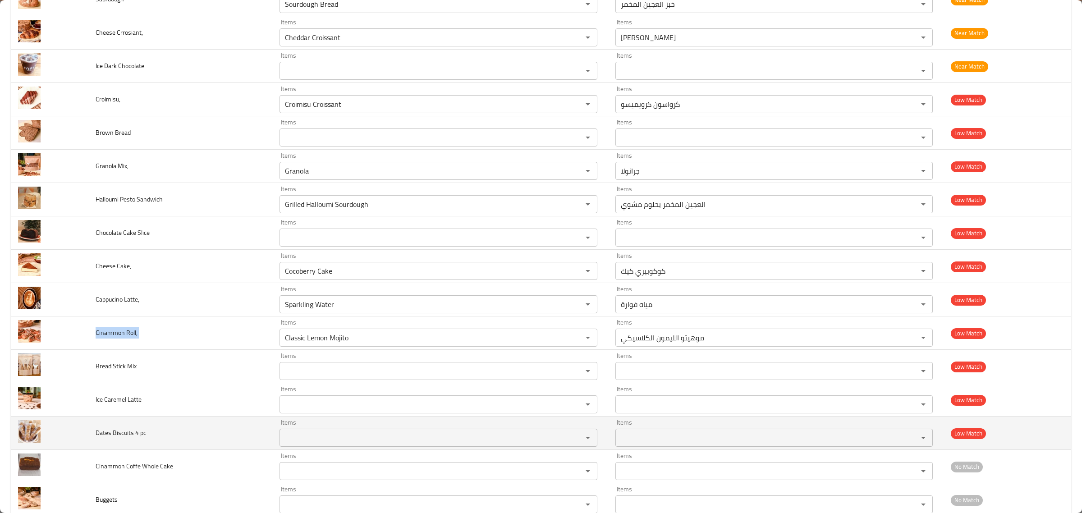
copy span "Cinammon Roll,"
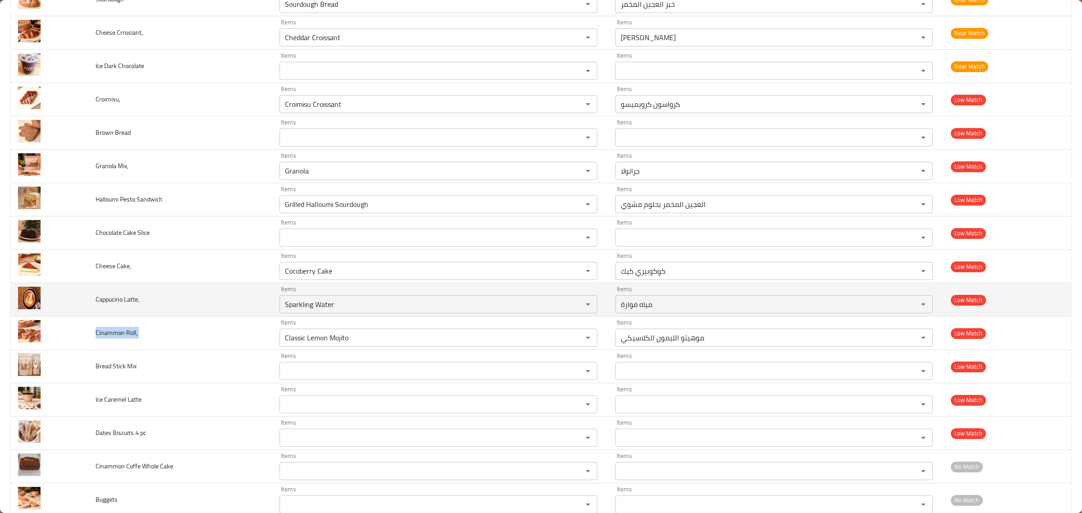
click at [119, 305] on span "Cappucino Latte," at bounding box center [118, 299] width 44 height 12
click at [118, 307] on td "Cappucino Latte," at bounding box center [180, 299] width 184 height 33
click at [118, 305] on span "Cappucino Latte," at bounding box center [118, 299] width 44 height 12
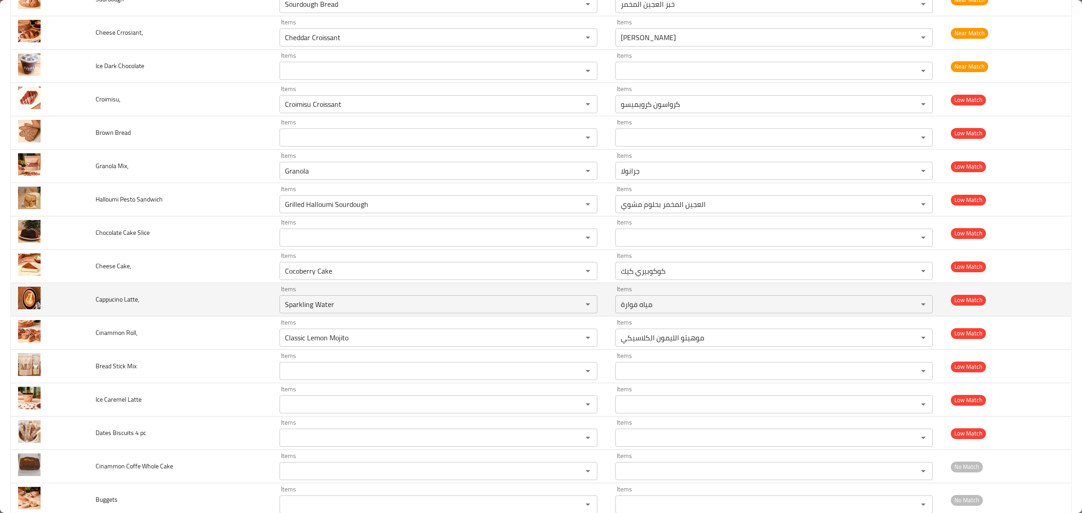
click at [118, 305] on span "Cappucino Latte," at bounding box center [118, 299] width 44 height 12
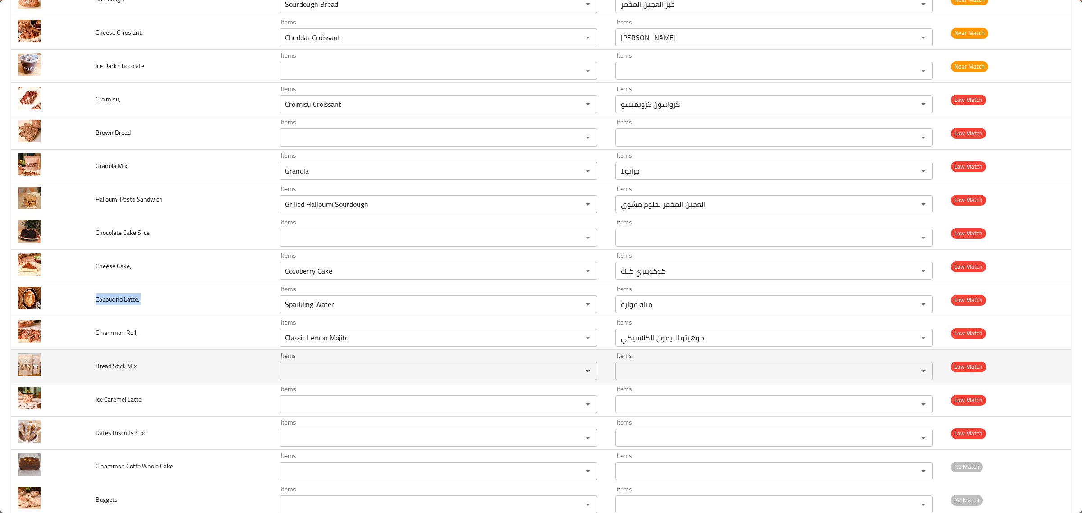
click at [118, 362] on td "Bread Stick Mix" at bounding box center [180, 366] width 184 height 33
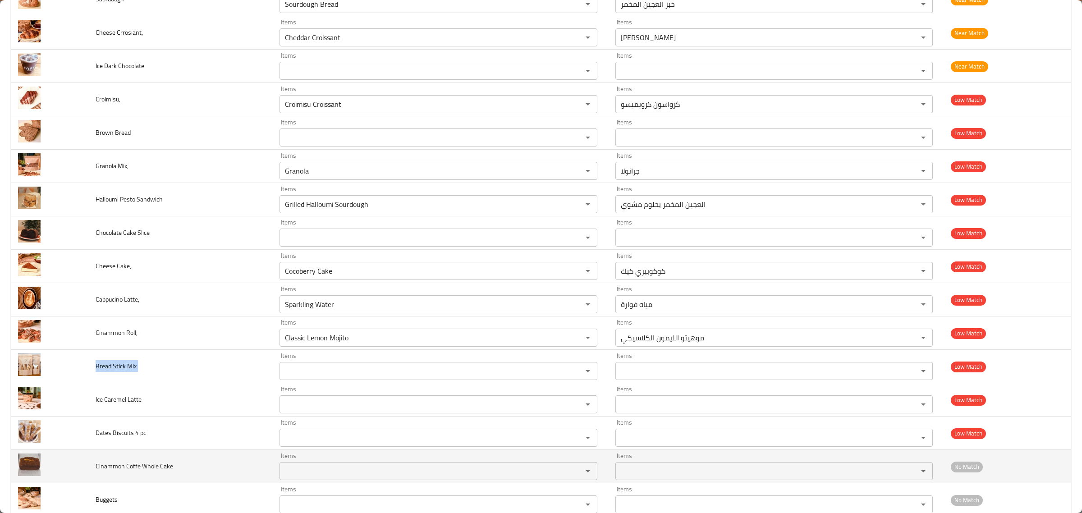
copy span "Bread Stick Mix"
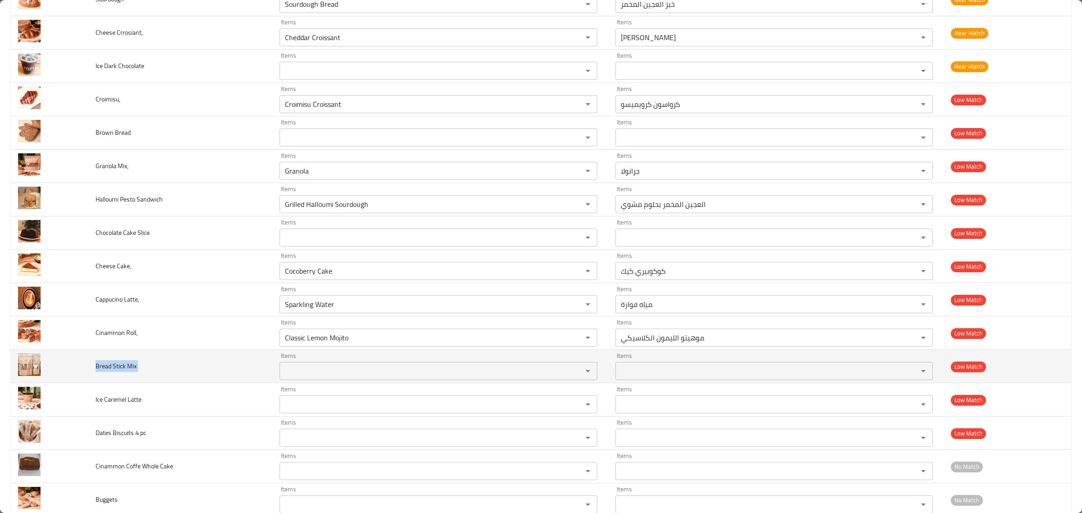
click at [285, 372] on Mix "Items" at bounding box center [425, 371] width 286 height 13
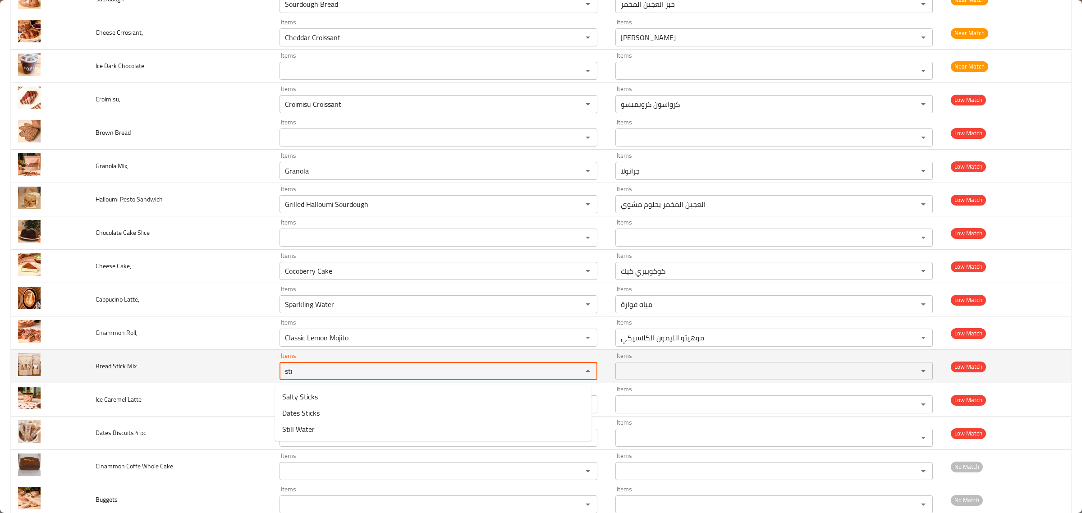
type Mix "sti"
click at [222, 377] on td "Bread Stick Mix" at bounding box center [180, 366] width 184 height 33
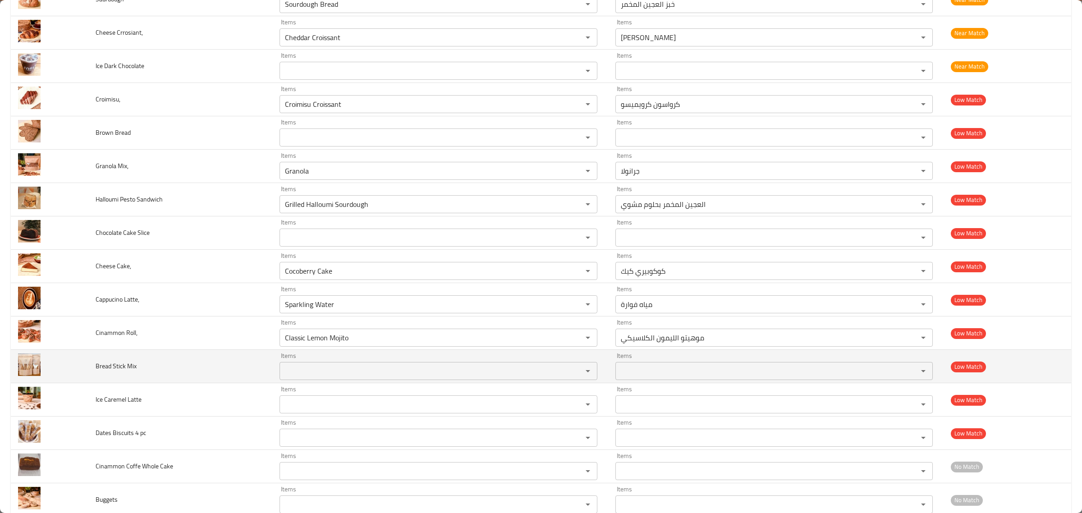
scroll to position [912, 0]
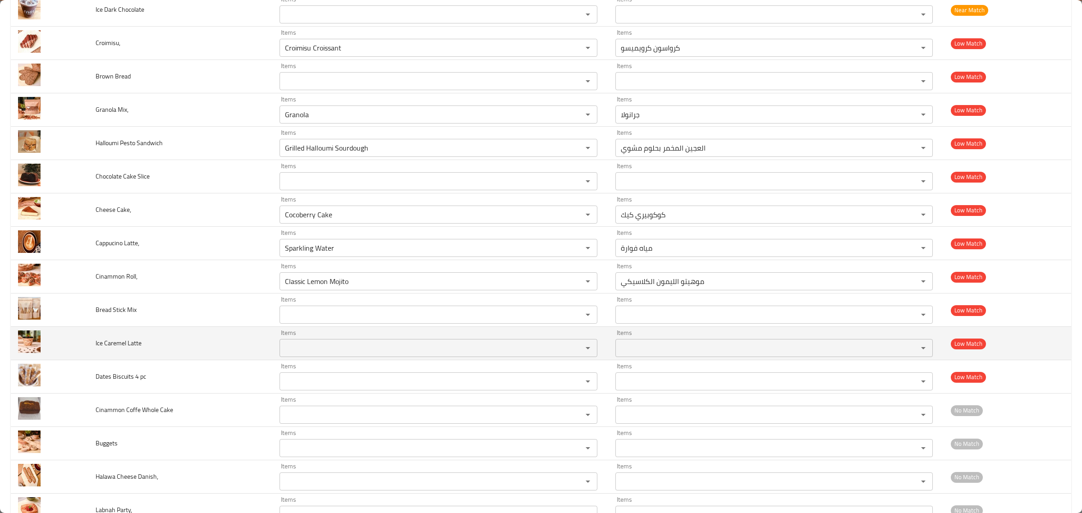
click at [138, 356] on td "Ice Caremel Latte" at bounding box center [180, 343] width 184 height 33
click at [127, 339] on td "Ice Caremel Latte" at bounding box center [180, 343] width 184 height 33
click at [304, 343] on div "Items" at bounding box center [438, 348] width 318 height 18
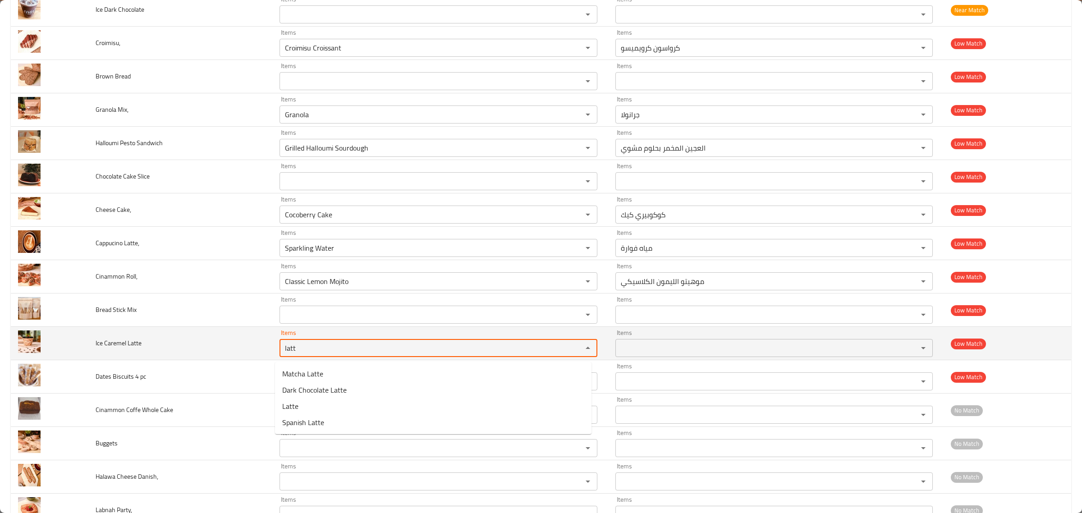
type Latte "latt"
click at [121, 348] on span "Ice Caremel Latte" at bounding box center [119, 343] width 46 height 12
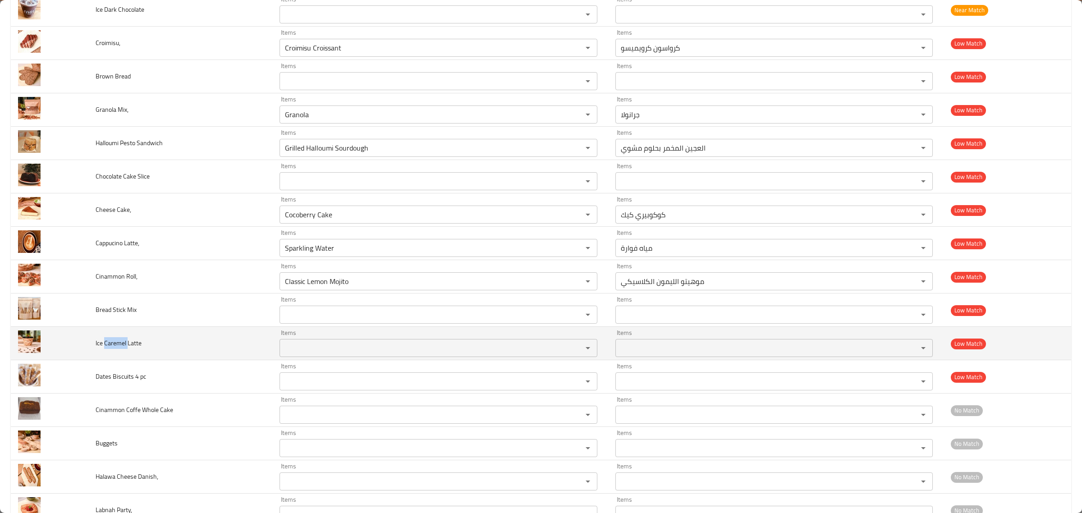
click at [121, 348] on span "Ice Caremel Latte" at bounding box center [119, 343] width 46 height 12
copy span "Ice Caremel Latte"
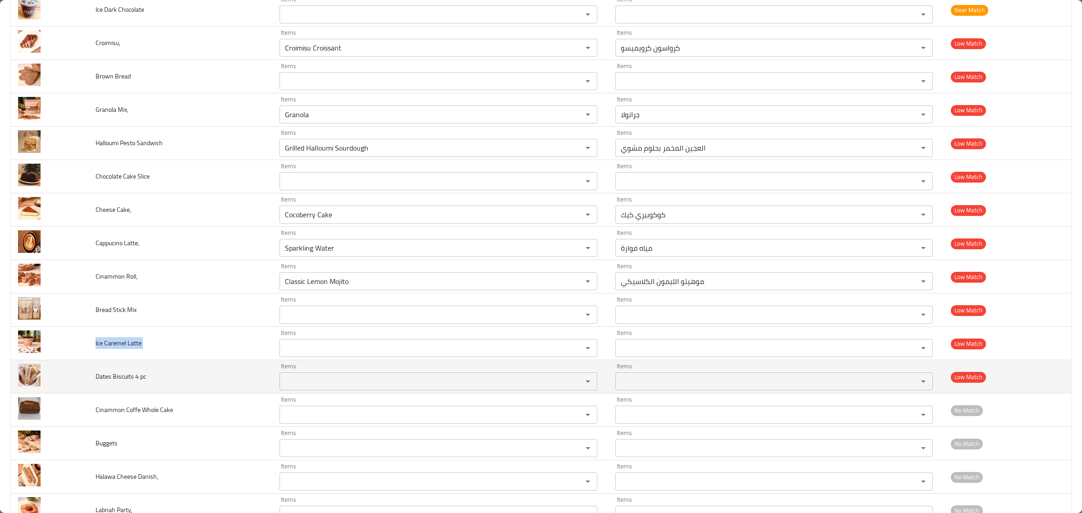
click at [131, 382] on span "Dates Biscuits 4 pc" at bounding box center [121, 377] width 50 height 12
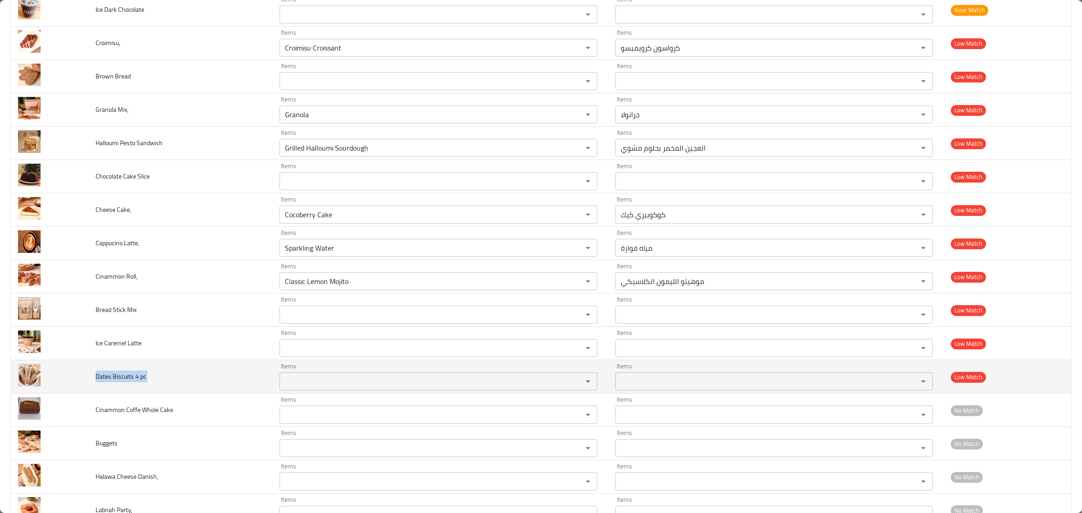
click at [131, 382] on span "Dates Biscuits 4 pc" at bounding box center [121, 377] width 50 height 12
click at [289, 388] on pc "Items" at bounding box center [425, 381] width 286 height 13
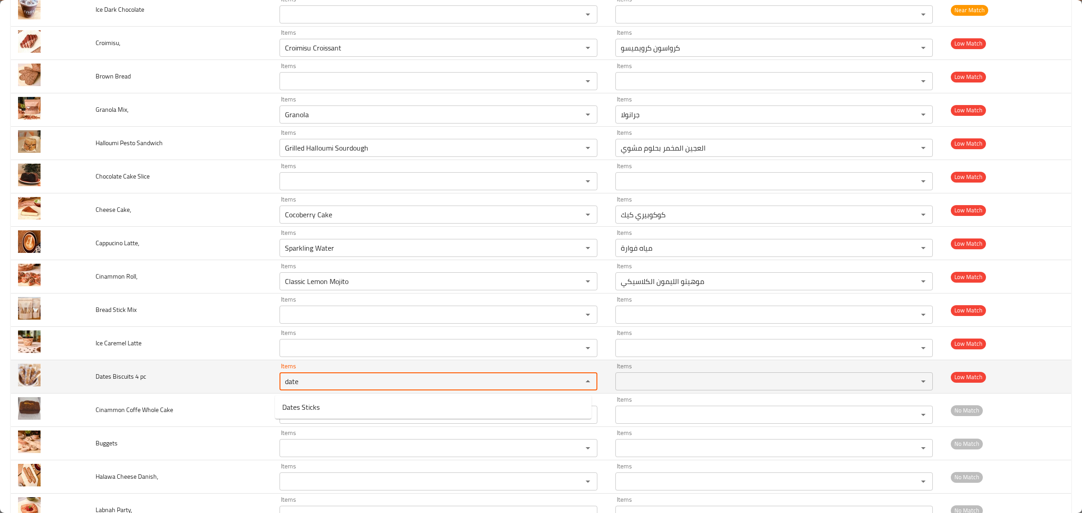
type pc "date"
click at [248, 393] on td "Dates Biscuits 4 pc" at bounding box center [180, 376] width 184 height 33
click at [120, 388] on td "Dates Biscuits 4 pc" at bounding box center [180, 376] width 184 height 33
click at [120, 382] on span "Dates Biscuits 4 pc" at bounding box center [121, 377] width 50 height 12
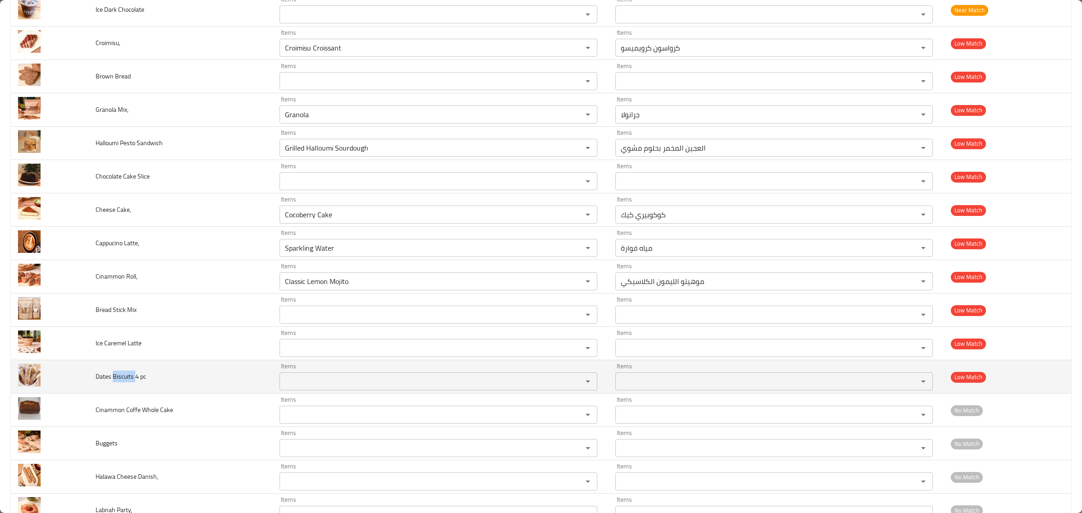
click at [120, 382] on span "Dates Biscuits 4 pc" at bounding box center [121, 377] width 50 height 12
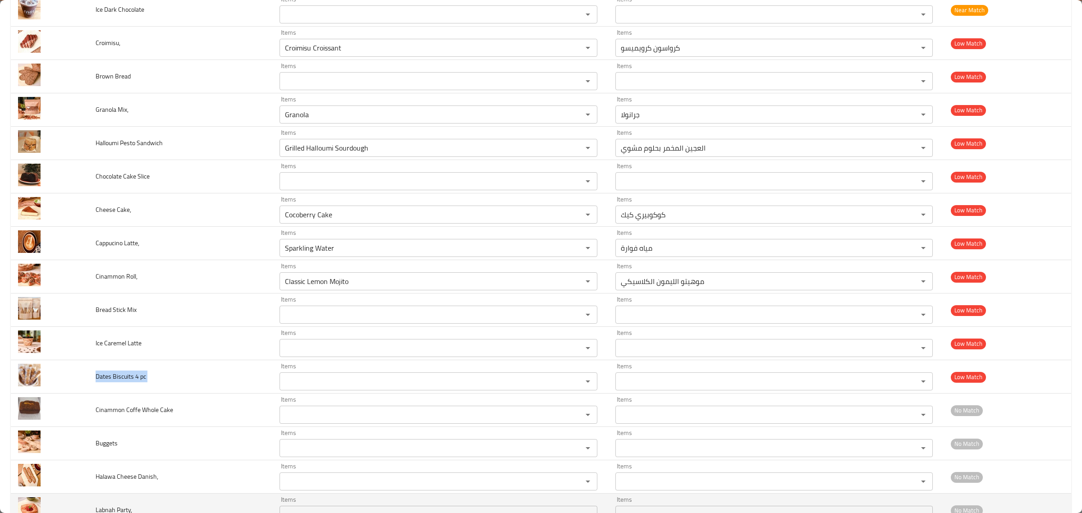
copy span "Dates Biscuits 4 pc"
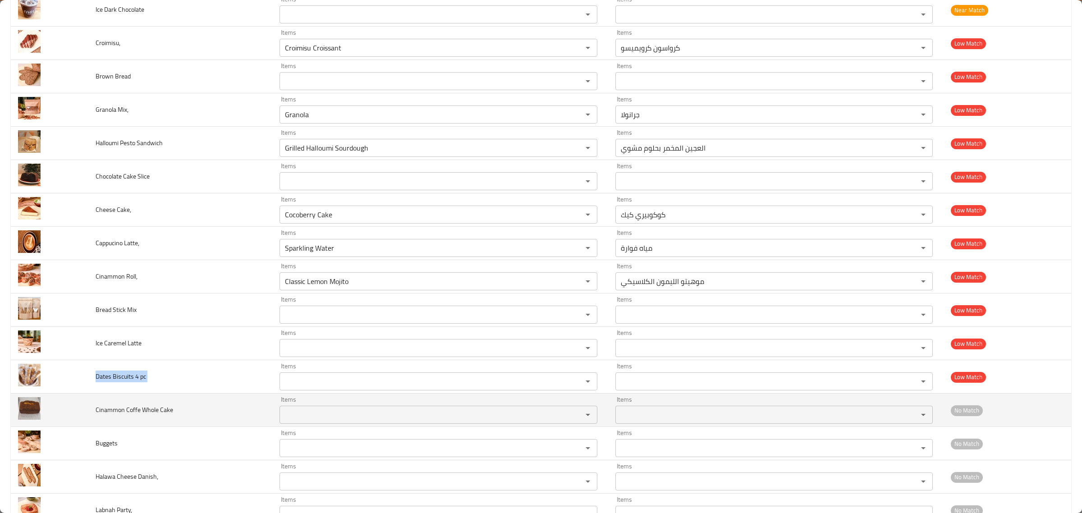
click at [125, 416] on span "Cinammon Coffe Whole Cake" at bounding box center [135, 410] width 78 height 12
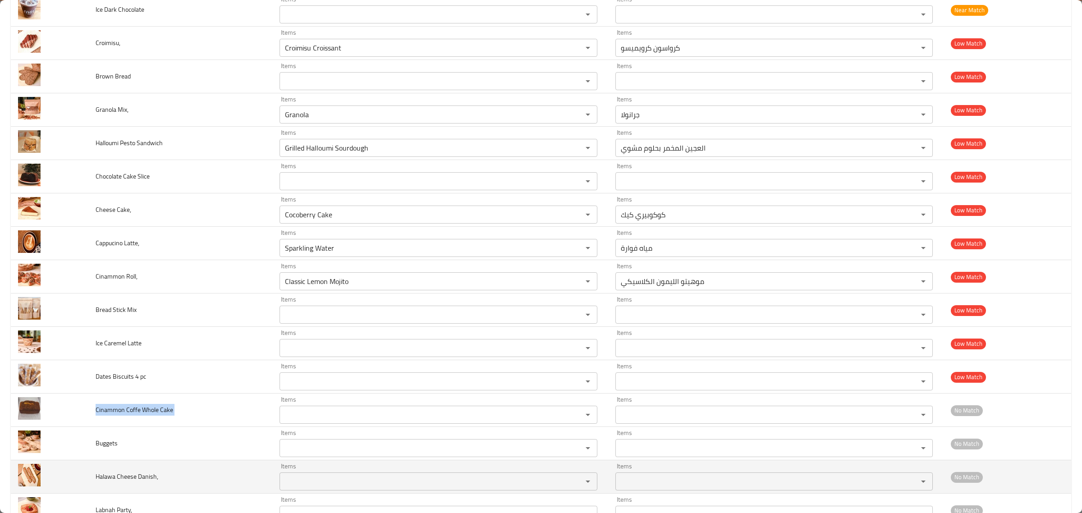
copy span "Cinammon Coffe Whole Cake"
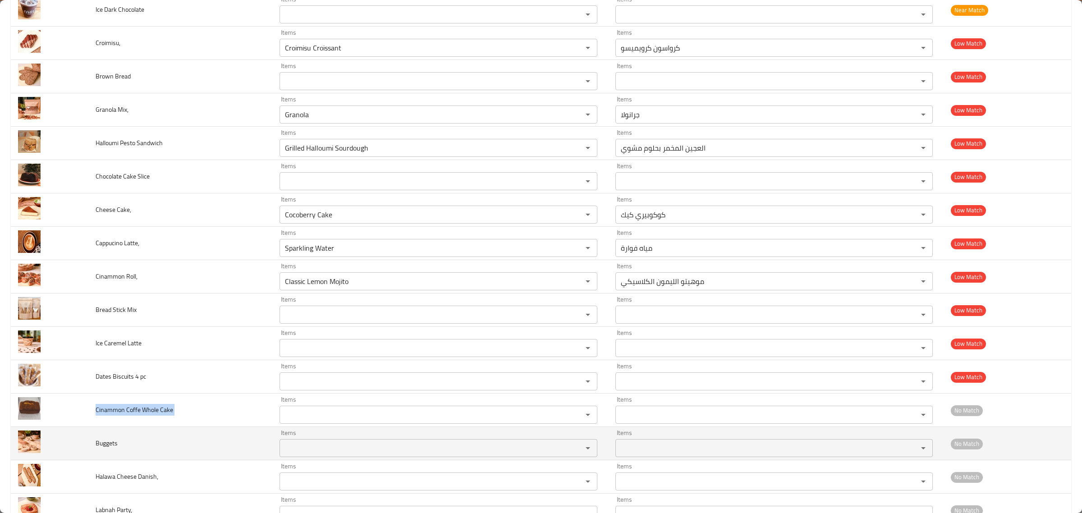
drag, startPoint x: 89, startPoint y: 461, endPoint x: 102, endPoint y: 447, distance: 18.5
click at [89, 460] on td "Buggets" at bounding box center [180, 443] width 184 height 33
click at [109, 442] on span "Buggets" at bounding box center [107, 443] width 22 height 12
copy span "Buggets"
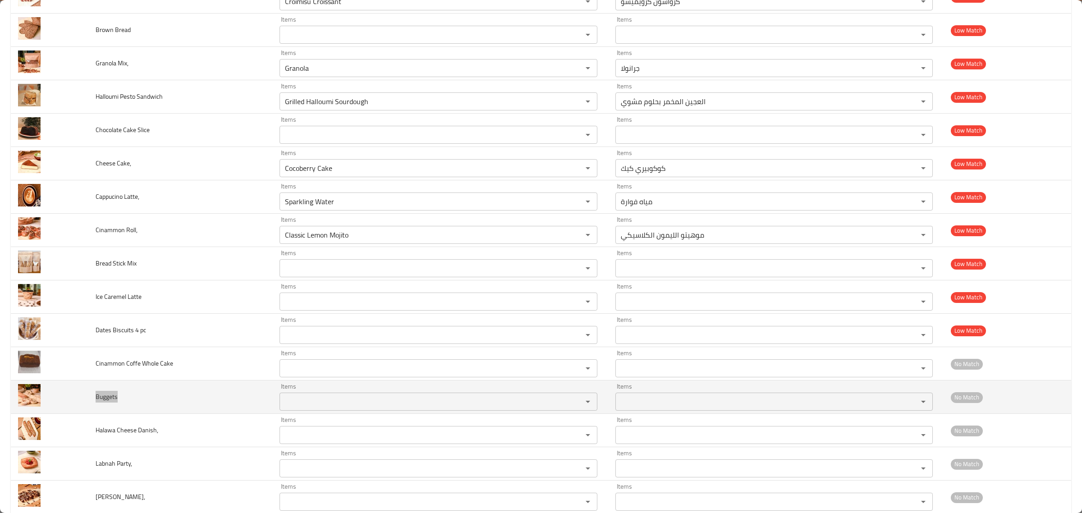
scroll to position [1025, 0]
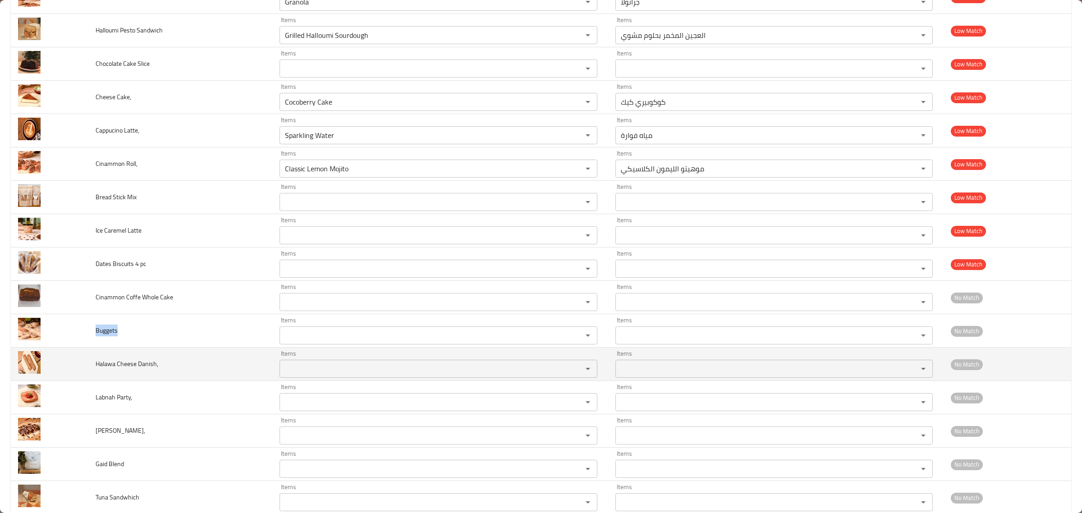
click at [140, 366] on span "Halawa Cheese Danish," at bounding box center [127, 364] width 63 height 12
click at [332, 368] on Danish\, "Items" at bounding box center [425, 368] width 286 height 13
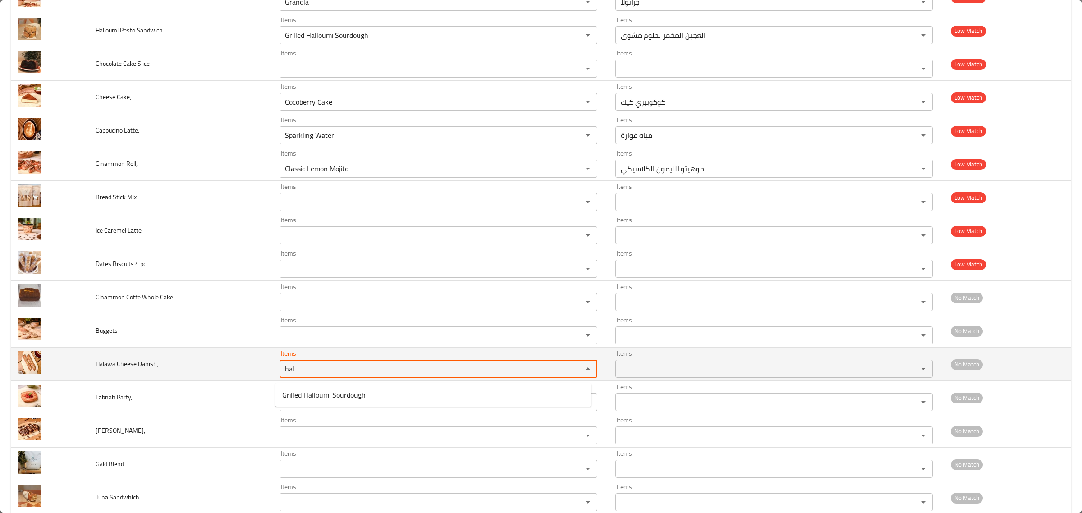
type Danish\, "hal"
click at [140, 364] on span "Halawa Cheese Danish," at bounding box center [127, 364] width 63 height 12
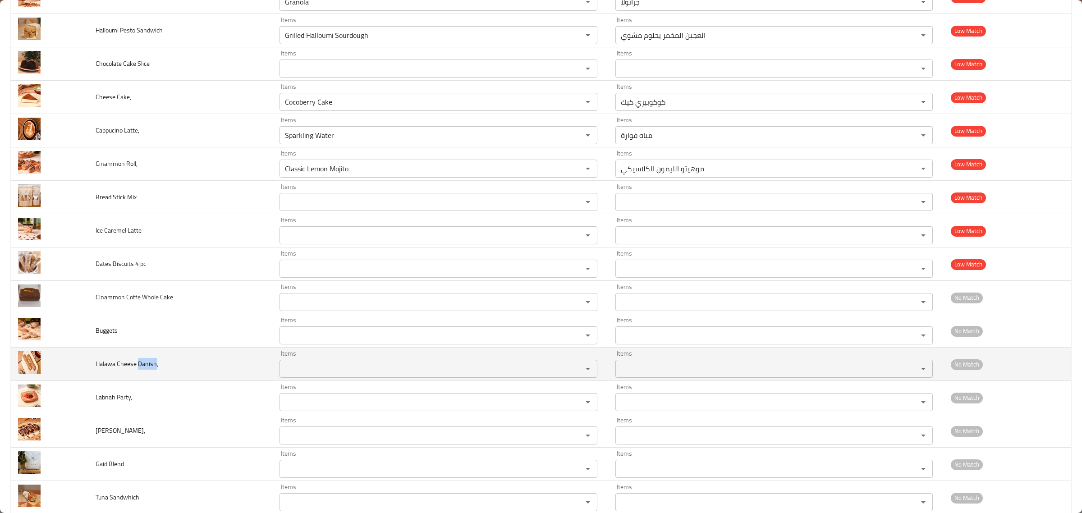
click at [140, 364] on span "Halawa Cheese Danish," at bounding box center [127, 364] width 63 height 12
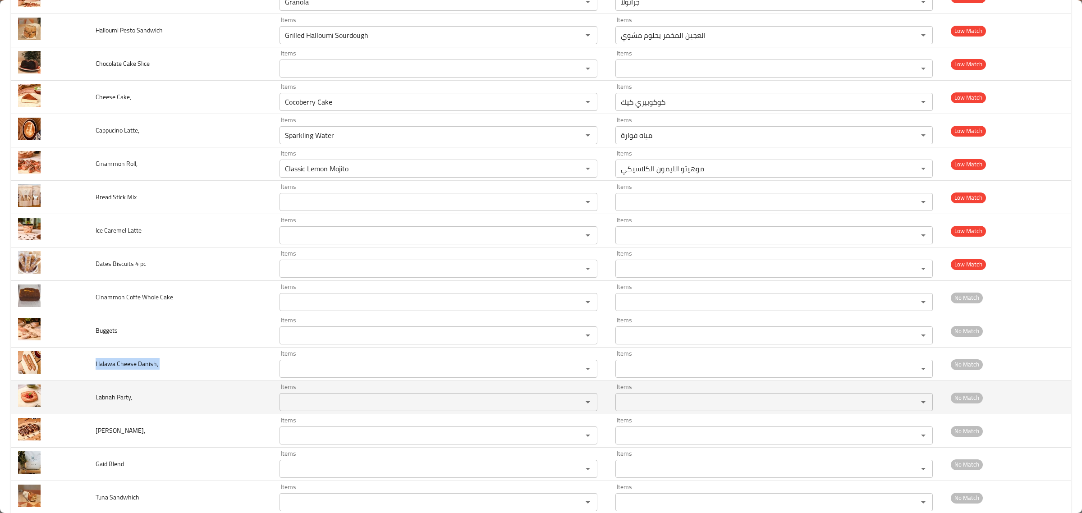
click at [121, 396] on span "Labnah Party," at bounding box center [114, 397] width 37 height 12
click at [113, 410] on td "Labnah Party," at bounding box center [180, 397] width 184 height 33
click at [114, 403] on span "Labnah Party," at bounding box center [114, 397] width 37 height 12
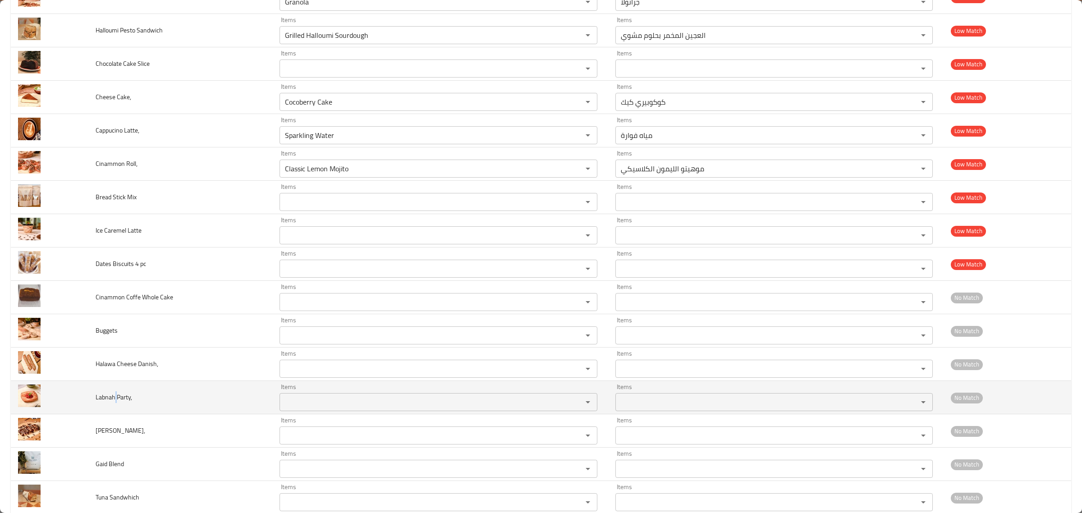
click at [114, 403] on span "Labnah Party," at bounding box center [114, 397] width 37 height 12
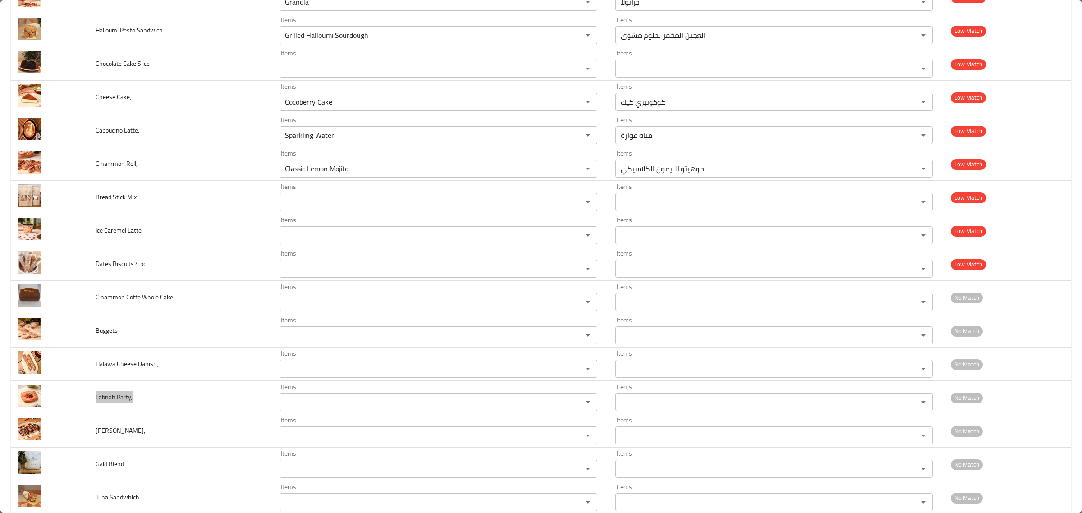
scroll to position [1081, 0]
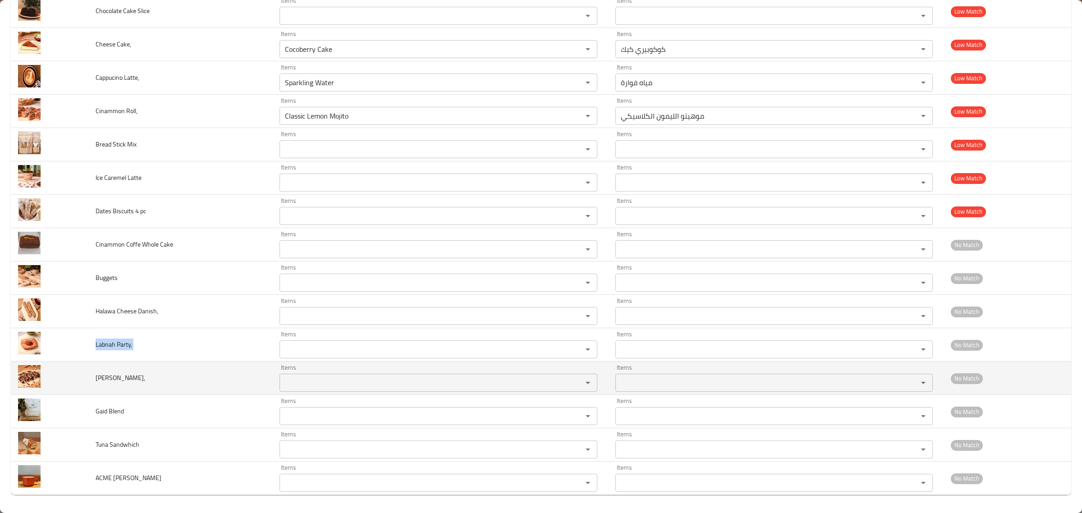
click at [92, 375] on td "[PERSON_NAME]," at bounding box center [180, 377] width 184 height 33
click at [339, 372] on div "Items Items" at bounding box center [438, 377] width 318 height 27
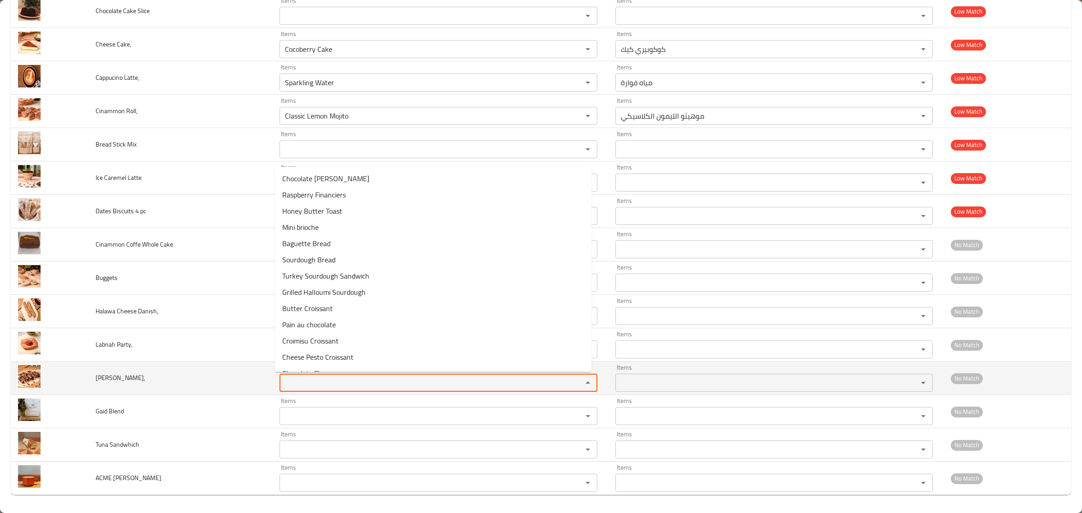
click at [339, 381] on Babka\, "Items" at bounding box center [425, 382] width 286 height 13
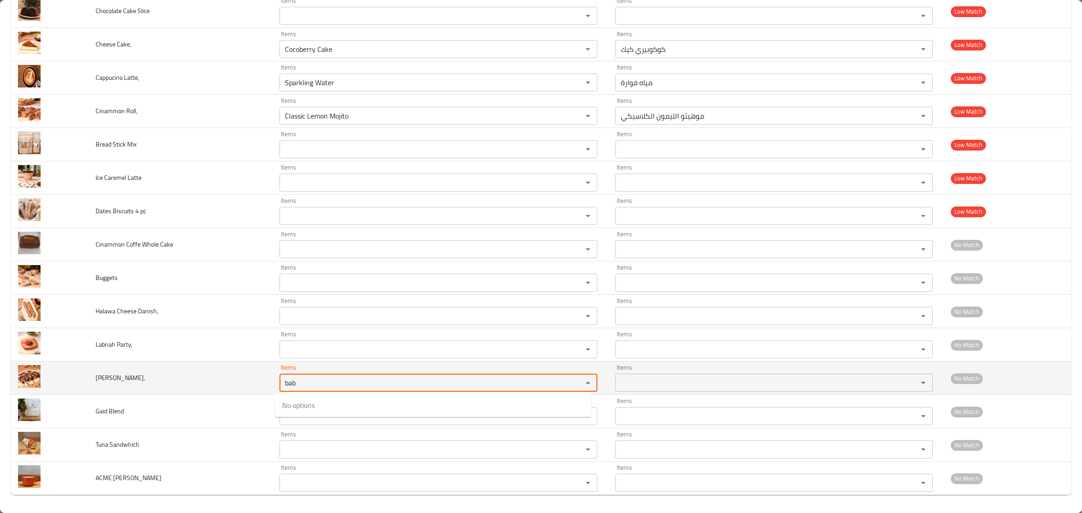
type Babka\, "bab"
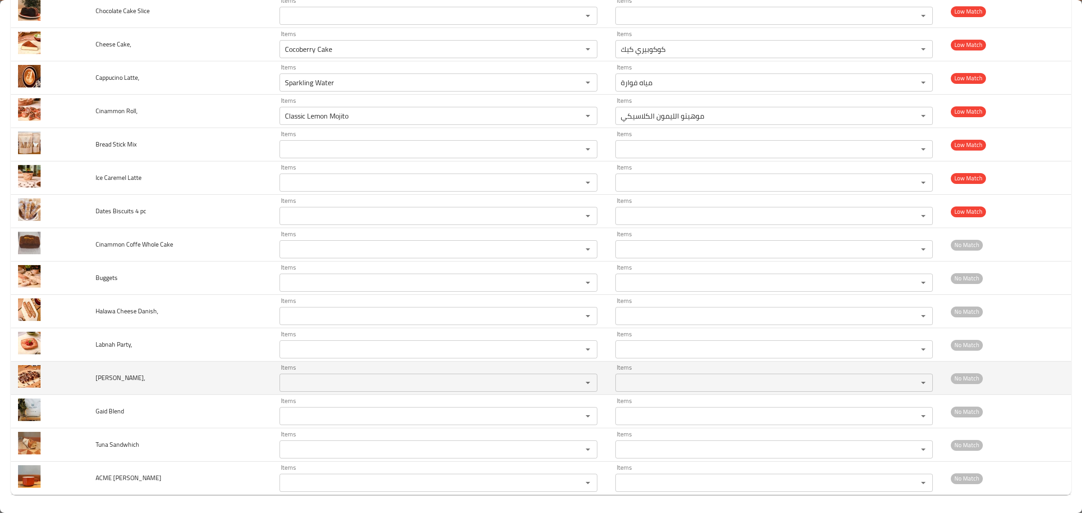
click at [108, 381] on span "[PERSON_NAME]," at bounding box center [121, 378] width 50 height 12
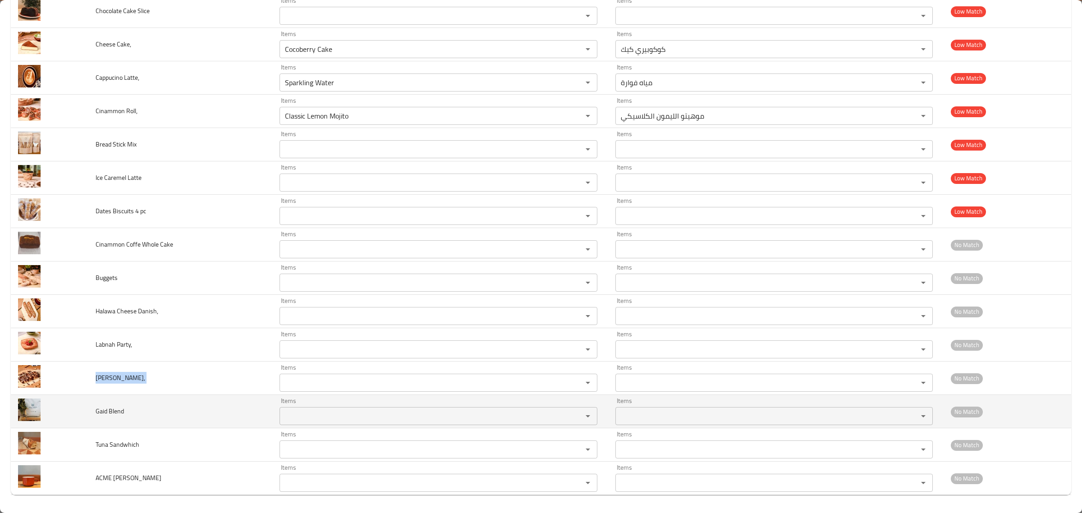
click at [113, 413] on span "Gaid Blend" at bounding box center [110, 411] width 28 height 12
click at [112, 413] on span "Gaid Blend" at bounding box center [110, 411] width 28 height 12
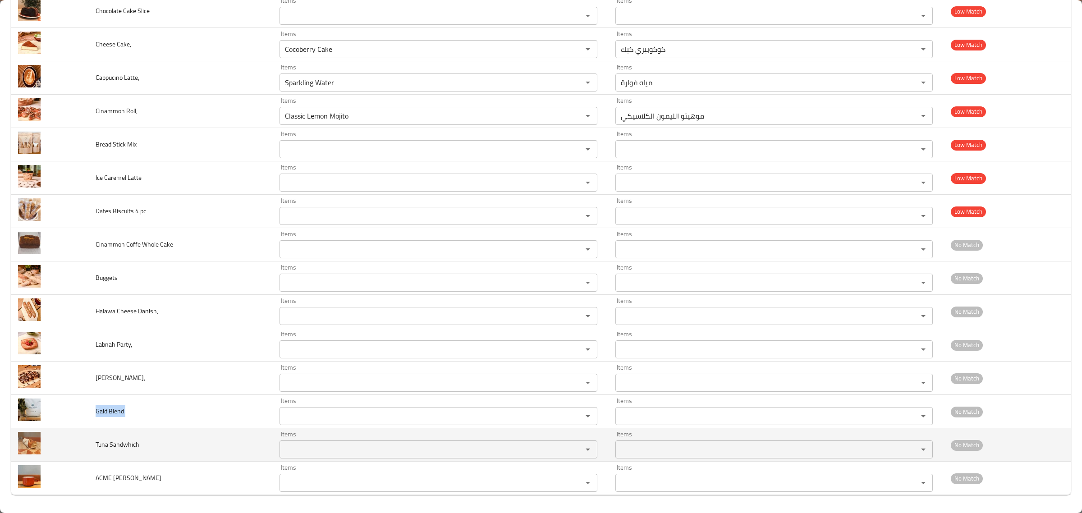
click at [128, 439] on span "Tuna Sandwhich" at bounding box center [118, 445] width 44 height 12
click at [299, 443] on div "Items" at bounding box center [438, 449] width 318 height 18
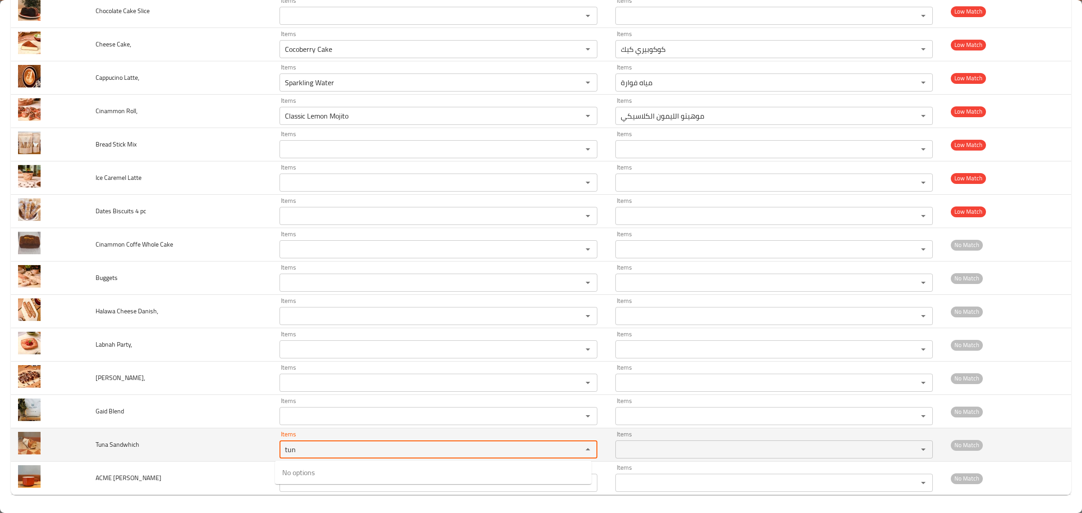
type Sandwhich "tun"
click at [178, 444] on td "Tuna Sandwhich" at bounding box center [180, 444] width 184 height 33
click at [118, 447] on span "Tuna Sandwhich" at bounding box center [118, 445] width 44 height 12
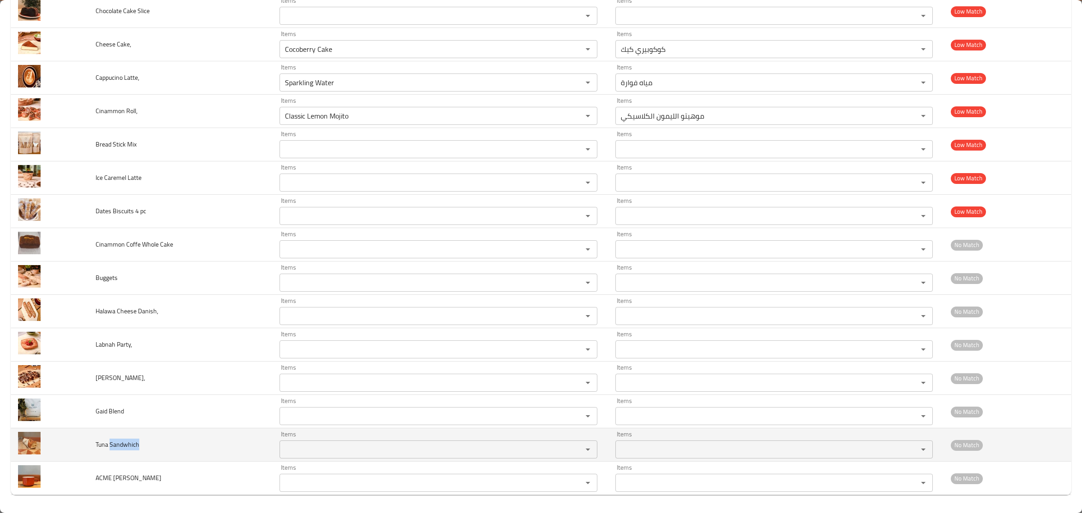
click at [118, 447] on span "Tuna Sandwhich" at bounding box center [118, 445] width 44 height 12
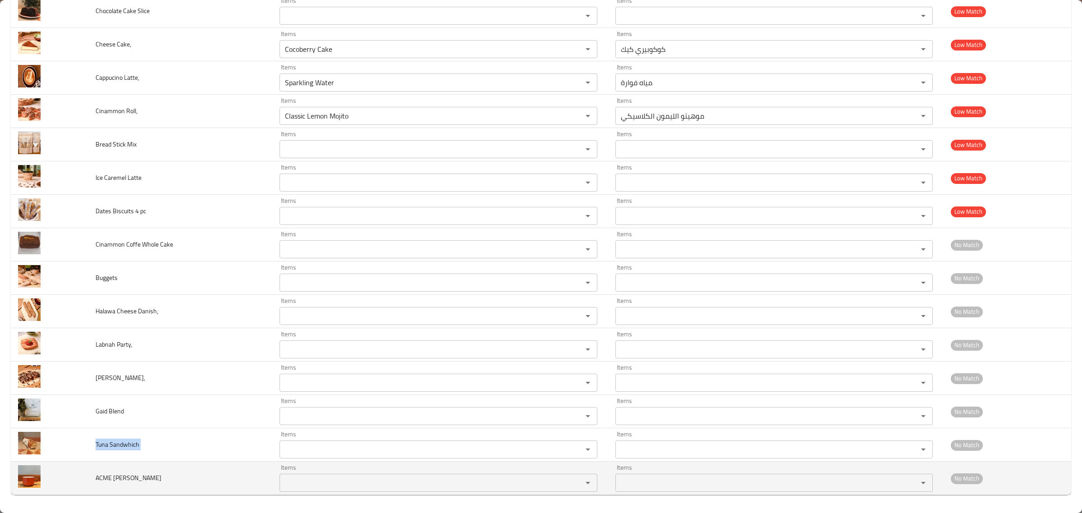
click at [123, 477] on span "ACME Bobby Mug" at bounding box center [129, 478] width 66 height 12
click at [135, 488] on td "ACME Bobby Mug" at bounding box center [180, 478] width 184 height 33
click at [134, 488] on td "ACME Bobby Mug" at bounding box center [180, 478] width 184 height 33
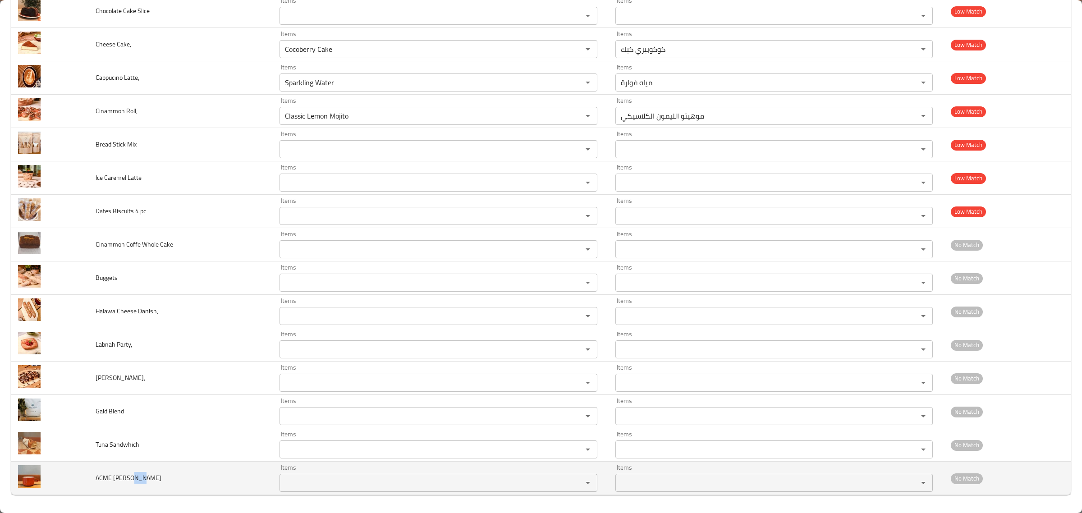
click at [134, 488] on td "ACME Bobby Mug" at bounding box center [180, 478] width 184 height 33
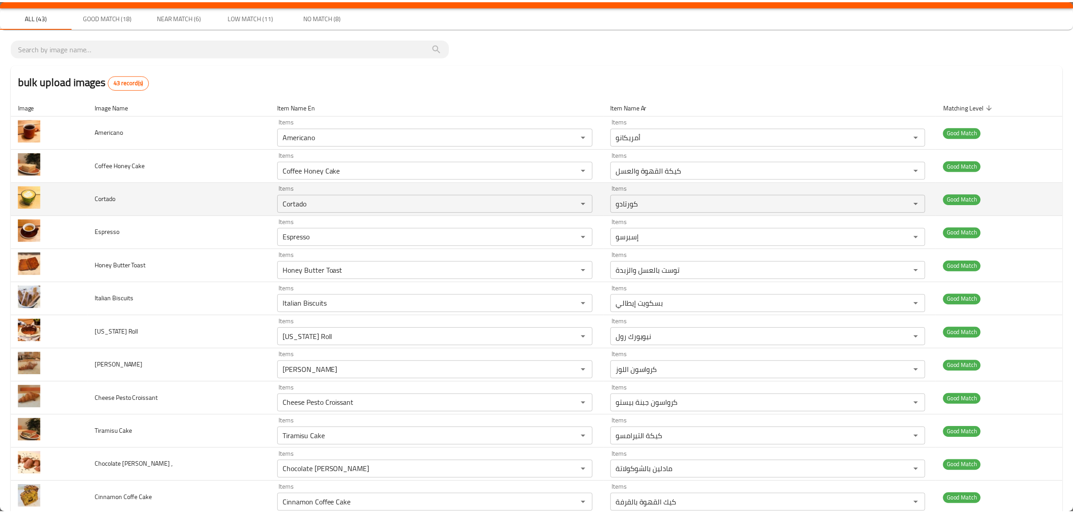
scroll to position [0, 0]
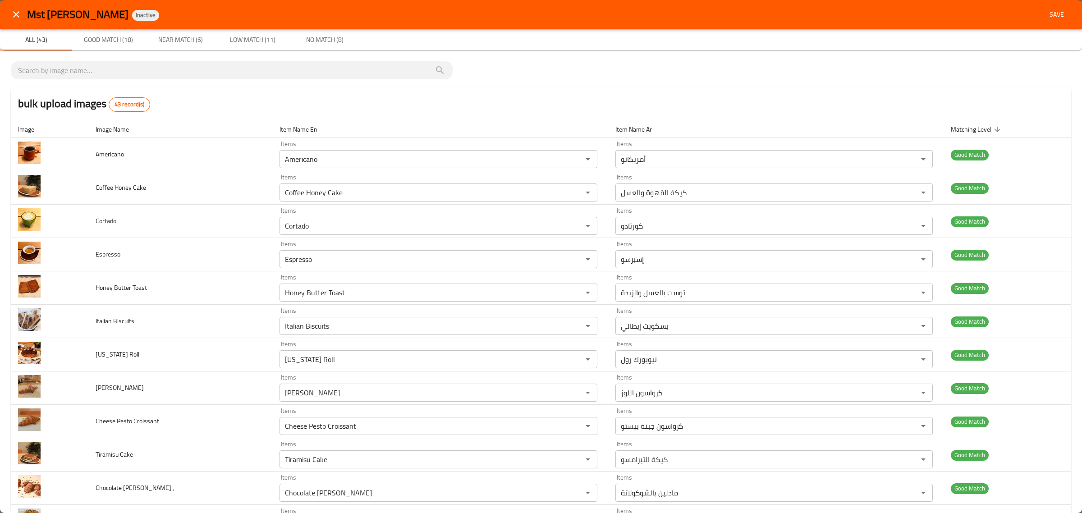
drag, startPoint x: 563, startPoint y: 87, endPoint x: 571, endPoint y: 87, distance: 7.2
click at [563, 87] on div "bulk upload images 43 record(s)" at bounding box center [541, 104] width 1060 height 34
click at [1062, 16] on div "Mst Artisan Bakery Inactive Save" at bounding box center [541, 14] width 1082 height 29
click at [1049, 14] on span "Save" at bounding box center [1057, 14] width 22 height 11
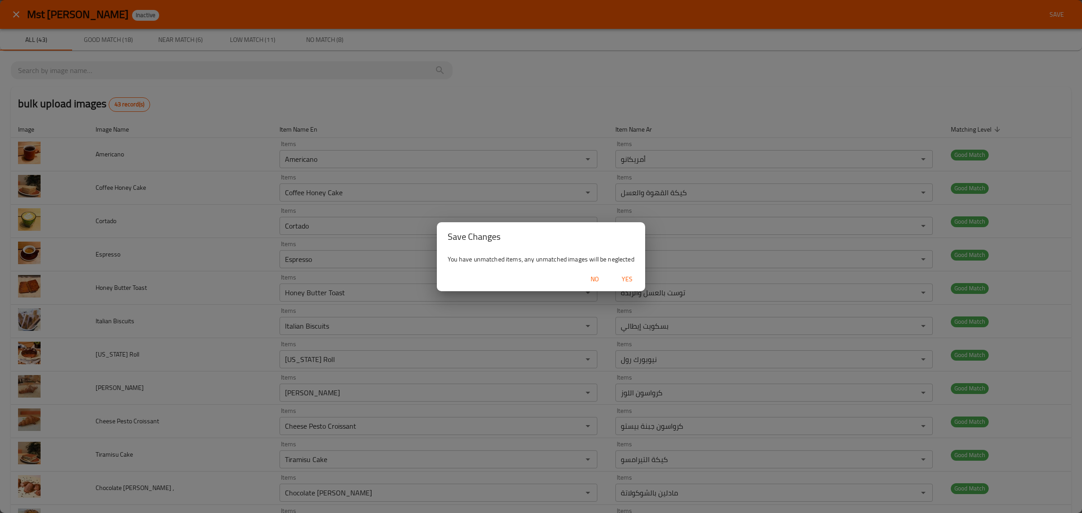
click at [634, 281] on span "Yes" at bounding box center [627, 279] width 22 height 11
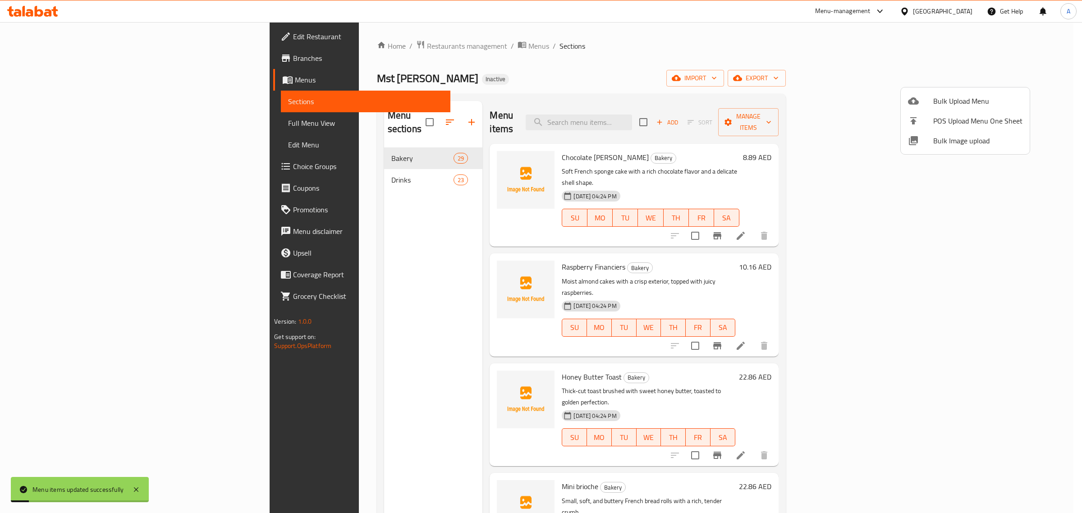
click at [297, 159] on div at bounding box center [541, 256] width 1082 height 513
click at [384, 169] on div "Drinks 23" at bounding box center [433, 180] width 99 height 22
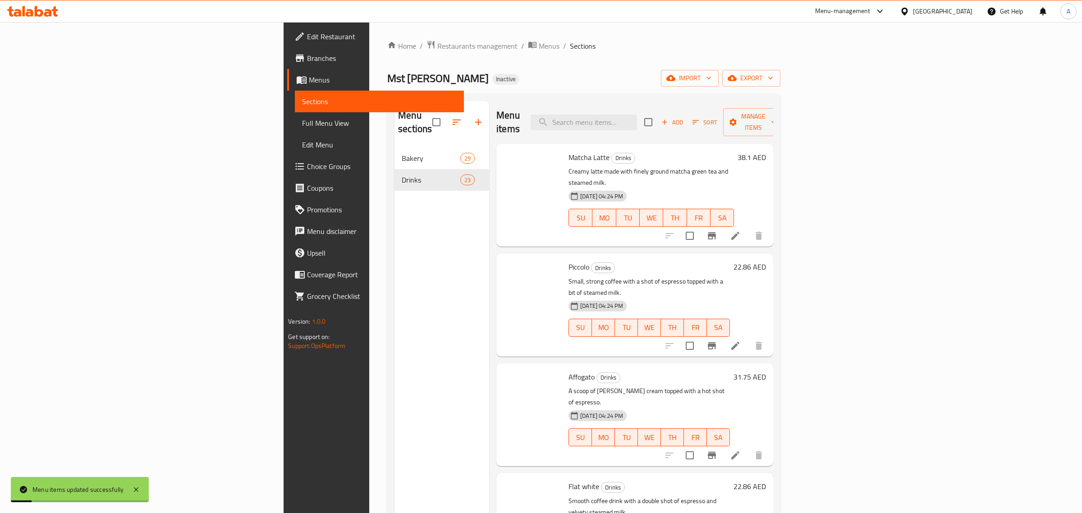
click at [402, 174] on span "Drinks" at bounding box center [431, 179] width 59 height 11
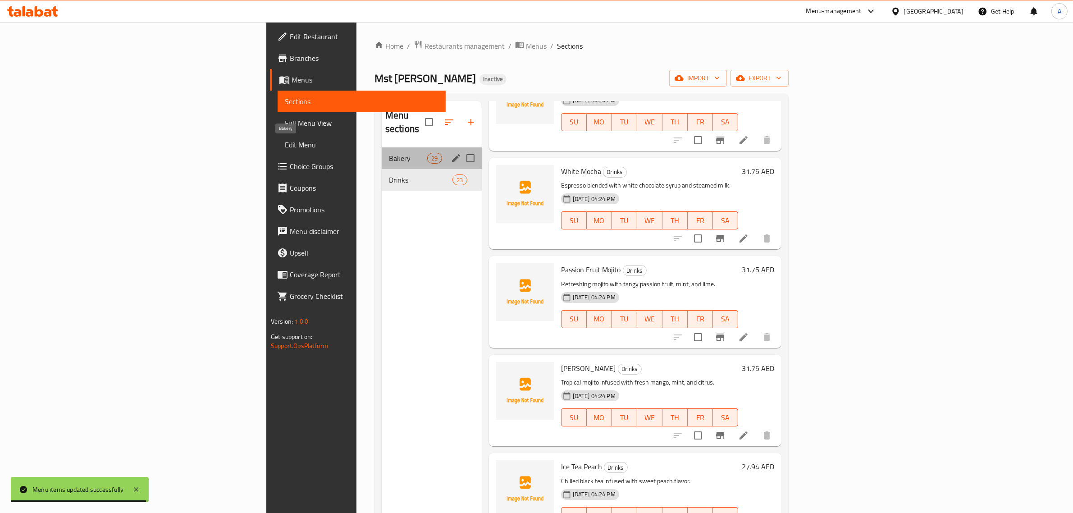
click at [389, 153] on span "Bakery" at bounding box center [408, 158] width 38 height 11
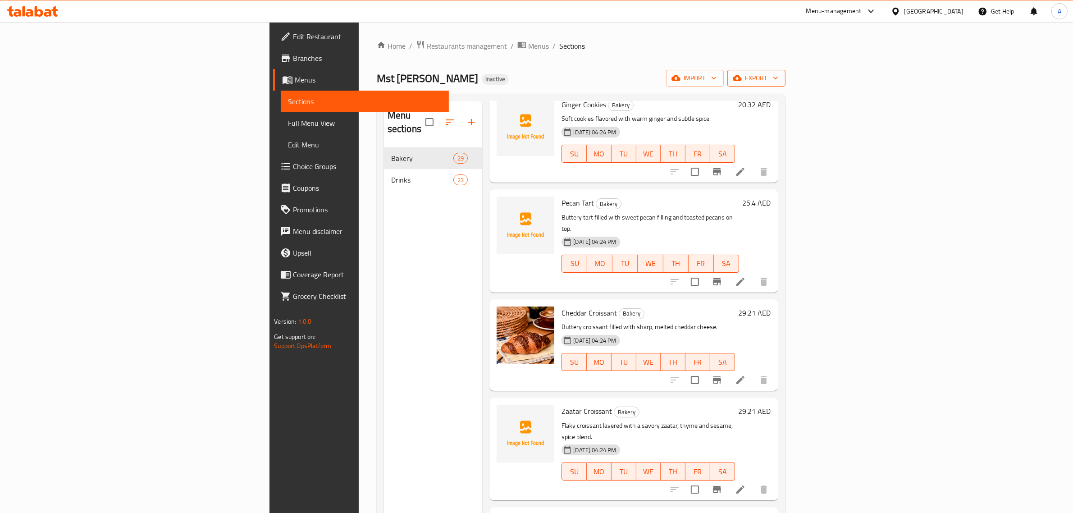
click at [778, 75] on span "export" at bounding box center [757, 78] width 44 height 11
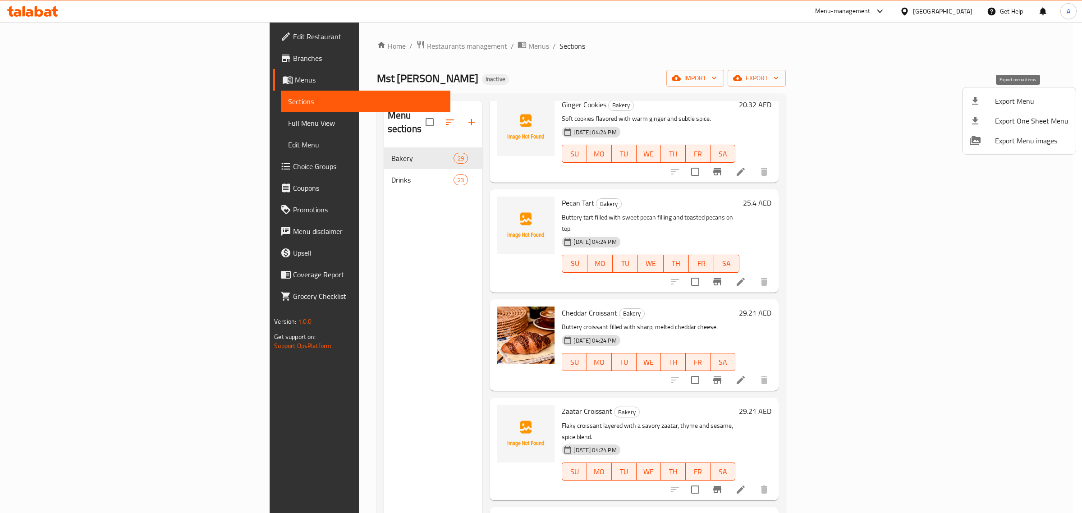
click at [995, 105] on span "Export Menu" at bounding box center [1031, 101] width 73 height 11
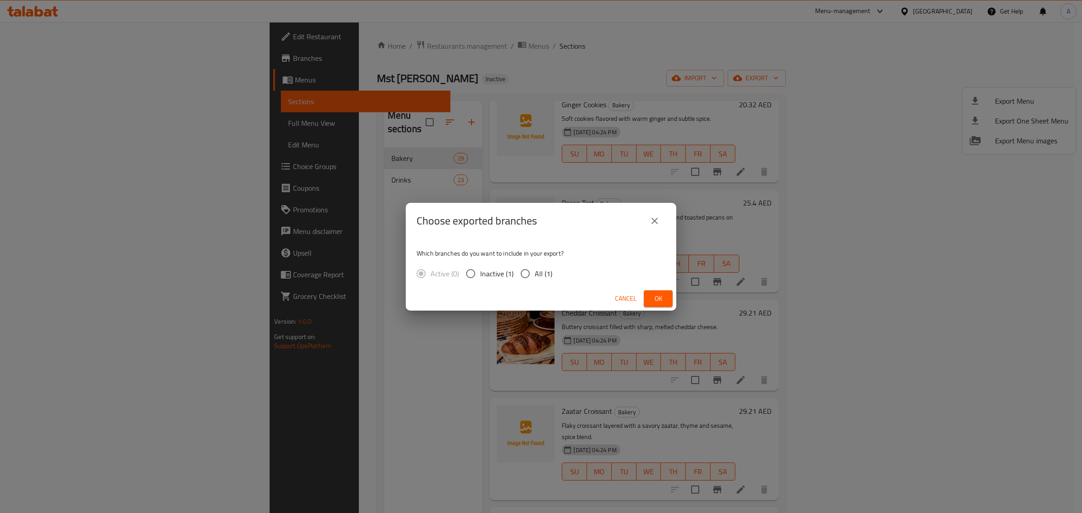
click at [537, 279] on span "All (1)" at bounding box center [544, 273] width 18 height 11
click at [535, 279] on input "All (1)" at bounding box center [525, 273] width 19 height 19
radio input "true"
click at [656, 298] on span "Ok" at bounding box center [658, 298] width 14 height 11
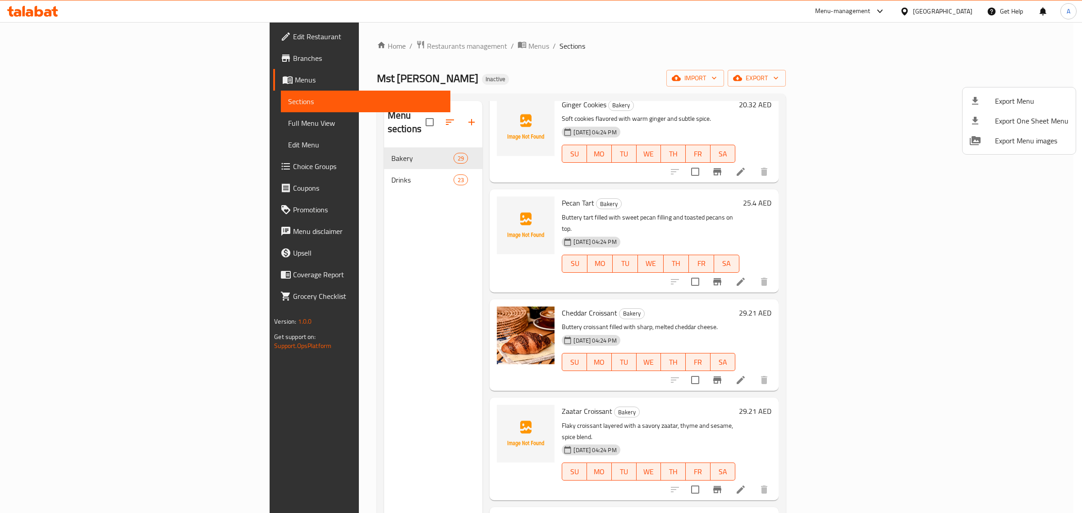
click at [41, 123] on div at bounding box center [541, 256] width 1082 height 513
click at [288, 123] on span "Full Menu View" at bounding box center [365, 123] width 155 height 11
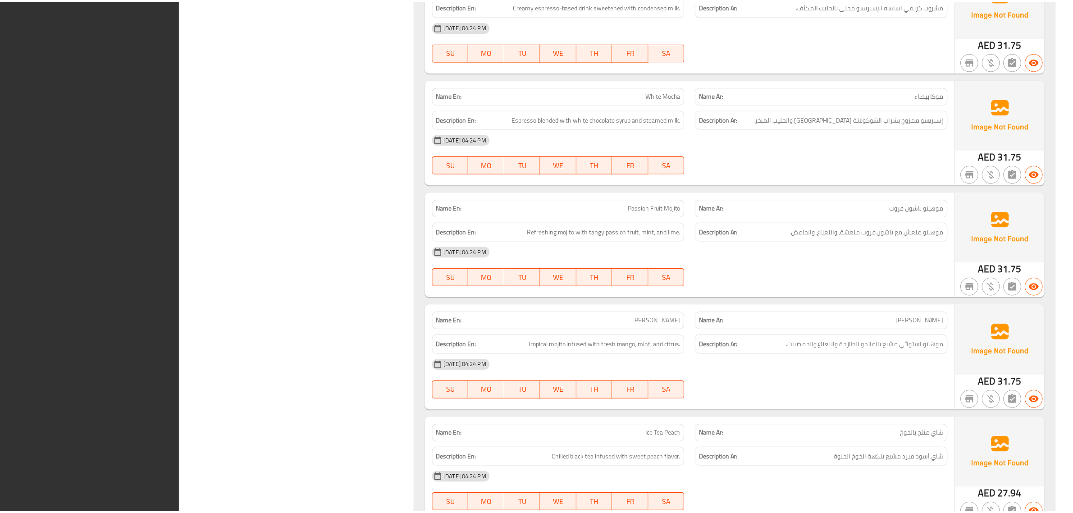
scroll to position [5768, 0]
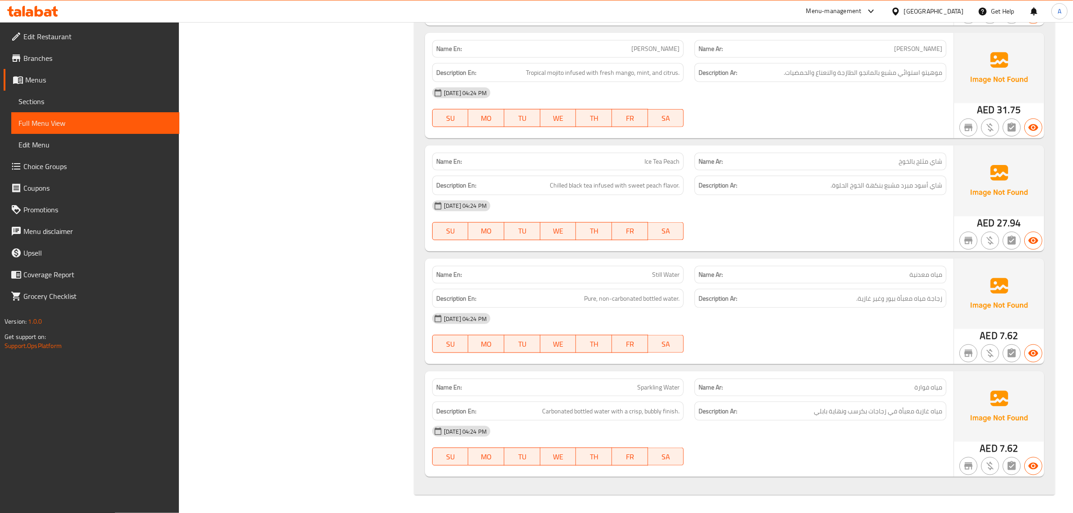
click at [927, 12] on div "United Arab Emirates" at bounding box center [933, 11] width 59 height 10
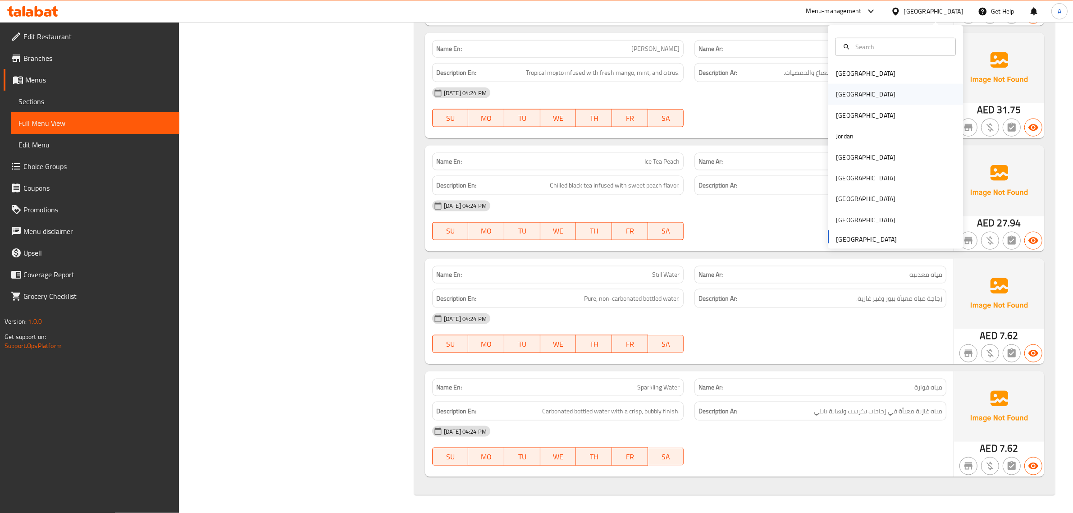
click at [868, 92] on div "[GEOGRAPHIC_DATA]" at bounding box center [895, 94] width 135 height 21
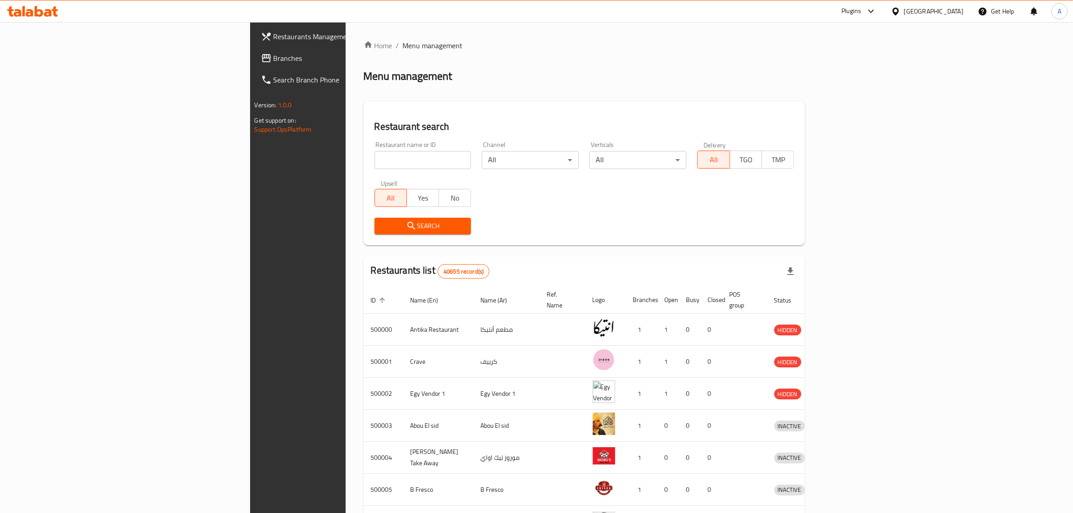
click at [274, 55] on span "Branches" at bounding box center [348, 58] width 149 height 11
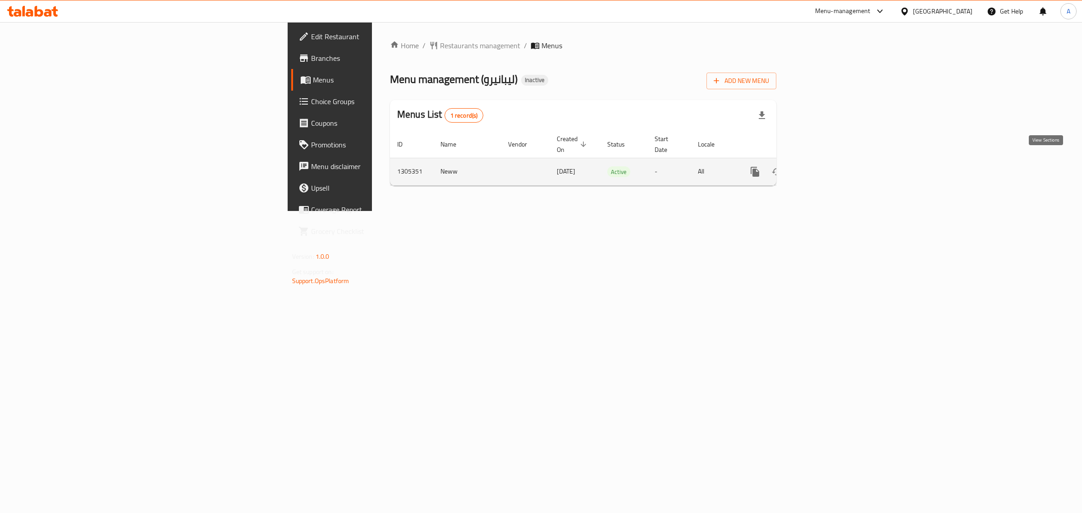
click at [825, 166] on icon "enhanced table" at bounding box center [819, 171] width 11 height 11
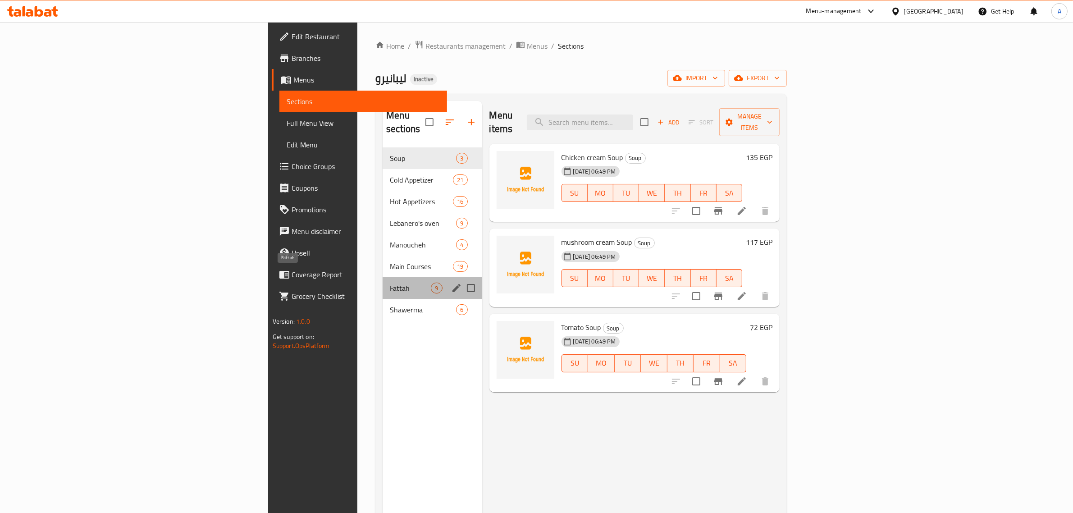
click at [390, 283] on span "Fattah" at bounding box center [410, 288] width 41 height 11
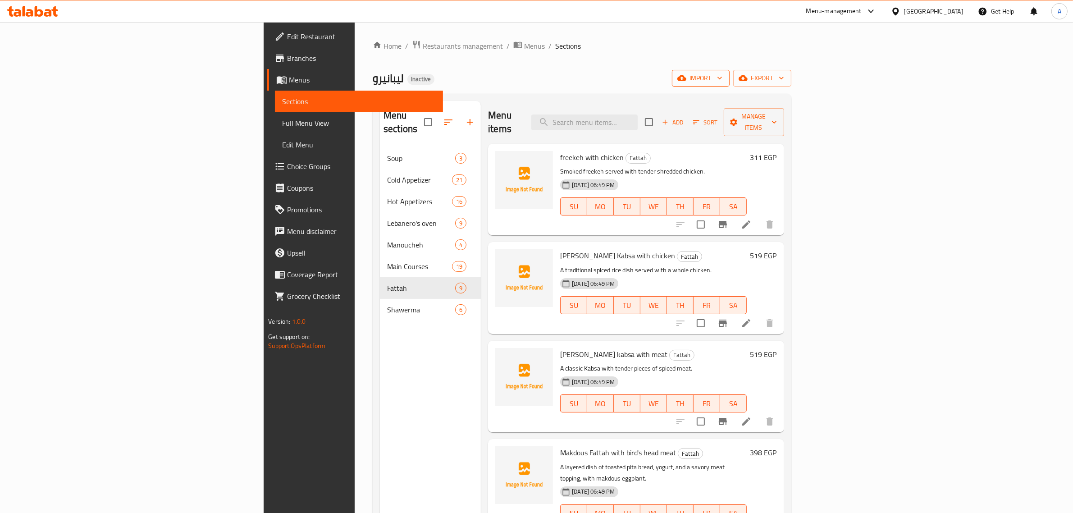
click at [723, 79] on span "import" at bounding box center [700, 78] width 43 height 11
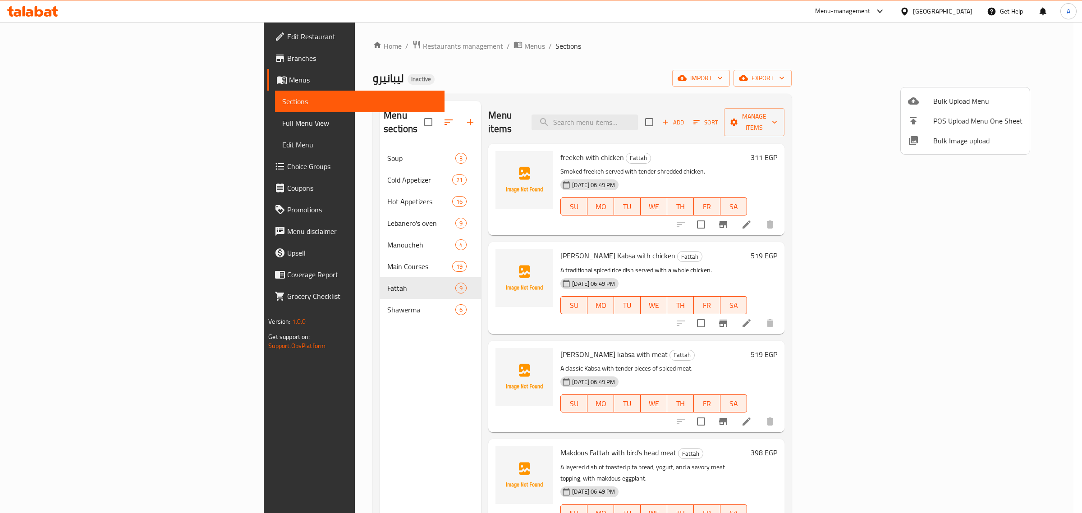
click at [957, 147] on li "Bulk Image upload" at bounding box center [965, 141] width 129 height 20
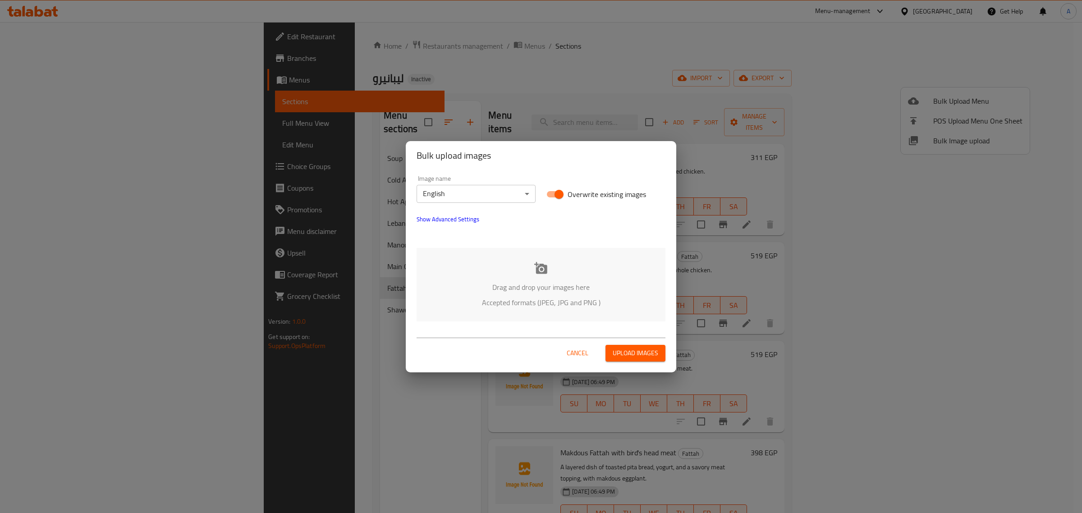
click at [463, 224] on span "Show Advanced Settings" at bounding box center [447, 219] width 63 height 11
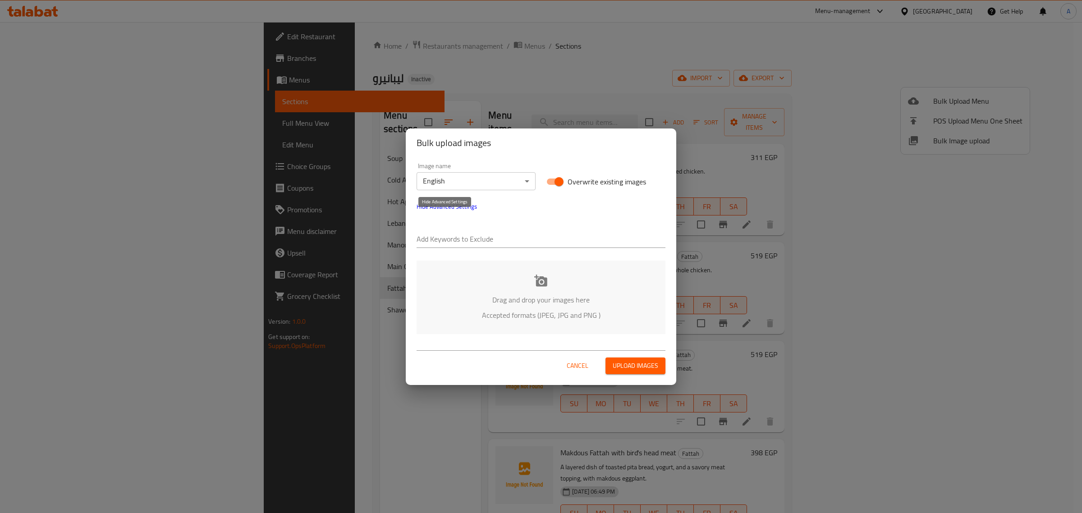
click at [465, 248] on div "Add Keywords to Exclude" at bounding box center [541, 235] width 260 height 36
click at [467, 244] on input "text" at bounding box center [540, 240] width 249 height 14
paste input "processed_by_imagy"
type input "processed_by_imagy"
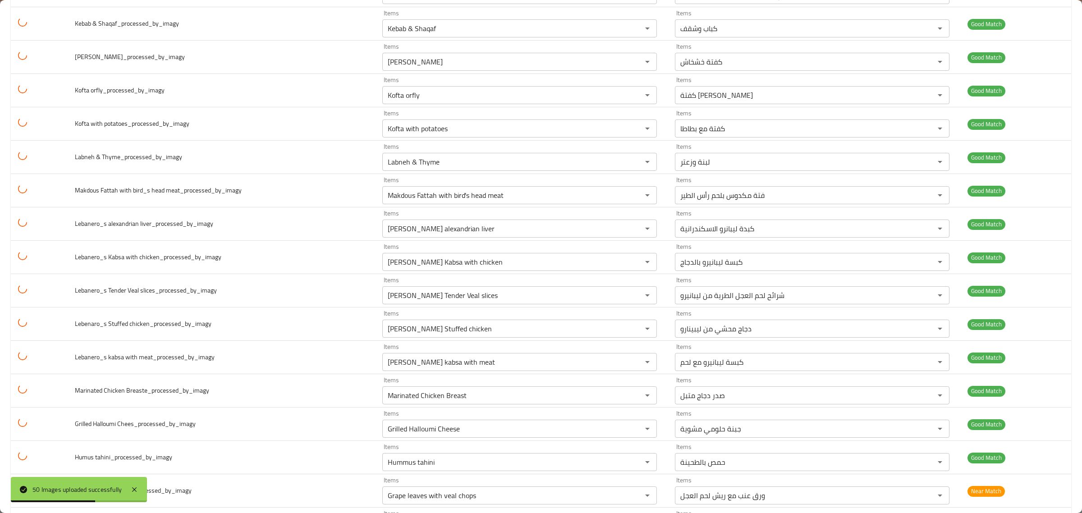
scroll to position [1315, 0]
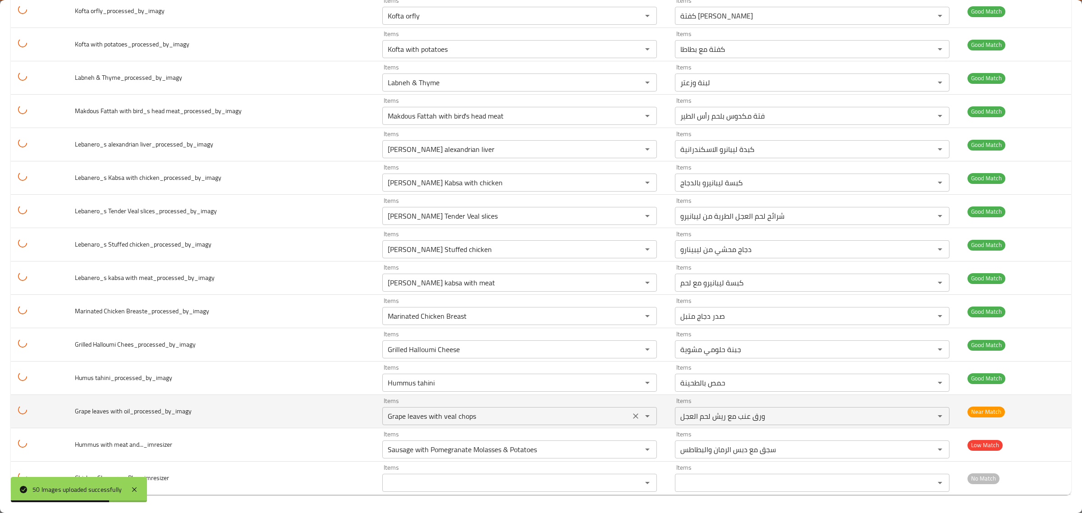
click at [580, 411] on oil_processed_by_imagy "Grape leaves with veal chops" at bounding box center [506, 416] width 243 height 13
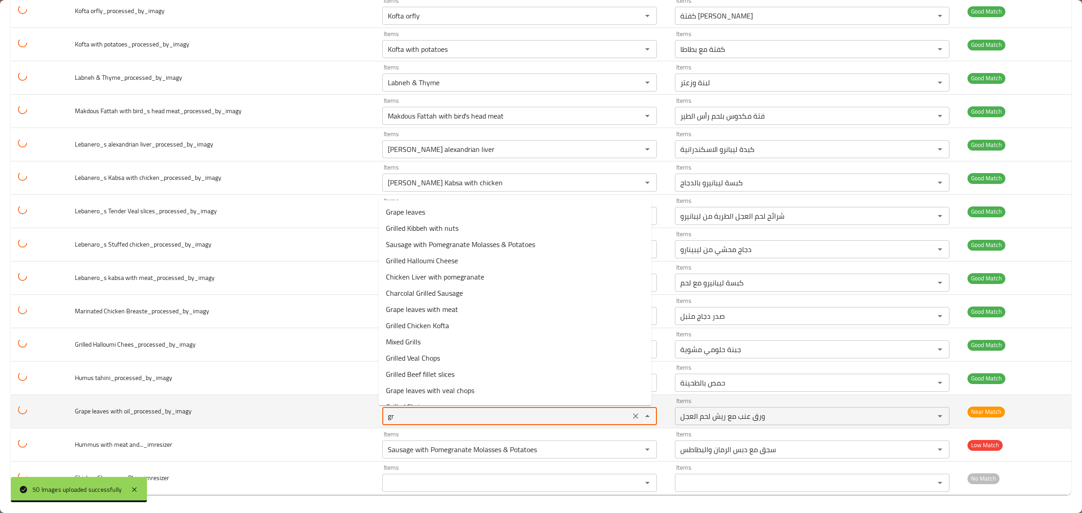
type oil_processed_by_imagy "gra"
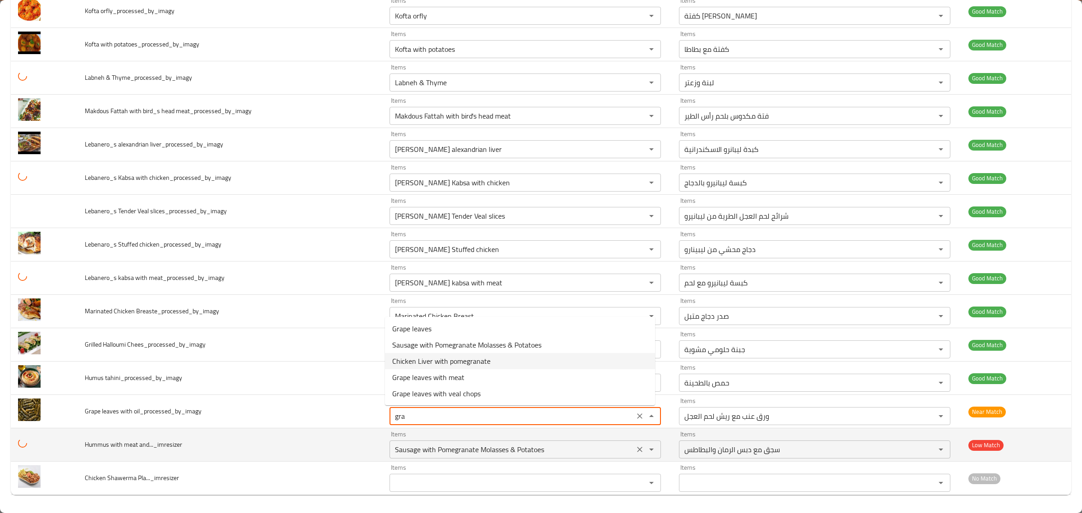
click at [637, 416] on icon "Clear" at bounding box center [639, 415] width 5 height 5
click at [594, 451] on and_______imresizer "Sausage with Pomegranate Molasses & Potatoes" at bounding box center [511, 449] width 239 height 13
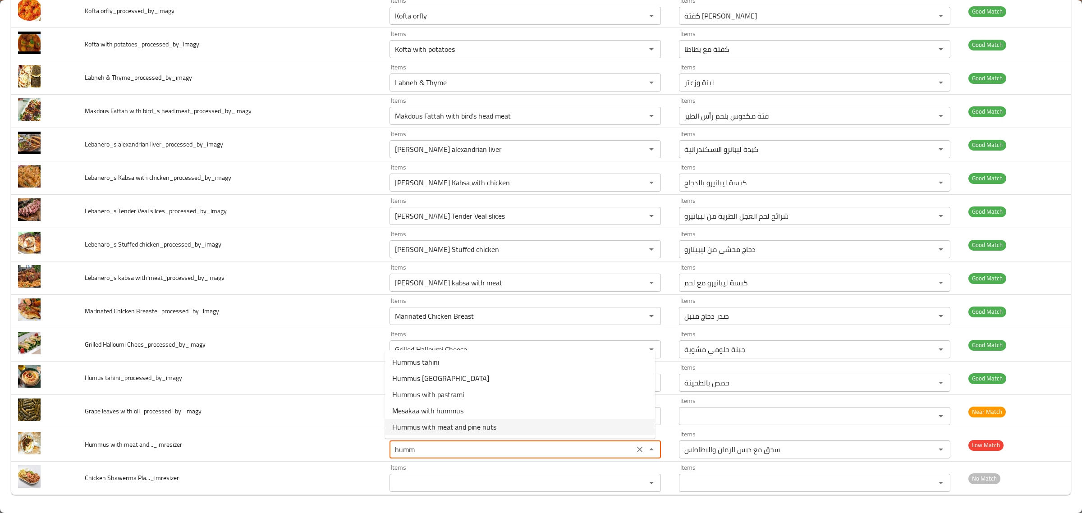
click at [515, 429] on and_______imresizer-option-4 "Hummus with meat and pine nuts" at bounding box center [520, 427] width 270 height 16
type and_______imresizer "Hummus with meat and pine nuts"
type and_______imresizer-ar "[GEOGRAPHIC_DATA] باللحمة والصنوبر"
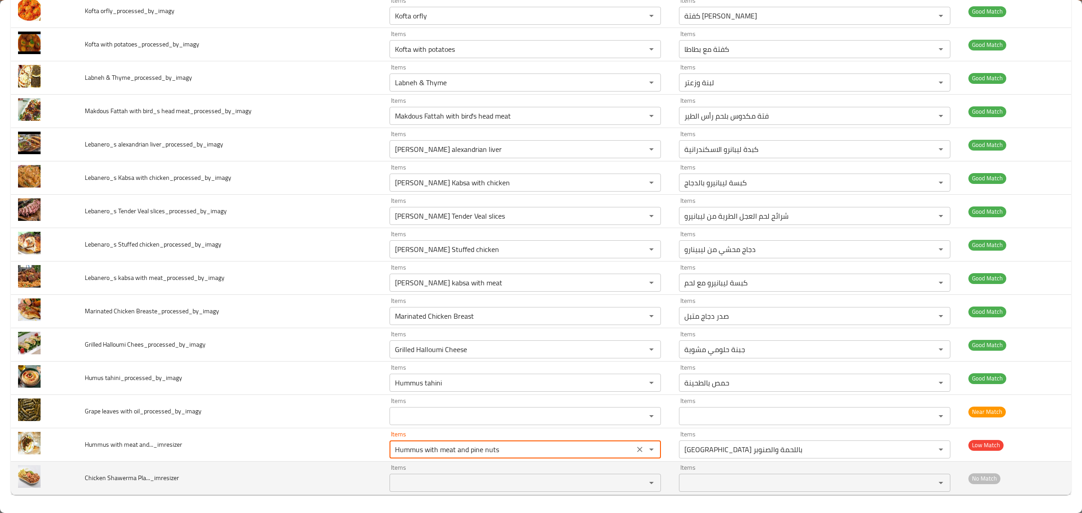
type and_______imresizer "Hummus with meat and pine nuts"
click at [517, 479] on Pla____imresizer "Items" at bounding box center [511, 482] width 239 height 13
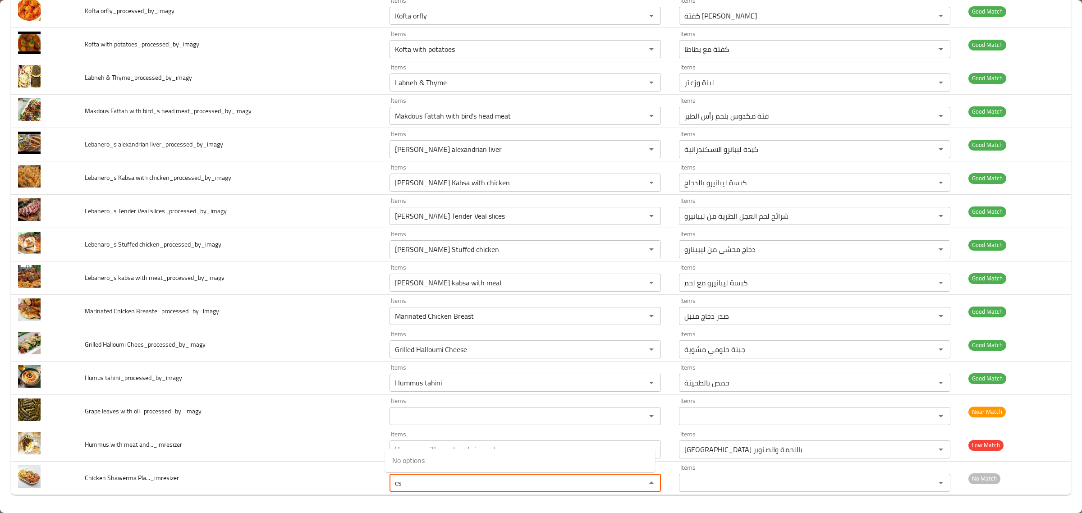
type Pla____imresizer "c"
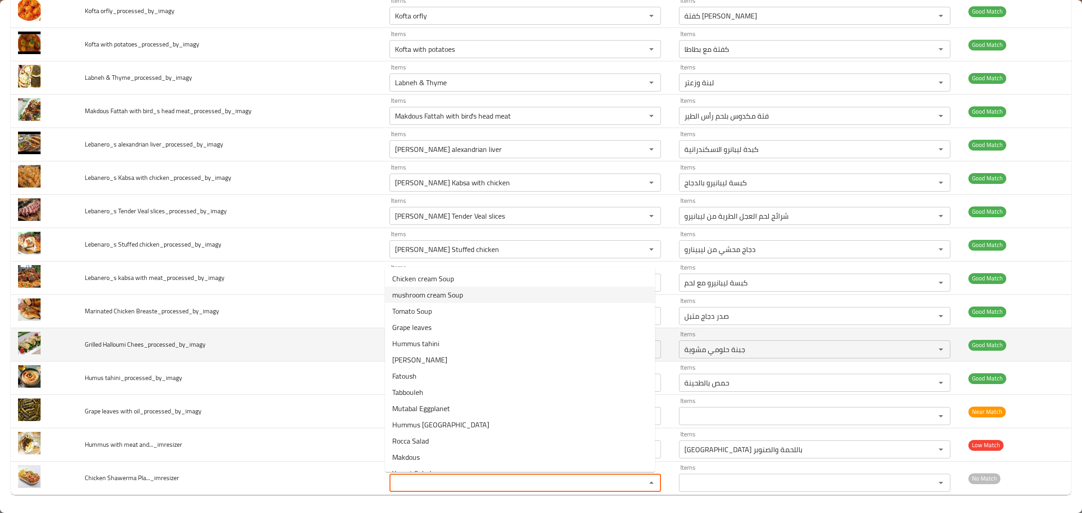
click at [82, 354] on td "Grilled Halloumi Chees_processed_by_imagy" at bounding box center [230, 344] width 304 height 33
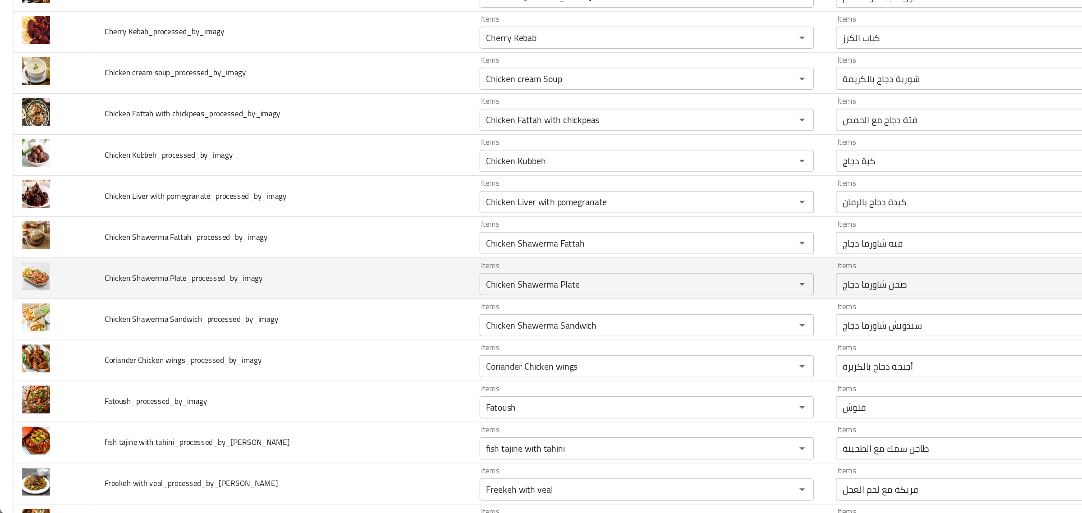
scroll to position [0, 0]
click at [635, 329] on icon "Clear" at bounding box center [639, 326] width 9 height 9
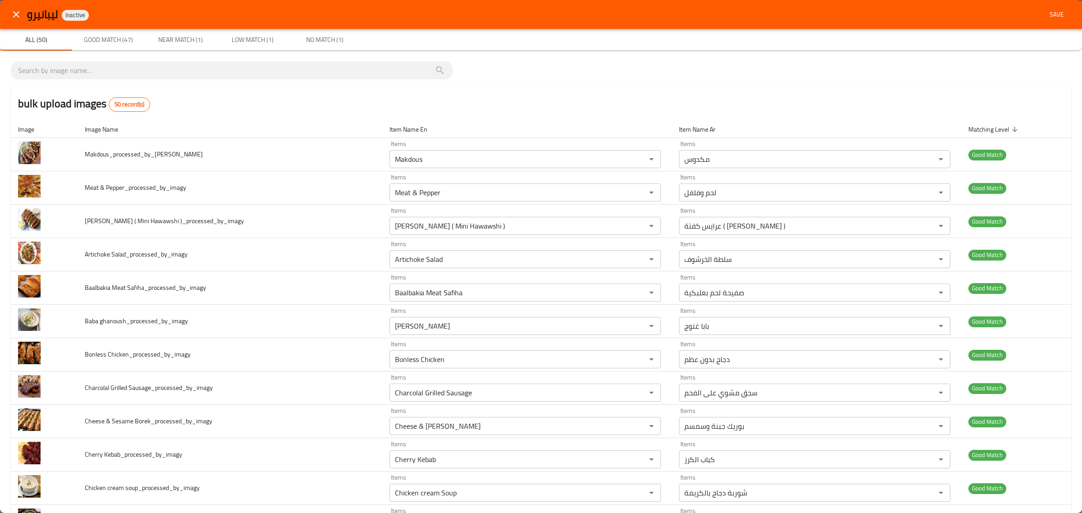
click at [1043, 23] on div "ليبانيرو Inactive Save" at bounding box center [541, 14] width 1082 height 29
click at [1048, 14] on span "Save" at bounding box center [1057, 14] width 22 height 11
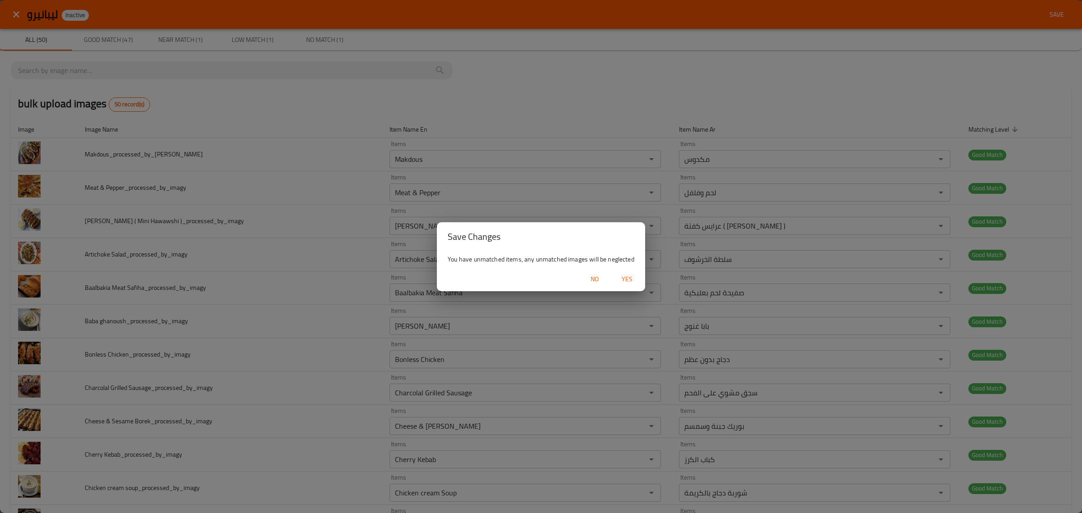
click at [629, 282] on span "Yes" at bounding box center [627, 279] width 22 height 11
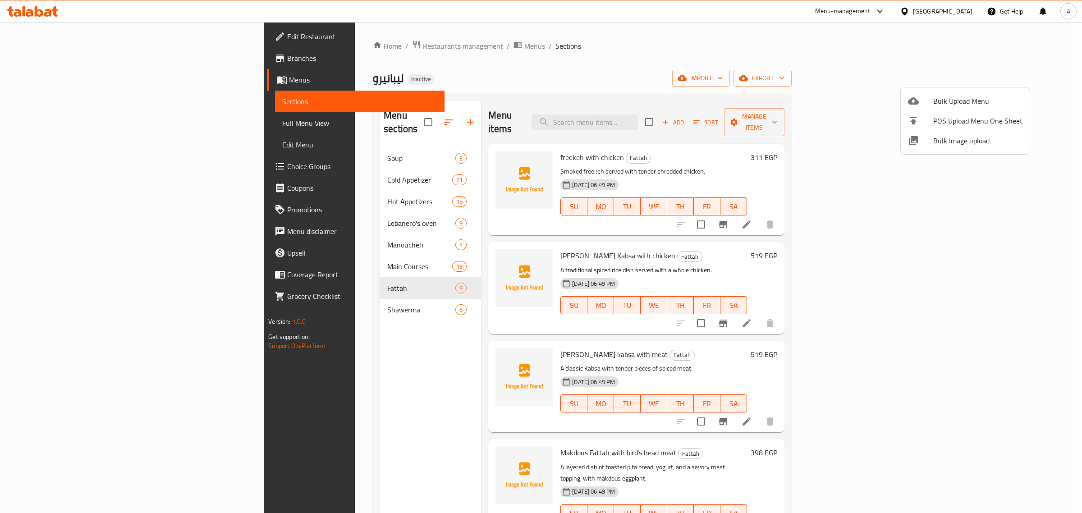
click at [336, 148] on div at bounding box center [541, 256] width 1082 height 513
click at [387, 153] on span "Soup" at bounding box center [421, 158] width 68 height 11
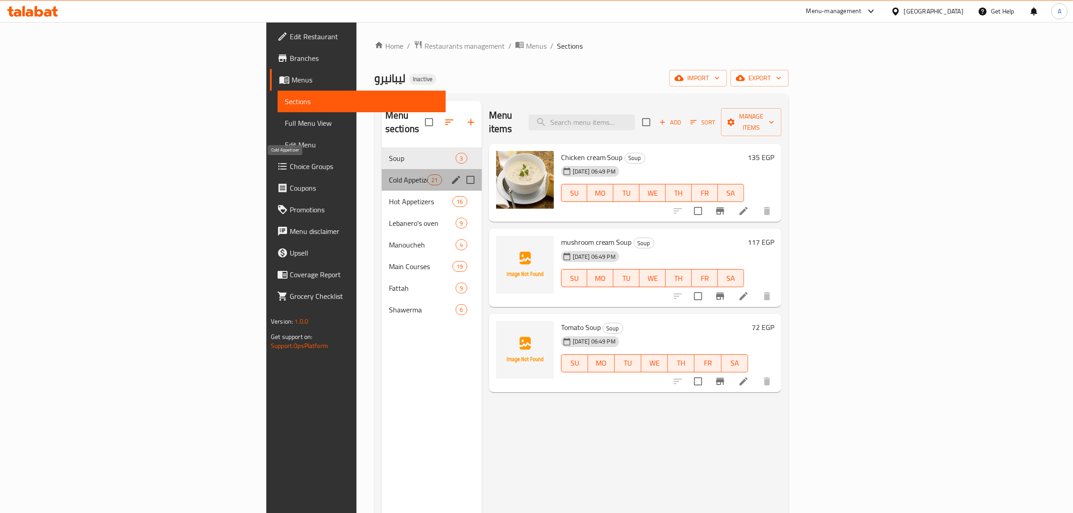
click at [389, 174] on span "Cold Appetizer" at bounding box center [408, 179] width 38 height 11
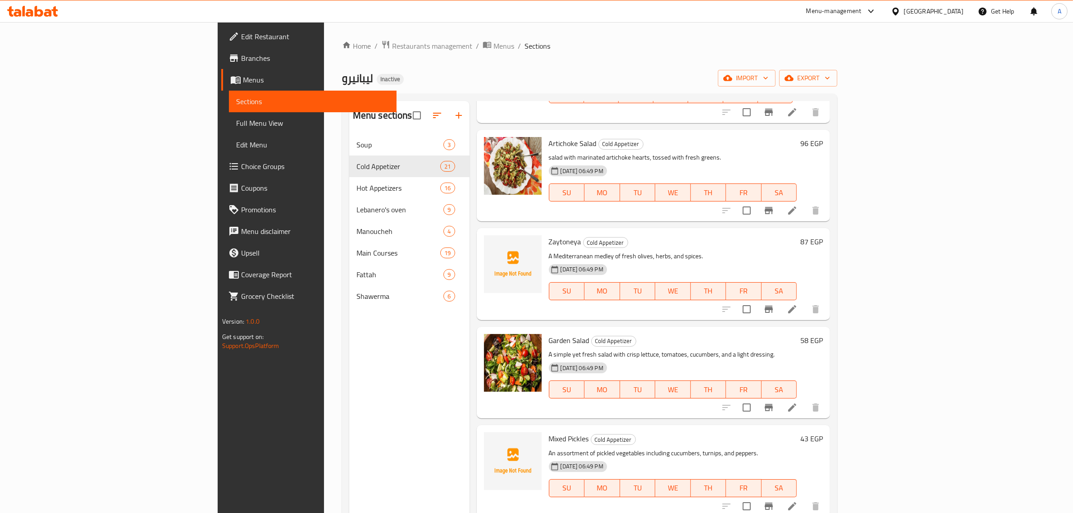
scroll to position [1576, 0]
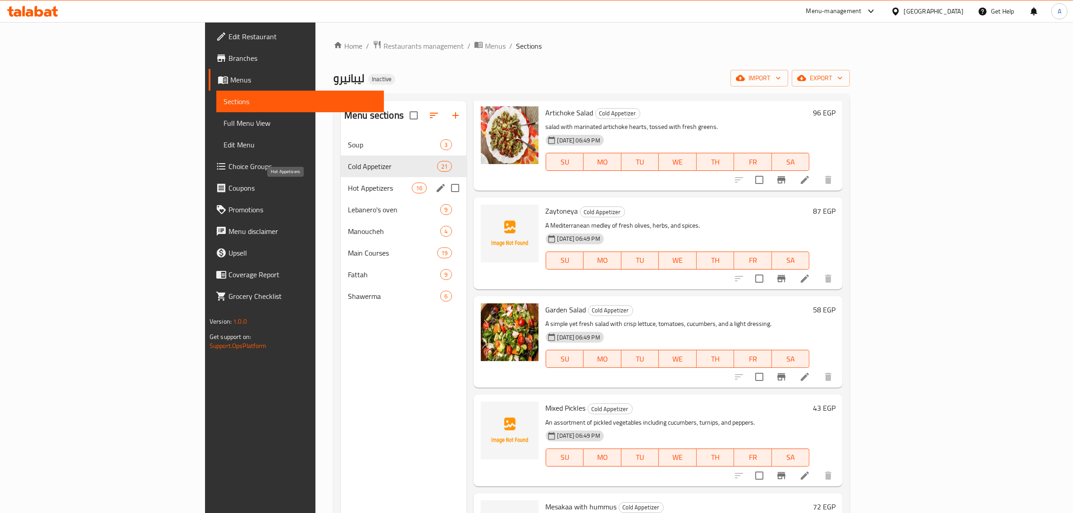
drag, startPoint x: 324, startPoint y: 188, endPoint x: 368, endPoint y: 186, distance: 44.6
click at [348, 188] on span "Hot Appetizers" at bounding box center [380, 188] width 64 height 11
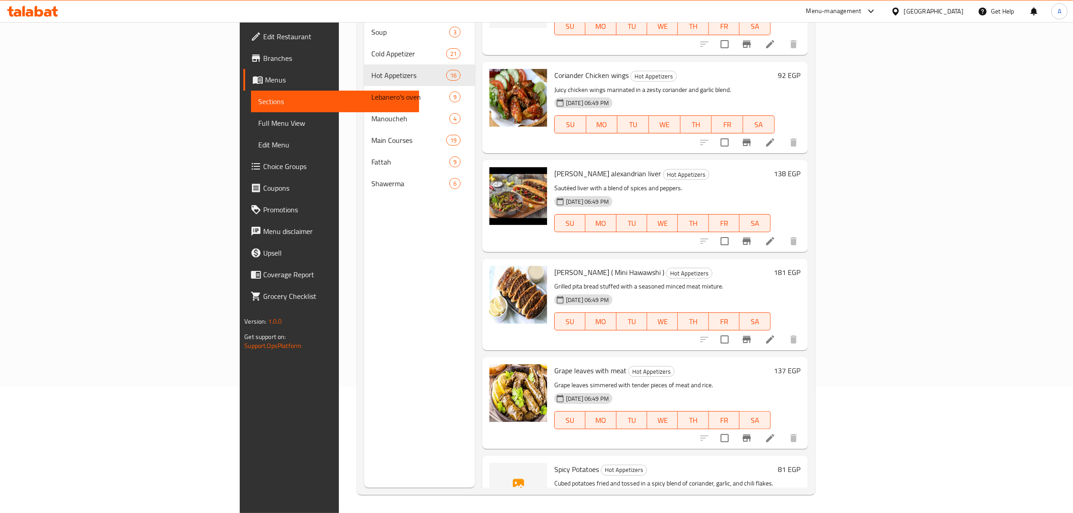
scroll to position [127, 0]
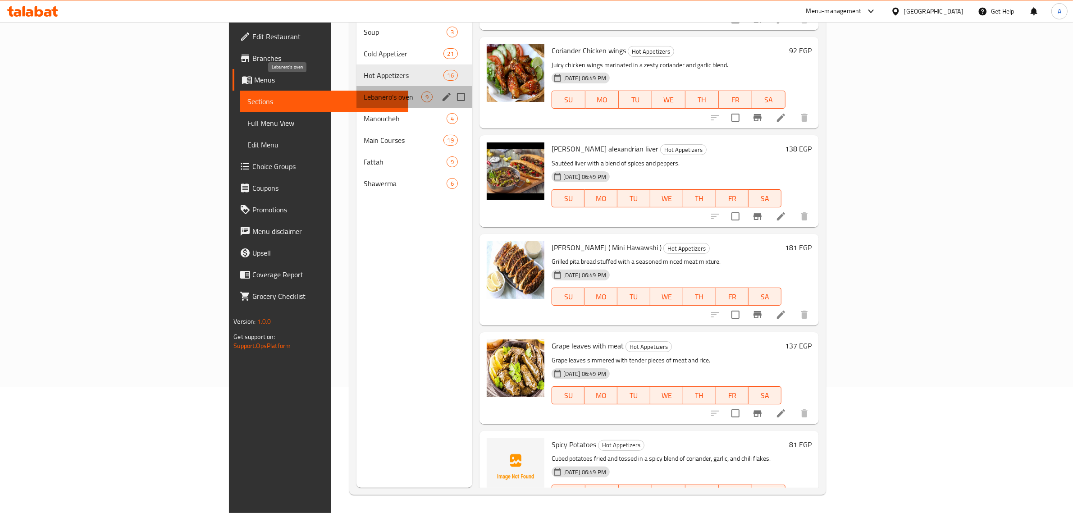
click at [364, 92] on span "Lebanero's oven" at bounding box center [392, 97] width 57 height 11
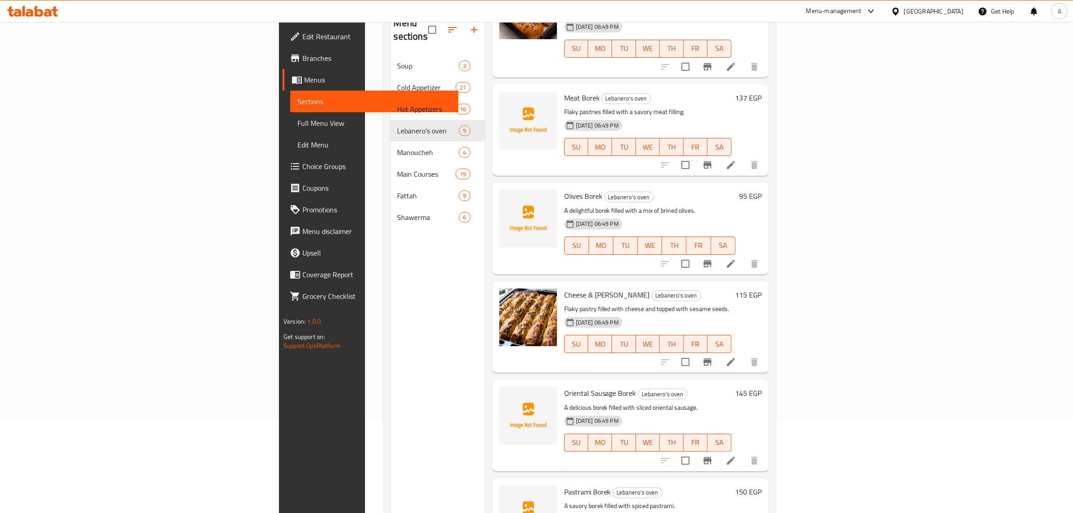
scroll to position [127, 0]
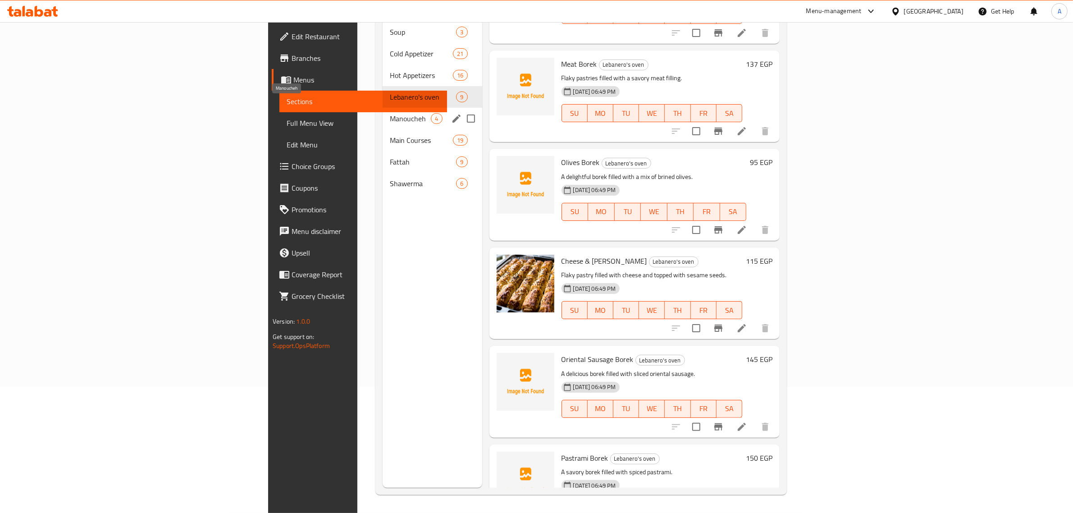
click at [390, 113] on span "Manoucheh" at bounding box center [410, 118] width 41 height 11
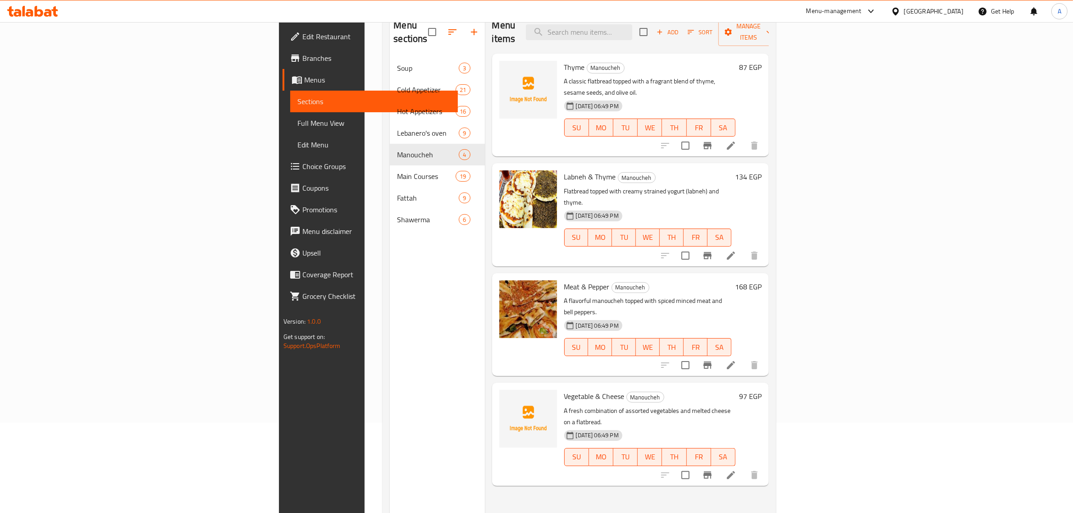
scroll to position [70, 0]
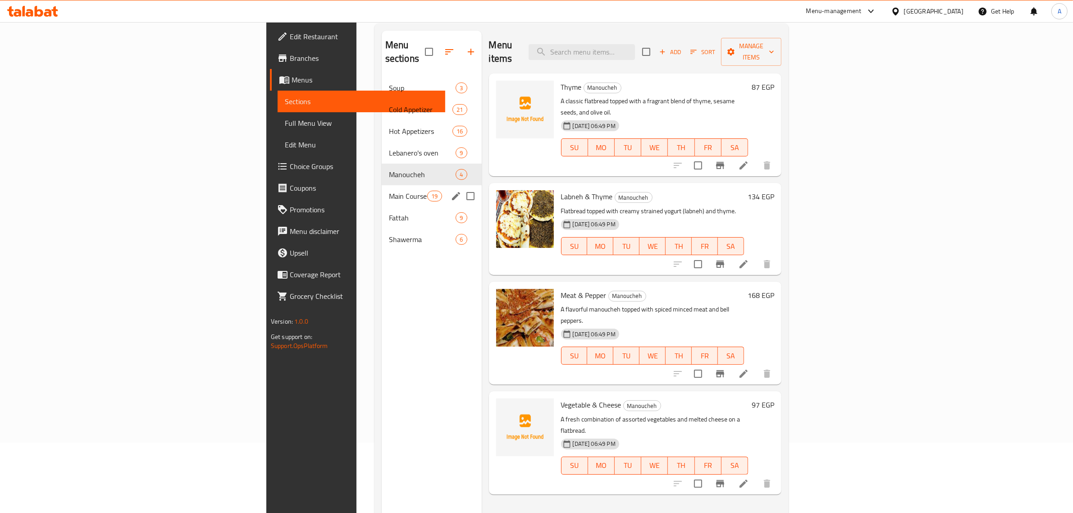
click at [389, 191] on span "Main Courses" at bounding box center [408, 196] width 39 height 11
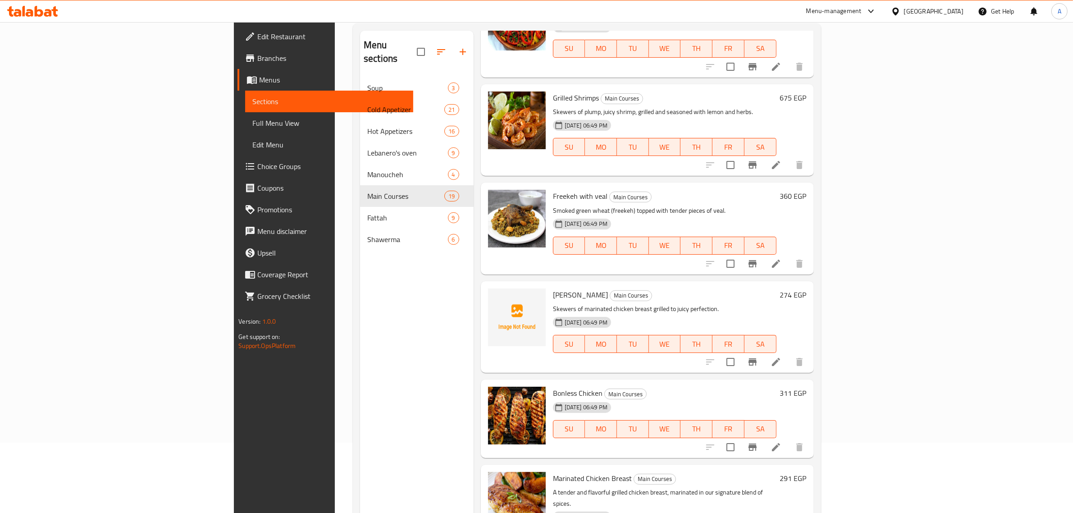
scroll to position [127, 0]
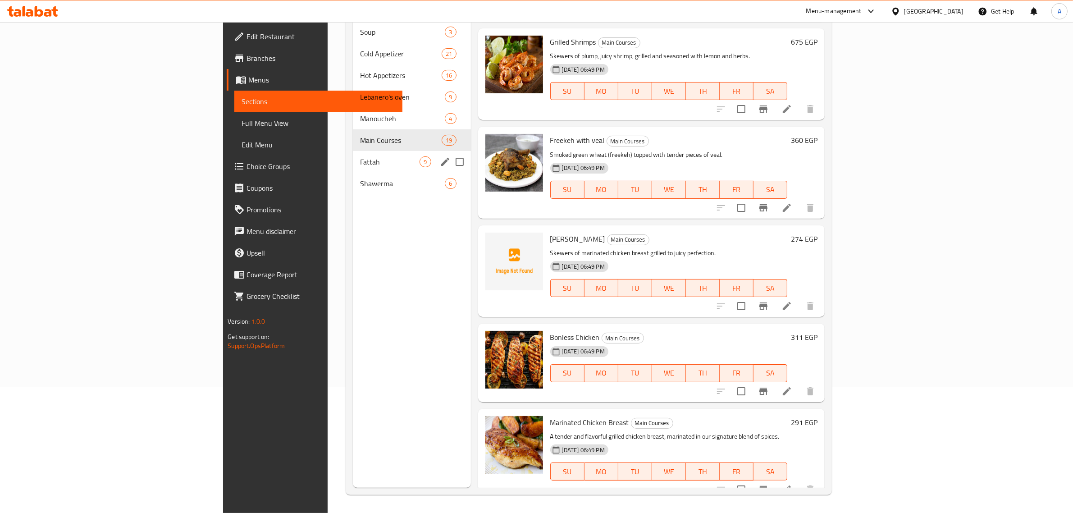
click at [360, 156] on span "Fattah" at bounding box center [390, 161] width 60 height 11
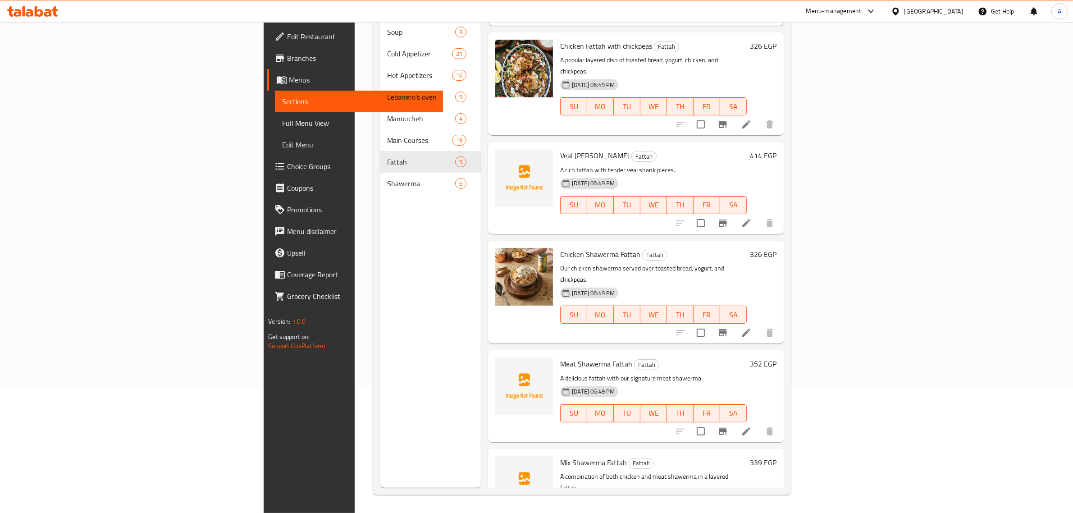
scroll to position [395, 0]
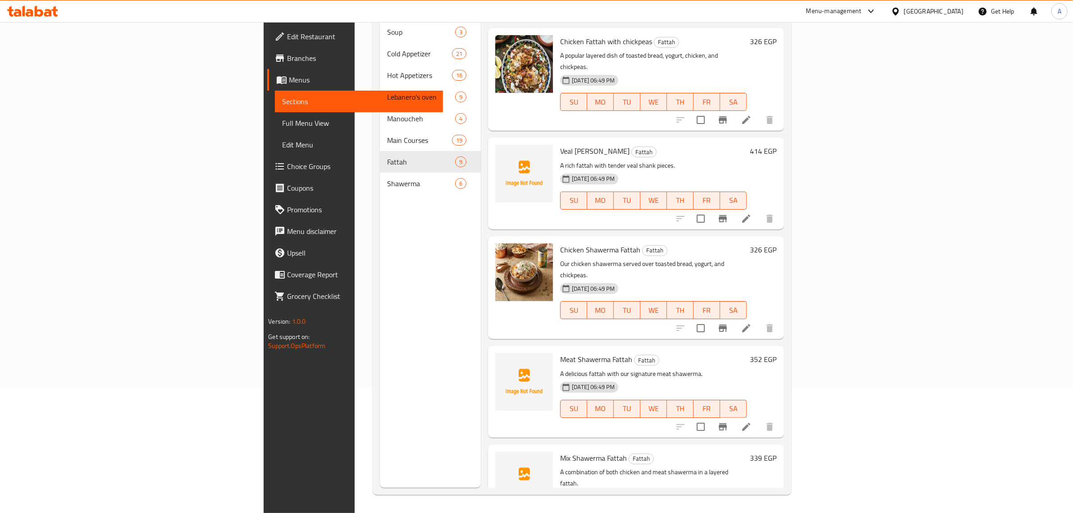
click at [590, 297] on div "Menu items Add Sort Manage items freekeh with chicken Fattah Smoked freekeh ser…" at bounding box center [632, 231] width 303 height 513
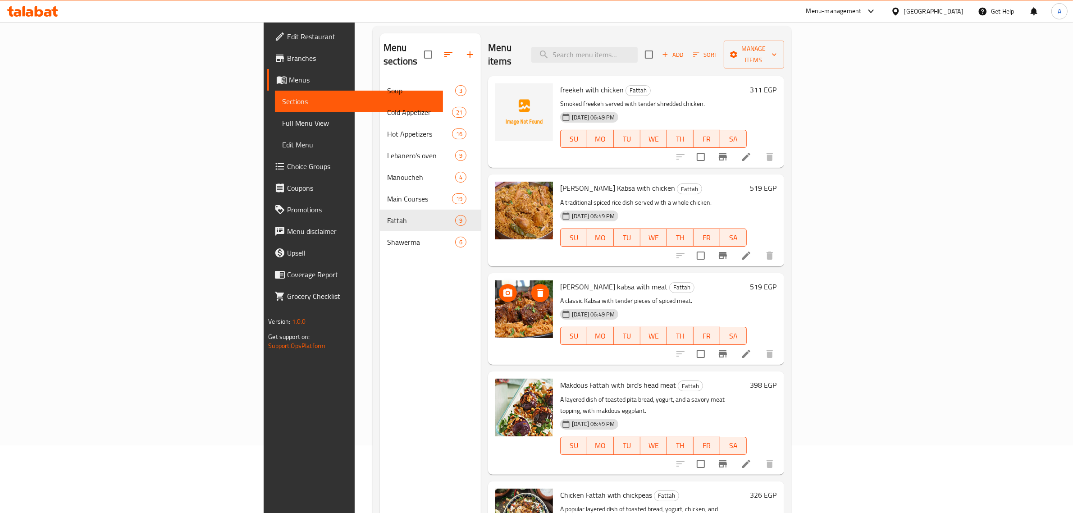
scroll to position [0, 0]
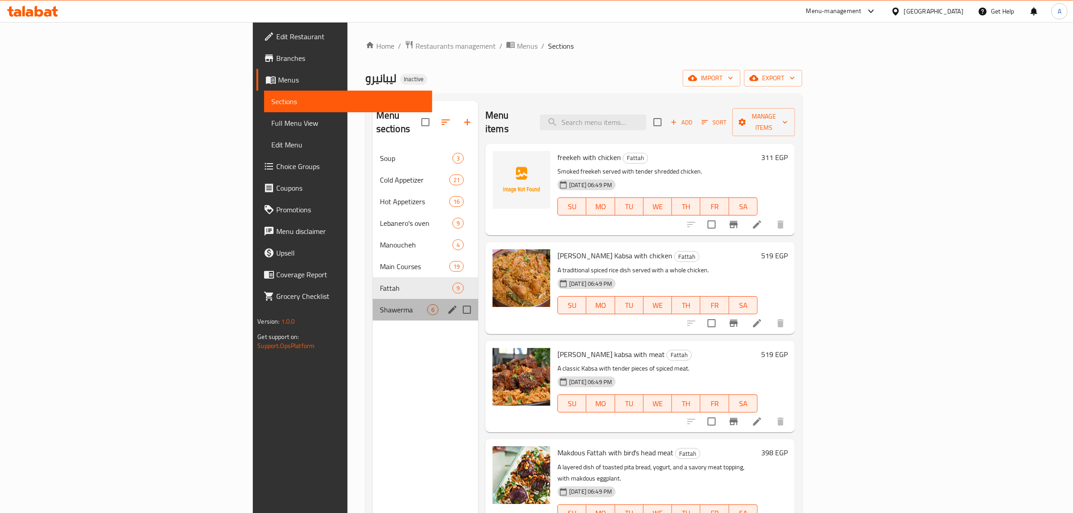
click at [373, 305] on div "Shawerma 6" at bounding box center [425, 310] width 105 height 22
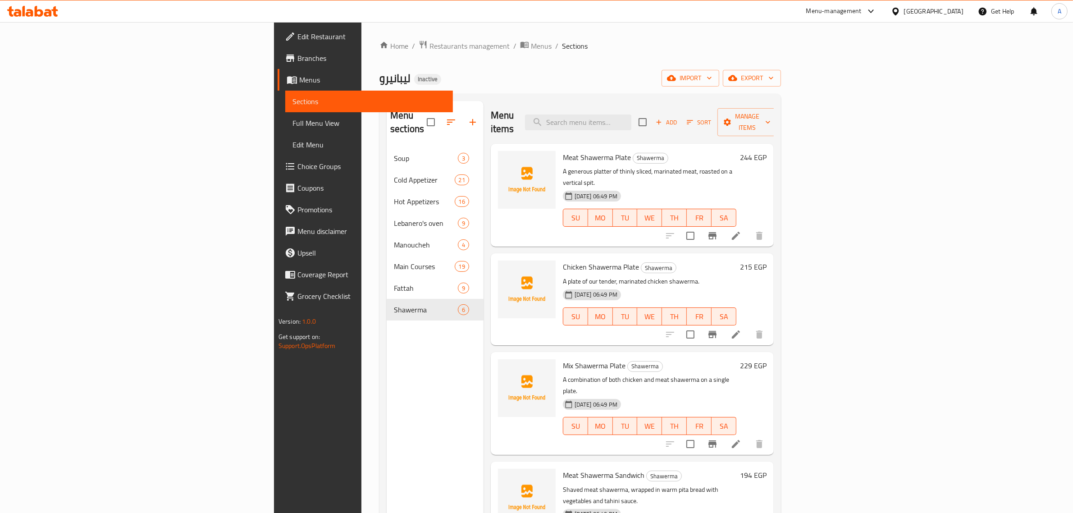
click at [647, 66] on div "Home / Restaurants management / Menus / Sections ليبانيرو Inactive import expor…" at bounding box center [581, 330] width 402 height 581
click at [293, 120] on span "Full Menu View" at bounding box center [370, 123] width 154 height 11
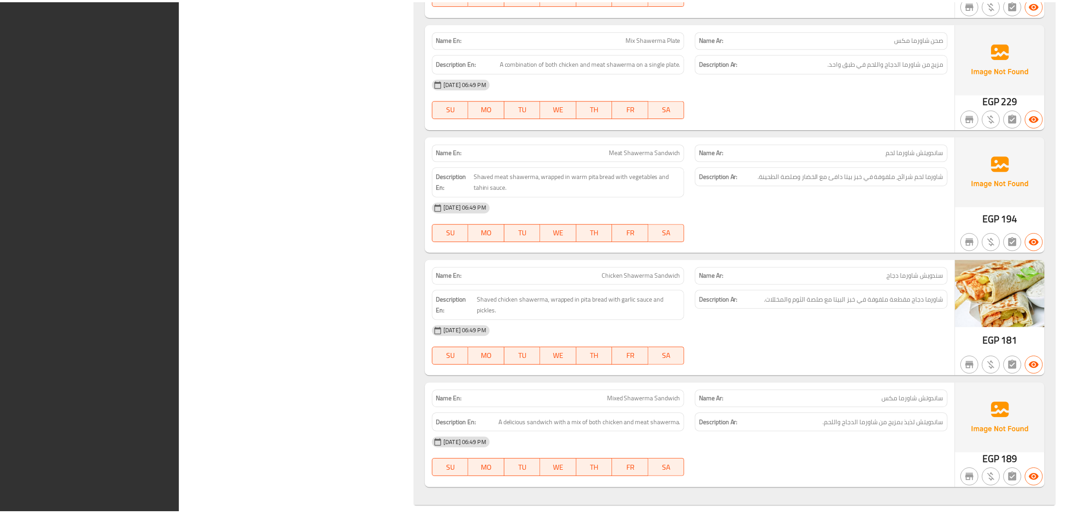
scroll to position [10150, 0]
